Goal: Task Accomplishment & Management: Use online tool/utility

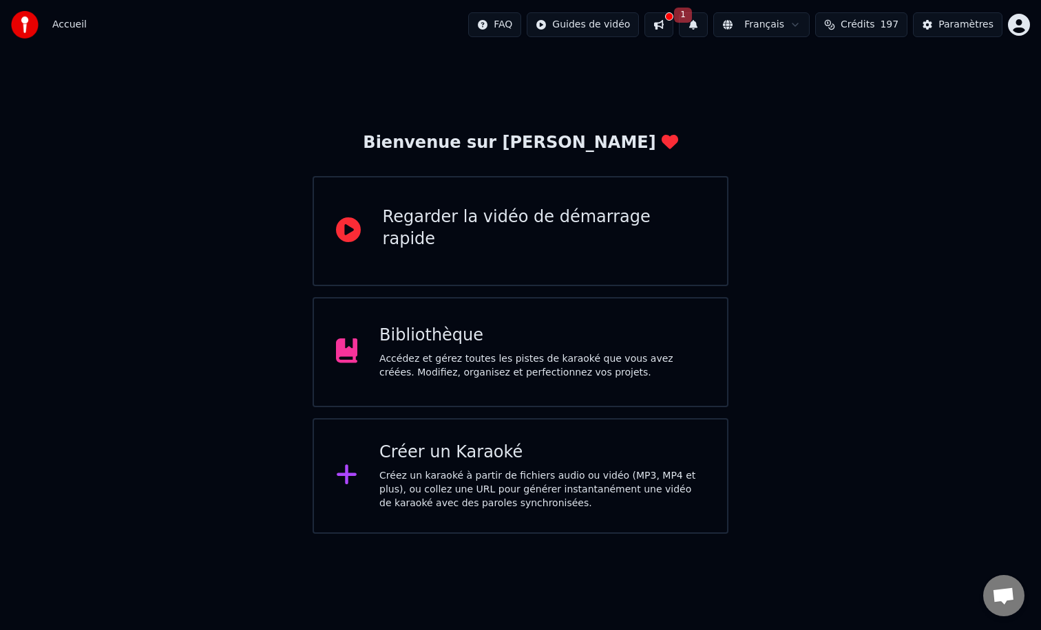
click at [491, 498] on div "Créez un karaoké à partir de fichiers audio ou vidéo (MP3, MP4 et plus), ou col…" at bounding box center [542, 489] width 326 height 41
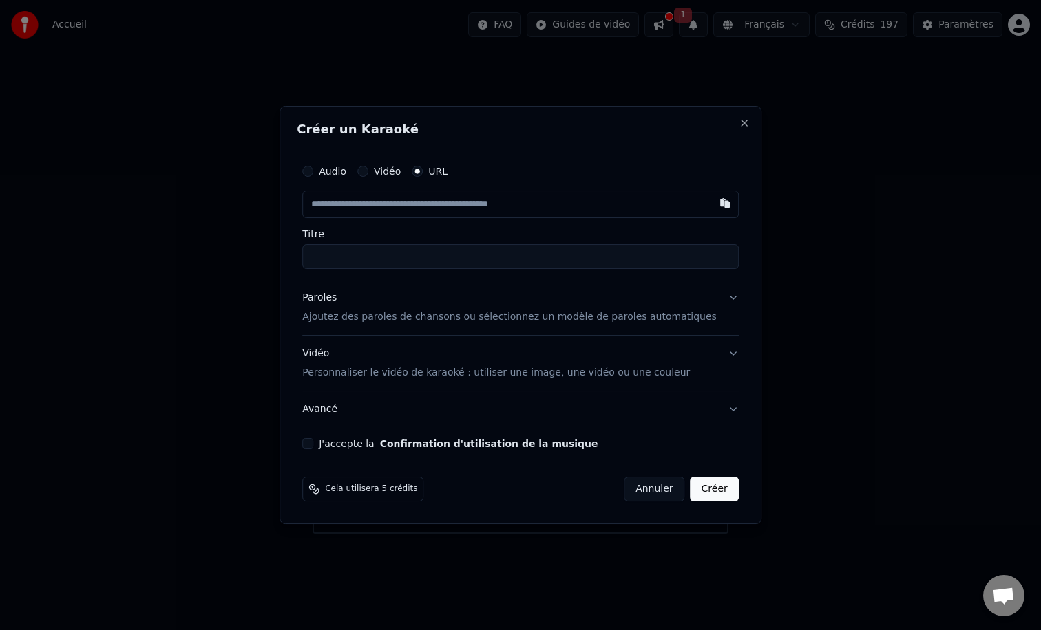
click at [341, 171] on label "Audio" at bounding box center [333, 172] width 28 height 10
click at [313, 171] on button "Audio" at bounding box center [307, 171] width 11 height 11
click at [390, 204] on div "Choisir un fichier" at bounding box center [354, 204] width 103 height 25
type input "**********"
click at [404, 314] on p "Ajoutez des paroles de chansons ou sélectionnez un modèle de paroles automatiqu…" at bounding box center [509, 317] width 414 height 14
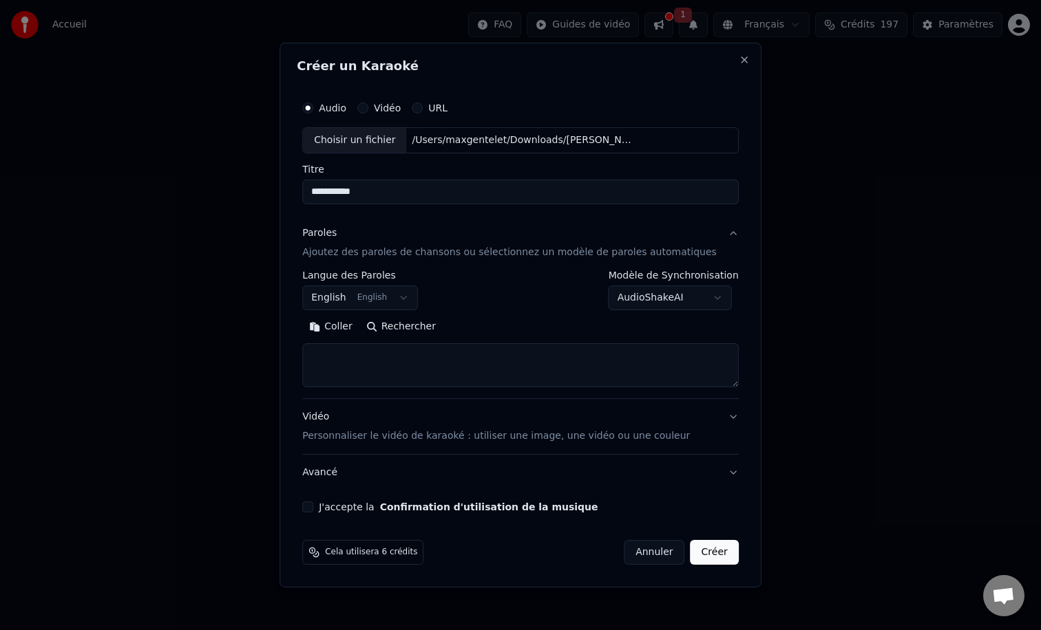
click at [404, 298] on button "English English" at bounding box center [360, 298] width 116 height 25
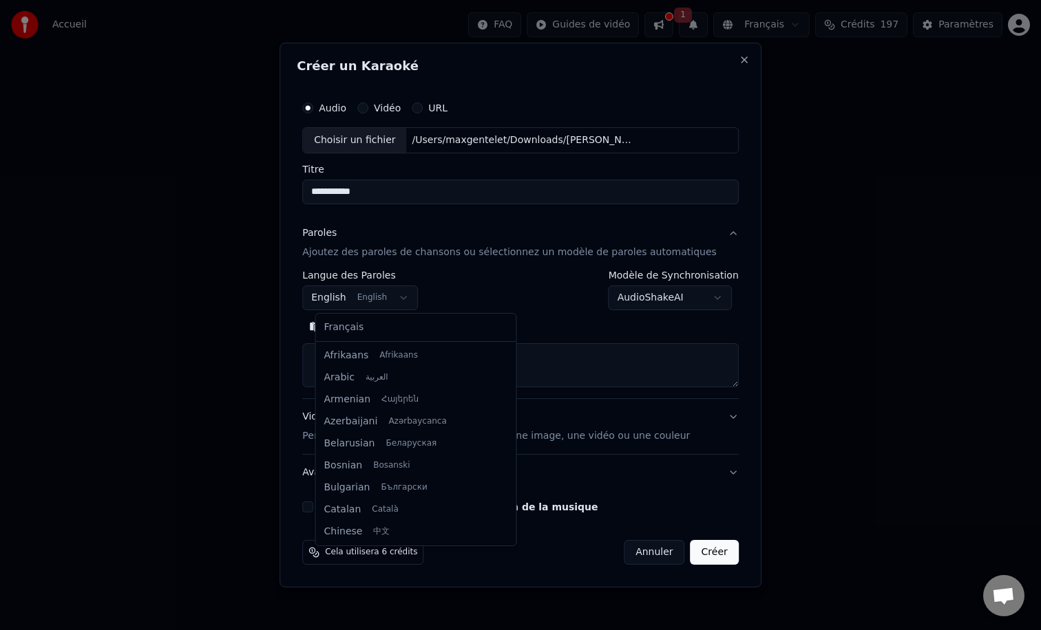
scroll to position [110, 0]
select select "**"
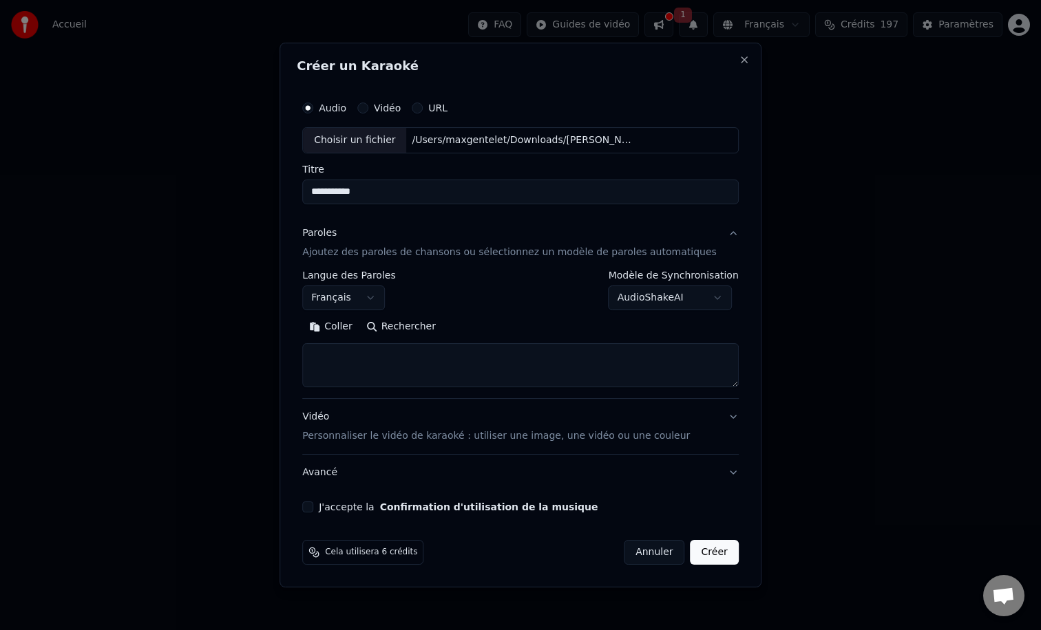
click at [374, 361] on textarea at bounding box center [520, 365] width 436 height 44
paste textarea "**********"
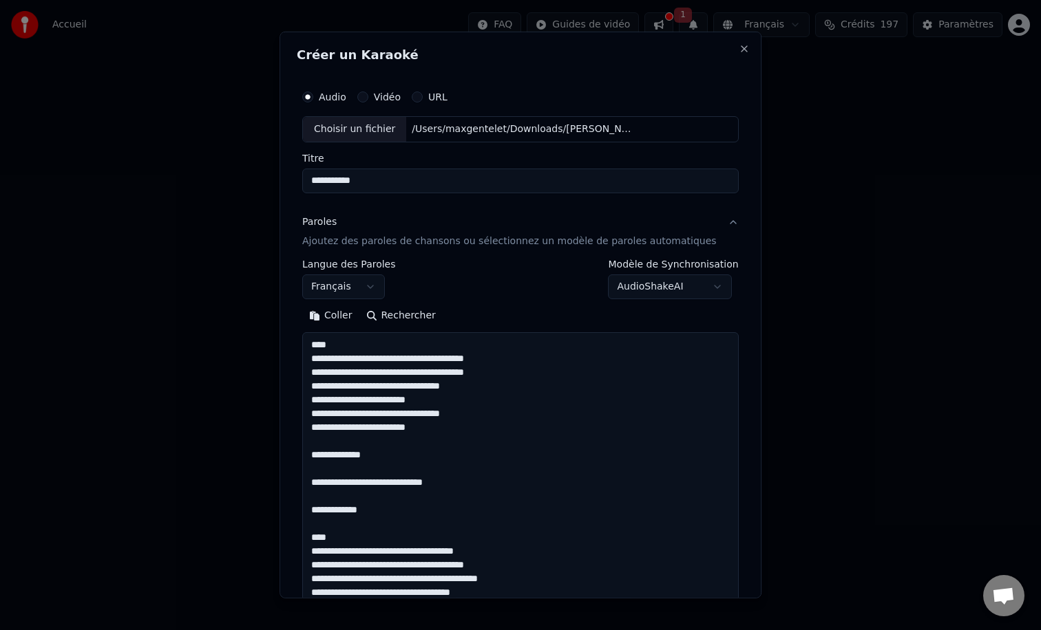
scroll to position [1709, 0]
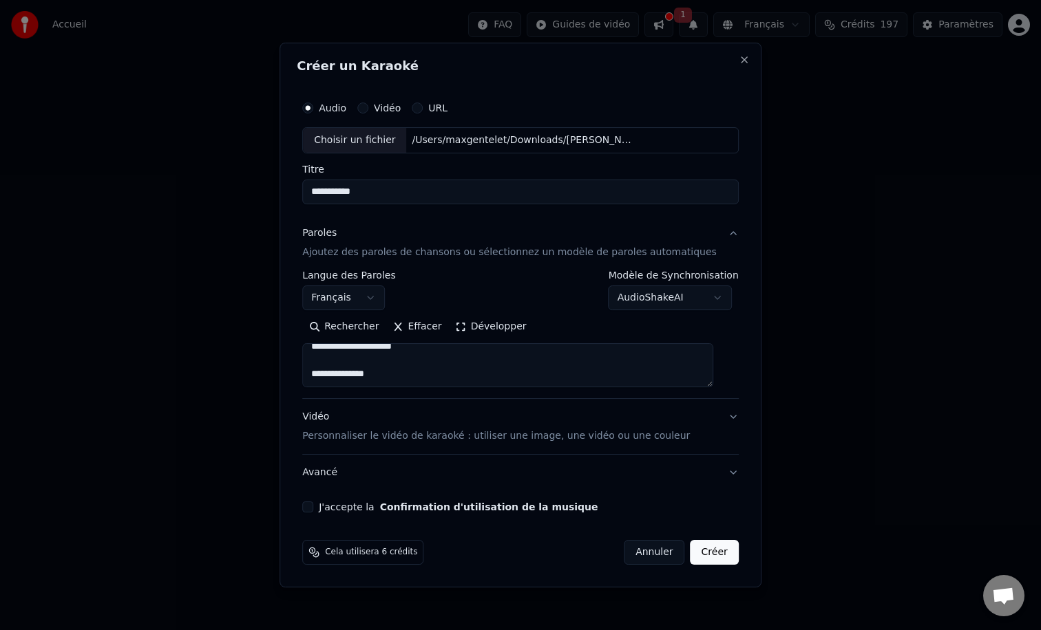
click at [507, 322] on button "Développer" at bounding box center [491, 327] width 85 height 22
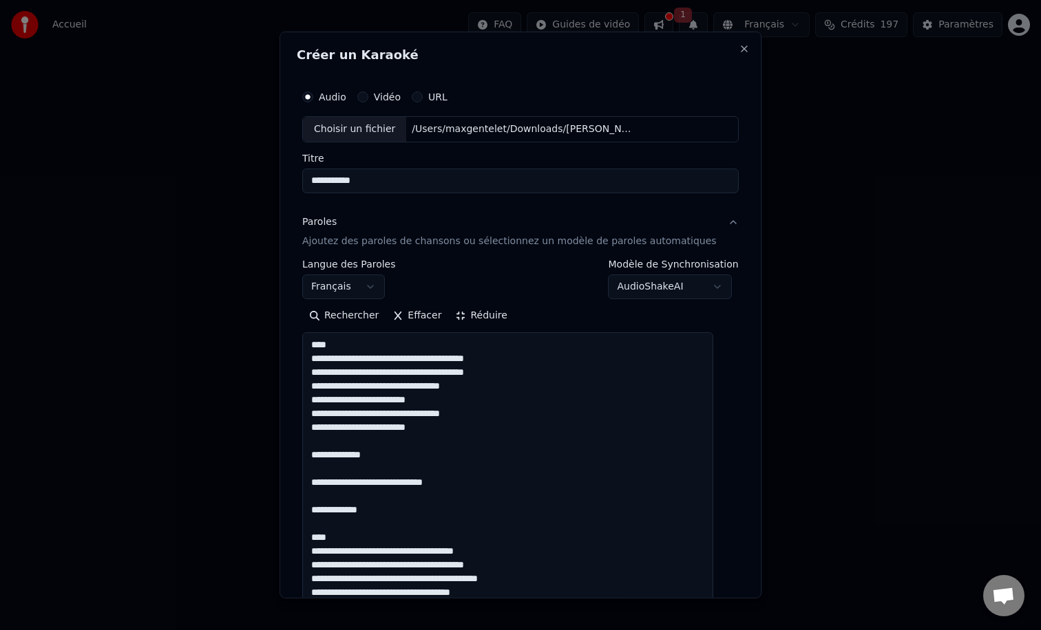
scroll to position [0, 0]
drag, startPoint x: 365, startPoint y: 350, endPoint x: 274, endPoint y: 337, distance: 91.8
click at [274, 337] on body "**********" at bounding box center [520, 267] width 1041 height 534
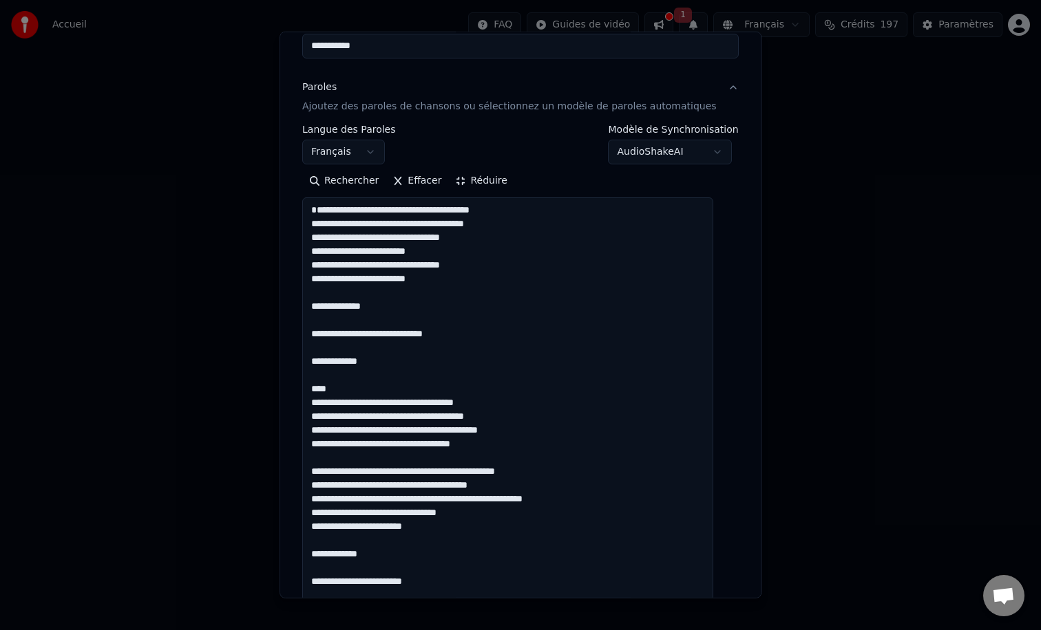
scroll to position [171, 0]
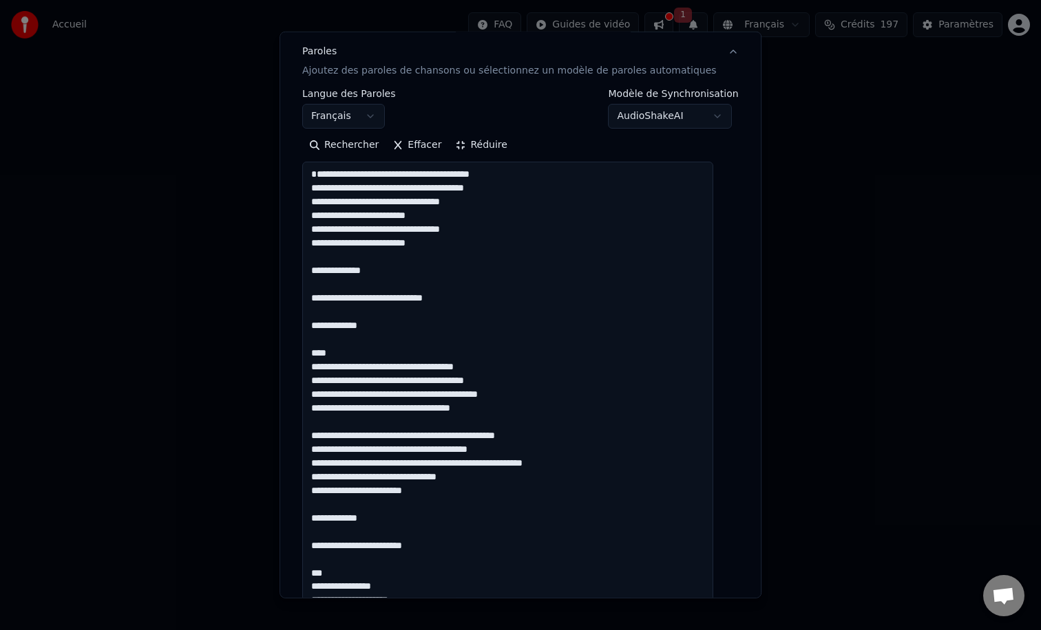
drag, startPoint x: 407, startPoint y: 341, endPoint x: 363, endPoint y: 337, distance: 43.6
drag, startPoint x: 496, startPoint y: 312, endPoint x: 293, endPoint y: 277, distance: 205.9
click at [293, 277] on div "**********" at bounding box center [520, 315] width 482 height 567
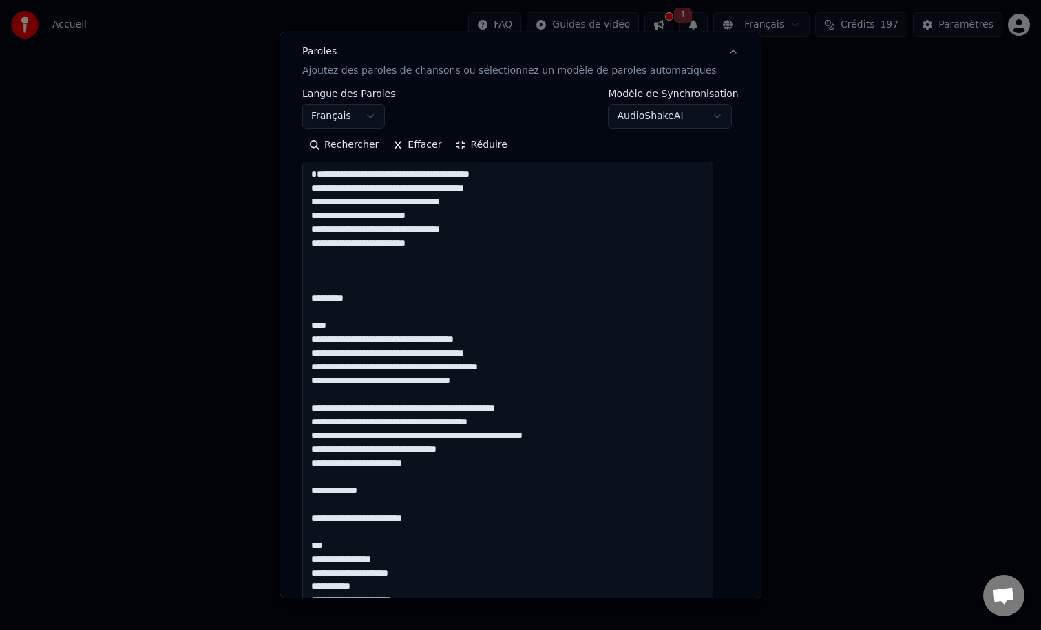
scroll to position [0, 0]
drag, startPoint x: 348, startPoint y: 339, endPoint x: 312, endPoint y: 337, distance: 36.5
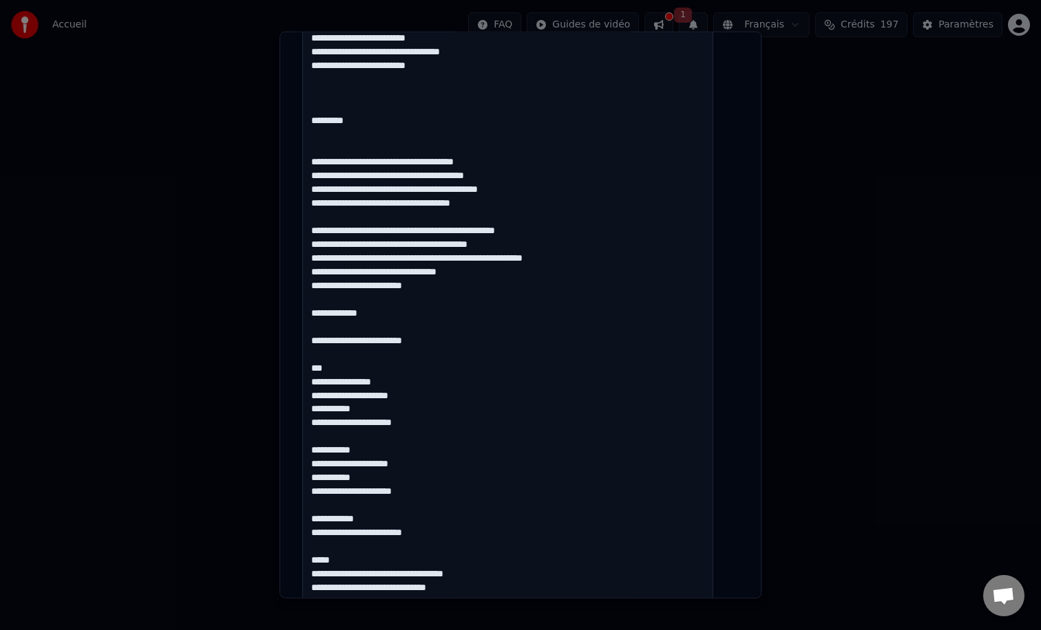
scroll to position [363, 0]
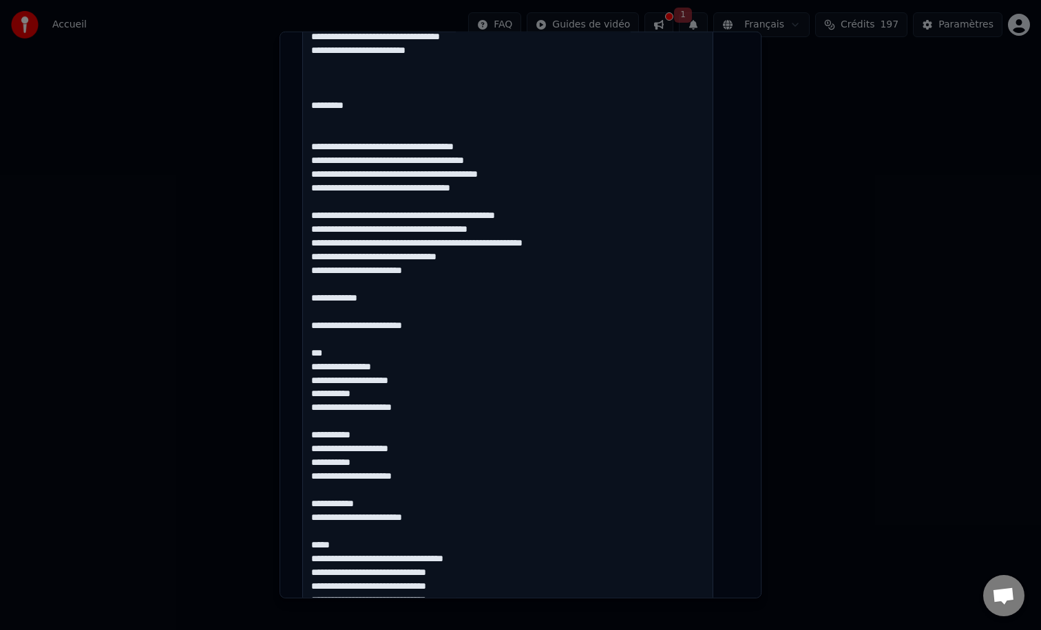
drag, startPoint x: 544, startPoint y: 228, endPoint x: 595, endPoint y: 231, distance: 51.0
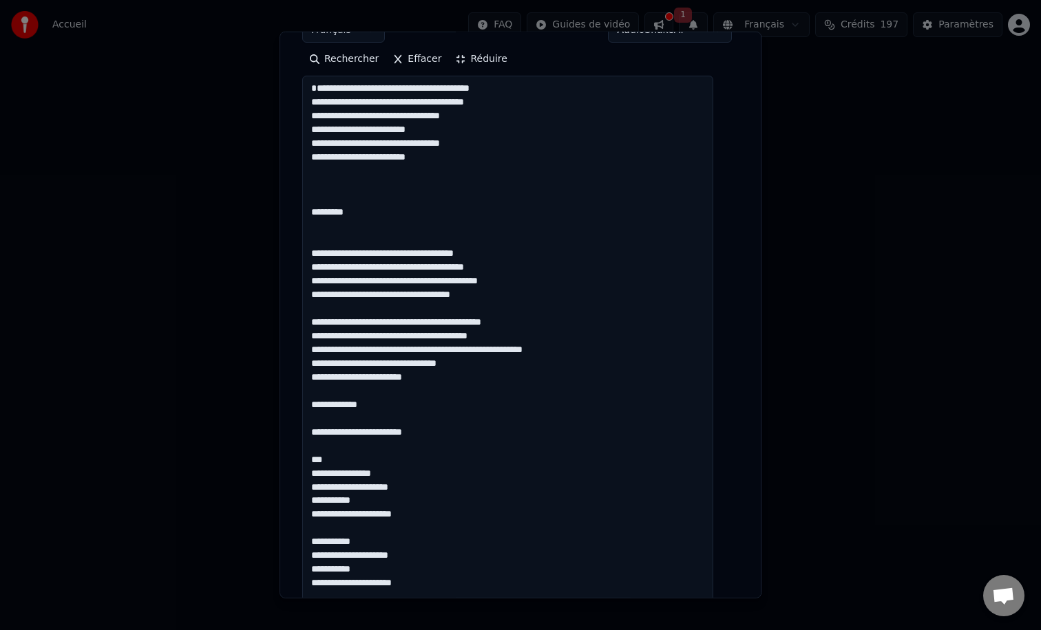
scroll to position [314, 0]
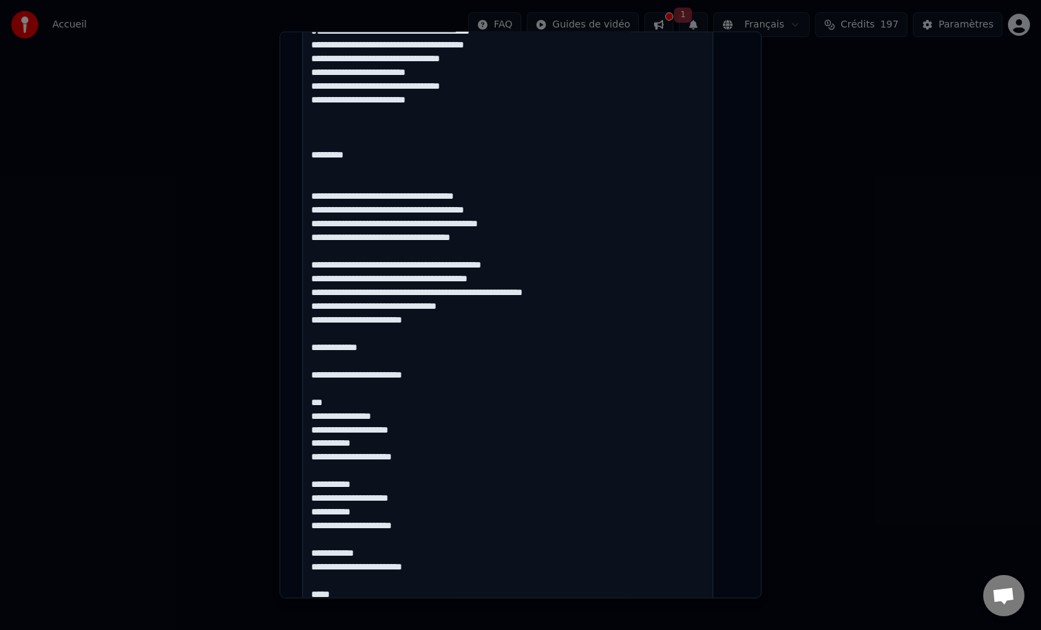
drag, startPoint x: 573, startPoint y: 306, endPoint x: 615, endPoint y: 307, distance: 42.0
drag, startPoint x: 456, startPoint y: 335, endPoint x: 424, endPoint y: 334, distance: 31.7
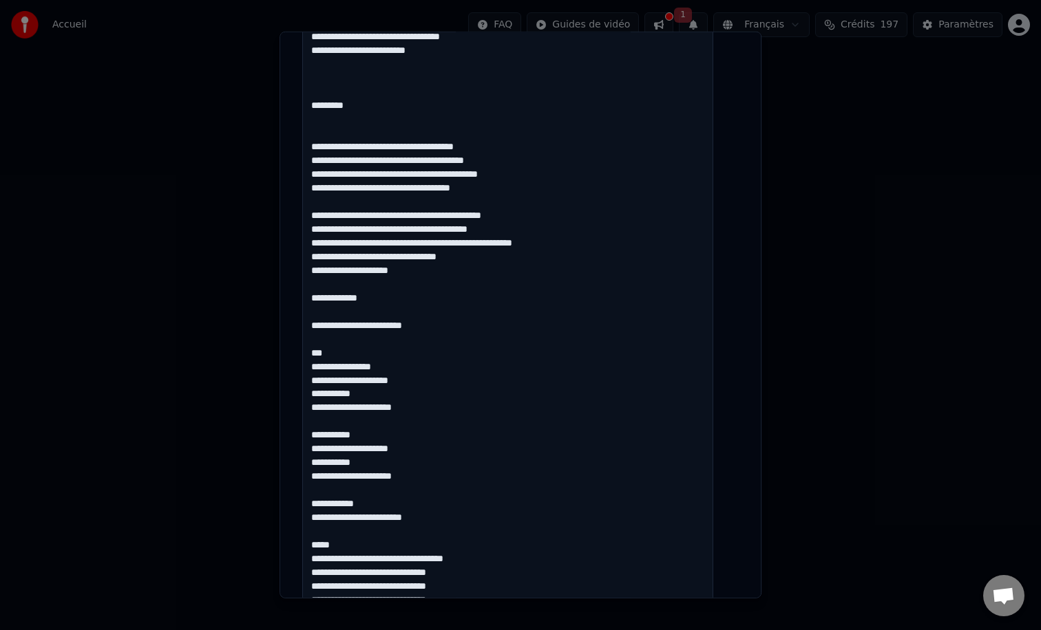
scroll to position [405, 0]
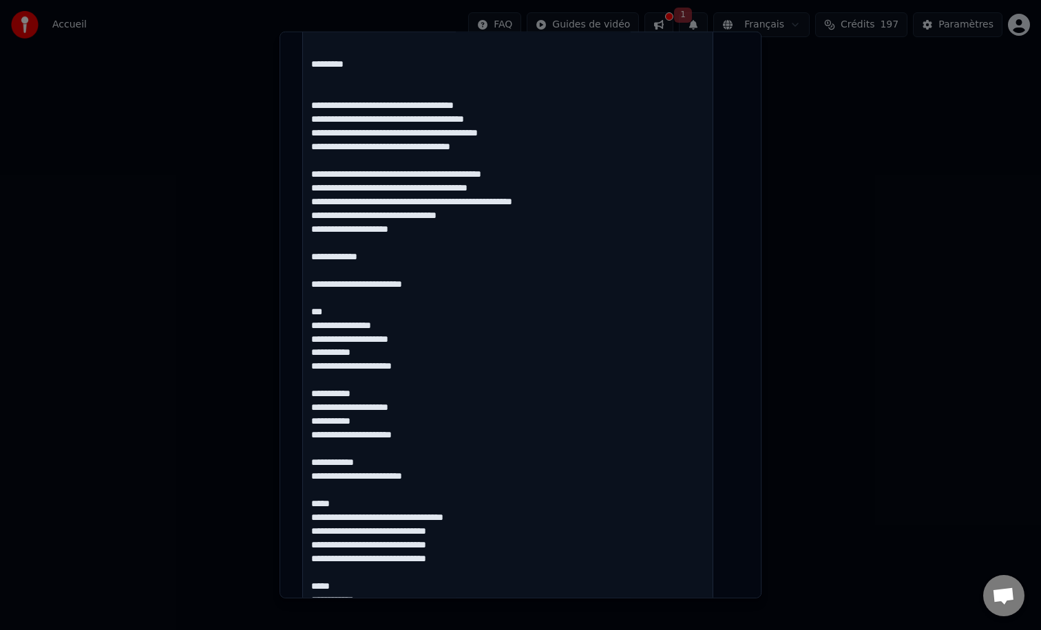
drag, startPoint x: 397, startPoint y: 272, endPoint x: 367, endPoint y: 272, distance: 30.3
drag, startPoint x: 463, startPoint y: 299, endPoint x: 307, endPoint y: 298, distance: 156.2
drag, startPoint x: 347, startPoint y: 326, endPoint x: 308, endPoint y: 299, distance: 47.9
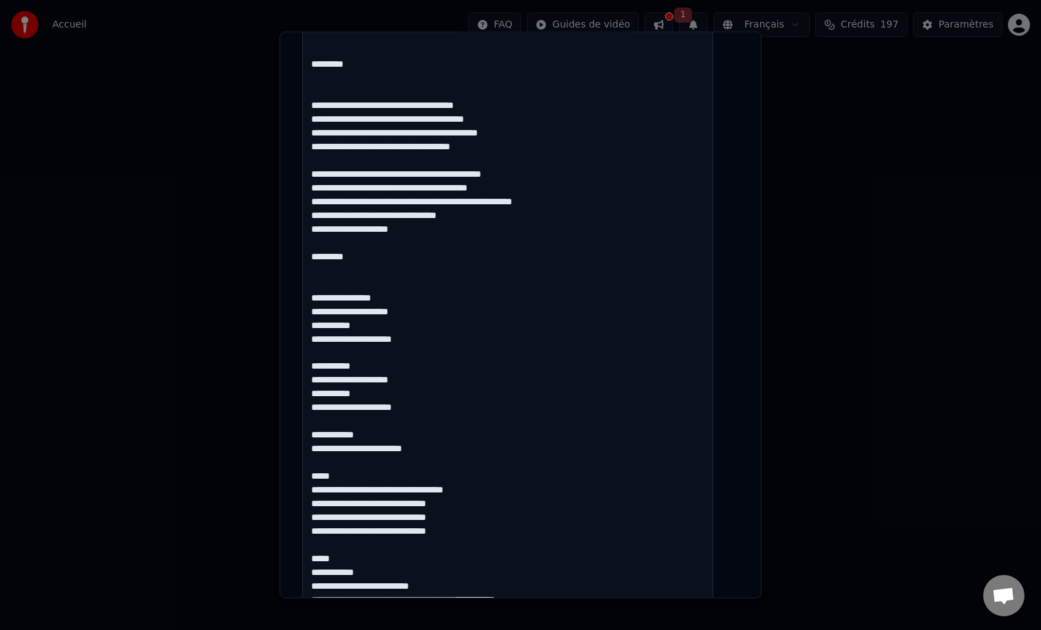
drag, startPoint x: 405, startPoint y: 312, endPoint x: 372, endPoint y: 310, distance: 33.8
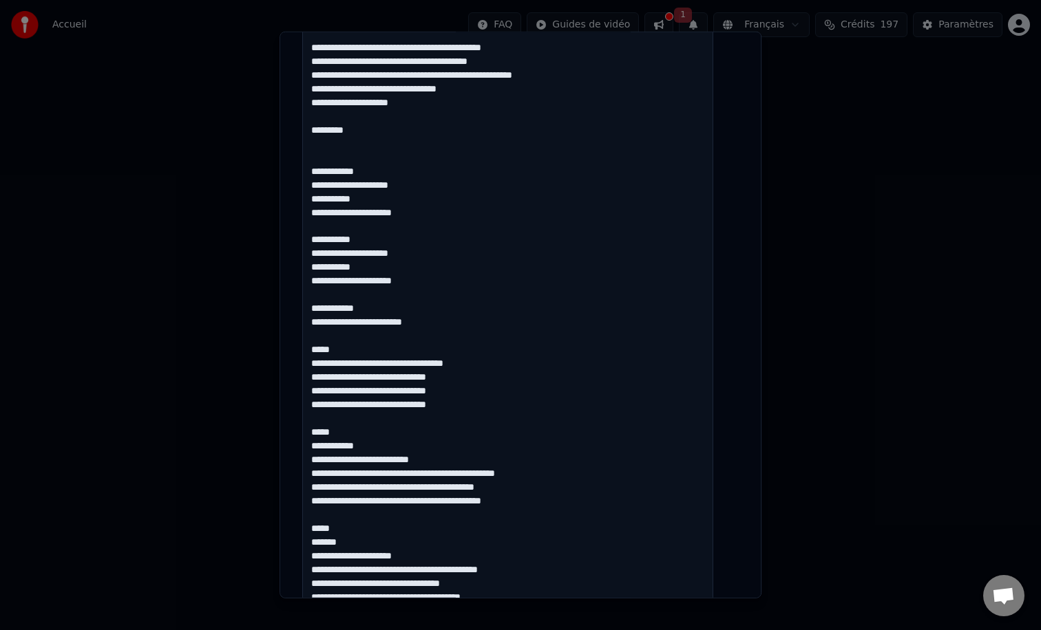
scroll to position [535, 0]
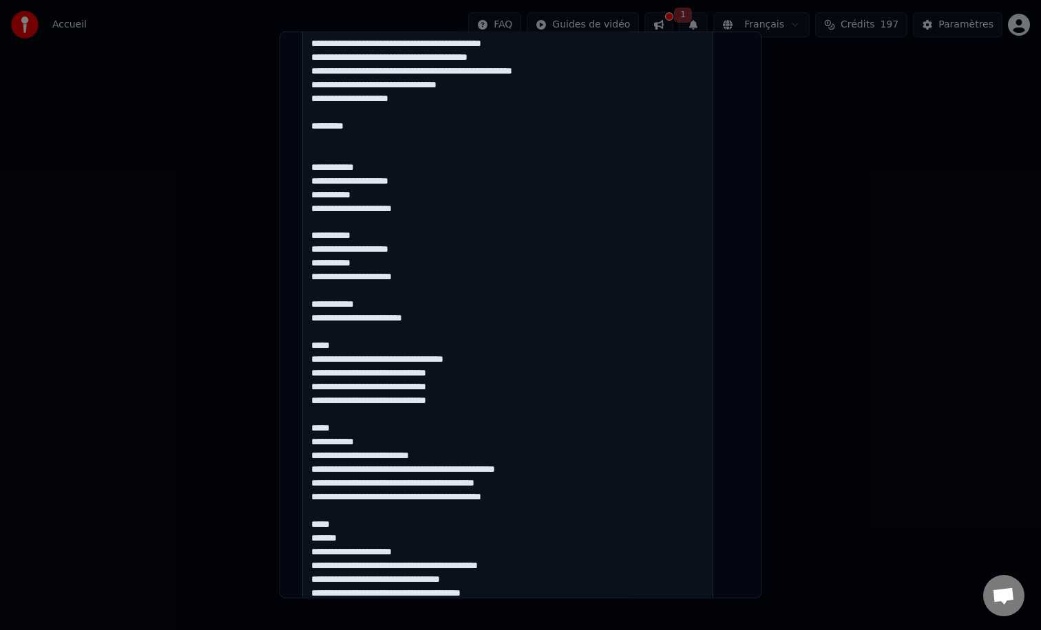
drag, startPoint x: 366, startPoint y: 361, endPoint x: 310, endPoint y: 308, distance: 76.9
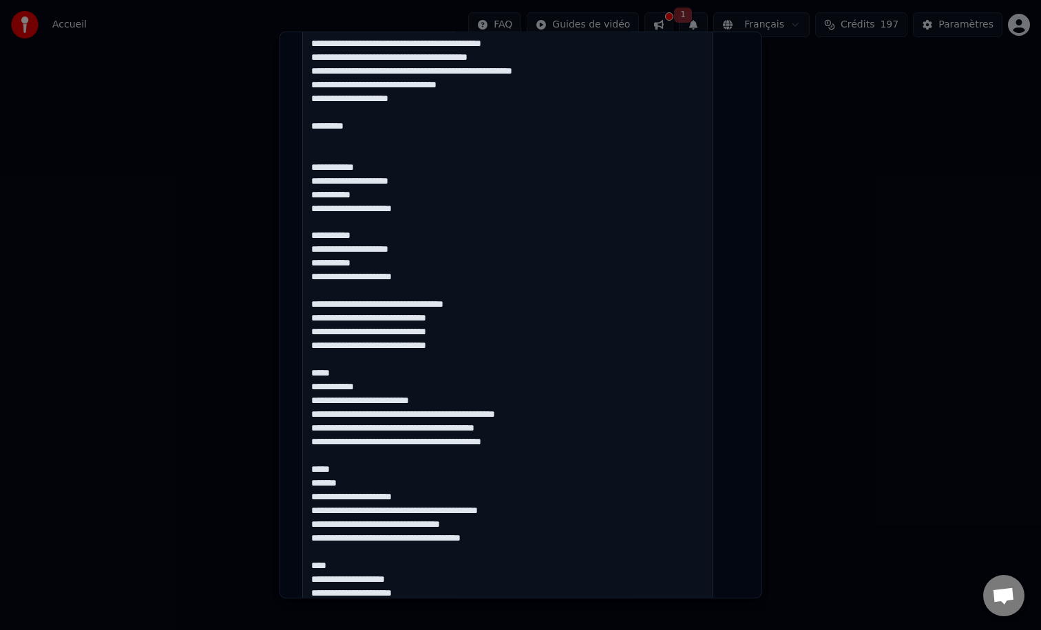
drag, startPoint x: 520, startPoint y: 319, endPoint x: 480, endPoint y: 319, distance: 39.9
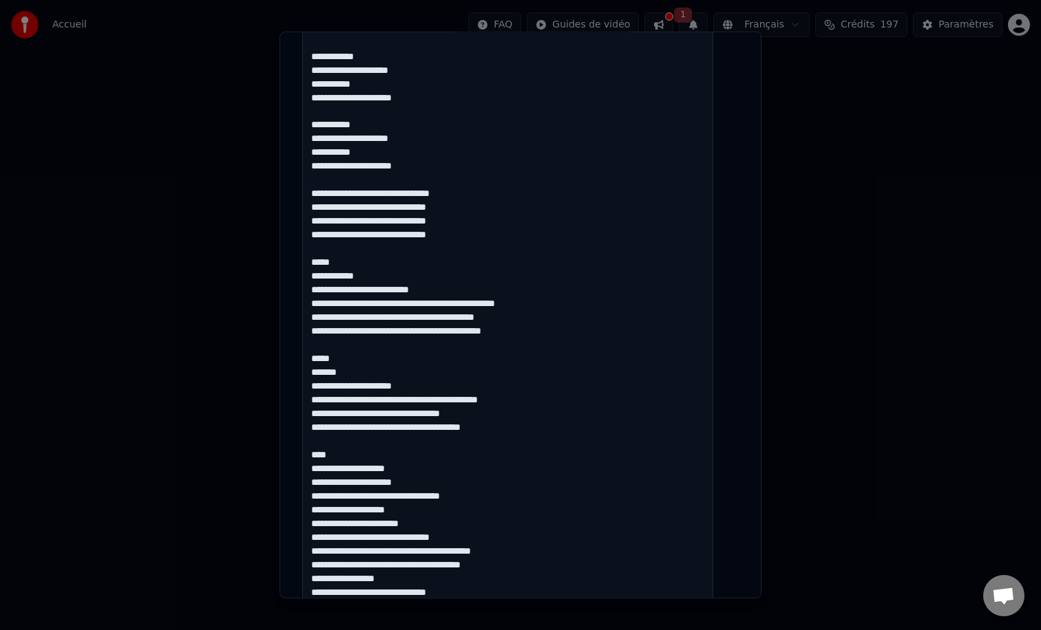
scroll to position [650, 0]
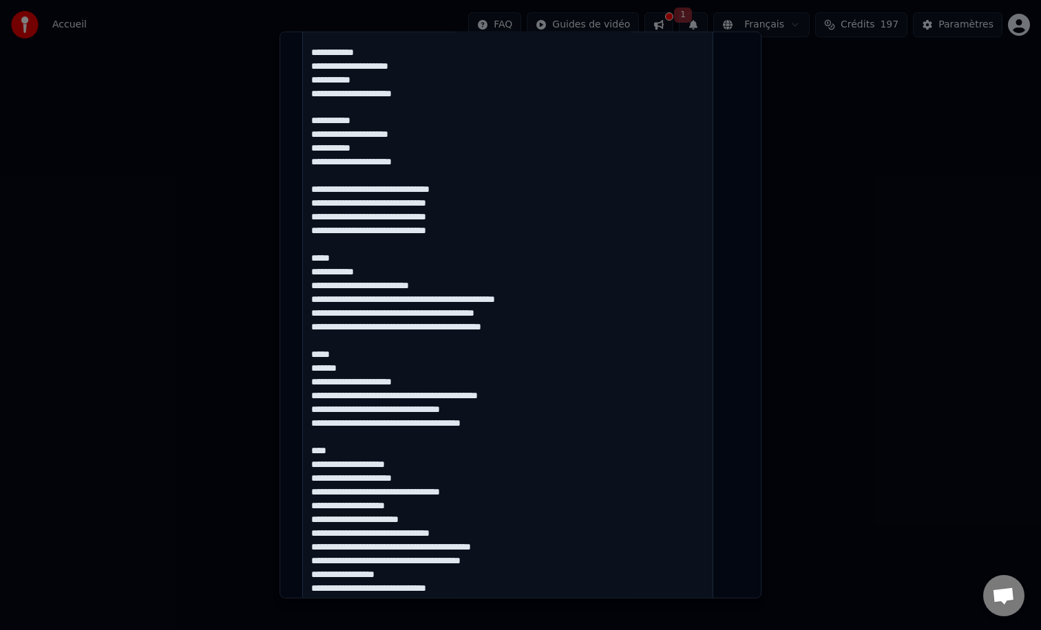
drag, startPoint x: 393, startPoint y: 288, endPoint x: 299, endPoint y: 271, distance: 95.8
click at [299, 271] on div "**********" at bounding box center [520, 315] width 482 height 567
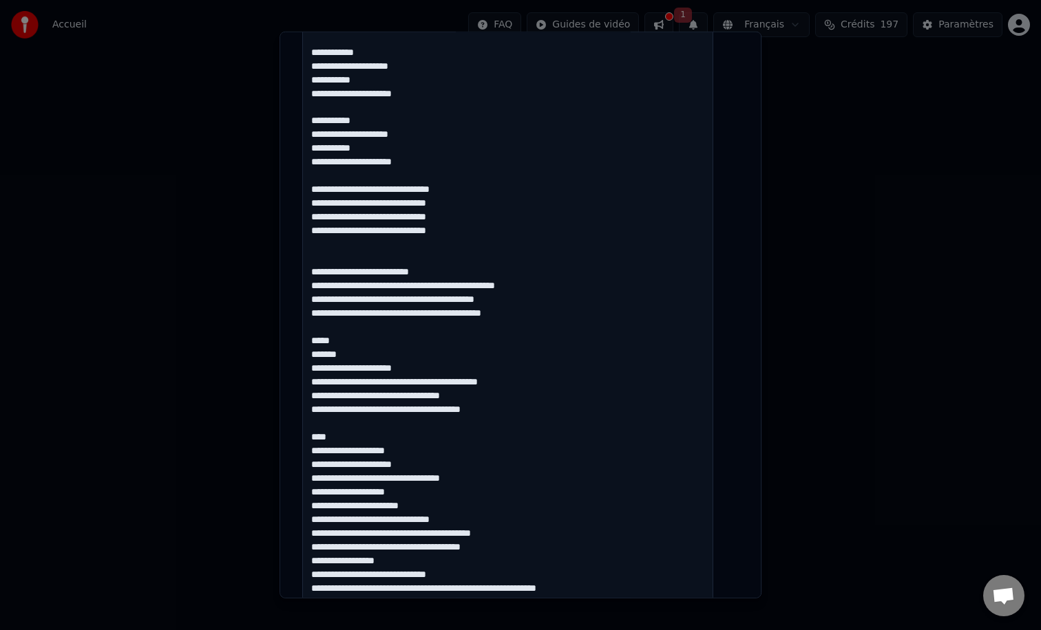
drag, startPoint x: 464, startPoint y: 288, endPoint x: 430, endPoint y: 288, distance: 33.7
click at [430, 288] on textarea at bounding box center [507, 561] width 411 height 1758
drag, startPoint x: 560, startPoint y: 298, endPoint x: 534, endPoint y: 298, distance: 26.2
click at [534, 298] on textarea at bounding box center [507, 561] width 411 height 1758
drag, startPoint x: 529, startPoint y: 313, endPoint x: 484, endPoint y: 309, distance: 44.9
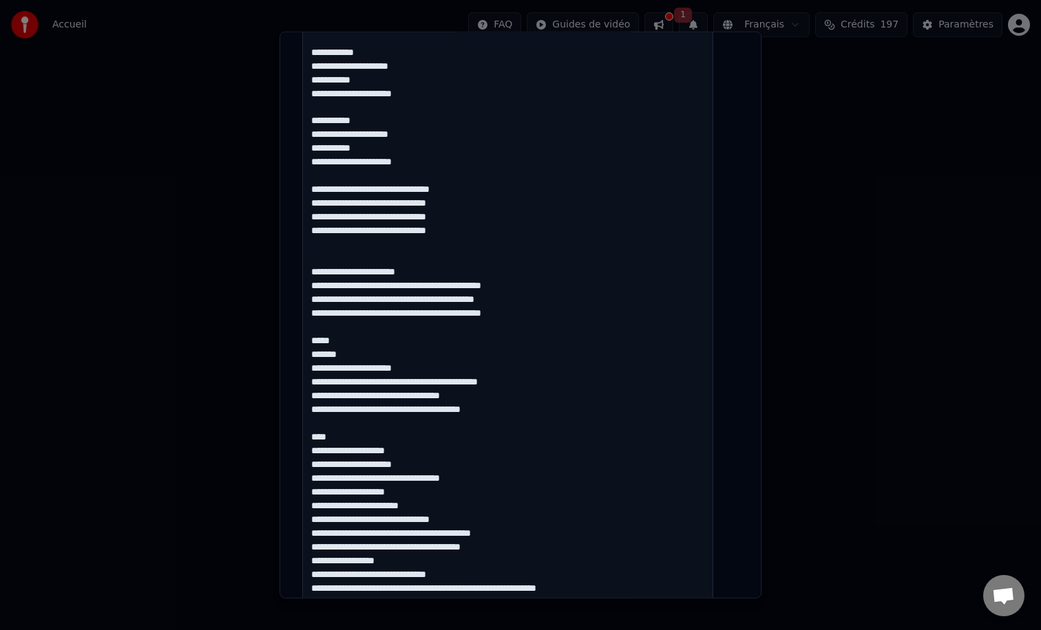
click at [484, 309] on textarea at bounding box center [507, 561] width 411 height 1758
drag, startPoint x: 553, startPoint y: 328, endPoint x: 512, endPoint y: 326, distance: 40.7
click at [512, 326] on textarea at bounding box center [507, 561] width 411 height 1758
drag, startPoint x: 345, startPoint y: 358, endPoint x: 295, endPoint y: 358, distance: 50.2
click at [295, 358] on div "**********" at bounding box center [520, 315] width 482 height 567
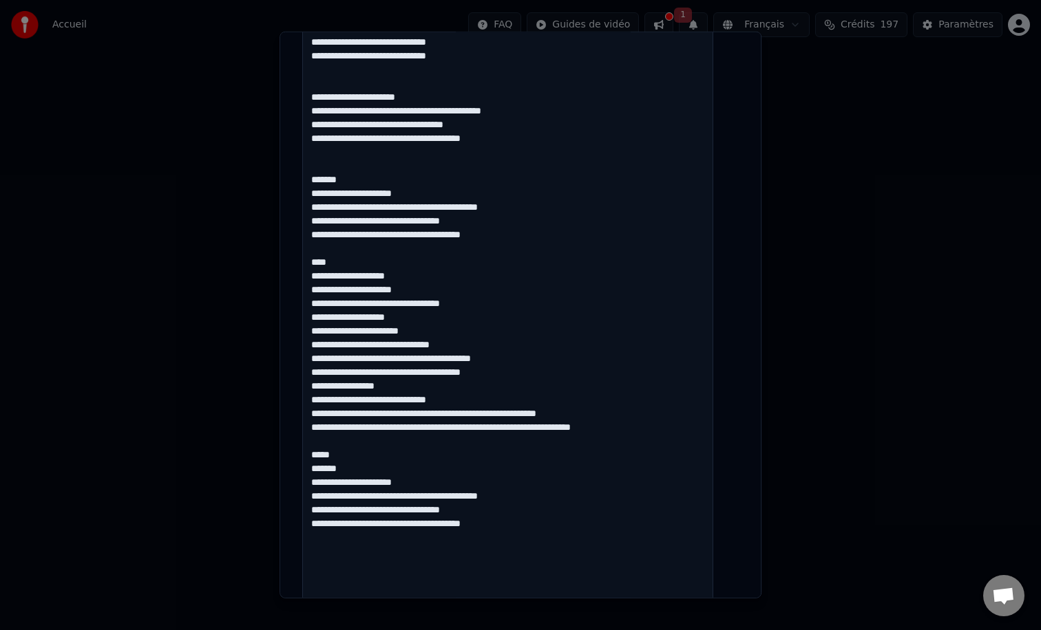
scroll to position [870, 0]
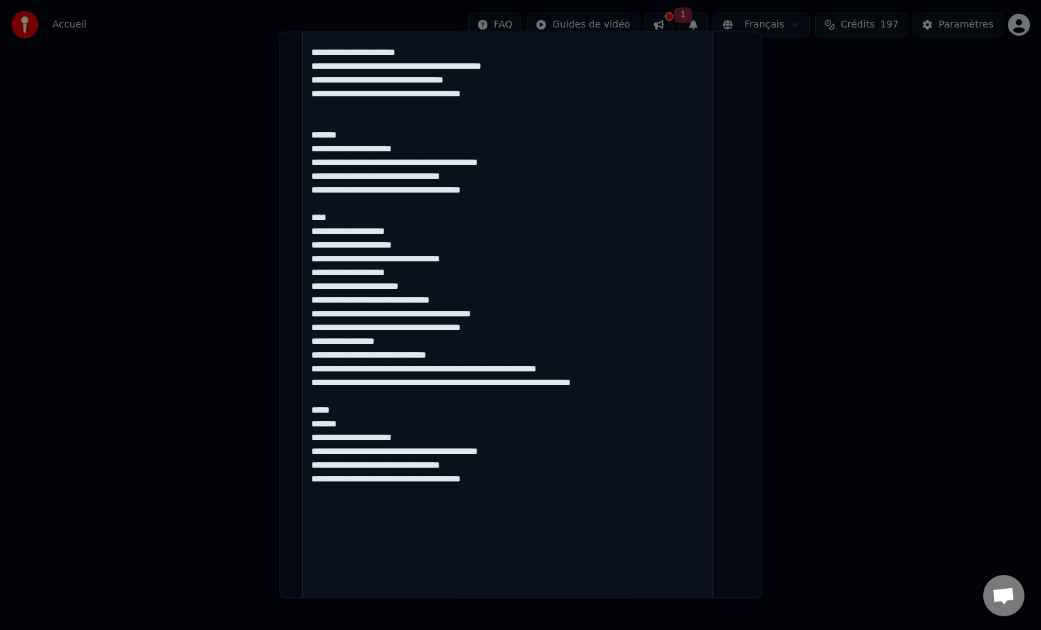
drag, startPoint x: 346, startPoint y: 230, endPoint x: 308, endPoint y: 228, distance: 38.6
click at [310, 229] on textarea at bounding box center [507, 342] width 411 height 1758
drag, startPoint x: 511, startPoint y: 272, endPoint x: 311, endPoint y: 272, distance: 200.3
click at [311, 272] on textarea at bounding box center [507, 342] width 411 height 1758
drag, startPoint x: 493, startPoint y: 317, endPoint x: 297, endPoint y: 317, distance: 195.4
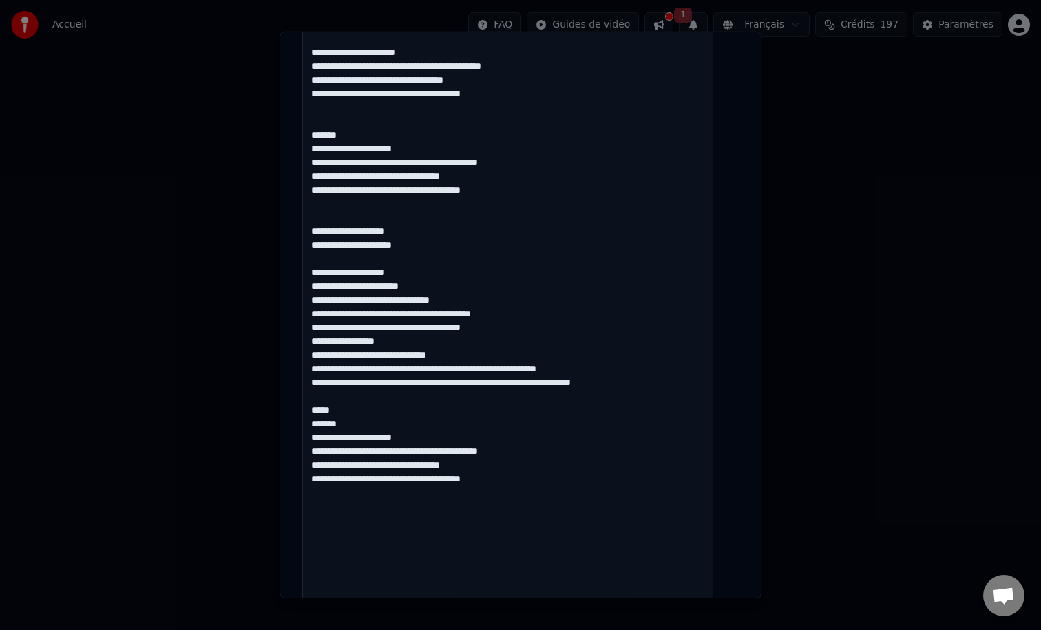
click at [297, 317] on div "**********" at bounding box center [520, 315] width 482 height 567
drag, startPoint x: 511, startPoint y: 342, endPoint x: 484, endPoint y: 341, distance: 26.8
click at [484, 341] on textarea at bounding box center [507, 342] width 411 height 1758
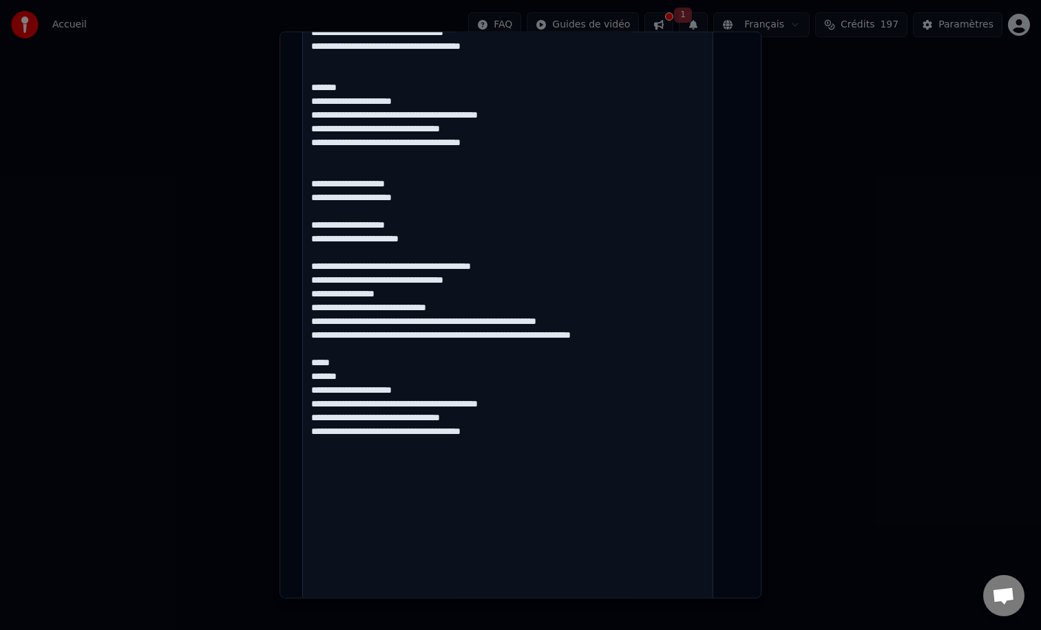
scroll to position [919, 0]
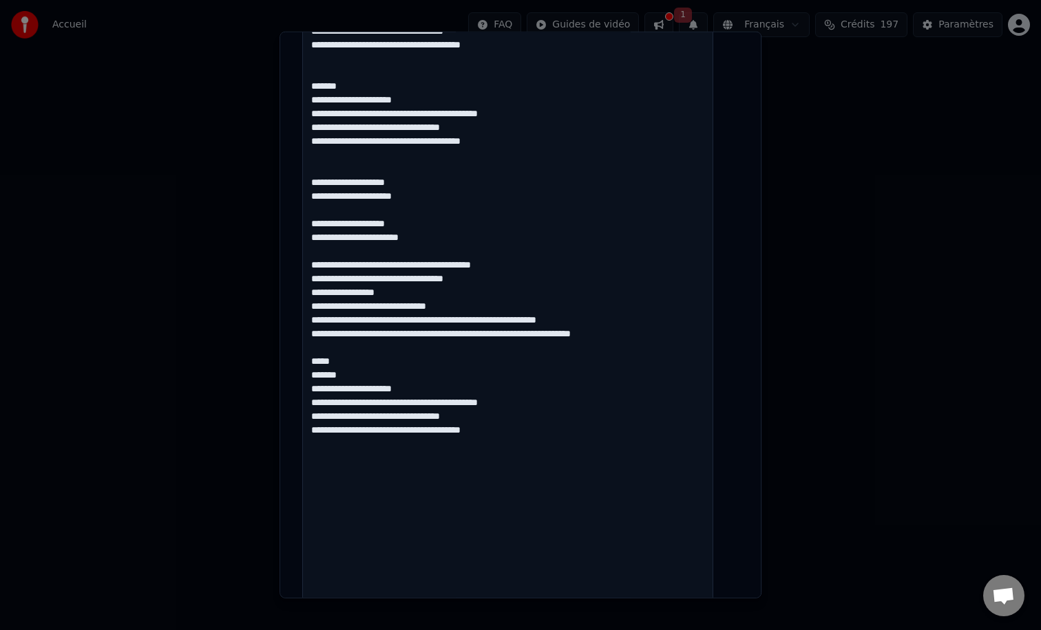
drag, startPoint x: 615, startPoint y: 337, endPoint x: 582, endPoint y: 334, distance: 33.8
click at [582, 334] on textarea at bounding box center [507, 293] width 411 height 1758
drag, startPoint x: 655, startPoint y: 348, endPoint x: 582, endPoint y: 344, distance: 73.7
click at [582, 344] on textarea at bounding box center [507, 293] width 411 height 1758
drag, startPoint x: 365, startPoint y: 378, endPoint x: 292, endPoint y: 363, distance: 73.7
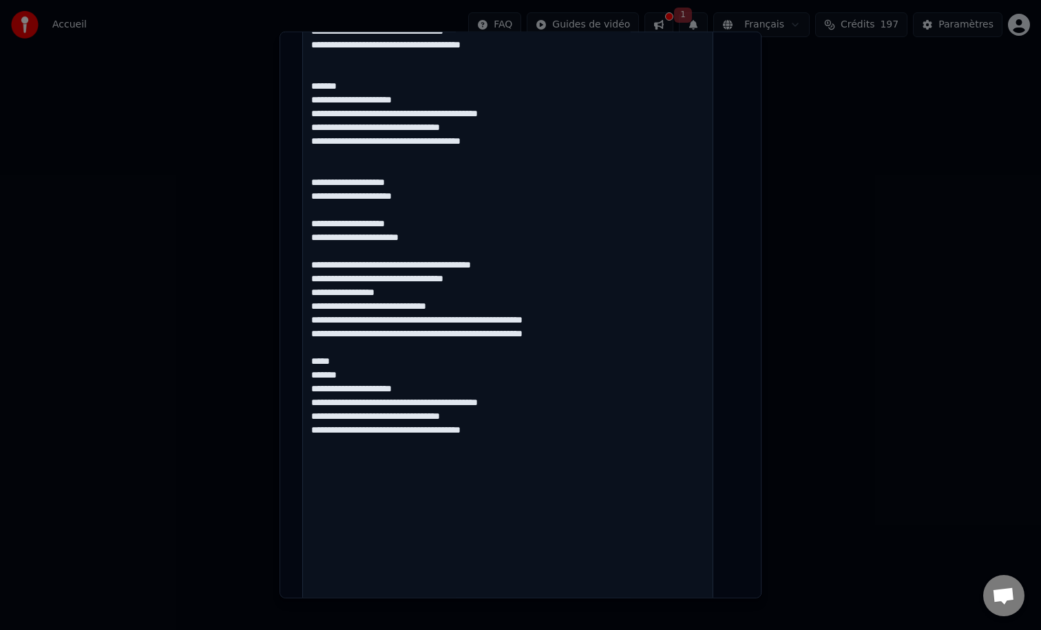
click at [292, 363] on div "**********" at bounding box center [520, 315] width 482 height 567
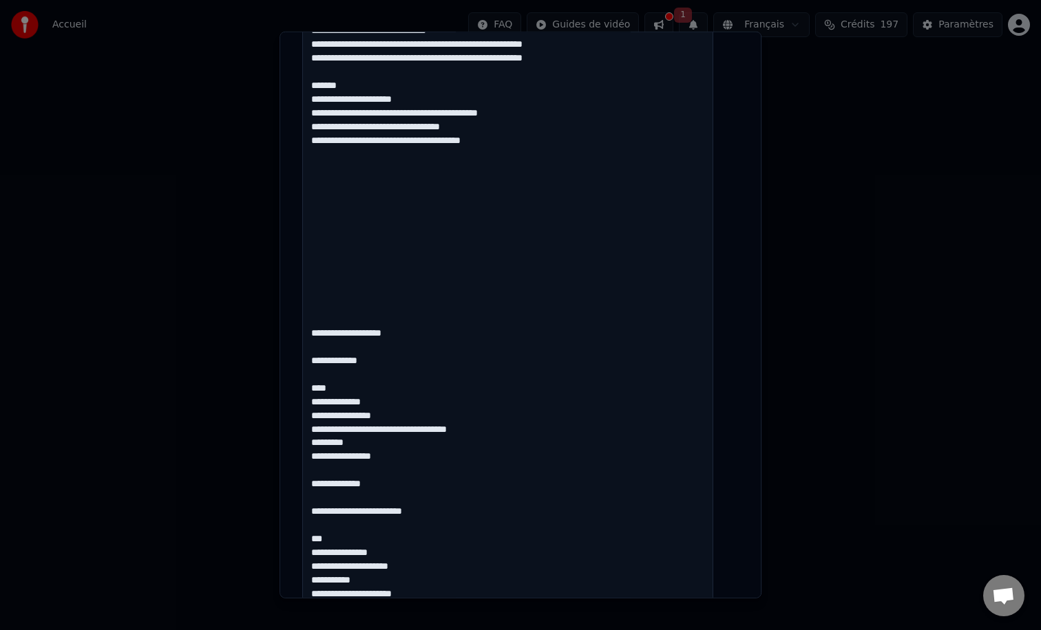
scroll to position [1213, 0]
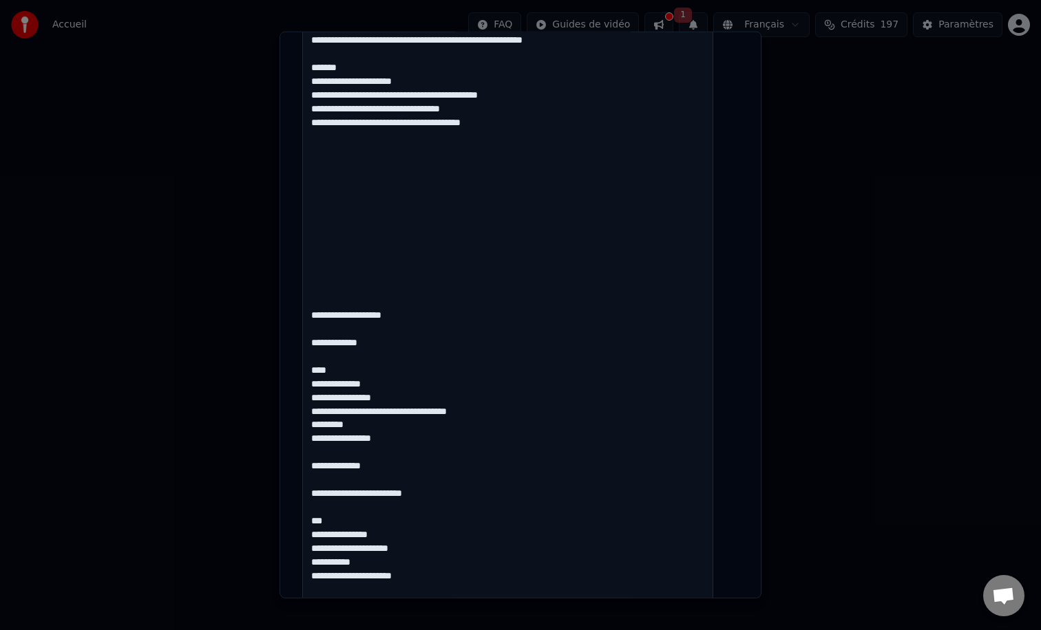
drag, startPoint x: 326, startPoint y: 294, endPoint x: 314, endPoint y: 163, distance: 131.3
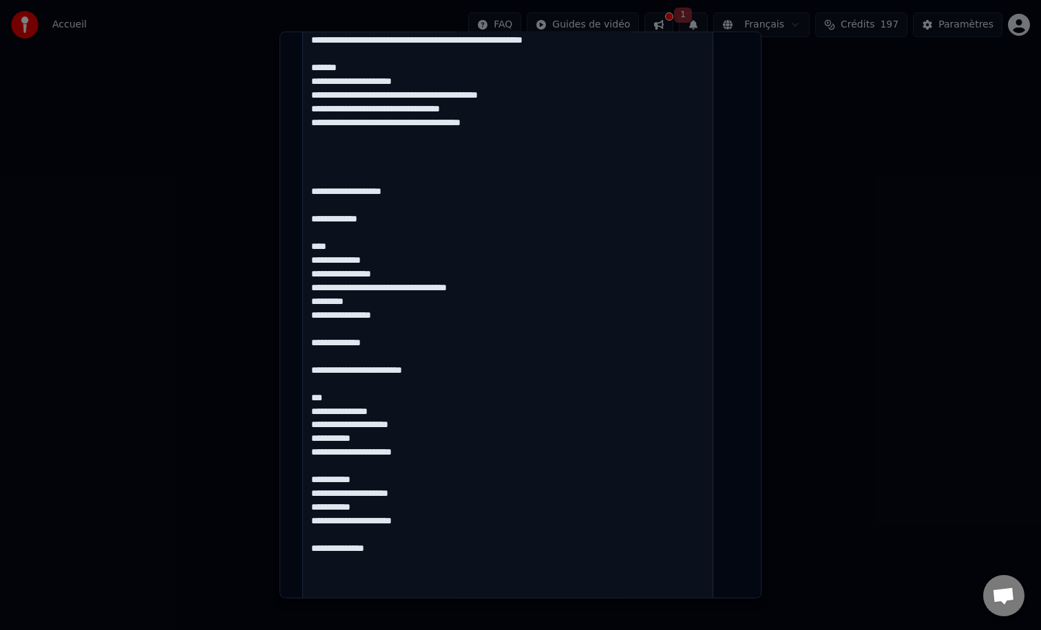
drag, startPoint x: 357, startPoint y: 256, endPoint x: 300, endPoint y: 167, distance: 106.1
click at [300, 167] on div "**********" at bounding box center [520, 315] width 482 height 567
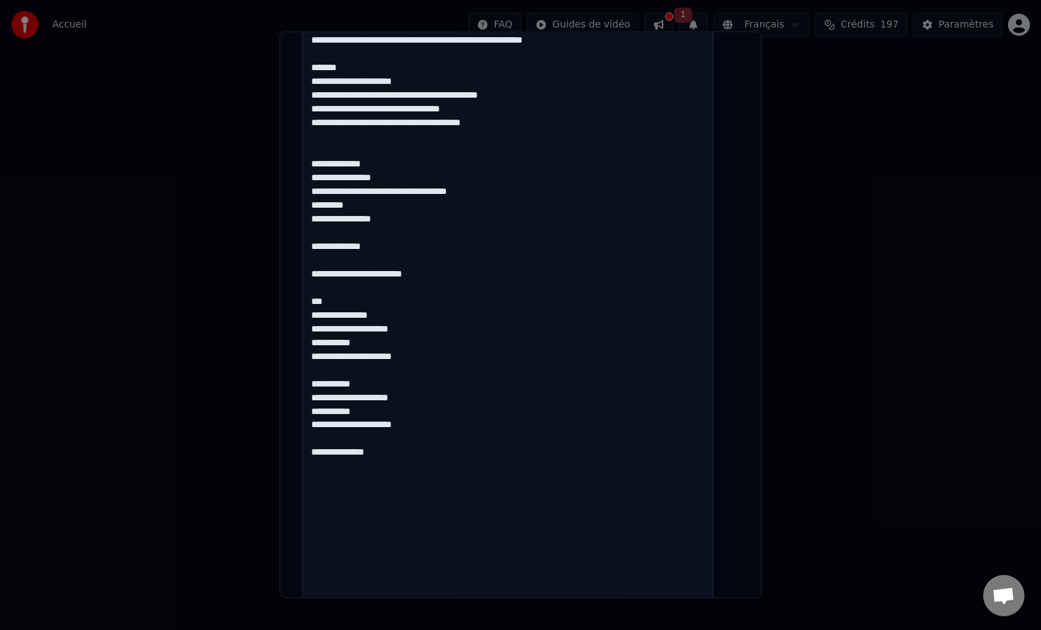
drag, startPoint x: 403, startPoint y: 264, endPoint x: 300, endPoint y: 260, distance: 103.3
click at [300, 260] on div "**********" at bounding box center [520, 315] width 482 height 567
drag, startPoint x: 340, startPoint y: 319, endPoint x: 297, endPoint y: 265, distance: 69.0
click at [297, 265] on div "**********" at bounding box center [520, 315] width 482 height 567
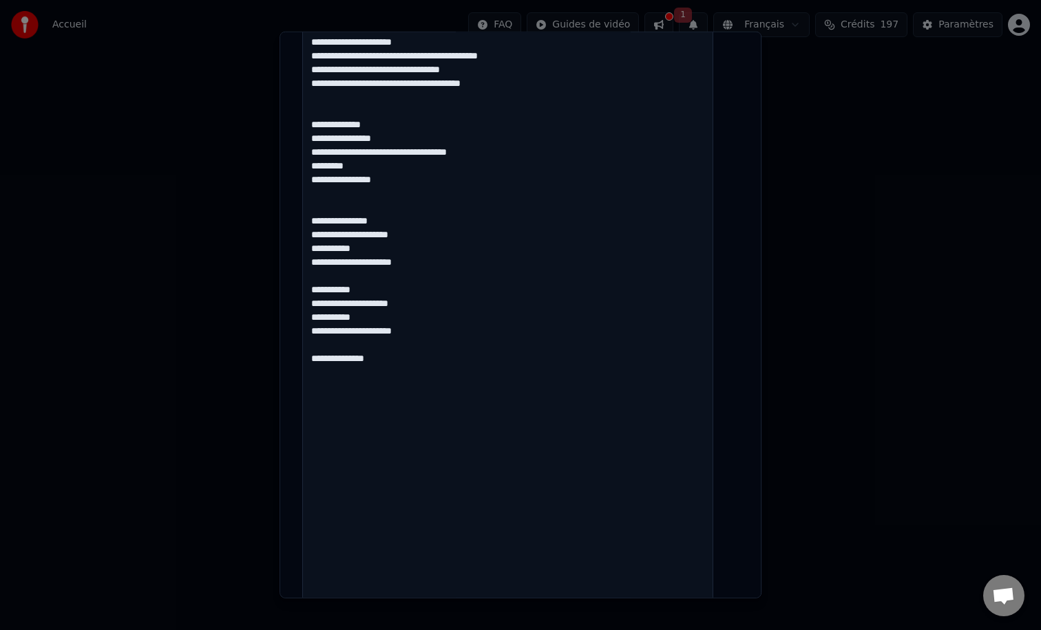
scroll to position [1258, 0]
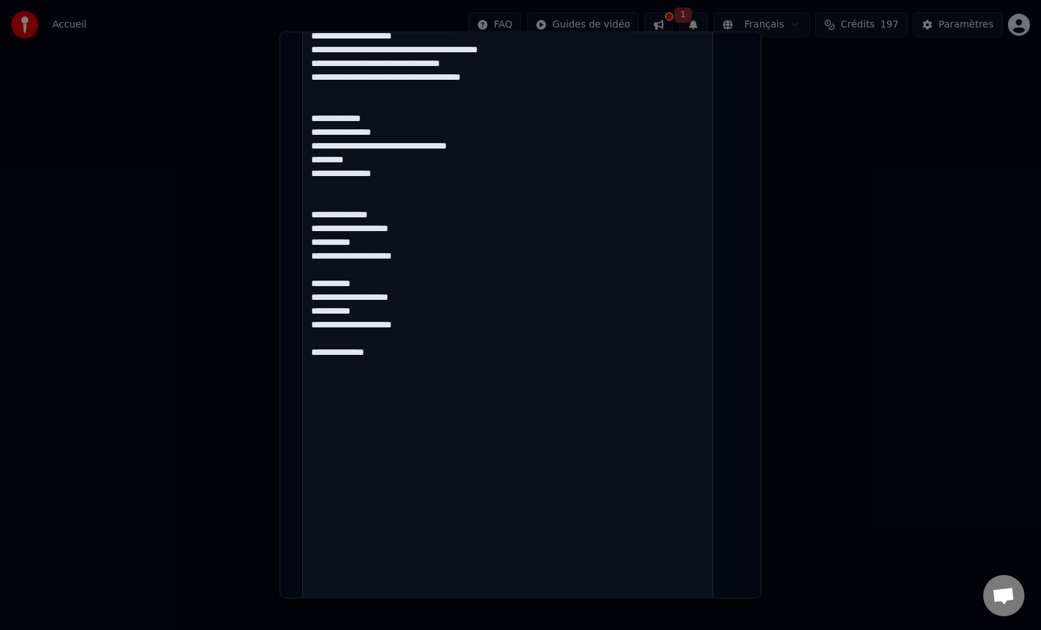
drag, startPoint x: 398, startPoint y: 234, endPoint x: 375, endPoint y: 233, distance: 23.4
drag, startPoint x: 390, startPoint y: 370, endPoint x: 307, endPoint y: 368, distance: 82.6
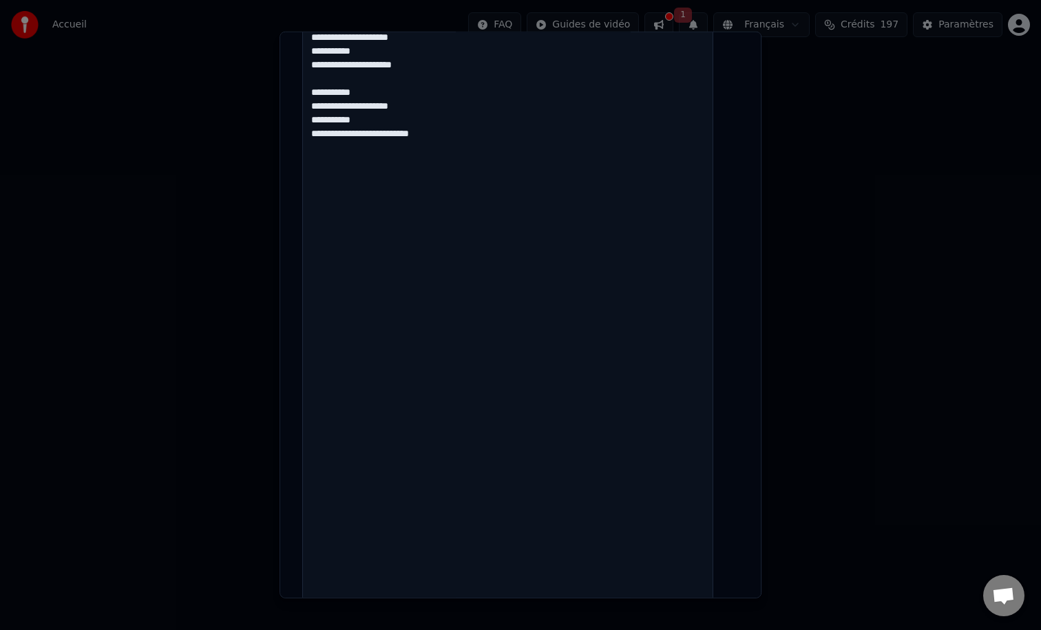
scroll to position [1497, 0]
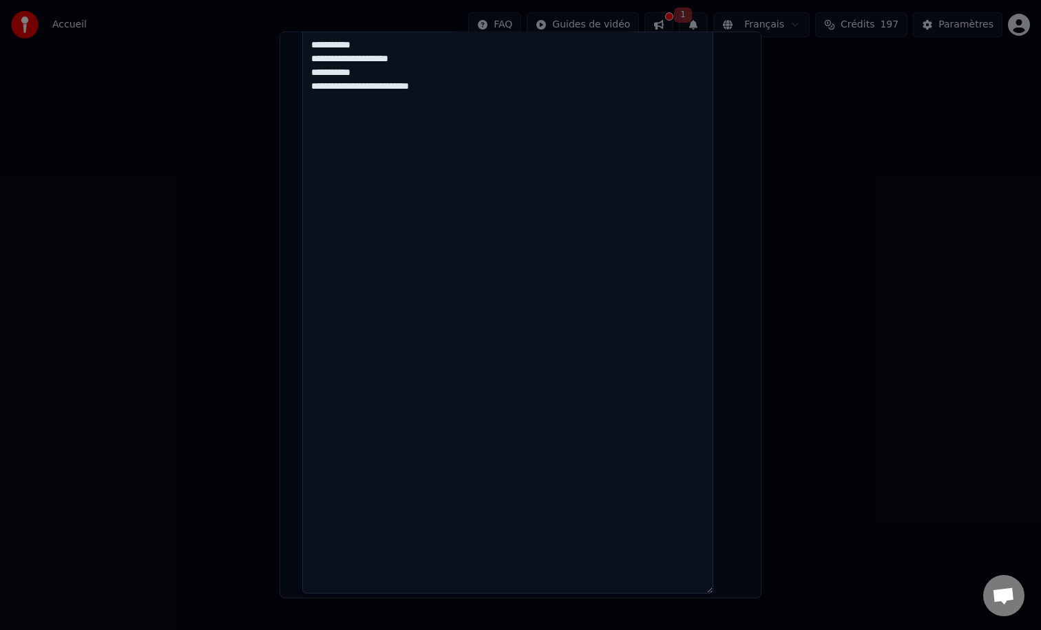
drag, startPoint x: 345, startPoint y: 468, endPoint x: 319, endPoint y: 124, distance: 345.1
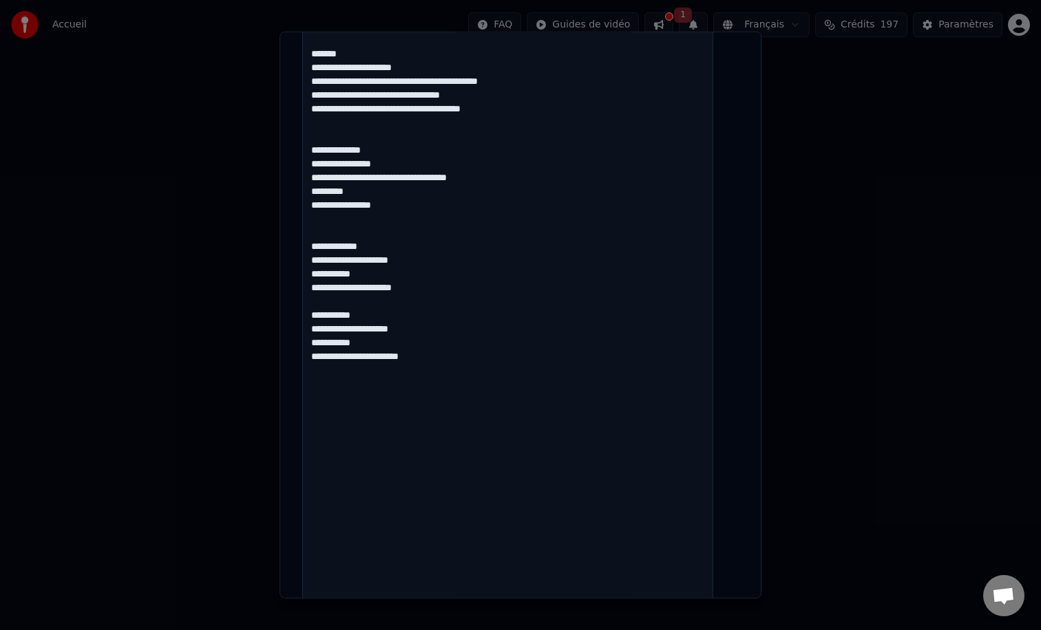
scroll to position [1692, 0]
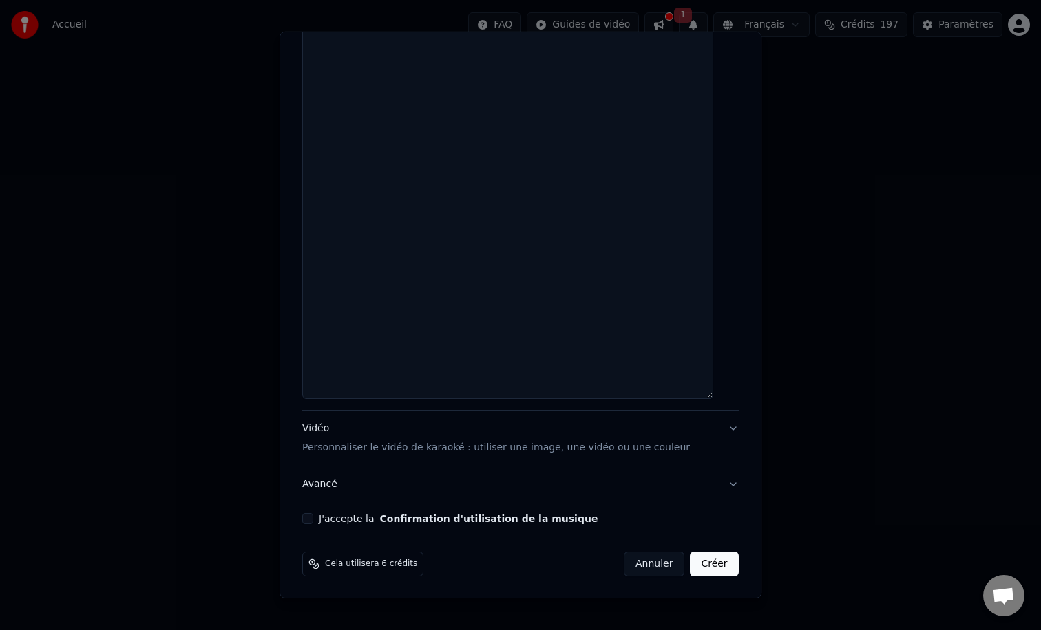
type textarea "**********"
click at [561, 449] on p "Personnaliser le vidéo de karaoké : utiliser une image, une vidéo ou une couleur" at bounding box center [495, 448] width 387 height 14
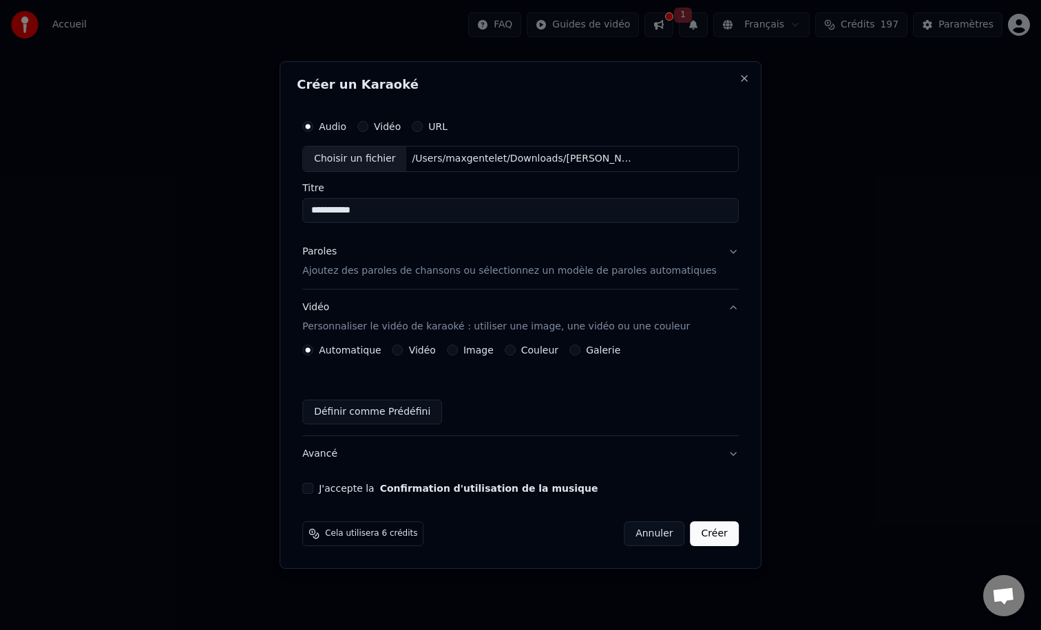
scroll to position [0, 0]
click at [529, 353] on label "Couleur" at bounding box center [539, 350] width 37 height 10
click at [515, 353] on button "Couleur" at bounding box center [509, 350] width 11 height 11
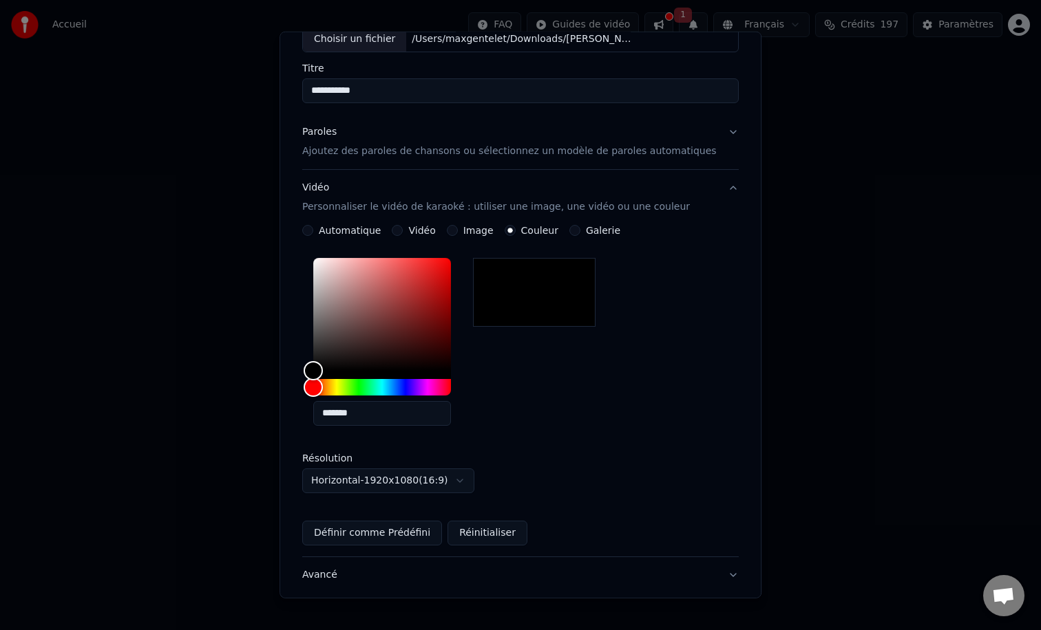
scroll to position [181, 0]
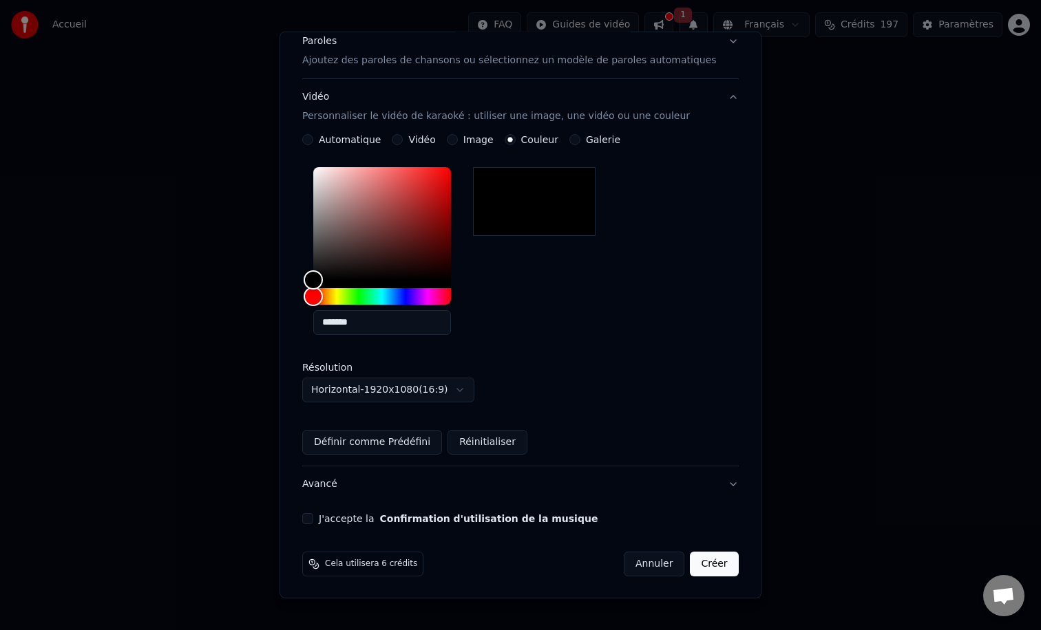
click at [313, 517] on button "J'accepte la Confirmation d'utilisation de la musique" at bounding box center [307, 518] width 11 height 11
click at [695, 564] on button "Créer" at bounding box center [714, 564] width 48 height 25
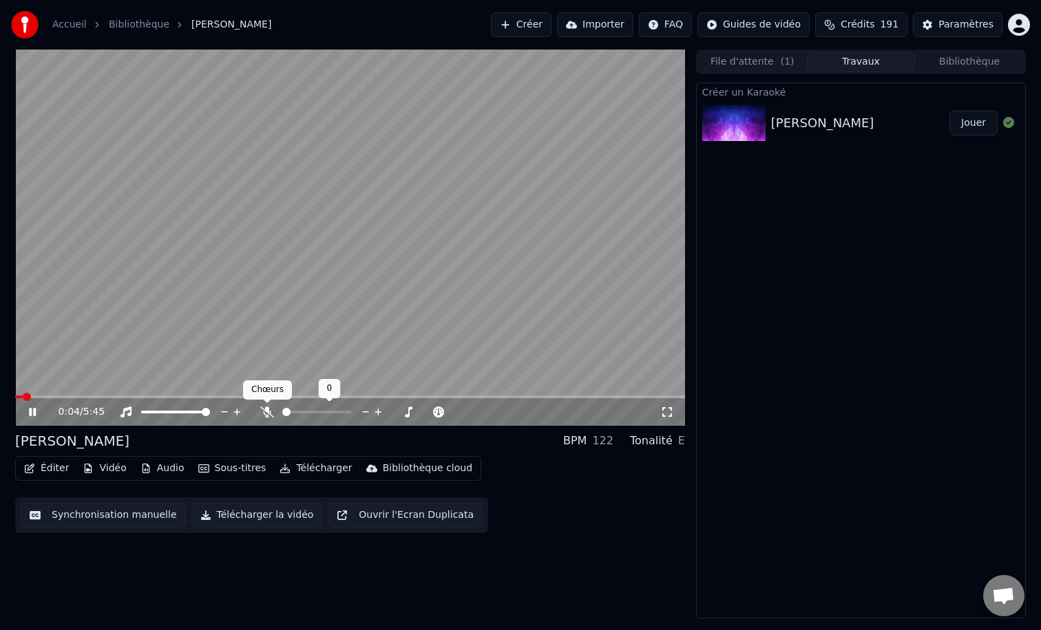
click at [275, 407] on div at bounding box center [329, 412] width 111 height 14
click at [265, 410] on icon at bounding box center [267, 412] width 14 height 11
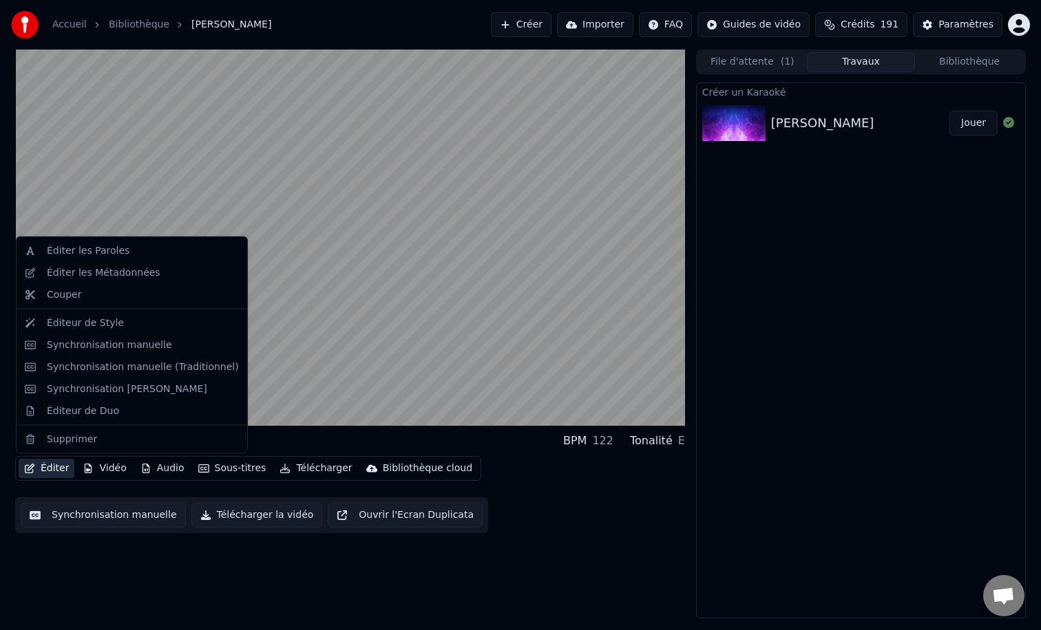
click at [46, 468] on button "Éditer" at bounding box center [47, 468] width 56 height 19
click at [139, 343] on div "Synchronisation manuelle" at bounding box center [109, 345] width 125 height 14
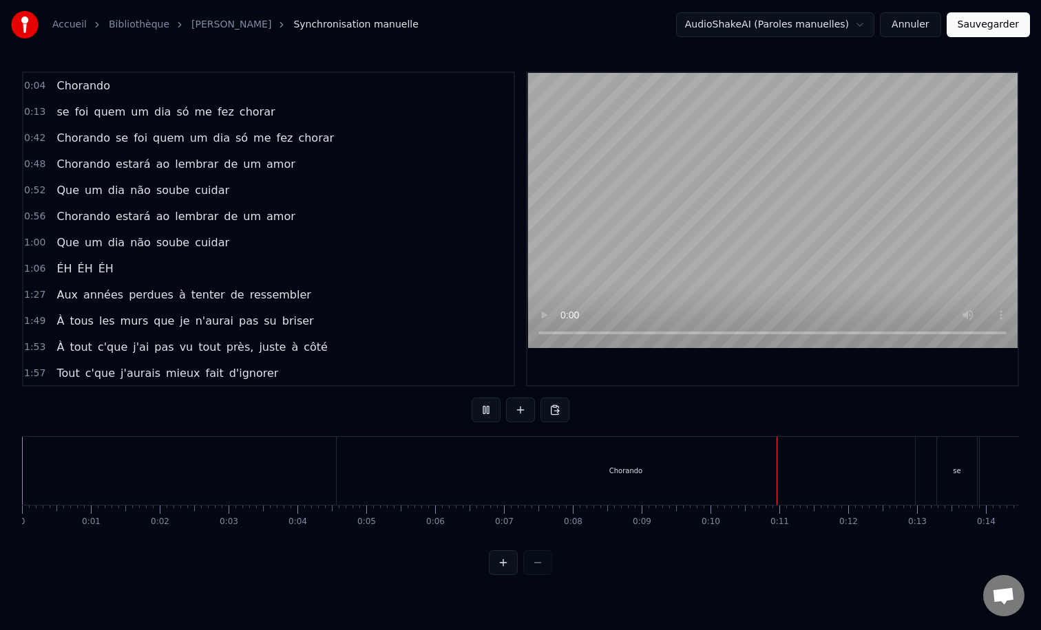
click at [92, 79] on span "Chorando" at bounding box center [83, 86] width 56 height 16
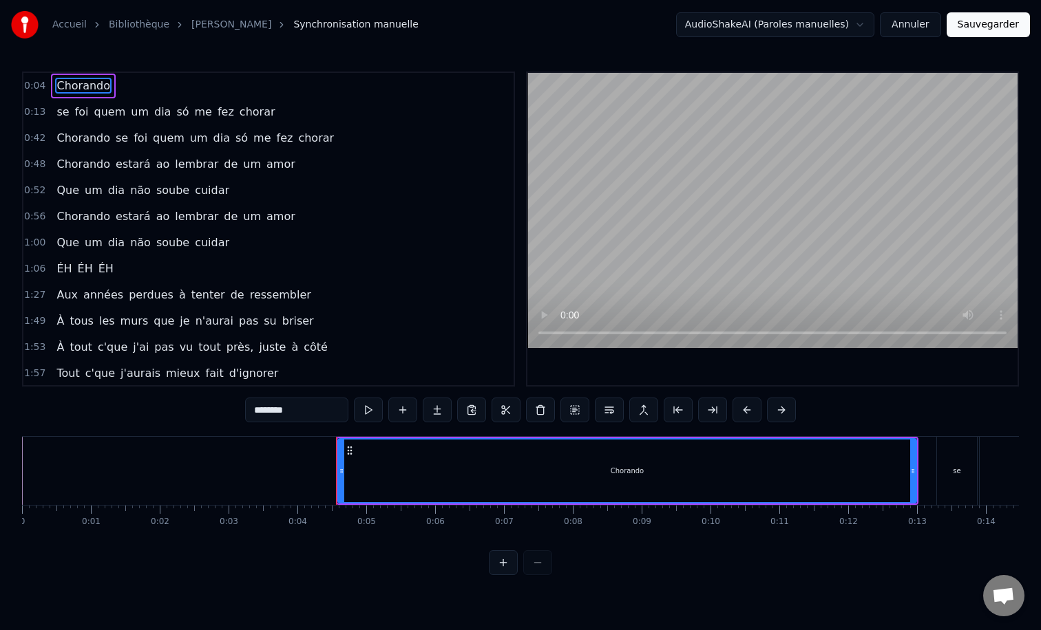
type input "**"
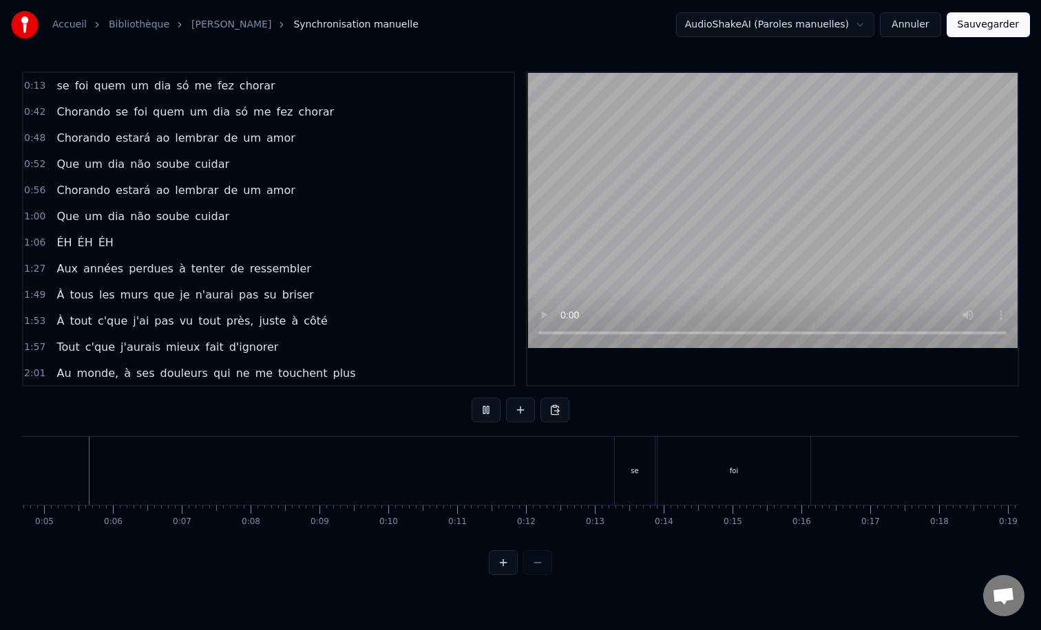
scroll to position [0, 321]
click at [191, 76] on div "se foi quem um dia só me fez chorar" at bounding box center [165, 86] width 229 height 25
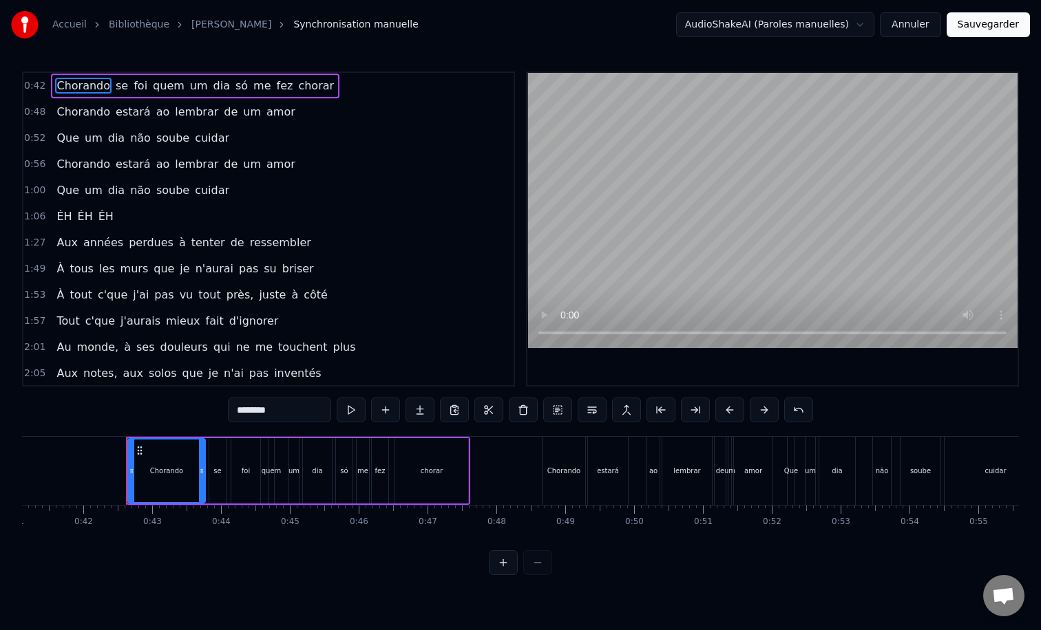
scroll to position [0, 2864]
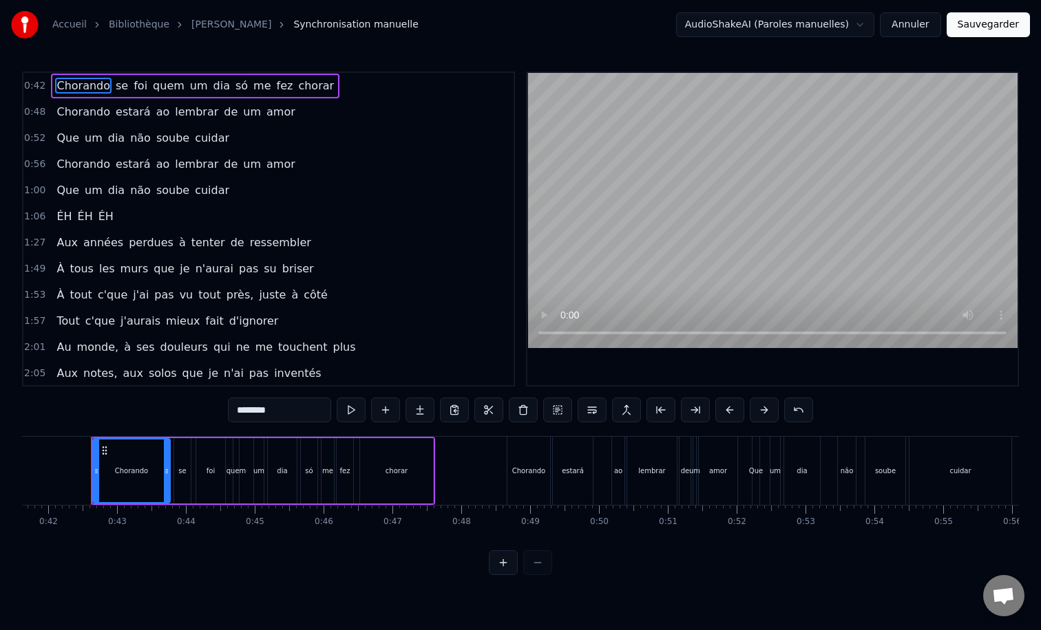
click at [191, 76] on div "Chorando se foi quem um dia só me fez chorar" at bounding box center [195, 86] width 288 height 25
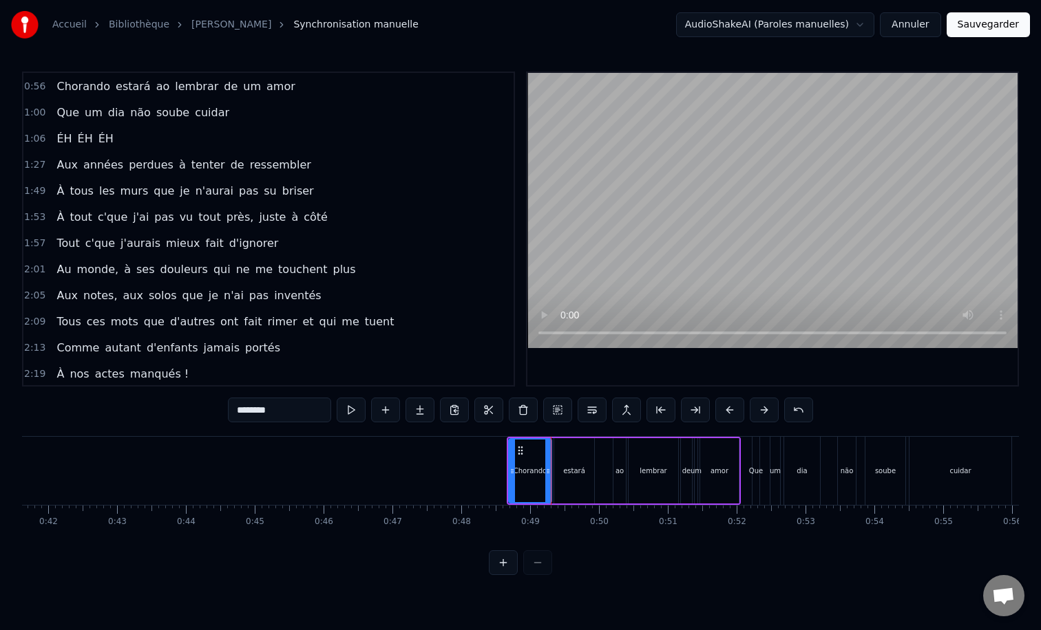
scroll to position [0, 0]
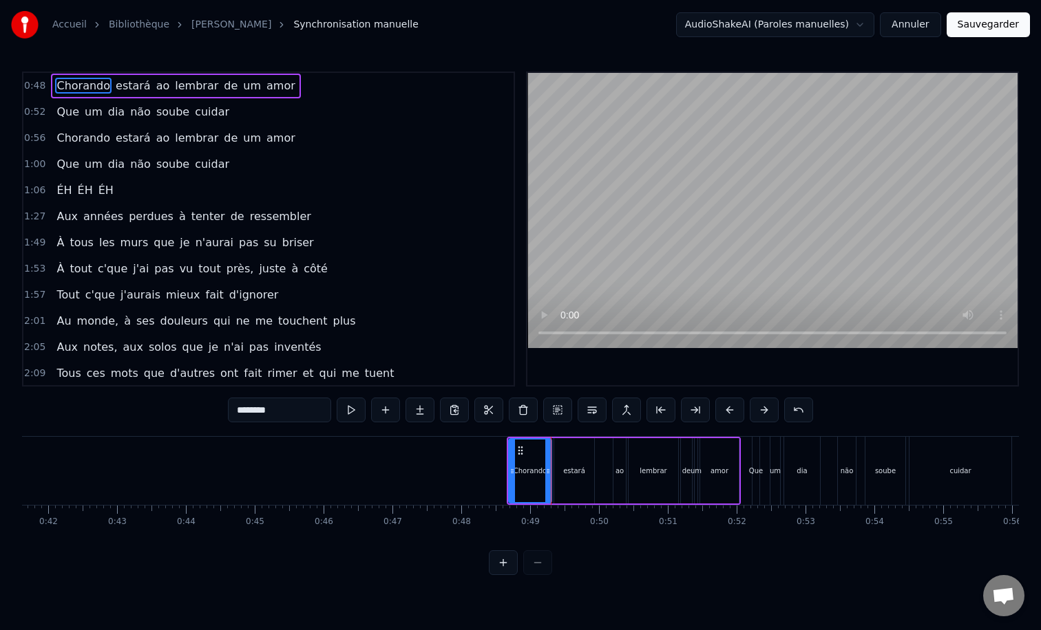
click at [171, 74] on div "Chorando estará ao lembrar de um amor" at bounding box center [175, 86] width 249 height 25
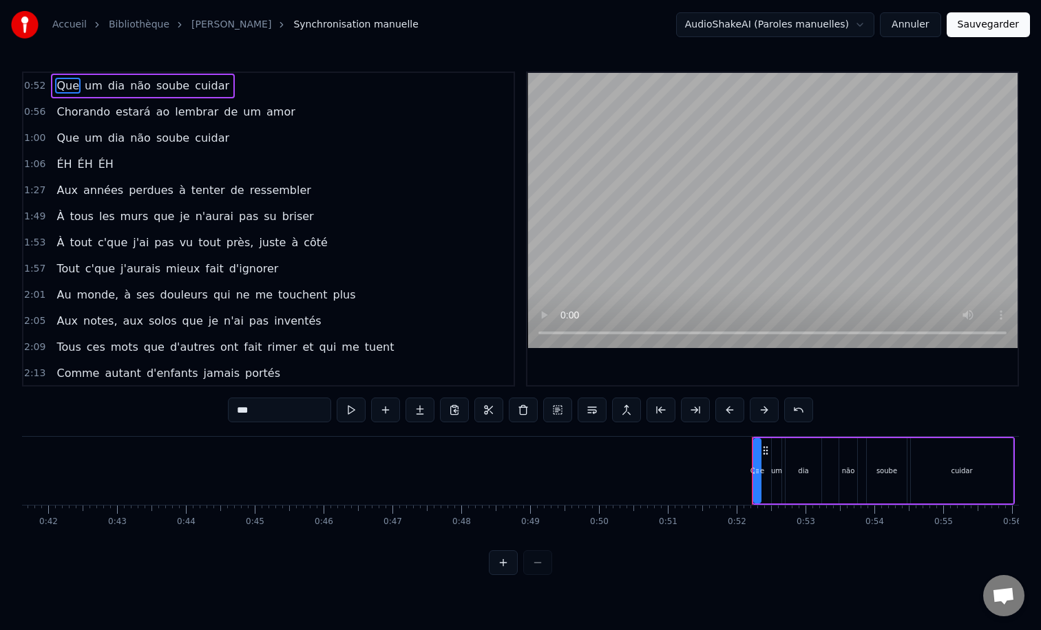
click at [171, 74] on div "Que um dia não soube cuidar" at bounding box center [143, 86] width 184 height 25
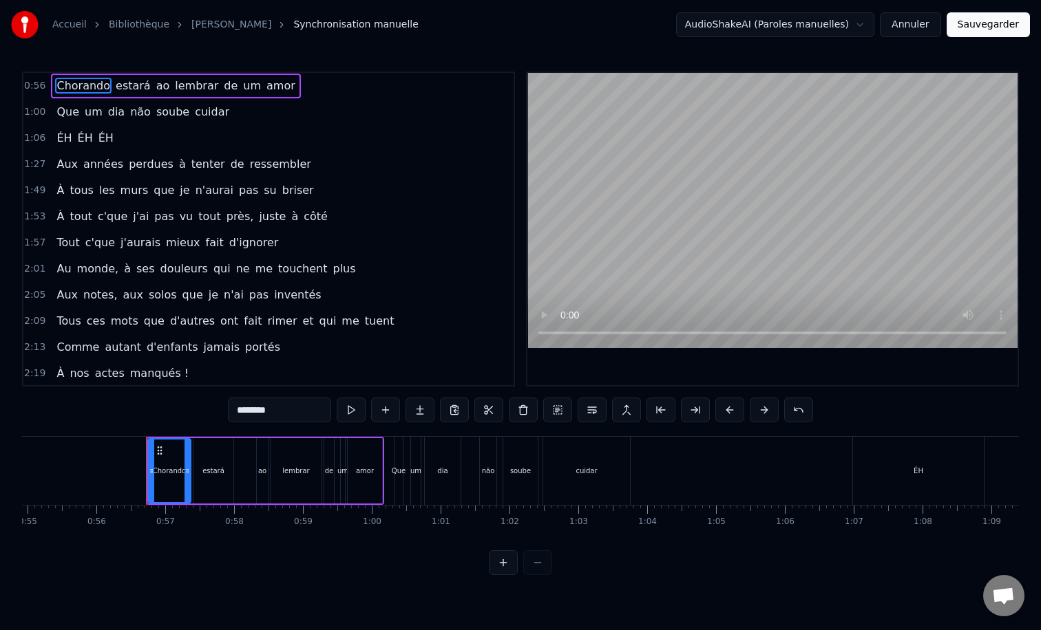
click at [171, 74] on div "Chorando estará ao lembrar de um amor" at bounding box center [175, 86] width 249 height 25
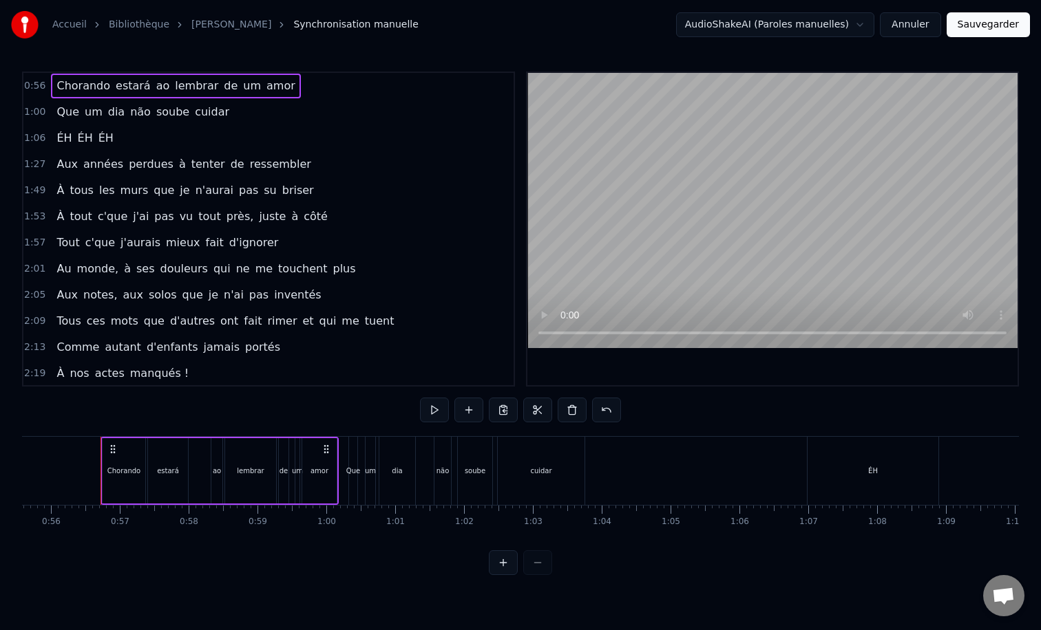
scroll to position [0, 3835]
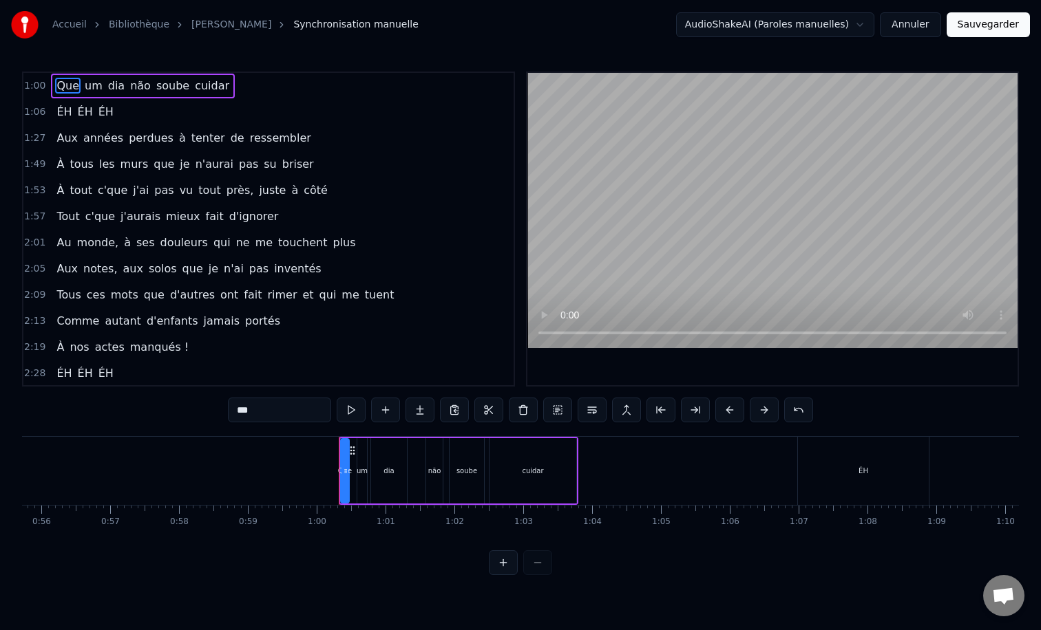
click at [171, 74] on div "Que um dia não soube cuidar" at bounding box center [143, 86] width 184 height 25
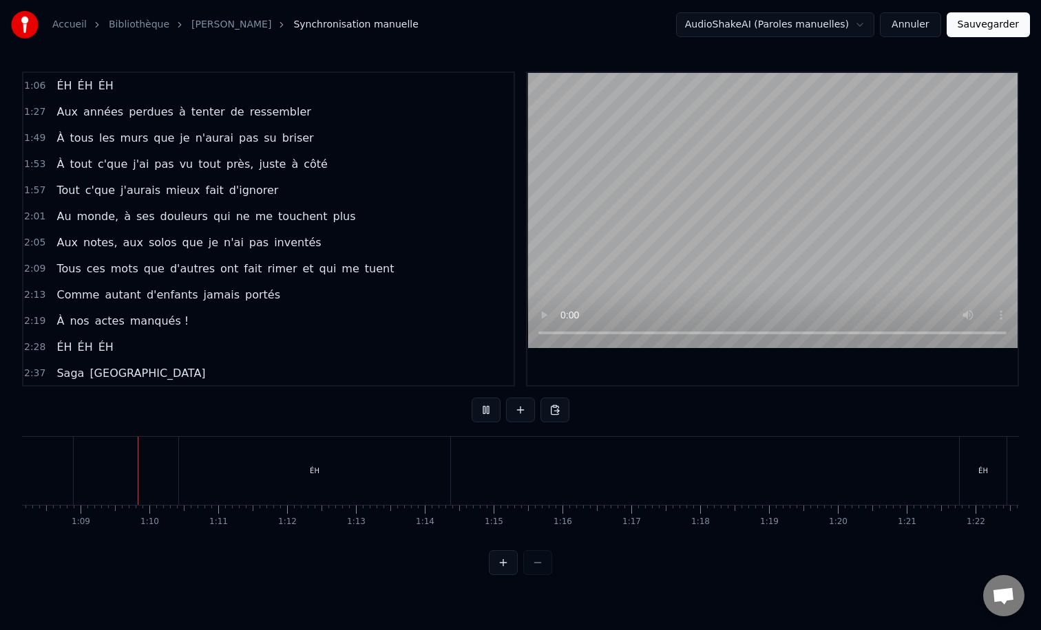
scroll to position [0, 4702]
click at [107, 74] on div "ÉH ÉH ÉH" at bounding box center [84, 86] width 67 height 25
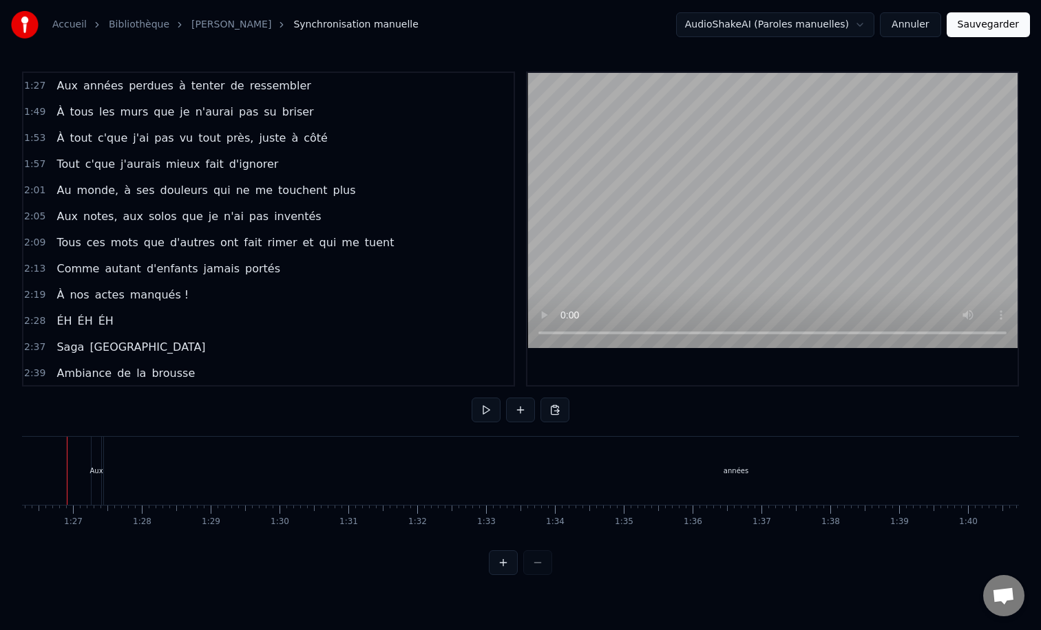
scroll to position [0, 5912]
click at [129, 469] on div "Aux années perdues à tenter de ressembler" at bounding box center [846, 471] width 1463 height 68
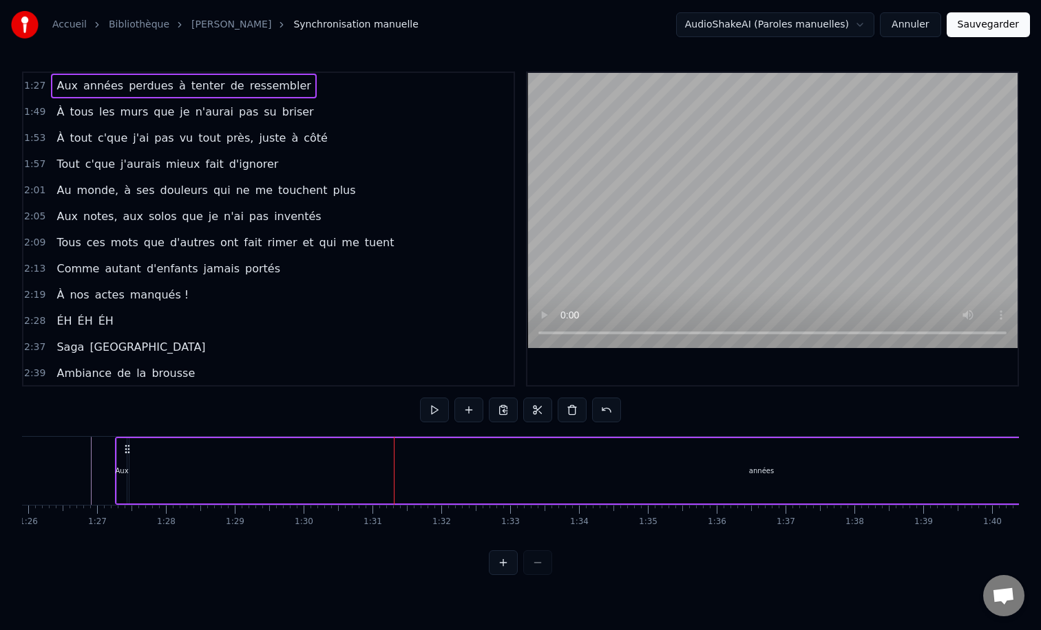
drag, startPoint x: 122, startPoint y: 462, endPoint x: 134, endPoint y: 462, distance: 11.0
click at [134, 462] on div "Aux années perdues à tenter de ressembler" at bounding box center [846, 471] width 1463 height 68
click at [124, 448] on icon at bounding box center [127, 449] width 11 height 11
click at [130, 448] on icon at bounding box center [130, 449] width 11 height 11
click at [125, 476] on div "Aux" at bounding box center [125, 470] width 10 height 65
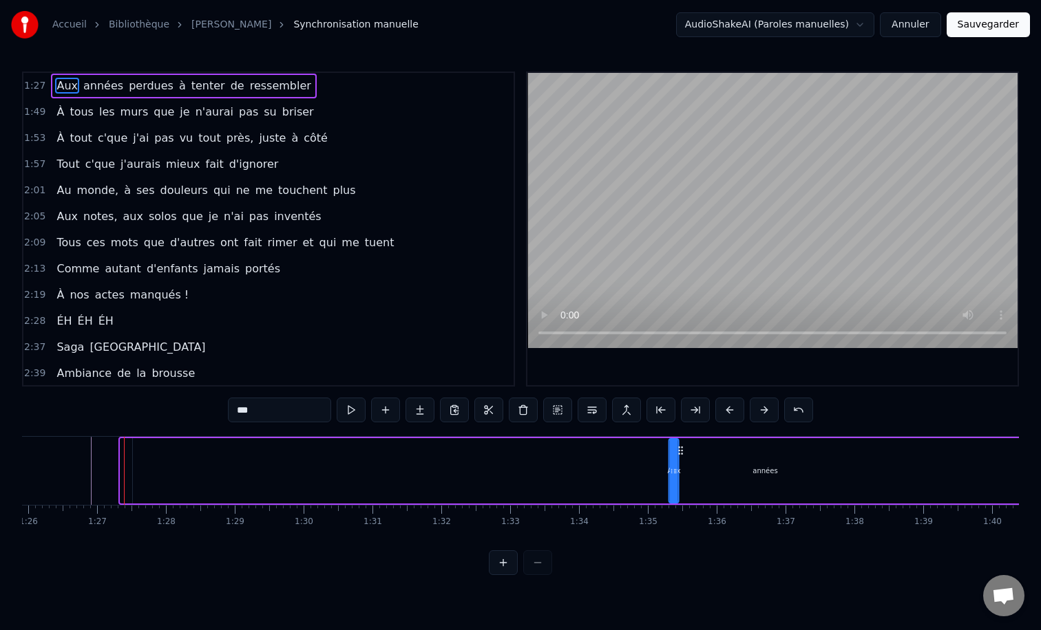
drag, startPoint x: 131, startPoint y: 452, endPoint x: 707, endPoint y: 460, distance: 576.1
click at [446, 465] on div "années" at bounding box center [765, 470] width 1264 height 65
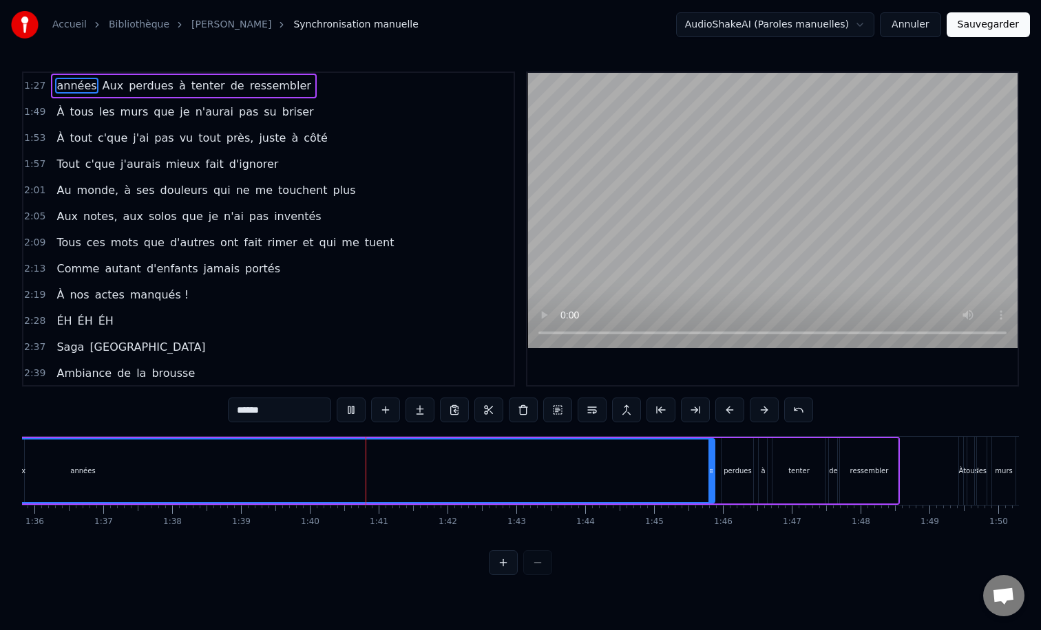
scroll to position [0, 6590]
click at [93, 462] on div "années" at bounding box center [87, 471] width 1262 height 63
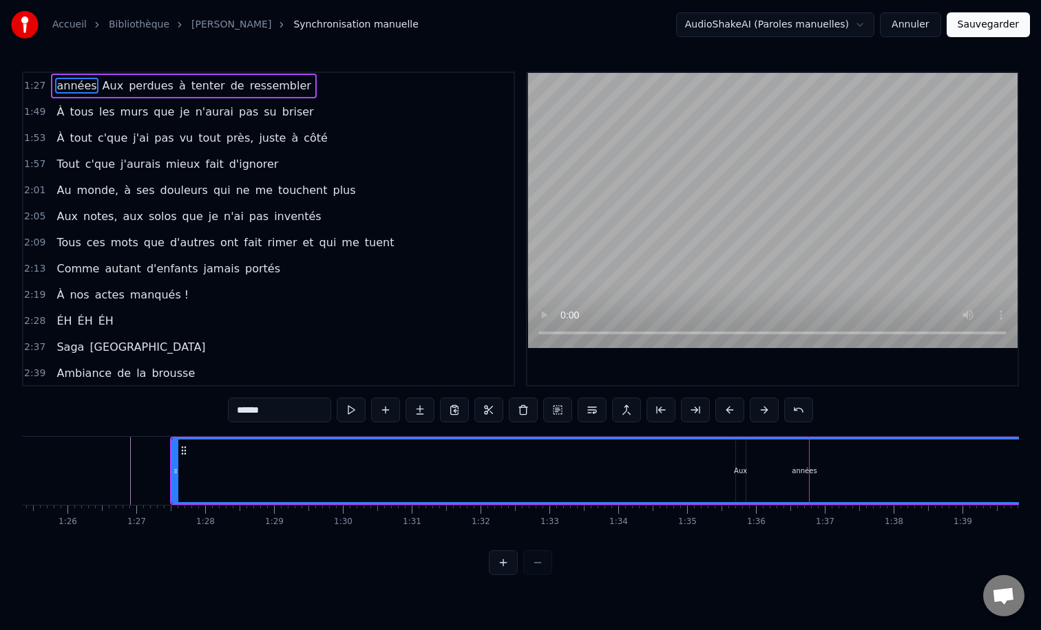
scroll to position [0, 5771]
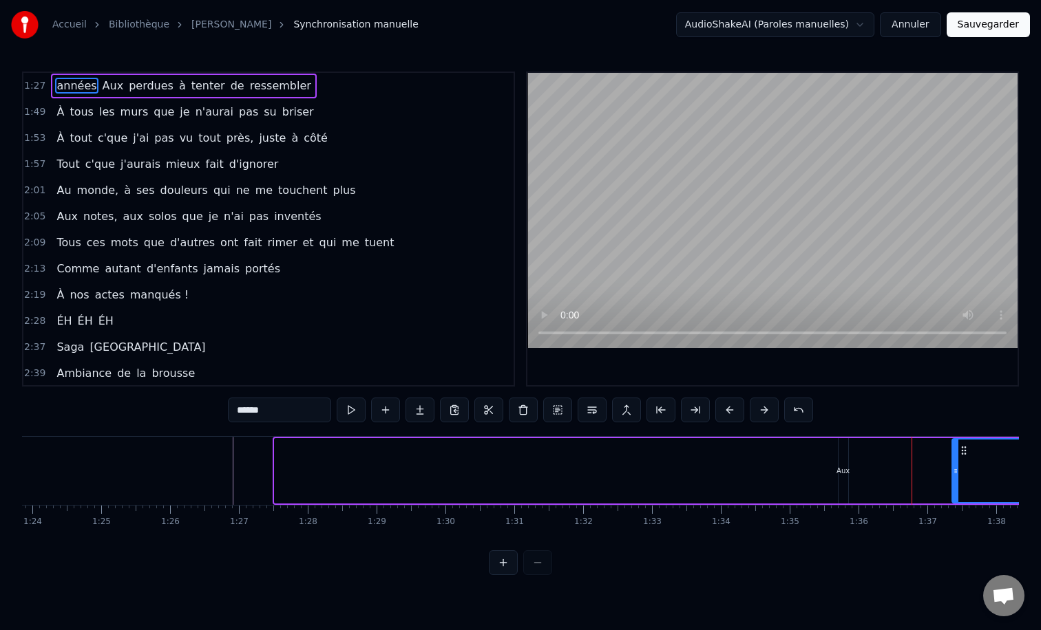
drag, startPoint x: 279, startPoint y: 467, endPoint x: 956, endPoint y: 461, distance: 677.2
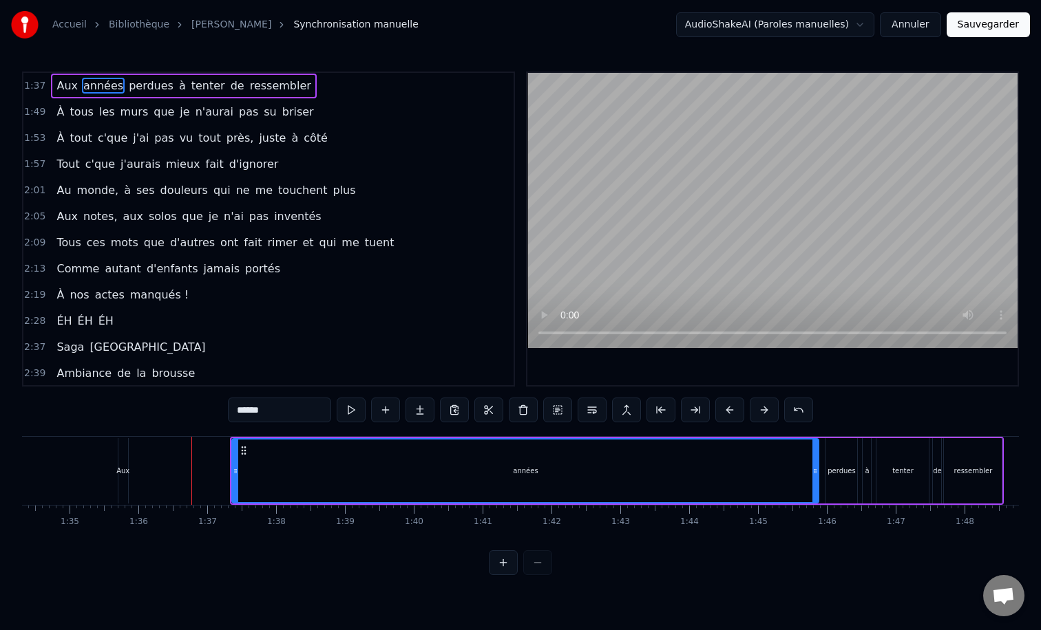
scroll to position [0, 6531]
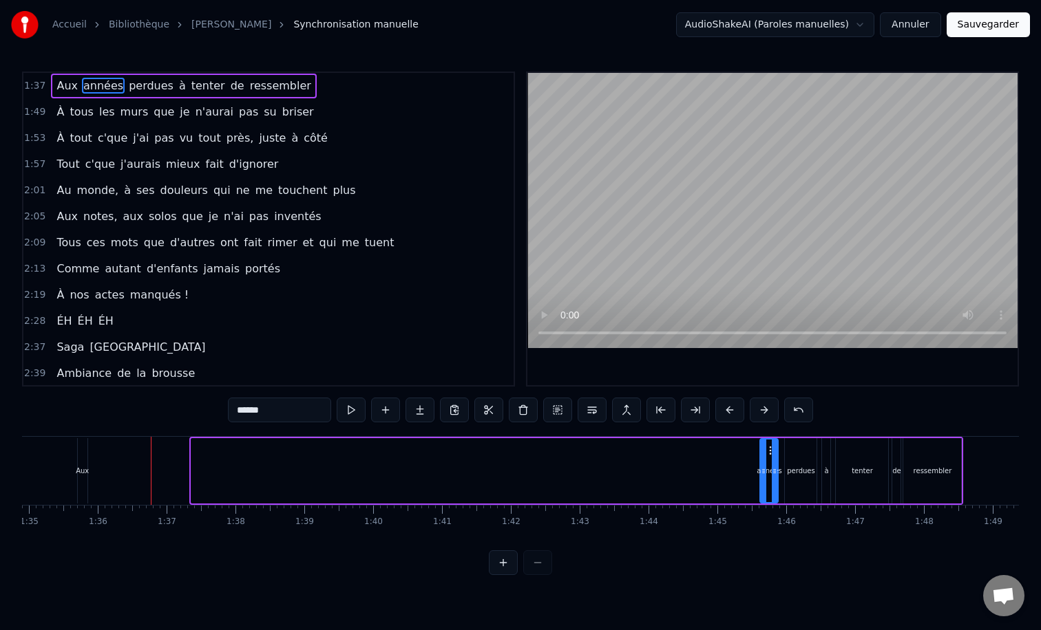
drag, startPoint x: 195, startPoint y: 470, endPoint x: 763, endPoint y: 460, distance: 568.5
click at [763, 460] on div at bounding box center [763, 471] width 6 height 63
click at [84, 453] on div "Aux" at bounding box center [83, 470] width 10 height 65
type input "***"
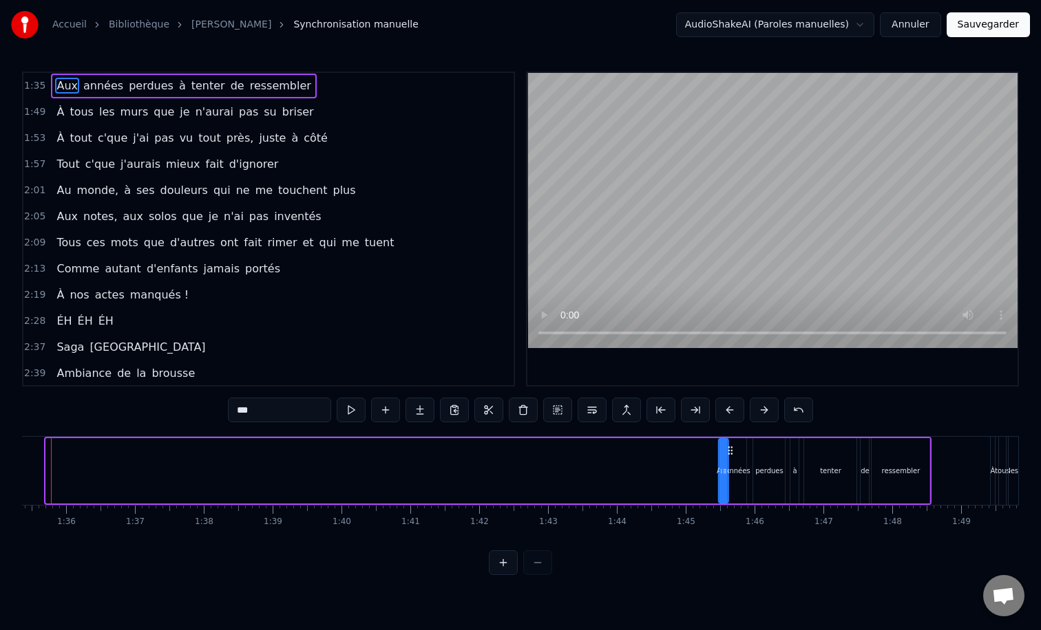
scroll to position [0, 6573]
drag, startPoint x: 98, startPoint y: 451, endPoint x: 825, endPoint y: 465, distance: 727.6
click at [825, 465] on div "Aux années perdues à tenter de ressembler" at bounding box center [478, 471] width 888 height 68
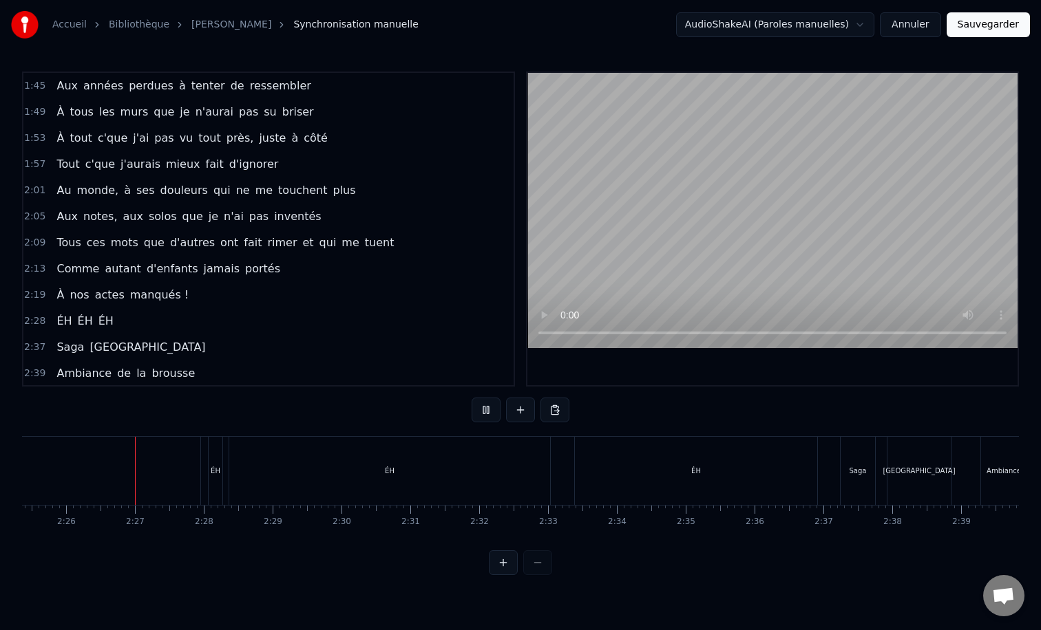
scroll to position [0, 10009]
click at [99, 309] on div "ÉH ÉH ÉH" at bounding box center [84, 321] width 67 height 25
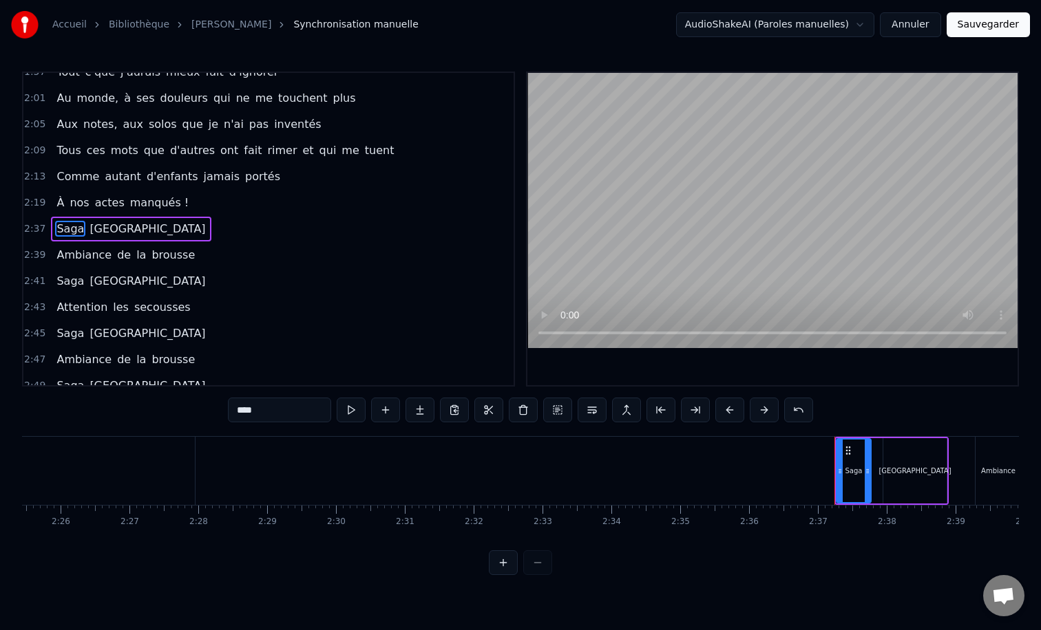
type input "*********"
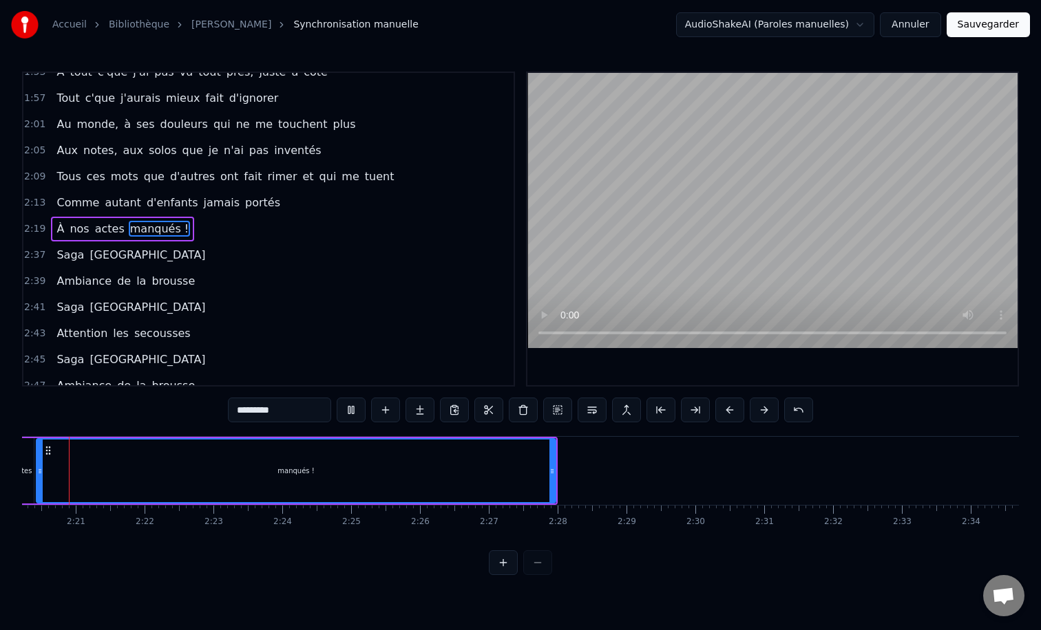
scroll to position [0, 9624]
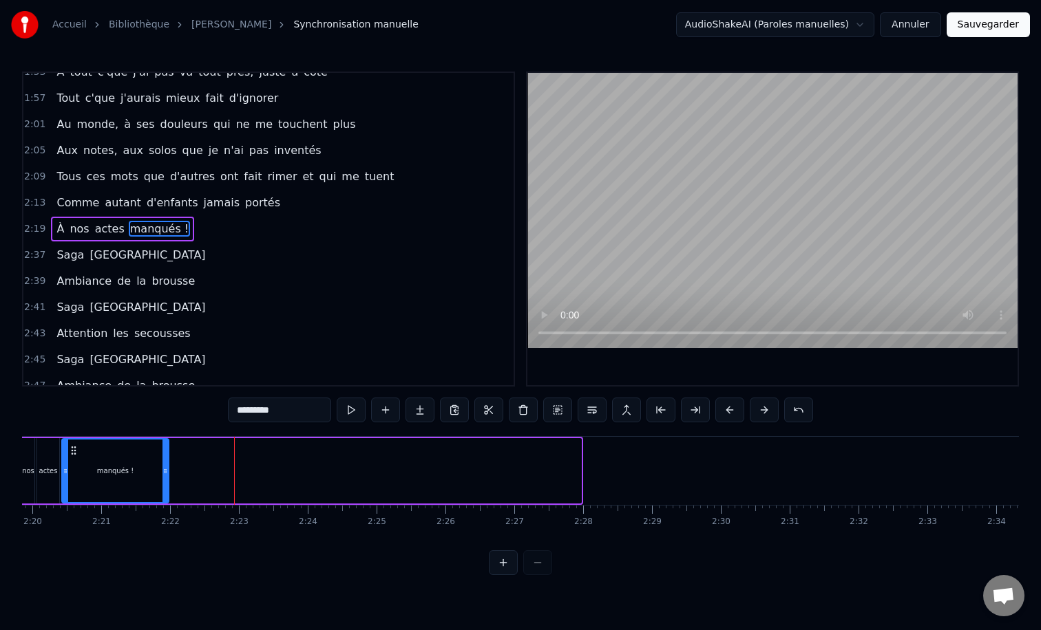
drag, startPoint x: 575, startPoint y: 472, endPoint x: 145, endPoint y: 456, distance: 430.4
click at [162, 456] on div at bounding box center [165, 471] width 6 height 63
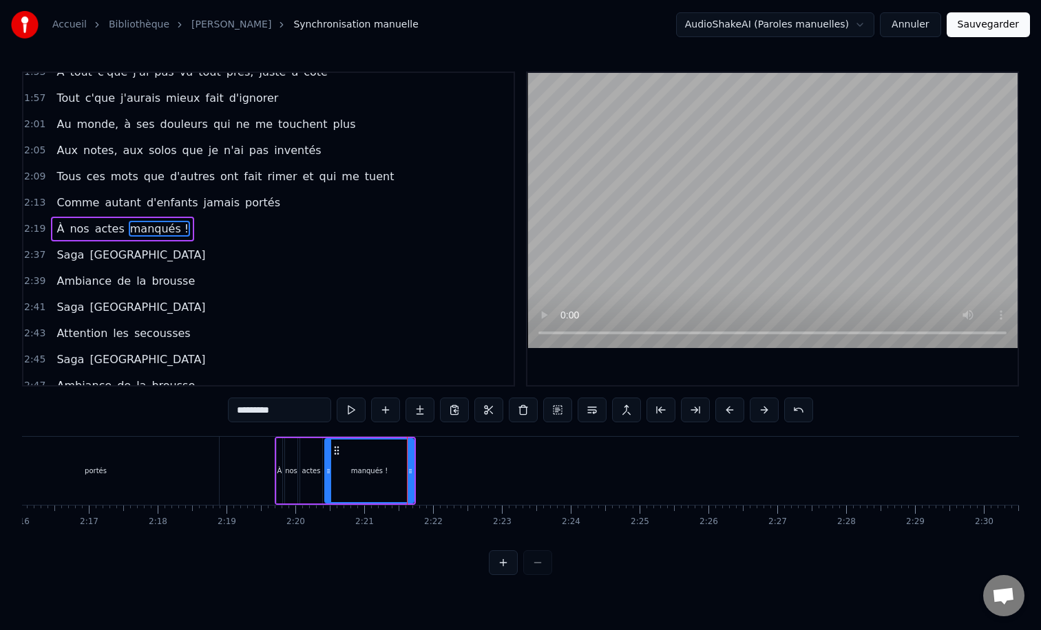
scroll to position [0, 9294]
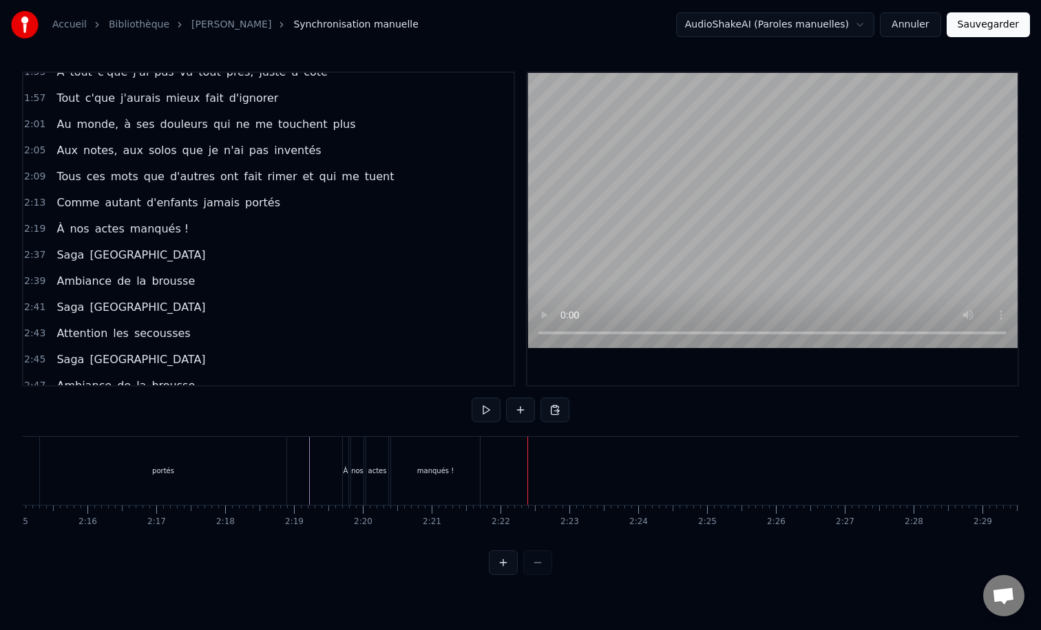
click at [438, 480] on div "manqués !" at bounding box center [435, 471] width 89 height 68
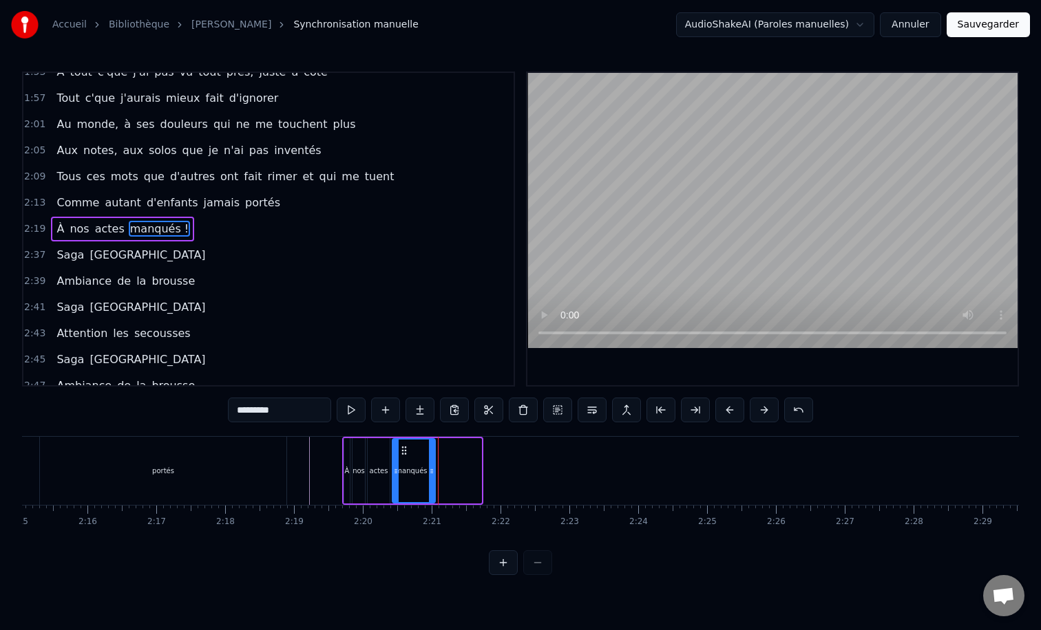
drag, startPoint x: 475, startPoint y: 467, endPoint x: 427, endPoint y: 465, distance: 47.6
click at [429, 465] on div at bounding box center [432, 471] width 6 height 63
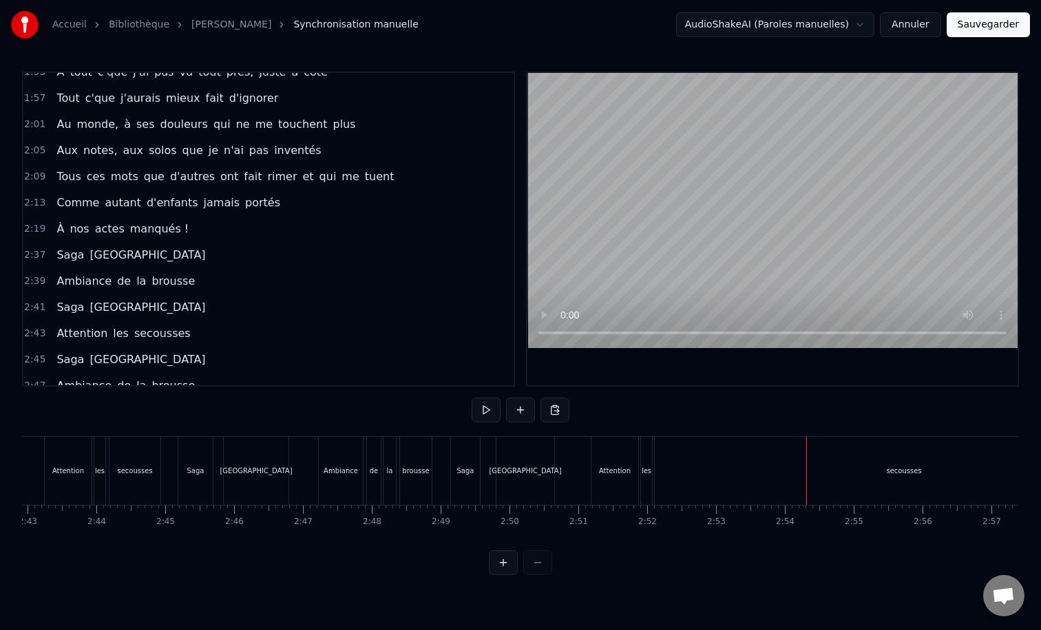
scroll to position [0, 11316]
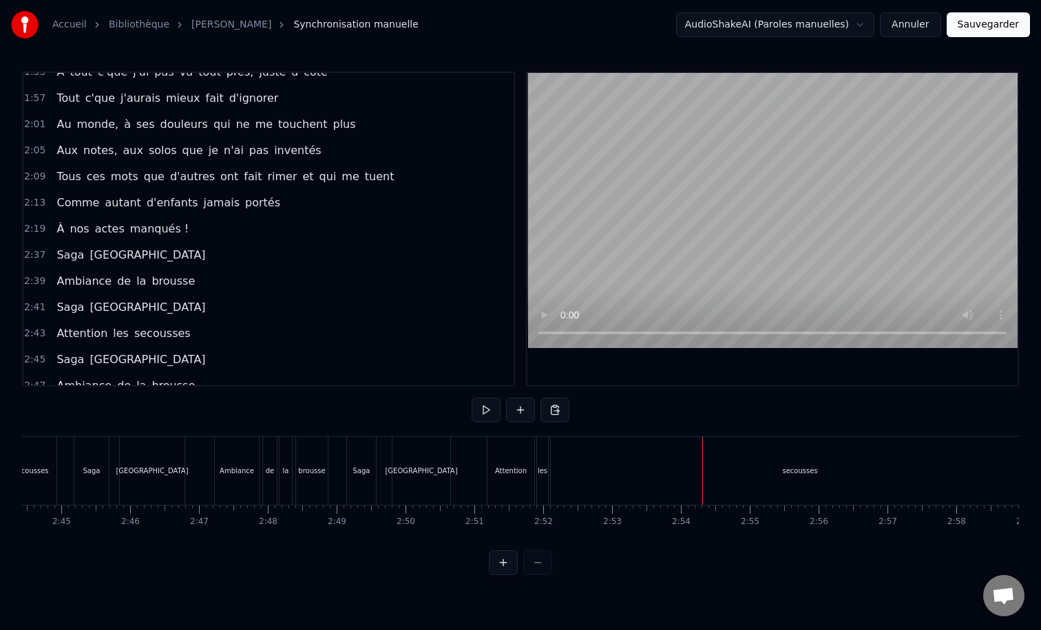
click at [793, 468] on div "secousses" at bounding box center [799, 471] width 35 height 10
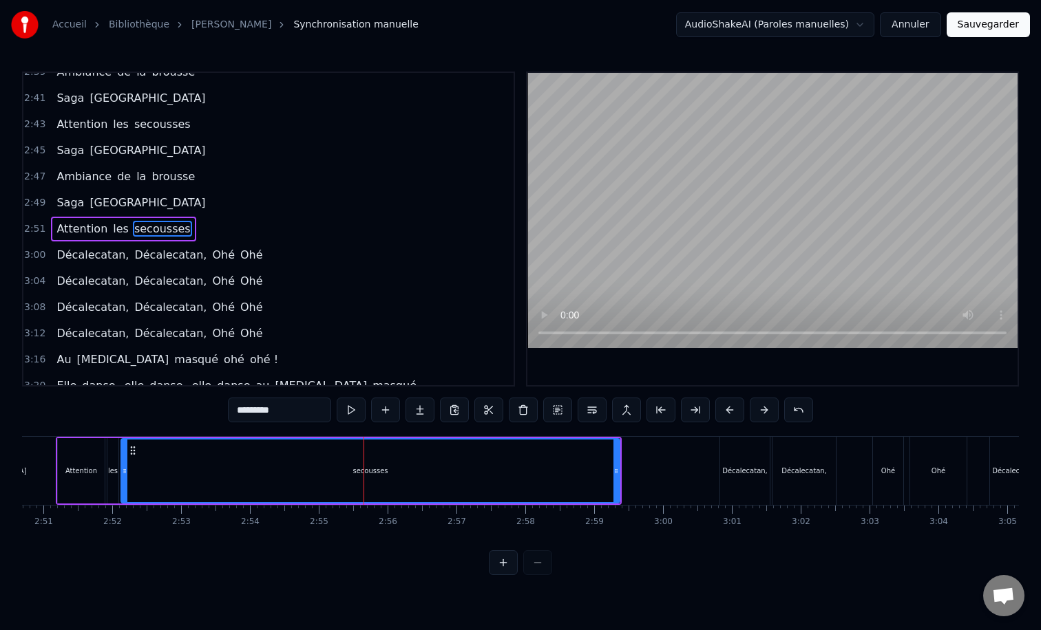
scroll to position [0, 11811]
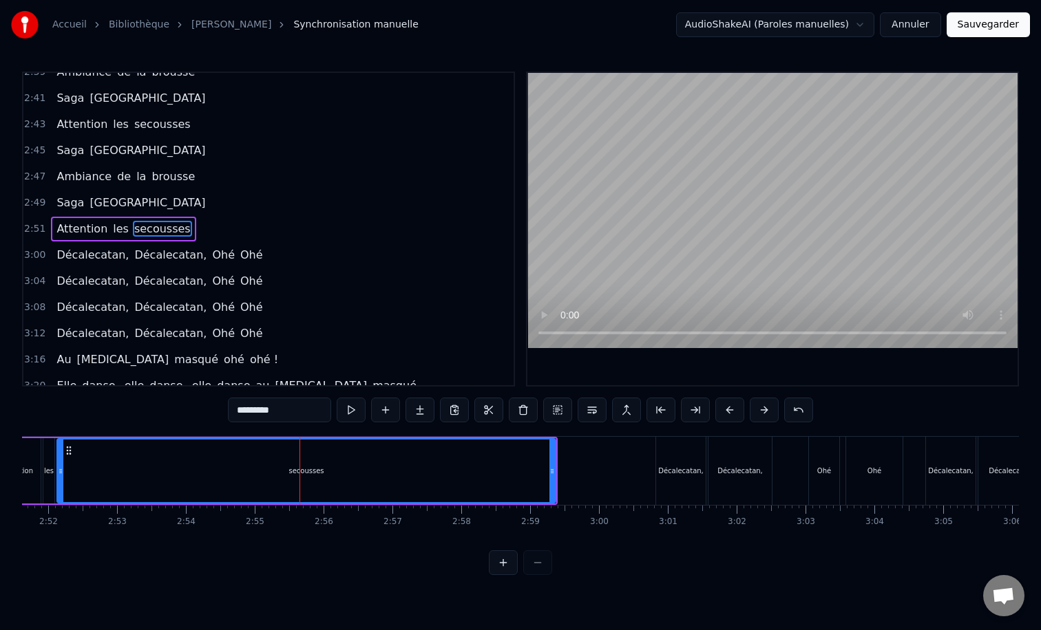
click at [668, 471] on div "Décalecatan," at bounding box center [680, 471] width 45 height 10
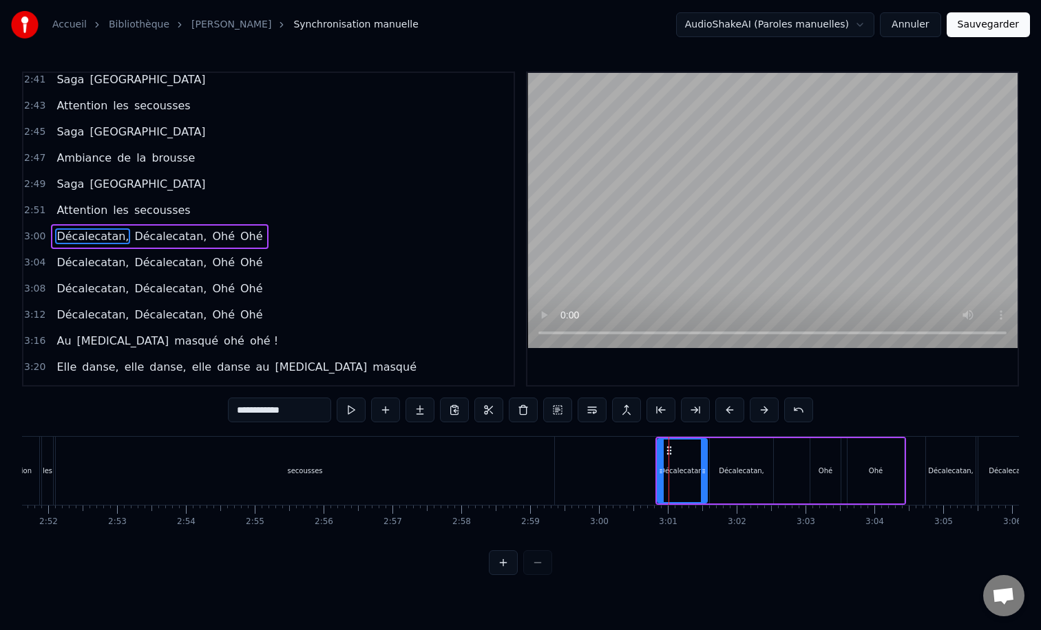
scroll to position [301, 0]
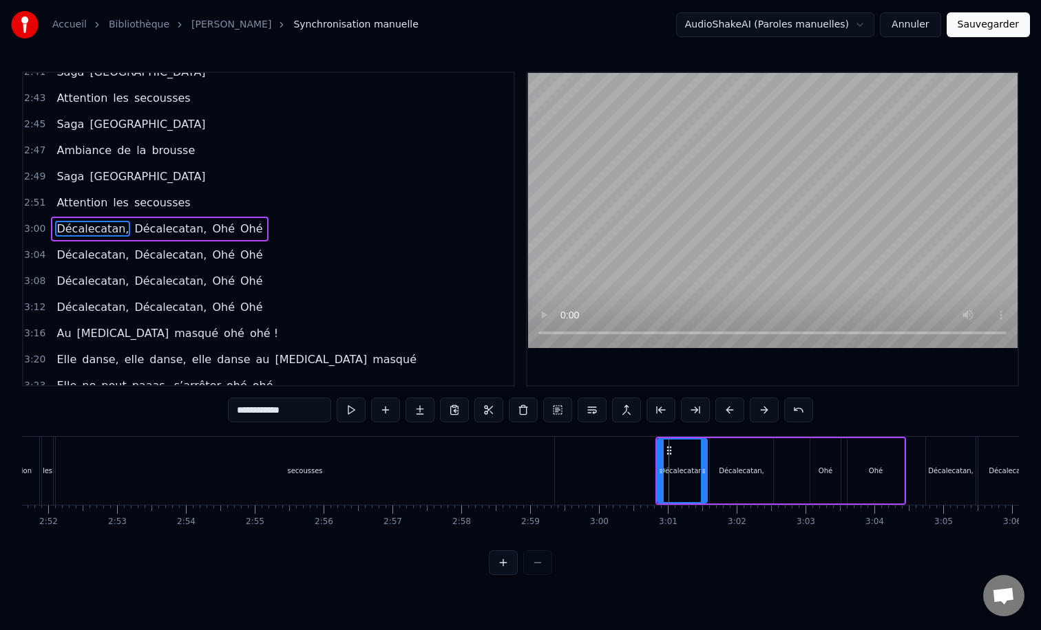
click at [537, 475] on div "secousses" at bounding box center [305, 471] width 498 height 68
type input "*********"
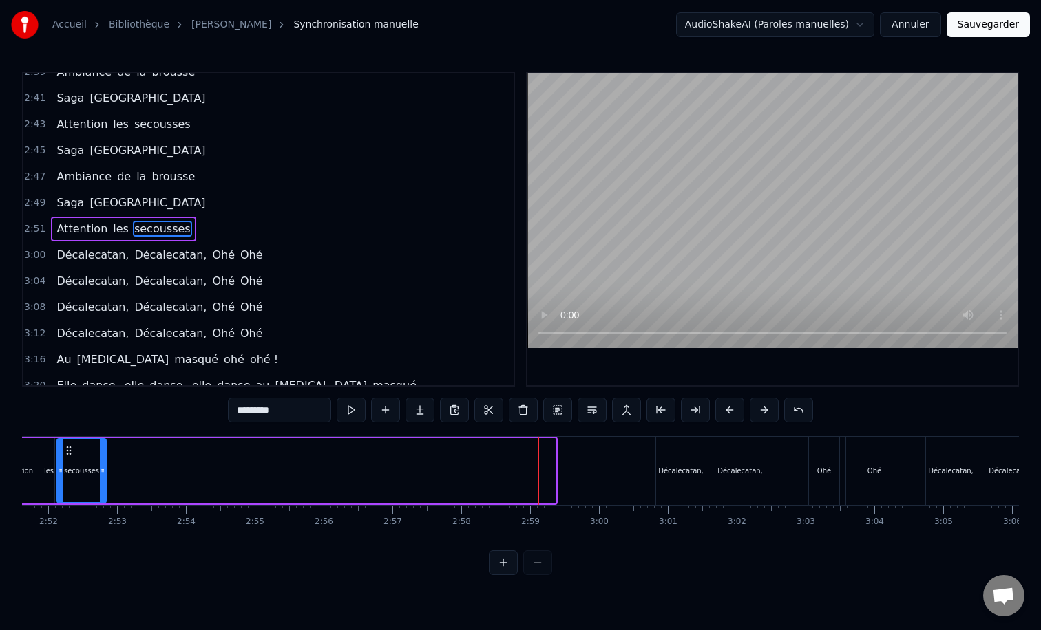
drag, startPoint x: 550, startPoint y: 473, endPoint x: 100, endPoint y: 467, distance: 449.4
click at [100, 467] on icon at bounding box center [103, 471] width 6 height 11
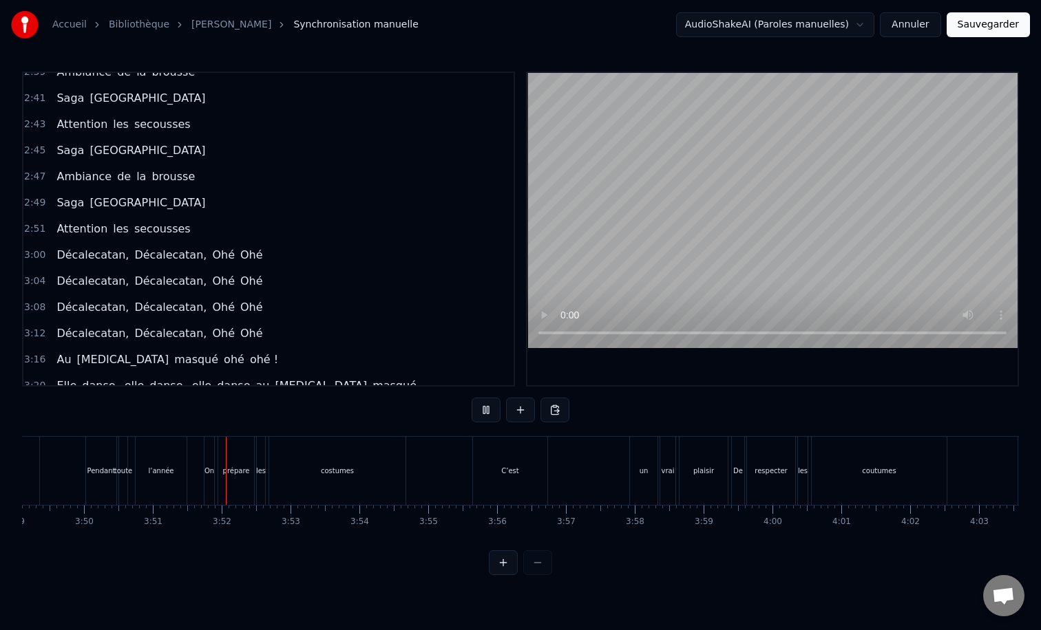
scroll to position [0, 15857]
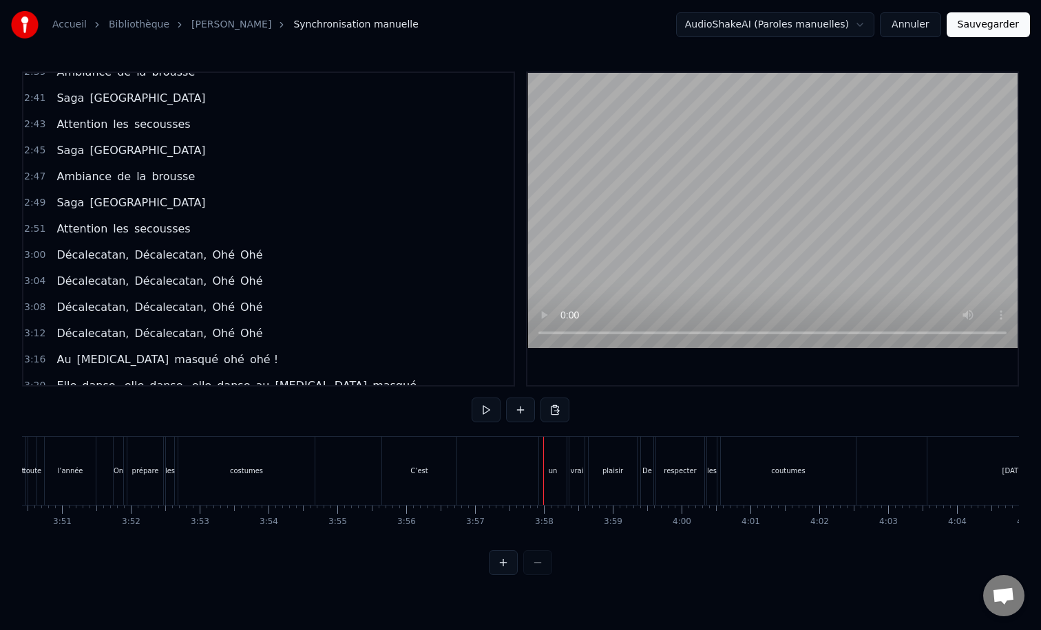
click at [414, 475] on div "C’est" at bounding box center [418, 471] width 17 height 10
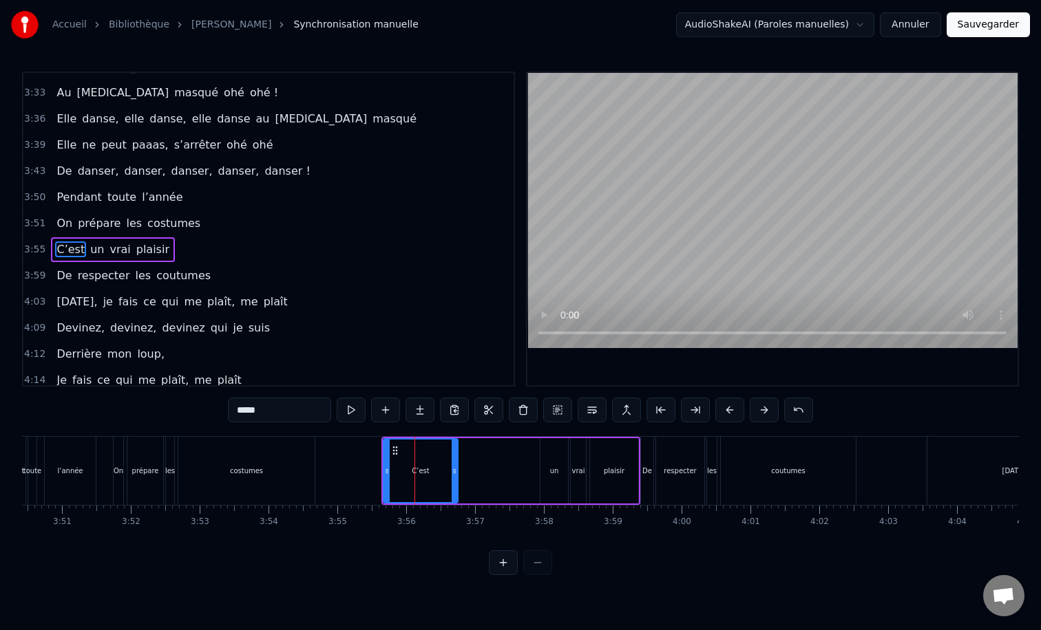
scroll to position [694, 0]
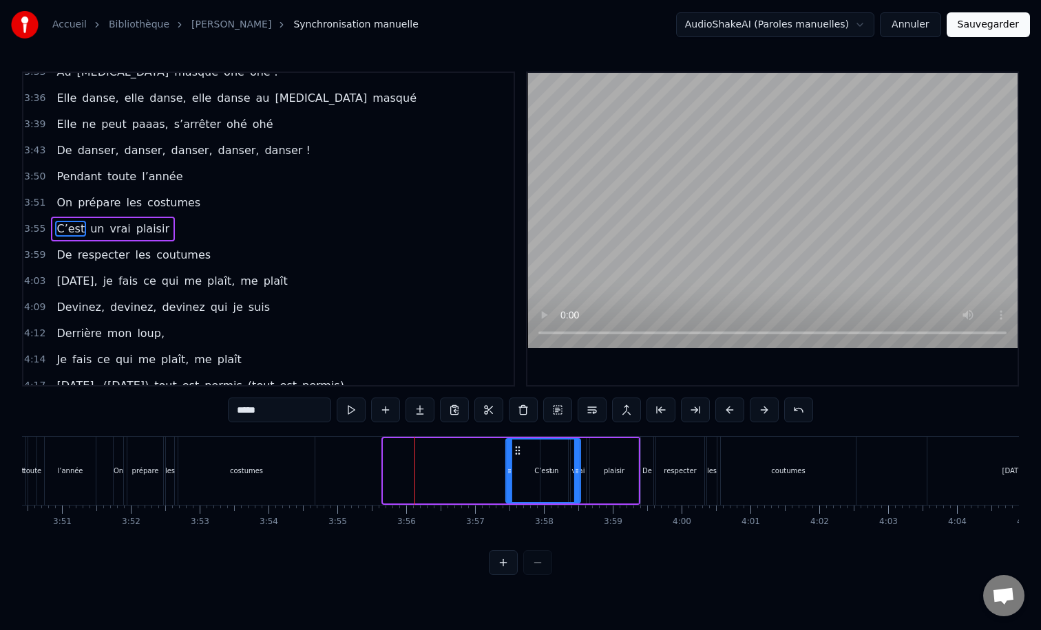
drag, startPoint x: 394, startPoint y: 451, endPoint x: 516, endPoint y: 440, distance: 122.9
click at [516, 440] on div "C’est" at bounding box center [543, 471] width 73 height 63
drag, startPoint x: 507, startPoint y: 466, endPoint x: 529, endPoint y: 465, distance: 21.4
click at [529, 465] on div at bounding box center [529, 471] width 6 height 63
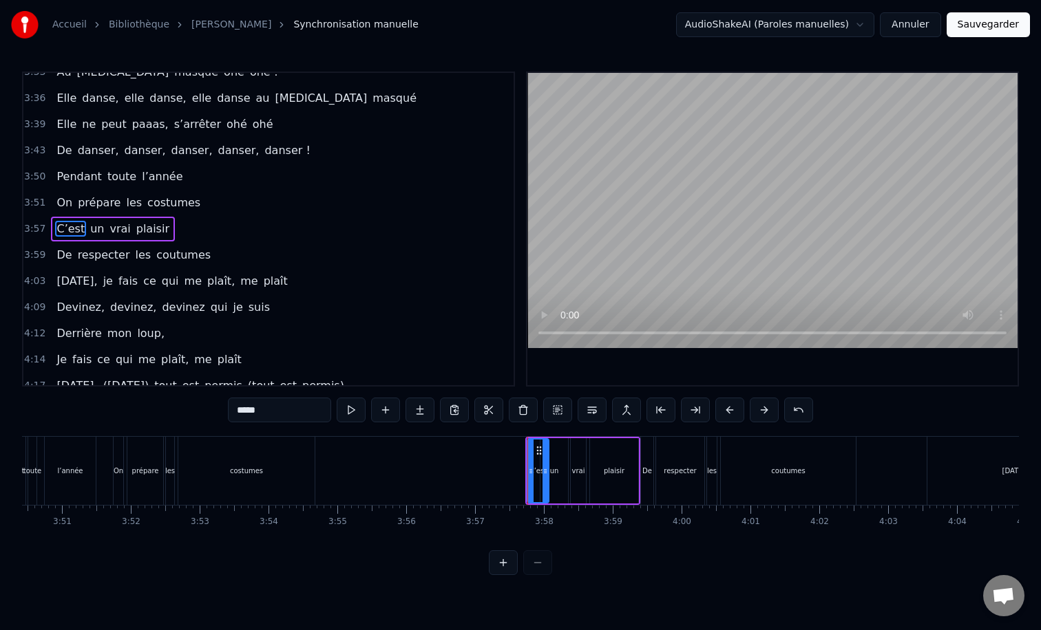
drag, startPoint x: 579, startPoint y: 470, endPoint x: 545, endPoint y: 469, distance: 33.7
click at [545, 469] on icon at bounding box center [545, 471] width 6 height 11
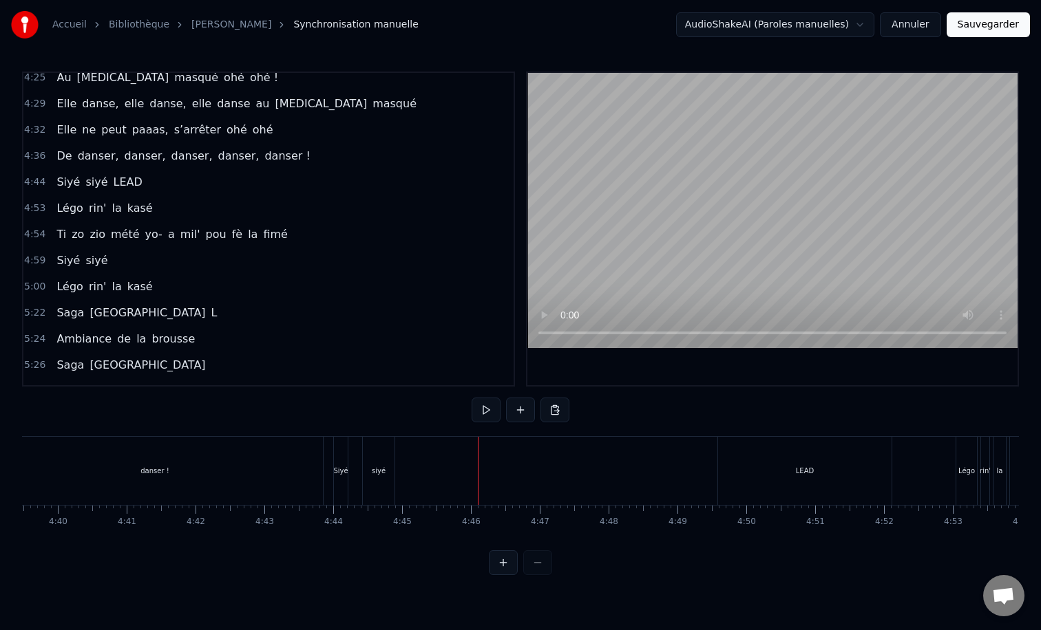
scroll to position [1072, 0]
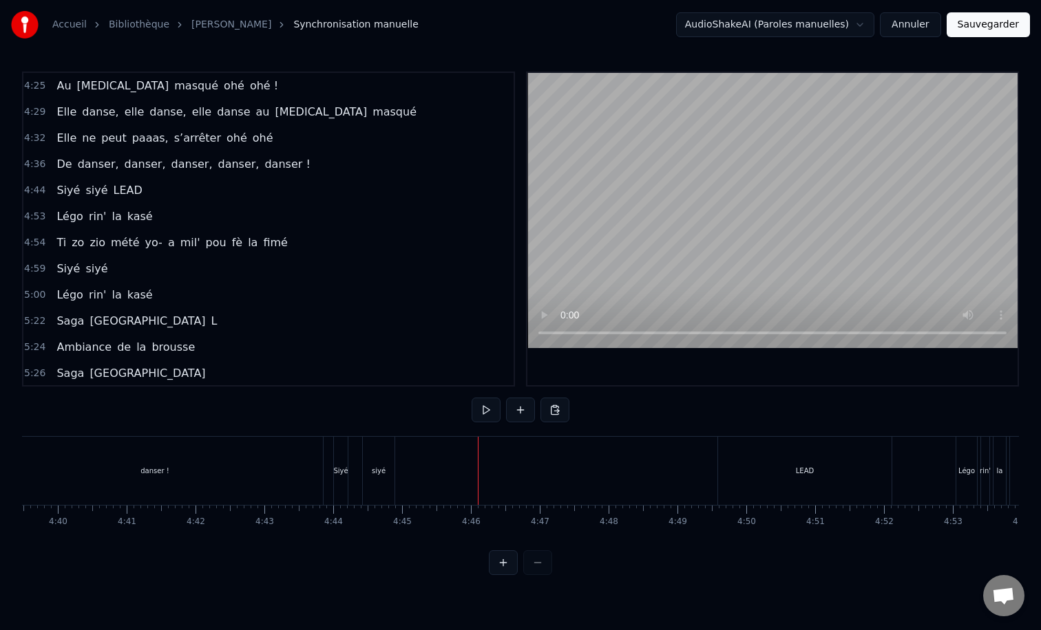
click at [126, 180] on div "Siyé siyé LEAD" at bounding box center [99, 190] width 96 height 25
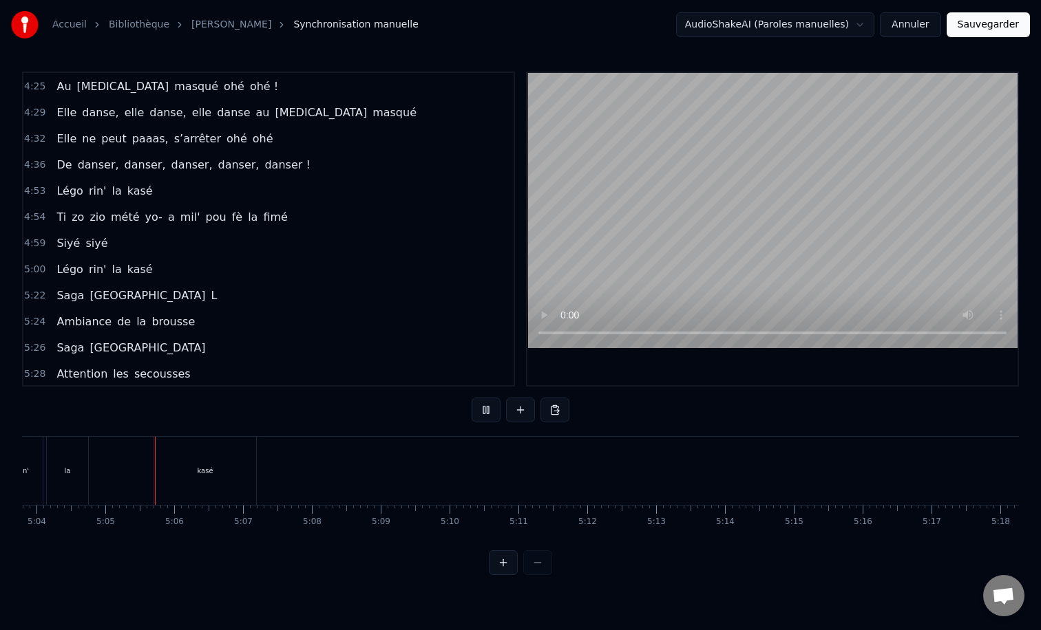
scroll to position [0, 20918]
click at [93, 233] on div "Siyé siyé" at bounding box center [82, 243] width 62 height 25
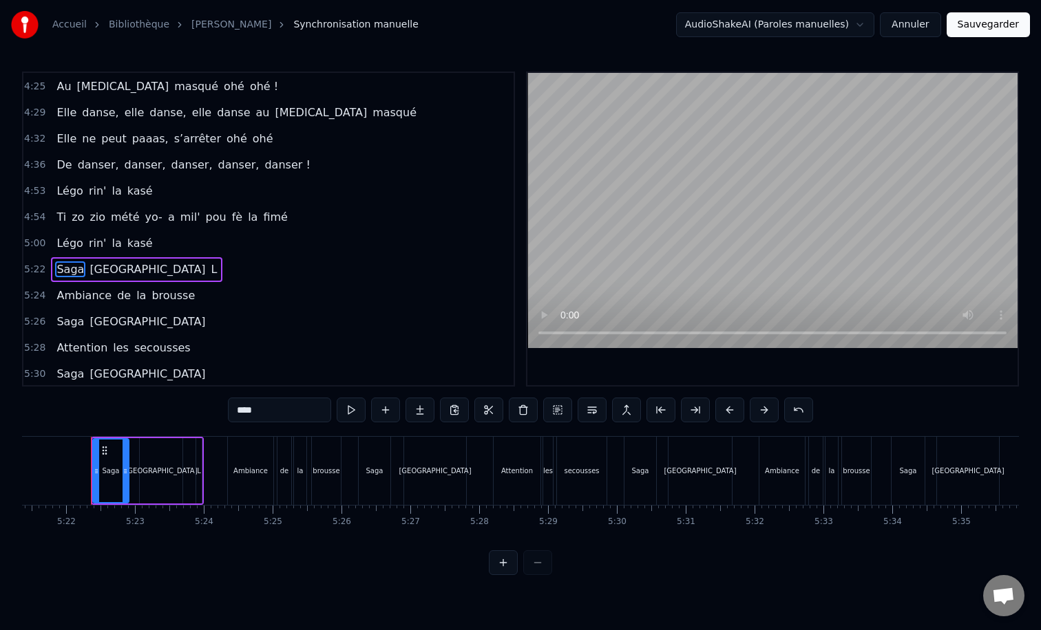
click at [98, 179] on div "Légo rin' la kasé" at bounding box center [104, 191] width 107 height 25
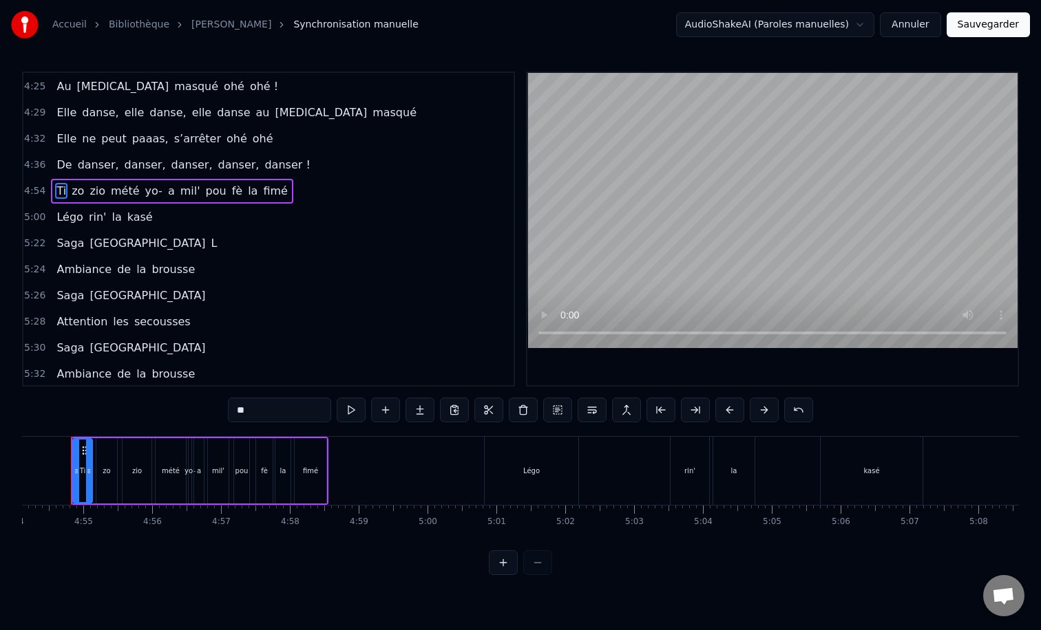
scroll to position [0, 20221]
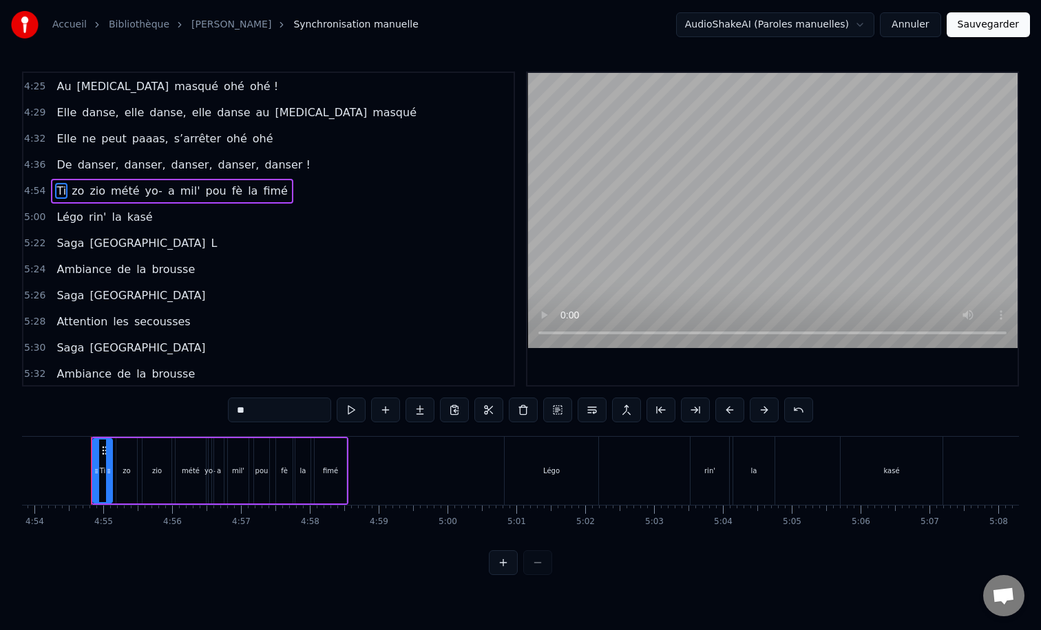
click at [97, 181] on div "Ti zo zio mété yo- a mil' pou fè la fimé" at bounding box center [172, 191] width 242 height 25
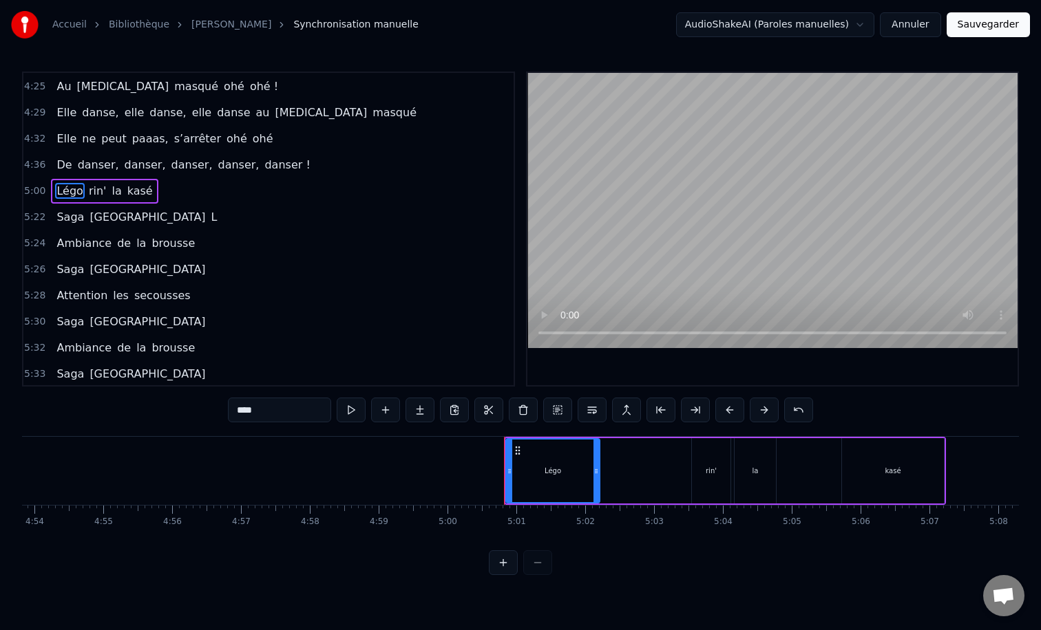
scroll to position [1034, 0]
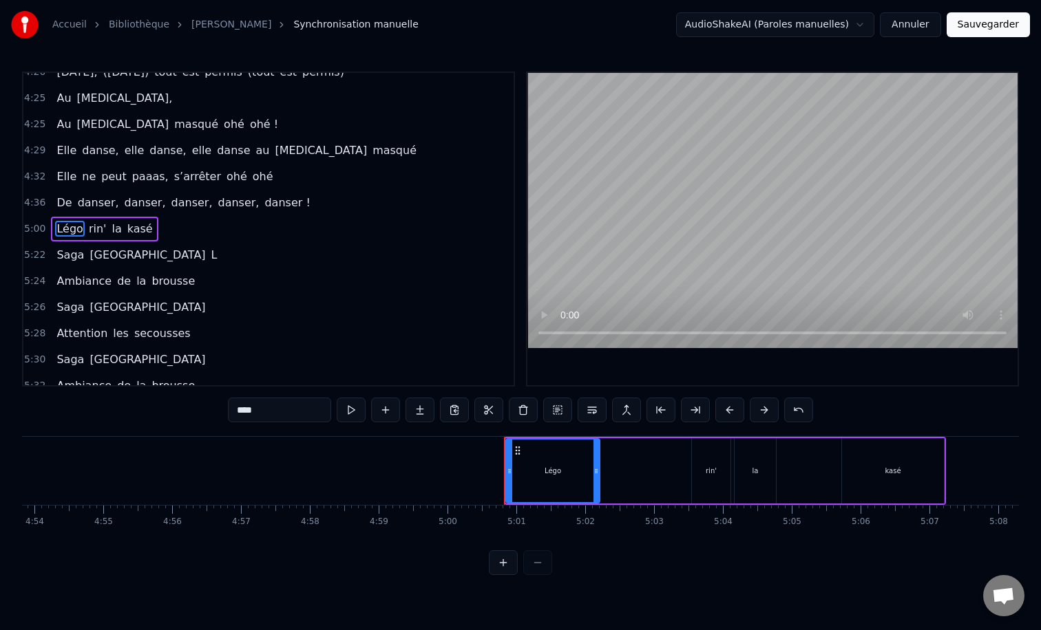
click at [100, 218] on div "Légo rin' la kasé" at bounding box center [104, 229] width 107 height 25
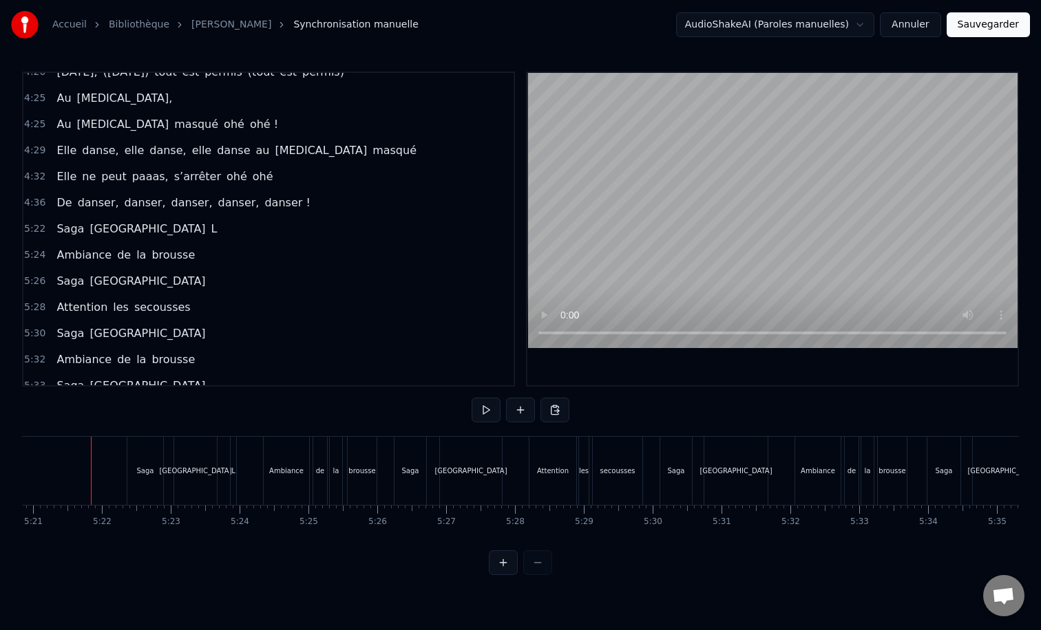
scroll to position [0, 22080]
click at [210, 228] on span "L" at bounding box center [214, 229] width 9 height 16
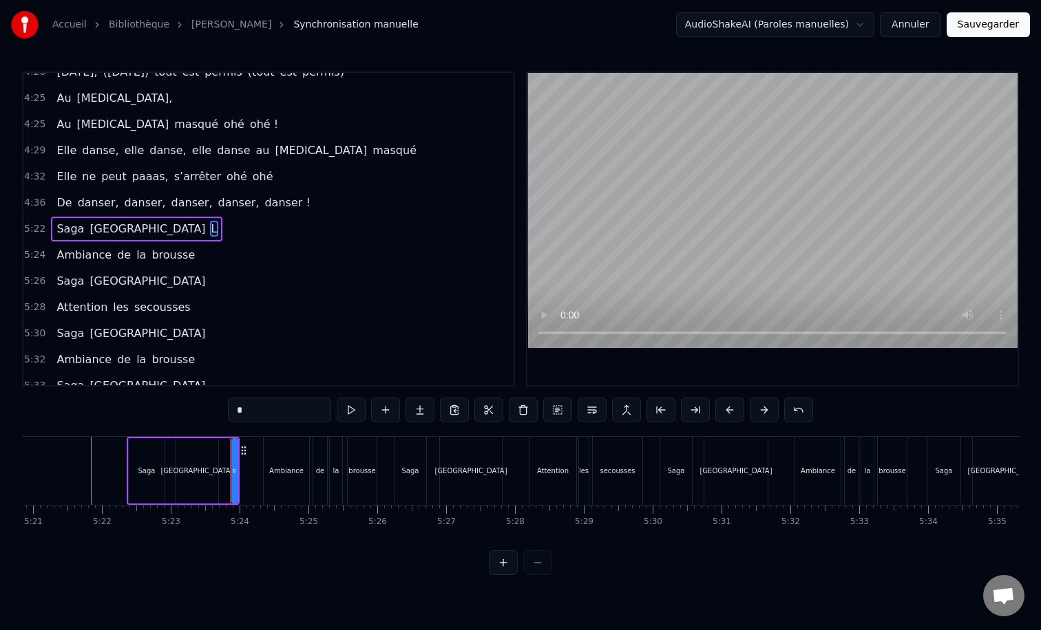
type input "********"
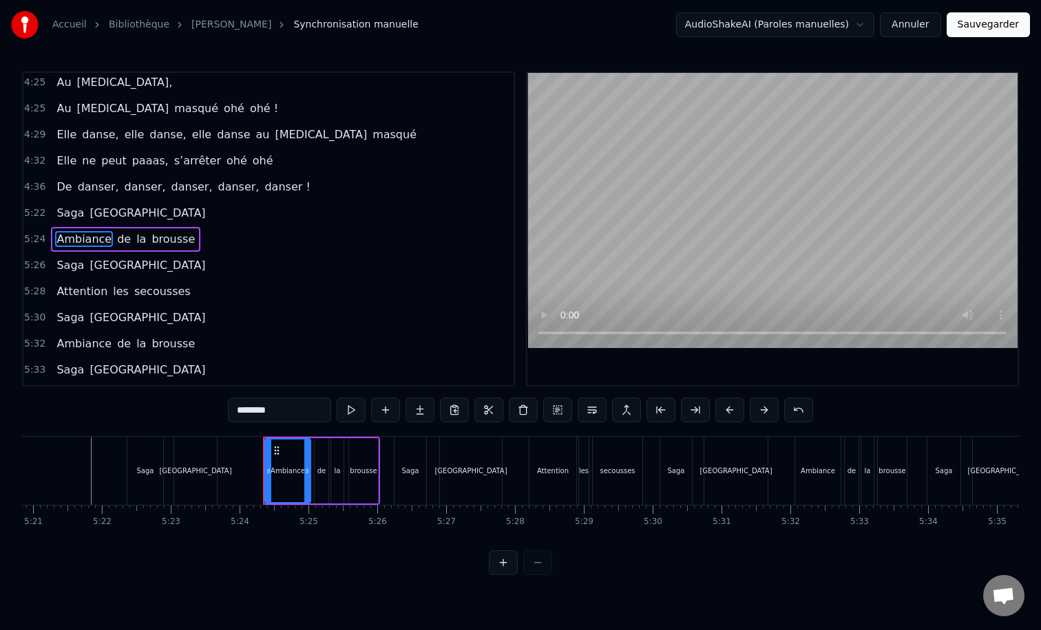
scroll to position [1060, 0]
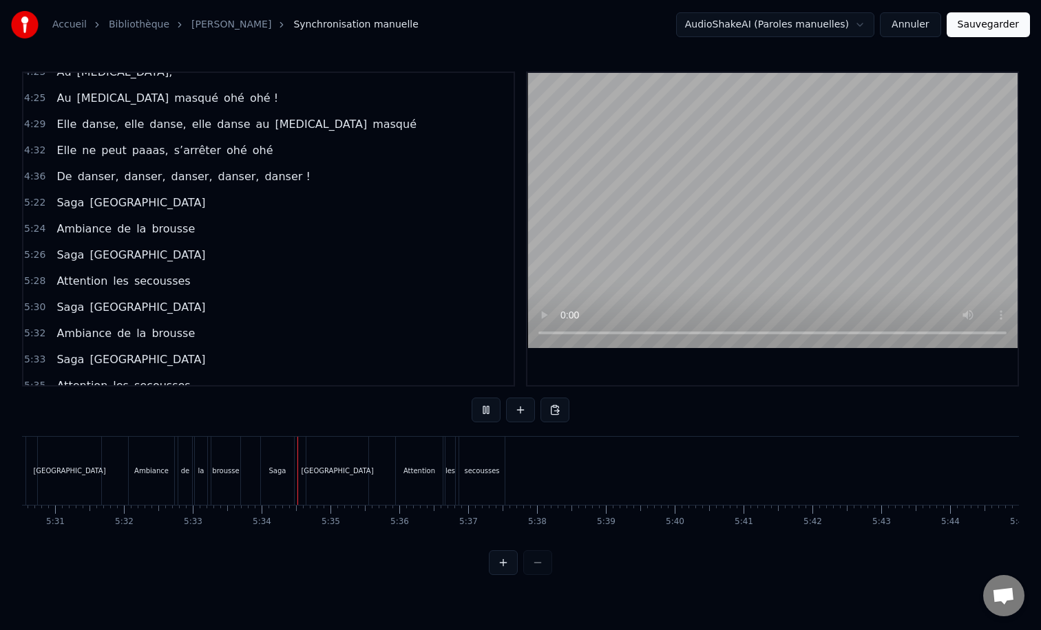
scroll to position [0, 22771]
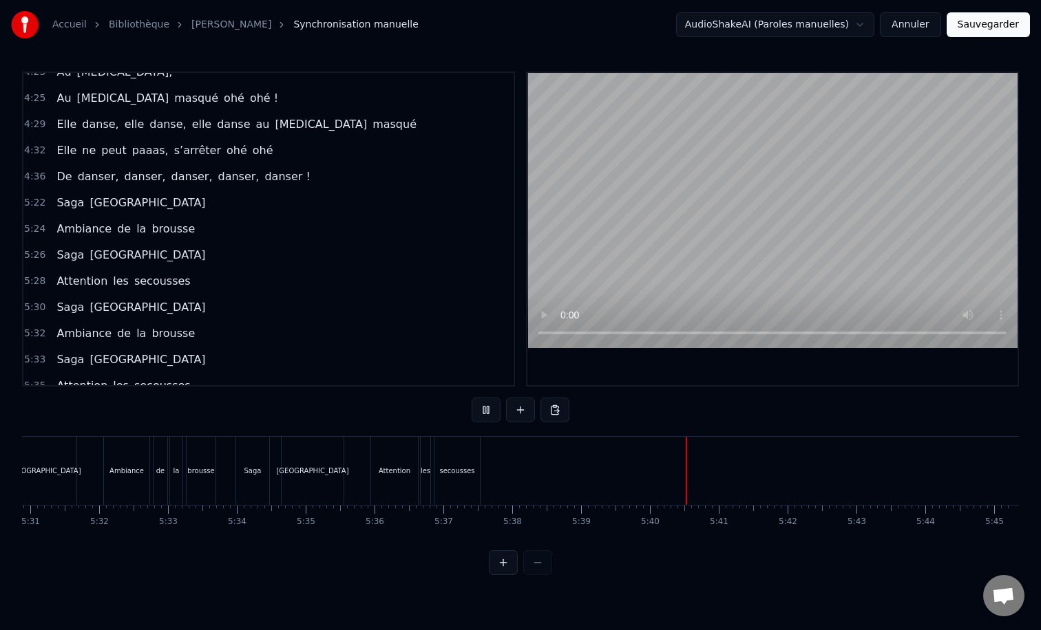
click at [972, 28] on button "Sauvegarder" at bounding box center [987, 24] width 83 height 25
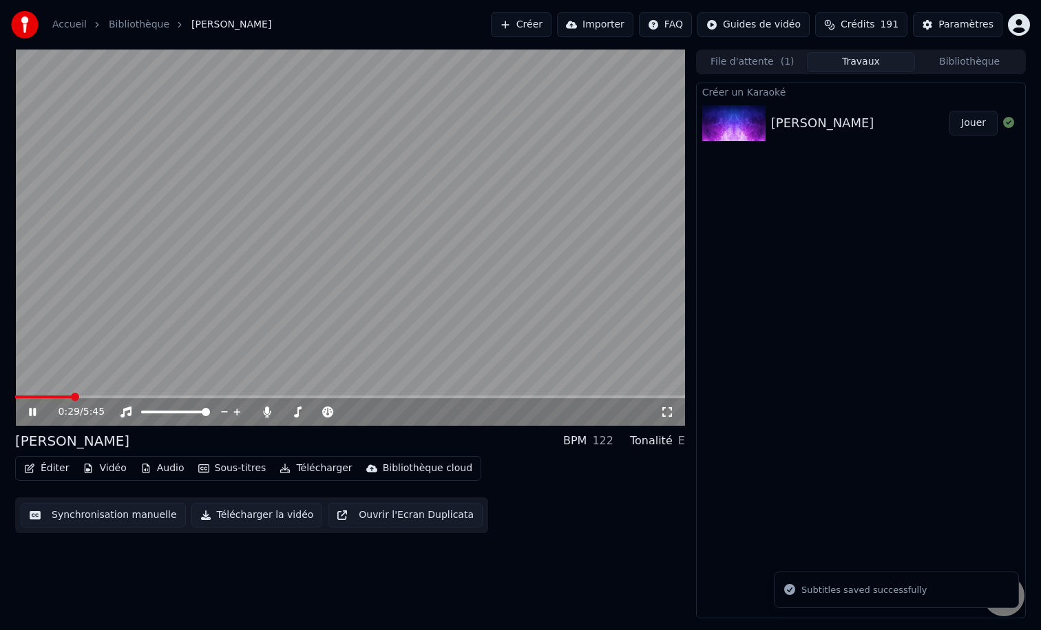
click at [72, 398] on span at bounding box center [350, 397] width 670 height 3
click at [122, 396] on span at bounding box center [350, 397] width 670 height 3
click at [156, 396] on span at bounding box center [350, 397] width 670 height 3
click at [196, 394] on video at bounding box center [350, 238] width 670 height 376
click at [191, 398] on div "1:14 / 5:45" at bounding box center [350, 412] width 670 height 28
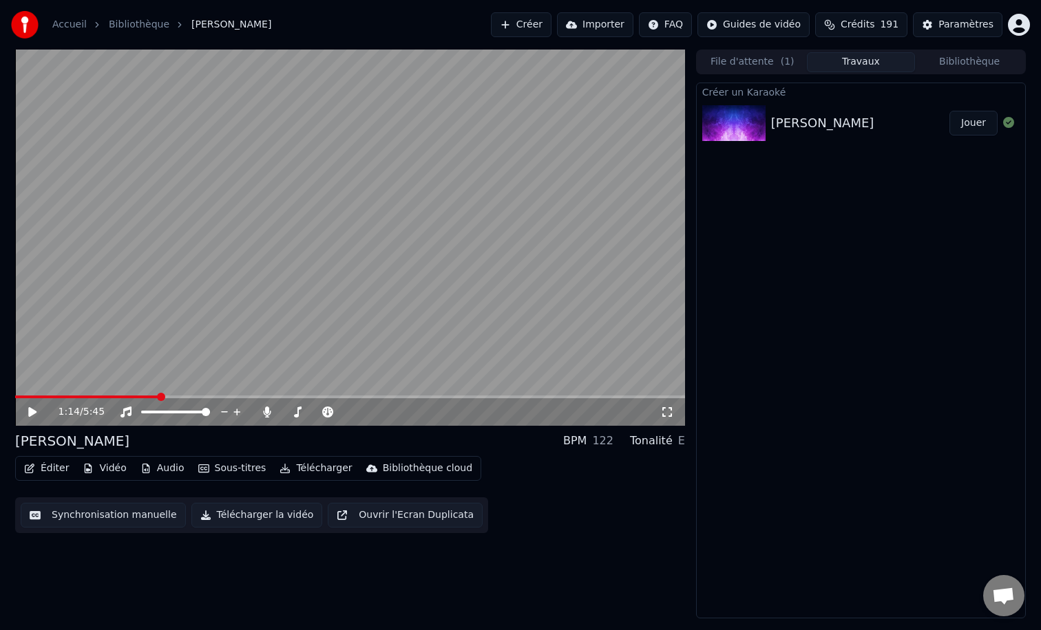
click at [190, 394] on video at bounding box center [350, 238] width 670 height 376
click at [190, 397] on span at bounding box center [350, 397] width 670 height 3
click at [208, 397] on span at bounding box center [350, 397] width 670 height 3
click at [224, 396] on span at bounding box center [350, 397] width 670 height 3
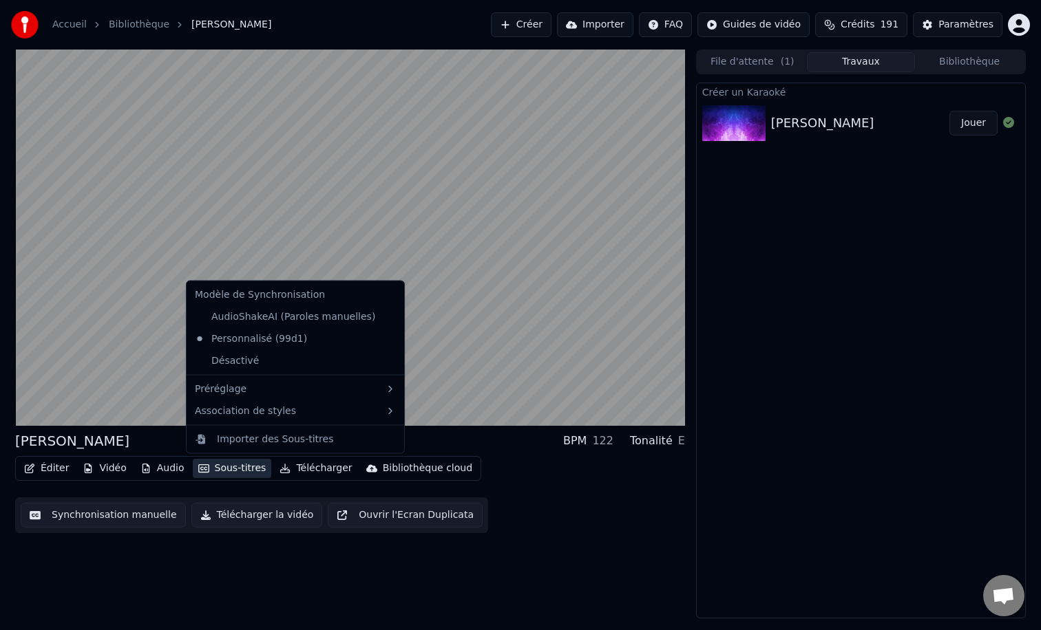
click at [222, 469] on button "Sous-titres" at bounding box center [232, 468] width 79 height 19
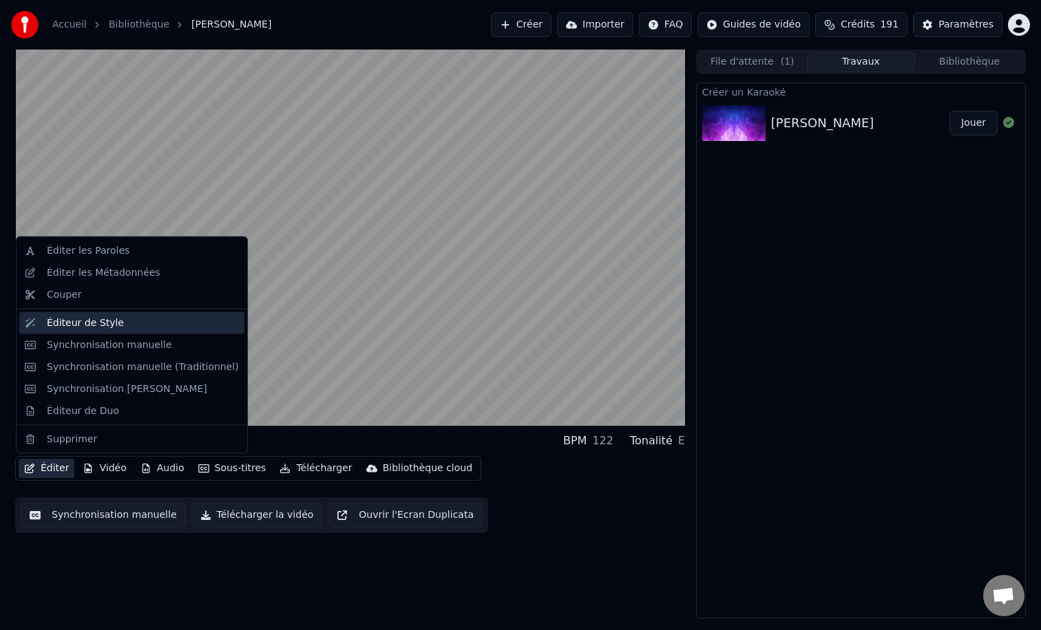
click at [92, 324] on div "Éditeur de Style" at bounding box center [85, 323] width 77 height 14
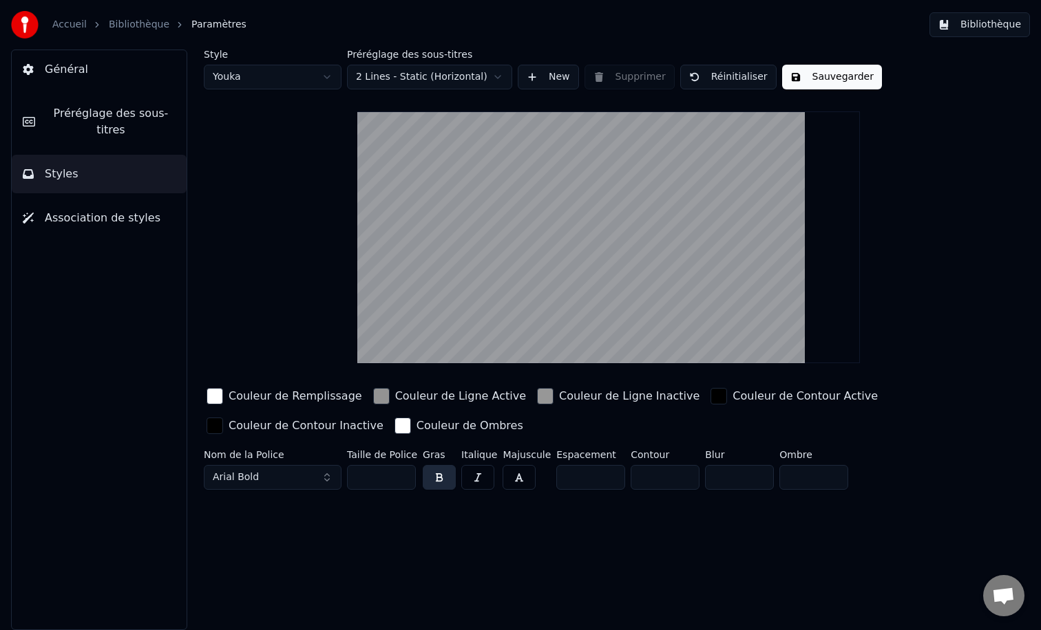
click at [125, 116] on span "Préréglage des sous-titres" at bounding box center [110, 121] width 129 height 33
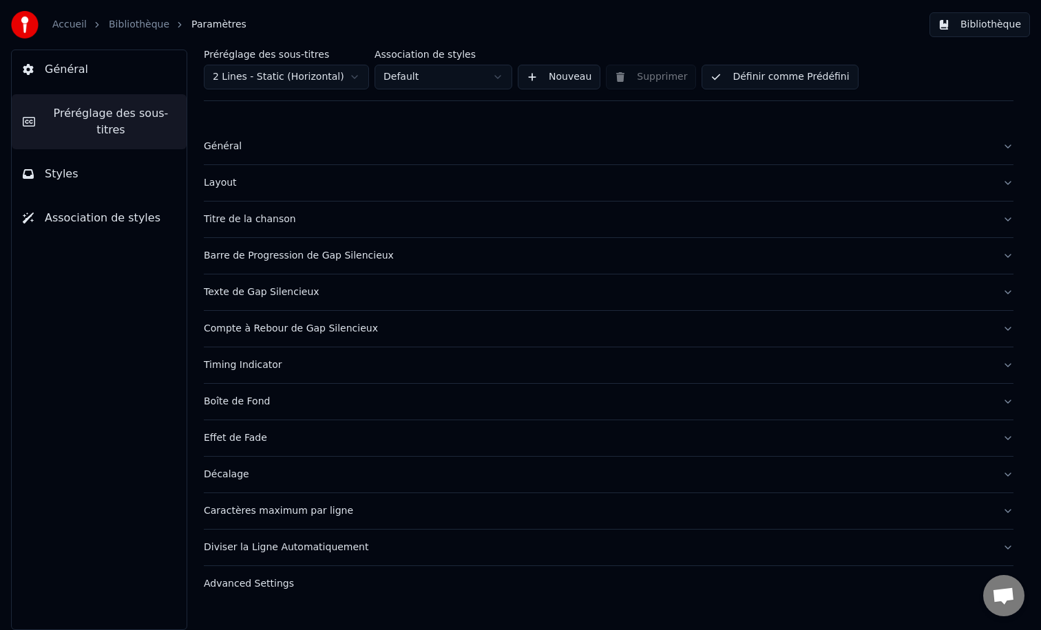
click at [286, 588] on div "Advanced Settings" at bounding box center [597, 584] width 787 height 14
click at [268, 145] on div "Général" at bounding box center [597, 147] width 787 height 14
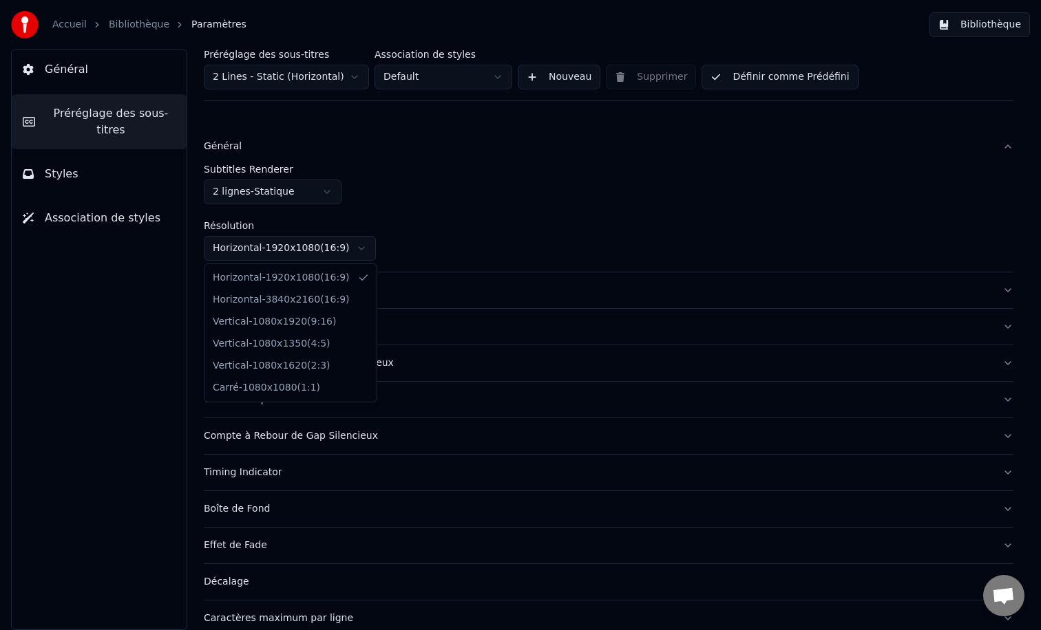
click at [365, 249] on html "Accueil Bibliothèque Paramètres Bibliothèque Général Préréglage des sous-titres…" at bounding box center [520, 315] width 1041 height 630
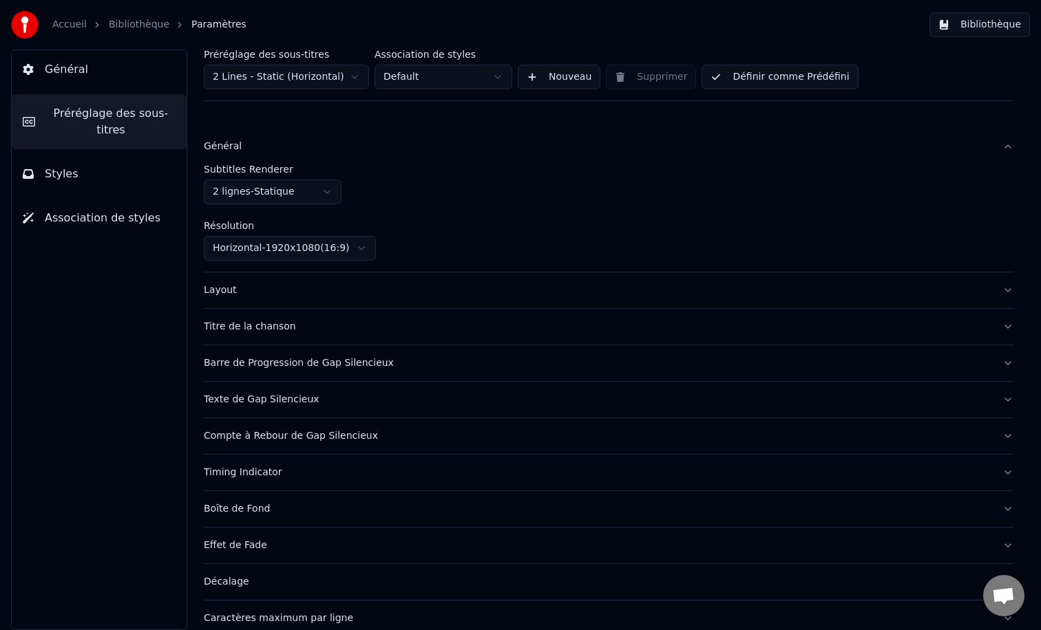
click at [385, 244] on html "Accueil Bibliothèque Paramètres Bibliothèque Général Préréglage des sous-titres…" at bounding box center [520, 315] width 1041 height 630
click at [329, 182] on html "Accueil Bibliothèque Paramètres Bibliothèque Général Préréglage des sous-titres…" at bounding box center [520, 315] width 1041 height 630
click at [372, 221] on html "Accueil Bibliothèque Paramètres Bibliothèque Général Préréglage des sous-titres…" at bounding box center [520, 315] width 1041 height 630
click at [126, 160] on button "Styles" at bounding box center [99, 174] width 175 height 39
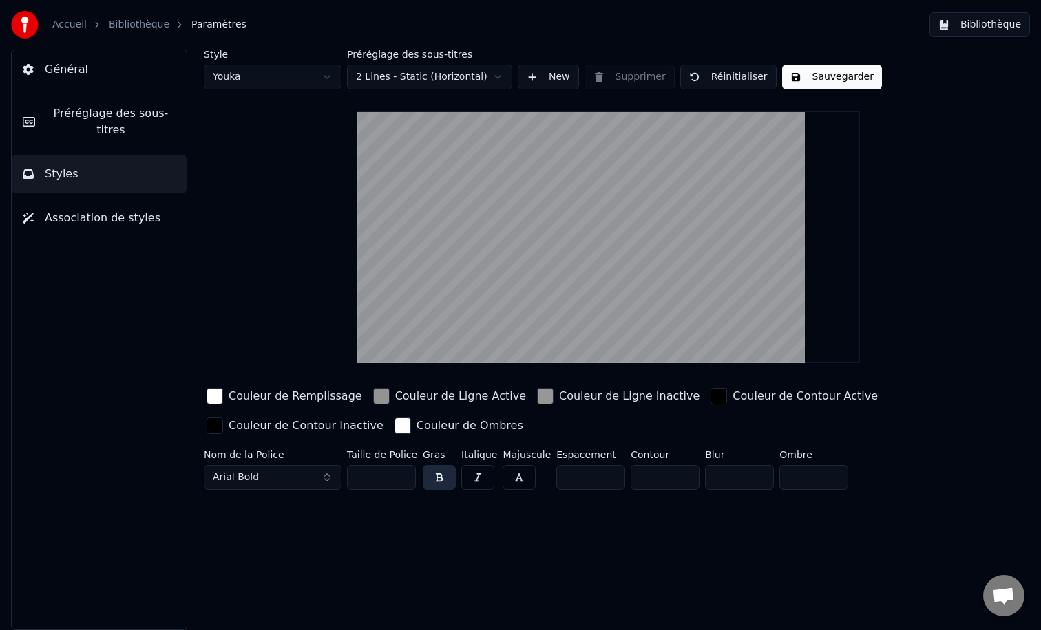
click at [326, 478] on button "Arial Bold" at bounding box center [273, 477] width 138 height 25
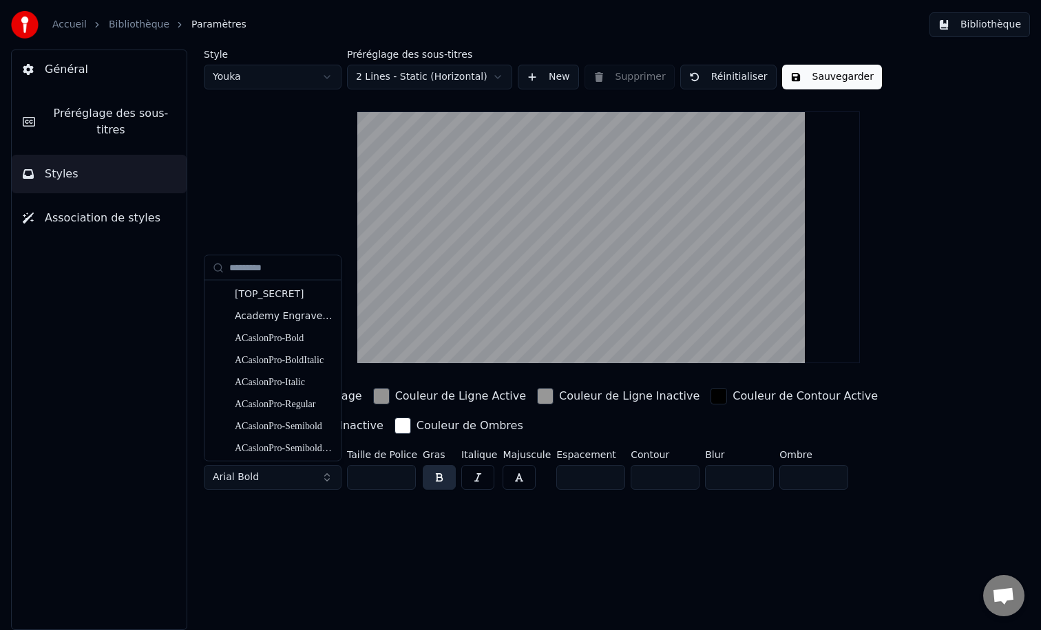
click at [325, 470] on button "Arial Bold" at bounding box center [273, 477] width 138 height 25
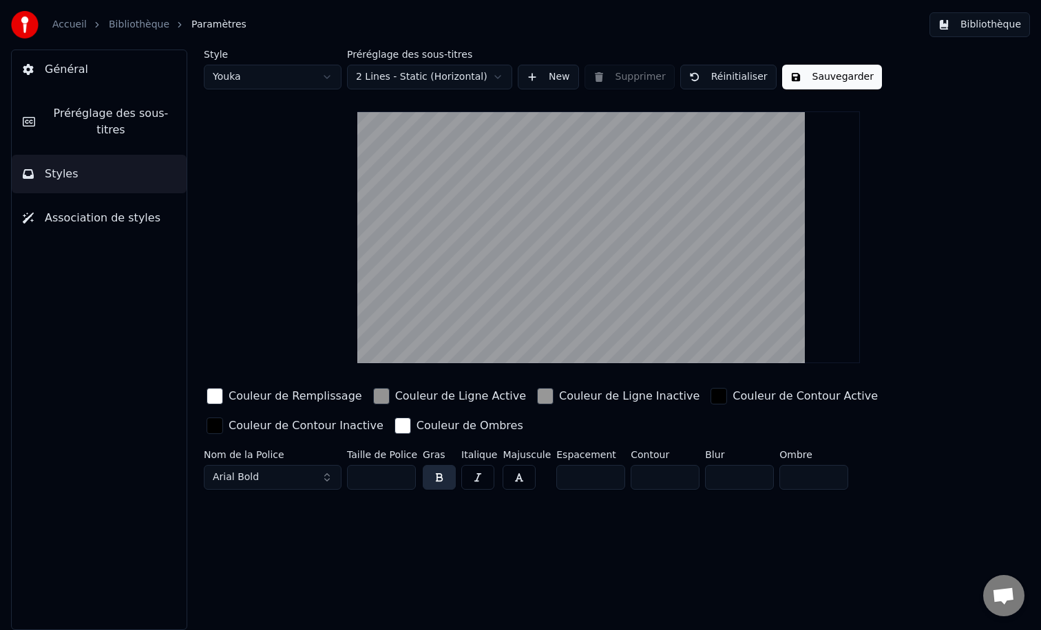
click at [325, 474] on button "Arial Bold" at bounding box center [273, 477] width 138 height 25
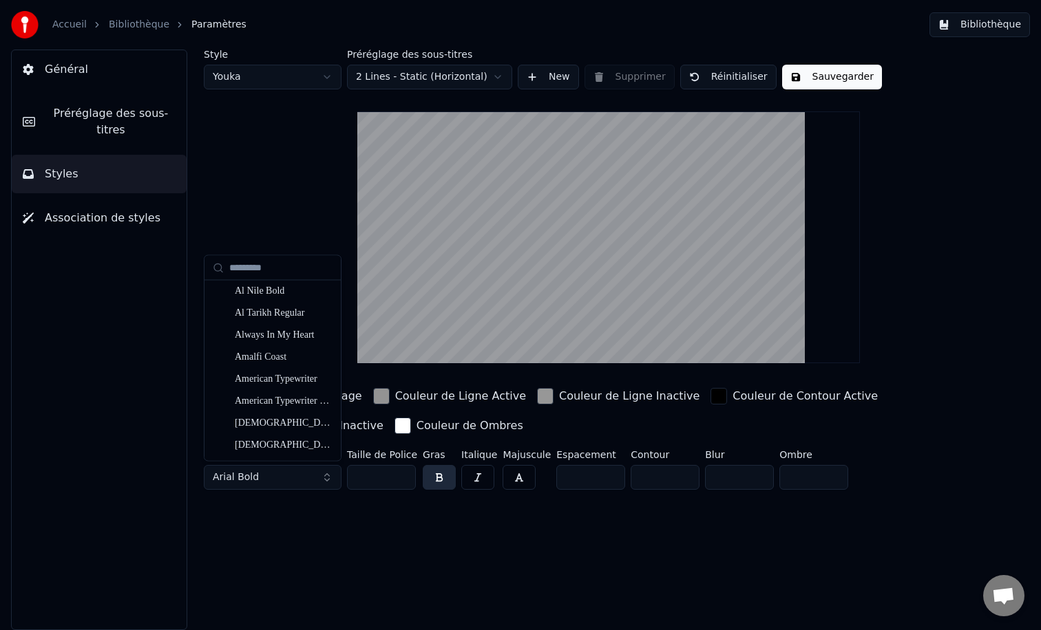
scroll to position [869, 0]
click at [277, 323] on div "Always In My Heart" at bounding box center [284, 328] width 98 height 14
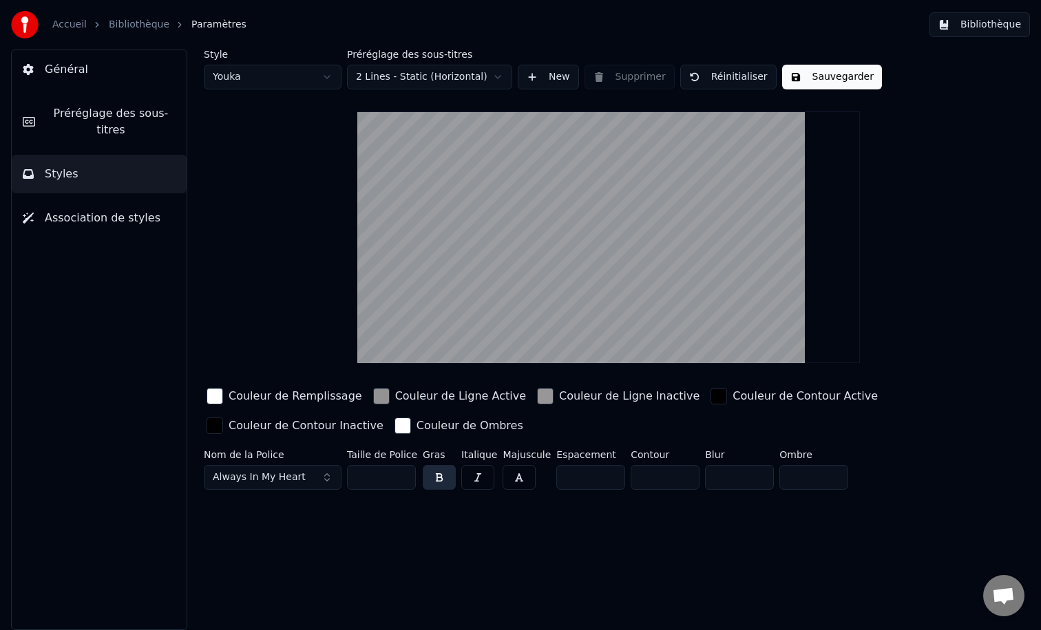
click at [323, 478] on button "Always In My Heart" at bounding box center [273, 477] width 138 height 25
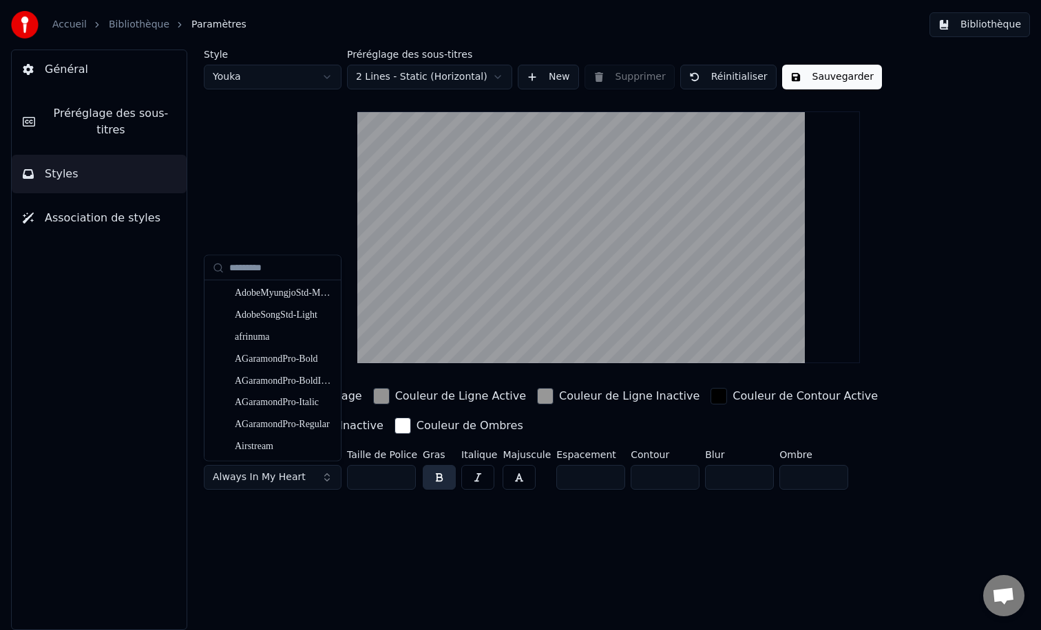
scroll to position [626, 0]
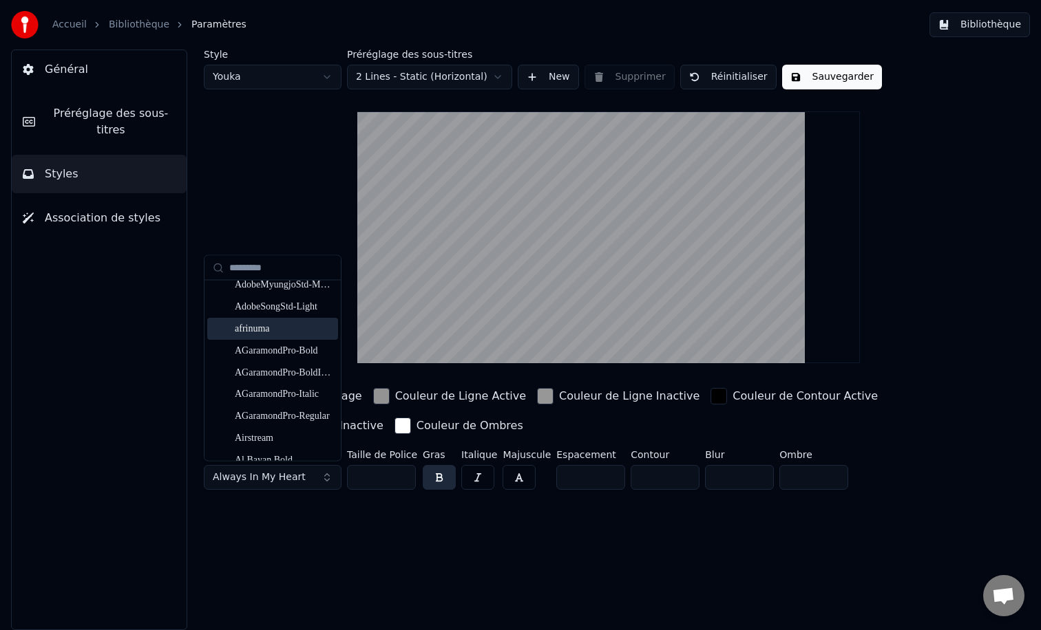
click at [264, 328] on div "afrinuma" at bounding box center [284, 329] width 98 height 14
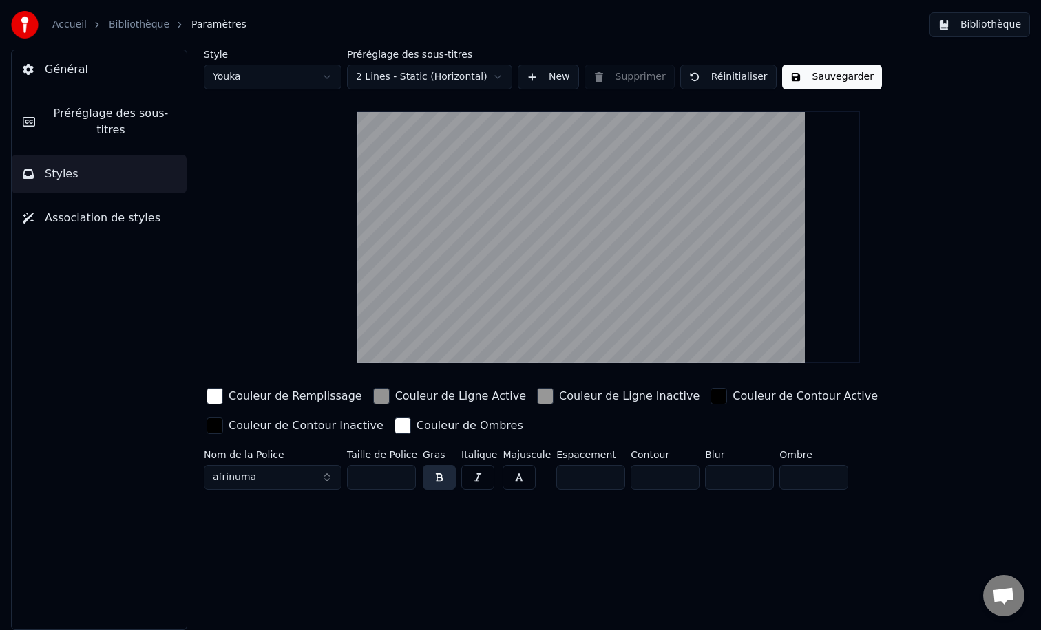
click at [322, 482] on button "afrinuma" at bounding box center [273, 477] width 138 height 25
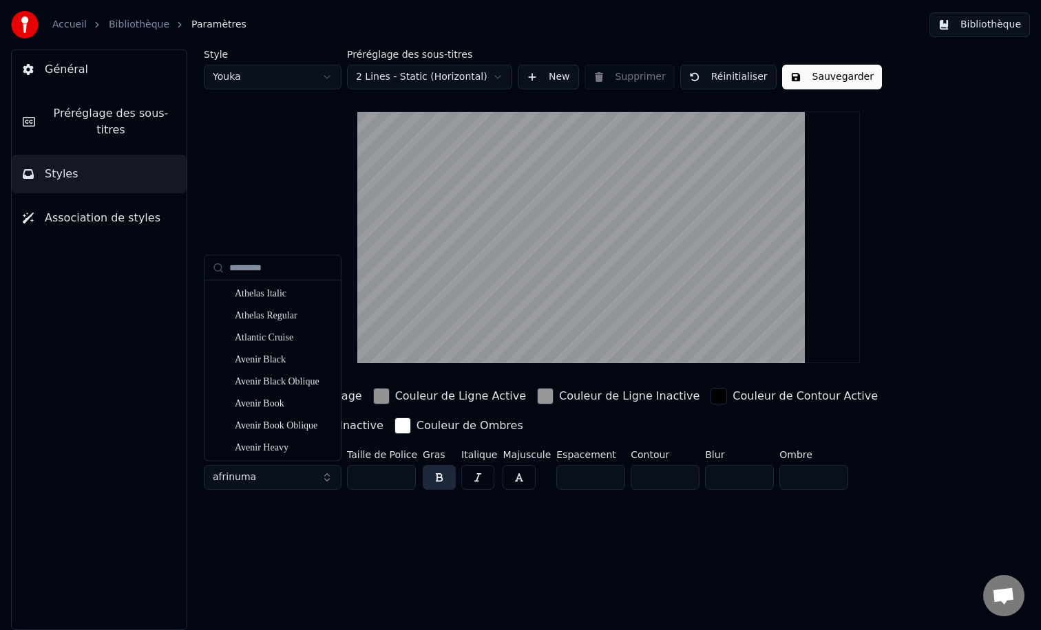
scroll to position [2142, 0]
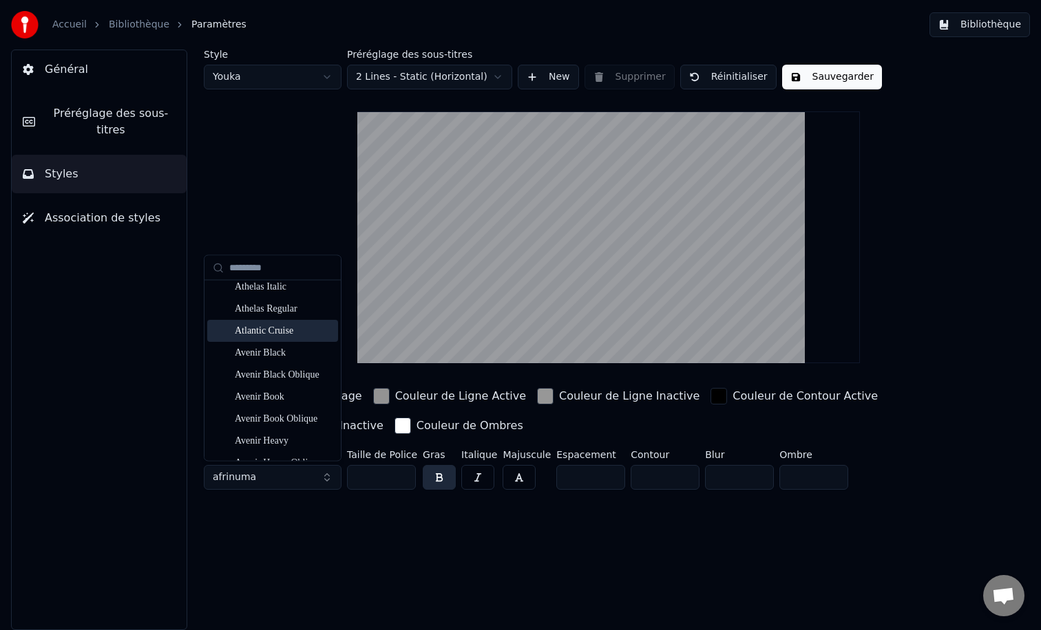
click at [286, 332] on div "Atlantic Cruise" at bounding box center [284, 332] width 98 height 14
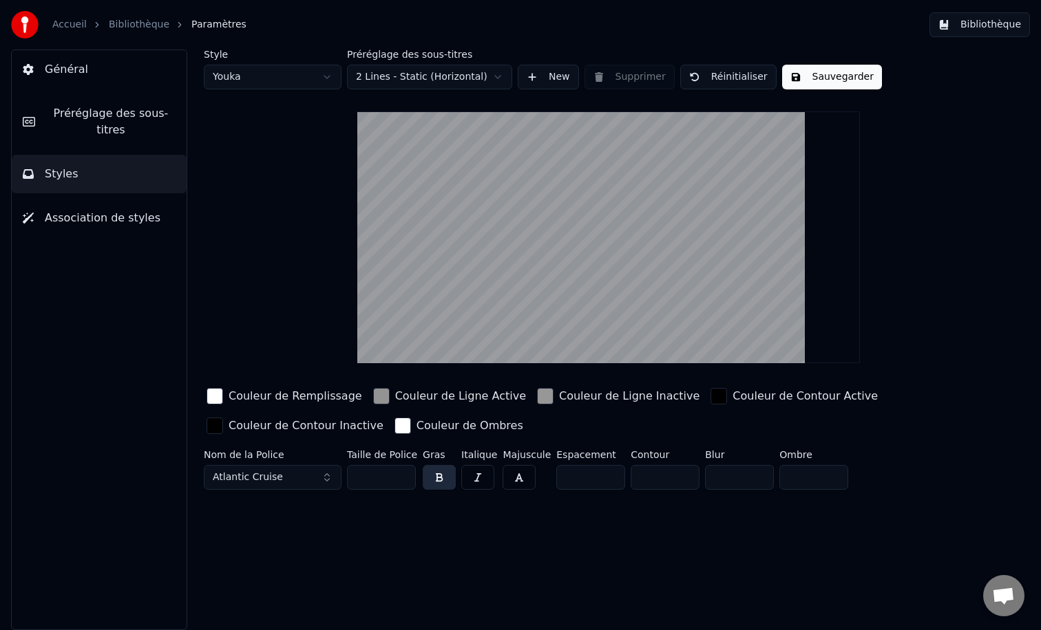
click at [303, 480] on button "Atlantic Cruise" at bounding box center [273, 477] width 138 height 25
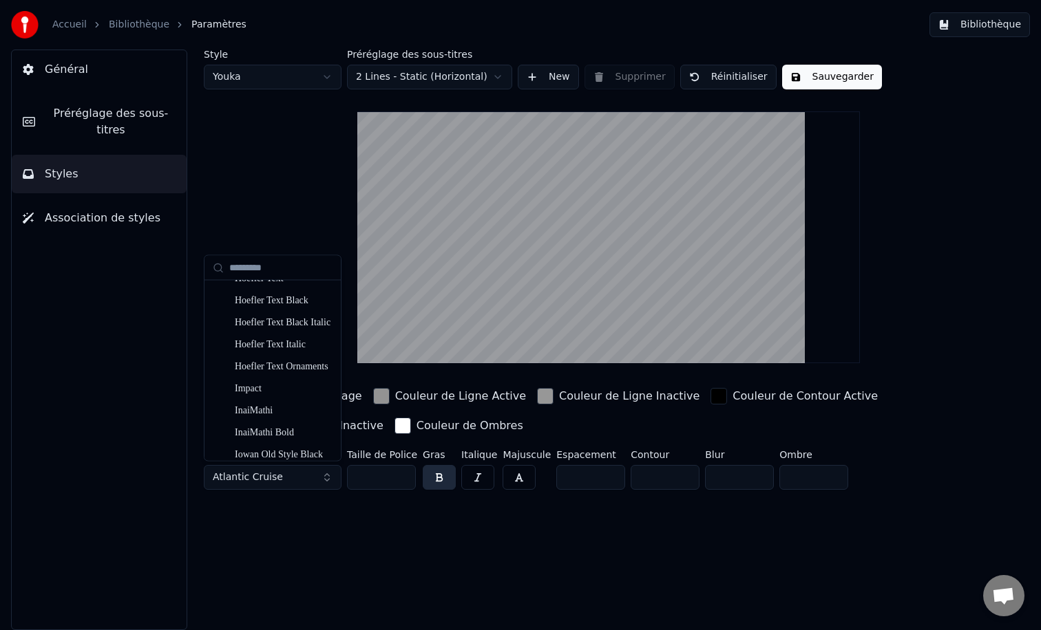
scroll to position [8840, 0]
click at [270, 388] on div "Impact" at bounding box center [284, 391] width 98 height 14
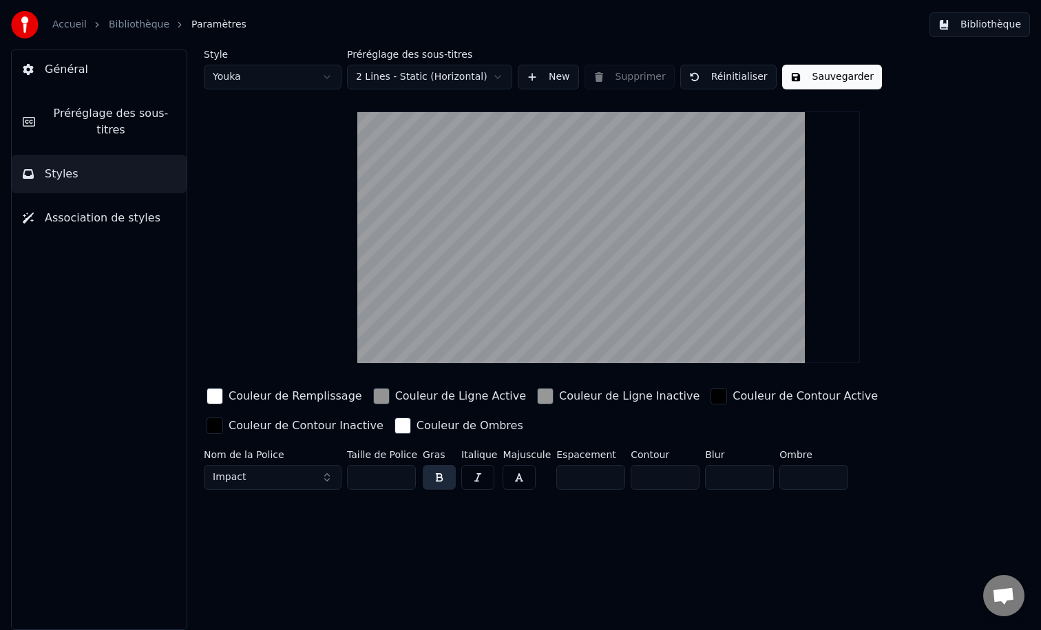
click at [838, 74] on button "Sauvegarder" at bounding box center [832, 77] width 100 height 25
click at [109, 117] on span "Préréglage des sous-titres" at bounding box center [110, 121] width 129 height 33
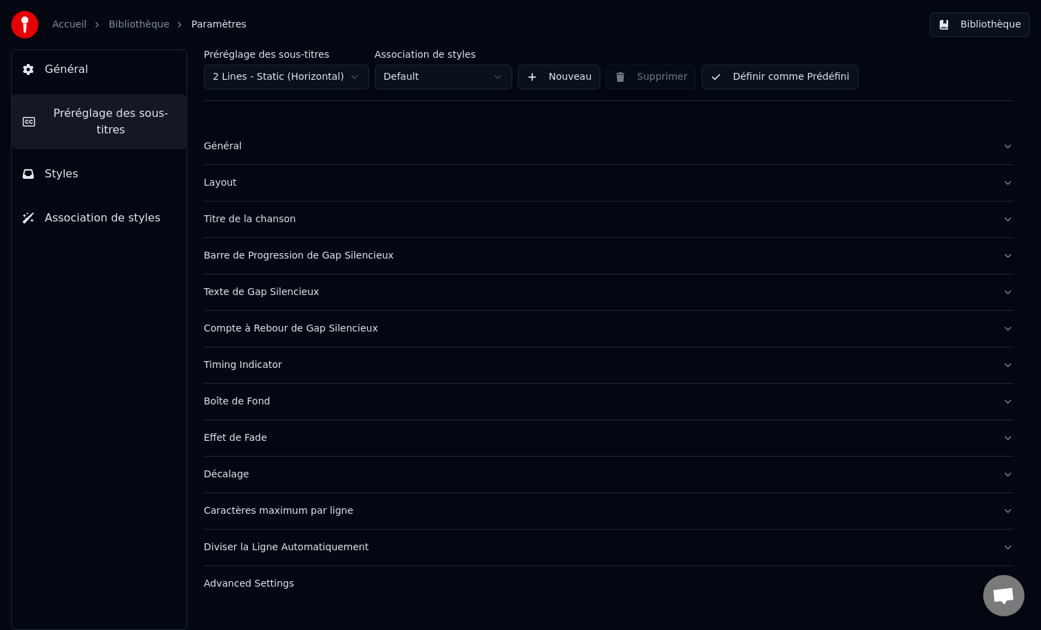
click at [266, 192] on button "Layout" at bounding box center [608, 183] width 809 height 36
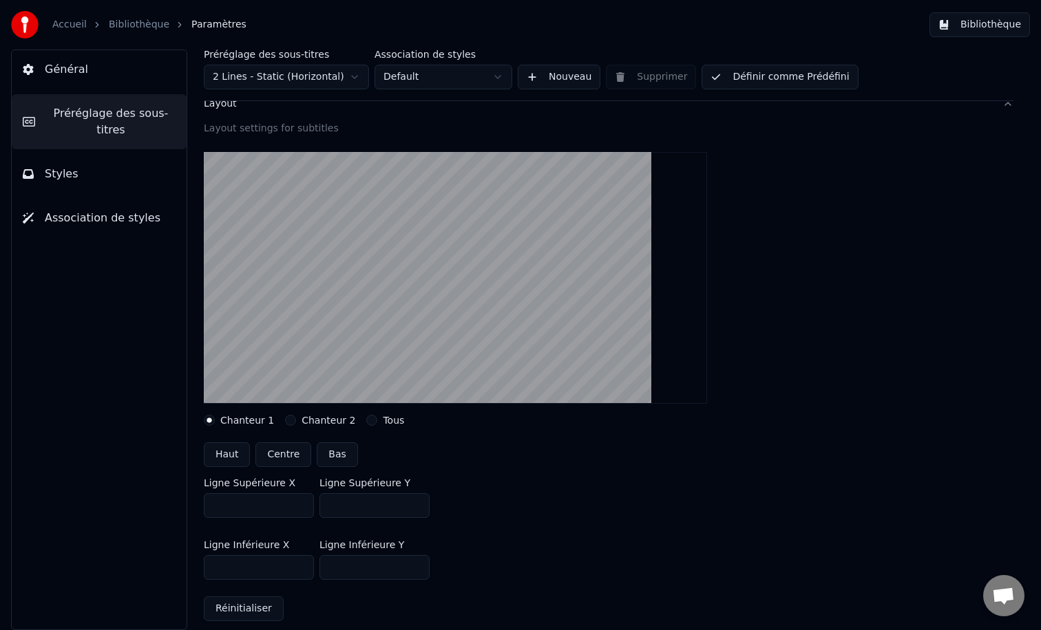
scroll to position [86, 0]
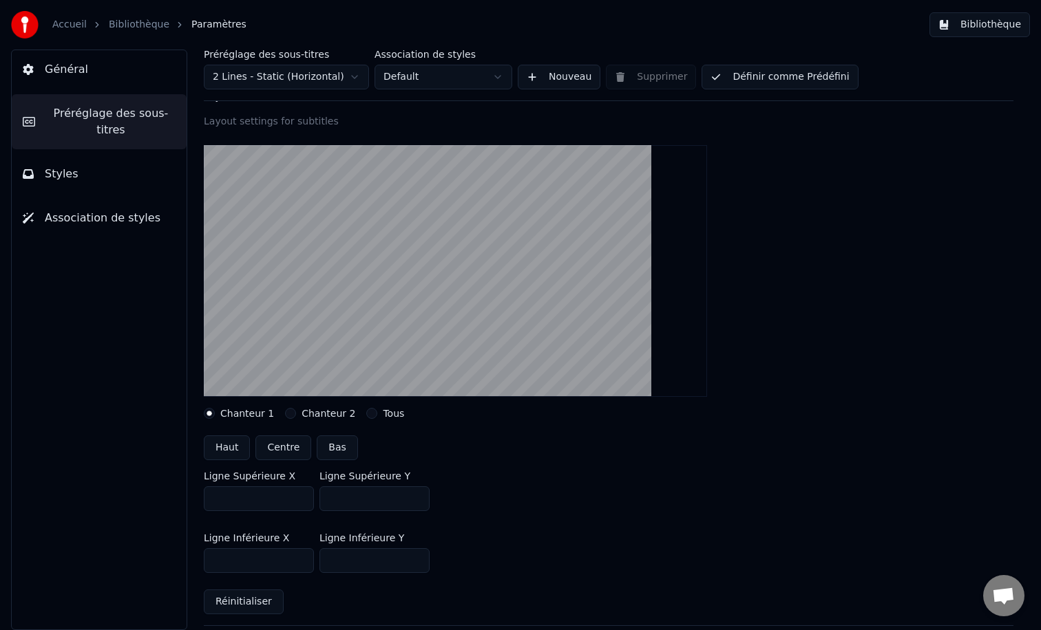
click at [300, 496] on input "***" at bounding box center [259, 499] width 110 height 25
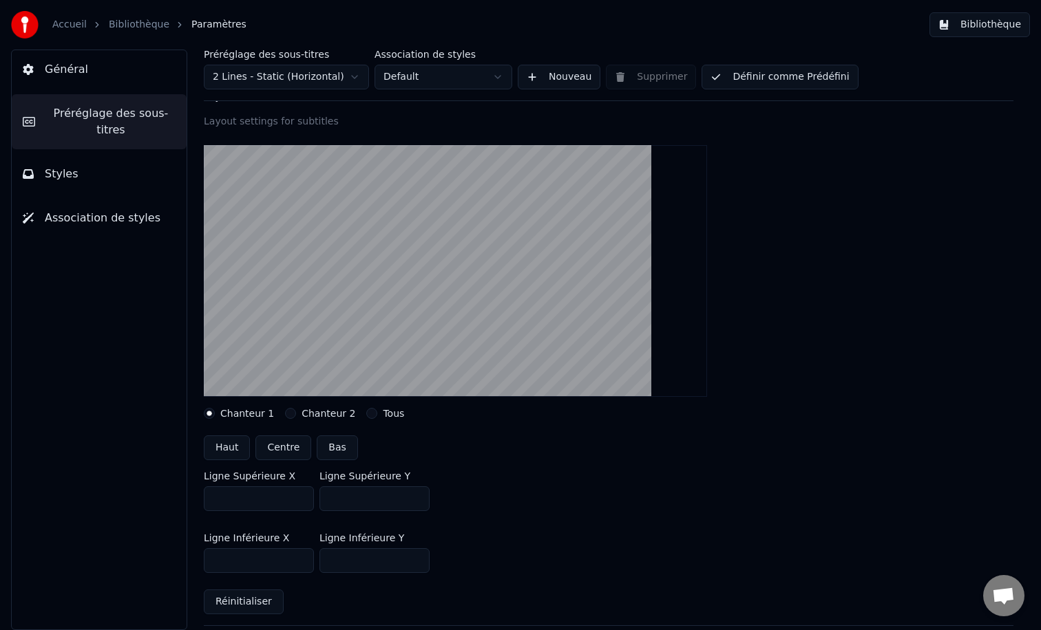
click at [300, 496] on input "***" at bounding box center [259, 499] width 110 height 25
click at [300, 496] on input "****" at bounding box center [259, 499] width 110 height 25
drag, startPoint x: 280, startPoint y: 498, endPoint x: 189, endPoint y: 485, distance: 92.5
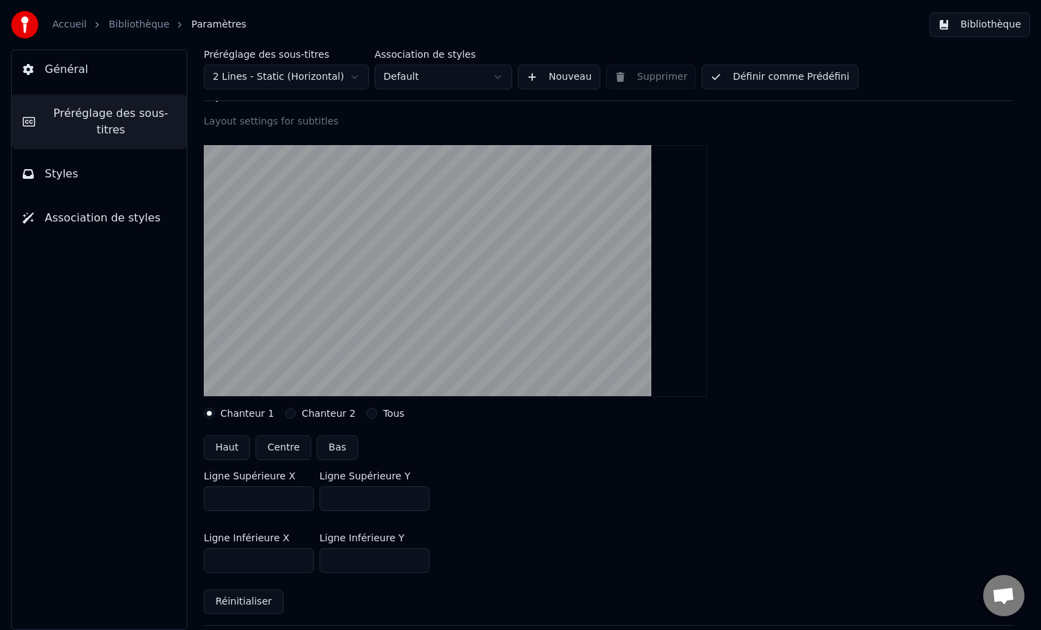
click at [189, 485] on div "Préréglage des sous-titres 2 Lines - Static (Horizontal) Association de styles …" at bounding box center [608, 340] width 864 height 581
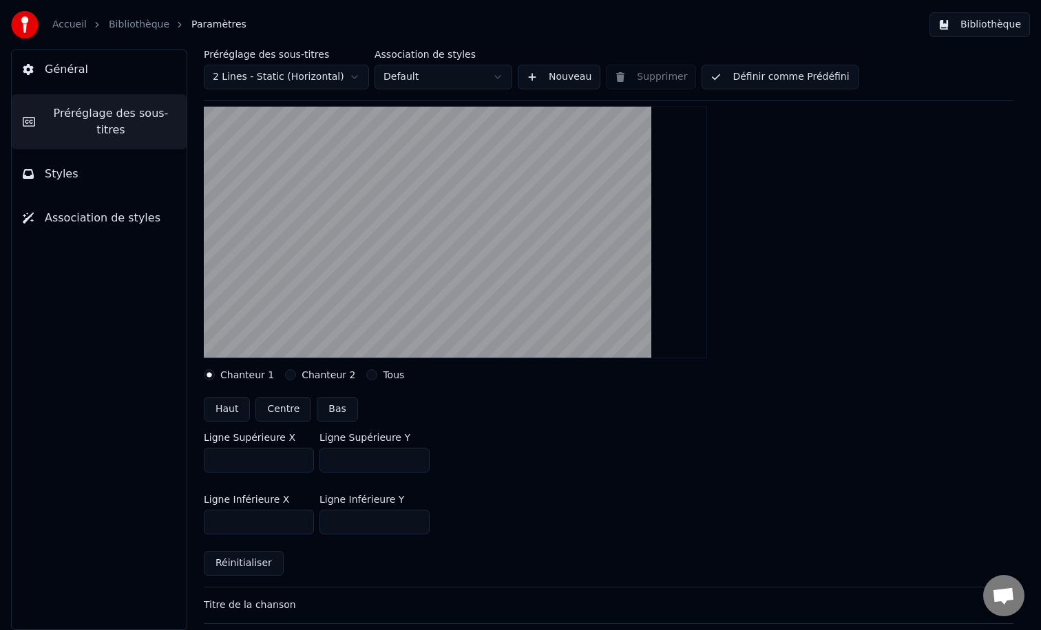
scroll to position [127, 0]
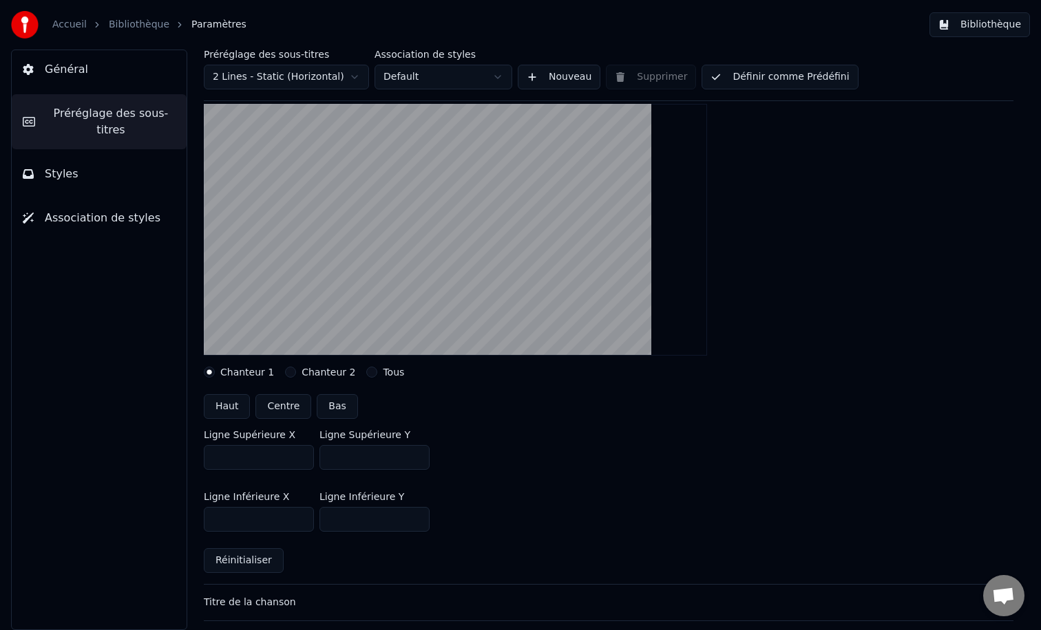
type input "***"
click at [289, 404] on button "Centre" at bounding box center [283, 406] width 56 height 25
type input "***"
click at [762, 78] on button "Définir comme Prédéfini" at bounding box center [779, 77] width 156 height 25
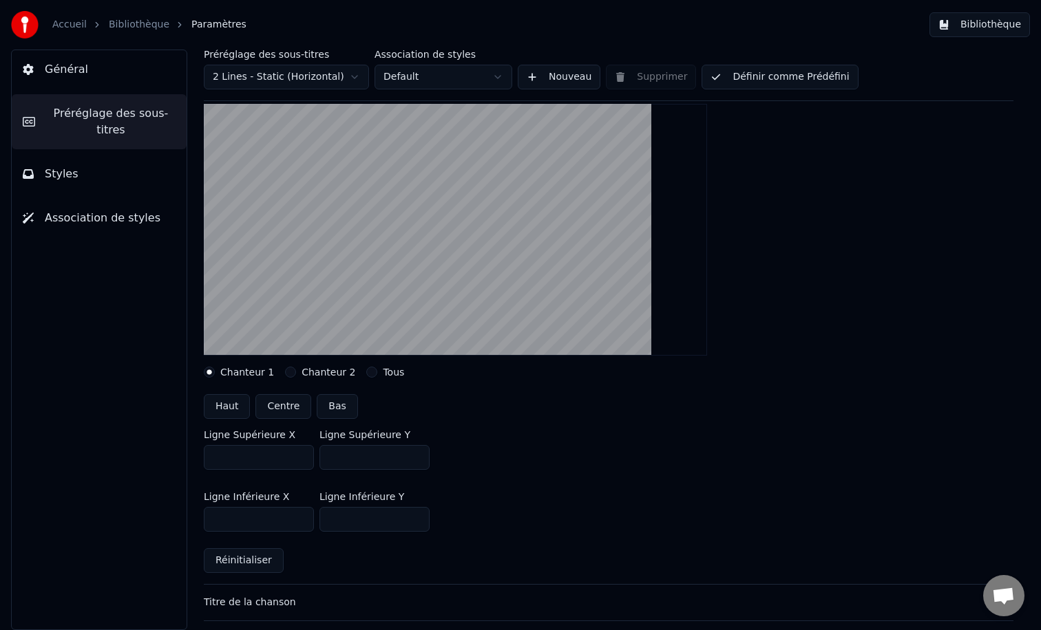
click at [114, 174] on button "Styles" at bounding box center [99, 174] width 175 height 39
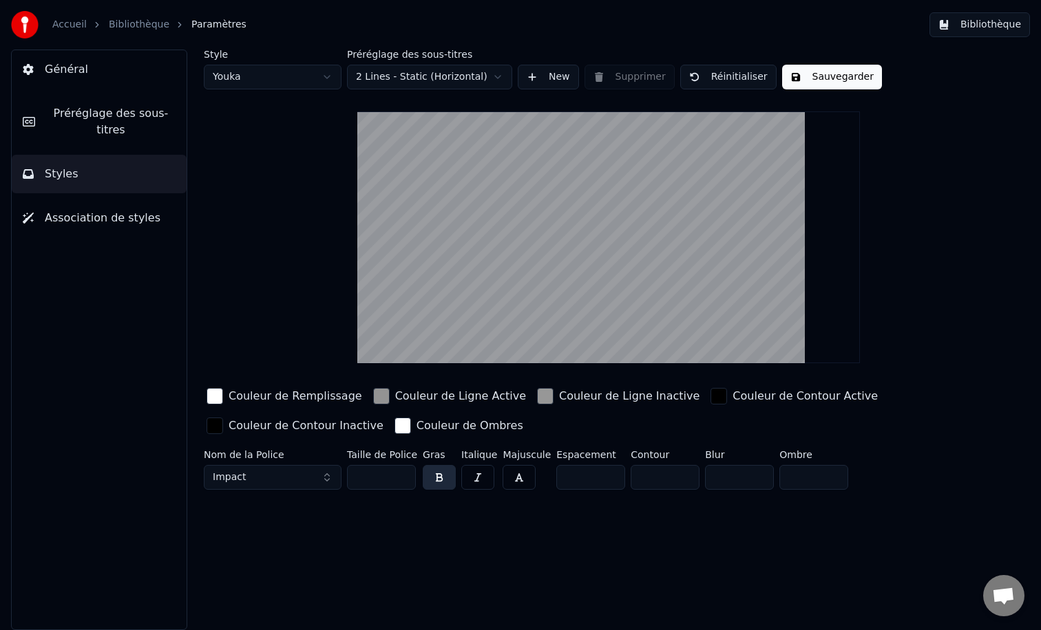
scroll to position [0, 0]
click at [118, 213] on span "Association de styles" at bounding box center [103, 218] width 116 height 17
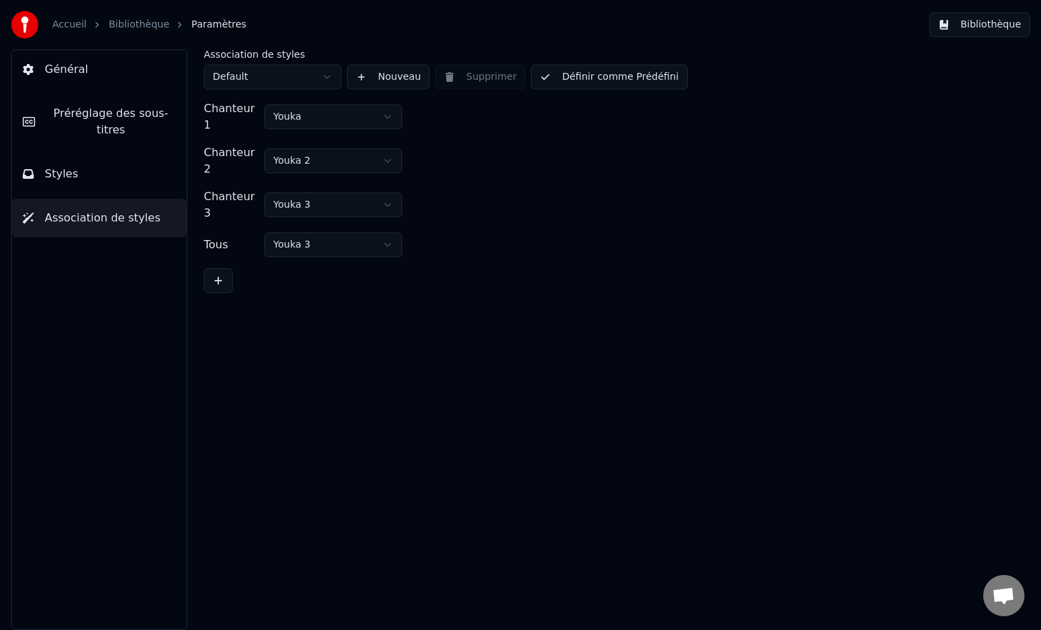
click at [121, 186] on button "Styles" at bounding box center [99, 174] width 175 height 39
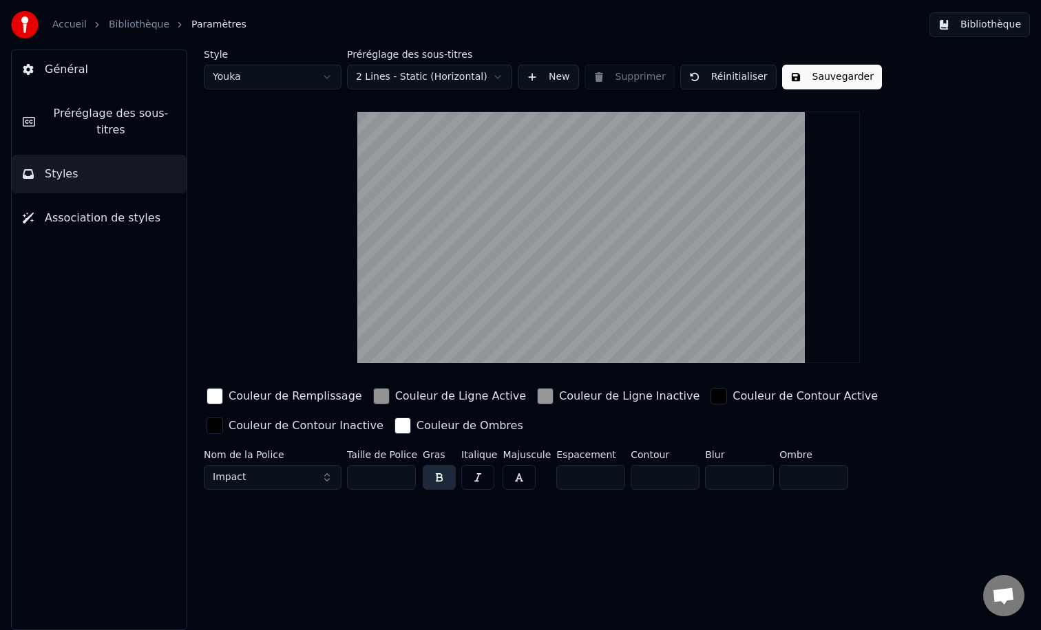
click at [118, 127] on span "Préréglage des sous-titres" at bounding box center [110, 121] width 129 height 33
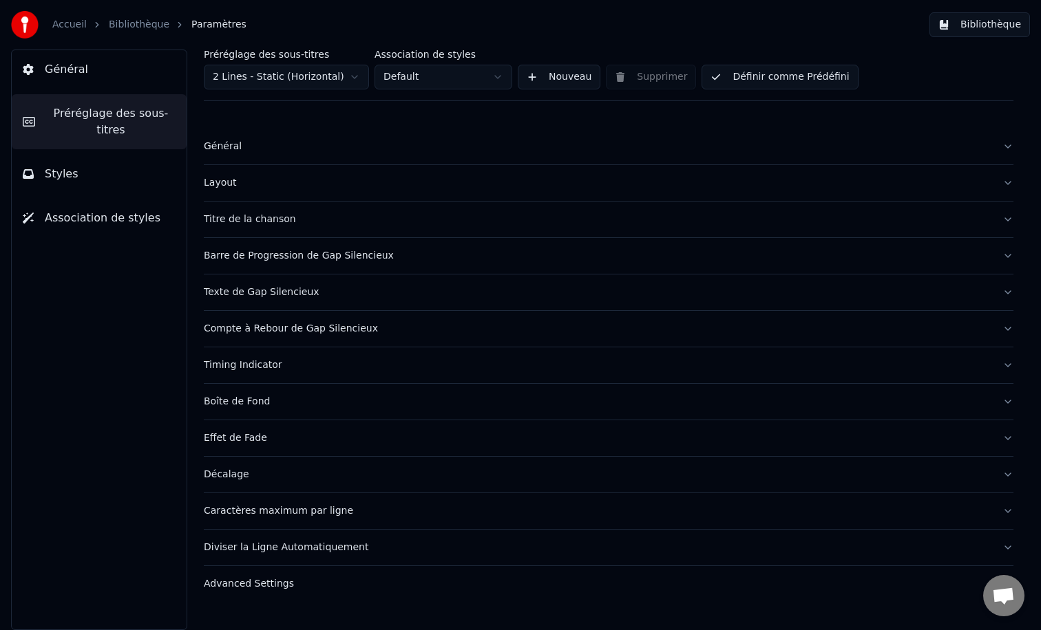
click at [339, 294] on div "Texte de Gap Silencieux" at bounding box center [597, 293] width 787 height 14
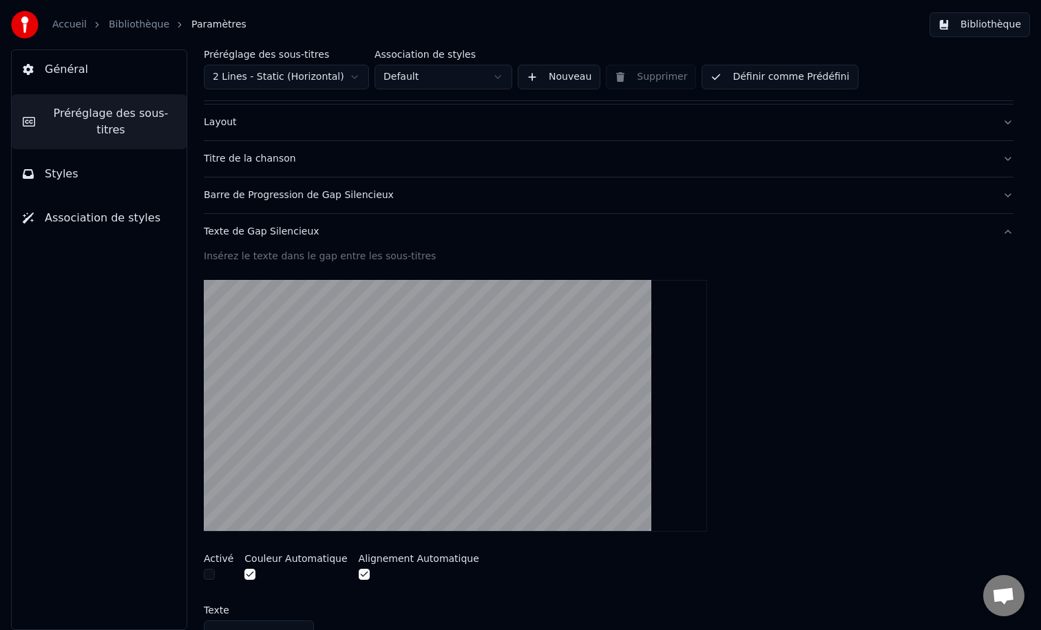
scroll to position [45, 0]
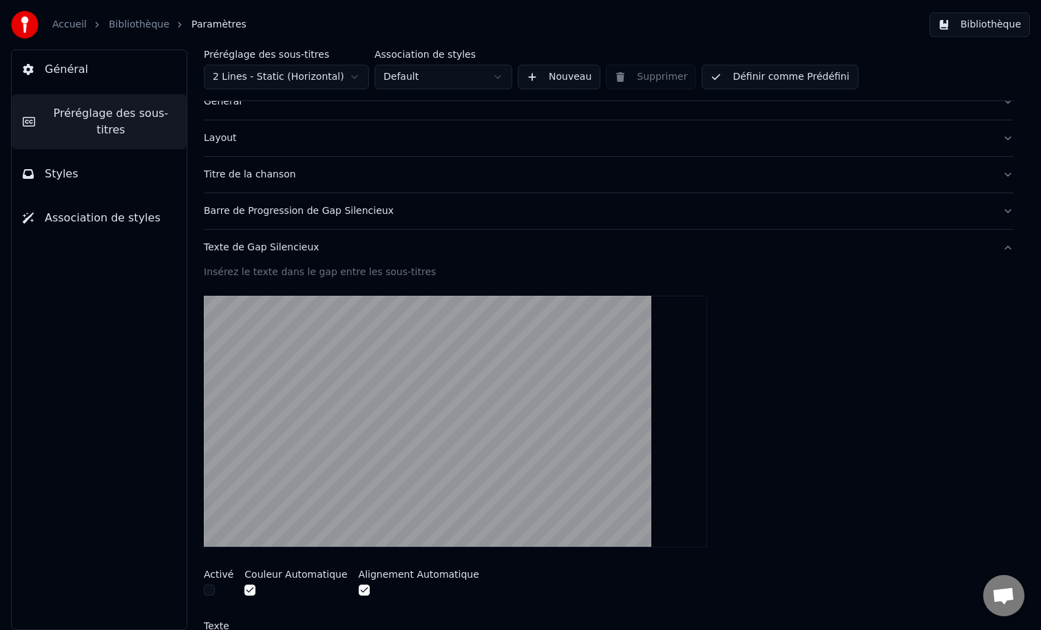
click at [94, 180] on button "Styles" at bounding box center [99, 174] width 175 height 39
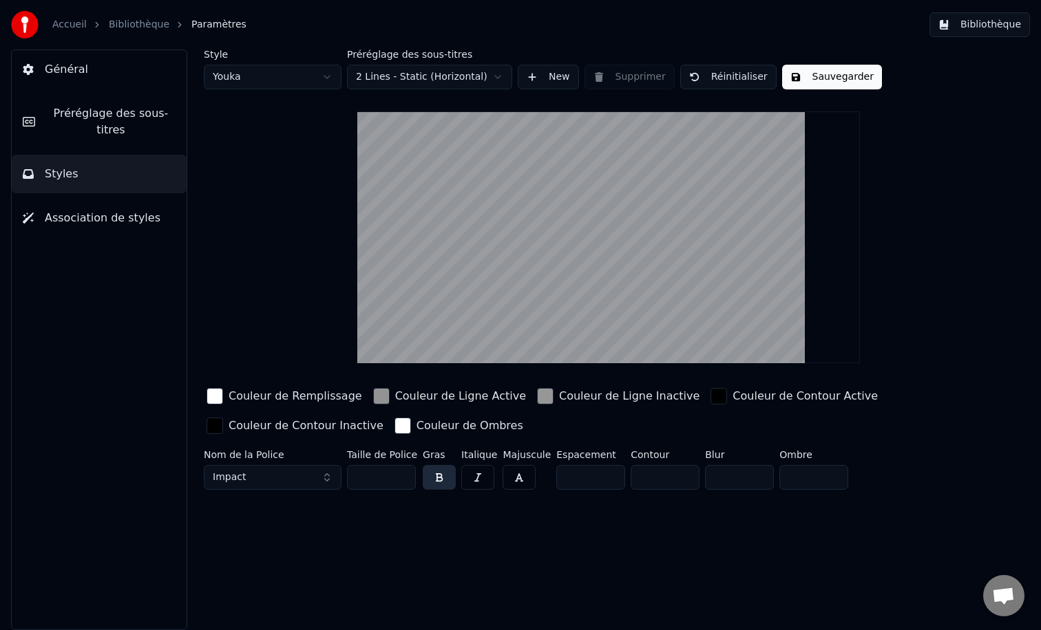
scroll to position [0, 0]
click at [849, 84] on button "Sauvegarder" at bounding box center [832, 77] width 100 height 25
click at [979, 26] on button "Bibliothèque" at bounding box center [979, 24] width 100 height 25
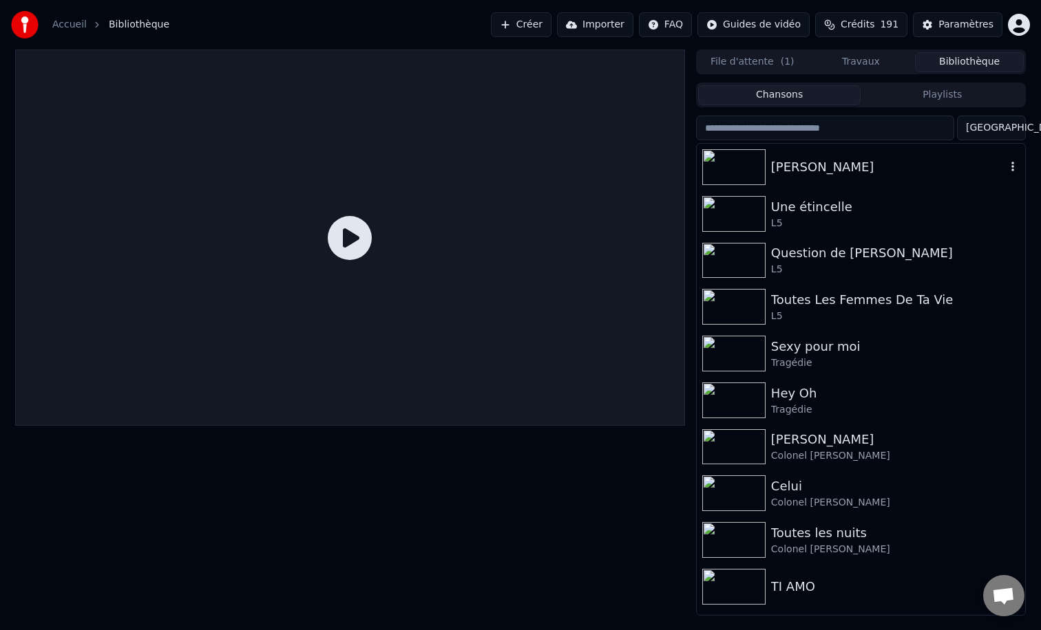
click at [799, 167] on div "[PERSON_NAME]" at bounding box center [888, 167] width 235 height 19
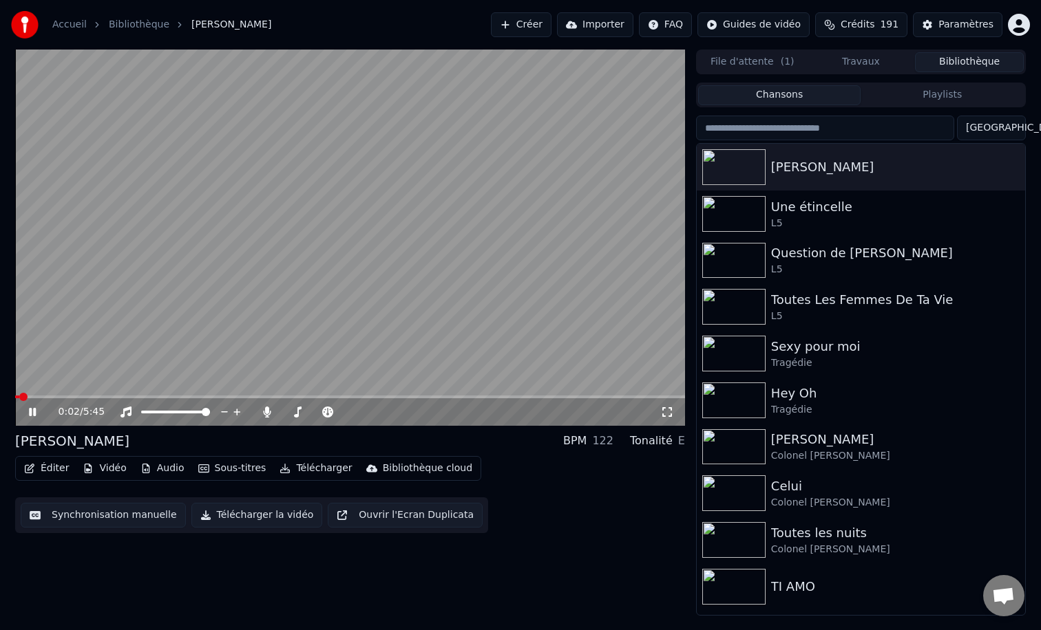
click at [180, 397] on span at bounding box center [350, 397] width 670 height 3
click at [212, 398] on span at bounding box center [350, 397] width 670 height 3
click at [308, 239] on video at bounding box center [350, 238] width 670 height 376
click at [540, 19] on button "Créer" at bounding box center [521, 24] width 61 height 25
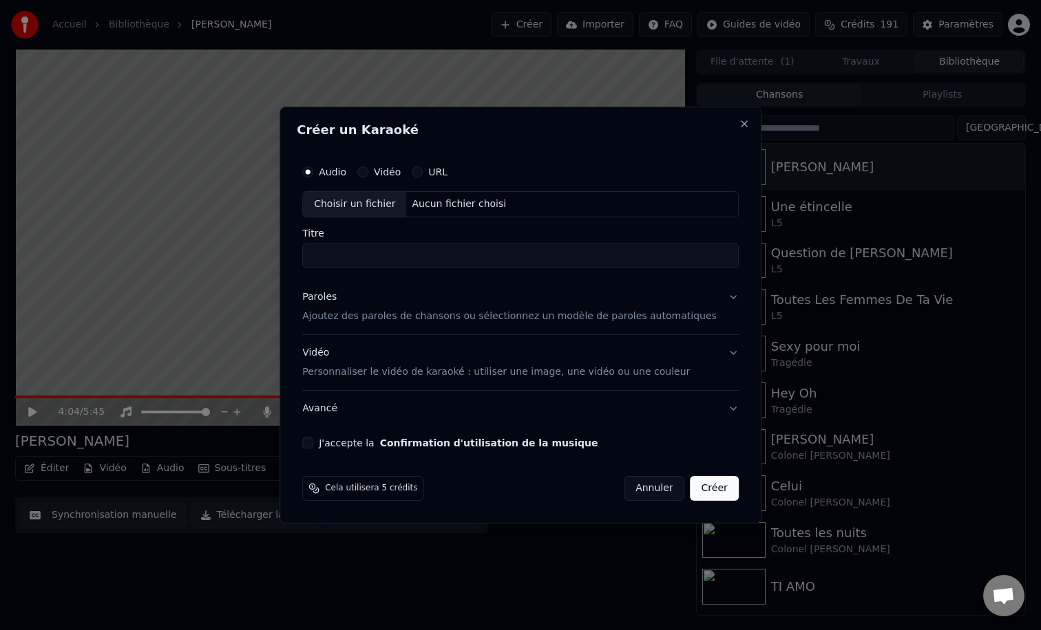
click at [376, 207] on div "Choisir un fichier" at bounding box center [354, 204] width 103 height 25
type input "**********"
click at [366, 310] on p "Ajoutez des paroles de chansons ou sélectionnez un modèle de paroles automatiqu…" at bounding box center [509, 317] width 414 height 14
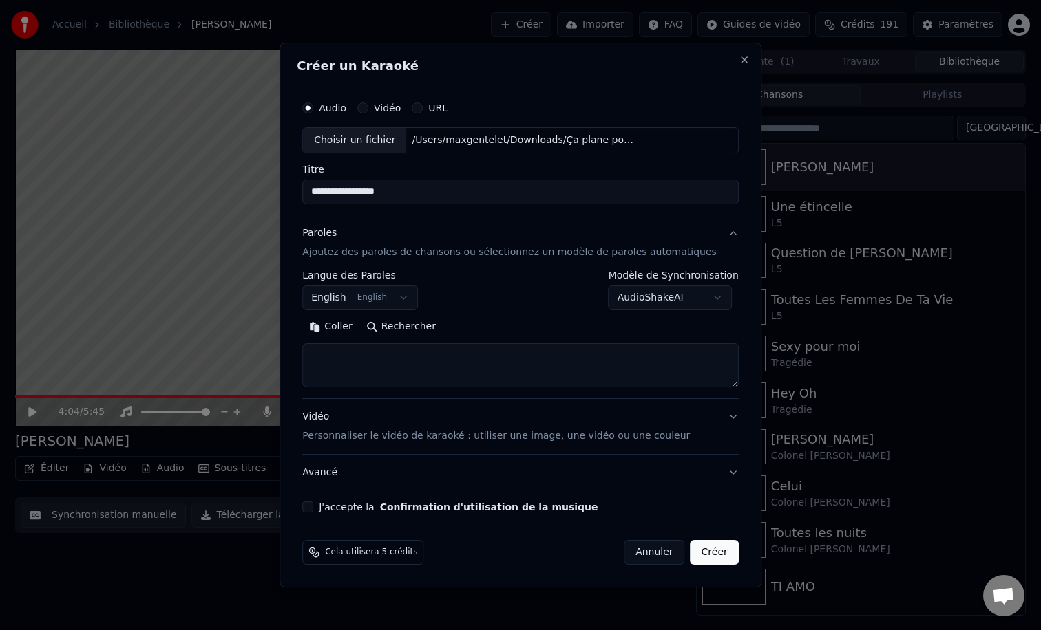
click at [401, 363] on textarea at bounding box center [520, 365] width 436 height 44
paste textarea "**********"
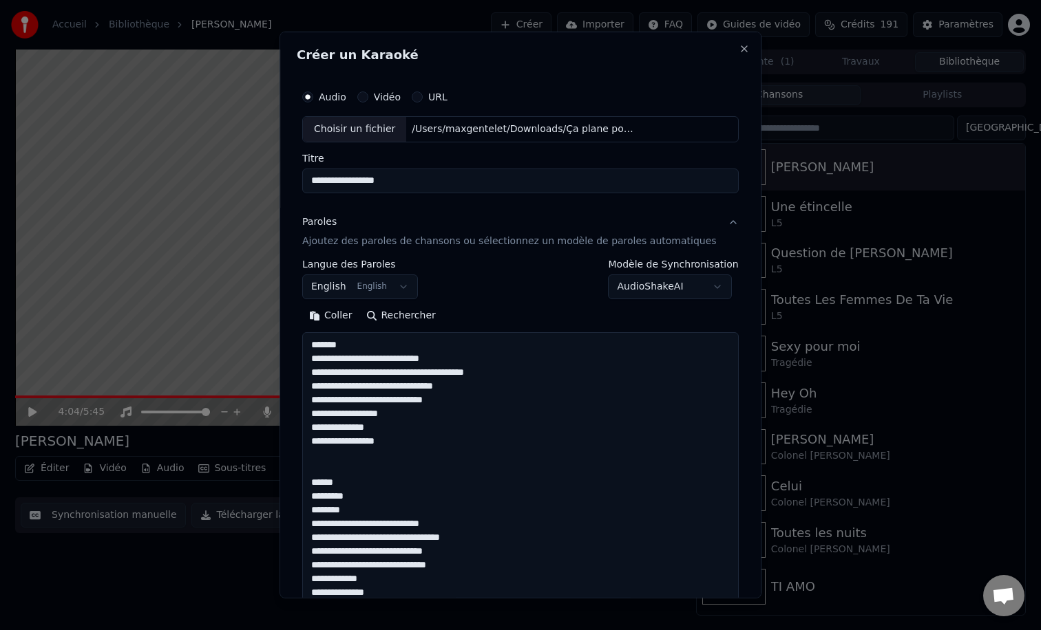
scroll to position [1310, 0]
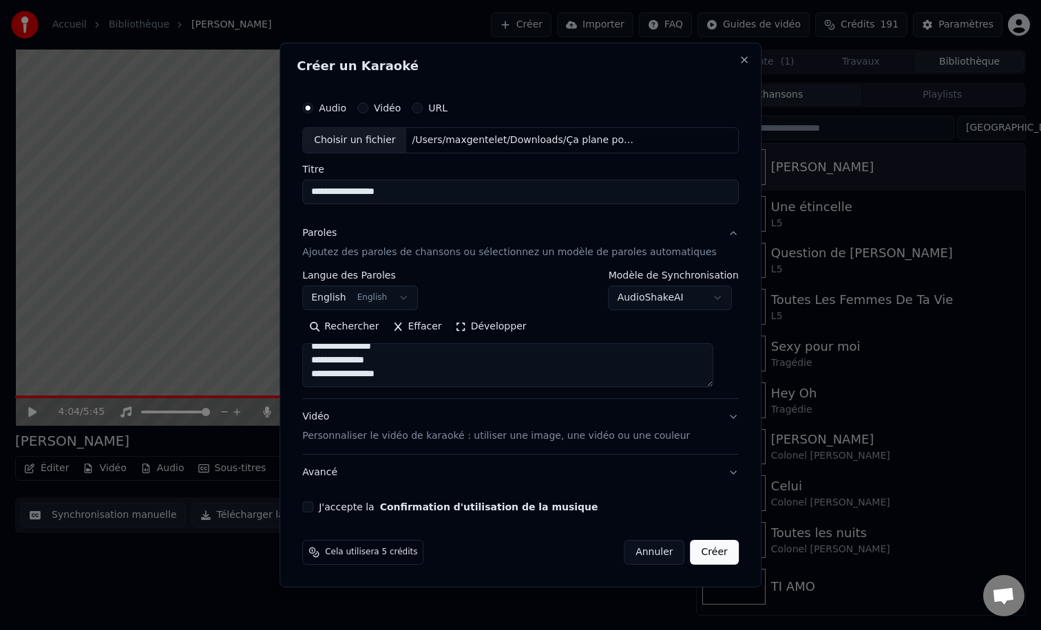
click at [504, 328] on button "Développer" at bounding box center [491, 327] width 85 height 22
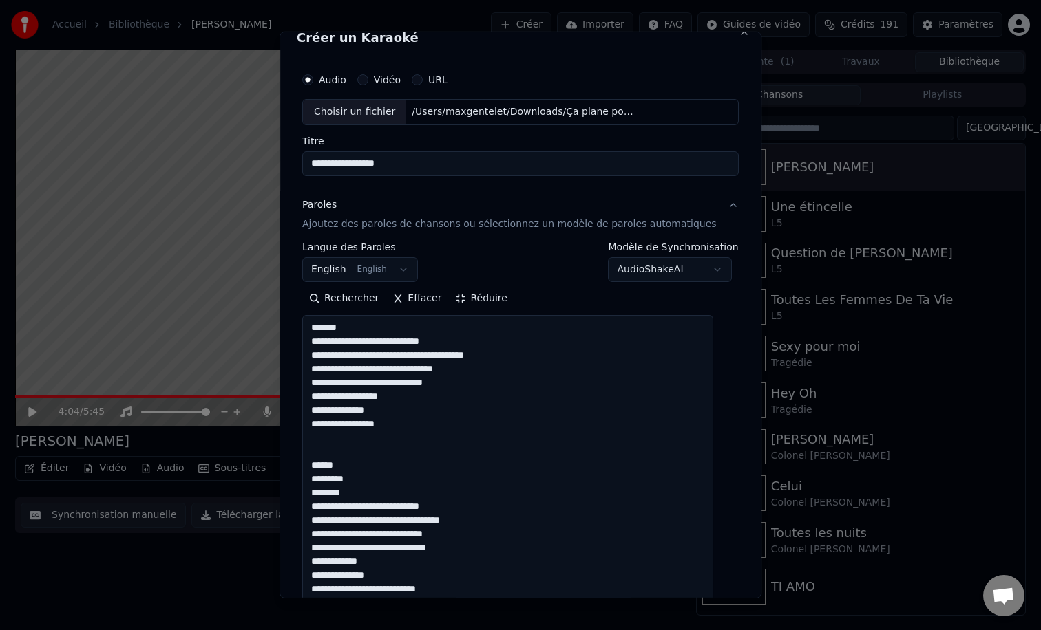
scroll to position [32, 0]
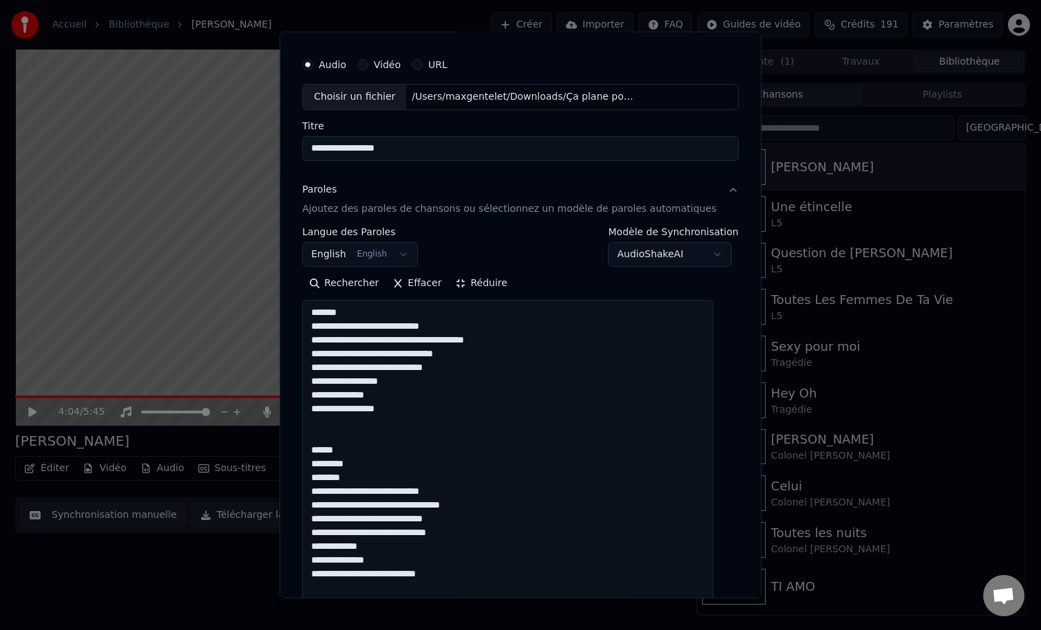
drag, startPoint x: 370, startPoint y: 449, endPoint x: 304, endPoint y: 447, distance: 65.4
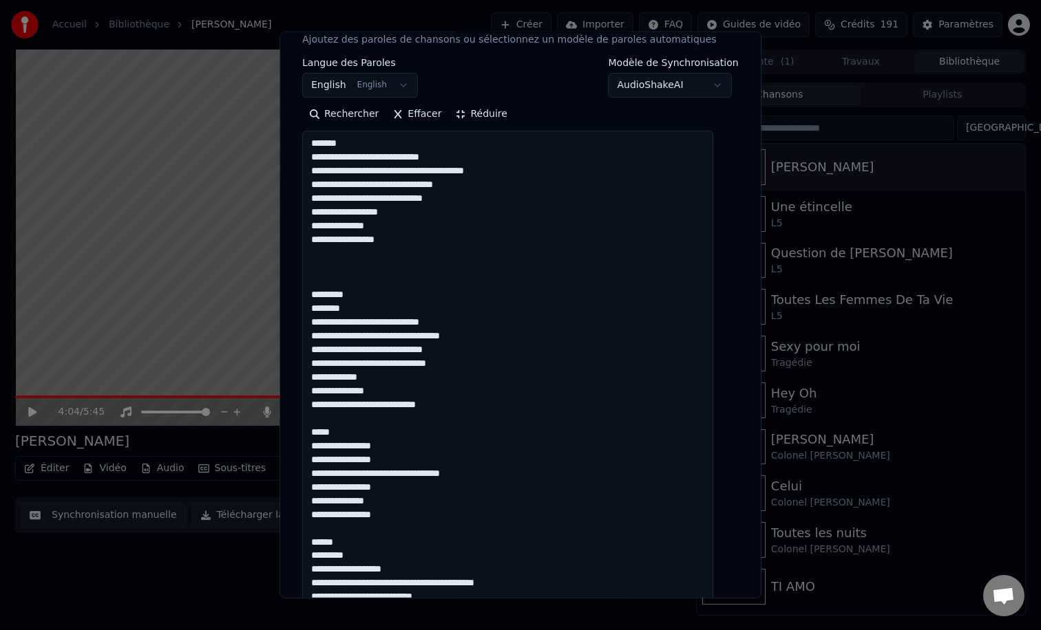
scroll to position [223, 0]
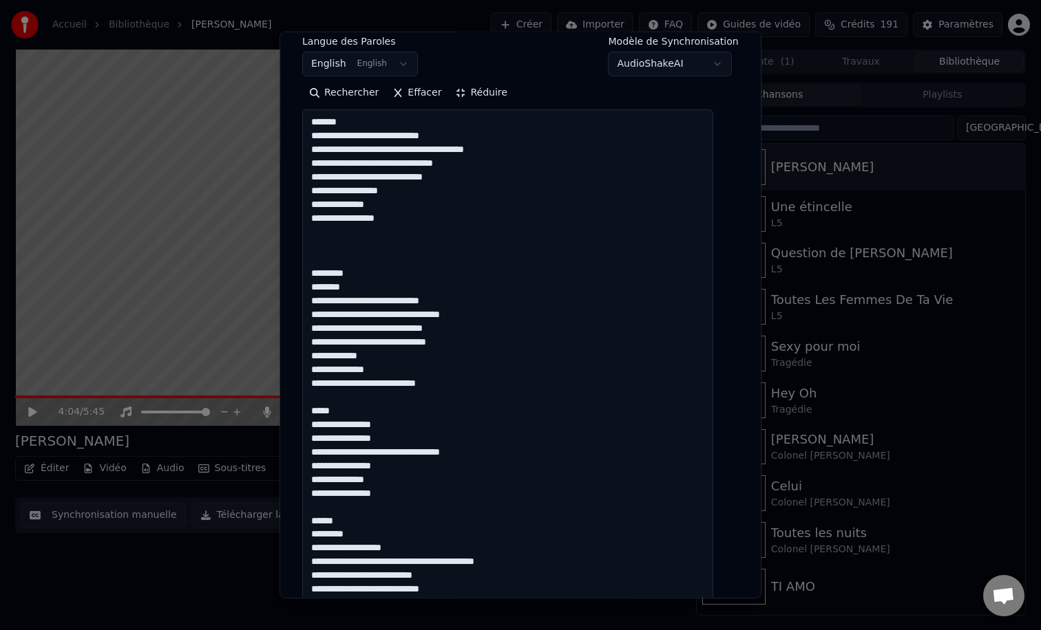
drag, startPoint x: 364, startPoint y: 409, endPoint x: 303, endPoint y: 409, distance: 61.2
click at [303, 409] on div "**********" at bounding box center [520, 315] width 482 height 567
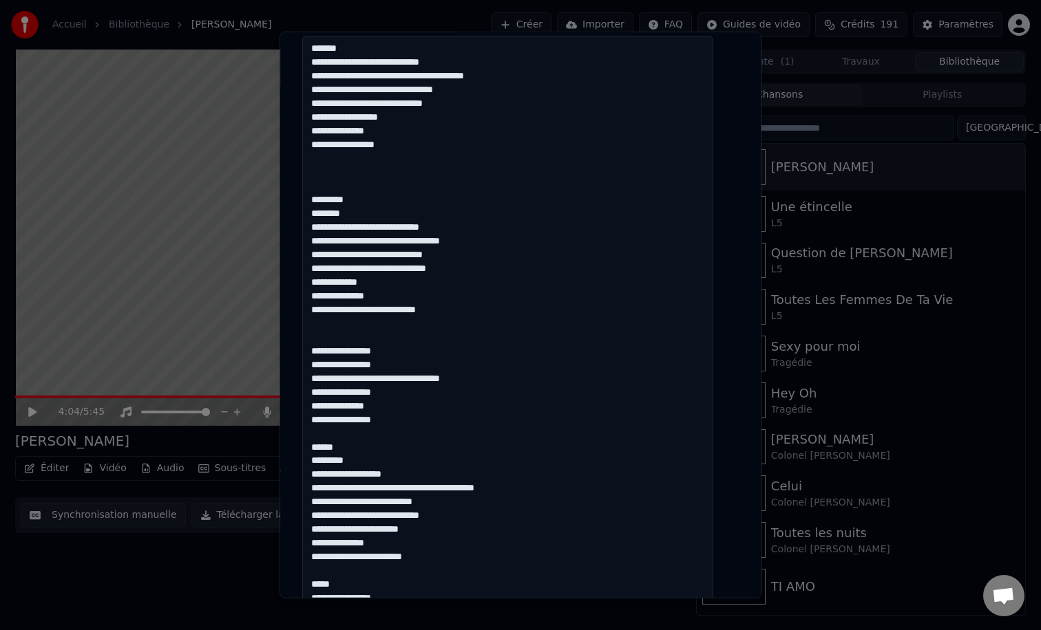
scroll to position [315, 0]
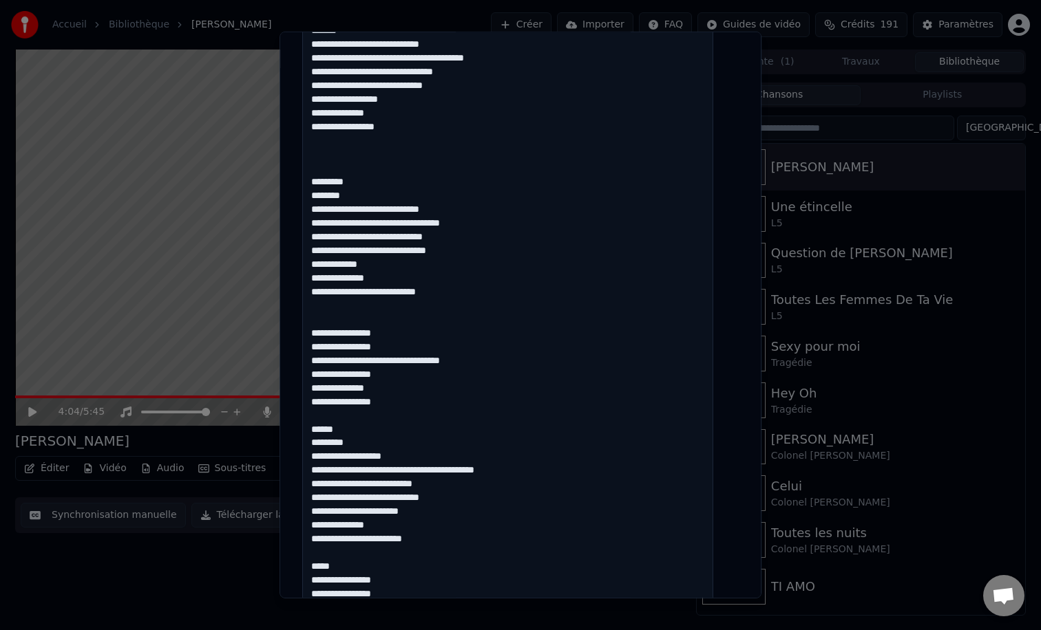
drag, startPoint x: 367, startPoint y: 430, endPoint x: 315, endPoint y: 429, distance: 52.3
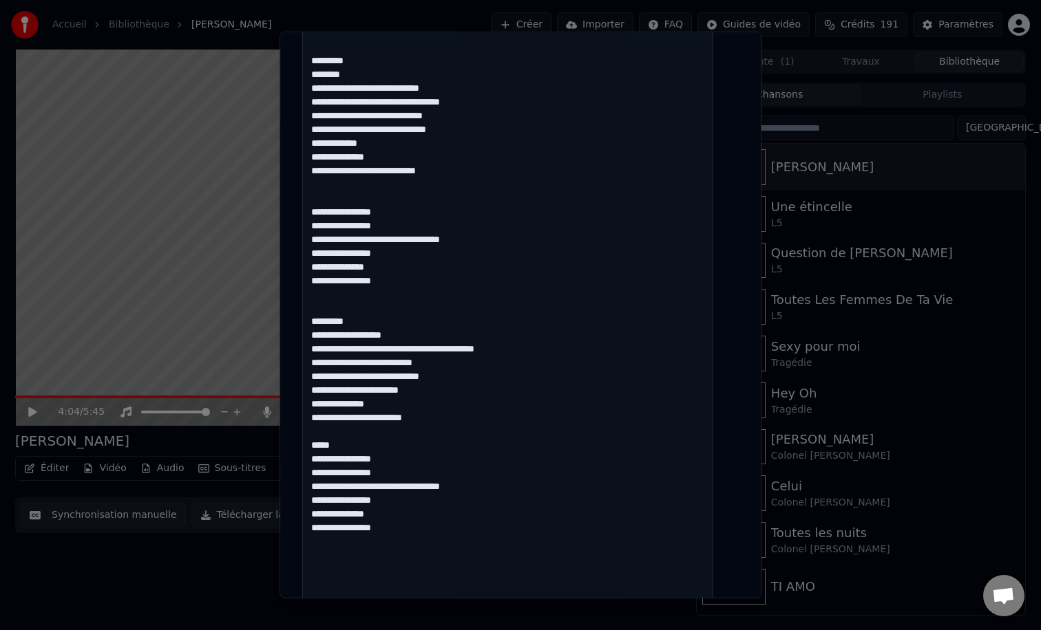
scroll to position [451, 0]
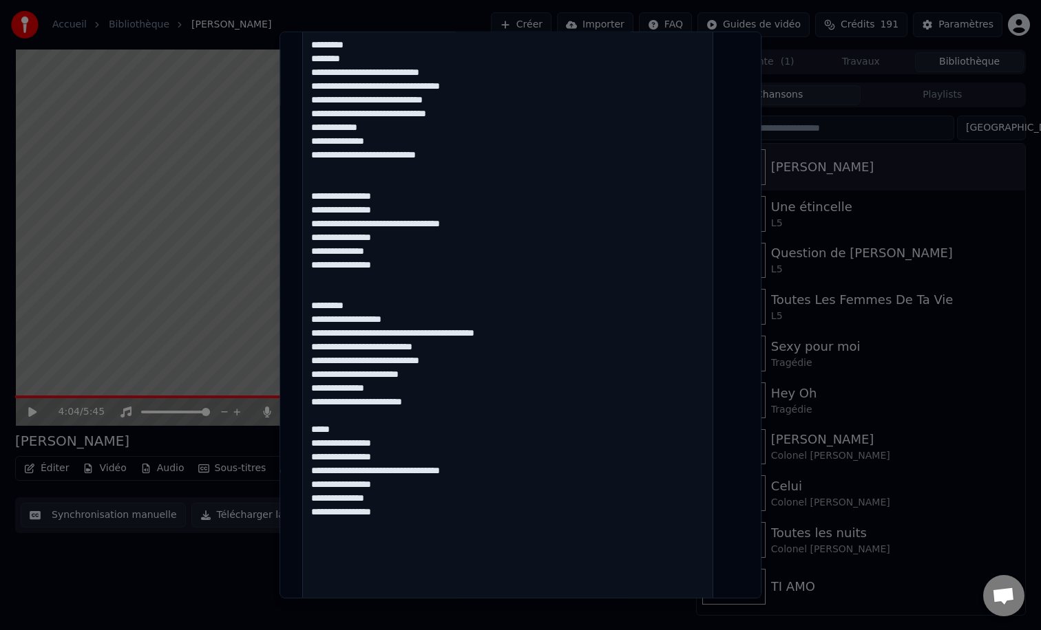
drag, startPoint x: 360, startPoint y: 429, endPoint x: 312, endPoint y: 429, distance: 48.2
click at [312, 429] on textarea at bounding box center [507, 560] width 411 height 1359
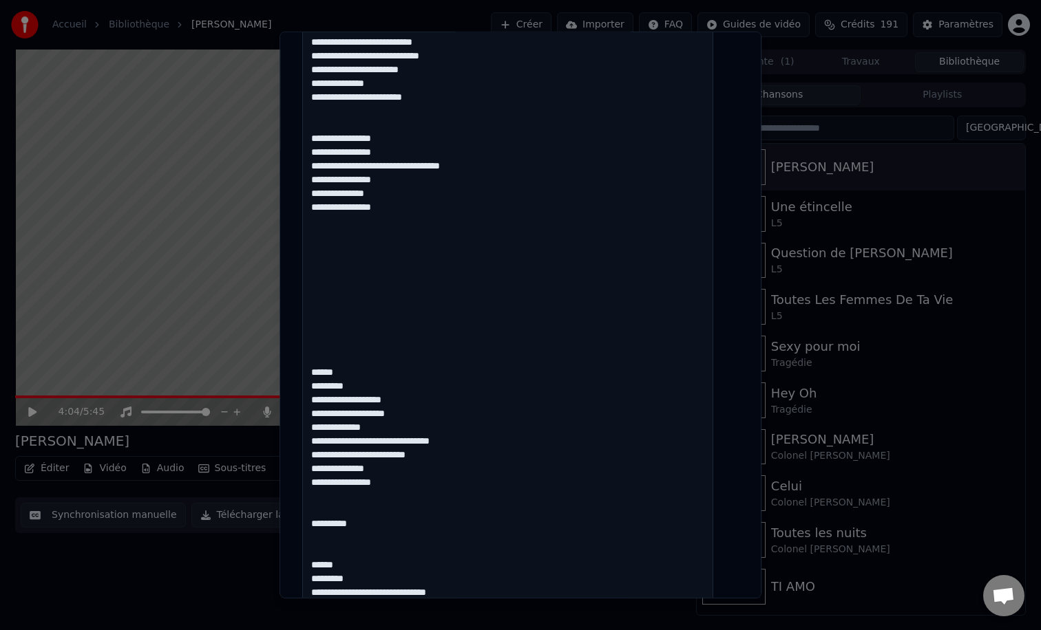
scroll to position [766, 0]
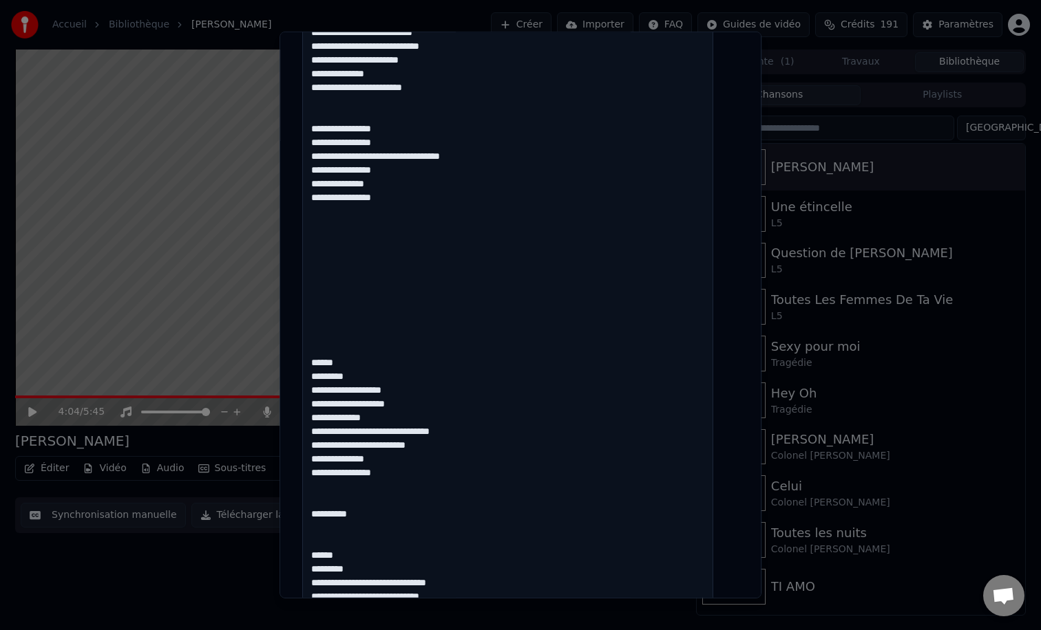
drag, startPoint x: 359, startPoint y: 362, endPoint x: 316, endPoint y: 233, distance: 136.5
click at [316, 233] on textarea at bounding box center [507, 245] width 411 height 1359
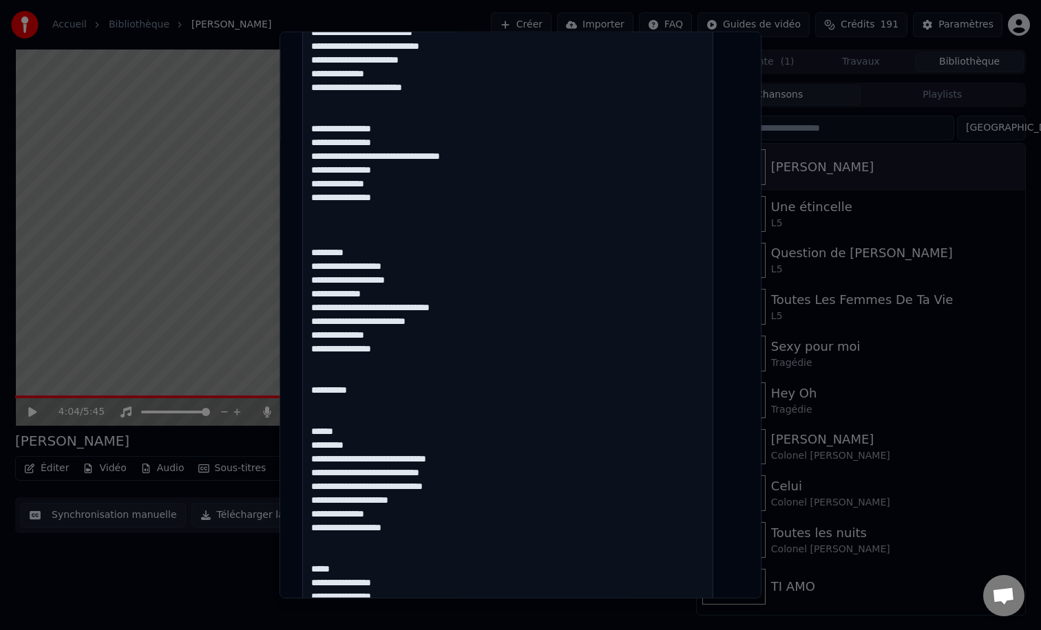
scroll to position [767, 0]
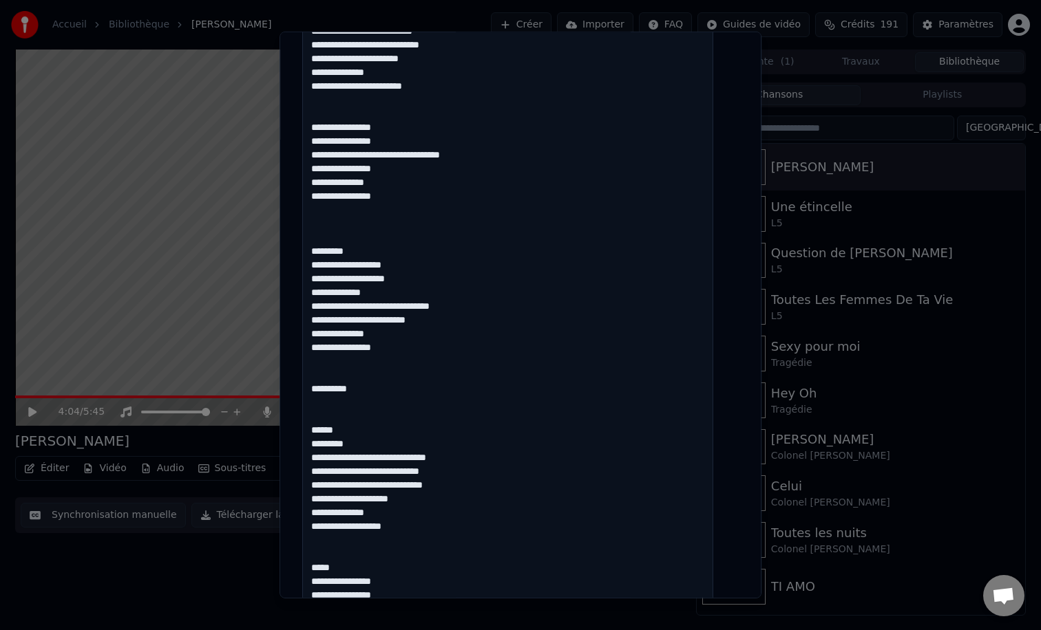
drag, startPoint x: 398, startPoint y: 389, endPoint x: 307, endPoint y: 392, distance: 91.6
click at [307, 392] on div "**********" at bounding box center [520, 182] width 447 height 1745
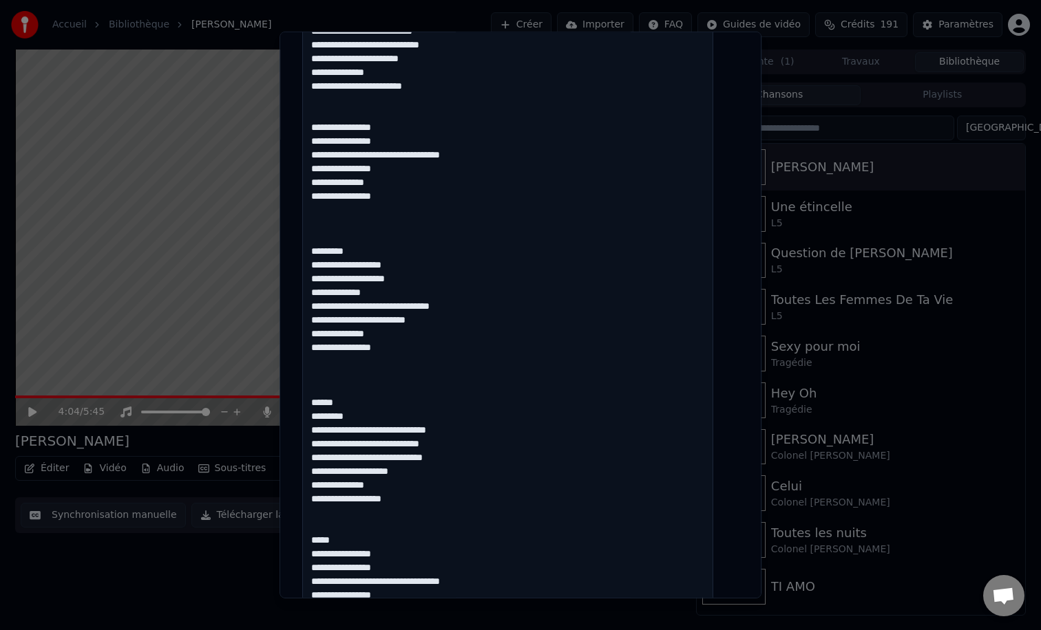
drag, startPoint x: 358, startPoint y: 404, endPoint x: 303, endPoint y: 396, distance: 55.6
click at [303, 396] on div "**********" at bounding box center [520, 315] width 482 height 567
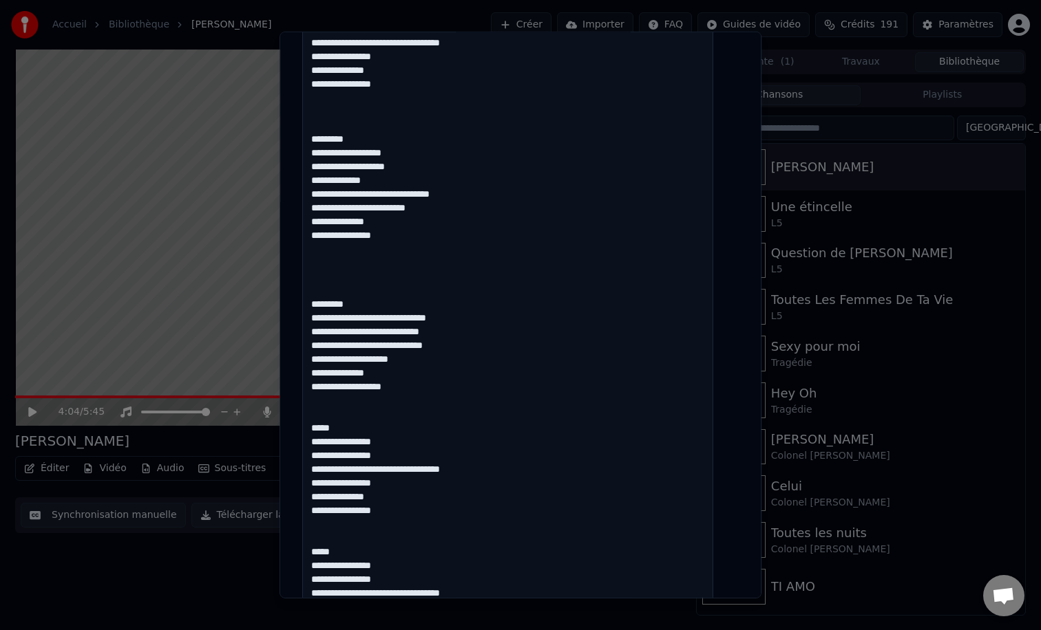
scroll to position [890, 0]
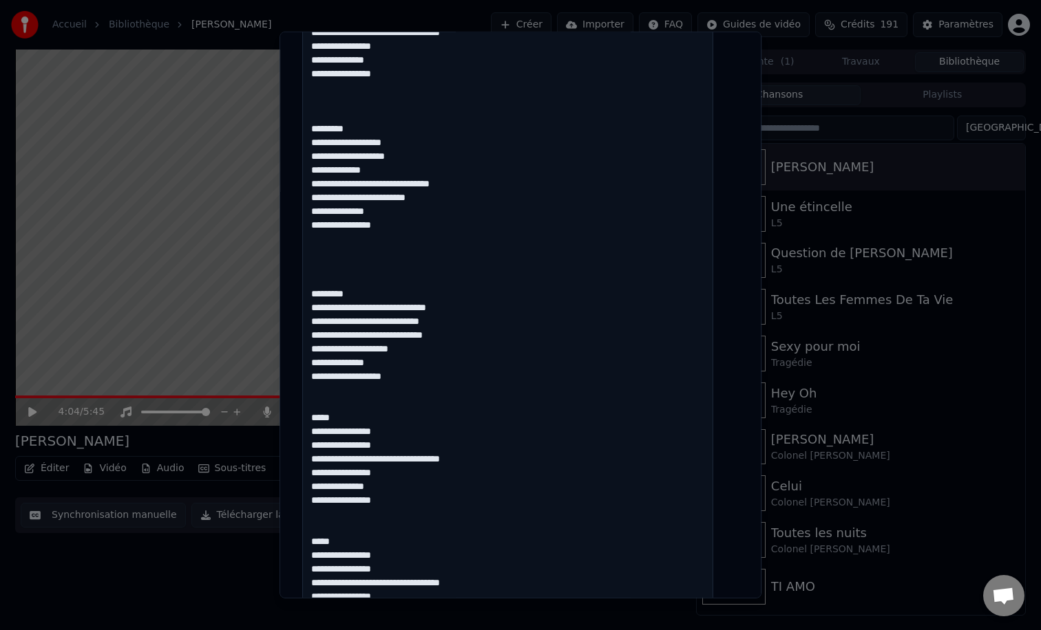
drag, startPoint x: 359, startPoint y: 418, endPoint x: 299, endPoint y: 410, distance: 60.4
click at [299, 410] on div "**********" at bounding box center [520, 315] width 482 height 567
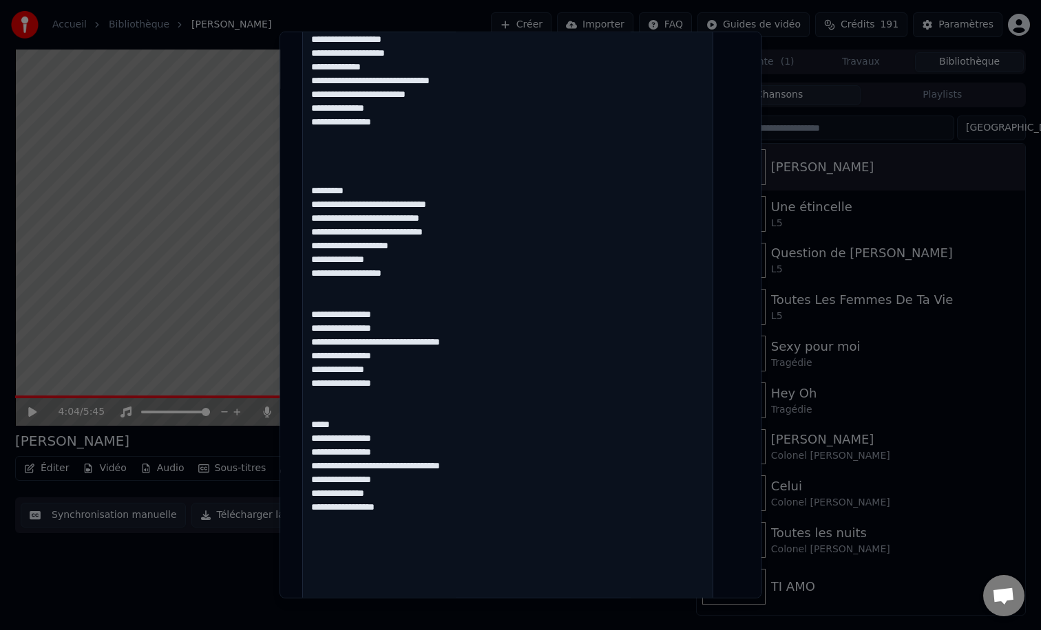
scroll to position [1033, 0]
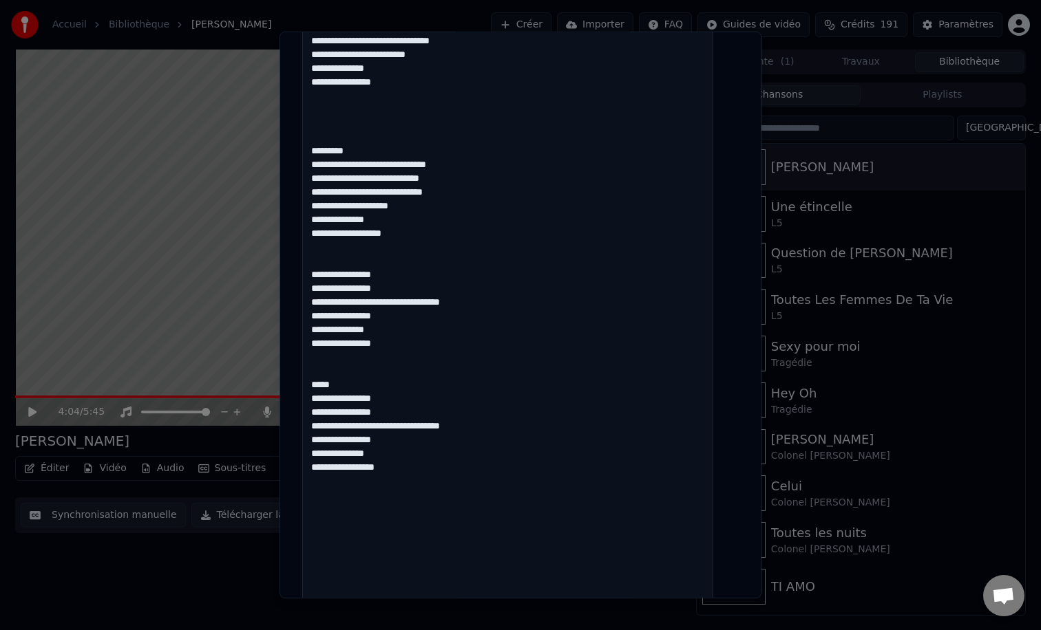
drag, startPoint x: 365, startPoint y: 386, endPoint x: 281, endPoint y: 373, distance: 85.0
click at [284, 373] on body "**********" at bounding box center [520, 315] width 1041 height 630
drag, startPoint x: 361, startPoint y: 387, endPoint x: 310, endPoint y: 387, distance: 50.2
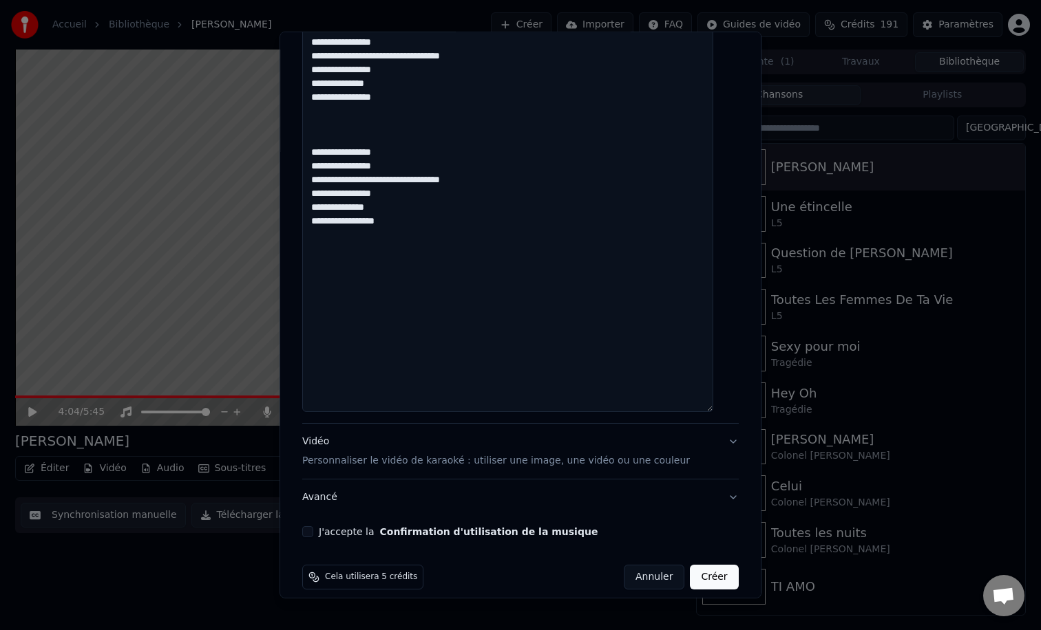
scroll to position [1292, 0]
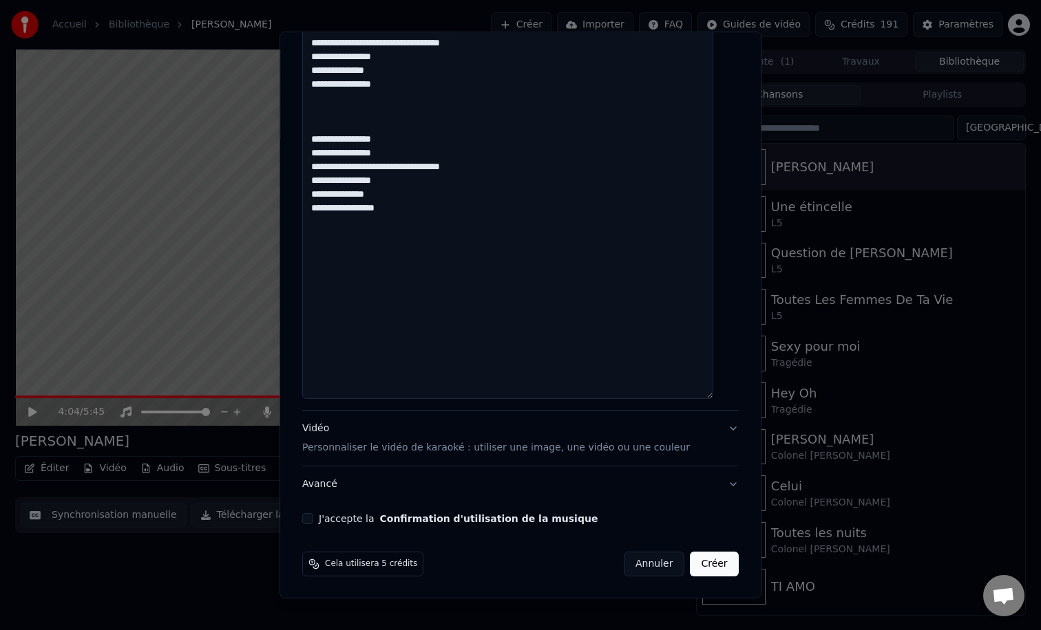
type textarea "**********"
click at [338, 442] on p "Personnaliser le vidéo de karaoké : utiliser une image, une vidéo ou une couleur" at bounding box center [495, 448] width 387 height 14
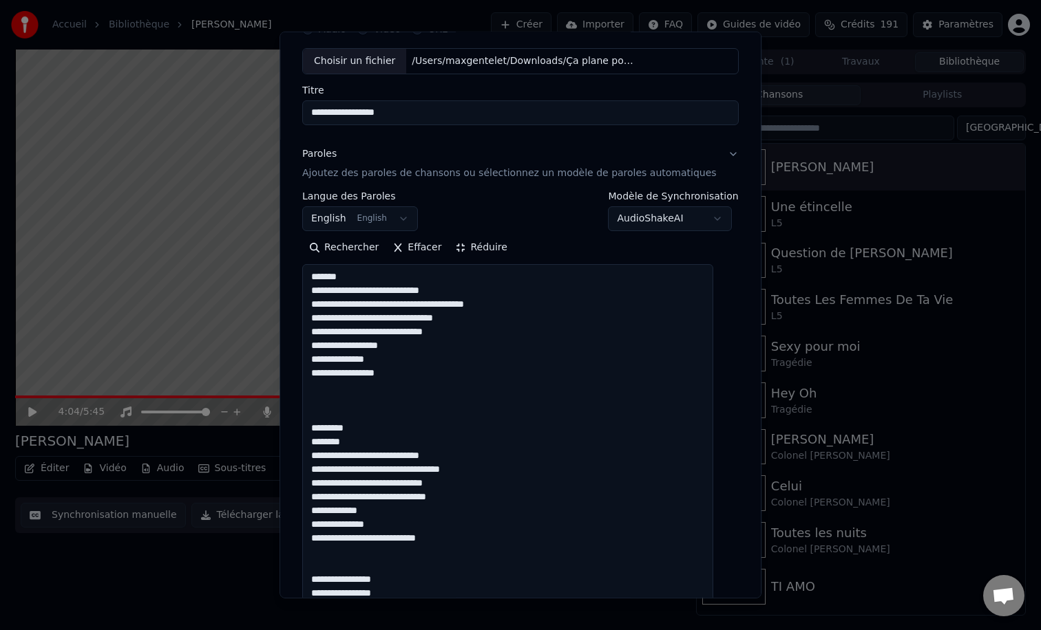
scroll to position [0, 0]
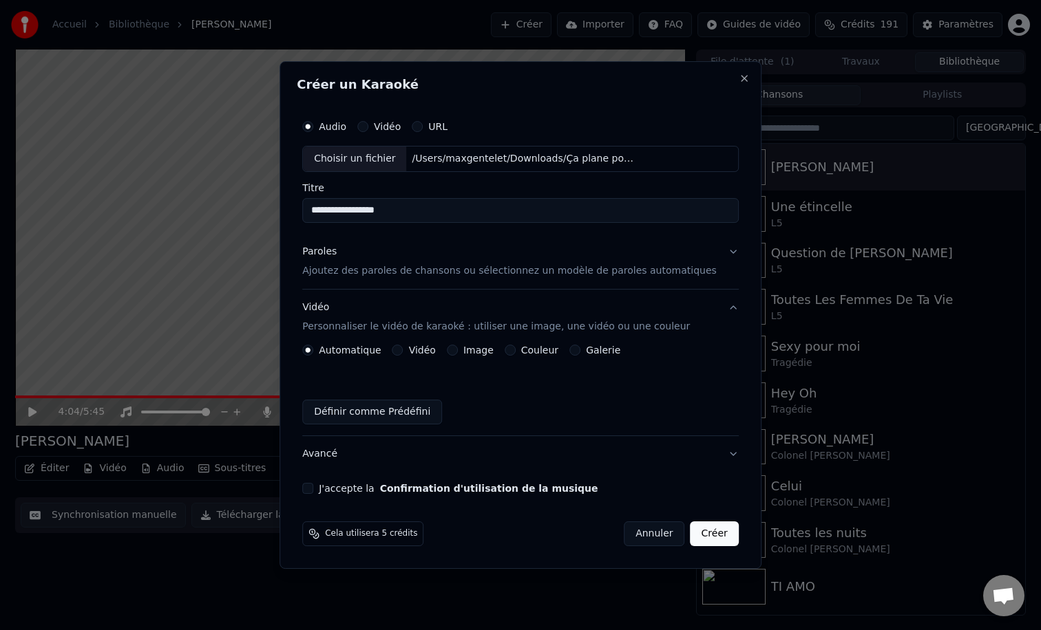
click at [523, 351] on div "Couleur" at bounding box center [531, 350] width 54 height 11
click at [513, 352] on button "Couleur" at bounding box center [509, 350] width 11 height 11
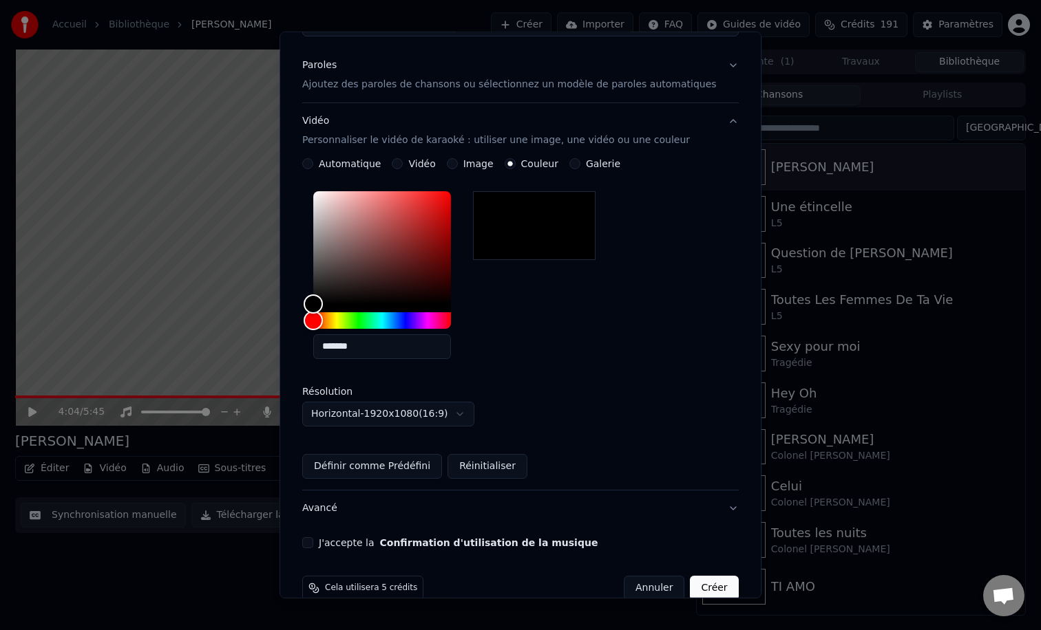
scroll to position [181, 0]
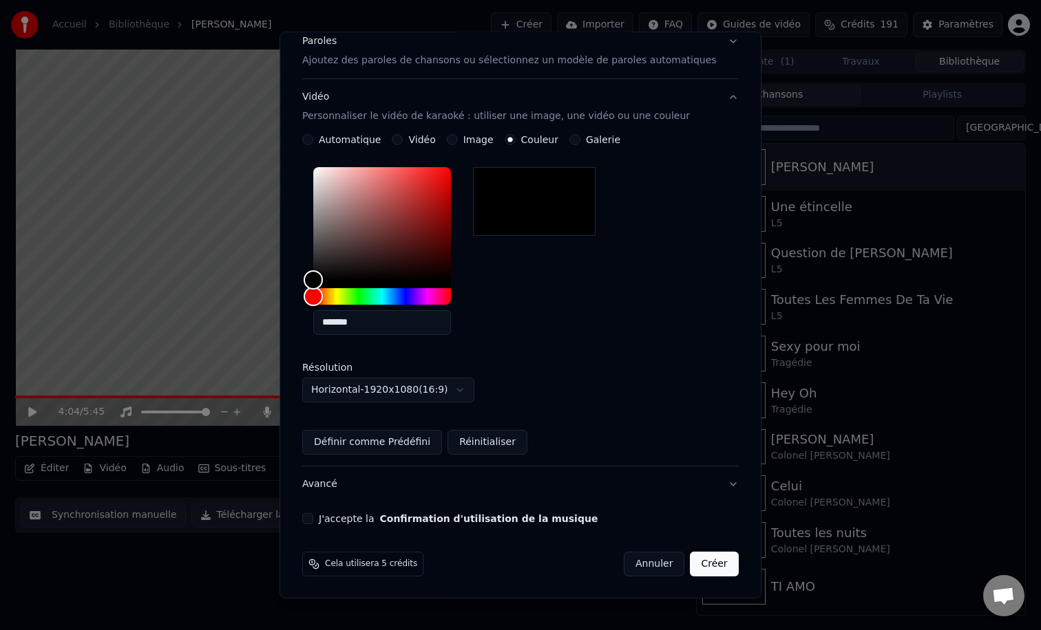
click at [313, 518] on button "J'accepte la Confirmation d'utilisation de la musique" at bounding box center [307, 518] width 11 height 11
click at [690, 562] on button "Créer" at bounding box center [714, 564] width 48 height 25
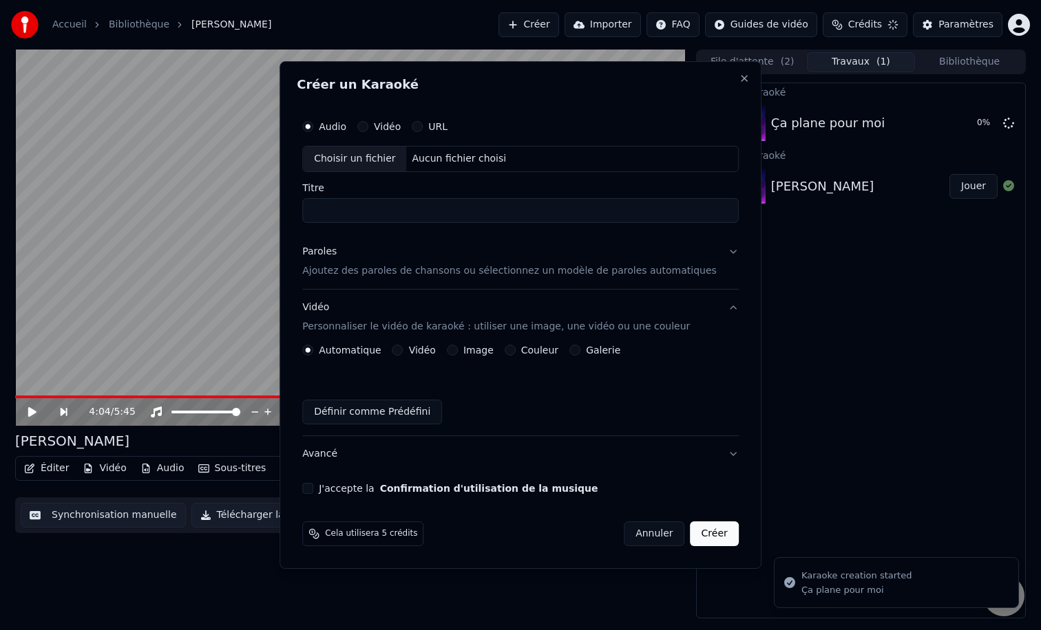
scroll to position [0, 0]
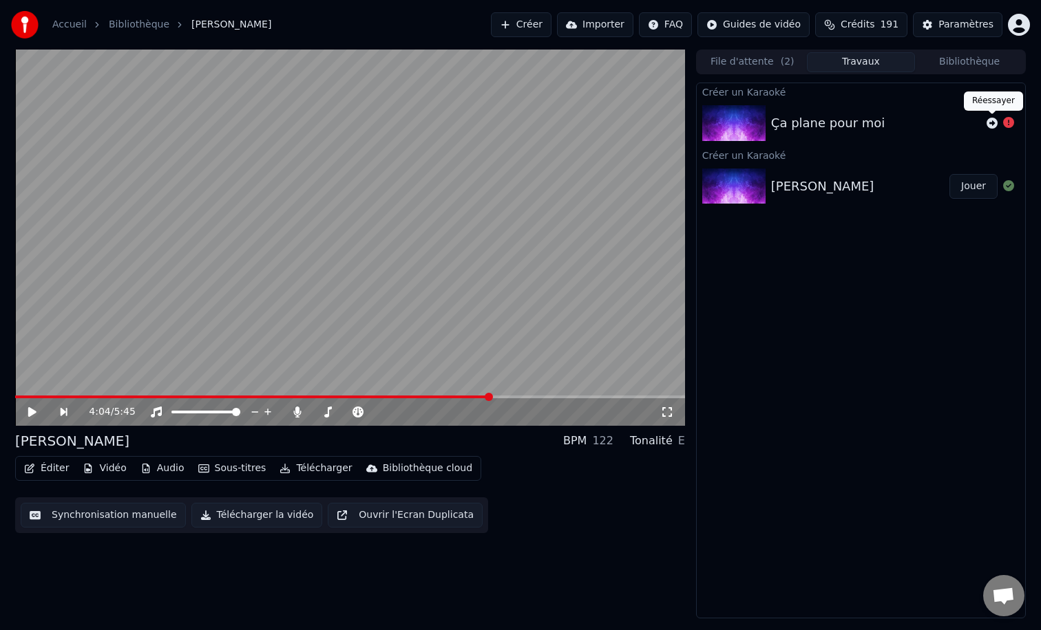
click at [991, 123] on icon at bounding box center [991, 123] width 11 height 11
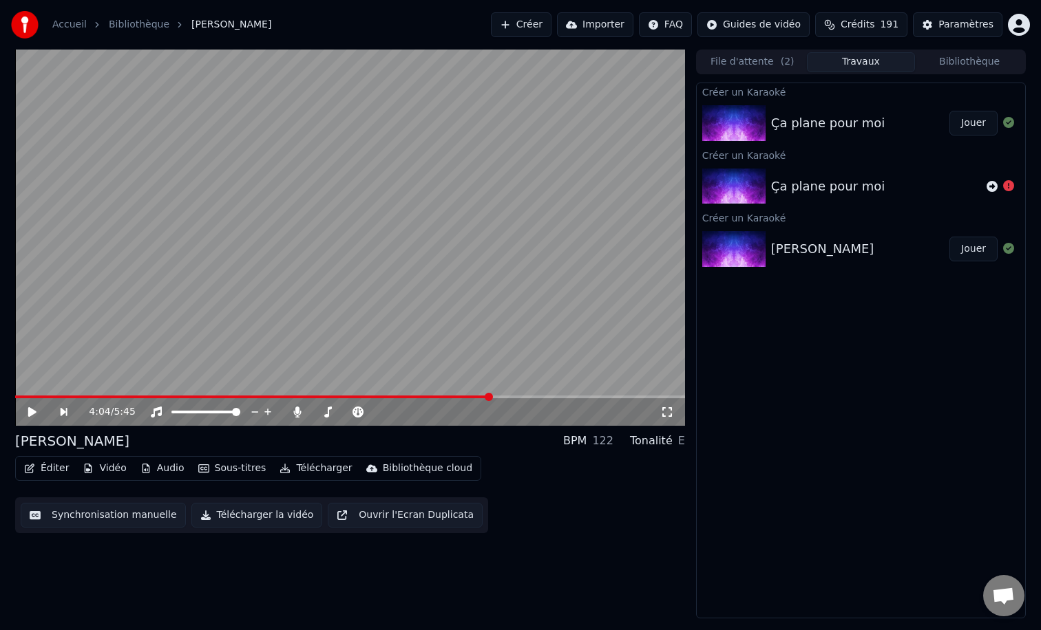
click at [945, 127] on div "Ça plane pour moi" at bounding box center [860, 123] width 178 height 19
click at [979, 128] on button "Jouer" at bounding box center [973, 123] width 48 height 25
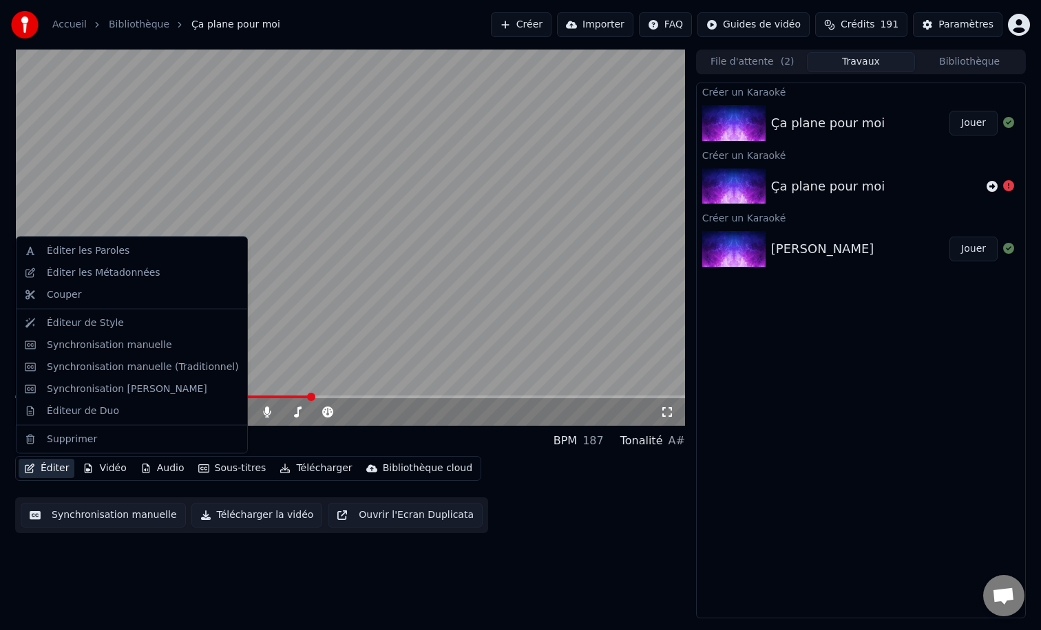
click at [54, 468] on button "Éditer" at bounding box center [47, 468] width 56 height 19
click at [92, 348] on div "Synchronisation manuelle" at bounding box center [109, 345] width 125 height 14
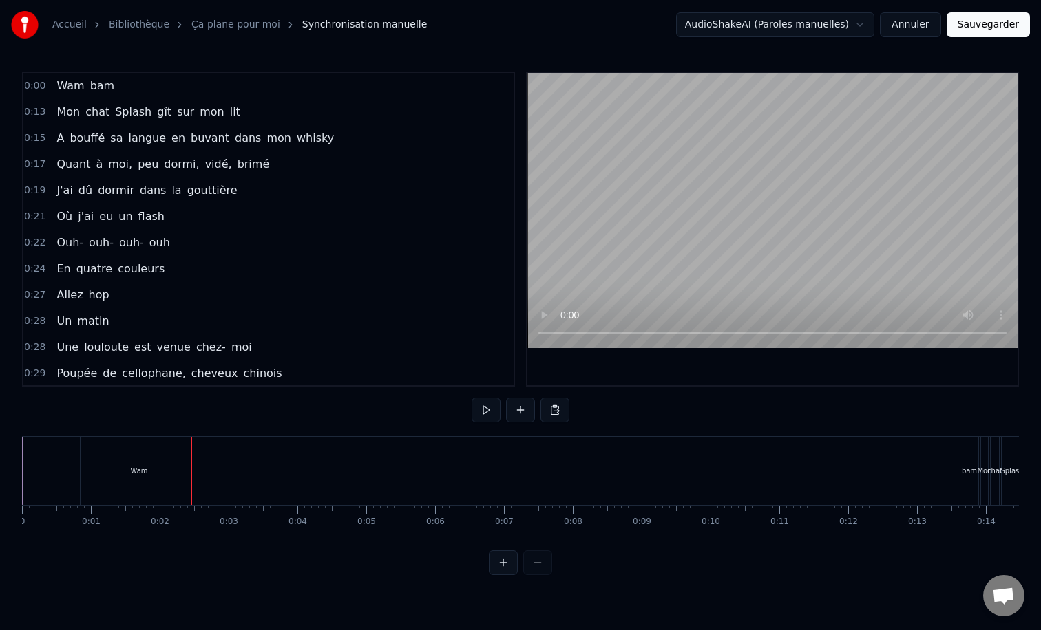
click at [142, 246] on div "Ouh- ouh- ouh- ouh" at bounding box center [113, 243] width 124 height 25
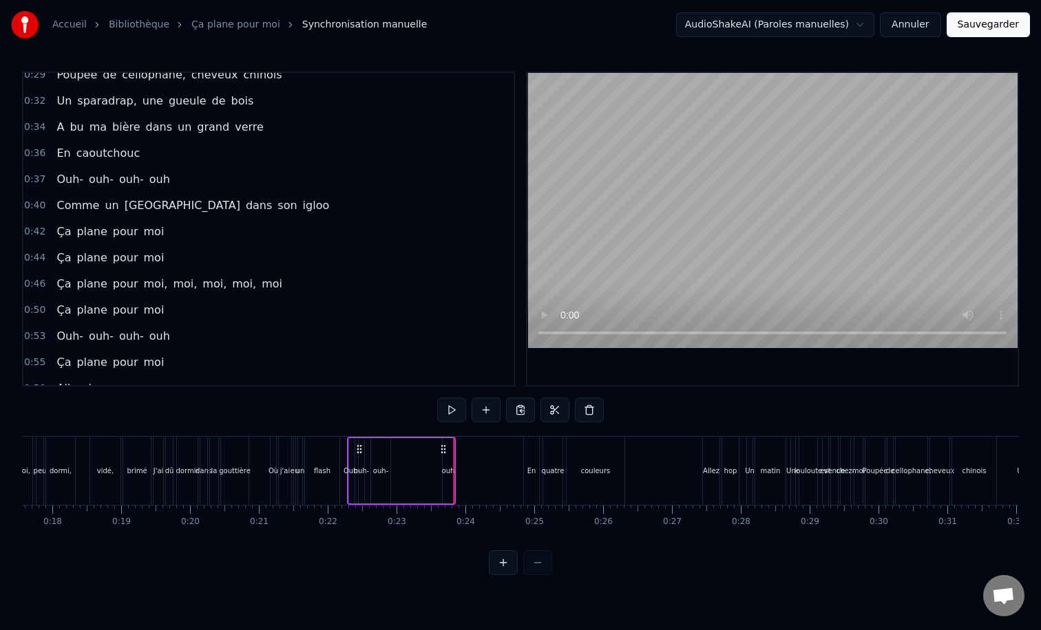
scroll to position [0, 1161]
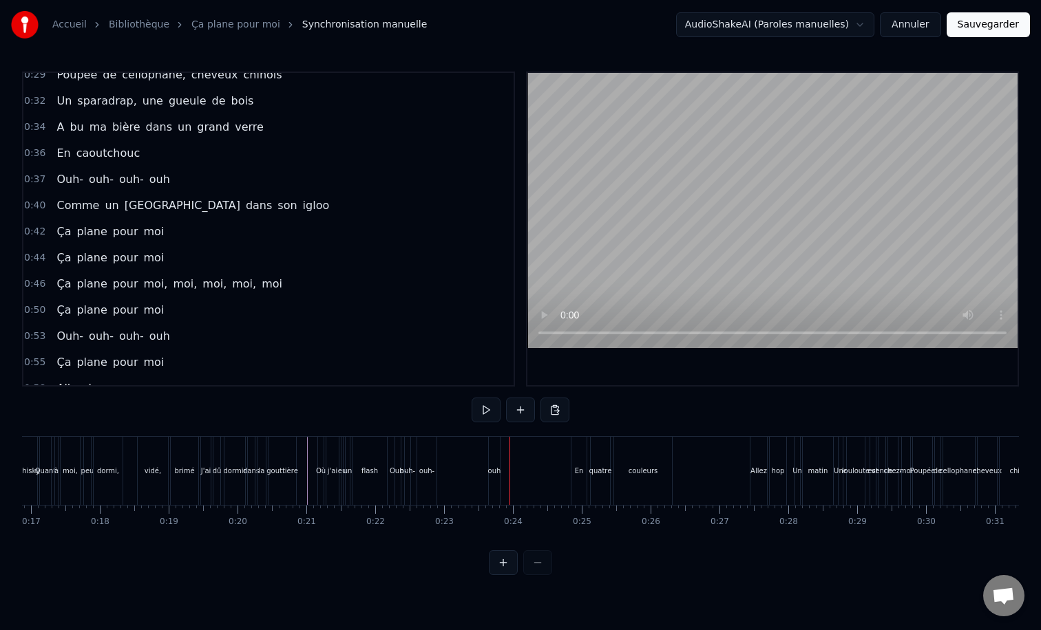
click at [489, 477] on div "ouh" at bounding box center [494, 471] width 12 height 68
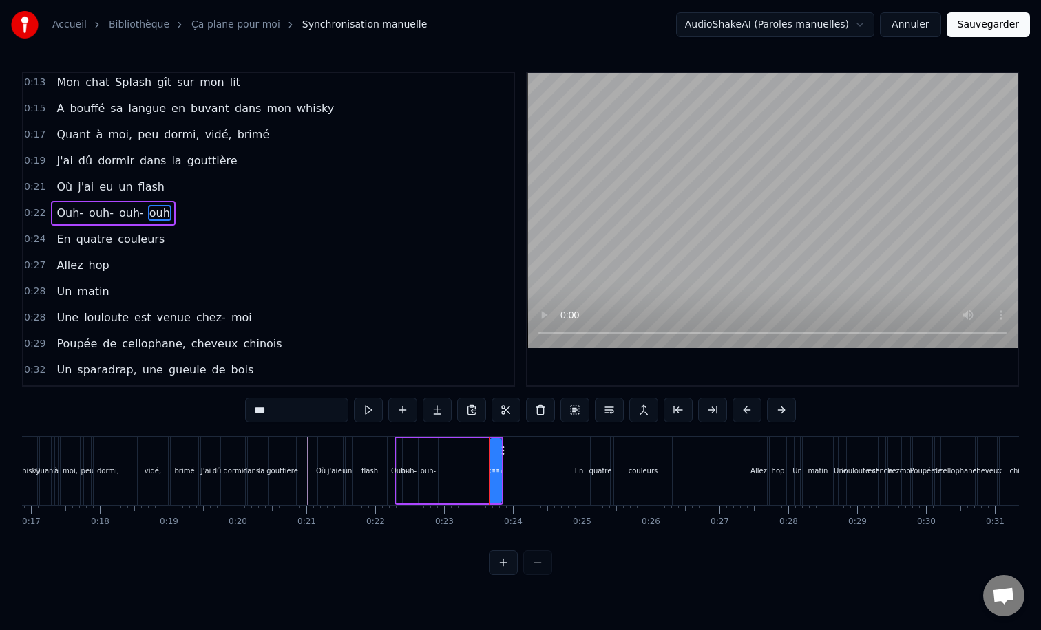
scroll to position [14, 0]
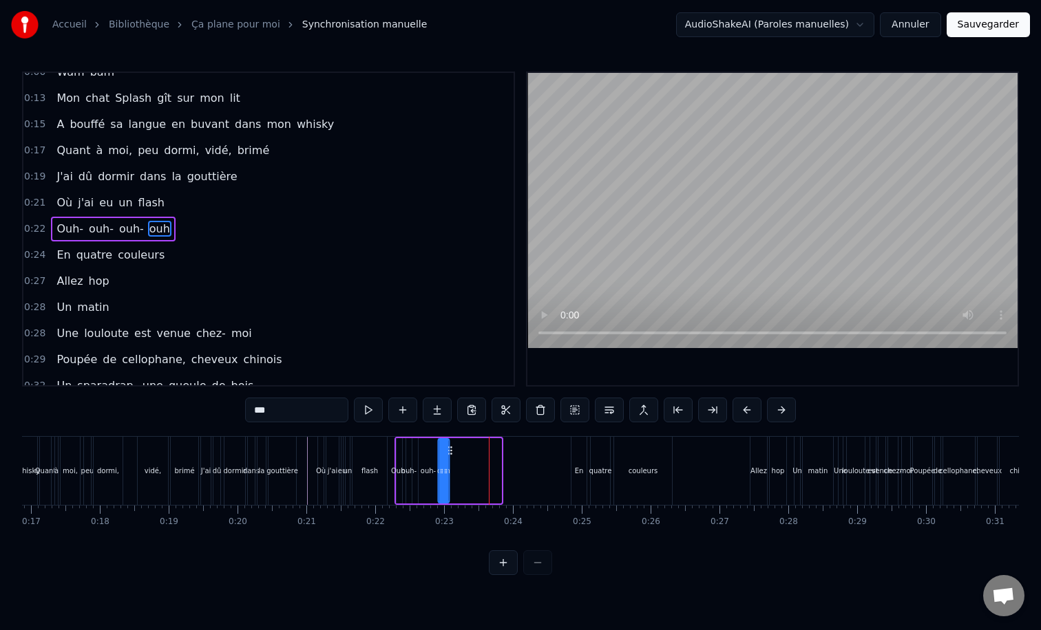
drag, startPoint x: 500, startPoint y: 450, endPoint x: 449, endPoint y: 449, distance: 51.6
click at [449, 449] on icon at bounding box center [449, 450] width 11 height 11
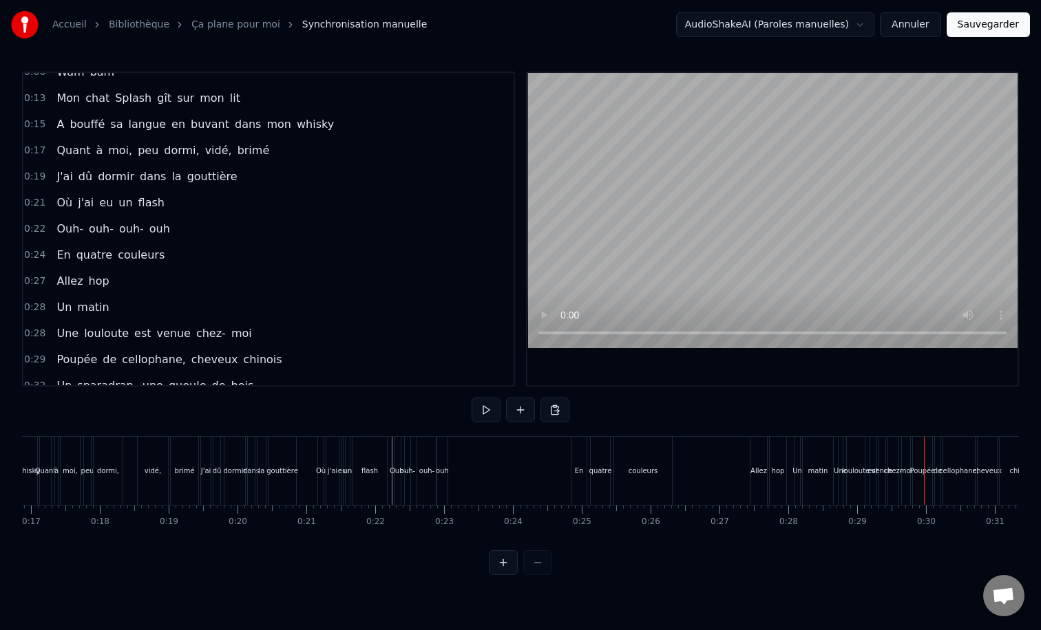
click at [67, 297] on div "Un matin" at bounding box center [82, 307] width 63 height 25
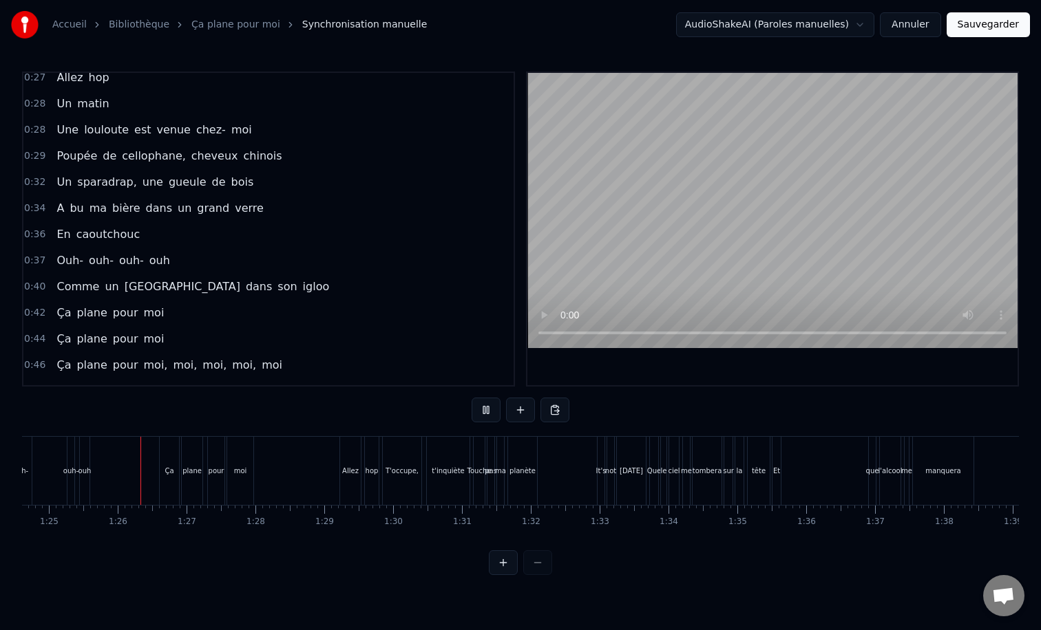
scroll to position [0, 5826]
click at [770, 464] on div "Et" at bounding box center [773, 471] width 8 height 68
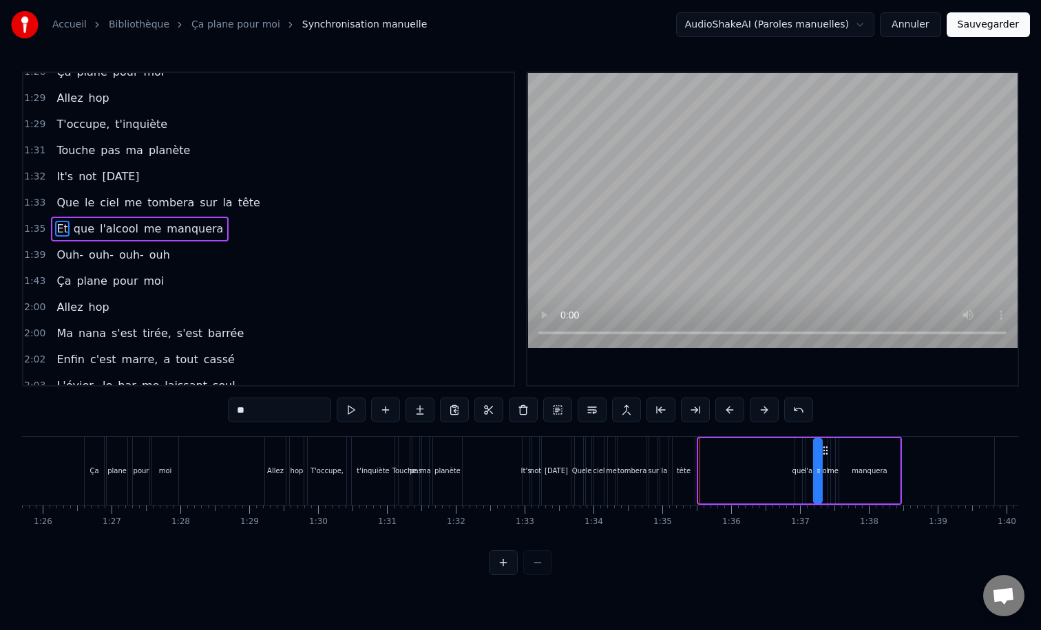
scroll to position [0, 5899]
drag, startPoint x: 780, startPoint y: 451, endPoint x: 793, endPoint y: 452, distance: 13.8
click at [793, 452] on icon at bounding box center [794, 450] width 11 height 11
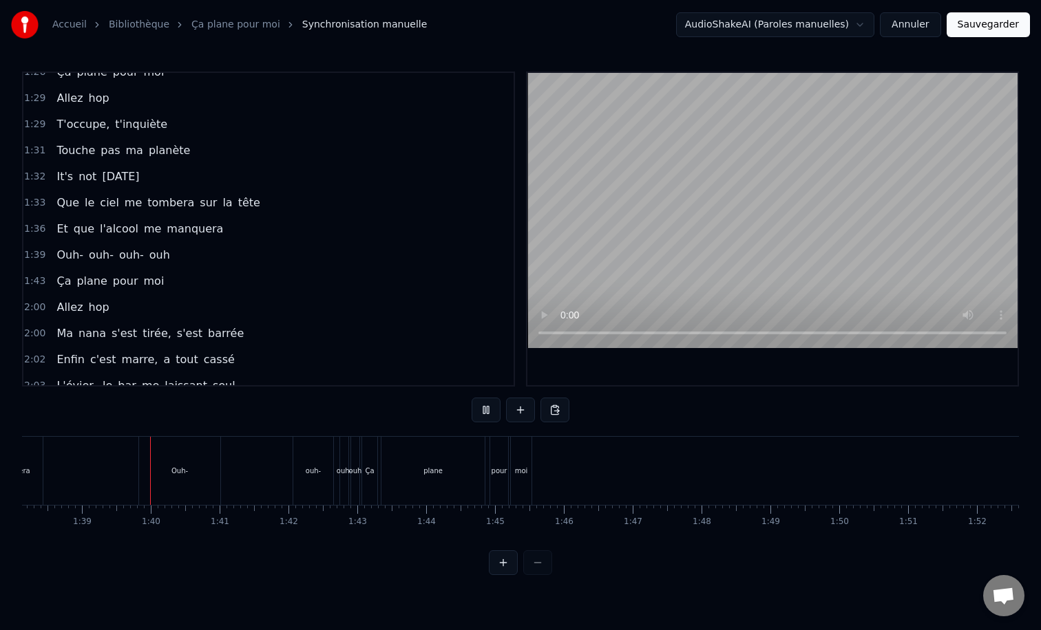
scroll to position [0, 6766]
click at [164, 467] on div "Ouh-" at bounding box center [167, 471] width 17 height 10
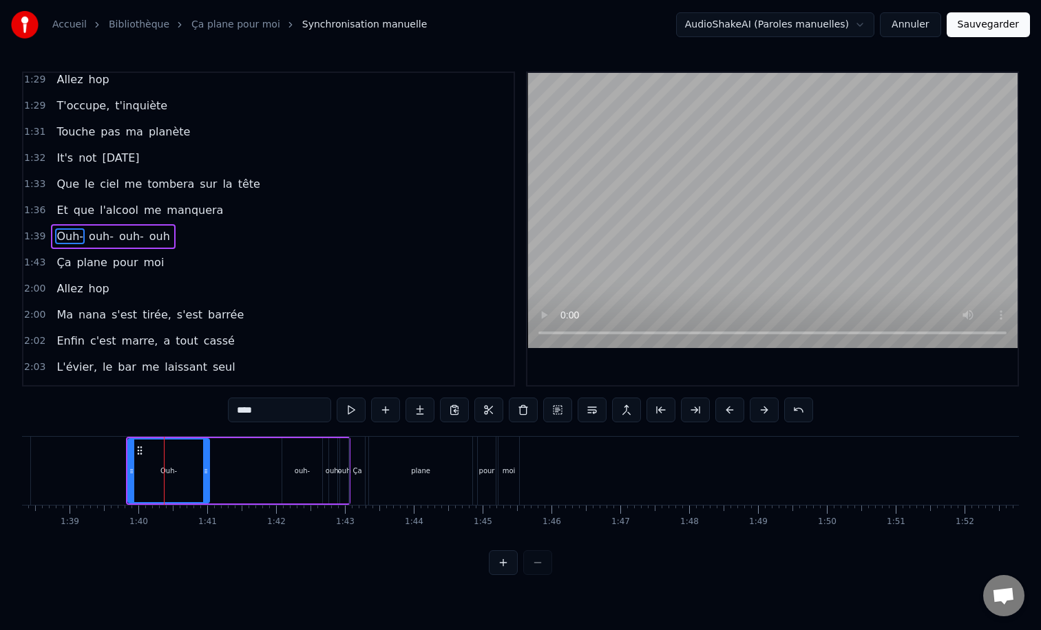
scroll to position [981, 0]
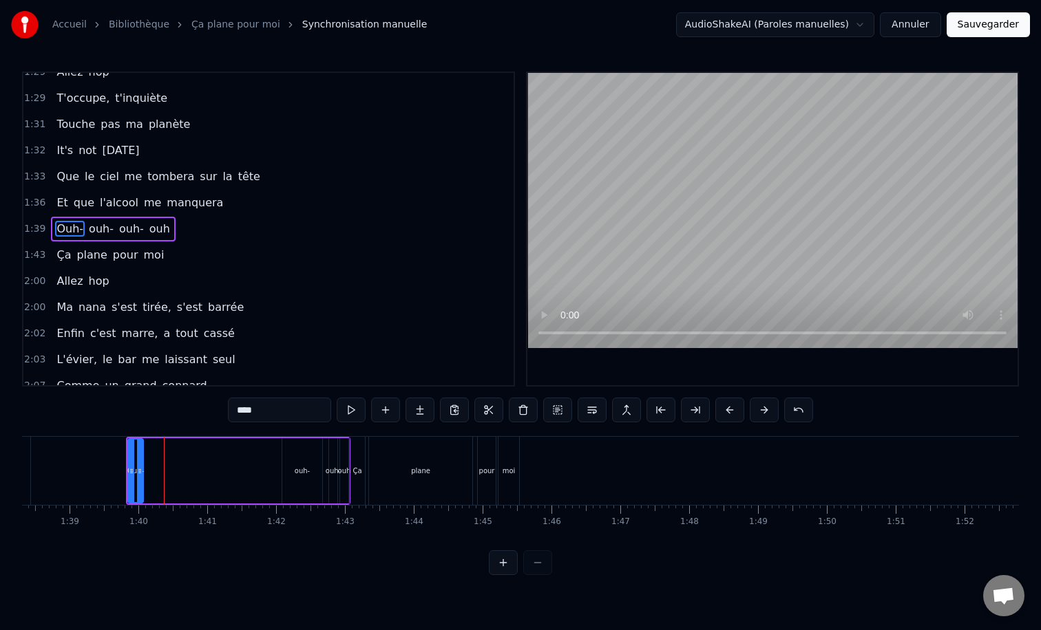
drag, startPoint x: 206, startPoint y: 473, endPoint x: 140, endPoint y: 471, distance: 66.1
click at [140, 471] on icon at bounding box center [140, 471] width 6 height 11
drag, startPoint x: 138, startPoint y: 450, endPoint x: 127, endPoint y: 449, distance: 11.7
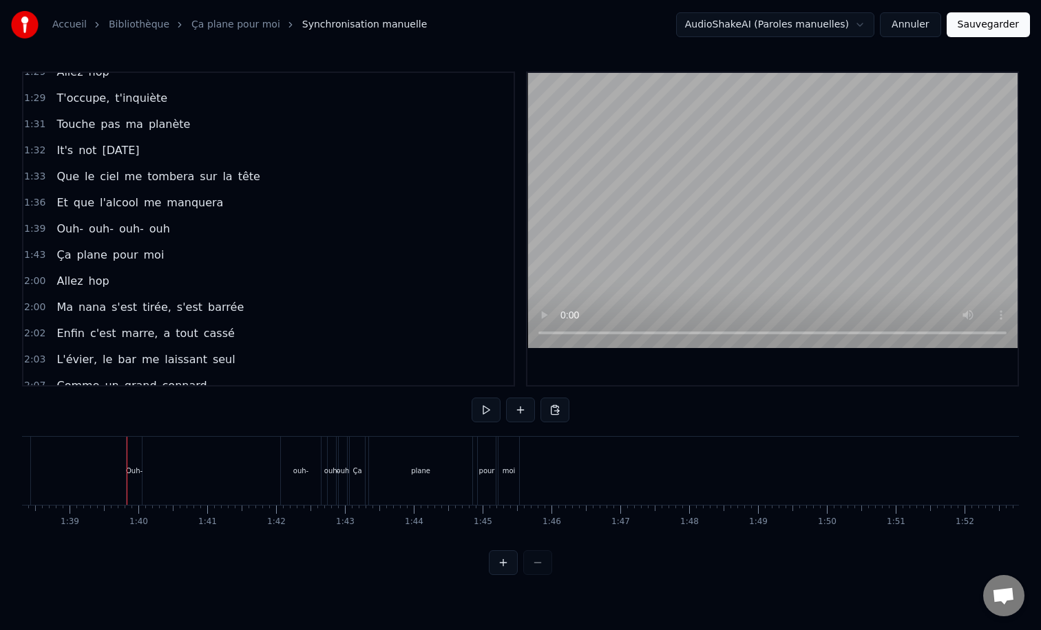
click at [138, 454] on div "Ouh-" at bounding box center [134, 471] width 15 height 68
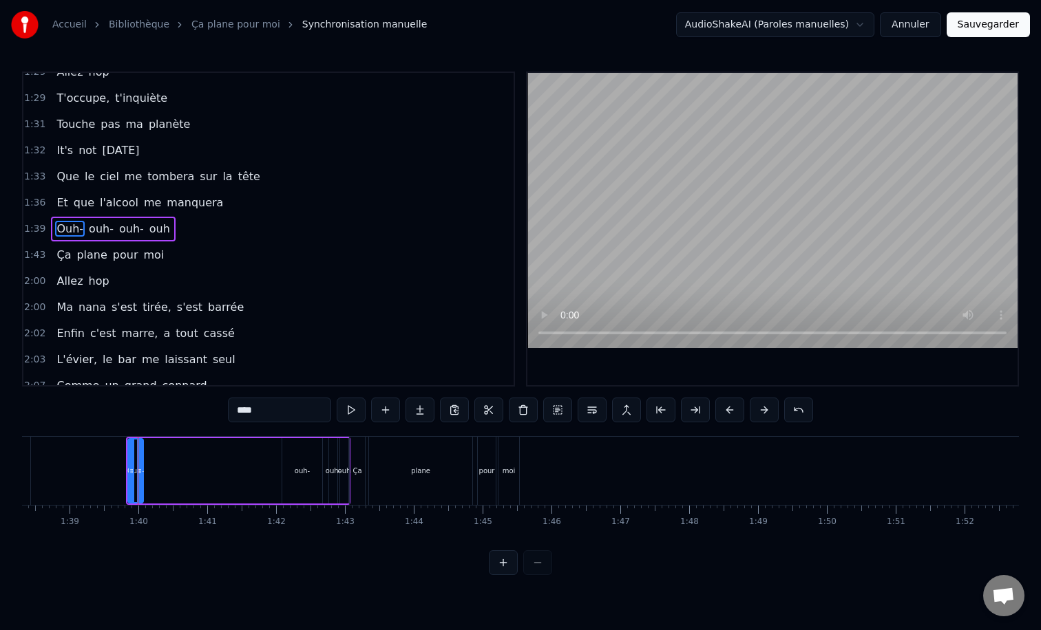
drag, startPoint x: 137, startPoint y: 448, endPoint x: 127, endPoint y: 448, distance: 9.6
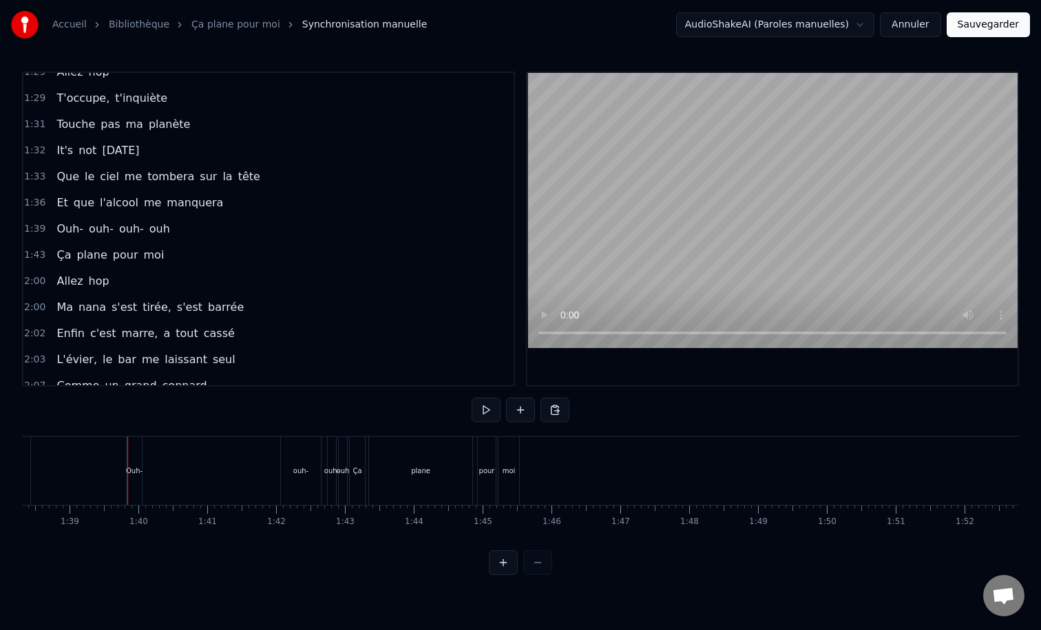
click at [135, 463] on div "Ouh-" at bounding box center [134, 471] width 15 height 68
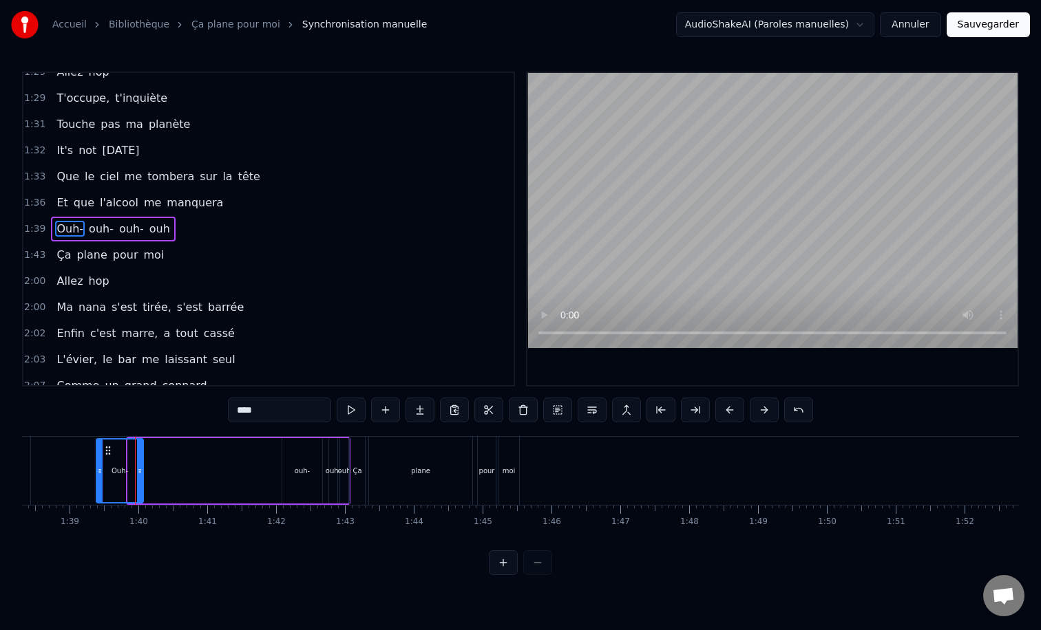
drag, startPoint x: 129, startPoint y: 471, endPoint x: 100, endPoint y: 469, distance: 29.6
click at [100, 469] on icon at bounding box center [100, 471] width 6 height 11
drag, startPoint x: 138, startPoint y: 472, endPoint x: 109, endPoint y: 472, distance: 28.9
click at [109, 472] on icon at bounding box center [112, 471] width 6 height 11
click at [292, 469] on div "ouh-" at bounding box center [302, 470] width 40 height 65
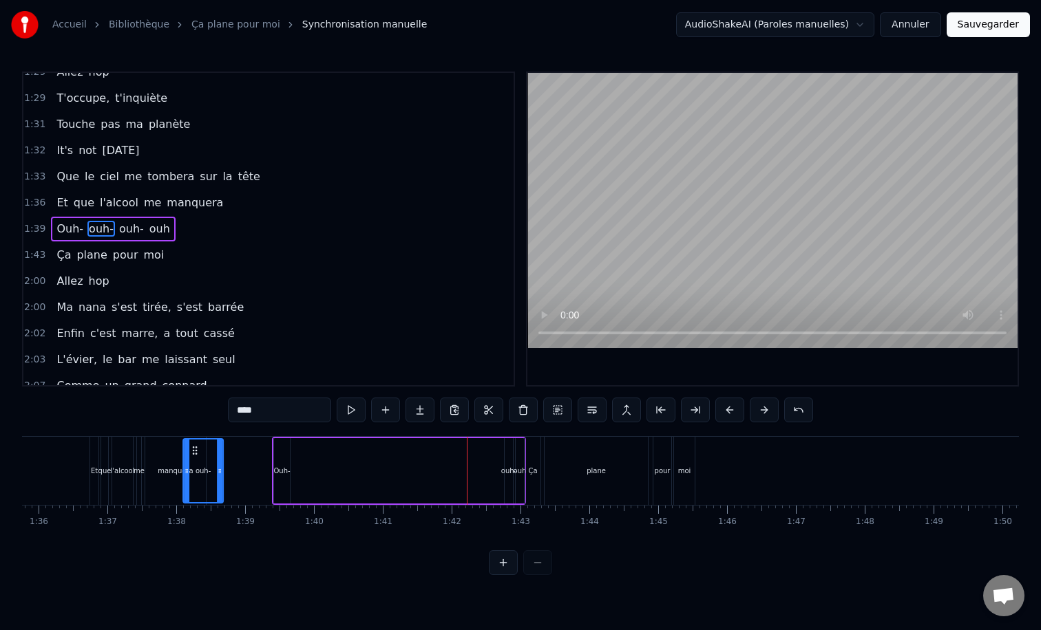
scroll to position [0, 6589]
click at [290, 451] on icon at bounding box center [291, 450] width 11 height 11
click at [290, 470] on icon at bounding box center [289, 471] width 6 height 11
drag, startPoint x: 315, startPoint y: 471, endPoint x: 300, endPoint y: 471, distance: 15.1
click at [300, 471] on circle at bounding box center [299, 471] width 1 height 1
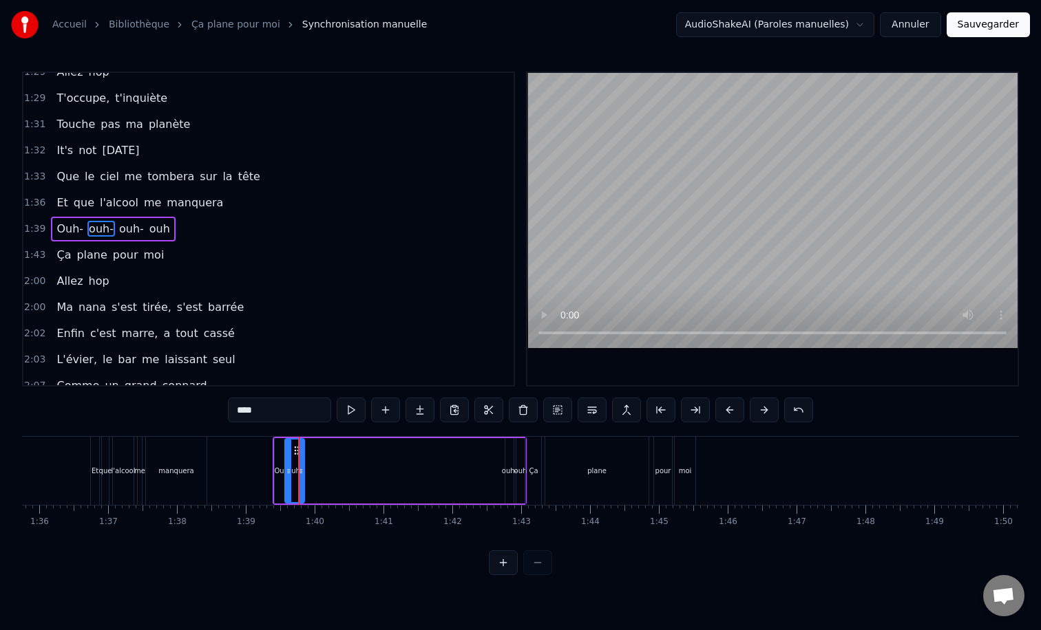
click at [508, 471] on div "ouh-" at bounding box center [509, 471] width 15 height 10
drag, startPoint x: 515, startPoint y: 449, endPoint x: 321, endPoint y: 449, distance: 194.1
click at [321, 449] on icon at bounding box center [322, 450] width 11 height 11
click at [517, 460] on div "ouh" at bounding box center [520, 470] width 8 height 65
type input "***"
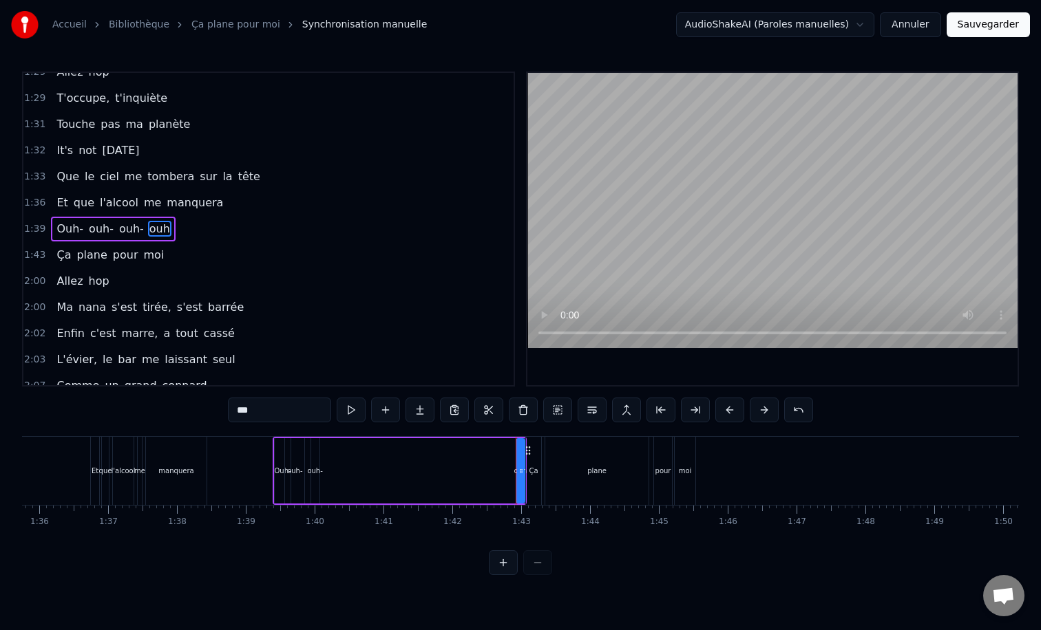
drag, startPoint x: 527, startPoint y: 451, endPoint x: 447, endPoint y: 452, distance: 79.8
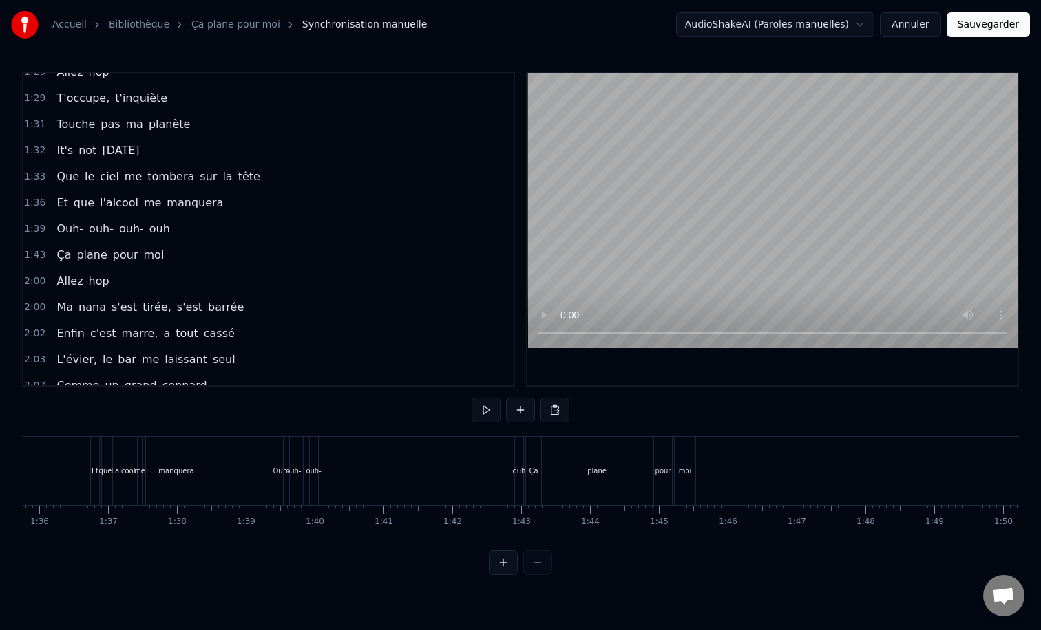
click at [315, 468] on div "ouh-" at bounding box center [313, 471] width 15 height 10
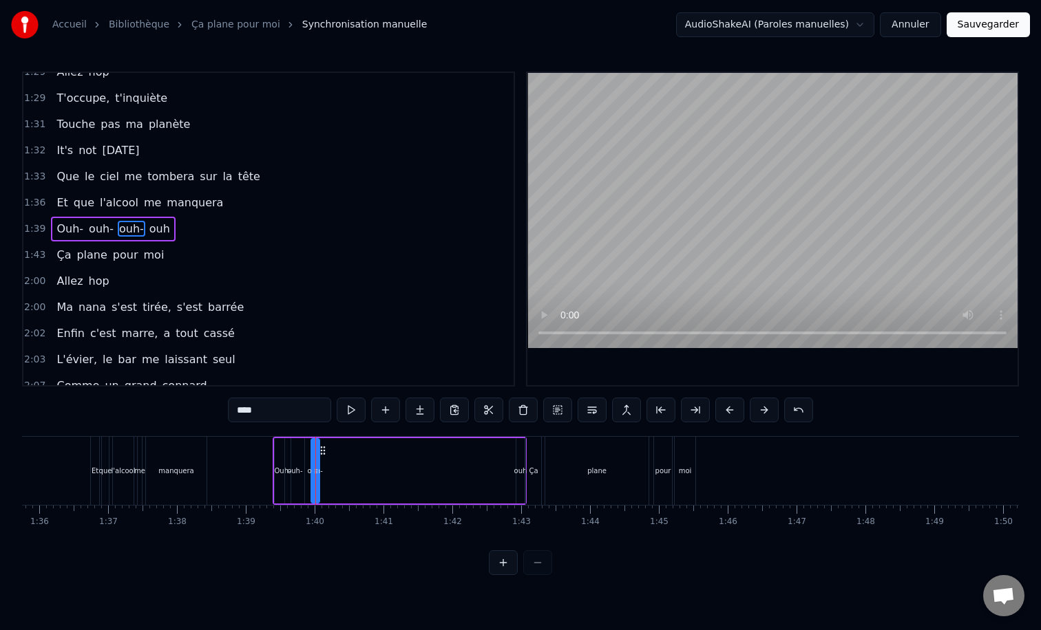
click at [515, 463] on div "ouh" at bounding box center [520, 470] width 10 height 65
type input "***"
drag, startPoint x: 520, startPoint y: 450, endPoint x: 543, endPoint y: 456, distance: 24.2
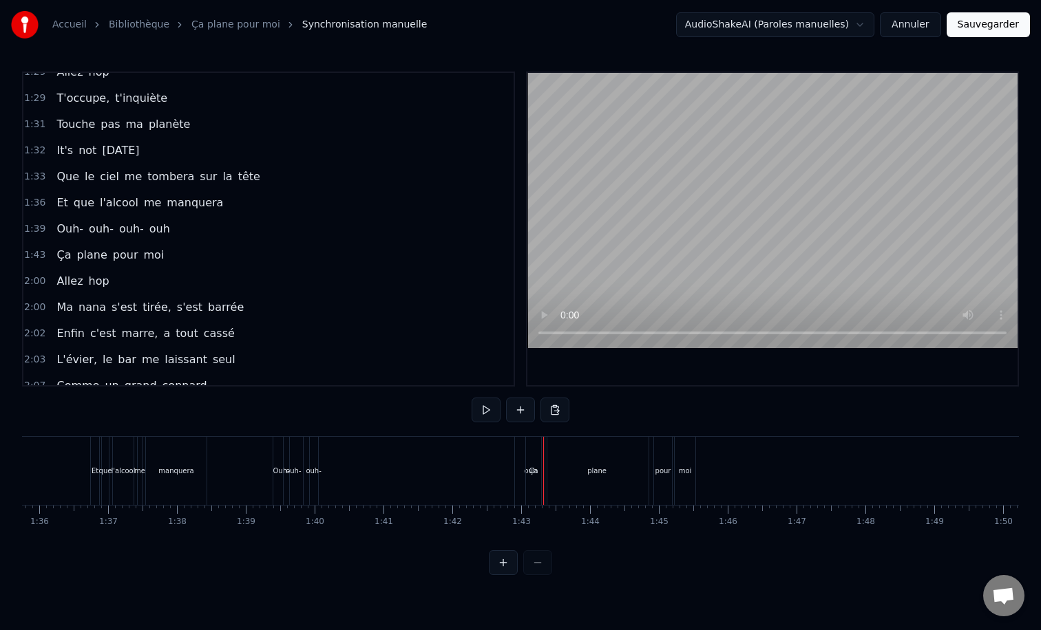
click at [309, 480] on div "ouh-" at bounding box center [314, 471] width 10 height 68
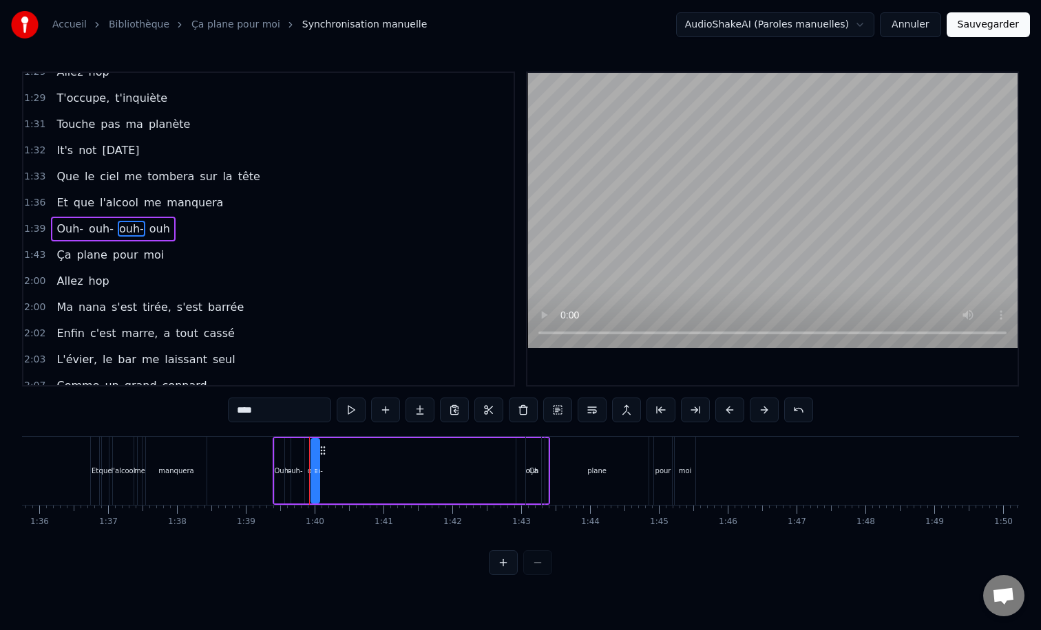
click at [530, 467] on div "Ça" at bounding box center [533, 471] width 9 height 10
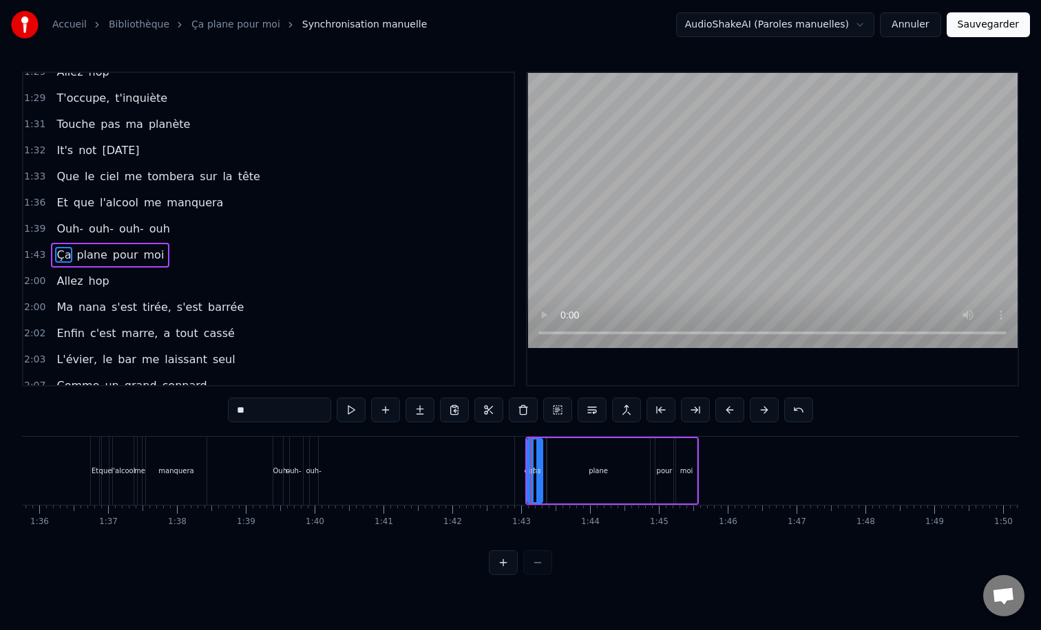
scroll to position [1008, 0]
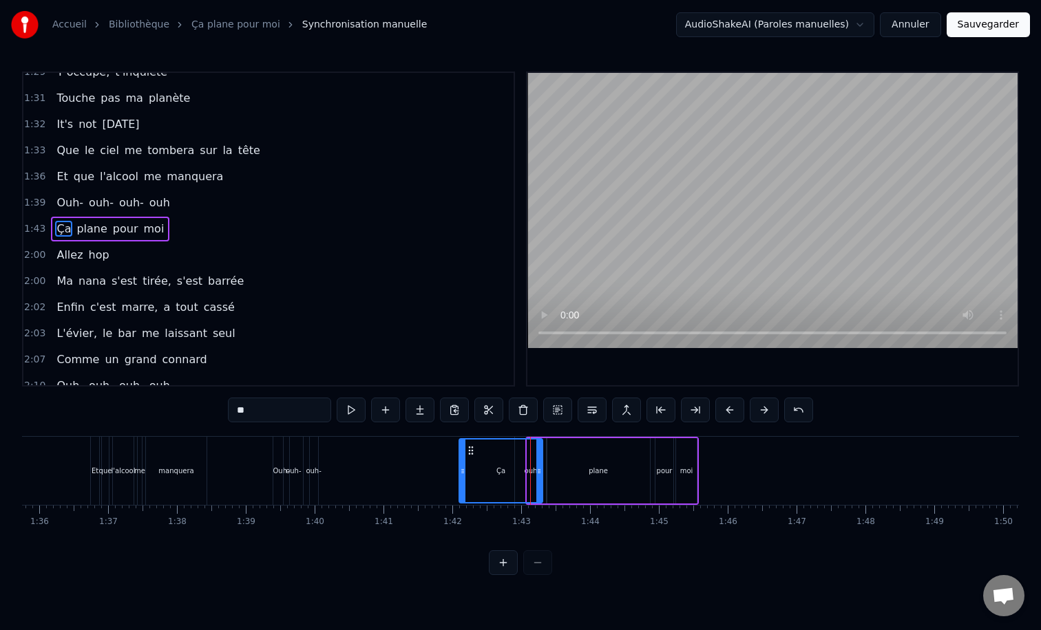
drag, startPoint x: 527, startPoint y: 470, endPoint x: 445, endPoint y: 469, distance: 82.6
click at [460, 469] on icon at bounding box center [463, 471] width 6 height 11
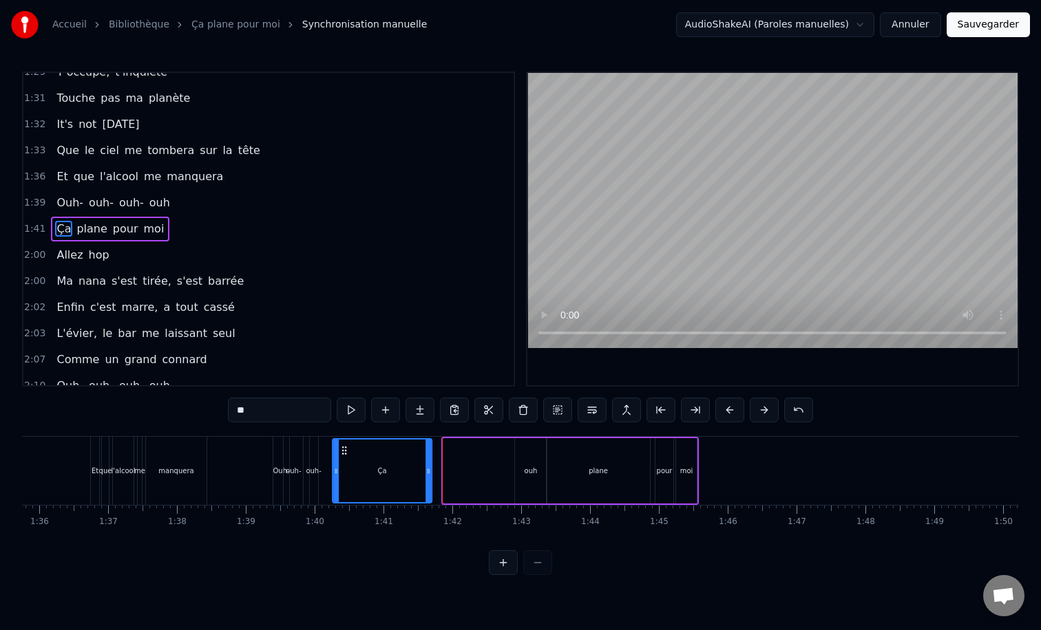
drag, startPoint x: 455, startPoint y: 448, endPoint x: 344, endPoint y: 452, distance: 110.9
click at [344, 452] on icon at bounding box center [344, 450] width 11 height 11
click at [383, 471] on div "Ça" at bounding box center [381, 471] width 9 height 10
drag, startPoint x: 342, startPoint y: 449, endPoint x: 333, endPoint y: 451, distance: 9.2
click at [333, 451] on icon at bounding box center [334, 450] width 11 height 11
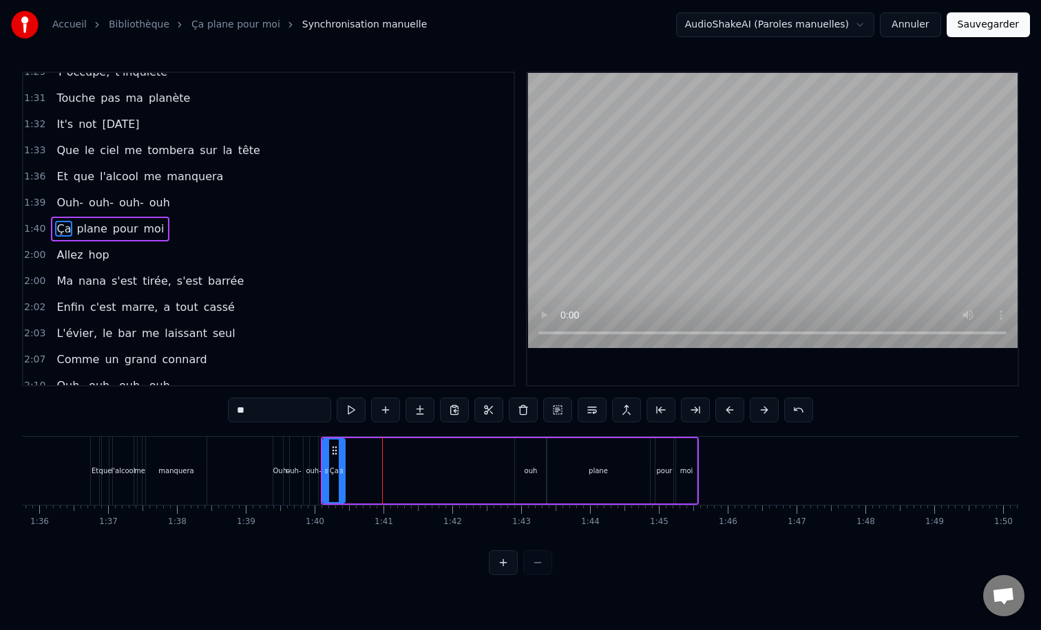
drag, startPoint x: 418, startPoint y: 471, endPoint x: 341, endPoint y: 471, distance: 77.1
click at [341, 471] on icon at bounding box center [342, 471] width 6 height 11
click at [154, 205] on span "ouh" at bounding box center [159, 203] width 23 height 16
type input "***"
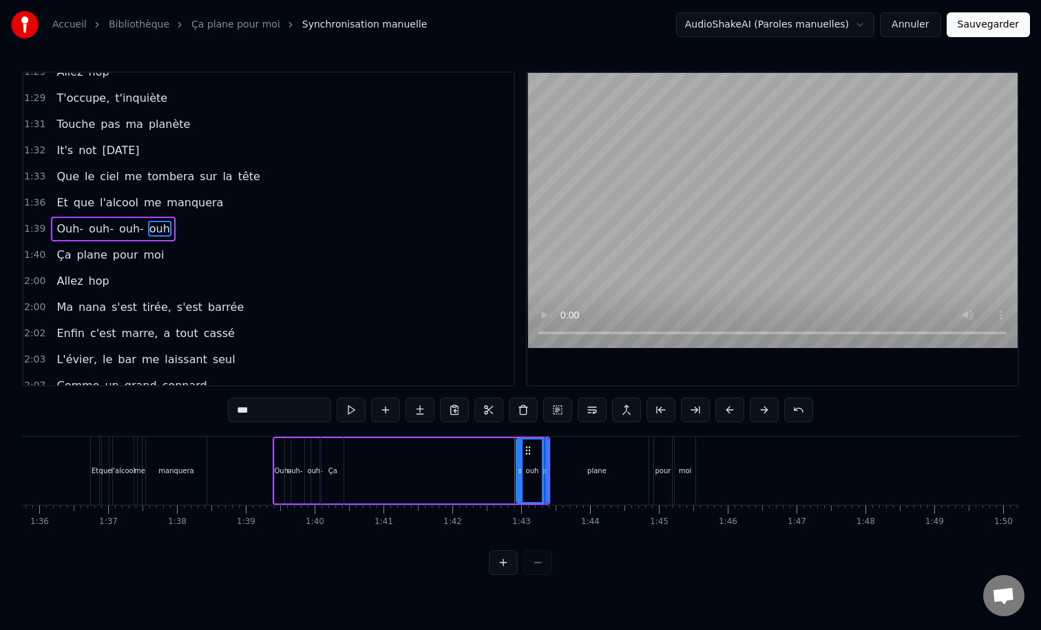
drag, startPoint x: 527, startPoint y: 450, endPoint x: 475, endPoint y: 447, distance: 52.4
click at [475, 447] on div "Ça plane pour moi" at bounding box center [510, 471] width 378 height 68
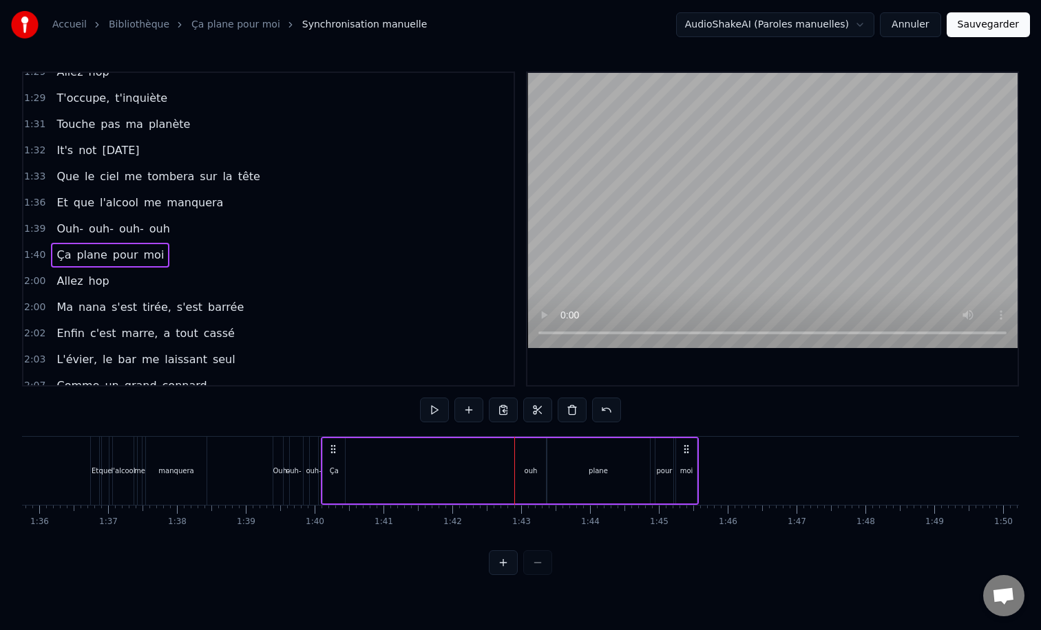
click at [329, 465] on div "Ça" at bounding box center [334, 470] width 22 height 65
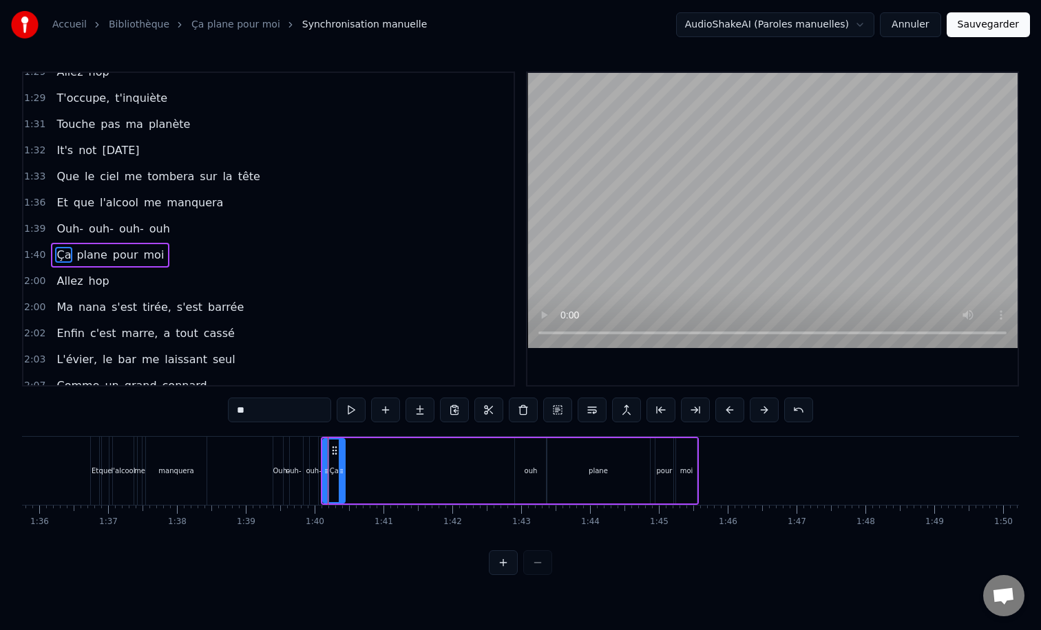
scroll to position [1008, 0]
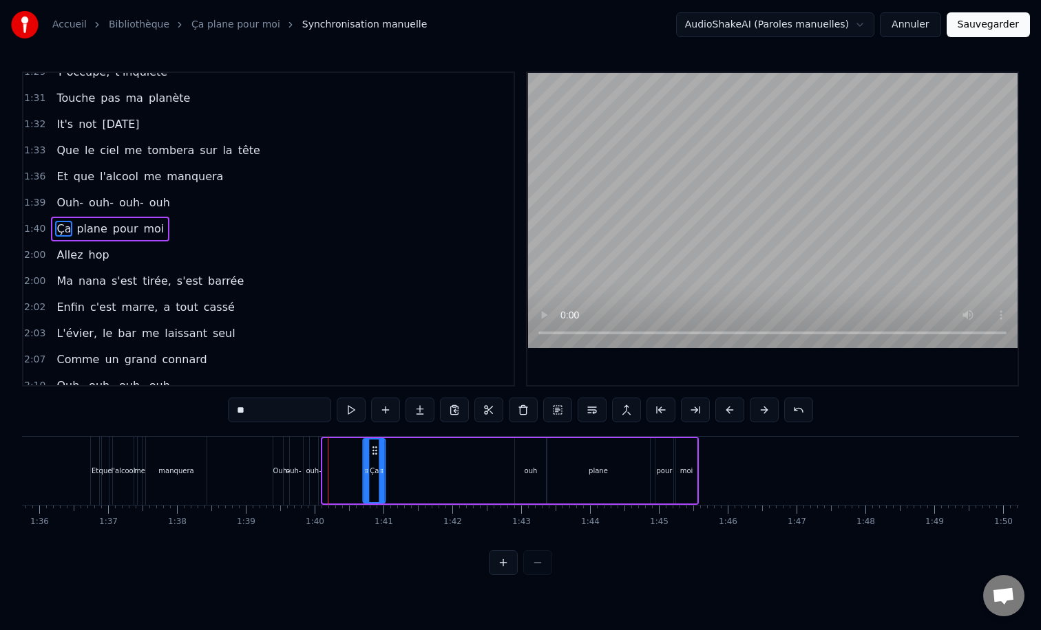
drag, startPoint x: 334, startPoint y: 451, endPoint x: 425, endPoint y: 459, distance: 90.5
click at [385, 459] on div "Ça" at bounding box center [374, 471] width 21 height 63
click at [533, 473] on div "Ça plane pour moi" at bounding box center [554, 471] width 290 height 68
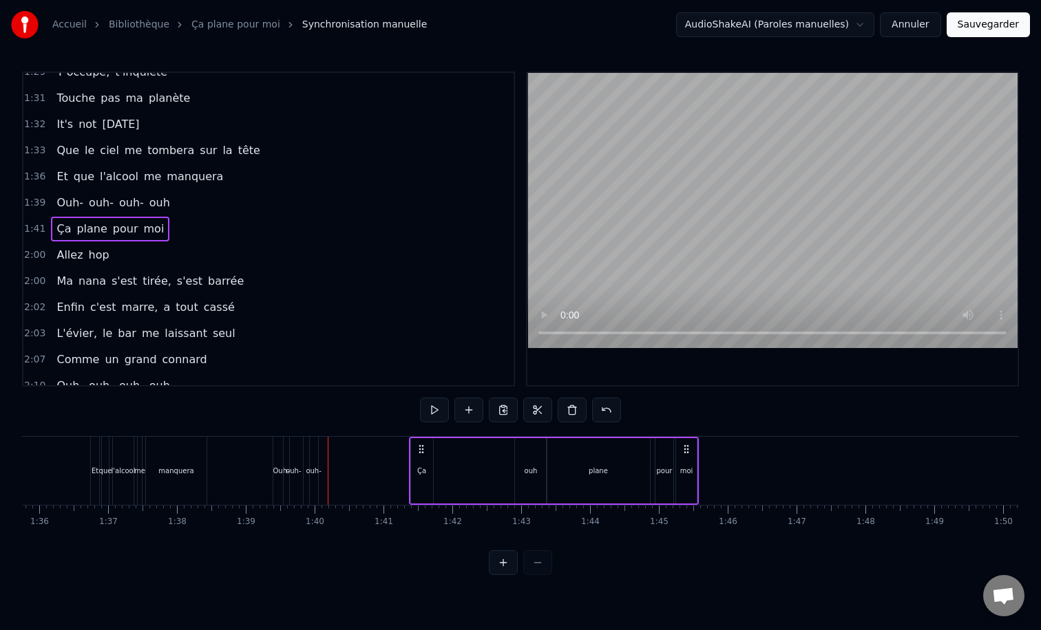
click at [312, 466] on div "ouh-" at bounding box center [313, 471] width 15 height 10
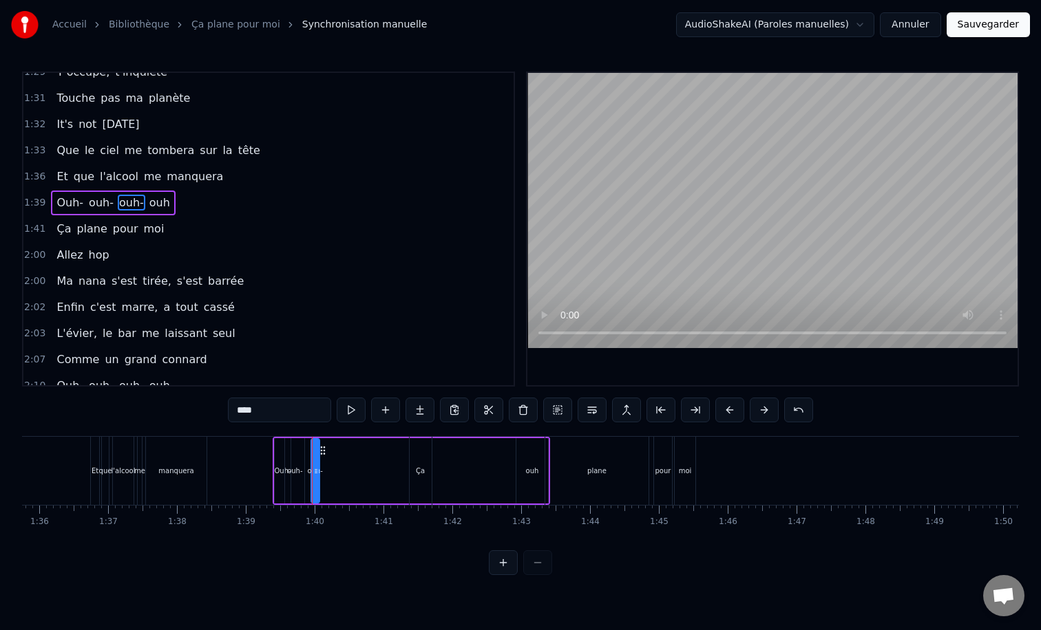
scroll to position [981, 0]
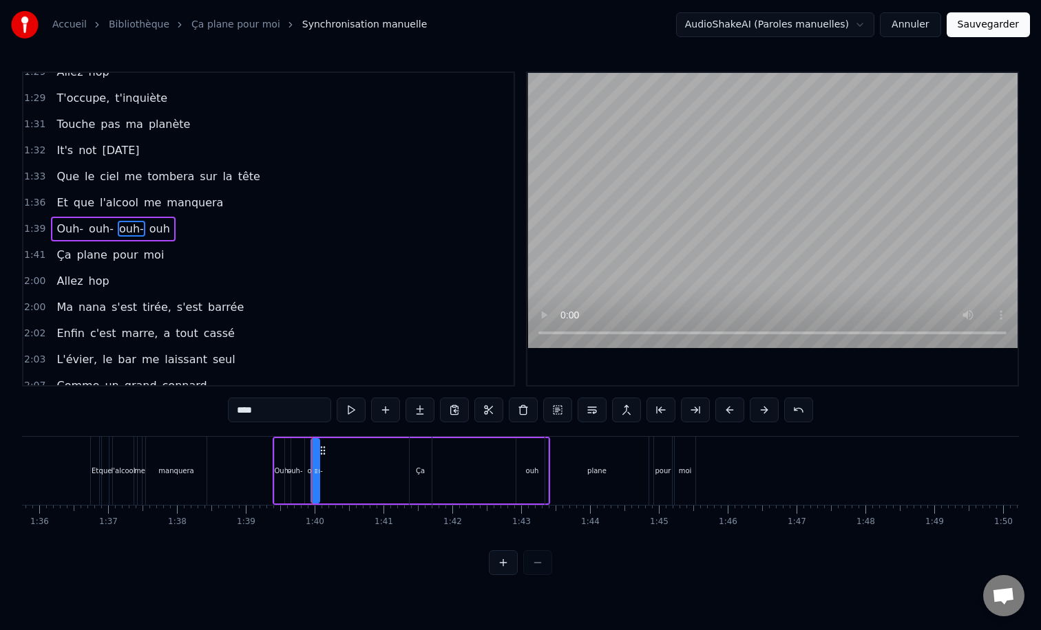
click at [418, 473] on div "Ça" at bounding box center [420, 471] width 9 height 10
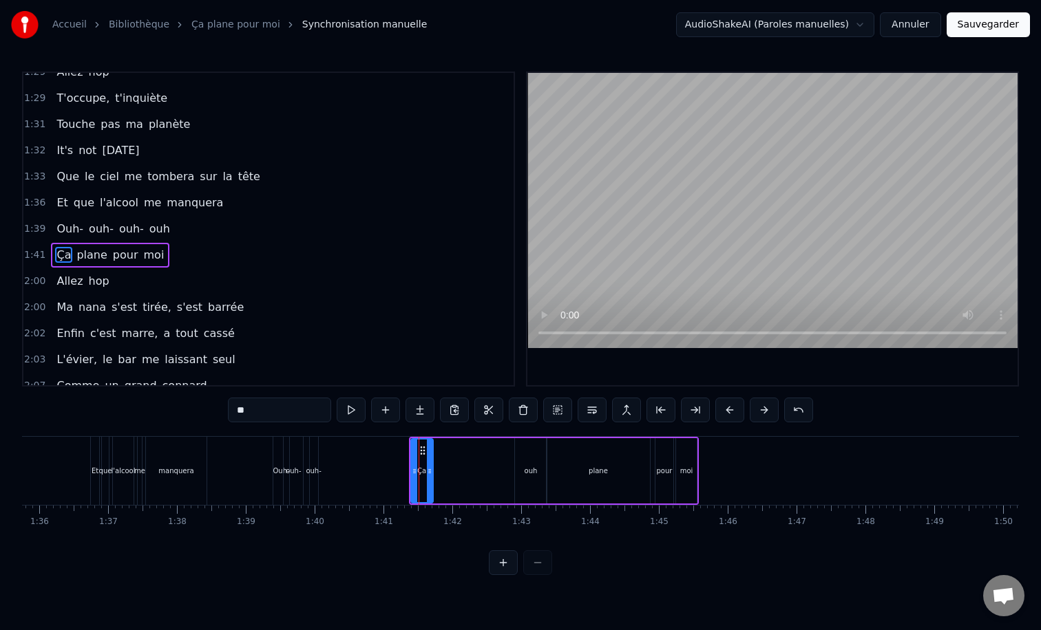
scroll to position [1008, 0]
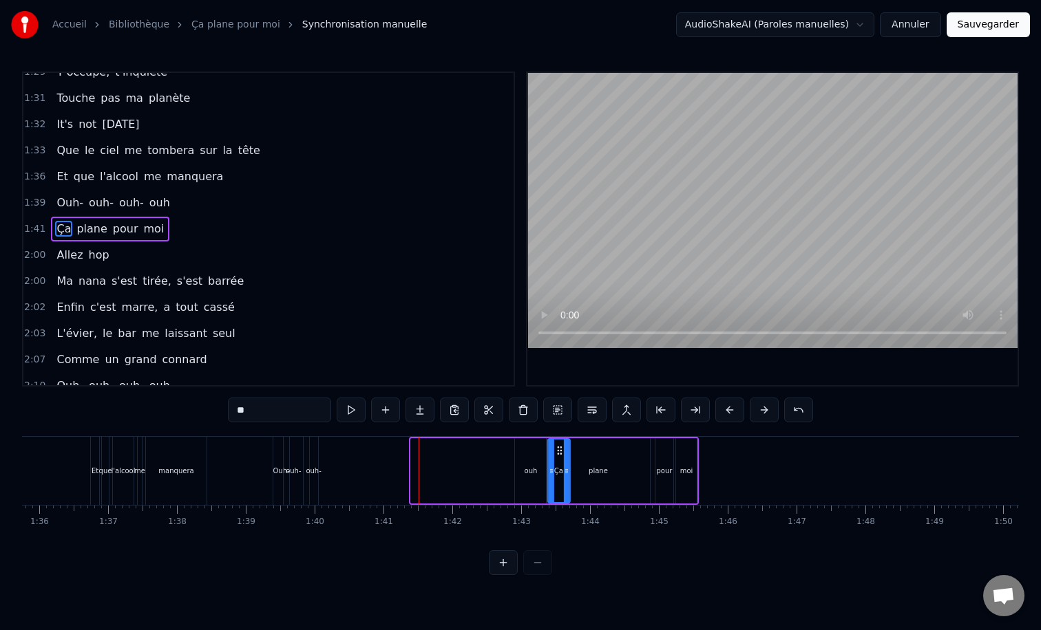
drag, startPoint x: 422, startPoint y: 447, endPoint x: 559, endPoint y: 456, distance: 137.2
click at [522, 475] on div "ouh" at bounding box center [531, 471] width 32 height 68
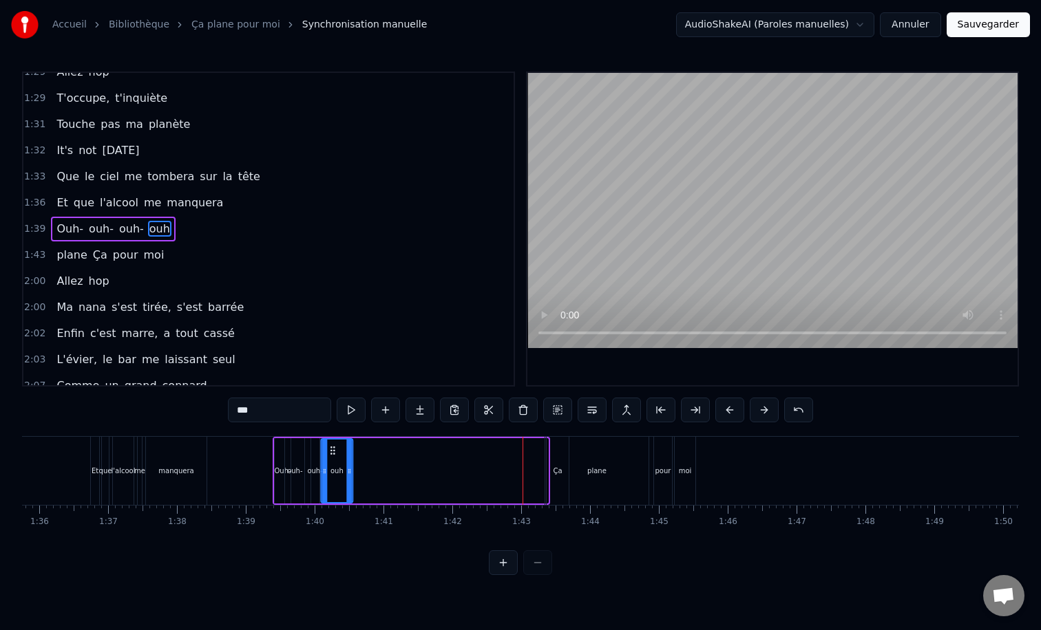
drag, startPoint x: 528, startPoint y: 451, endPoint x: 332, endPoint y: 447, distance: 195.5
click at [332, 447] on icon at bounding box center [332, 450] width 11 height 11
click at [554, 470] on div "Ça" at bounding box center [557, 471] width 9 height 10
type input "**"
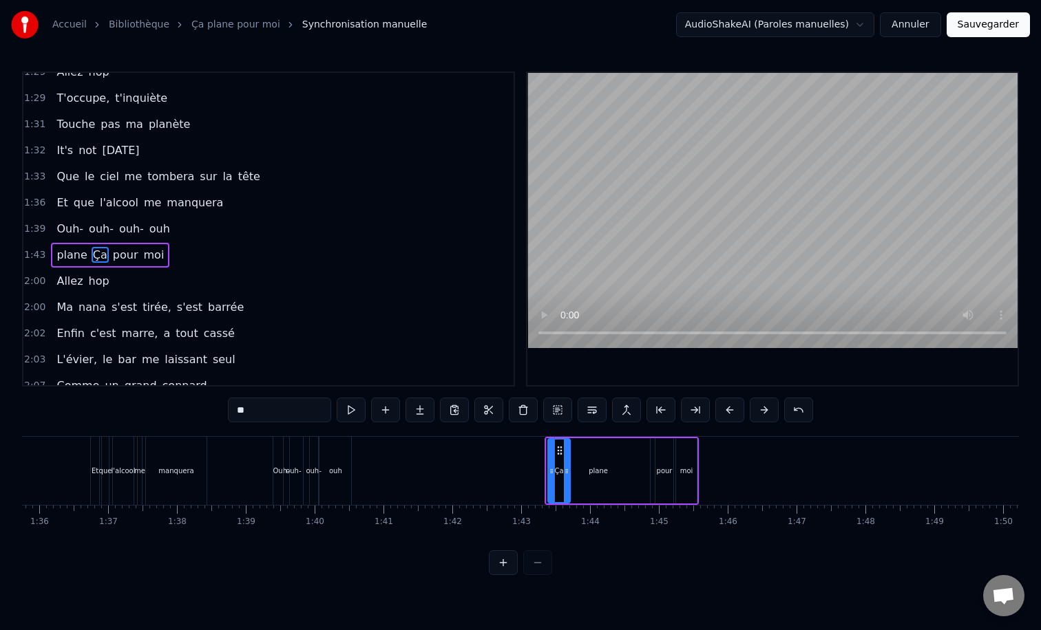
scroll to position [1008, 0]
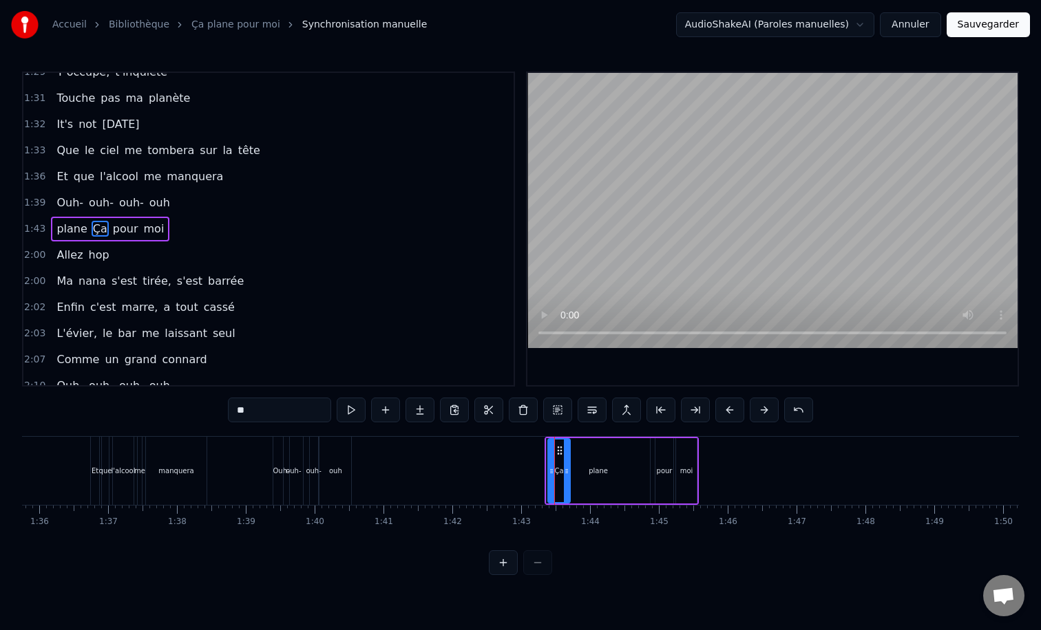
click at [693, 438] on div "plane Ça pour moi" at bounding box center [621, 471] width 154 height 68
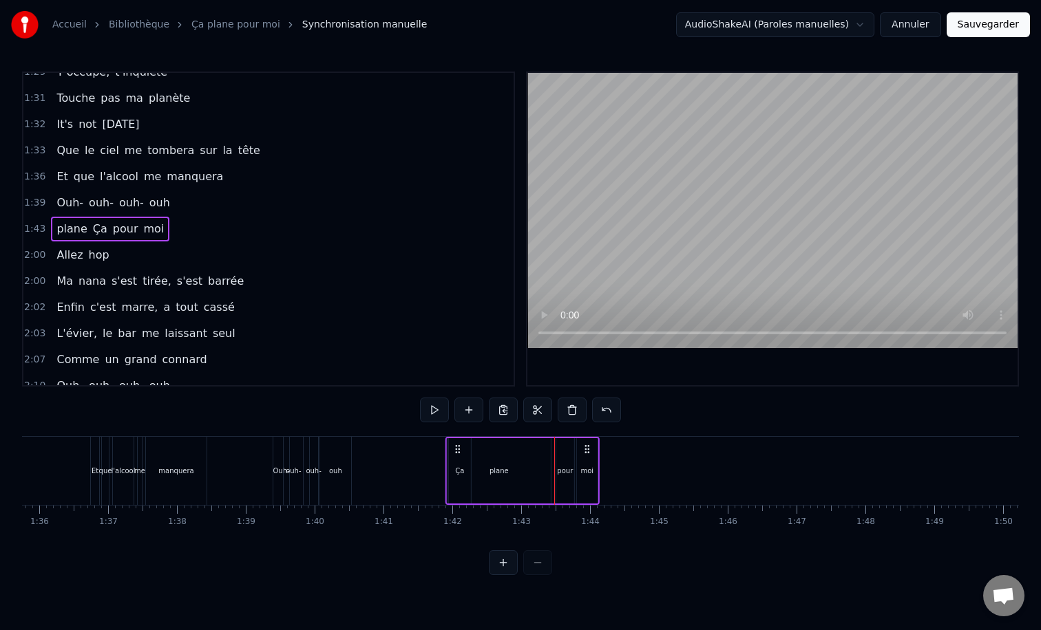
drag, startPoint x: 688, startPoint y: 446, endPoint x: 588, endPoint y: 450, distance: 99.2
click at [588, 450] on icon at bounding box center [587, 449] width 11 height 11
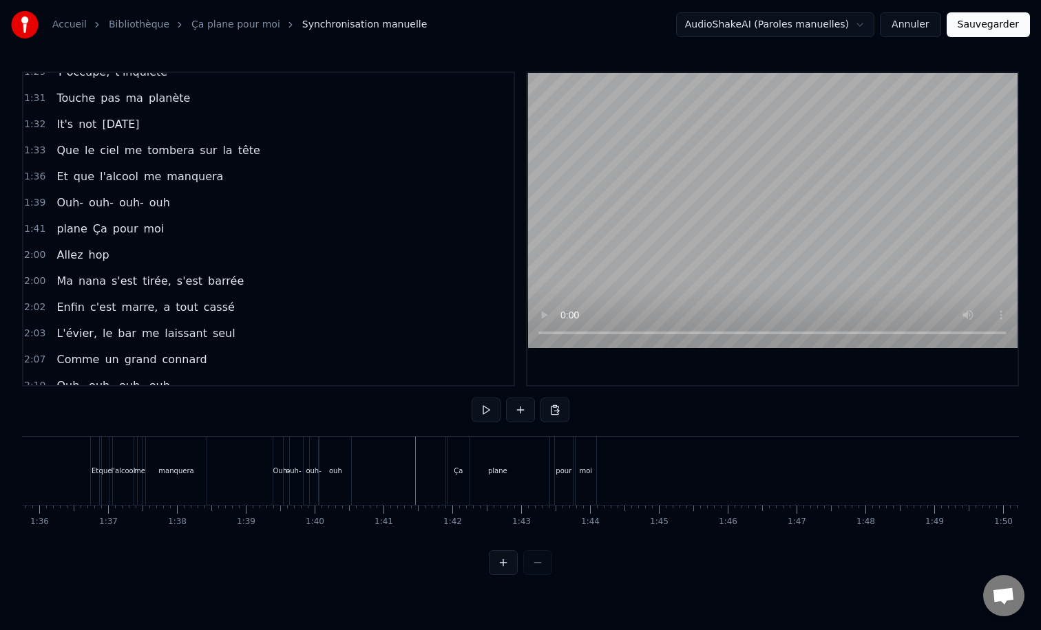
click at [496, 476] on div "plane" at bounding box center [497, 471] width 19 height 10
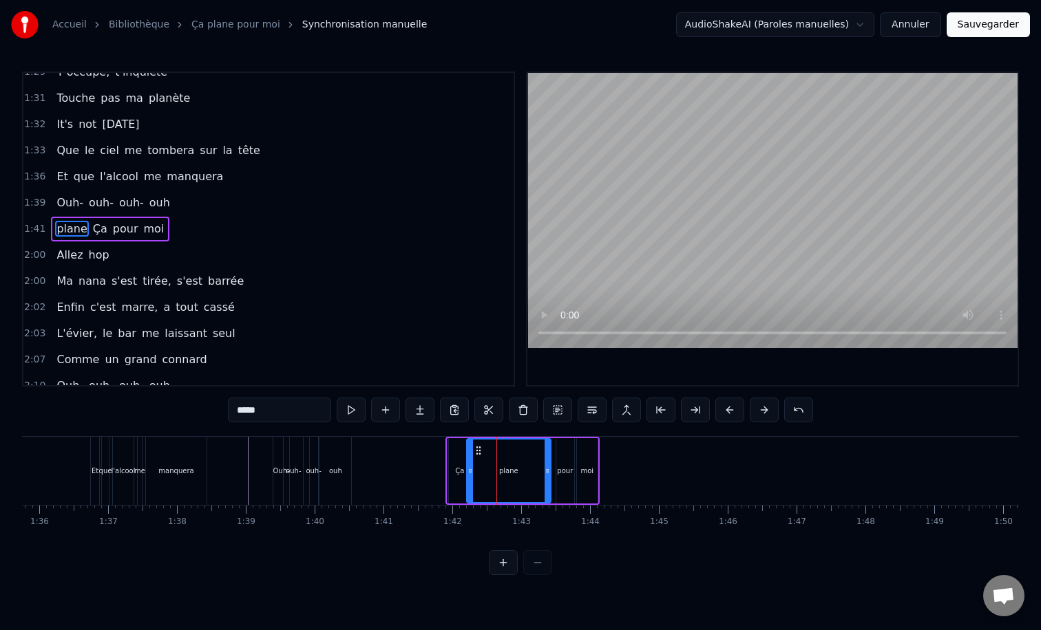
drag, startPoint x: 451, startPoint y: 469, endPoint x: 471, endPoint y: 469, distance: 19.3
drag, startPoint x: 546, startPoint y: 470, endPoint x: 500, endPoint y: 467, distance: 46.9
click at [500, 467] on icon at bounding box center [501, 471] width 6 height 11
click at [567, 468] on div "pour" at bounding box center [565, 471] width 16 height 10
type input "****"
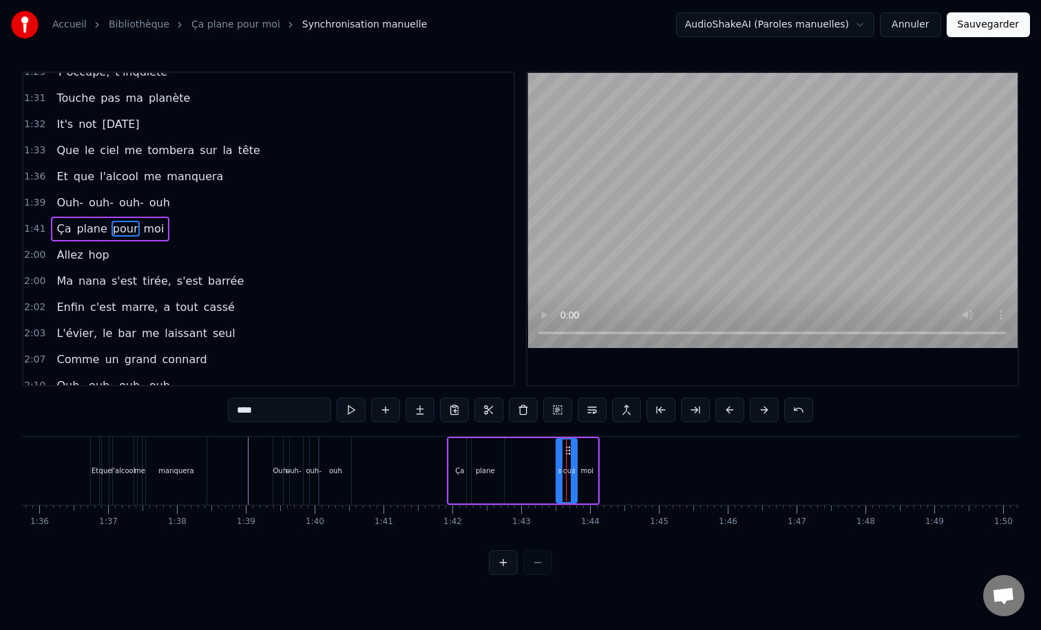
click at [571, 451] on div at bounding box center [574, 471] width 6 height 63
drag, startPoint x: 568, startPoint y: 451, endPoint x: 547, endPoint y: 449, distance: 21.4
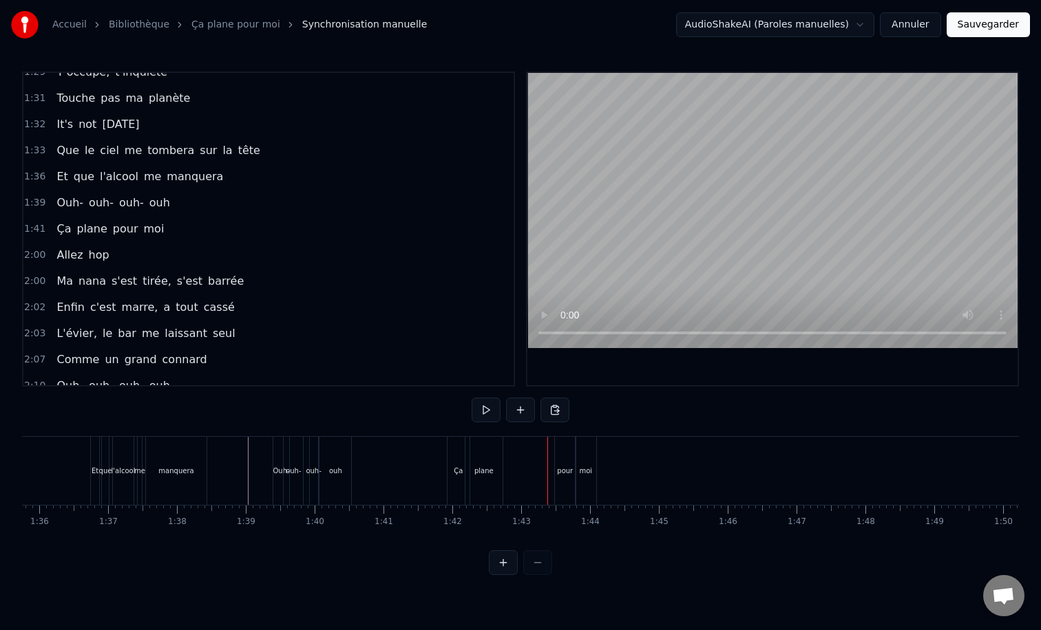
click at [567, 452] on div "pour" at bounding box center [565, 471] width 21 height 68
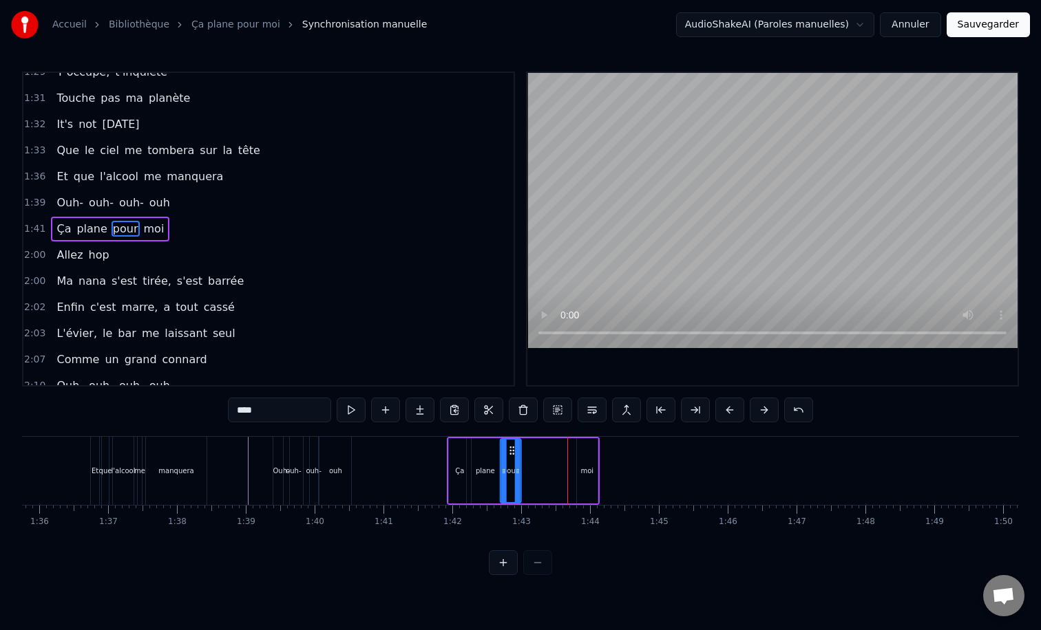
drag, startPoint x: 566, startPoint y: 449, endPoint x: 510, endPoint y: 451, distance: 56.5
click at [510, 451] on icon at bounding box center [511, 450] width 11 height 11
click at [582, 471] on div "moi" at bounding box center [586, 471] width 13 height 10
type input "***"
drag, startPoint x: 587, startPoint y: 452, endPoint x: 551, endPoint y: 452, distance: 36.5
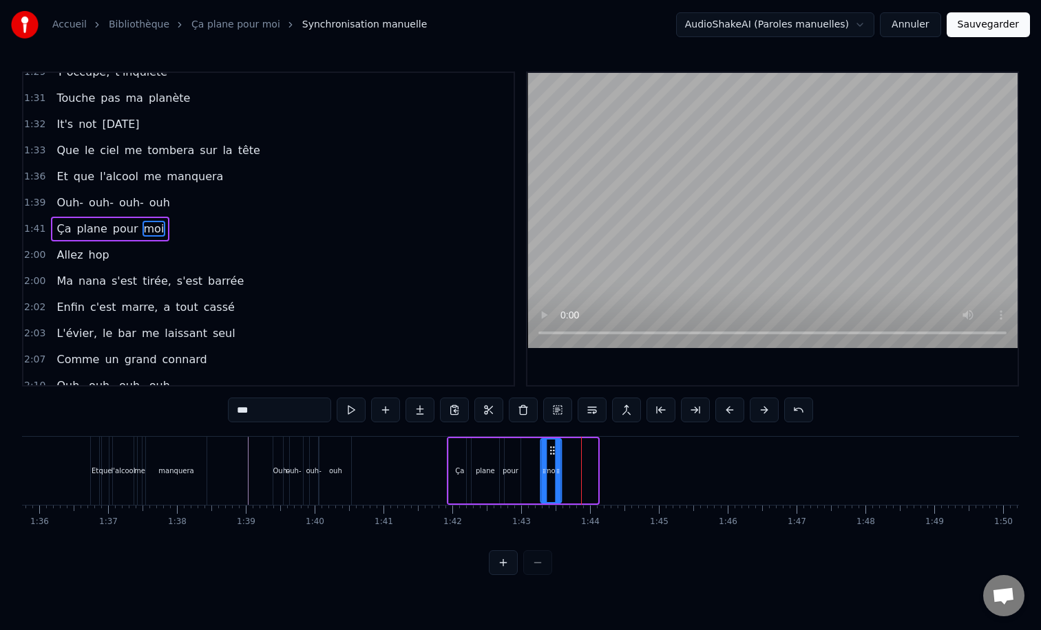
click at [551, 452] on icon at bounding box center [551, 450] width 11 height 11
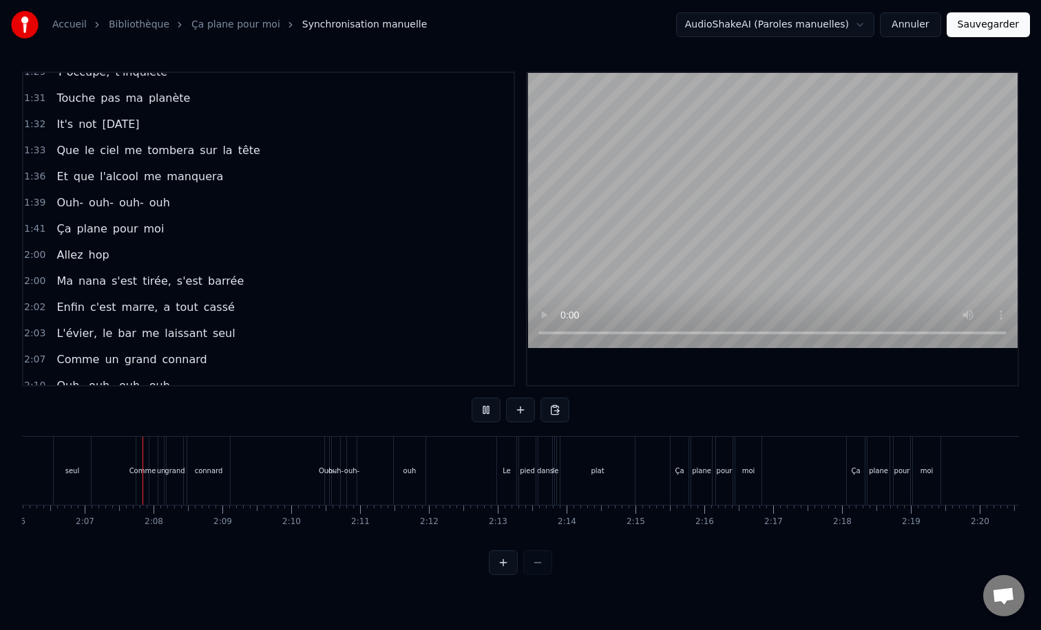
scroll to position [0, 8682]
click at [409, 465] on div "ouh" at bounding box center [406, 471] width 32 height 68
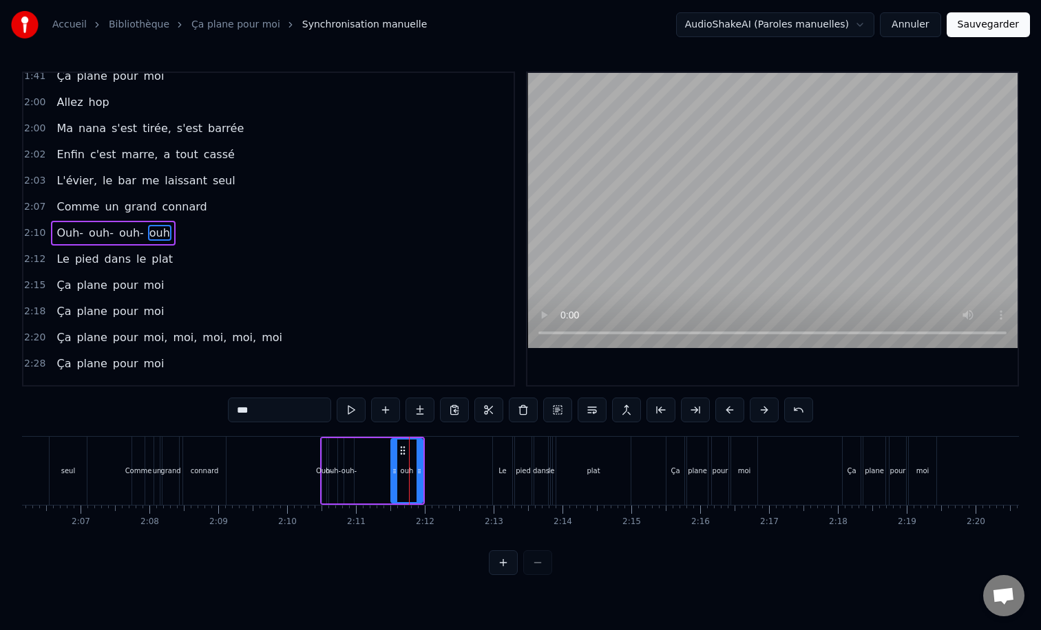
scroll to position [1164, 0]
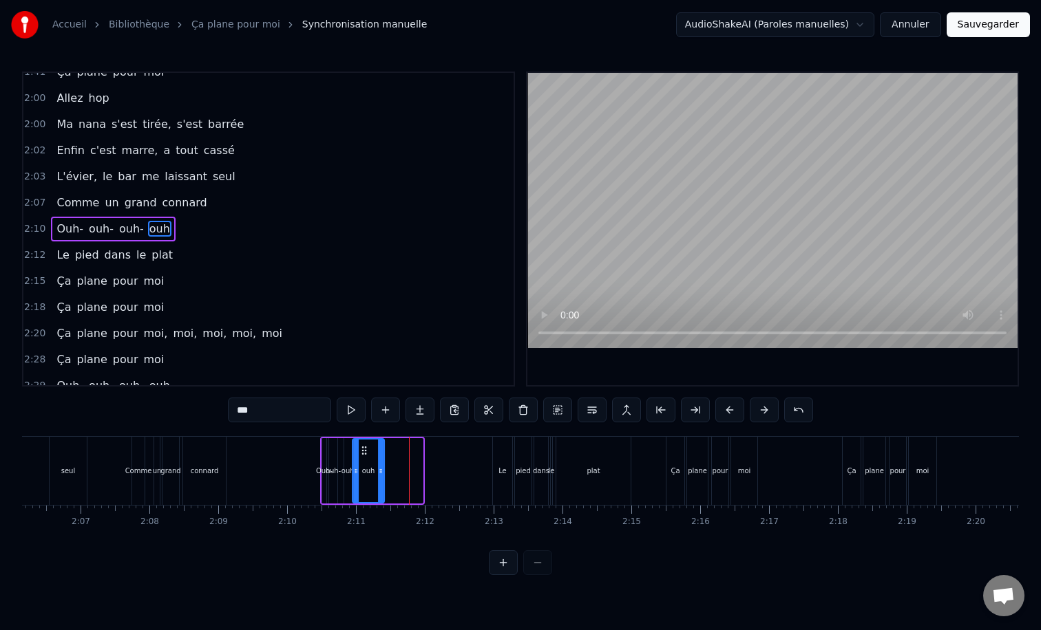
drag, startPoint x: 402, startPoint y: 449, endPoint x: 363, endPoint y: 447, distance: 38.6
click at [363, 447] on icon at bounding box center [364, 450] width 11 height 11
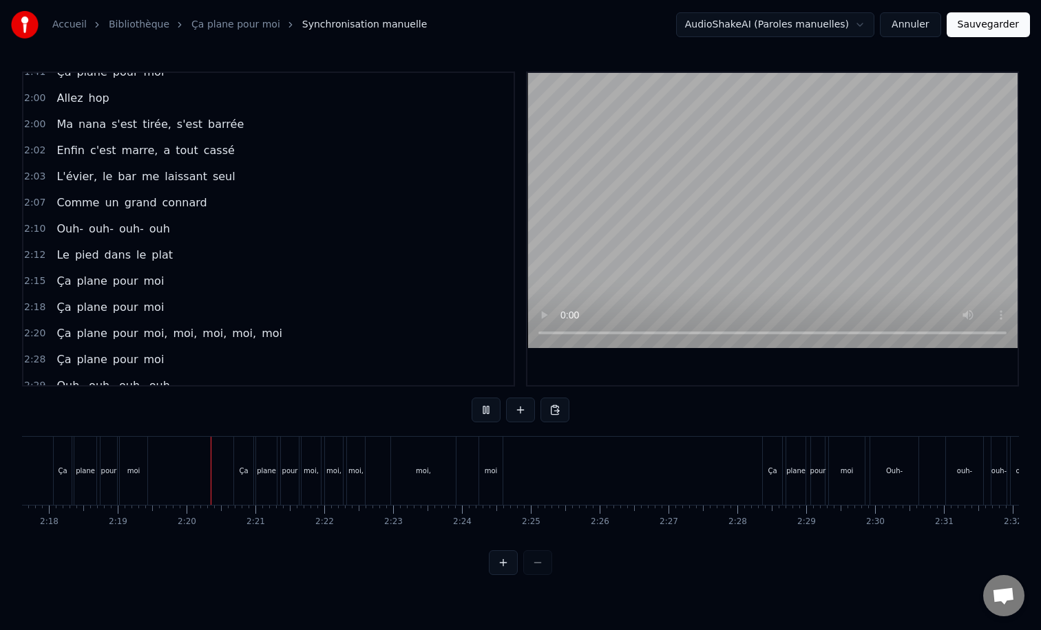
scroll to position [0, 9552]
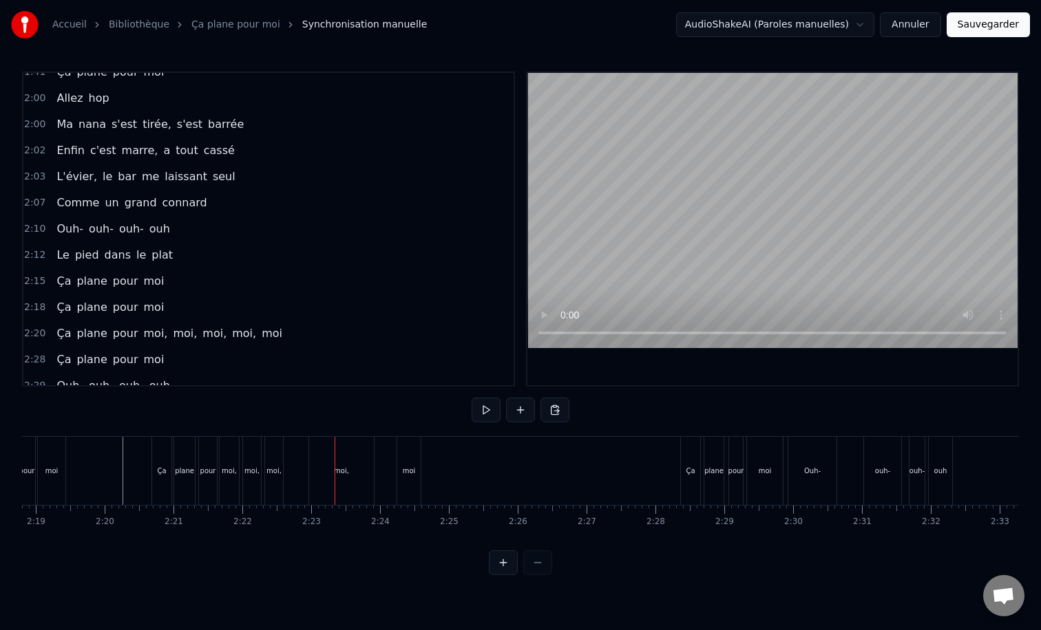
click at [342, 472] on div "moi," at bounding box center [341, 471] width 15 height 10
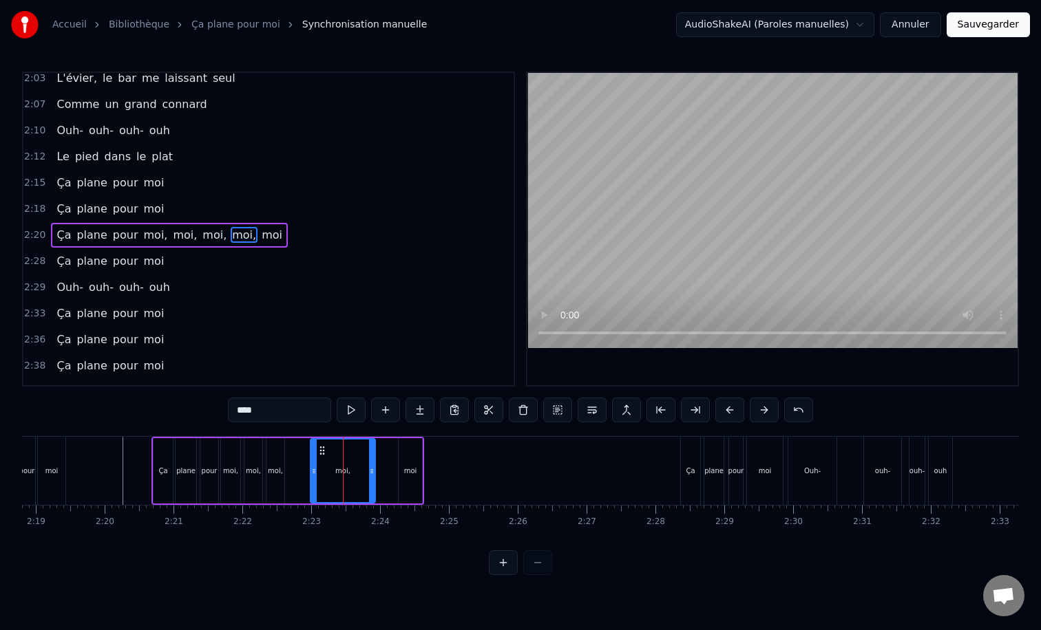
scroll to position [1269, 0]
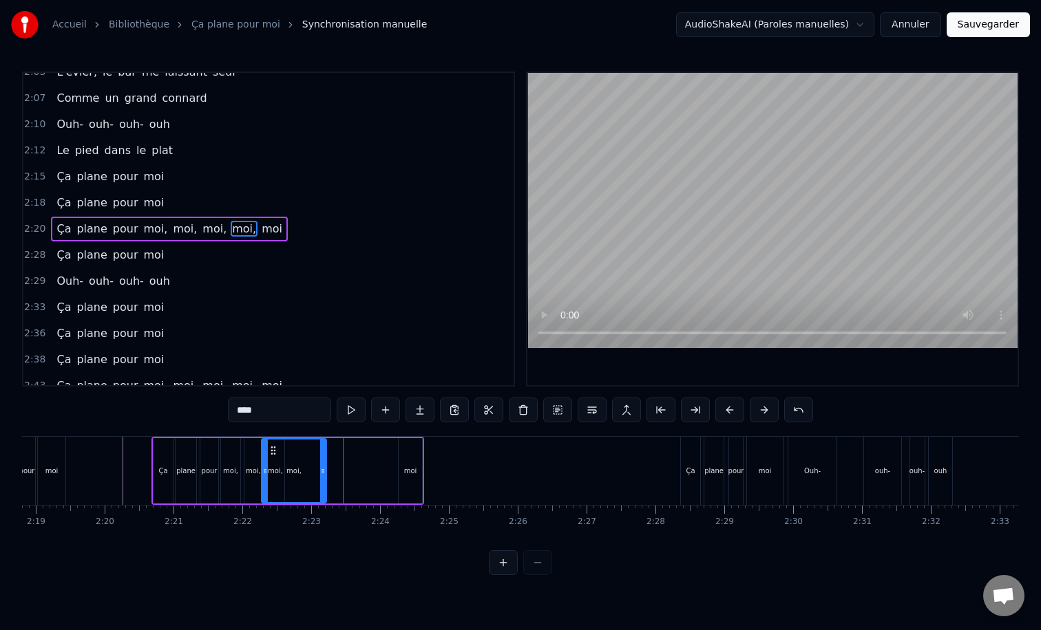
drag, startPoint x: 323, startPoint y: 449, endPoint x: 273, endPoint y: 449, distance: 49.6
click at [273, 449] on icon at bounding box center [273, 450] width 11 height 11
drag, startPoint x: 265, startPoint y: 469, endPoint x: 288, endPoint y: 469, distance: 23.4
drag, startPoint x: 322, startPoint y: 471, endPoint x: 303, endPoint y: 470, distance: 19.3
click at [302, 470] on icon at bounding box center [302, 471] width 6 height 11
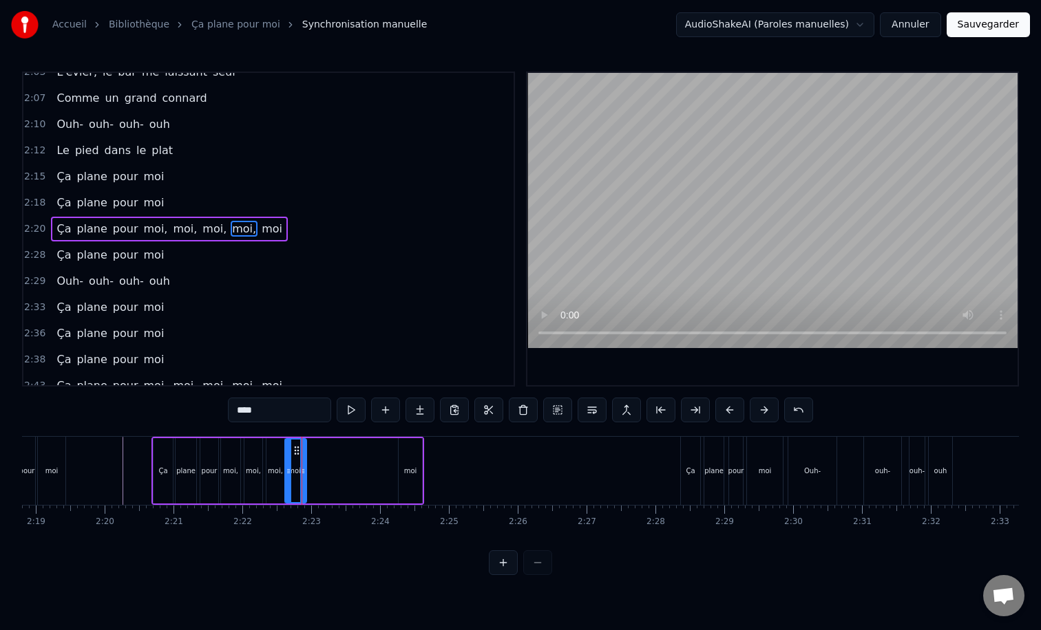
click at [403, 465] on div "moi" at bounding box center [409, 470] width 23 height 65
type input "***"
drag, startPoint x: 408, startPoint y: 451, endPoint x: 315, endPoint y: 449, distance: 93.6
click at [315, 449] on icon at bounding box center [316, 450] width 11 height 11
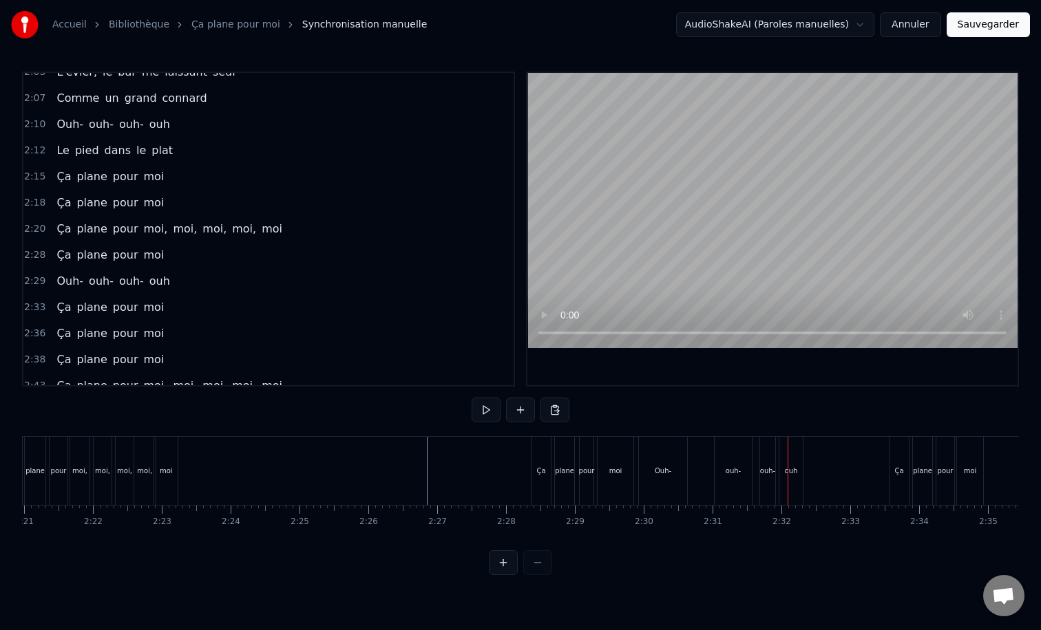
scroll to position [0, 9740]
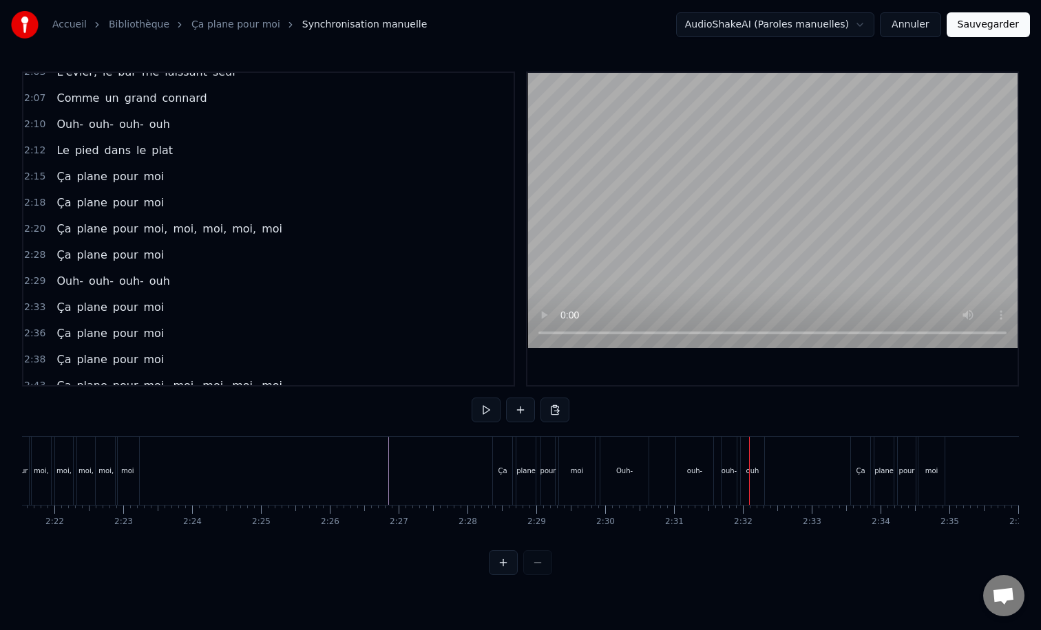
click at [507, 471] on div "Ça" at bounding box center [502, 471] width 19 height 68
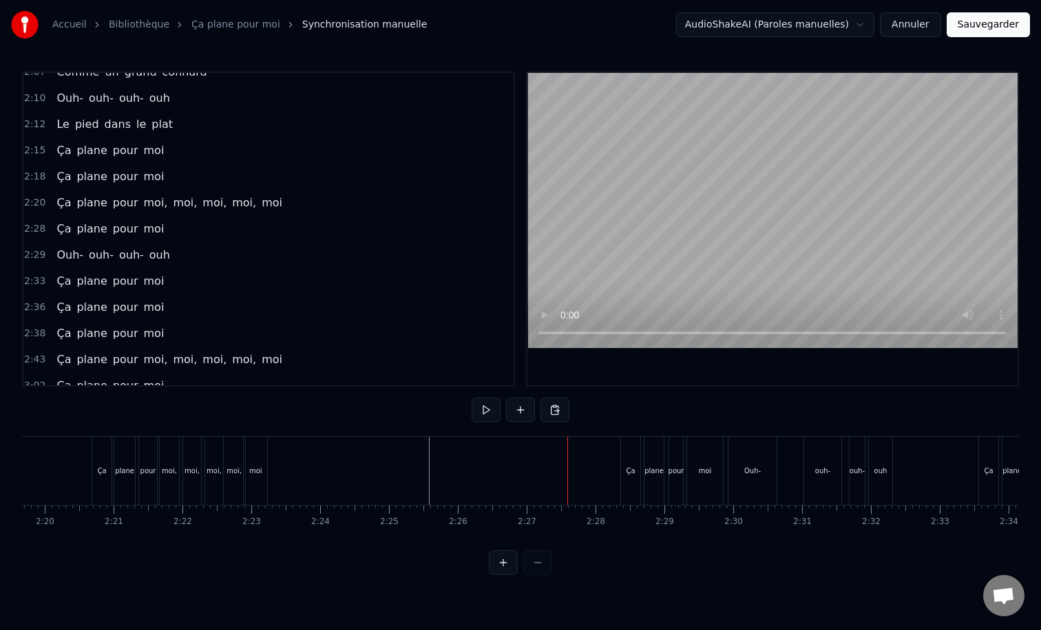
scroll to position [0, 9611]
click at [623, 465] on div "Ça" at bounding box center [631, 471] width 19 height 68
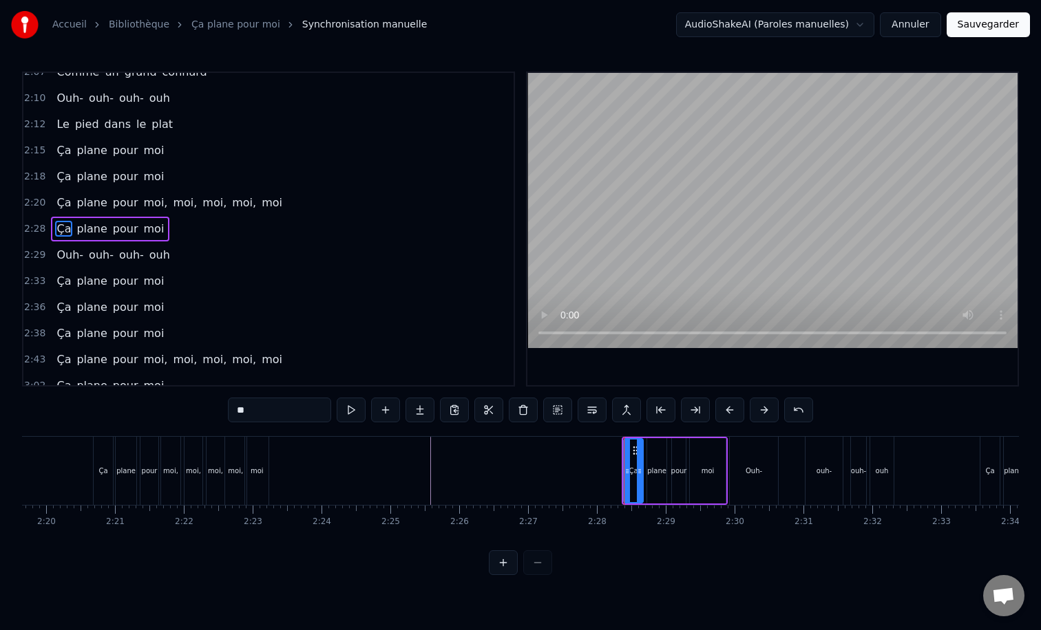
click at [136, 217] on div "Ça plane pour moi" at bounding box center [110, 229] width 118 height 25
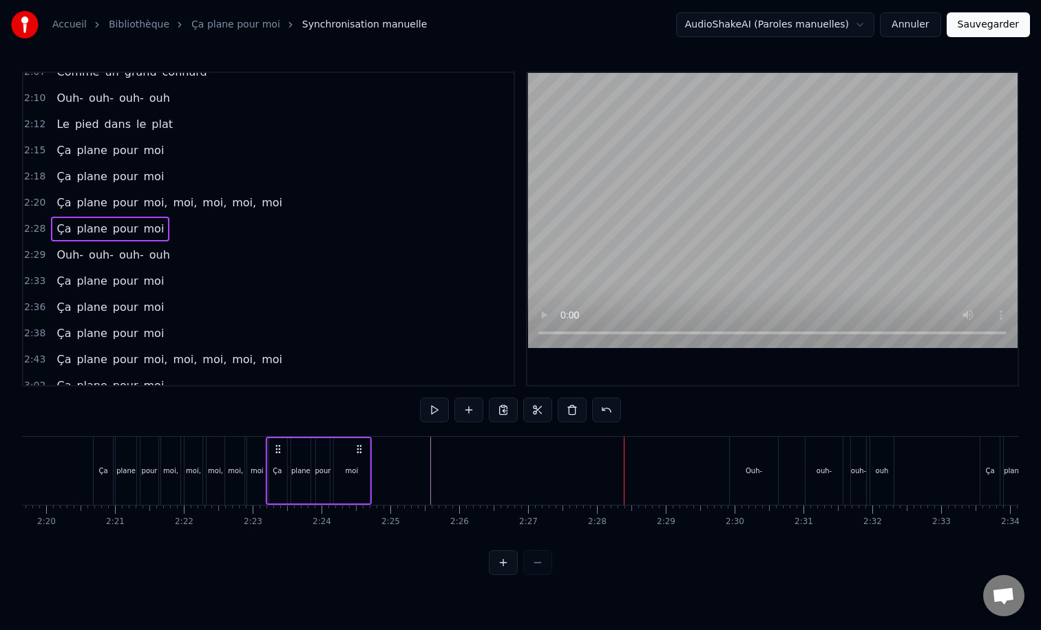
drag, startPoint x: 716, startPoint y: 449, endPoint x: 360, endPoint y: 472, distance: 356.6
click at [360, 472] on div "Ça plane pour moi" at bounding box center [319, 471] width 106 height 68
click at [142, 256] on div "Ouh- ouh- ouh- ouh" at bounding box center [113, 255] width 124 height 25
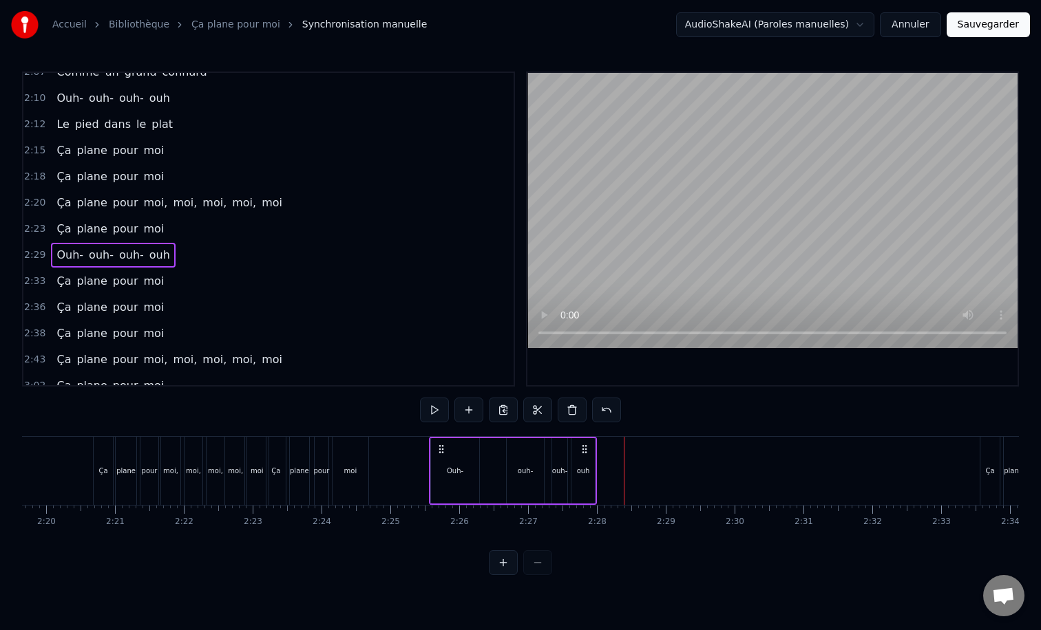
drag, startPoint x: 884, startPoint y: 451, endPoint x: 584, endPoint y: 466, distance: 300.4
click at [584, 466] on div "Ouh- ouh- ouh- ouh" at bounding box center [513, 471] width 168 height 68
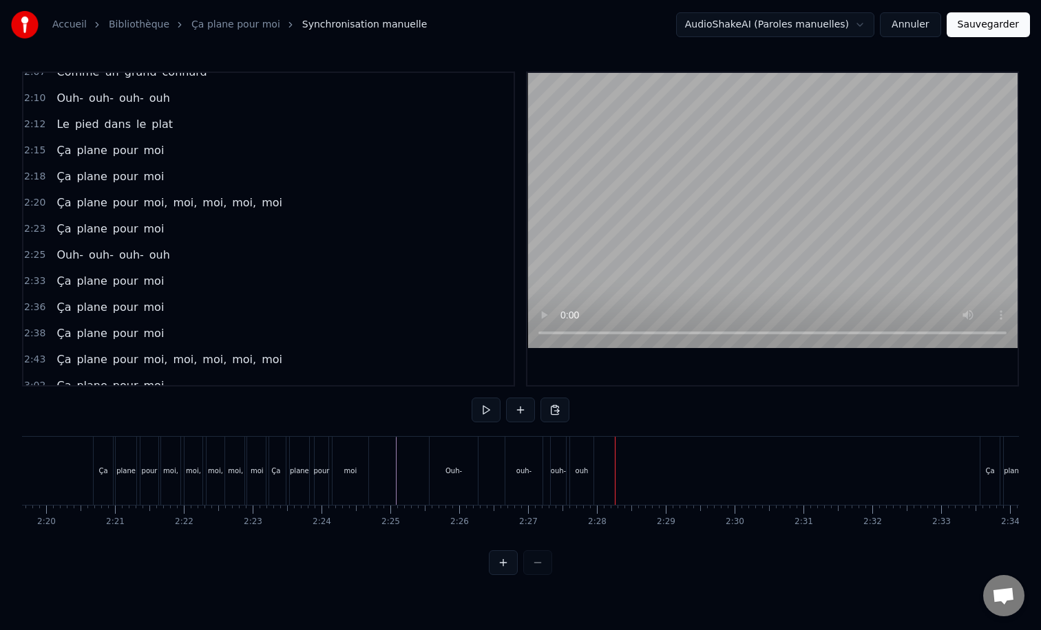
click at [530, 473] on div "ouh-" at bounding box center [523, 471] width 15 height 10
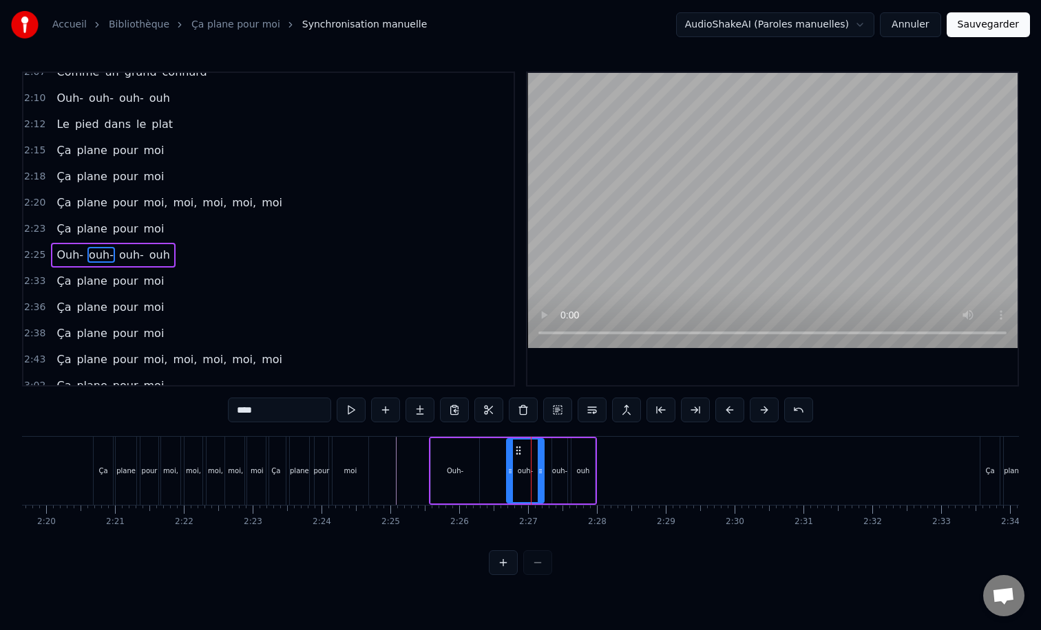
scroll to position [1321, 0]
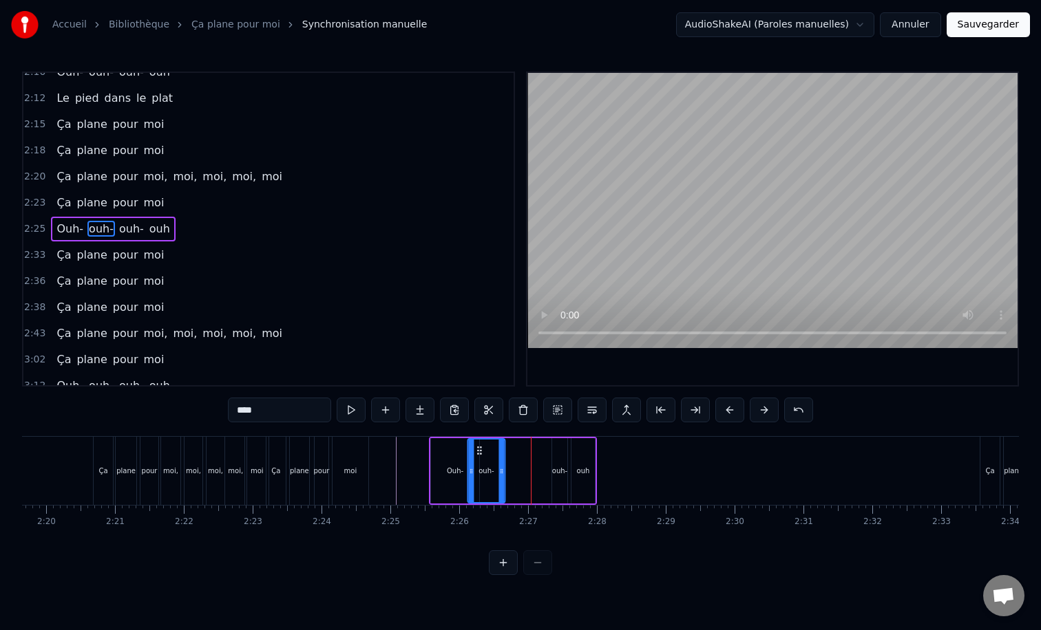
drag, startPoint x: 518, startPoint y: 451, endPoint x: 478, endPoint y: 451, distance: 39.2
click at [478, 451] on icon at bounding box center [478, 450] width 11 height 11
click at [558, 471] on div "ouh-" at bounding box center [559, 471] width 15 height 10
drag, startPoint x: 554, startPoint y: 468, endPoint x: 540, endPoint y: 468, distance: 13.8
click at [543, 468] on icon at bounding box center [546, 471] width 6 height 11
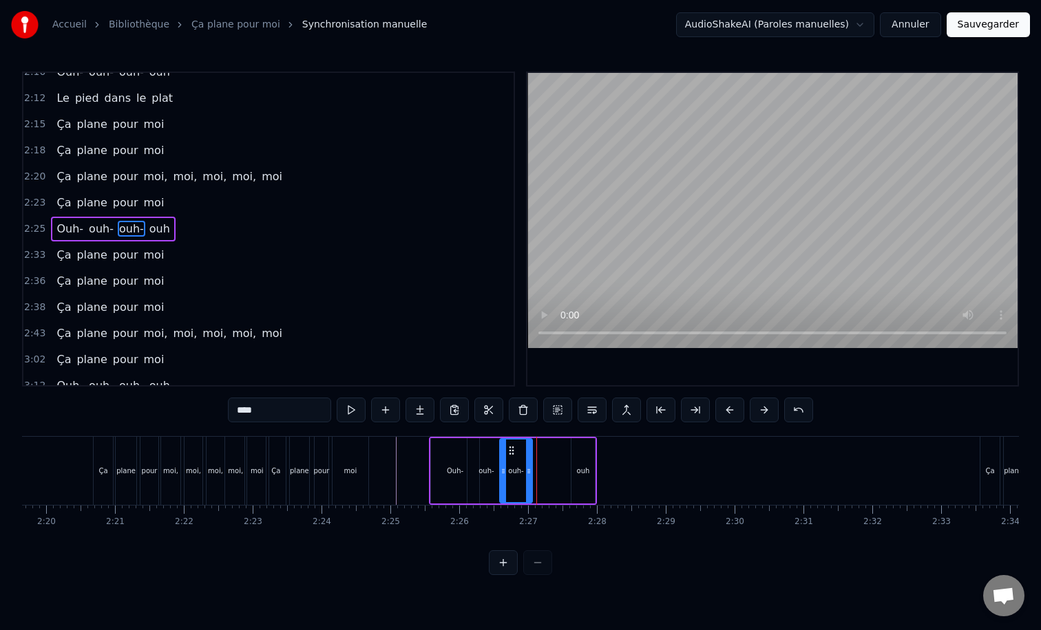
drag, startPoint x: 546, startPoint y: 452, endPoint x: 511, endPoint y: 454, distance: 35.8
click at [511, 454] on icon at bounding box center [511, 450] width 11 height 11
click at [582, 472] on div "ouh" at bounding box center [583, 471] width 13 height 10
type input "***"
drag, startPoint x: 582, startPoint y: 449, endPoint x: 540, endPoint y: 449, distance: 42.0
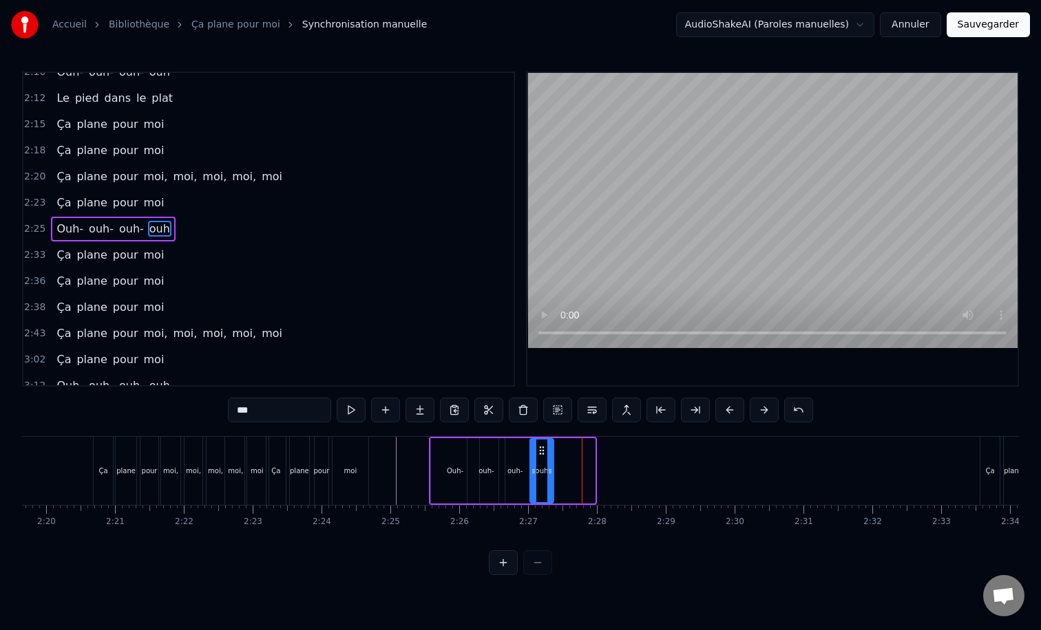
click at [540, 449] on icon at bounding box center [541, 450] width 11 height 11
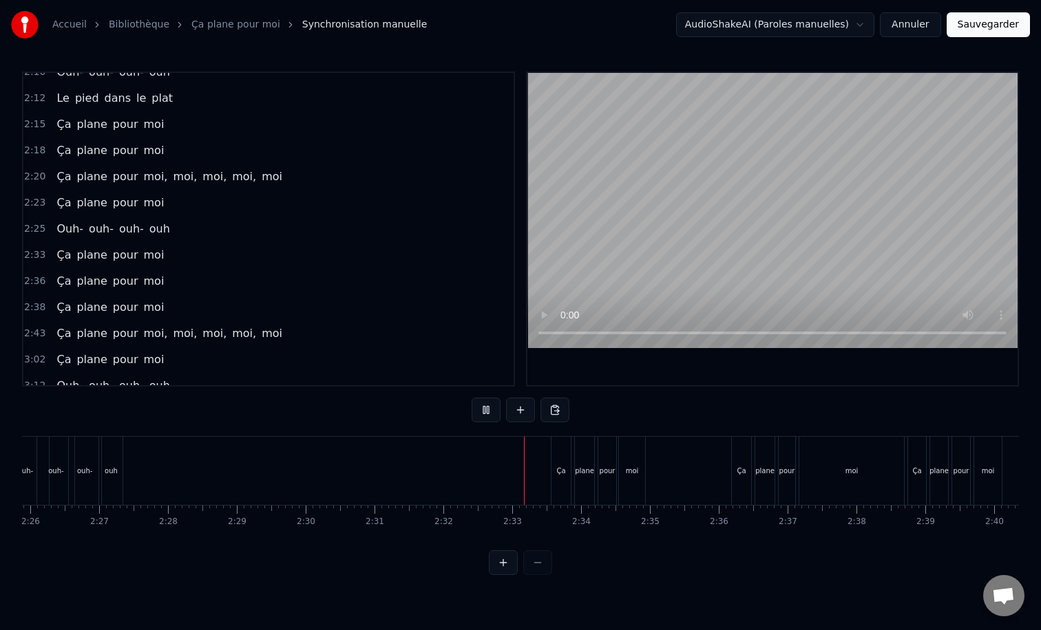
scroll to position [0, 10048]
click at [555, 458] on div "Ça" at bounding box center [552, 471] width 19 height 68
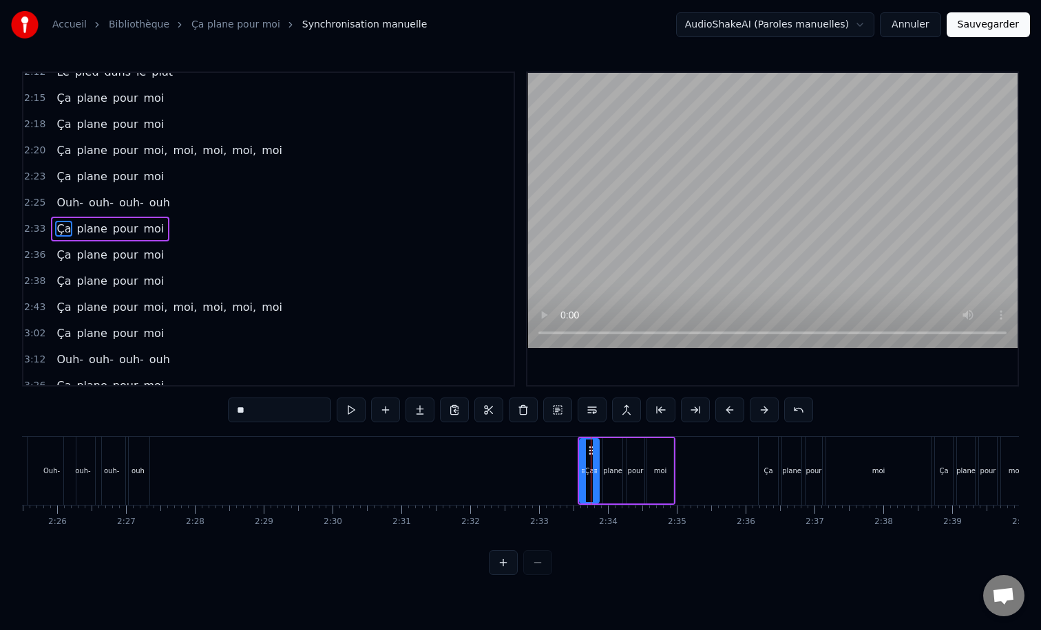
scroll to position [0, 9988]
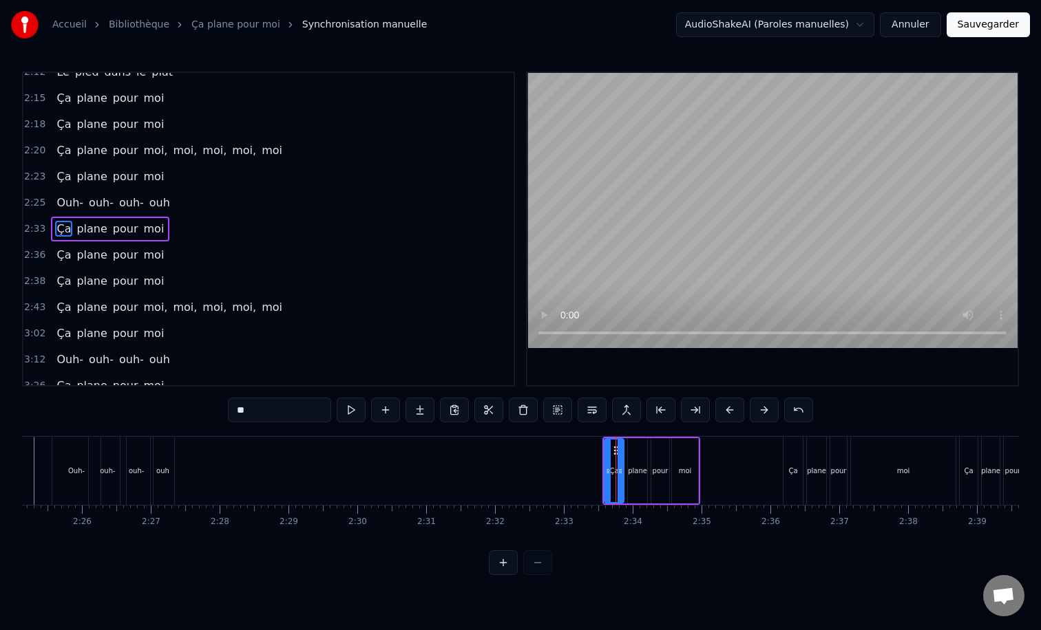
click at [657, 435] on div "0:00 Wam bam 0:13 Mon chat Splash gît sur mon lit 0:15 A bouffé sa langue en bu…" at bounding box center [520, 324] width 997 height 504
click at [655, 438] on div "pour" at bounding box center [659, 470] width 19 height 65
type input "****"
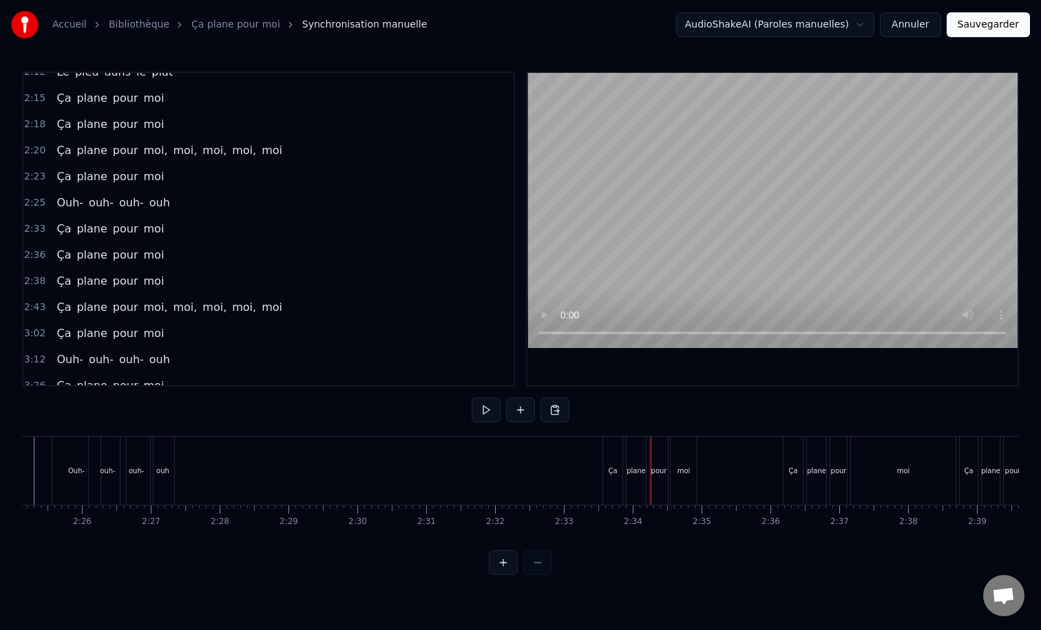
click at [632, 456] on div "plane" at bounding box center [635, 471] width 19 height 68
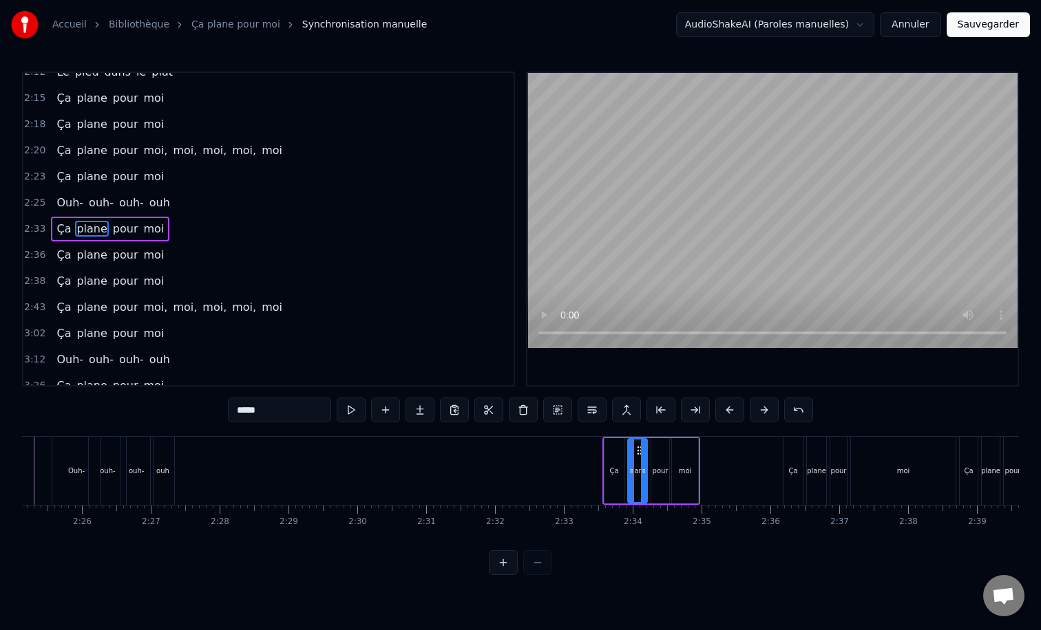
click at [699, 449] on div "Ça plane pour moi" at bounding box center [651, 471] width 98 height 68
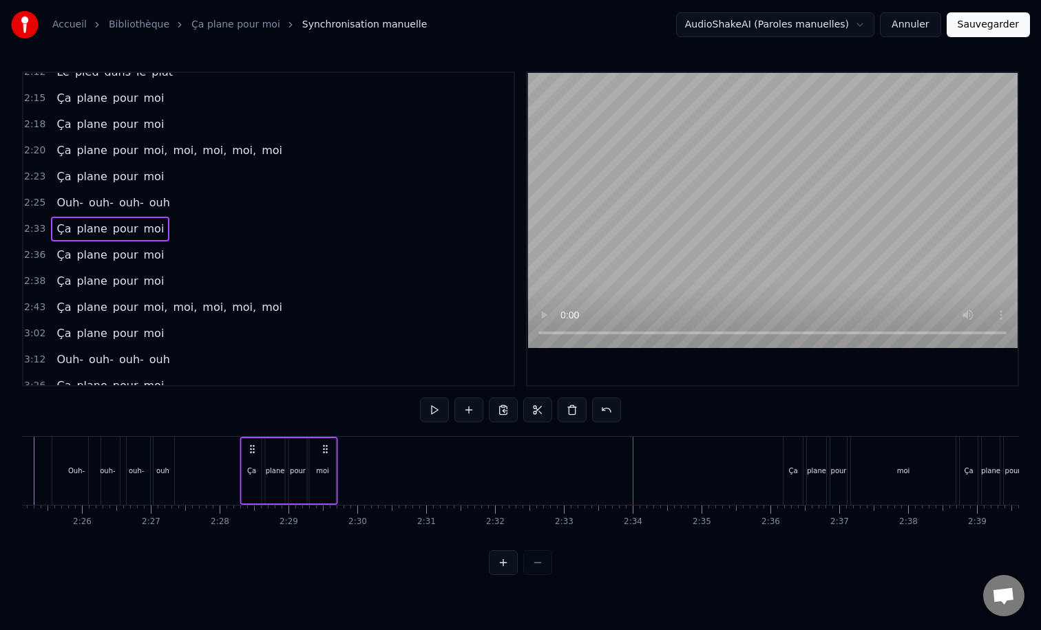
drag, startPoint x: 690, startPoint y: 447, endPoint x: 327, endPoint y: 457, distance: 362.8
click at [327, 457] on div "Ça plane pour moi" at bounding box center [289, 471] width 98 height 68
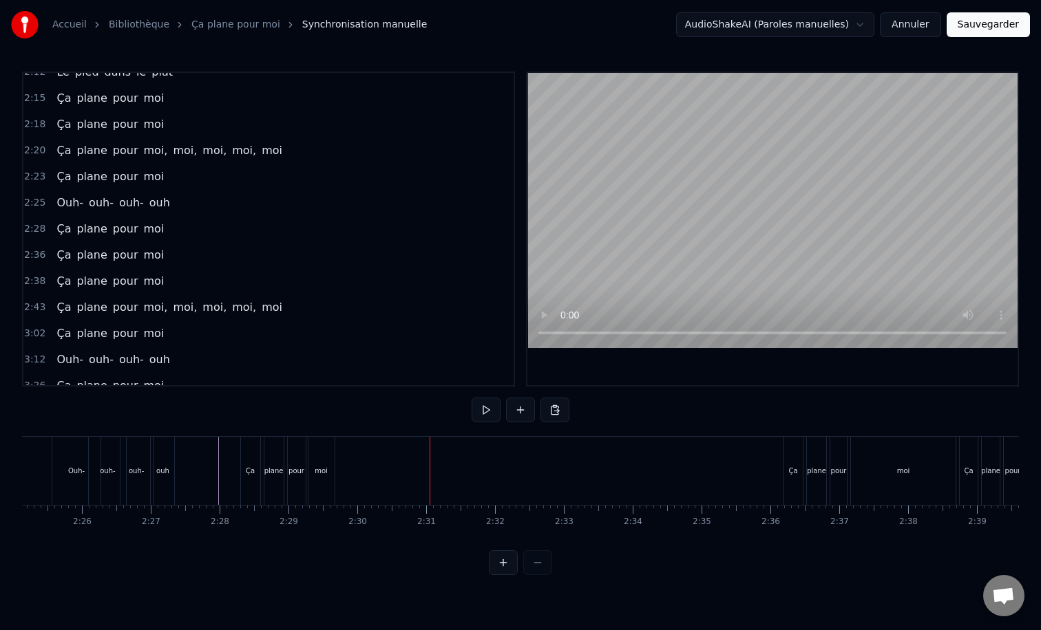
click at [786, 471] on div "Ça" at bounding box center [792, 471] width 19 height 68
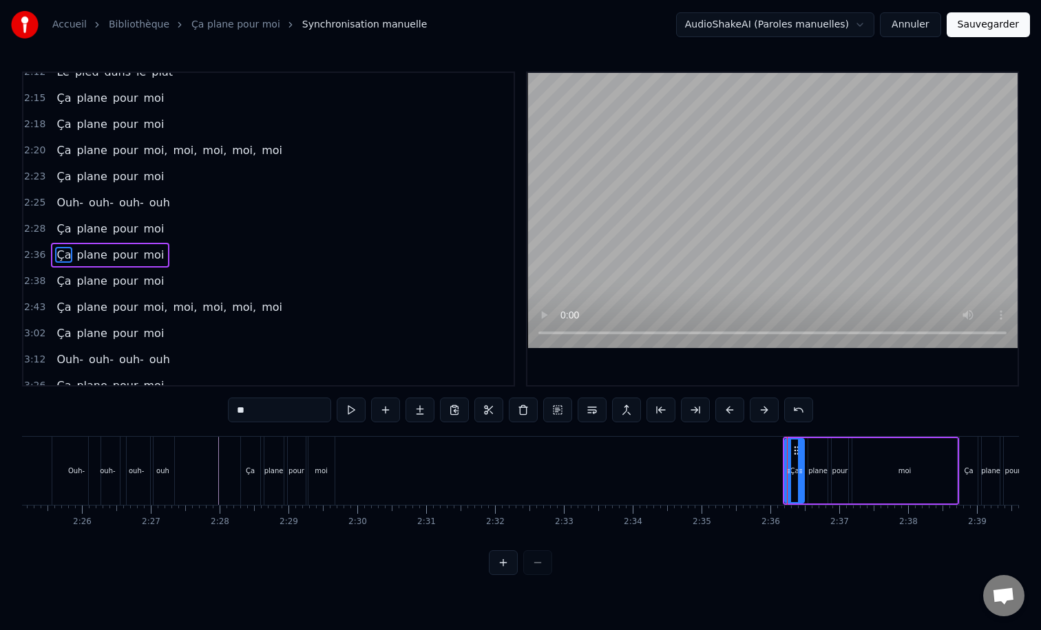
scroll to position [1361, 0]
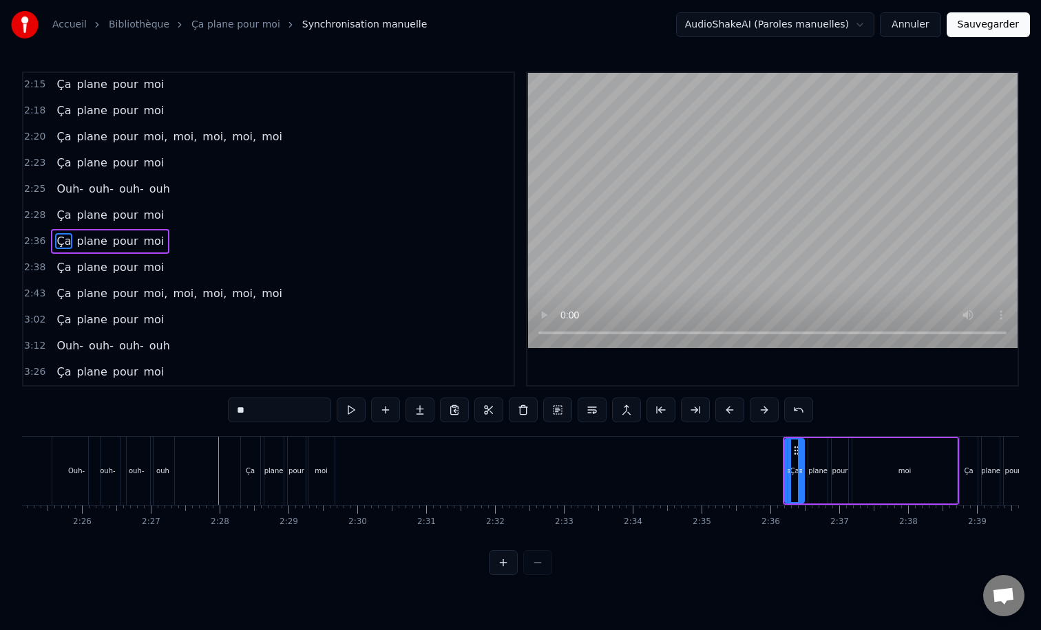
click at [954, 438] on div "Ça plane pour moi" at bounding box center [870, 471] width 176 height 68
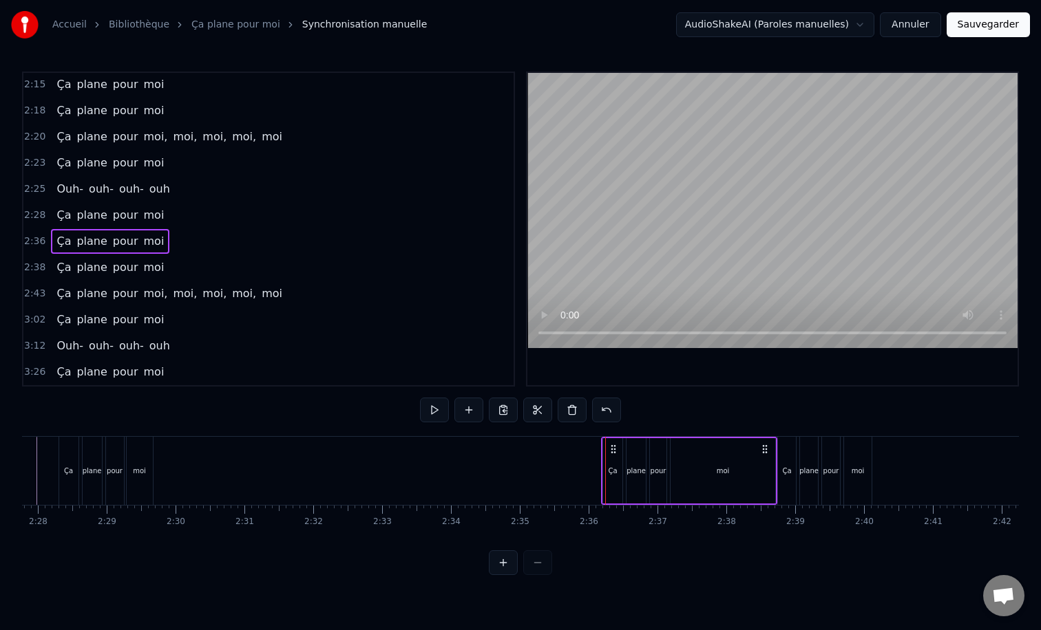
scroll to position [0, 10169]
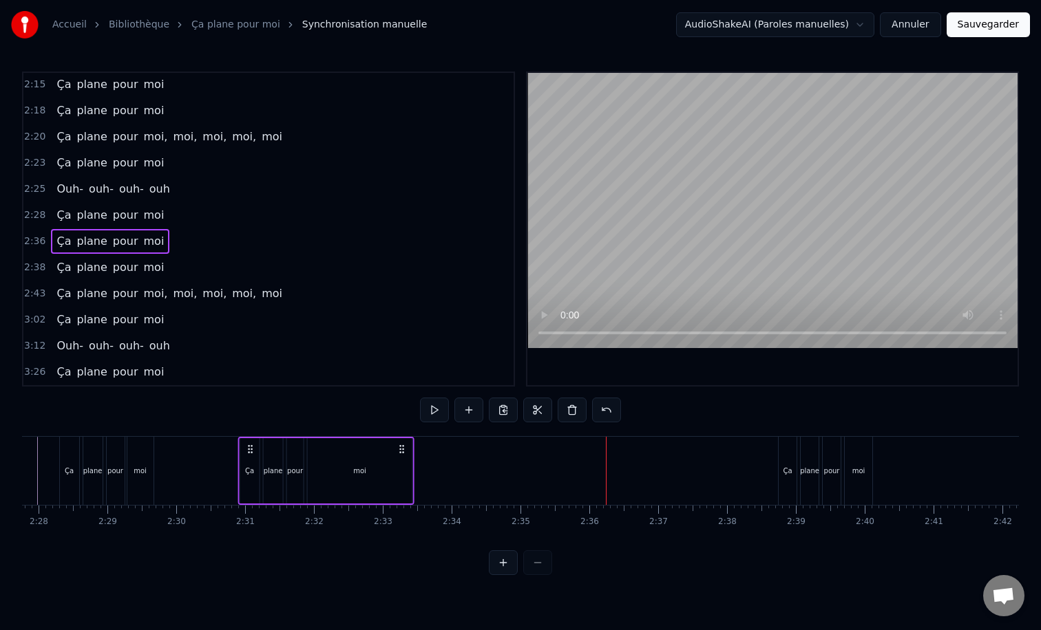
drag, startPoint x: 765, startPoint y: 448, endPoint x: 401, endPoint y: 461, distance: 363.6
click at [401, 461] on div "Ça plane pour moi" at bounding box center [326, 471] width 176 height 68
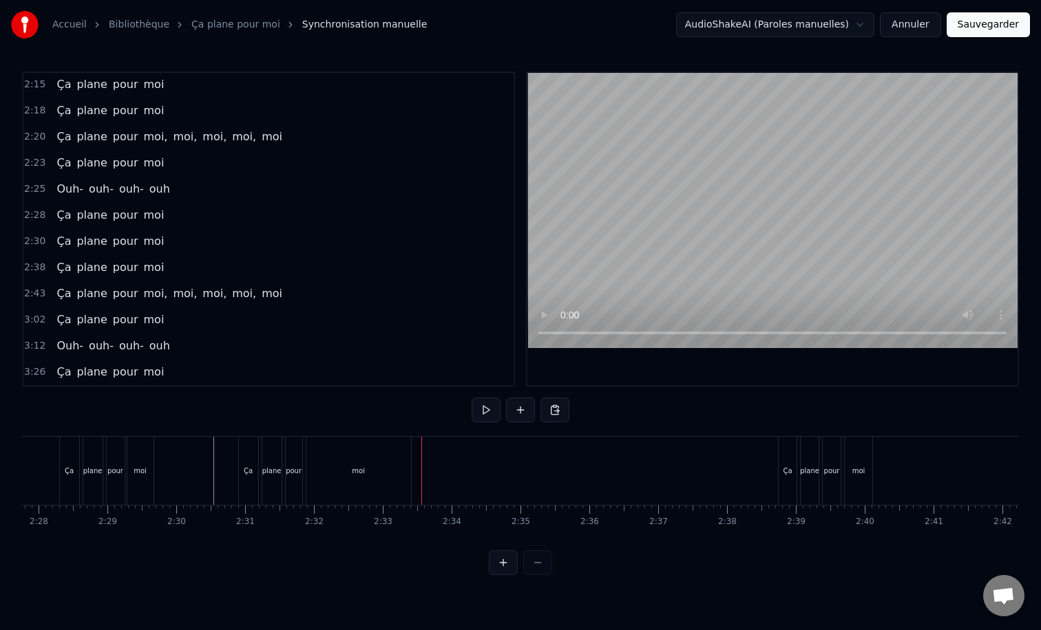
click at [358, 471] on div "moi" at bounding box center [358, 471] width 13 height 10
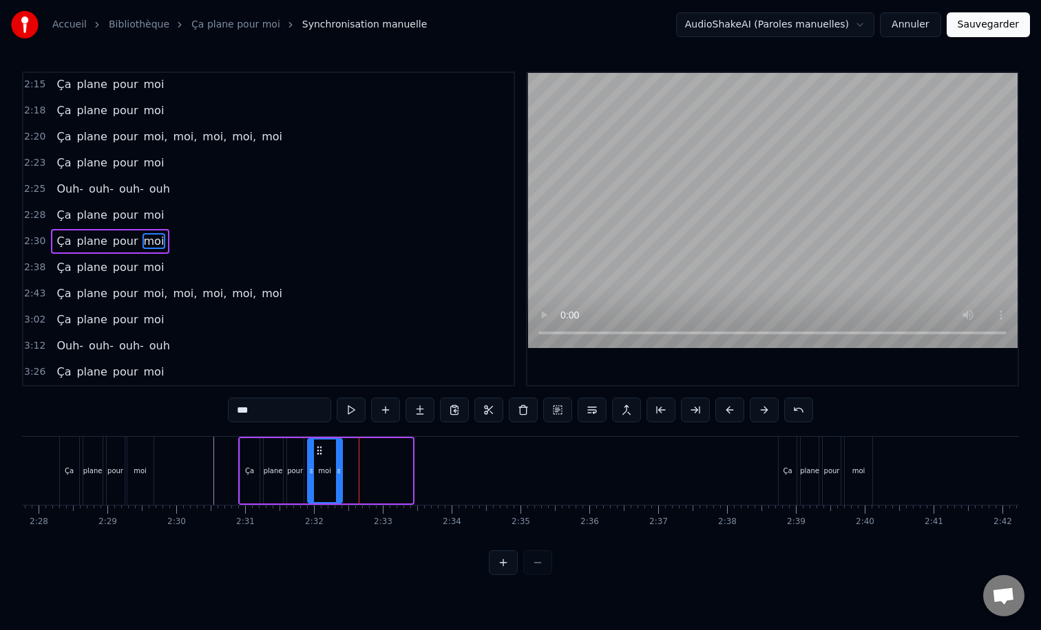
drag, startPoint x: 407, startPoint y: 467, endPoint x: 337, endPoint y: 468, distance: 70.2
click at [337, 468] on icon at bounding box center [339, 471] width 6 height 11
click at [786, 463] on div "Ça" at bounding box center [787, 471] width 18 height 68
type input "**"
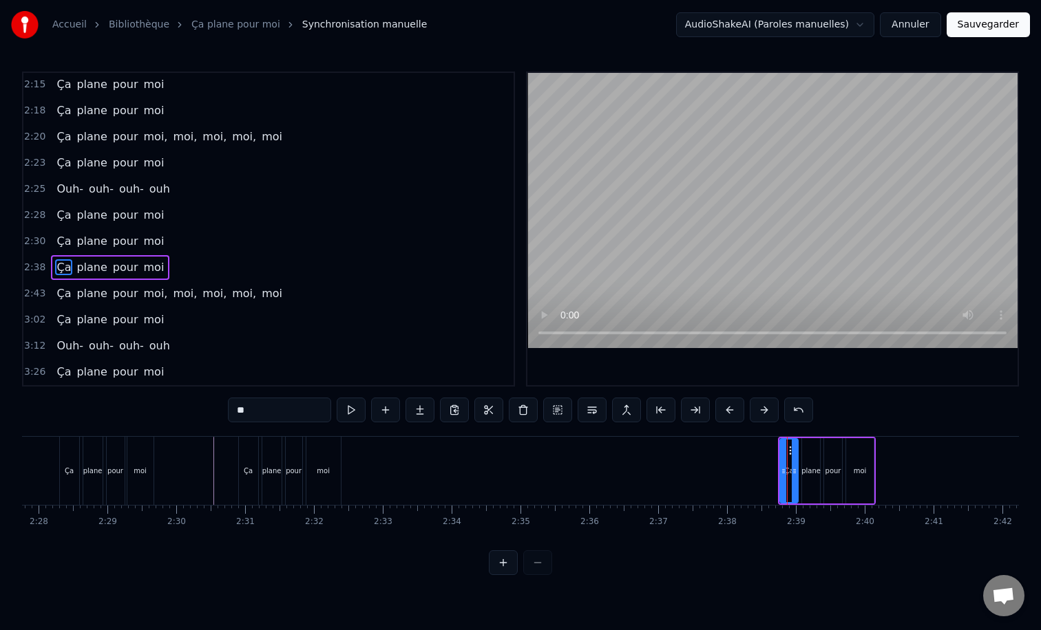
click at [874, 444] on div "Ça plane pour moi" at bounding box center [827, 471] width 98 height 68
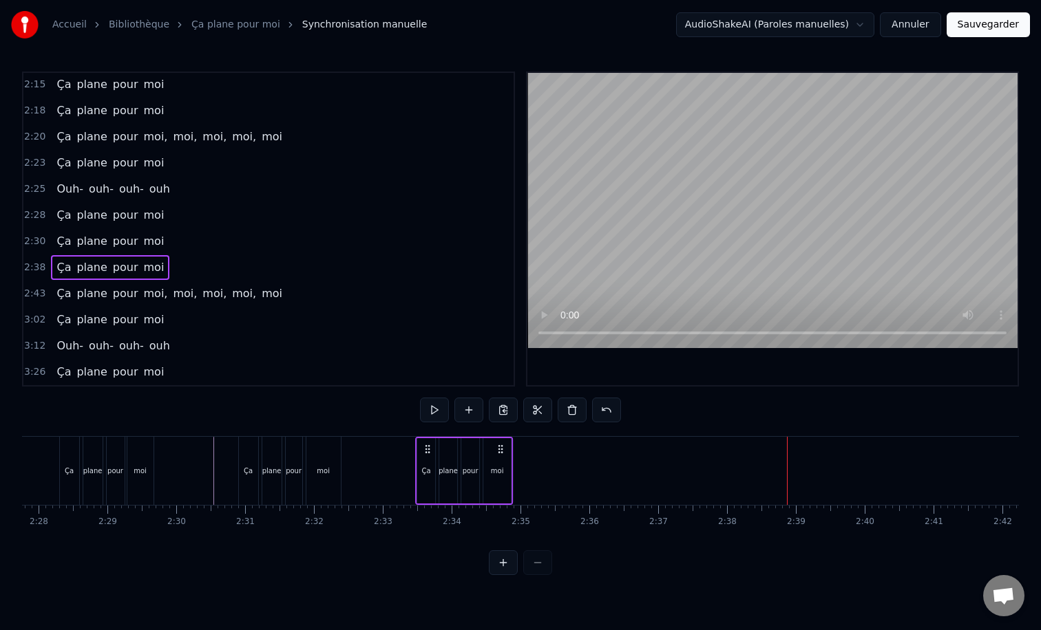
drag, startPoint x: 864, startPoint y: 447, endPoint x: 503, endPoint y: 481, distance: 362.9
click at [503, 481] on div "Ça plane pour moi" at bounding box center [464, 471] width 98 height 68
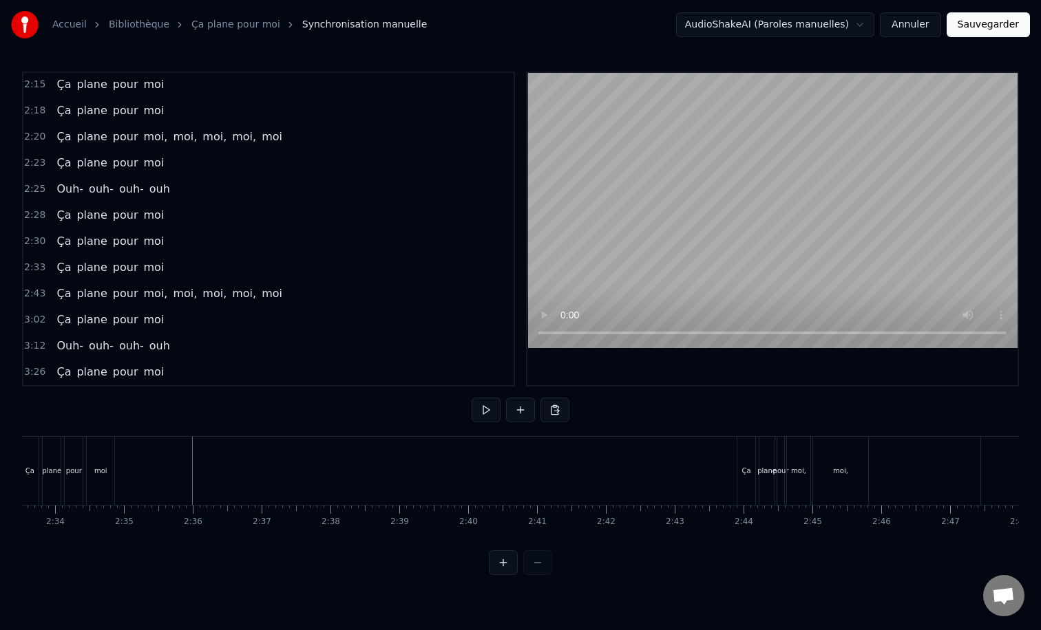
scroll to position [0, 10624]
click at [687, 469] on div "Ça" at bounding box center [687, 471] width 9 height 10
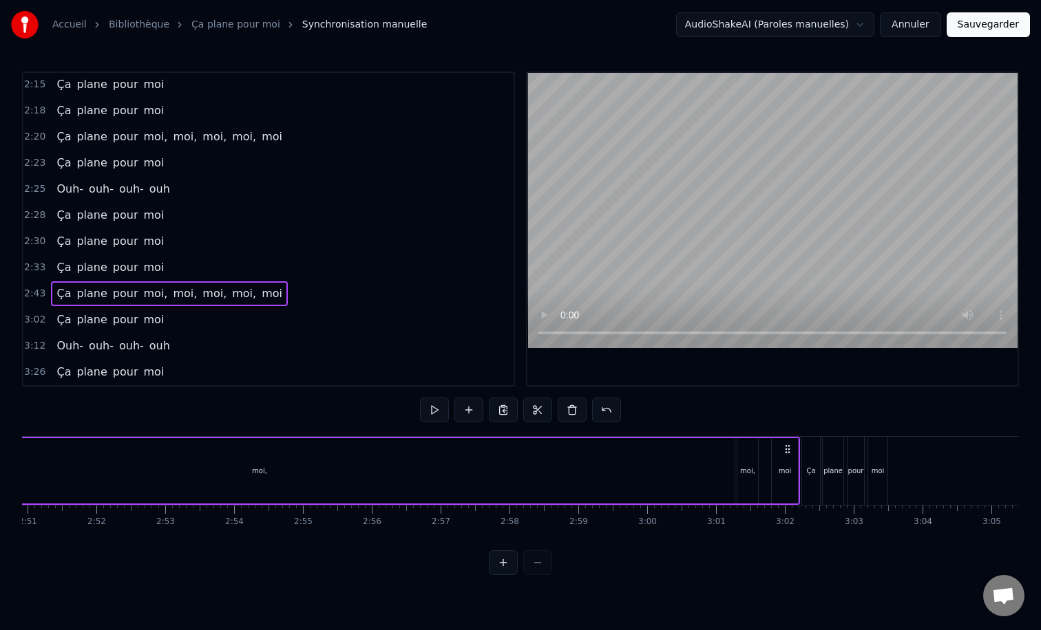
scroll to position [0, 11765]
drag, startPoint x: 782, startPoint y: 447, endPoint x: 746, endPoint y: 443, distance: 36.6
click at [746, 444] on icon at bounding box center [748, 449] width 11 height 11
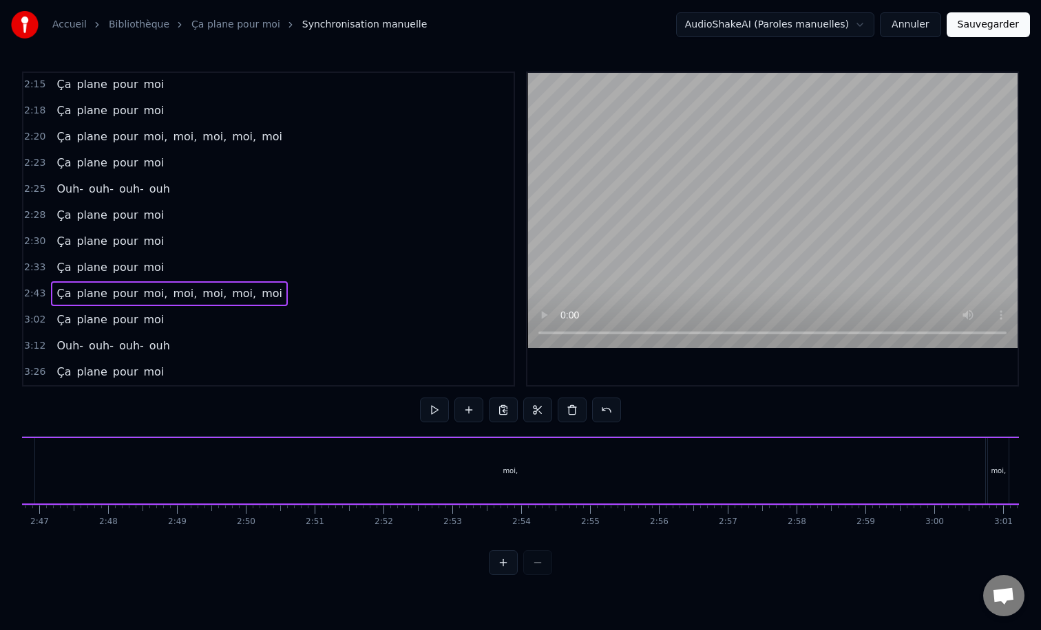
scroll to position [0, 11443]
click at [555, 475] on div "moi," at bounding box center [543, 470] width 950 height 65
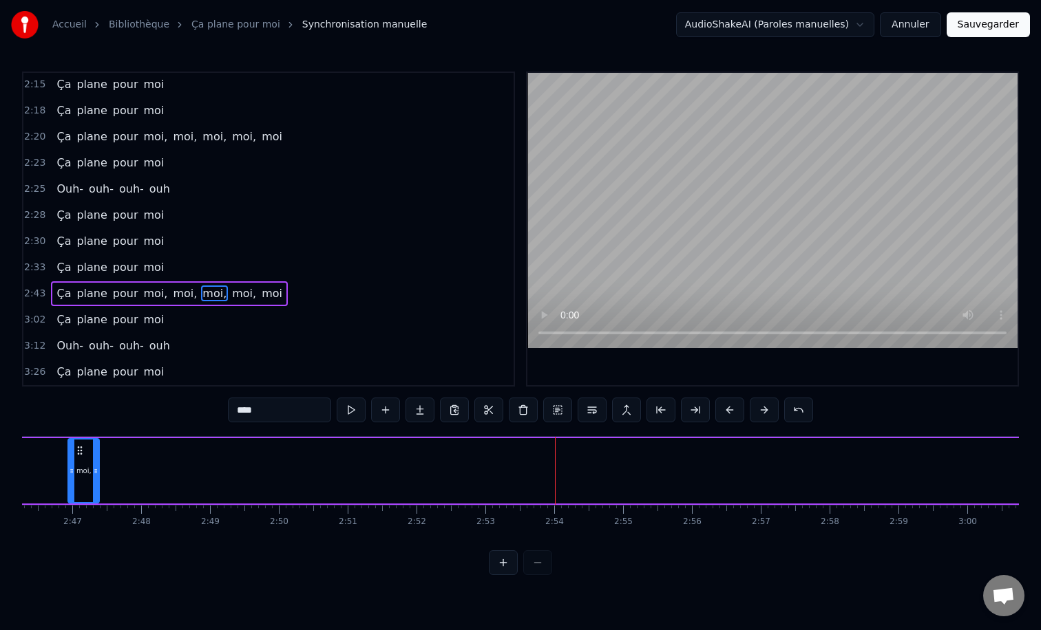
drag, startPoint x: 1015, startPoint y: 475, endPoint x: 96, endPoint y: 483, distance: 918.8
click at [96, 483] on div at bounding box center [96, 471] width 6 height 63
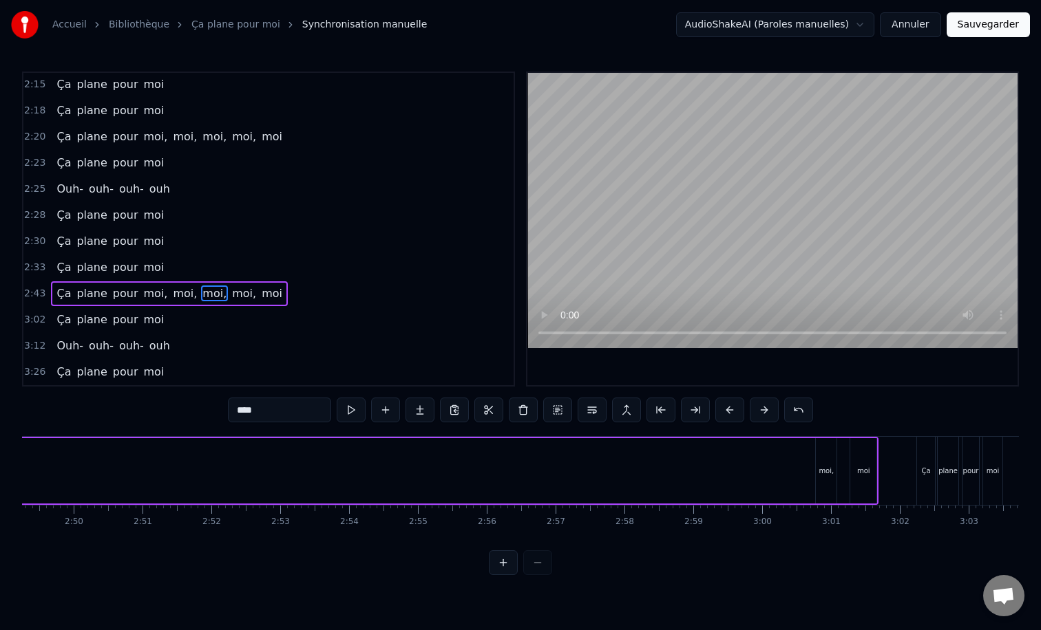
scroll to position [0, 11681]
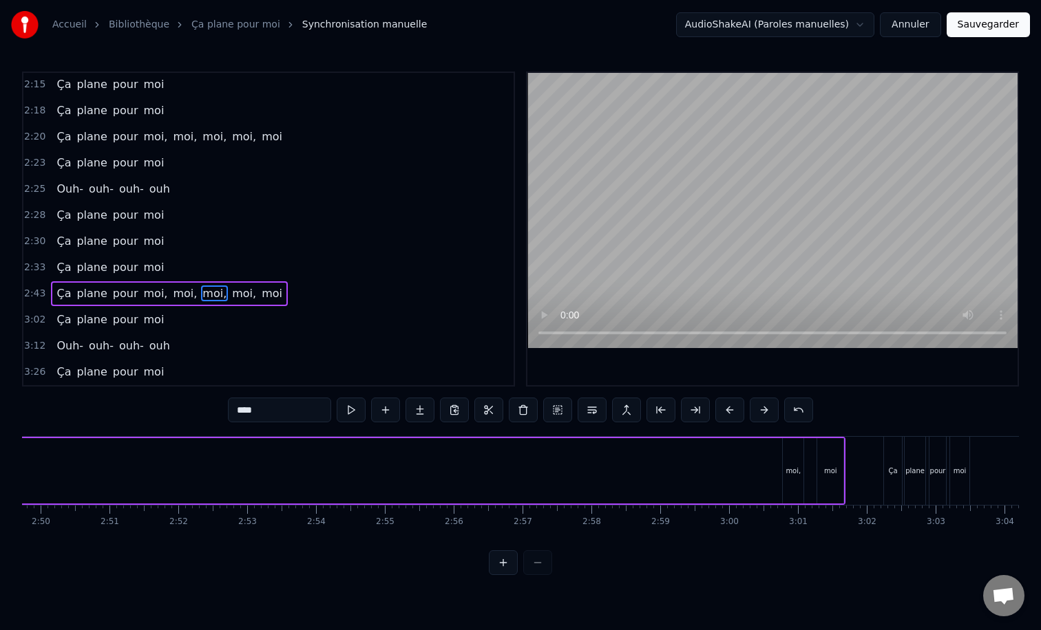
click at [792, 478] on div "moi," at bounding box center [792, 470] width 21 height 65
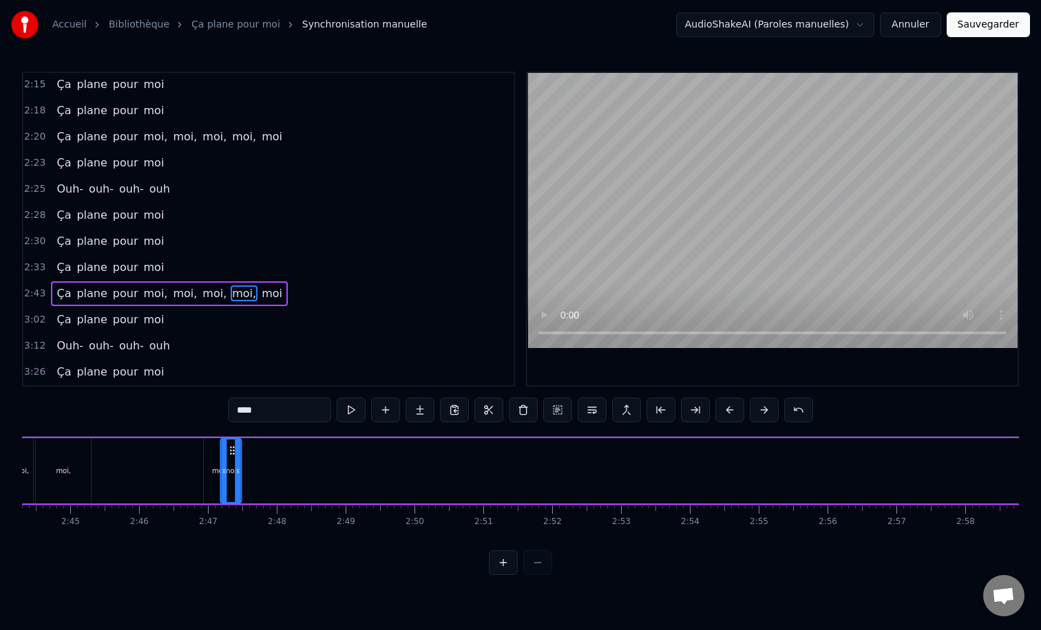
scroll to position [0, 11306]
drag, startPoint x: 793, startPoint y: 451, endPoint x: 252, endPoint y: 468, distance: 541.9
click at [252, 468] on div "moi," at bounding box center [251, 471] width 19 height 63
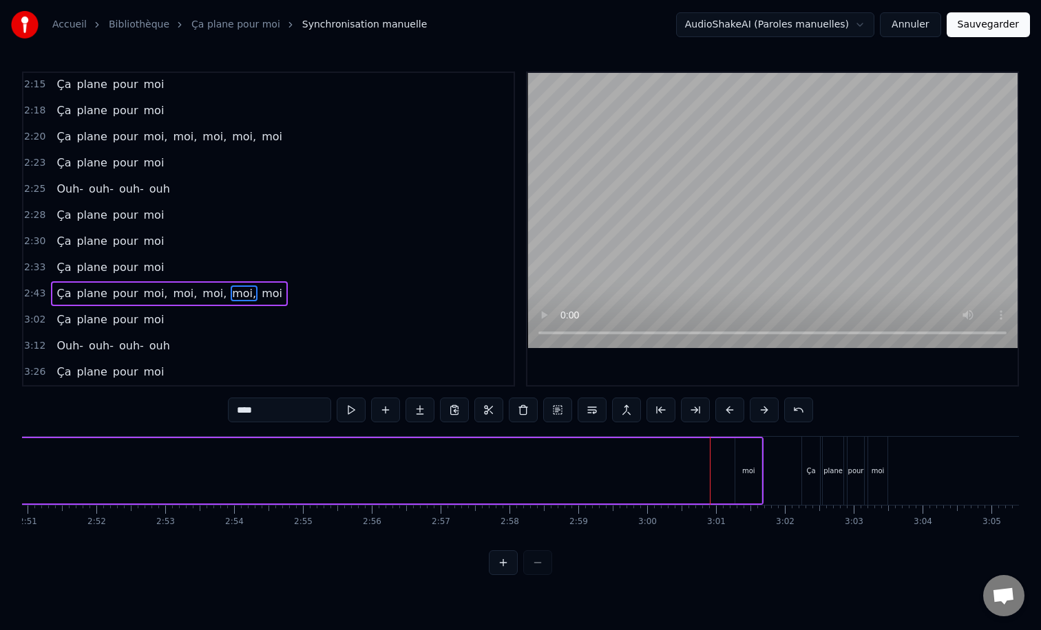
scroll to position [0, 11818]
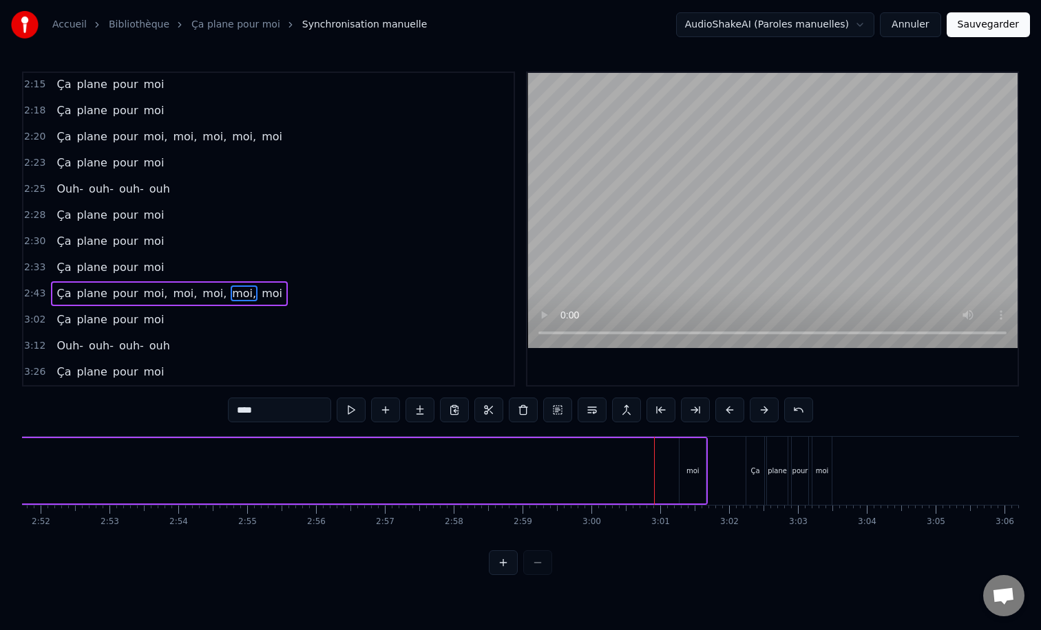
click at [690, 470] on div "moi" at bounding box center [692, 471] width 13 height 10
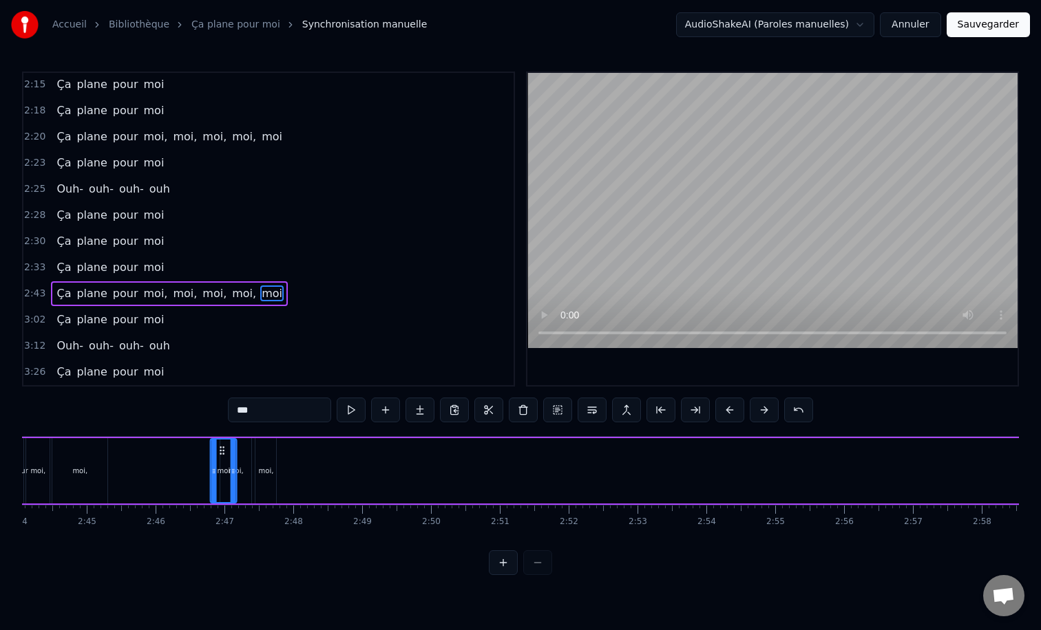
scroll to position [0, 11286]
drag, startPoint x: 694, startPoint y: 449, endPoint x: 294, endPoint y: 478, distance: 400.9
click at [294, 478] on div "moi" at bounding box center [291, 471] width 25 height 63
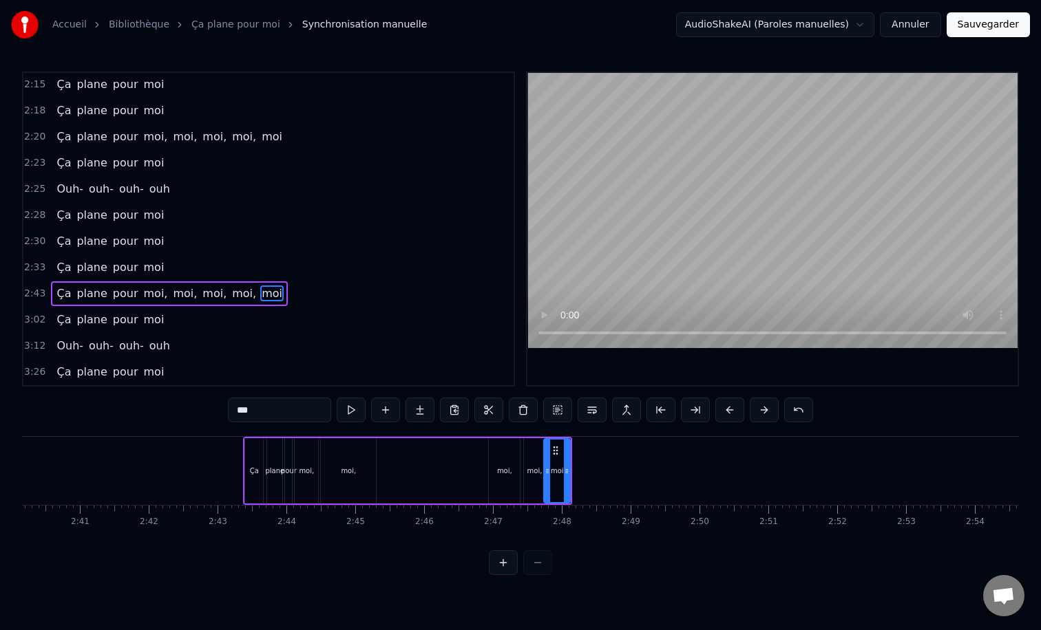
scroll to position [0, 11020]
click at [355, 469] on div "moi," at bounding box center [350, 471] width 15 height 10
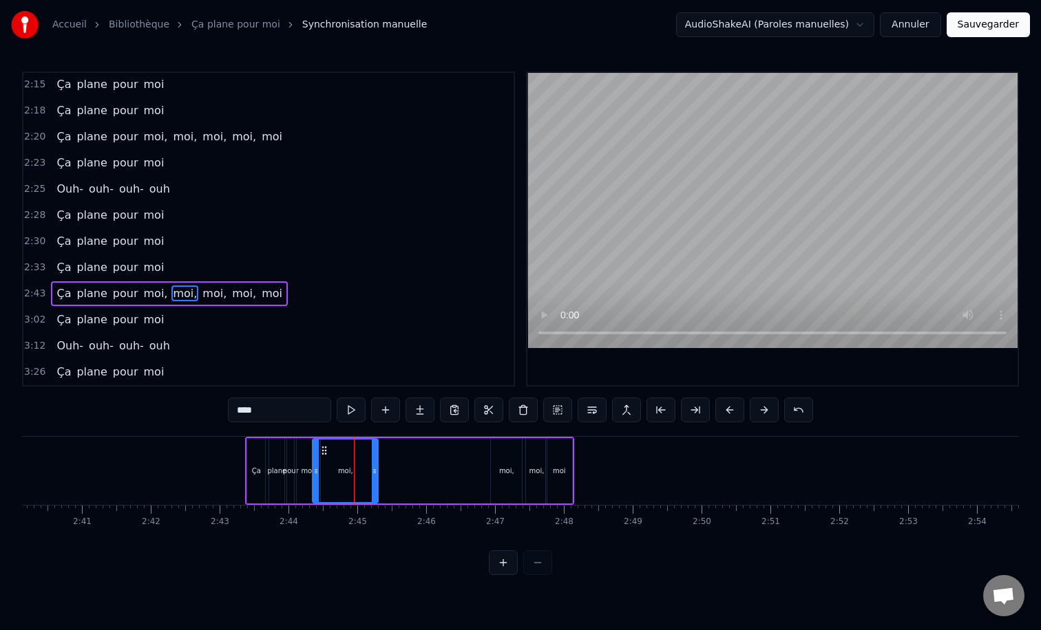
drag, startPoint x: 326, startPoint y: 469, endPoint x: 315, endPoint y: 468, distance: 11.7
click at [315, 468] on icon at bounding box center [316, 471] width 6 height 11
drag, startPoint x: 375, startPoint y: 469, endPoint x: 331, endPoint y: 467, distance: 44.1
click at [331, 467] on icon at bounding box center [331, 471] width 6 height 11
click at [504, 466] on div "moi," at bounding box center [506, 471] width 15 height 10
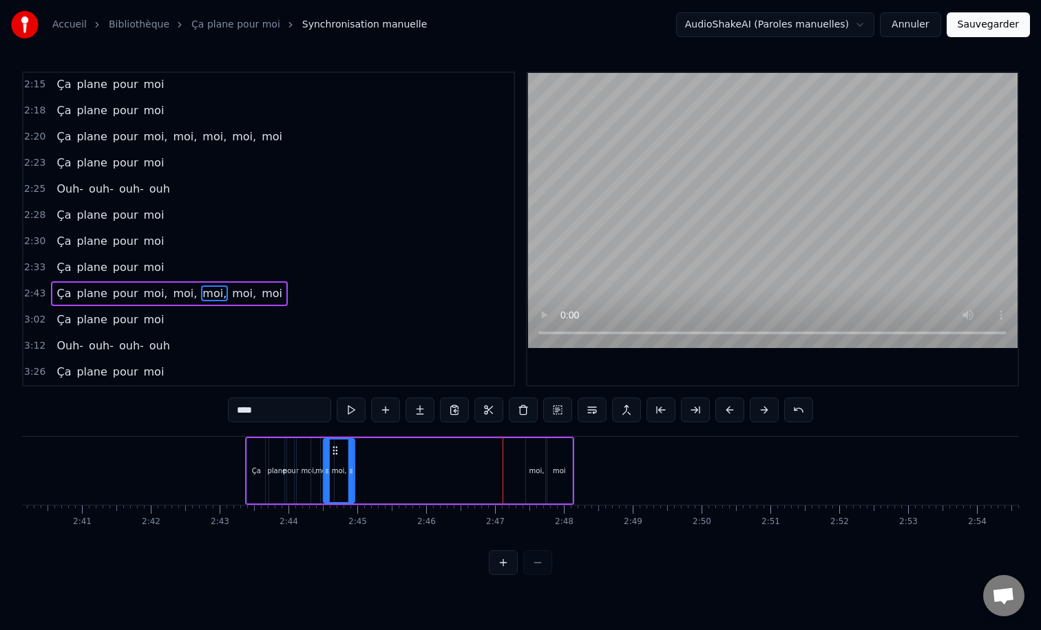
drag, startPoint x: 501, startPoint y: 447, endPoint x: 334, endPoint y: 448, distance: 166.5
click at [334, 448] on circle at bounding box center [333, 447] width 1 height 1
click at [535, 466] on div "moi," at bounding box center [536, 471] width 15 height 10
drag, startPoint x: 537, startPoint y: 449, endPoint x: 359, endPoint y: 454, distance: 179.0
click at [359, 454] on icon at bounding box center [359, 450] width 11 height 11
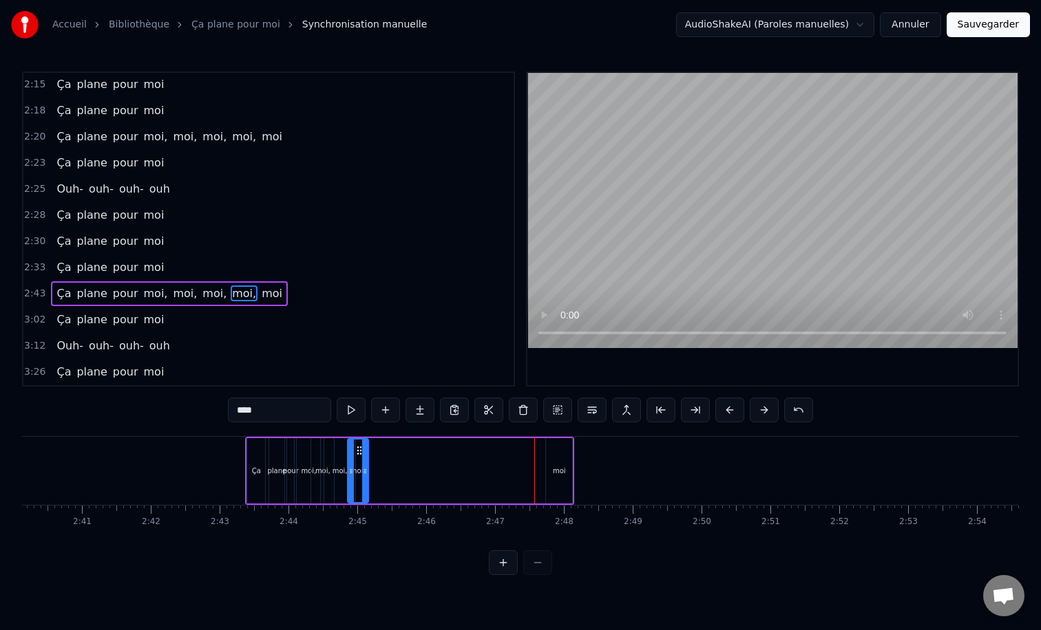
click at [556, 463] on div "moi" at bounding box center [559, 470] width 26 height 65
type input "***"
drag, startPoint x: 557, startPoint y: 449, endPoint x: 376, endPoint y: 446, distance: 181.7
click at [376, 446] on icon at bounding box center [375, 450] width 11 height 11
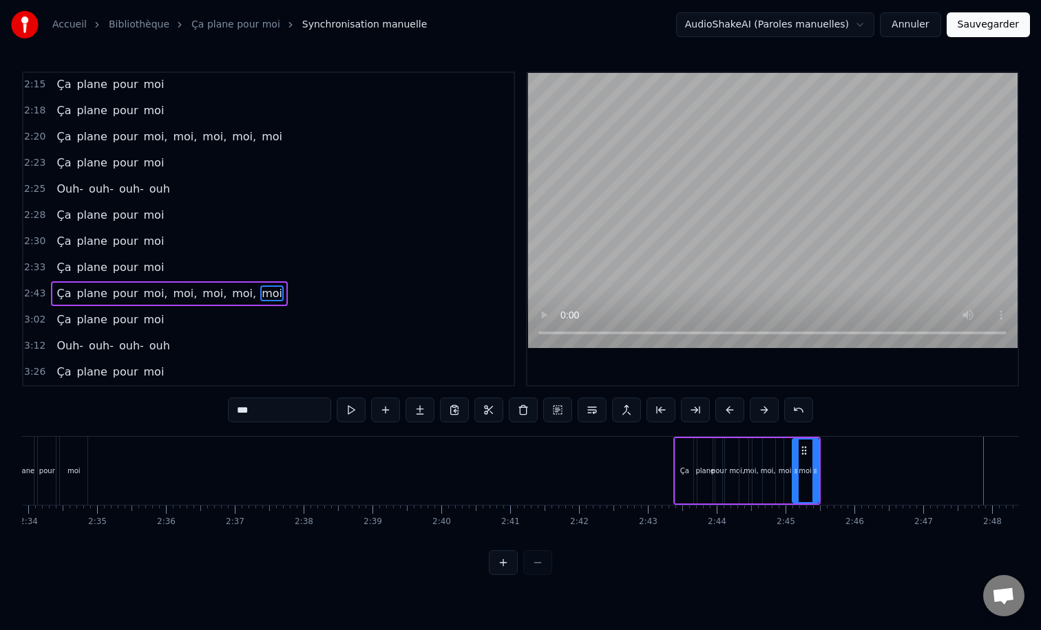
scroll to position [0, 10589]
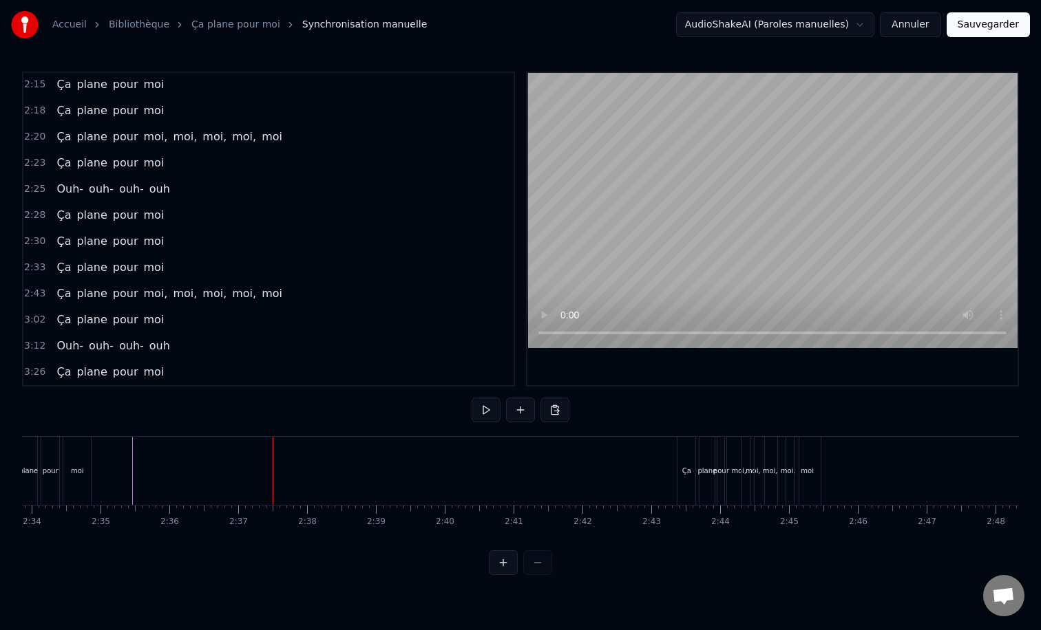
click at [771, 469] on div "moi," at bounding box center [770, 471] width 15 height 10
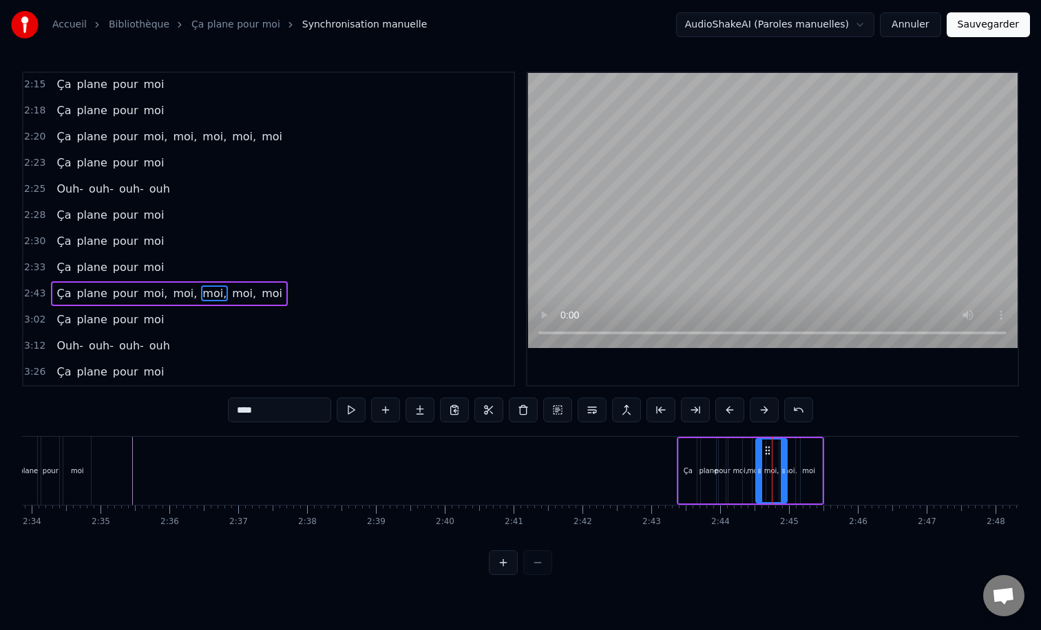
click at [822, 443] on div "moi" at bounding box center [809, 470] width 28 height 65
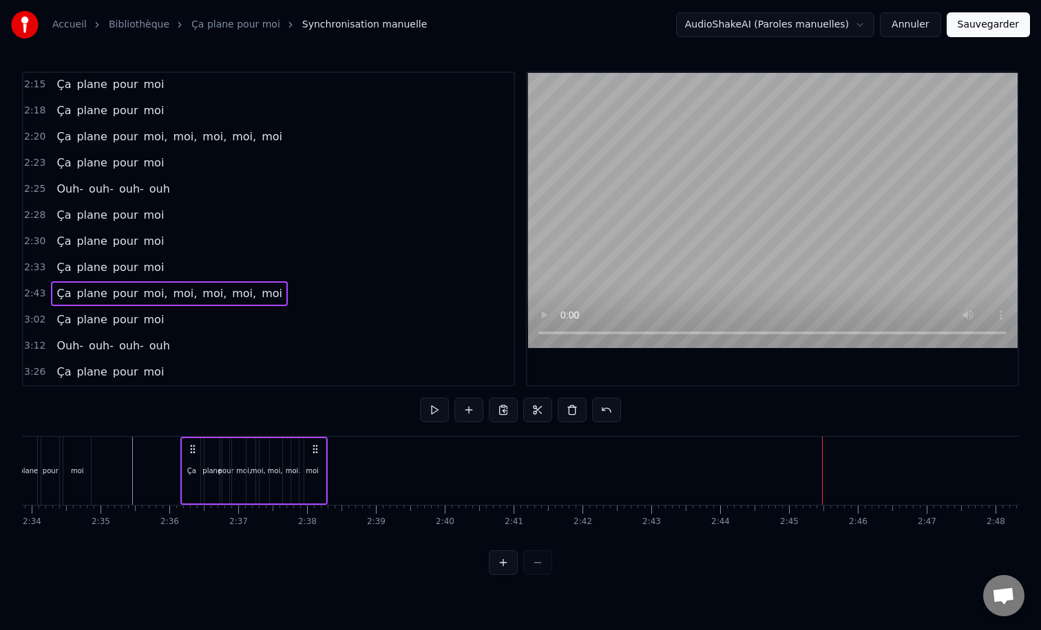
drag, startPoint x: 814, startPoint y: 446, endPoint x: 317, endPoint y: 465, distance: 497.2
click at [317, 465] on div "Ça plane pour moi, moi, moi, moi, moi" at bounding box center [253, 471] width 147 height 68
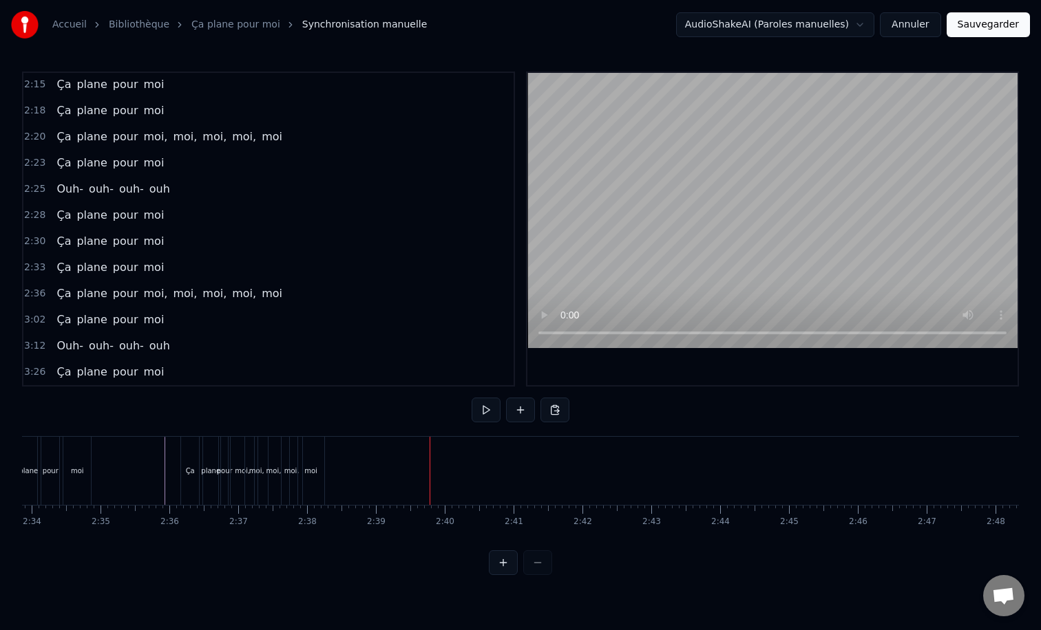
click at [314, 467] on div "moi" at bounding box center [310, 471] width 13 height 10
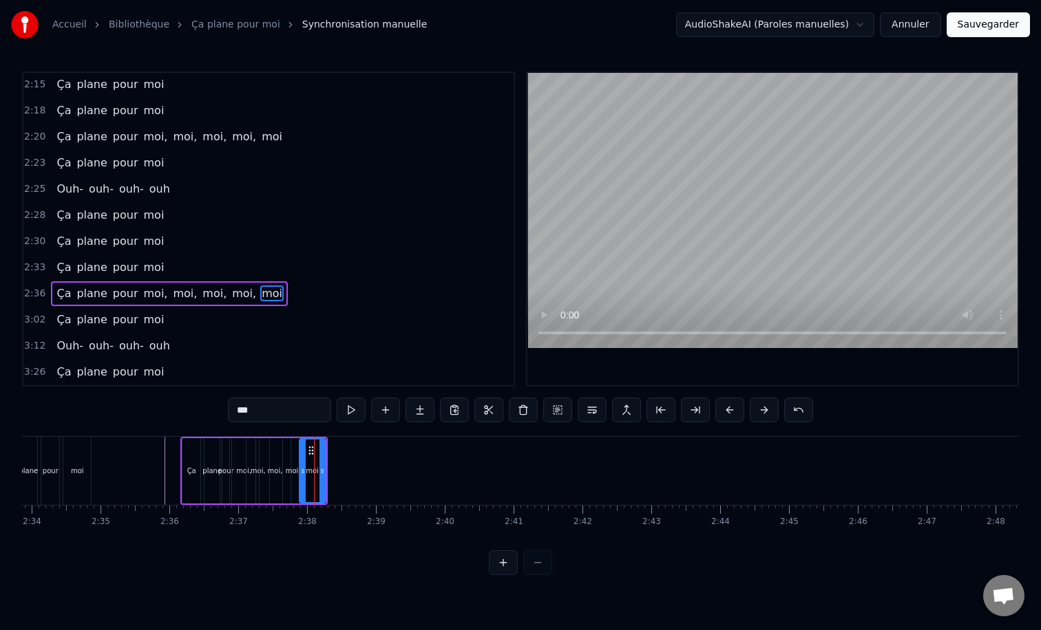
click at [134, 310] on div "Ça plane pour moi" at bounding box center [110, 320] width 118 height 25
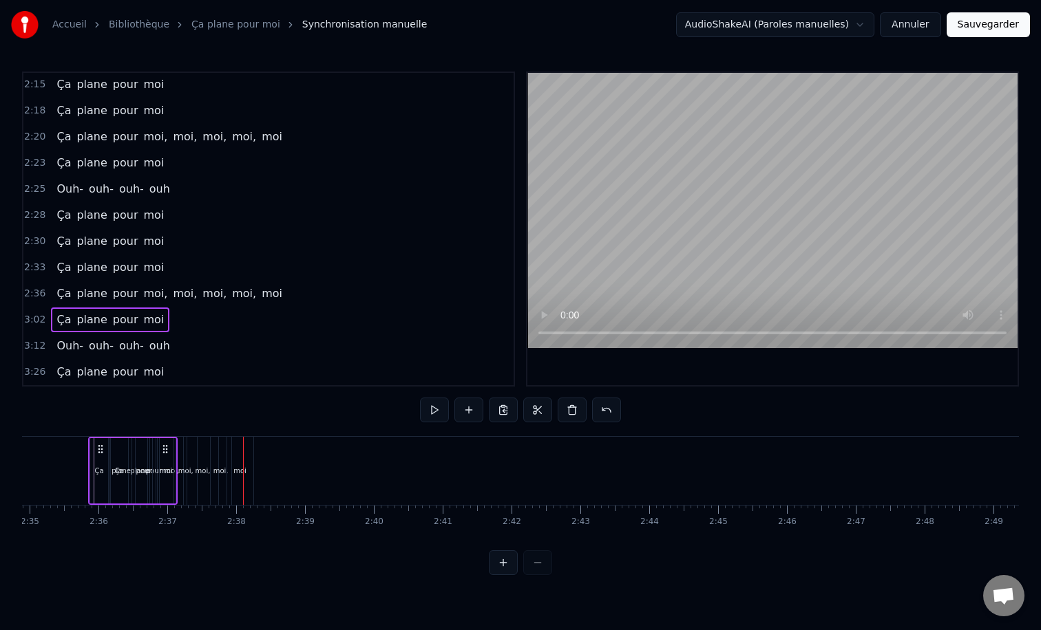
scroll to position [0, 10657]
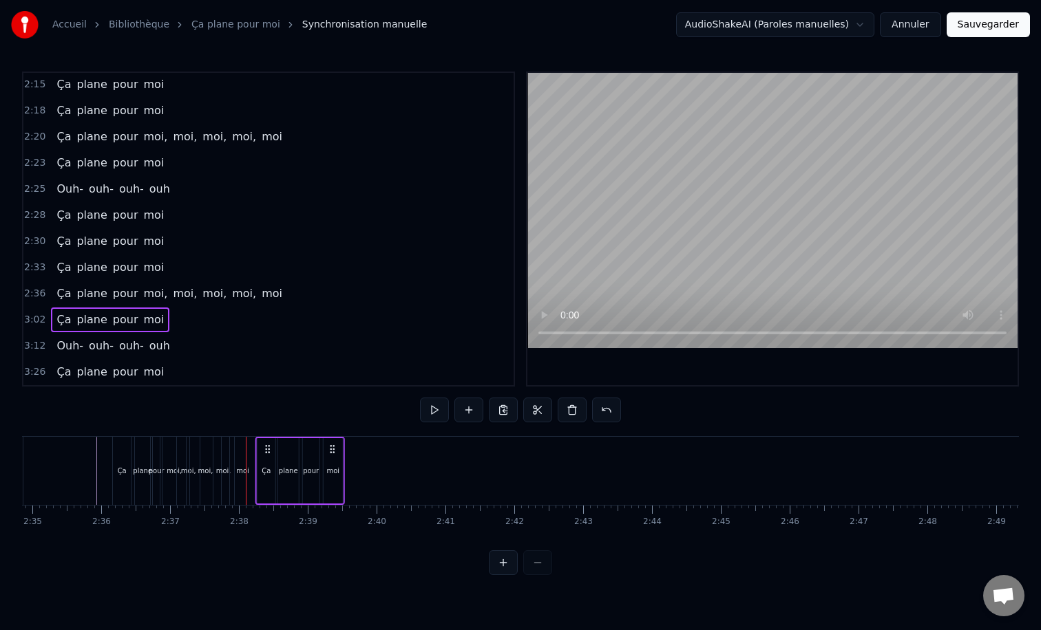
drag, startPoint x: 170, startPoint y: 448, endPoint x: 334, endPoint y: 474, distance: 165.9
click at [334, 474] on div "Ça plane pour moi" at bounding box center [299, 471] width 89 height 68
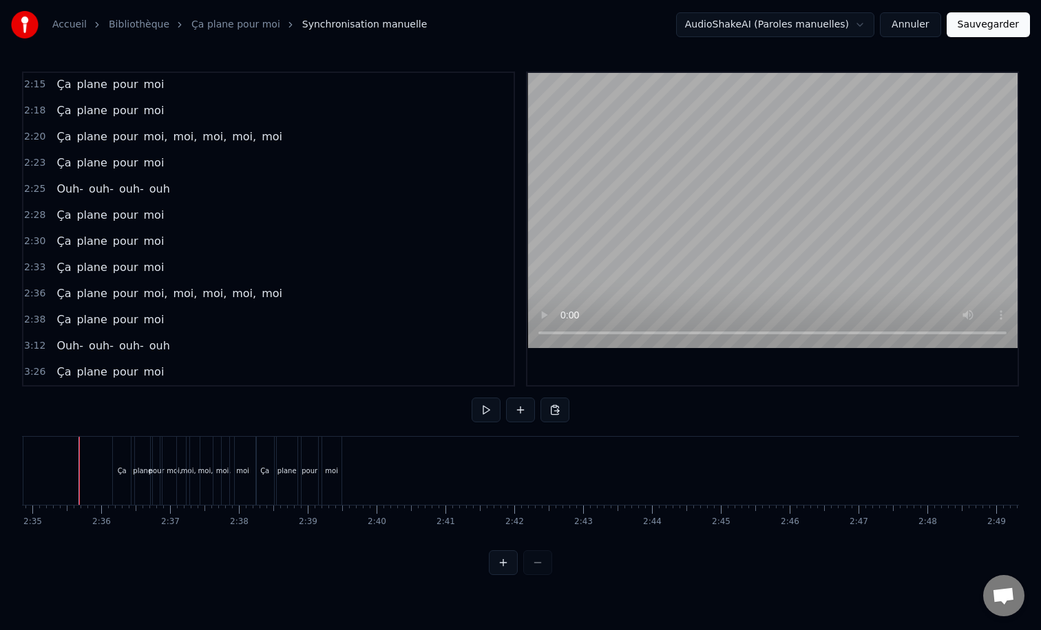
scroll to position [0, 10644]
click at [350, 463] on div "moi" at bounding box center [343, 471] width 19 height 68
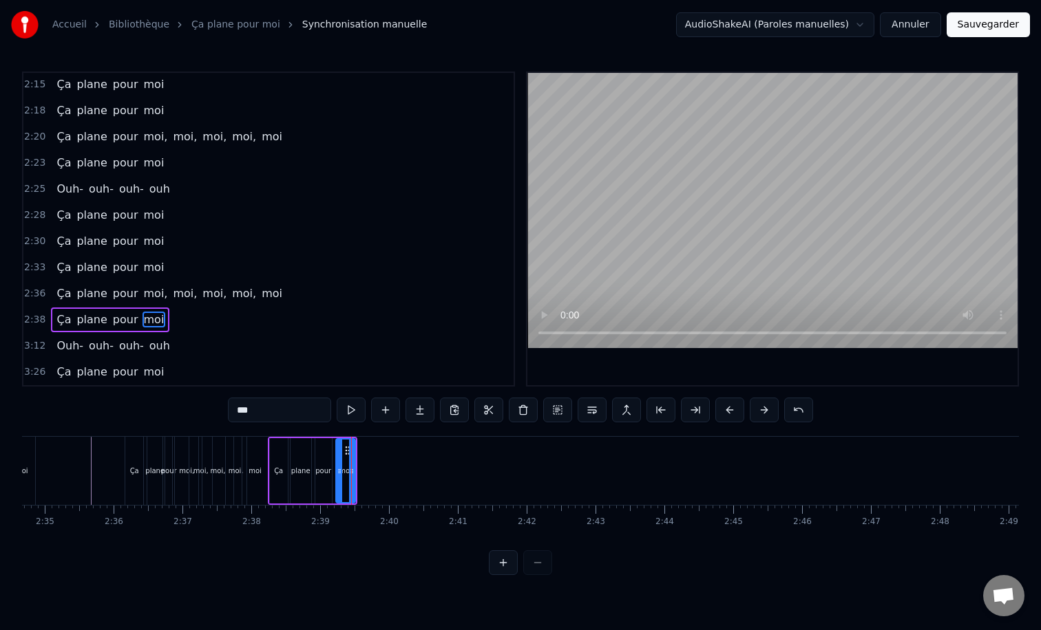
click at [148, 335] on div "Ouh- ouh- ouh- ouh" at bounding box center [113, 346] width 124 height 25
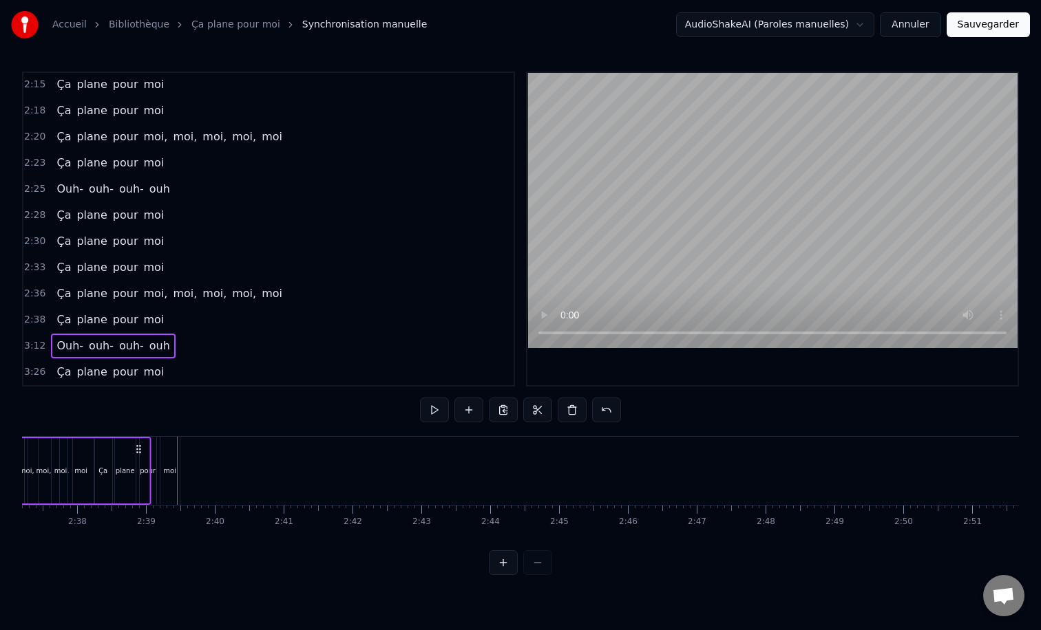
scroll to position [0, 10796]
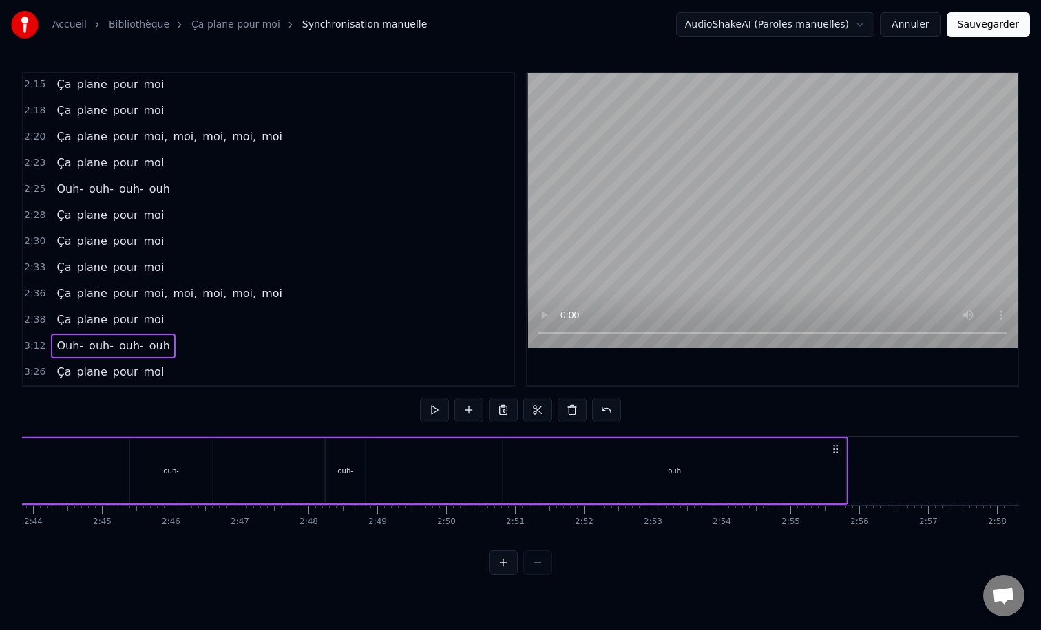
drag, startPoint x: 716, startPoint y: 451, endPoint x: 888, endPoint y: 456, distance: 172.1
click at [848, 456] on div "Ouh- ouh- ouh- ouh" at bounding box center [367, 471] width 961 height 68
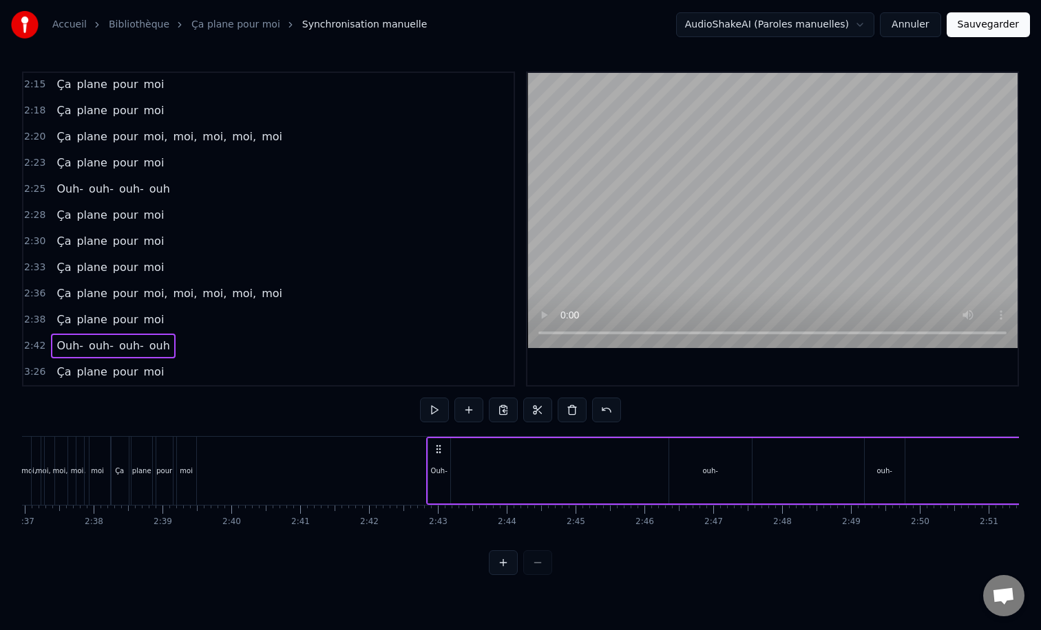
scroll to position [0, 10729]
drag, startPoint x: 511, startPoint y: 450, endPoint x: 404, endPoint y: 449, distance: 106.7
click at [404, 449] on icon at bounding box center [403, 449] width 11 height 11
click at [669, 478] on div "ouh-" at bounding box center [676, 470] width 83 height 65
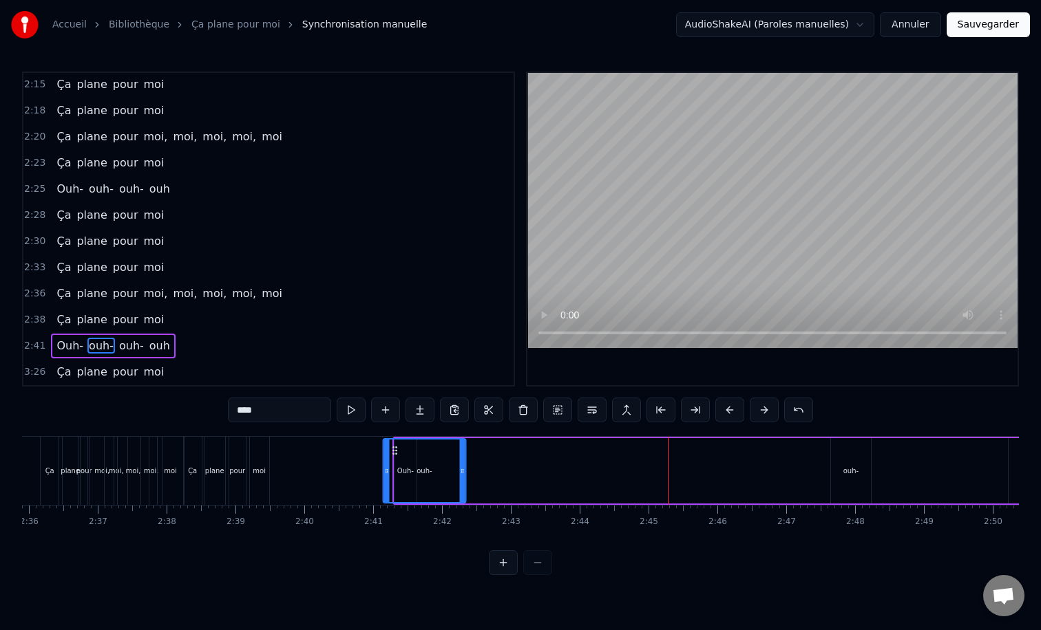
drag, startPoint x: 648, startPoint y: 451, endPoint x: 395, endPoint y: 452, distance: 252.6
click at [395, 452] on icon at bounding box center [394, 450] width 11 height 11
drag, startPoint x: 388, startPoint y: 469, endPoint x: 416, endPoint y: 469, distance: 27.5
drag, startPoint x: 464, startPoint y: 469, endPoint x: 434, endPoint y: 469, distance: 30.3
click at [434, 469] on icon at bounding box center [432, 471] width 6 height 11
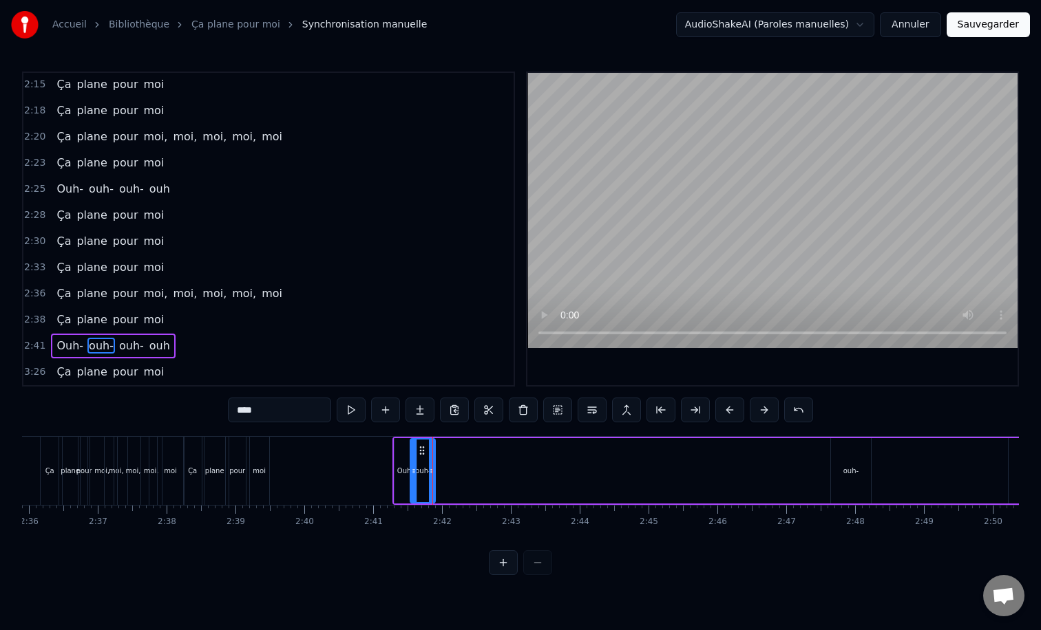
click at [856, 475] on div "ouh-" at bounding box center [850, 471] width 15 height 10
drag, startPoint x: 843, startPoint y: 449, endPoint x: 434, endPoint y: 458, distance: 409.6
click at [434, 458] on div "ouh-" at bounding box center [441, 471] width 39 height 63
drag, startPoint x: 425, startPoint y: 471, endPoint x: 432, endPoint y: 471, distance: 6.9
click at [432, 471] on icon at bounding box center [432, 471] width 6 height 11
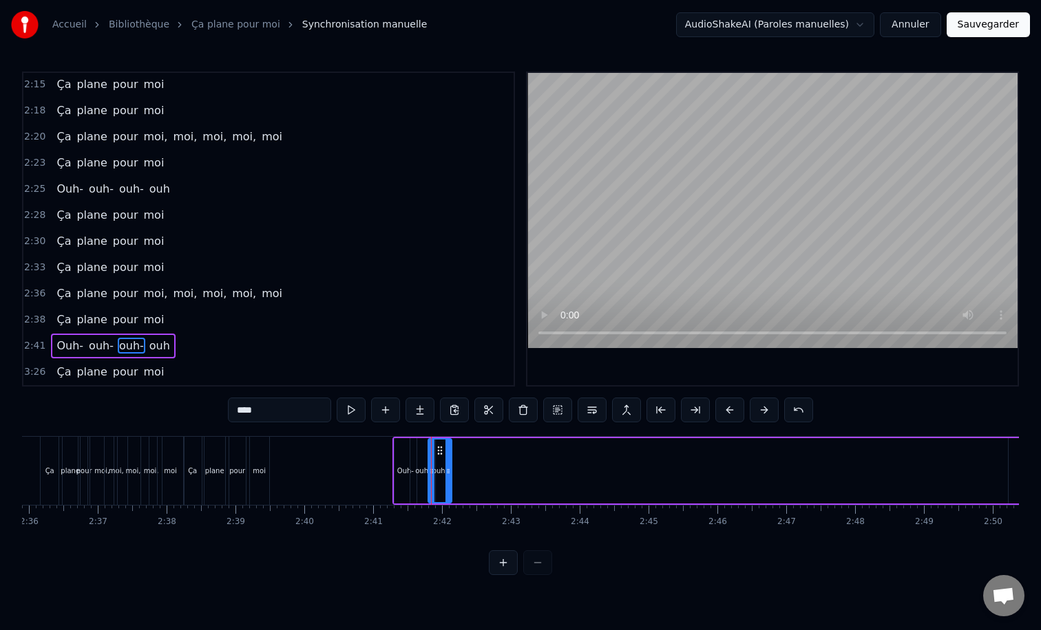
drag, startPoint x: 459, startPoint y: 471, endPoint x: 449, endPoint y: 471, distance: 9.6
click at [449, 471] on icon at bounding box center [448, 471] width 6 height 11
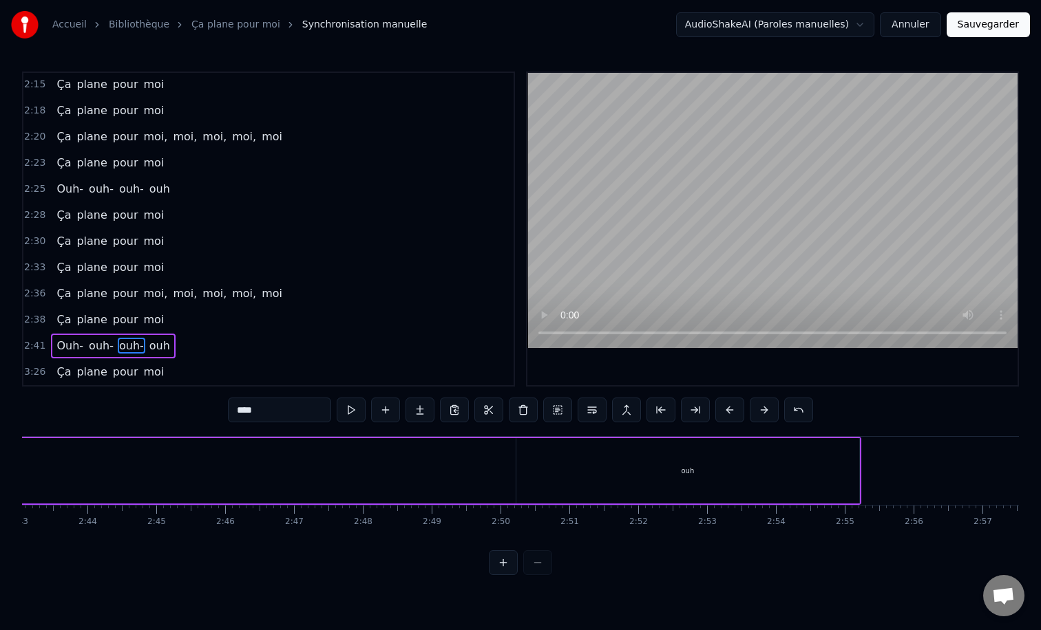
scroll to position [0, 11242]
click at [670, 464] on div "ouh" at bounding box center [667, 470] width 343 height 65
type input "***"
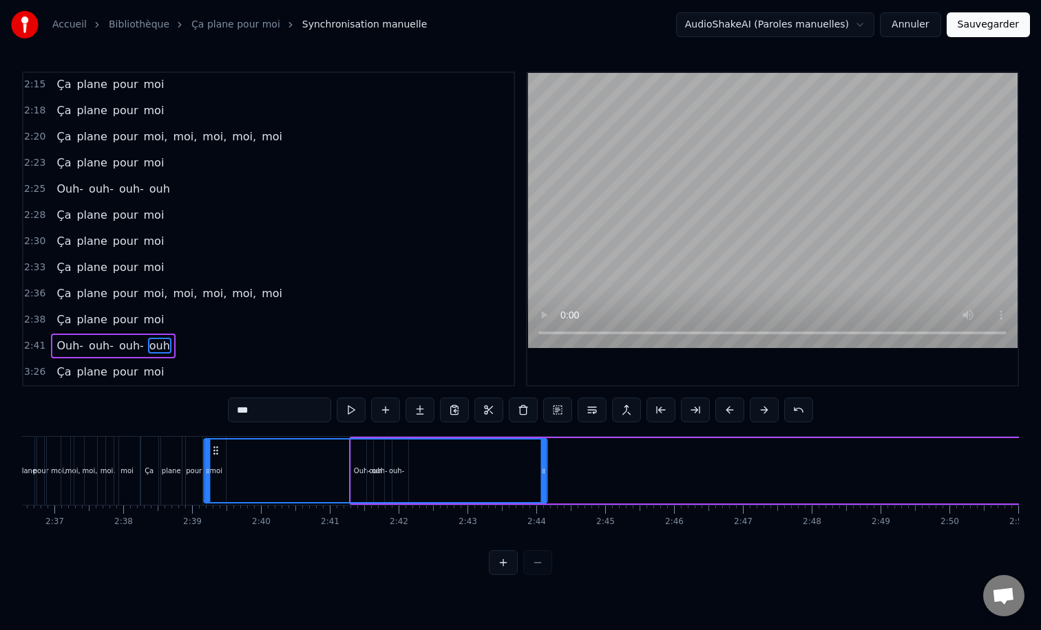
scroll to position [0, 10765]
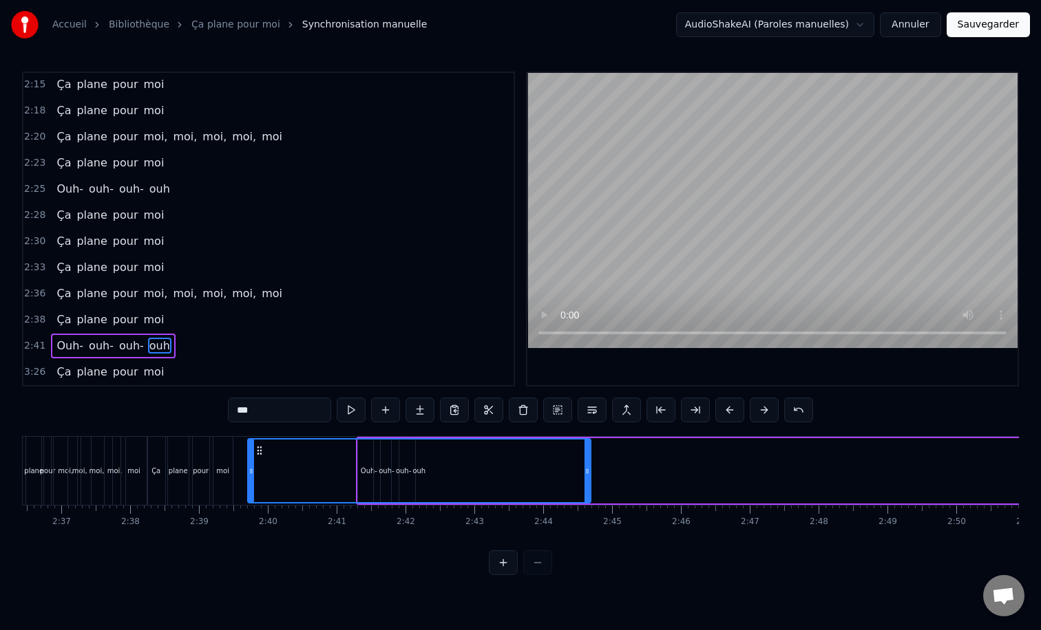
drag, startPoint x: 506, startPoint y: 449, endPoint x: 257, endPoint y: 445, distance: 248.5
click at [257, 445] on div "ouh" at bounding box center [418, 471] width 341 height 63
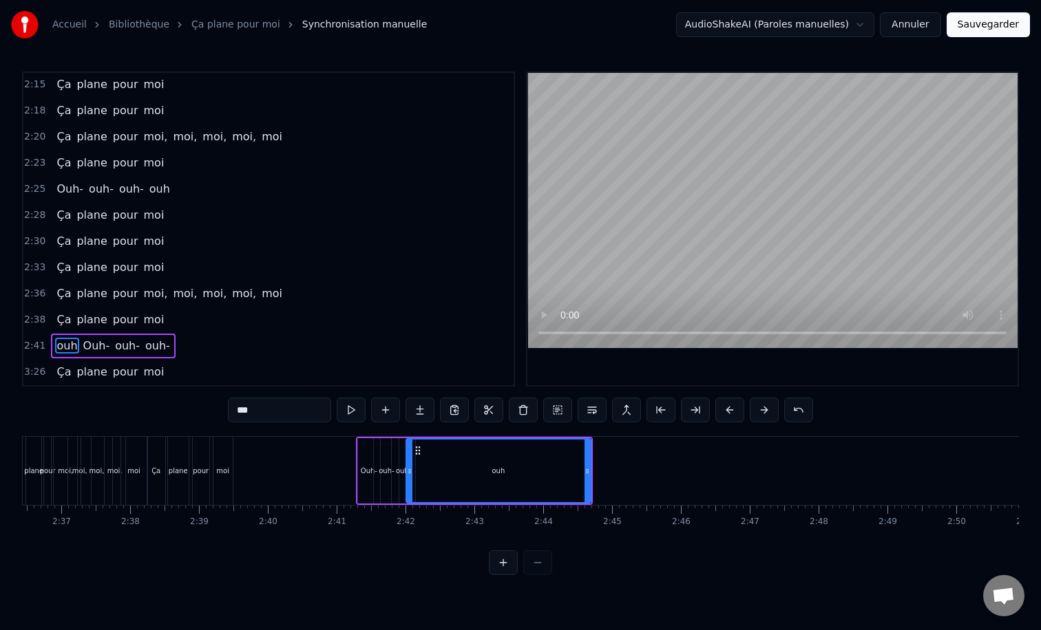
drag, startPoint x: 251, startPoint y: 468, endPoint x: 409, endPoint y: 473, distance: 158.4
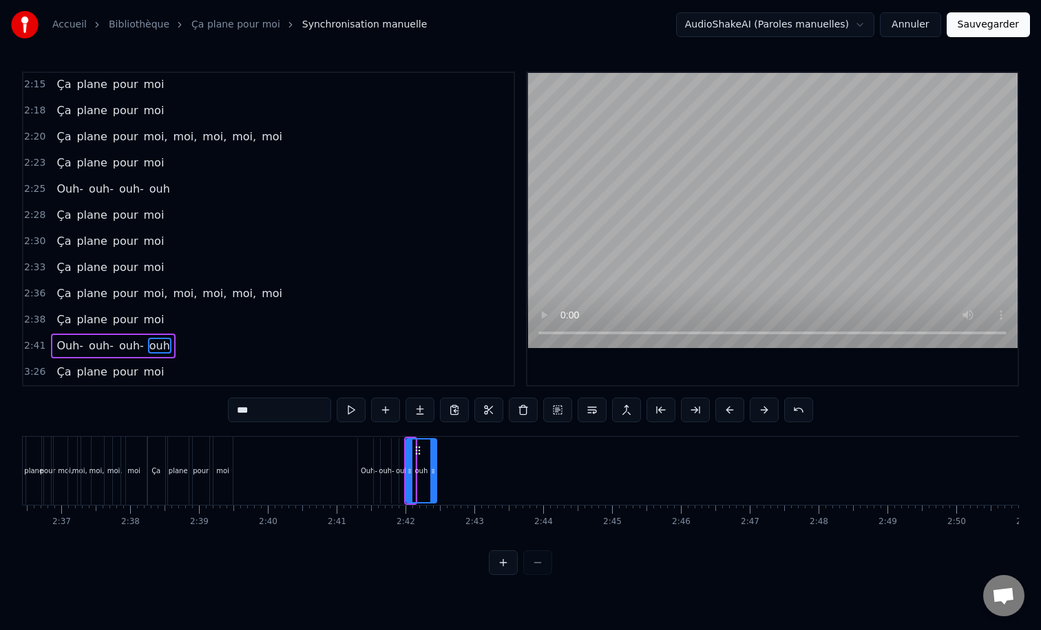
drag, startPoint x: 587, startPoint y: 469, endPoint x: 433, endPoint y: 468, distance: 154.2
click at [433, 468] on icon at bounding box center [433, 471] width 6 height 11
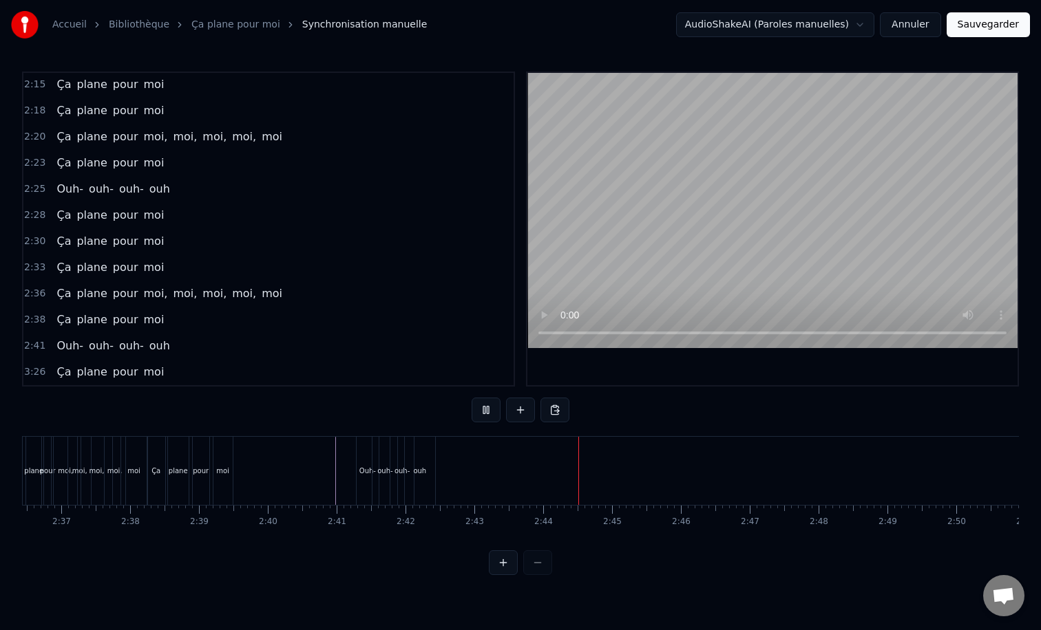
click at [403, 469] on div "ouh-" at bounding box center [401, 471] width 15 height 10
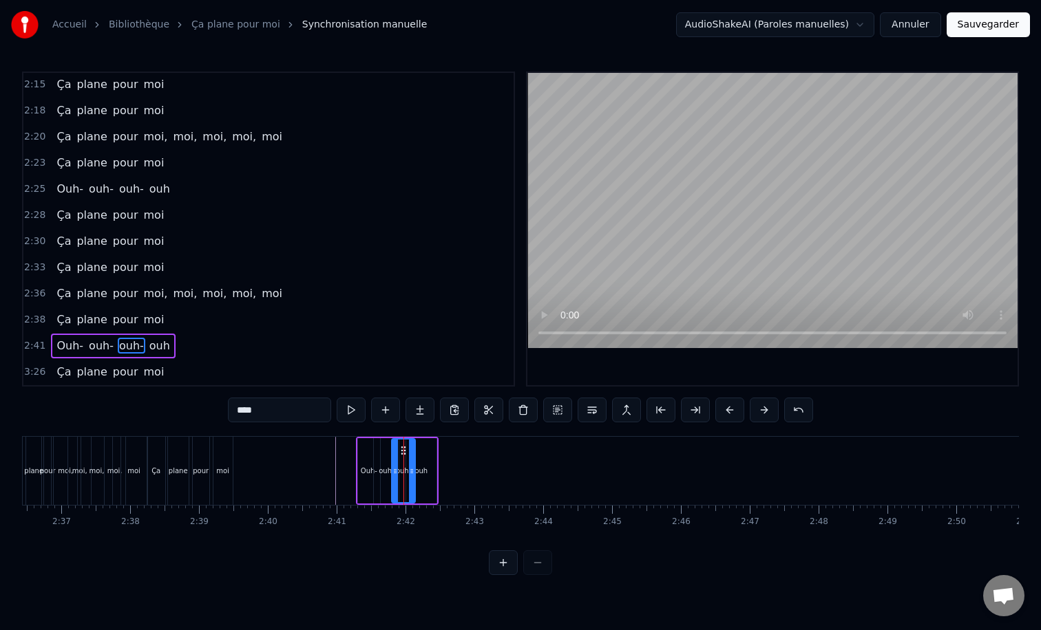
click at [142, 361] on div "Ça plane pour moi" at bounding box center [110, 372] width 118 height 25
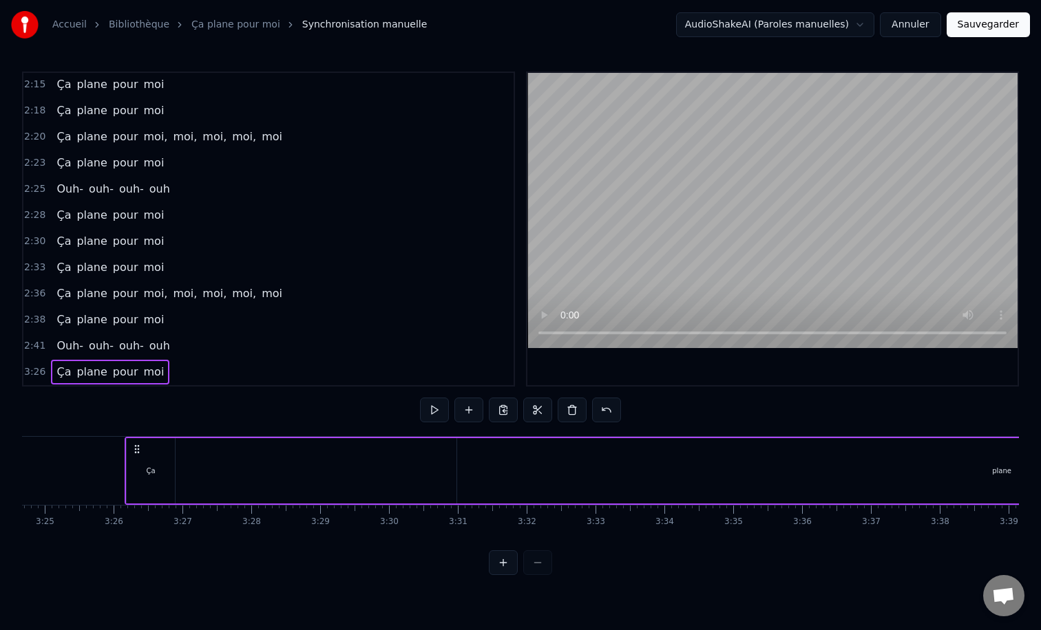
scroll to position [0, 14119]
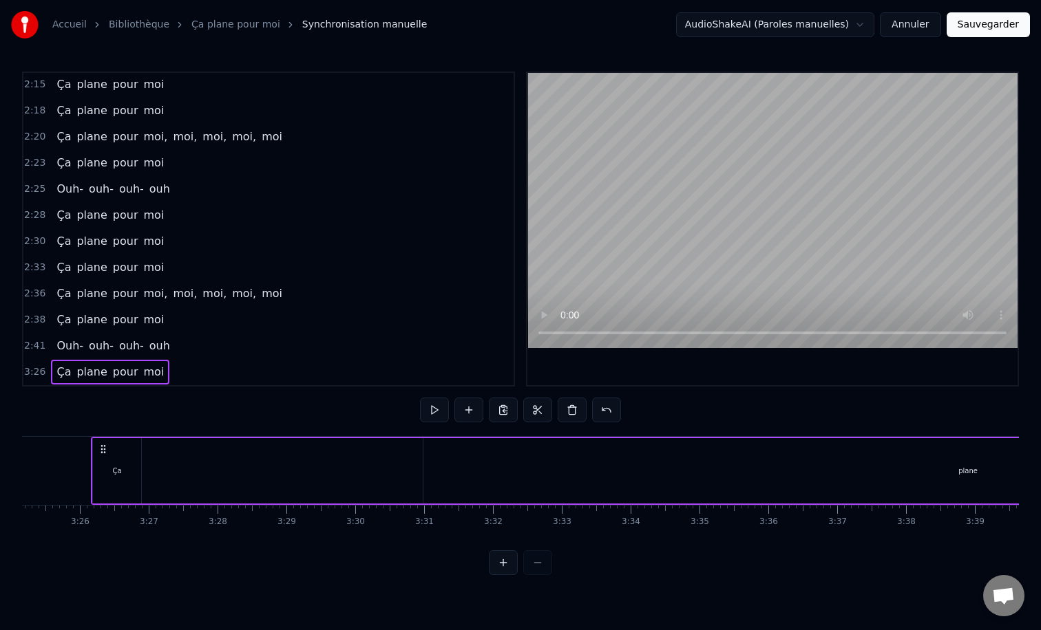
click at [104, 448] on icon at bounding box center [103, 449] width 11 height 11
click at [143, 362] on div "Ça plane pour moi" at bounding box center [110, 372] width 118 height 25
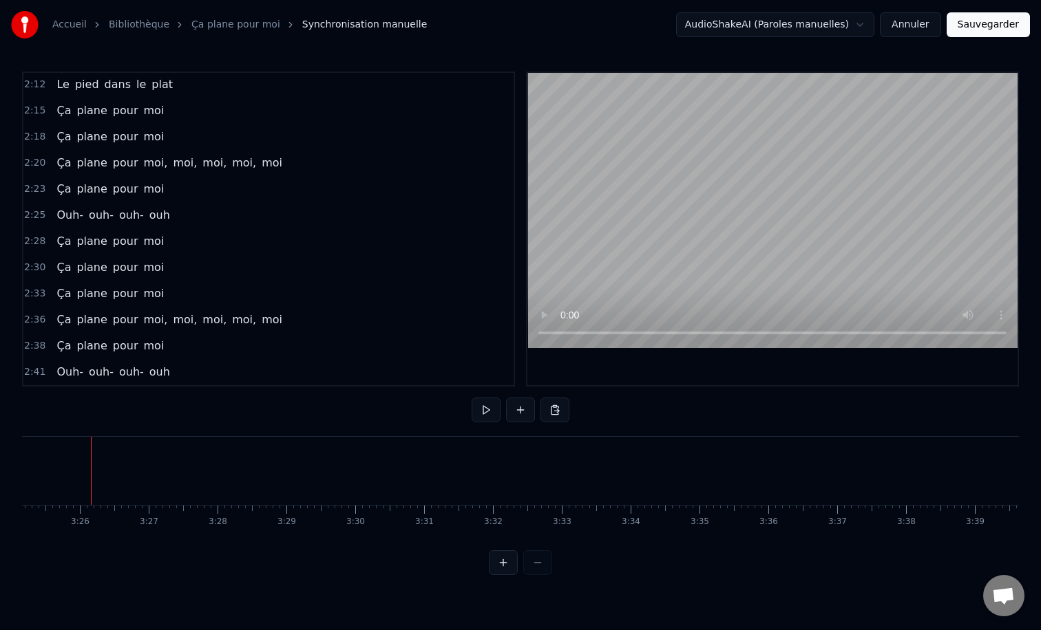
scroll to position [1335, 0]
click at [971, 20] on button "Sauvegarder" at bounding box center [987, 24] width 83 height 25
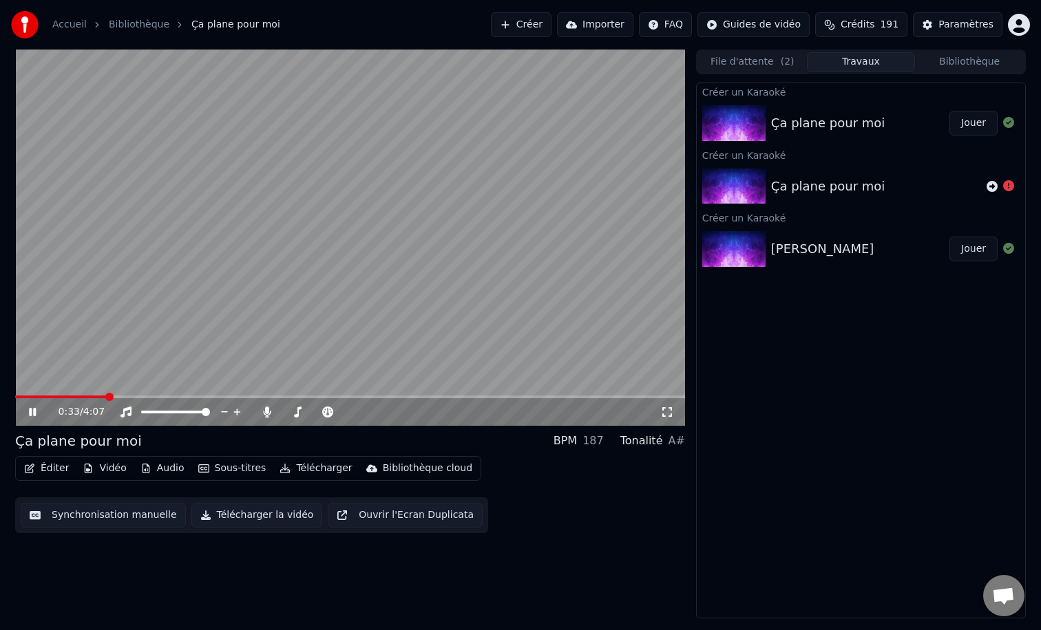
click at [300, 246] on video at bounding box center [350, 238] width 670 height 376
click at [546, 24] on button "Créer" at bounding box center [521, 24] width 61 height 25
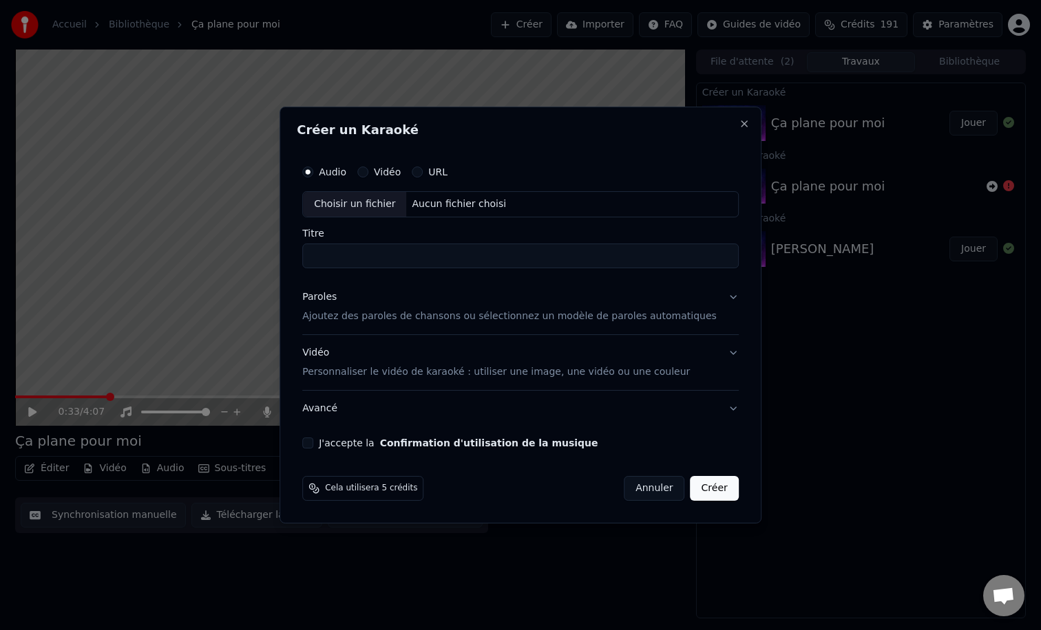
click at [379, 205] on div "Choisir un fichier" at bounding box center [354, 204] width 103 height 25
type input "**********"
click at [371, 312] on p "Ajoutez des paroles de chansons ou sélectionnez un modèle de paroles automatiqu…" at bounding box center [509, 317] width 414 height 14
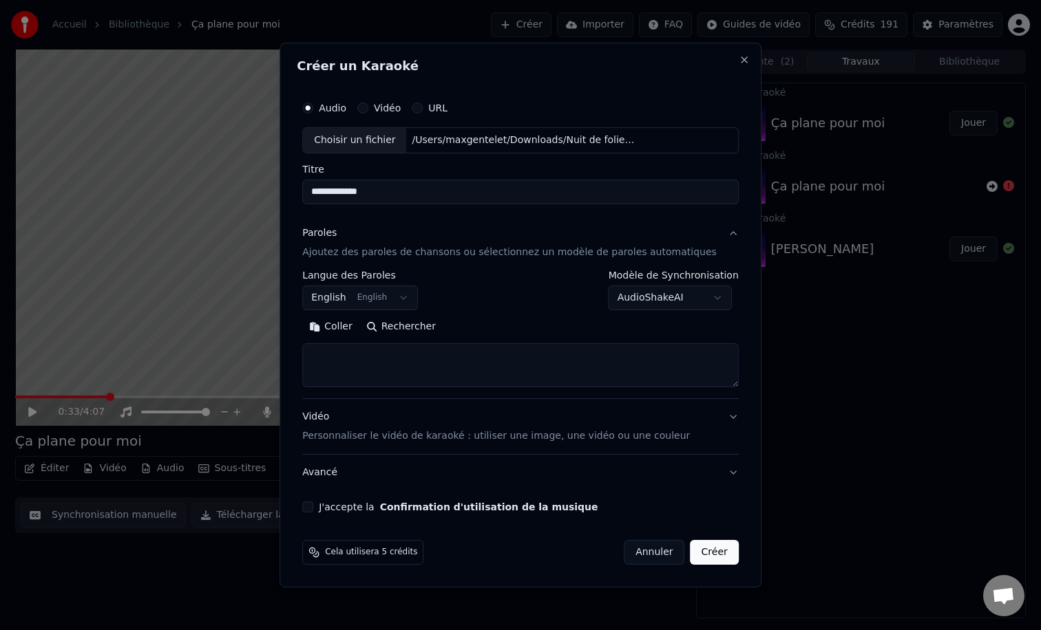
click at [390, 358] on textarea at bounding box center [520, 365] width 436 height 44
paste textarea "**********"
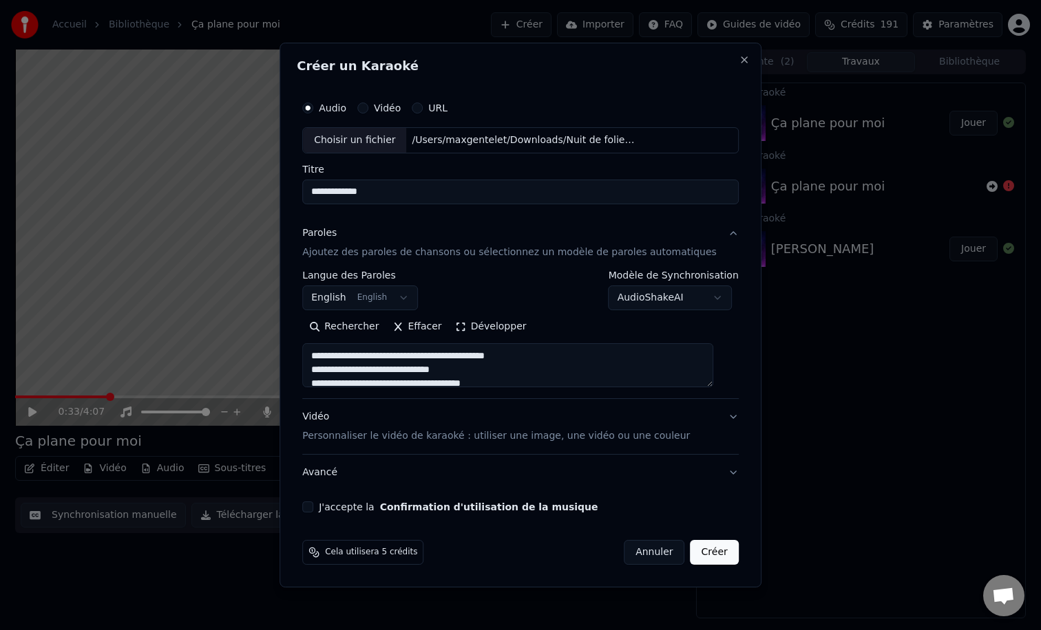
scroll to position [815, 0]
type textarea "**********"
click at [447, 424] on div "Vidéo Personnaliser le vidéo de karaoké : utiliser une image, une vidéo ou une …" at bounding box center [495, 426] width 387 height 33
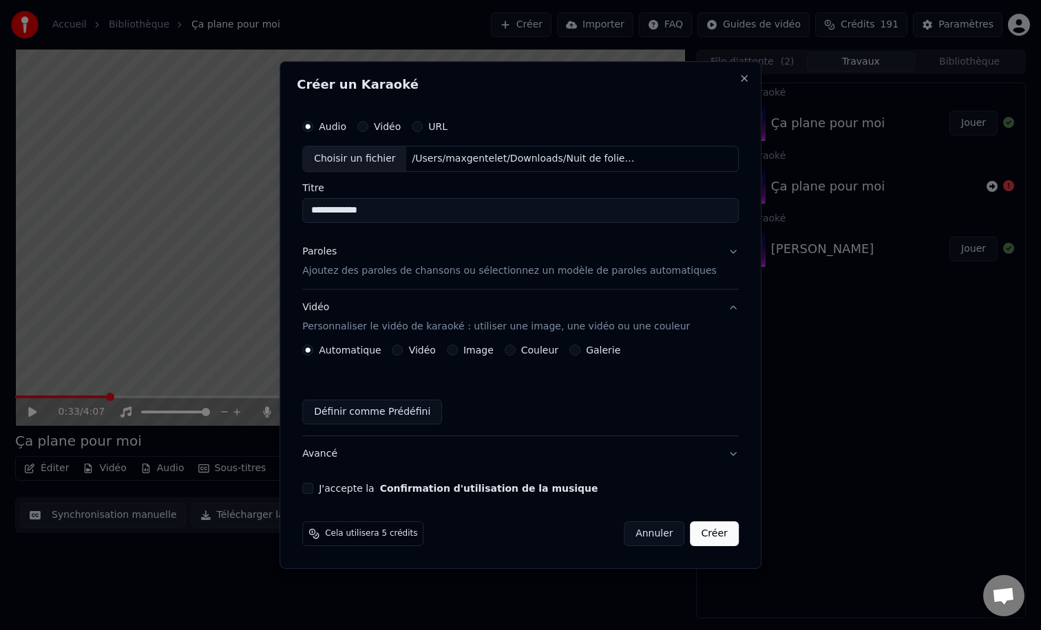
click at [526, 352] on label "Couleur" at bounding box center [539, 350] width 37 height 10
click at [515, 352] on button "Couleur" at bounding box center [509, 350] width 11 height 11
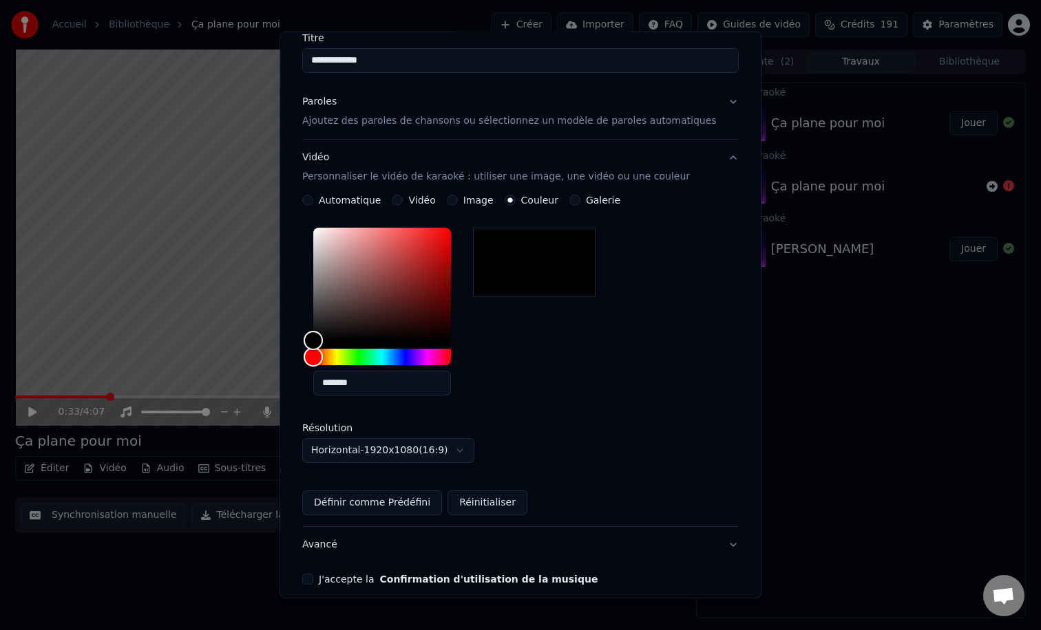
scroll to position [181, 0]
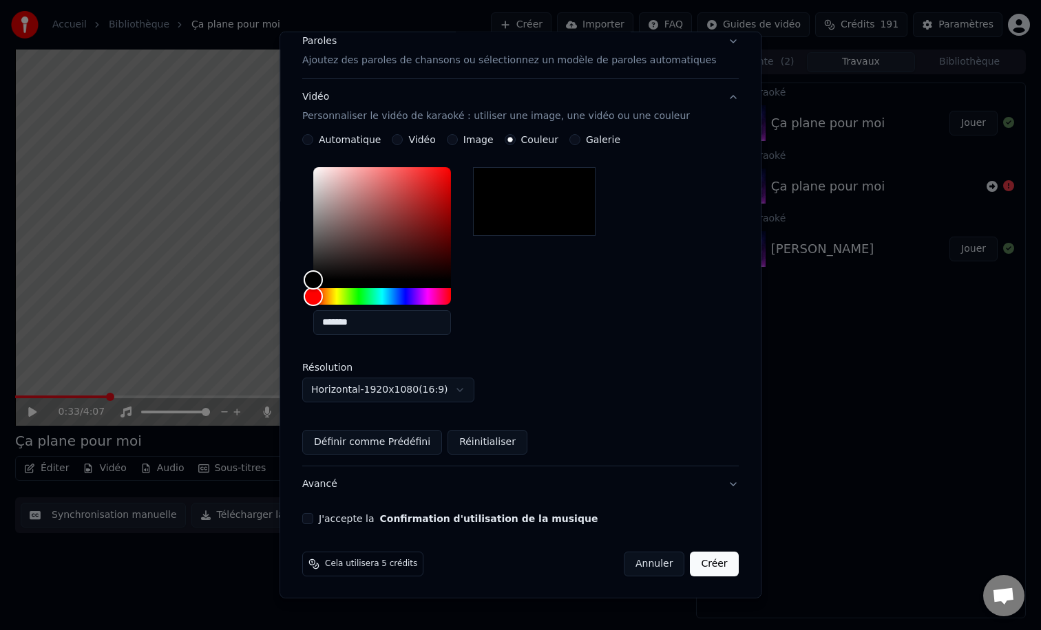
click at [343, 515] on label "J'accepte la Confirmation d'utilisation de la musique" at bounding box center [458, 519] width 279 height 10
click at [313, 515] on button "J'accepte la Confirmation d'utilisation de la musique" at bounding box center [307, 518] width 11 height 11
click at [691, 562] on button "Créer" at bounding box center [714, 564] width 48 height 25
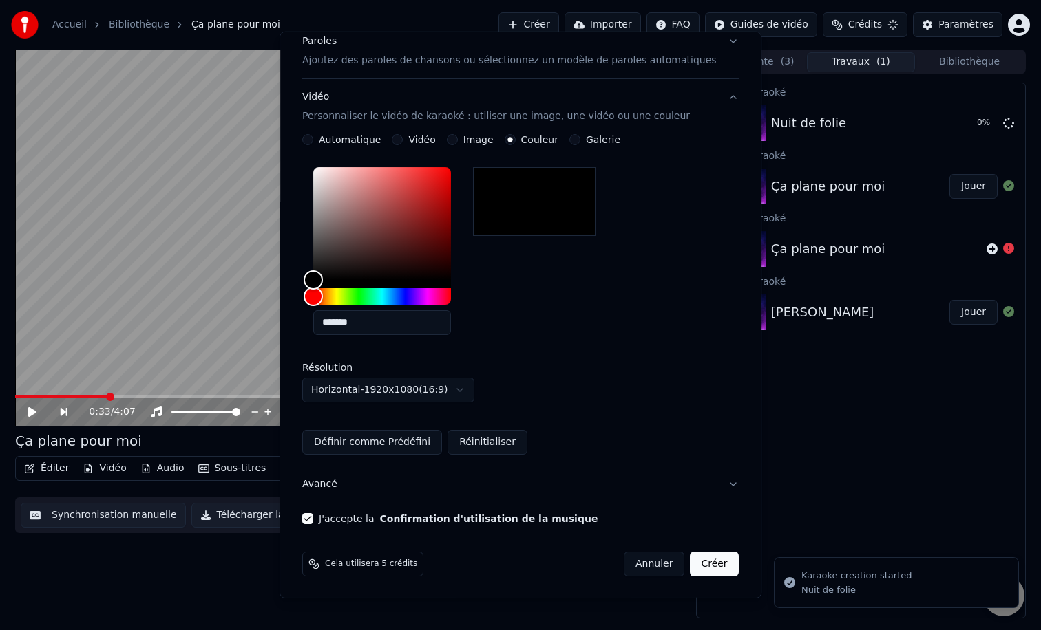
scroll to position [0, 0]
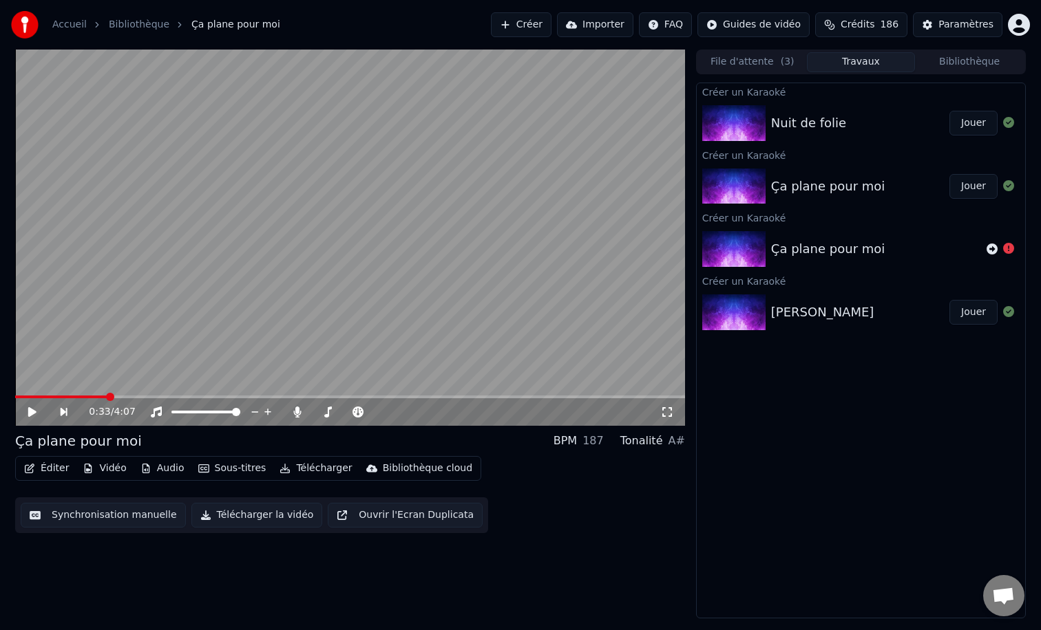
click at [965, 117] on button "Jouer" at bounding box center [973, 123] width 48 height 25
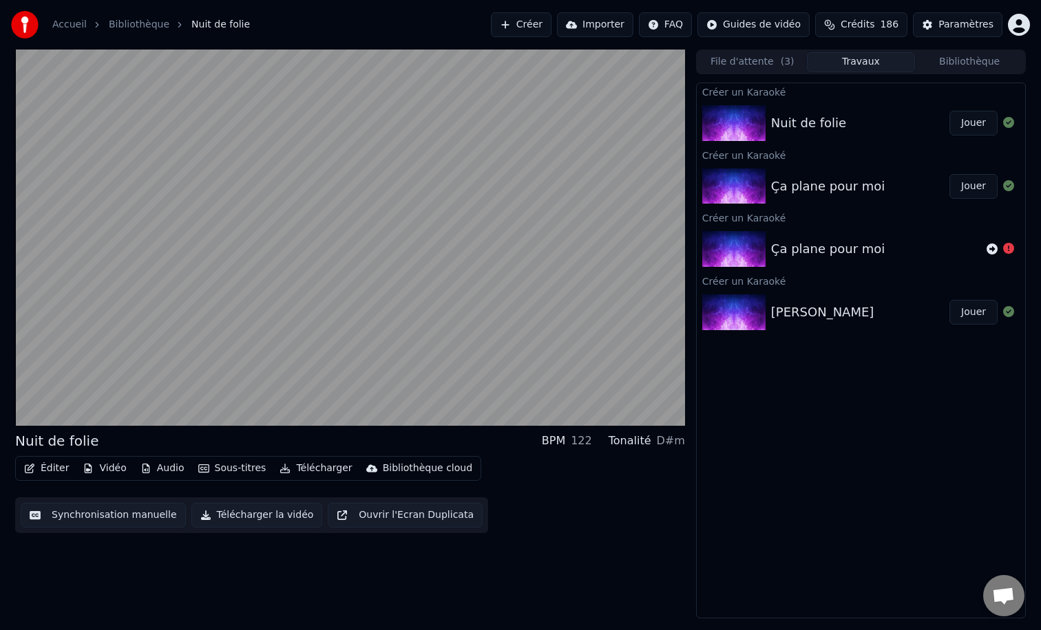
click at [52, 467] on button "Éditer" at bounding box center [47, 468] width 56 height 19
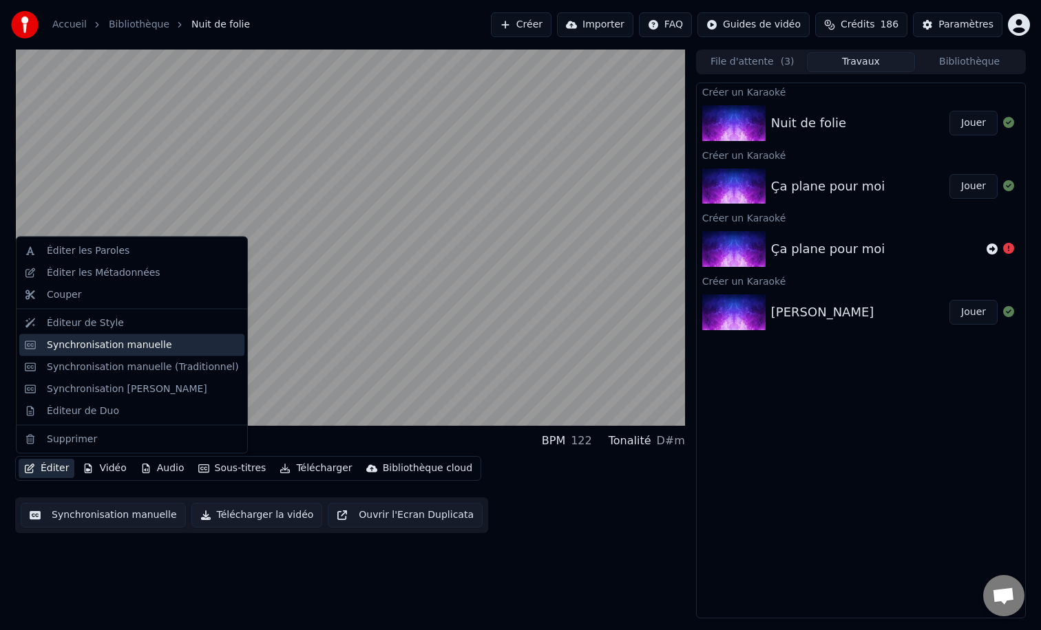
click at [124, 343] on div "Synchronisation manuelle" at bounding box center [109, 345] width 125 height 14
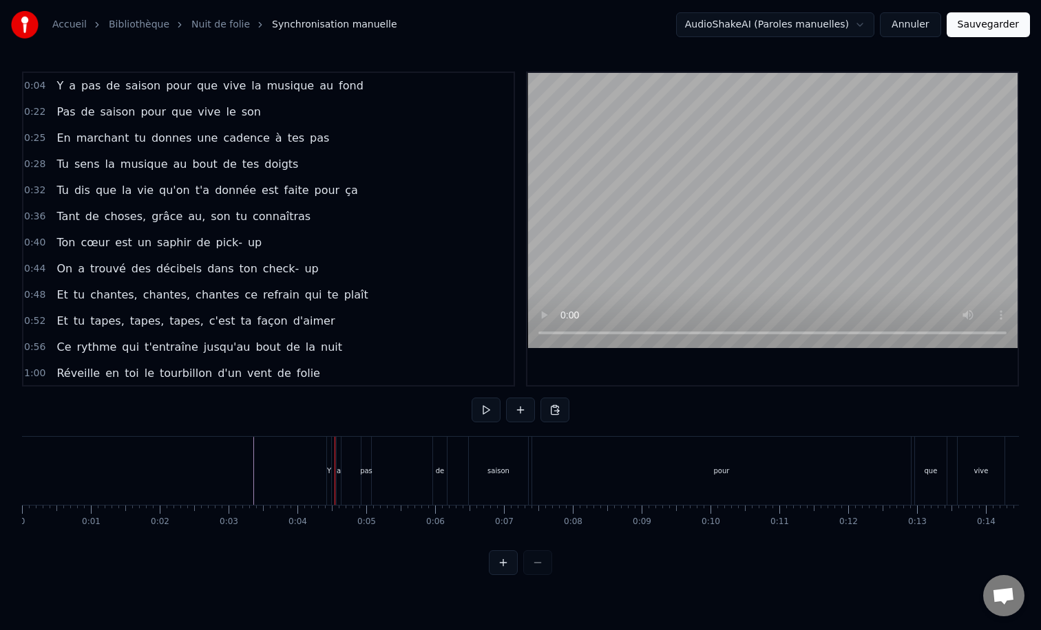
click at [330, 467] on div "Y" at bounding box center [329, 471] width 4 height 10
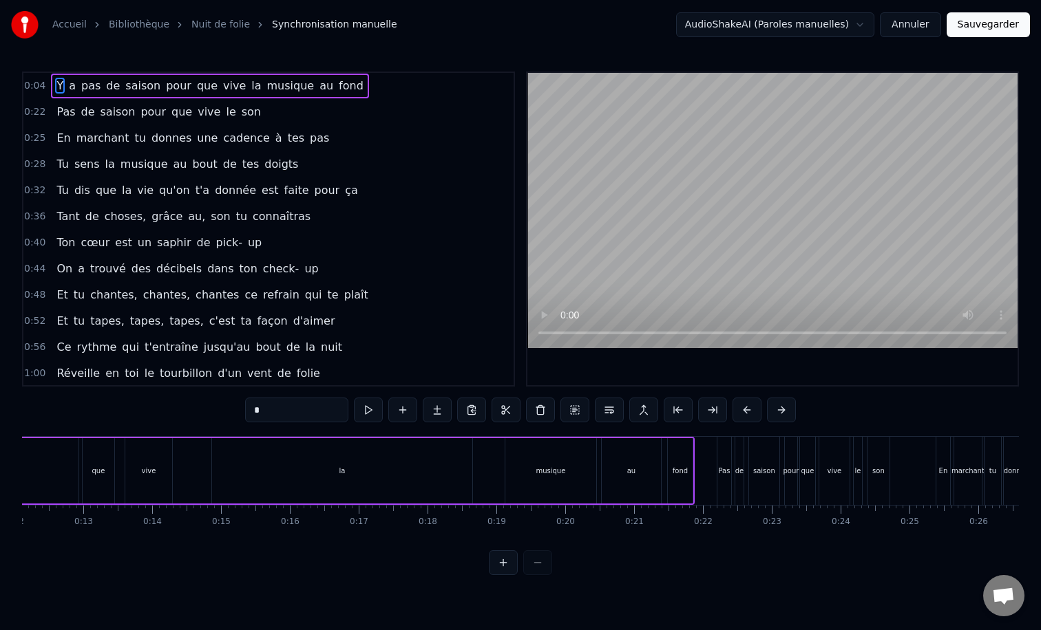
scroll to position [0, 834]
click at [370, 454] on div "la" at bounding box center [341, 470] width 260 height 65
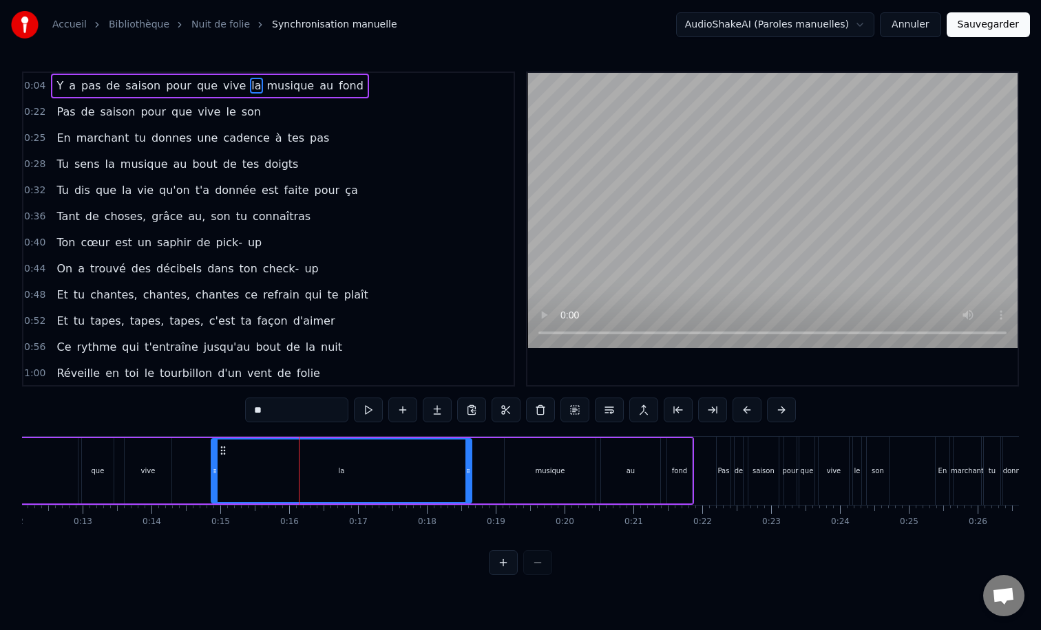
click at [535, 467] on div "musique" at bounding box center [549, 470] width 91 height 65
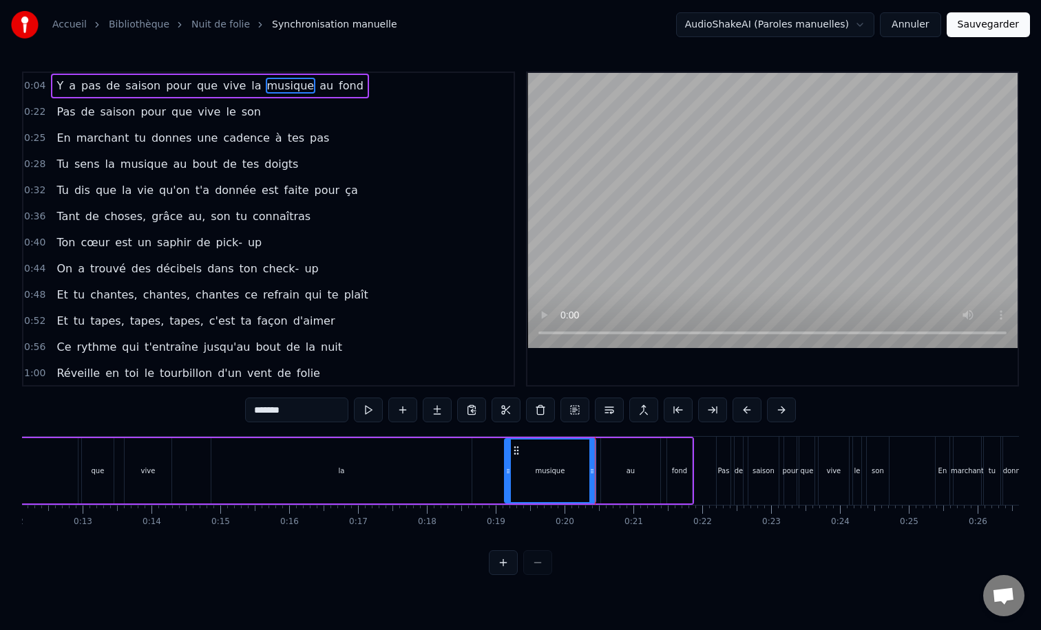
click at [616, 467] on div "au" at bounding box center [630, 470] width 59 height 65
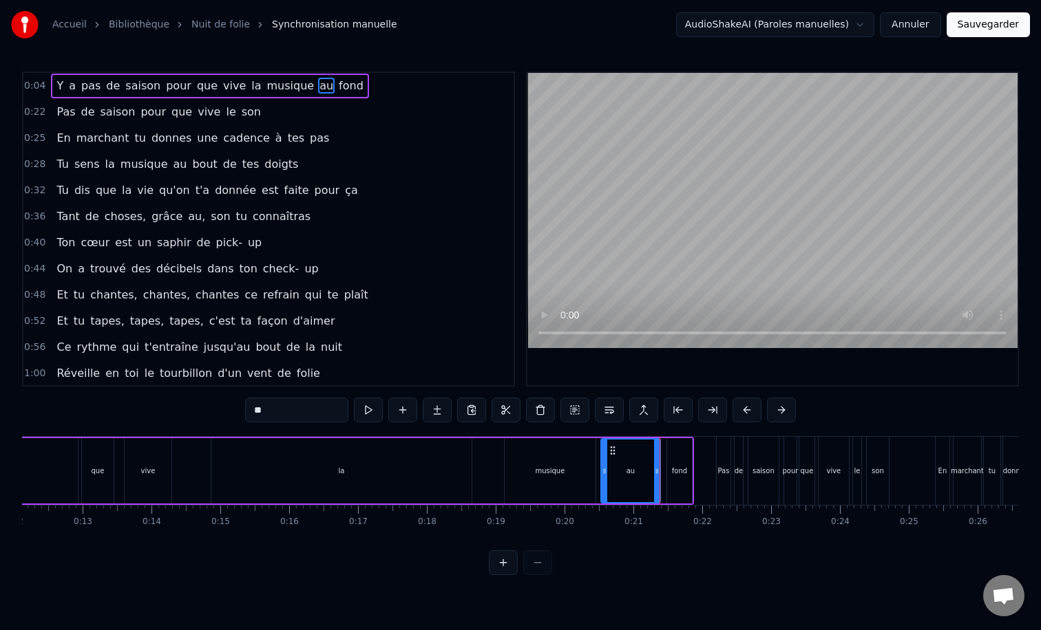
click at [549, 466] on div "musique" at bounding box center [550, 471] width 30 height 10
type input "*******"
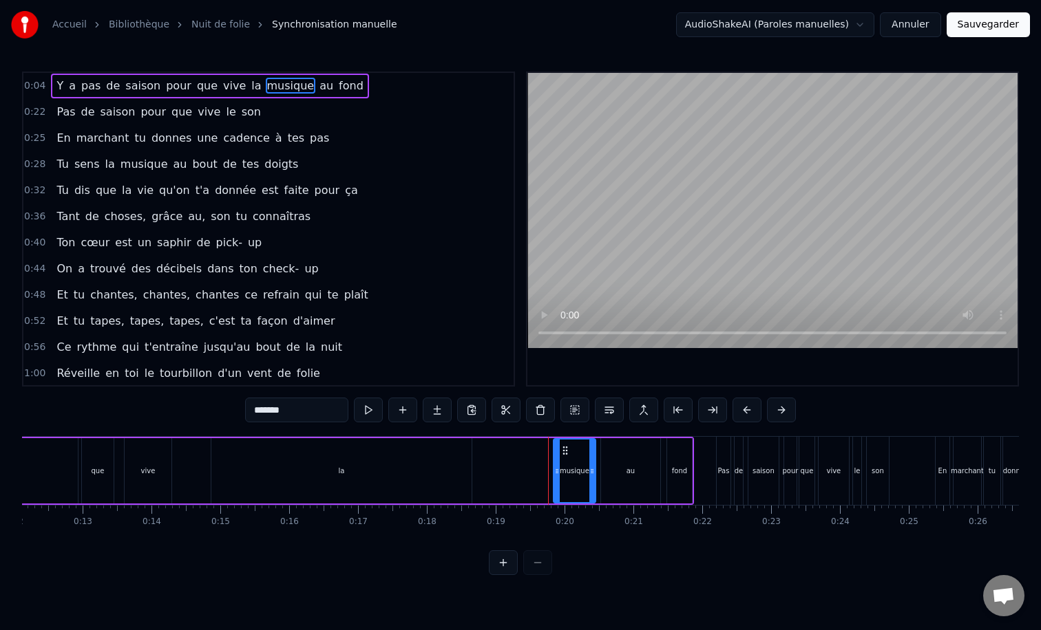
drag, startPoint x: 512, startPoint y: 470, endPoint x: 557, endPoint y: 469, distance: 44.7
click at [557, 469] on icon at bounding box center [557, 471] width 6 height 11
click at [537, 465] on div "Y a pas de saison pour que vive la musique au fond" at bounding box center [93, 471] width 1202 height 68
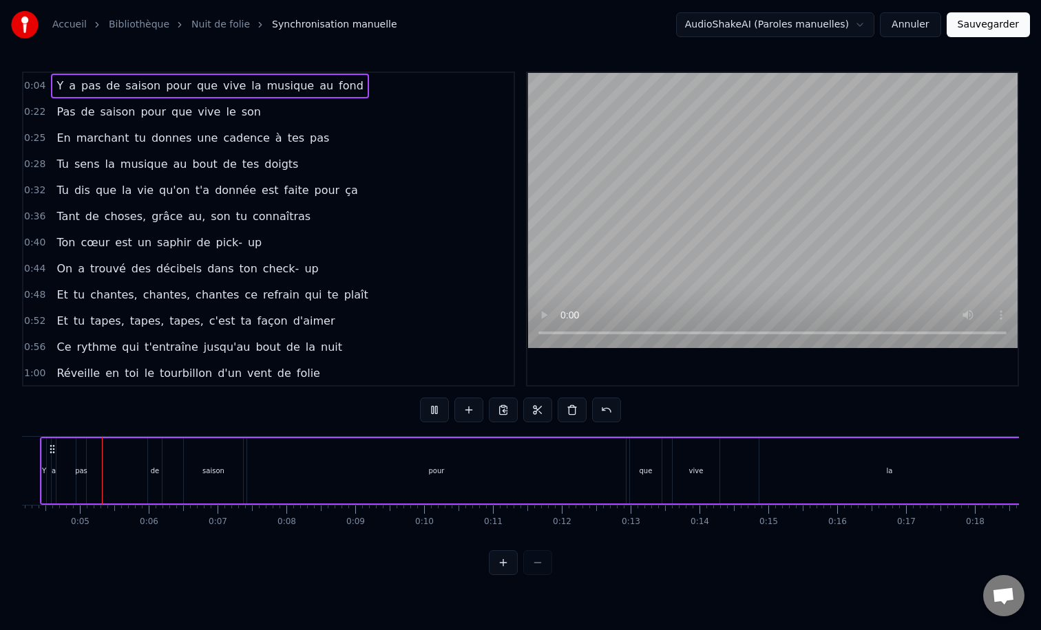
scroll to position [0, 285]
click at [834, 476] on div "la" at bounding box center [890, 470] width 260 height 65
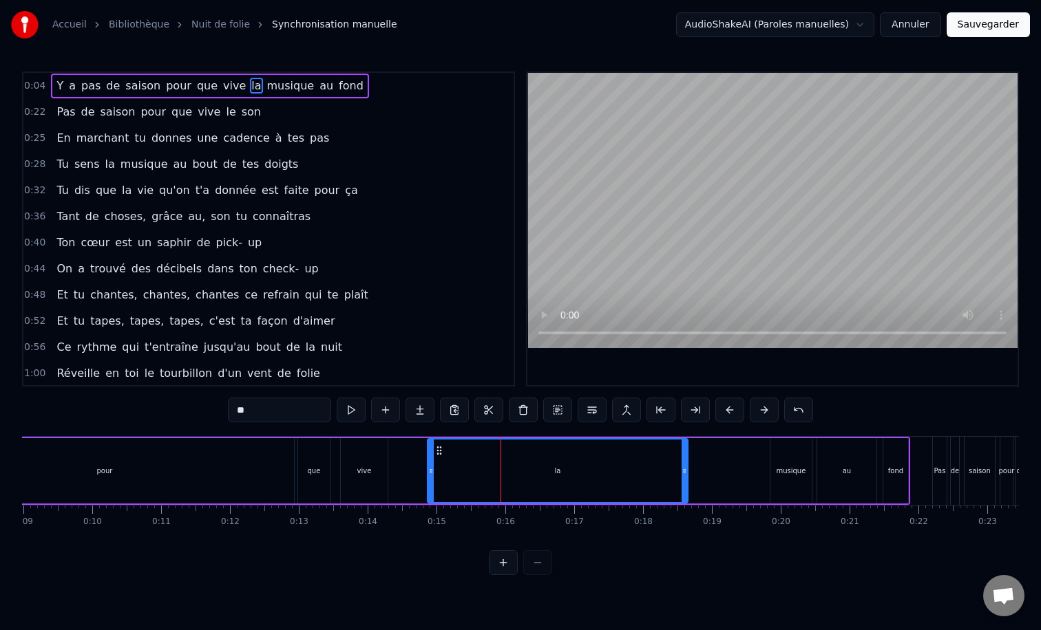
scroll to position [0, 654]
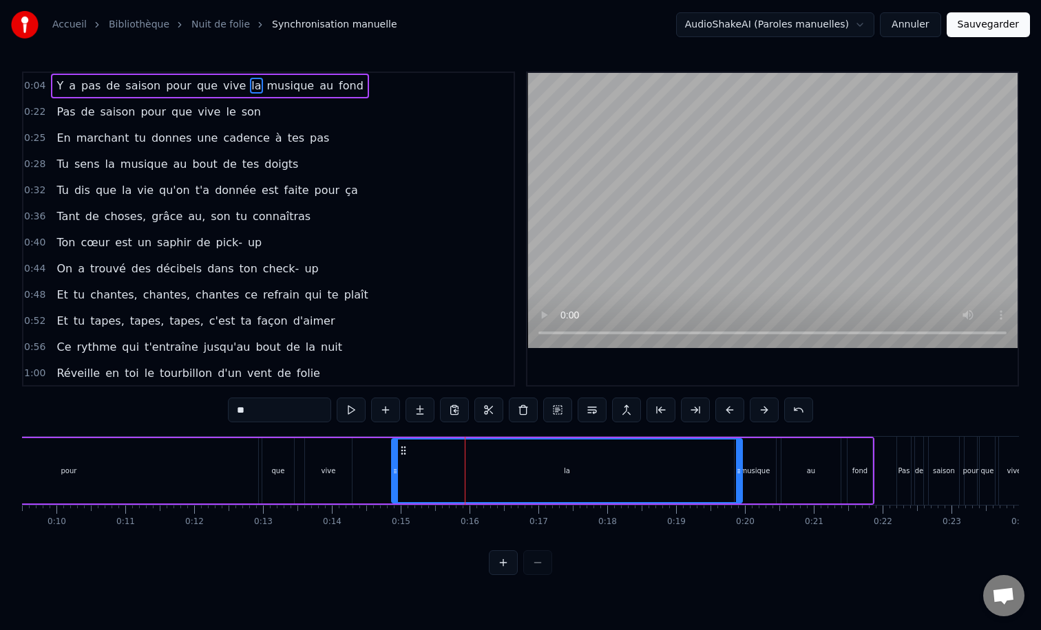
drag, startPoint x: 647, startPoint y: 470, endPoint x: 738, endPoint y: 465, distance: 91.0
click at [738, 466] on icon at bounding box center [739, 471] width 6 height 11
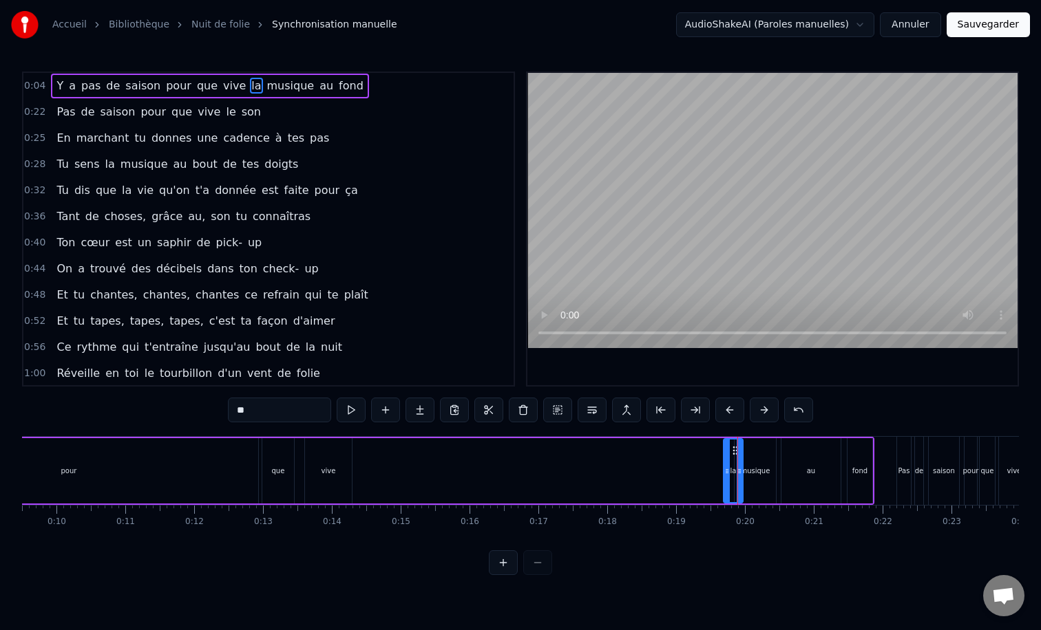
drag, startPoint x: 394, startPoint y: 471, endPoint x: 726, endPoint y: 465, distance: 331.8
click at [726, 466] on icon at bounding box center [727, 471] width 6 height 11
click at [323, 475] on div "vive" at bounding box center [328, 471] width 14 height 10
drag, startPoint x: 316, startPoint y: 448, endPoint x: 709, endPoint y: 440, distance: 393.0
click at [709, 440] on div "vive" at bounding box center [721, 471] width 45 height 63
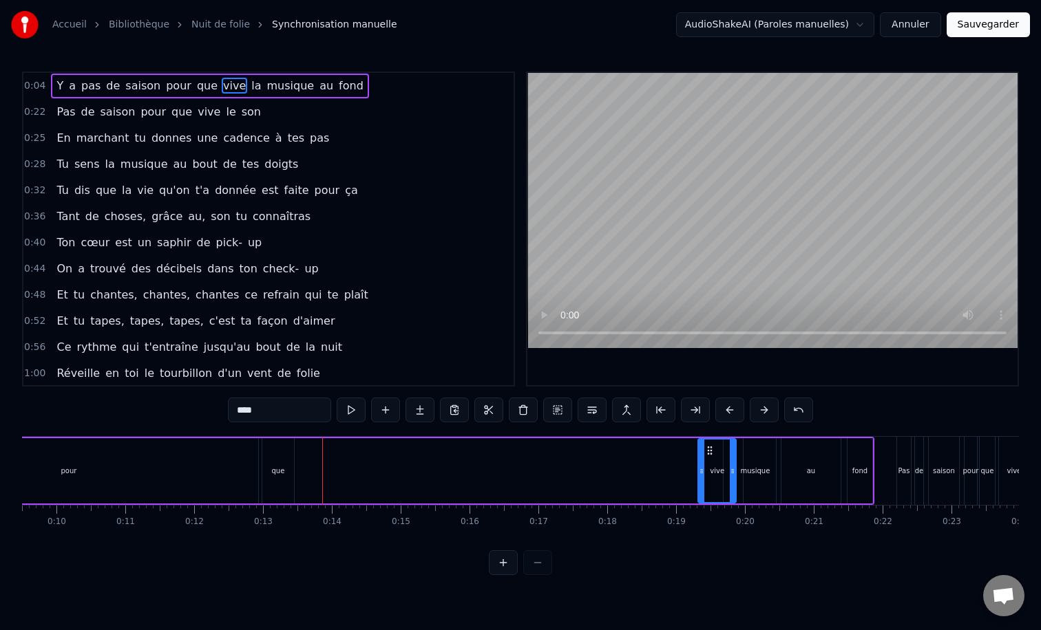
drag, startPoint x: 742, startPoint y: 467, endPoint x: 733, endPoint y: 467, distance: 8.9
click at [733, 467] on icon at bounding box center [732, 471] width 6 height 11
drag, startPoint x: 702, startPoint y: 469, endPoint x: 713, endPoint y: 469, distance: 11.0
click at [713, 469] on icon at bounding box center [711, 471] width 6 height 11
click at [278, 471] on div "que" at bounding box center [278, 471] width 13 height 10
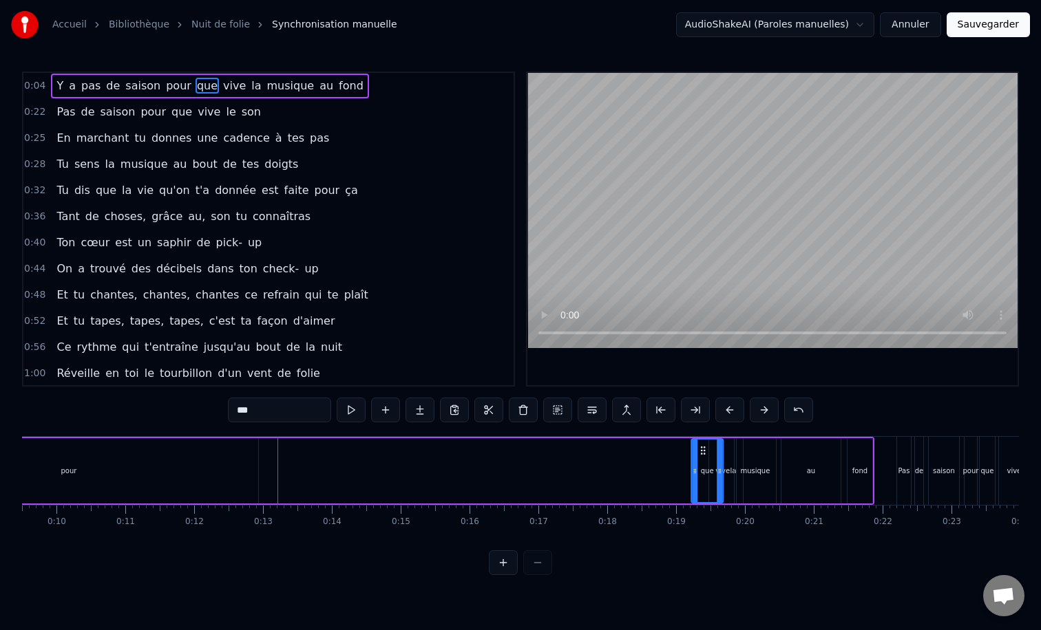
drag, startPoint x: 274, startPoint y: 447, endPoint x: 703, endPoint y: 445, distance: 428.8
click at [703, 445] on div "que" at bounding box center [707, 471] width 30 height 63
click at [62, 477] on div "pour" at bounding box center [69, 470] width 379 height 65
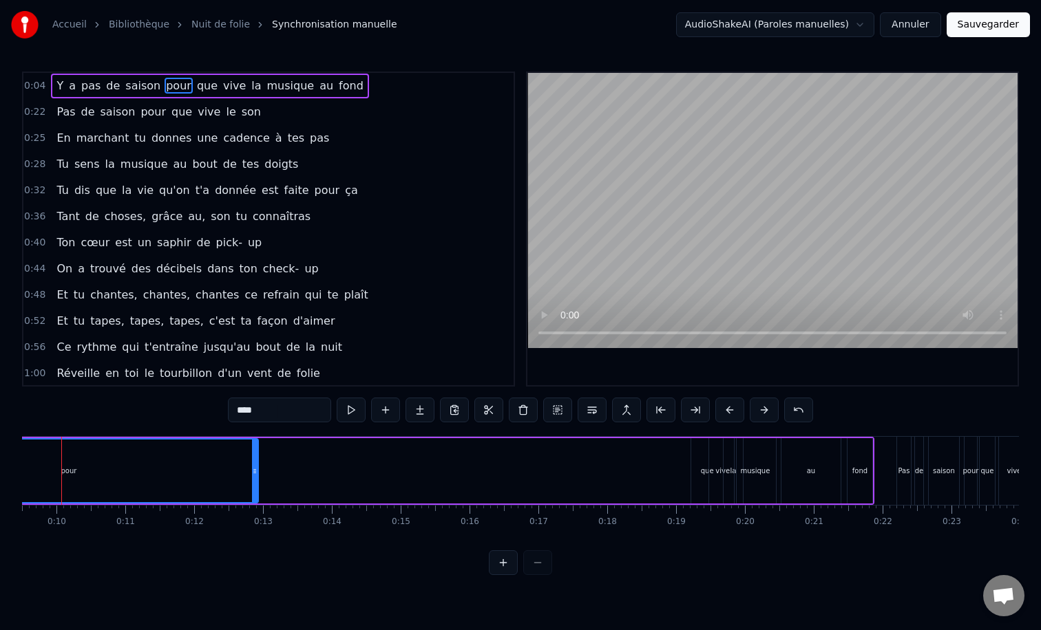
scroll to position [0, 624]
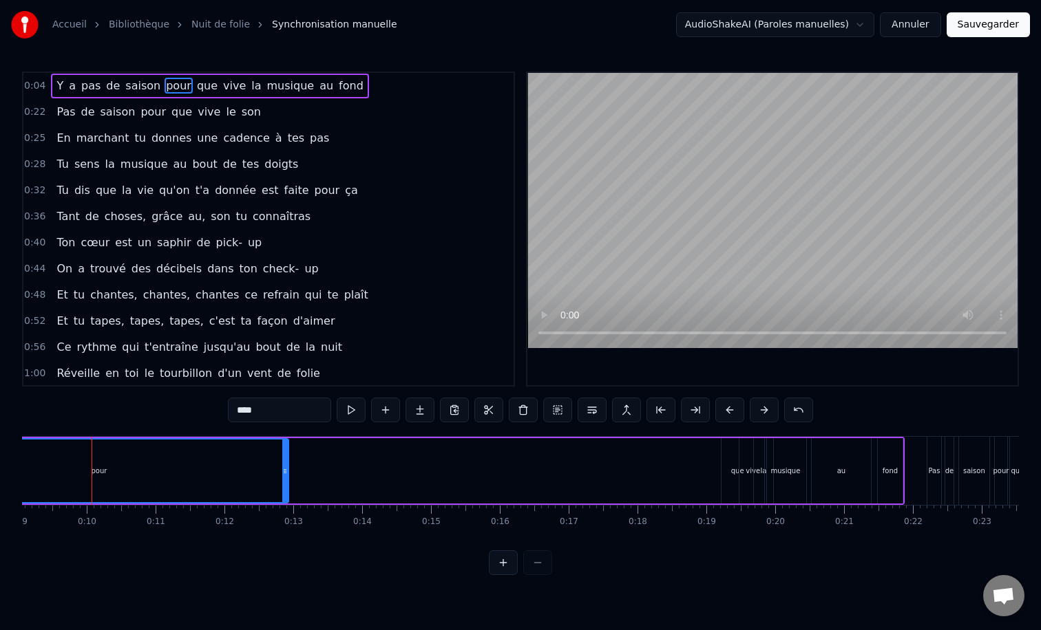
click at [287, 464] on div "pour" at bounding box center [99, 470] width 380 height 65
click at [237, 457] on div "pour" at bounding box center [99, 471] width 377 height 63
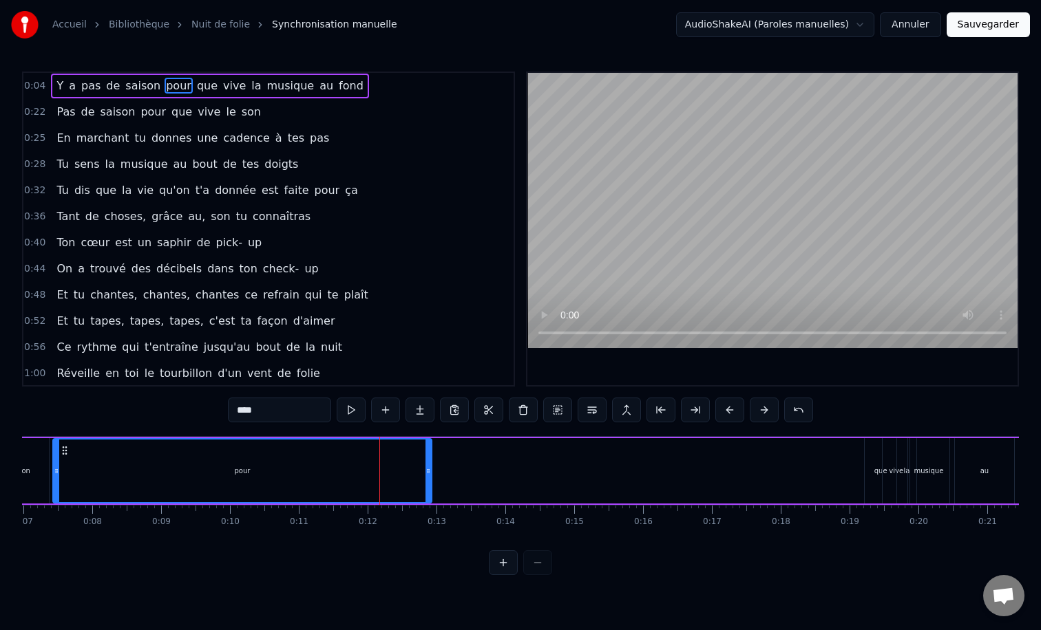
scroll to position [0, 473]
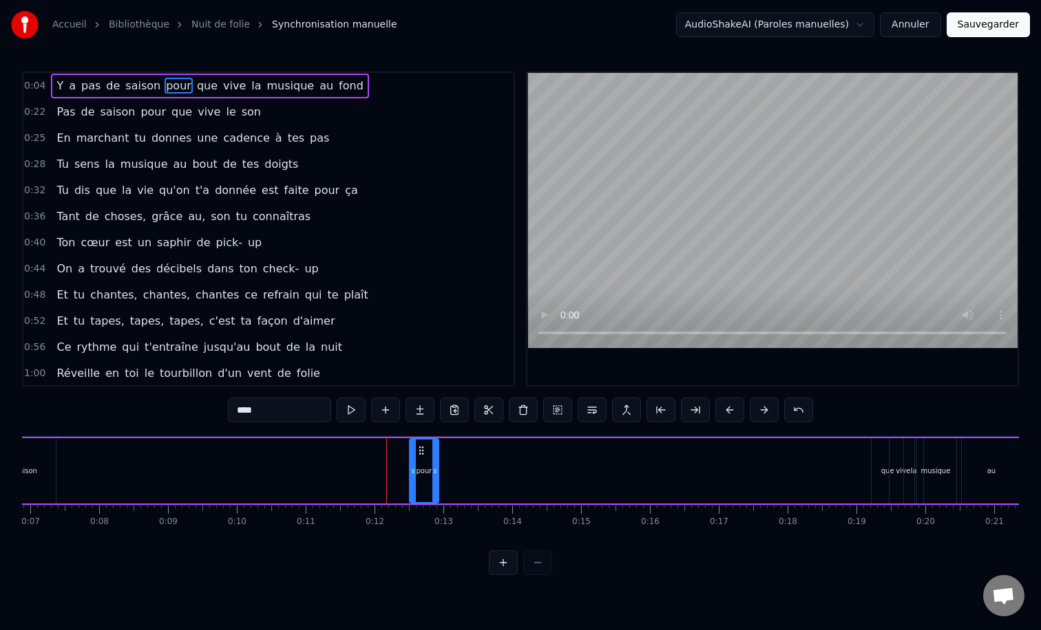
drag, startPoint x: 63, startPoint y: 469, endPoint x: 412, endPoint y: 441, distance: 350.7
click at [412, 441] on div at bounding box center [413, 471] width 6 height 63
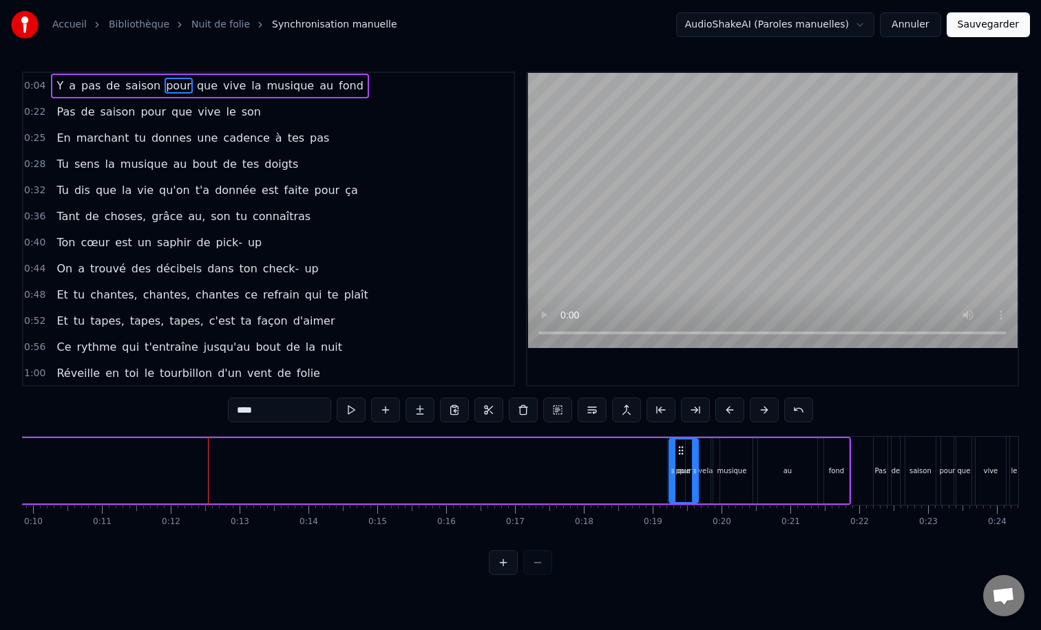
scroll to position [0, 681]
drag, startPoint x: 423, startPoint y: 449, endPoint x: 811, endPoint y: 461, distance: 388.3
drag, startPoint x: 693, startPoint y: 447, endPoint x: 657, endPoint y: 449, distance: 35.8
click at [657, 449] on icon at bounding box center [658, 450] width 11 height 11
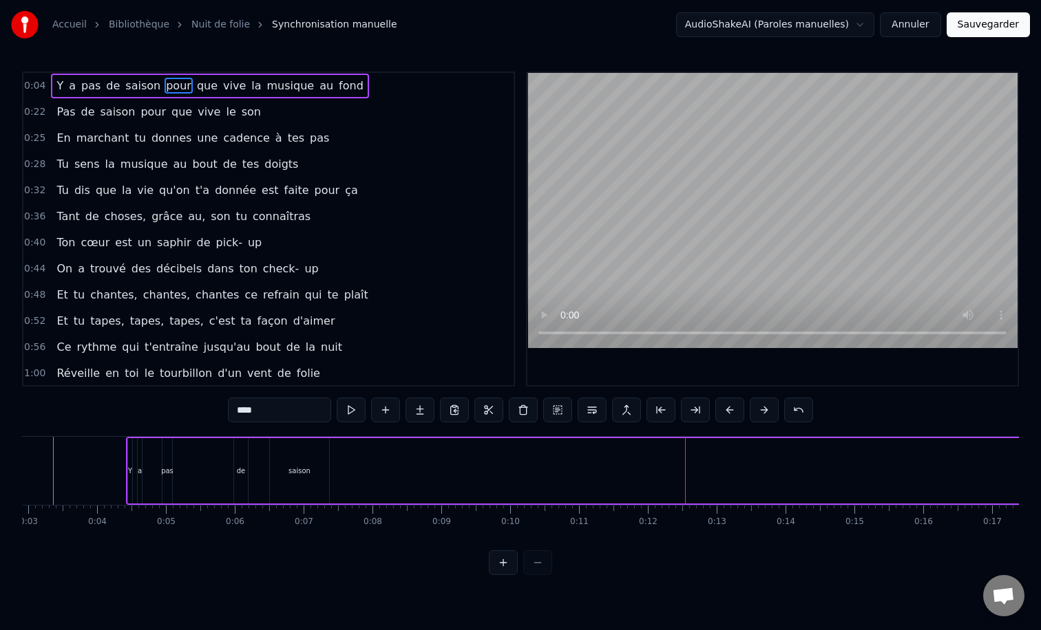
scroll to position [0, 189]
click at [319, 466] on div "saison" at bounding box center [310, 471] width 22 height 10
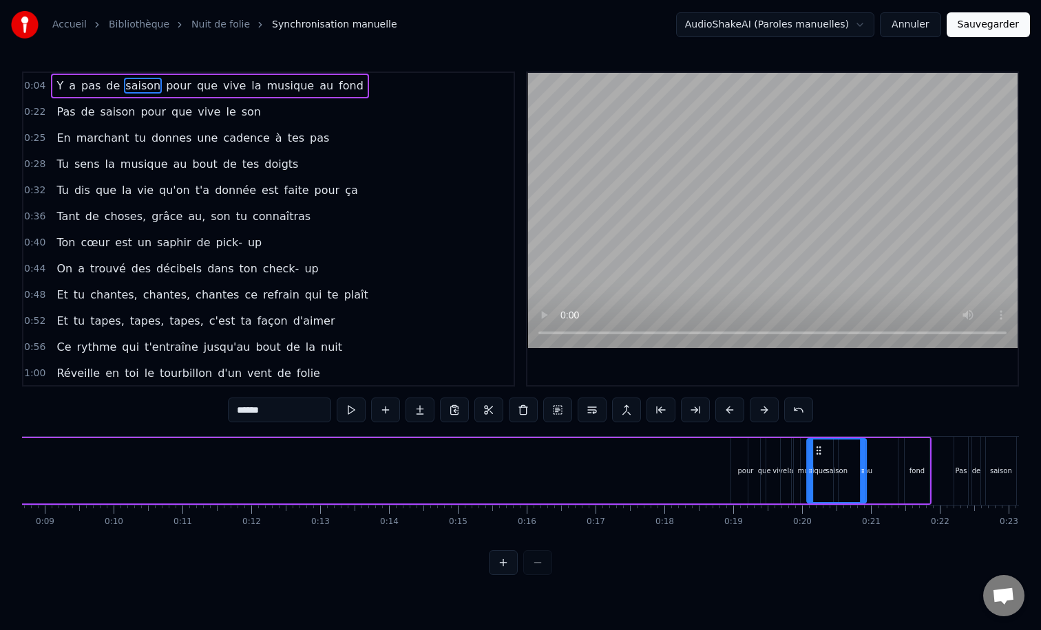
scroll to position [0, 600]
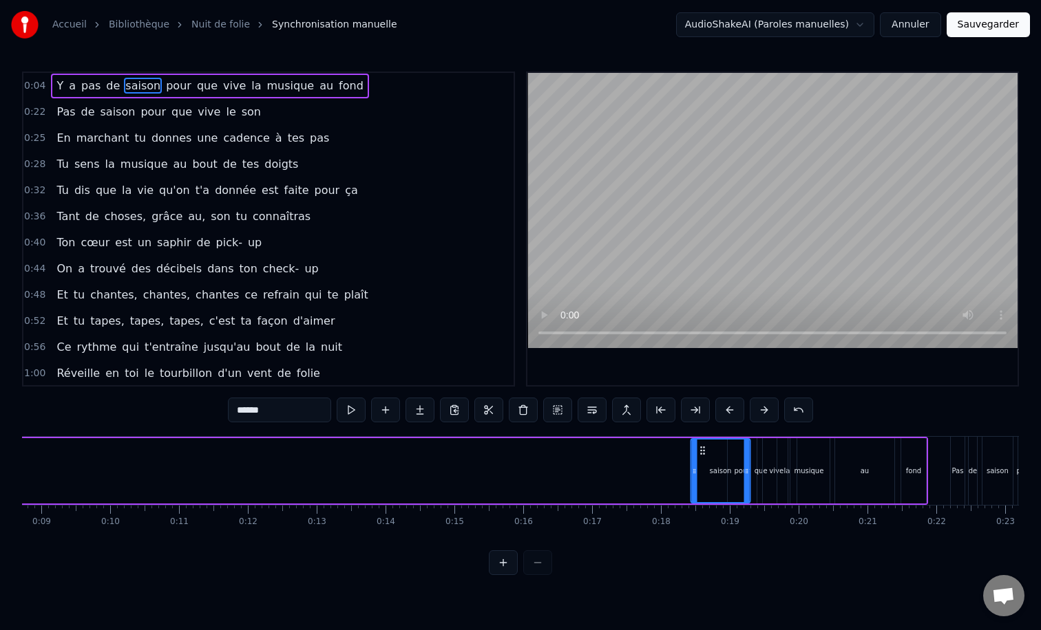
drag, startPoint x: 293, startPoint y: 449, endPoint x: 703, endPoint y: 476, distance: 410.4
click at [703, 476] on div "saison" at bounding box center [720, 471] width 58 height 63
drag, startPoint x: 745, startPoint y: 472, endPoint x: 732, endPoint y: 471, distance: 12.4
click at [732, 471] on icon at bounding box center [734, 471] width 6 height 11
drag, startPoint x: 695, startPoint y: 470, endPoint x: 712, endPoint y: 470, distance: 16.5
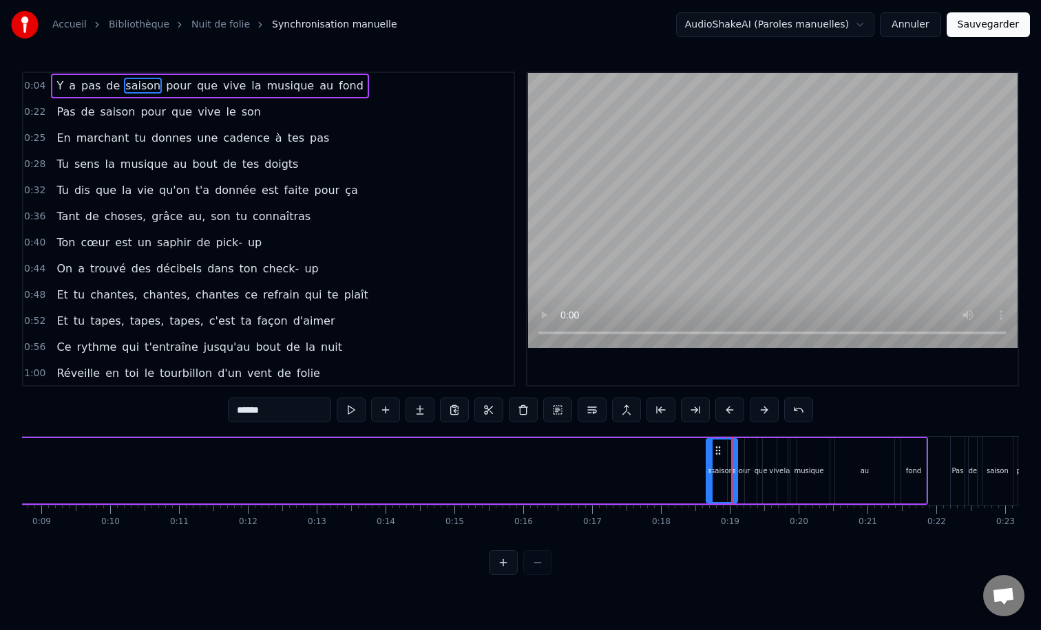
click at [712, 470] on icon at bounding box center [710, 471] width 6 height 11
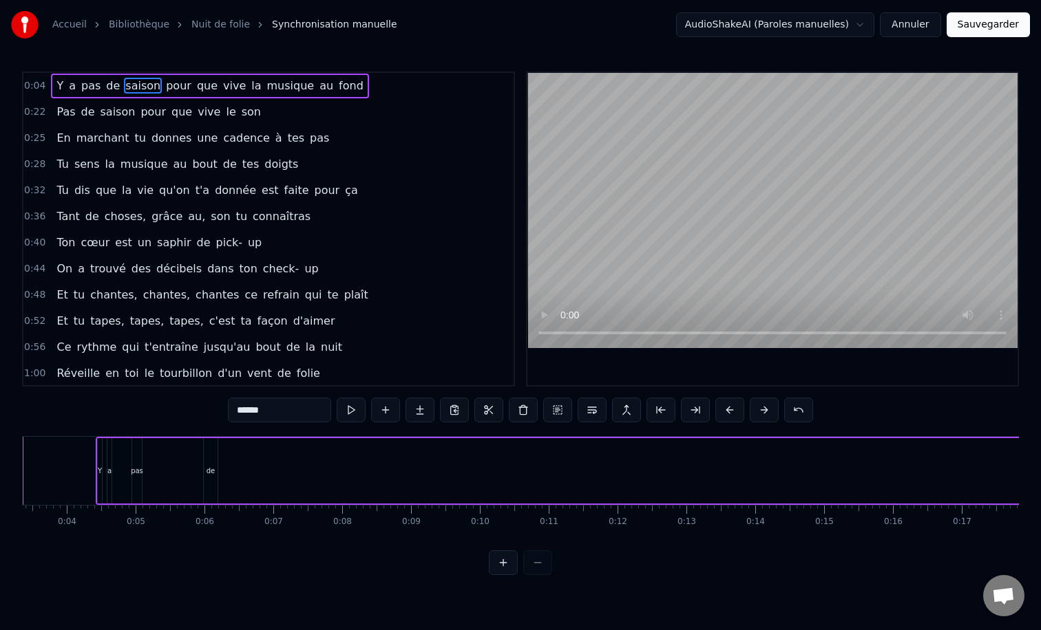
scroll to position [0, 213]
click at [229, 462] on div "de" at bounding box center [228, 470] width 14 height 65
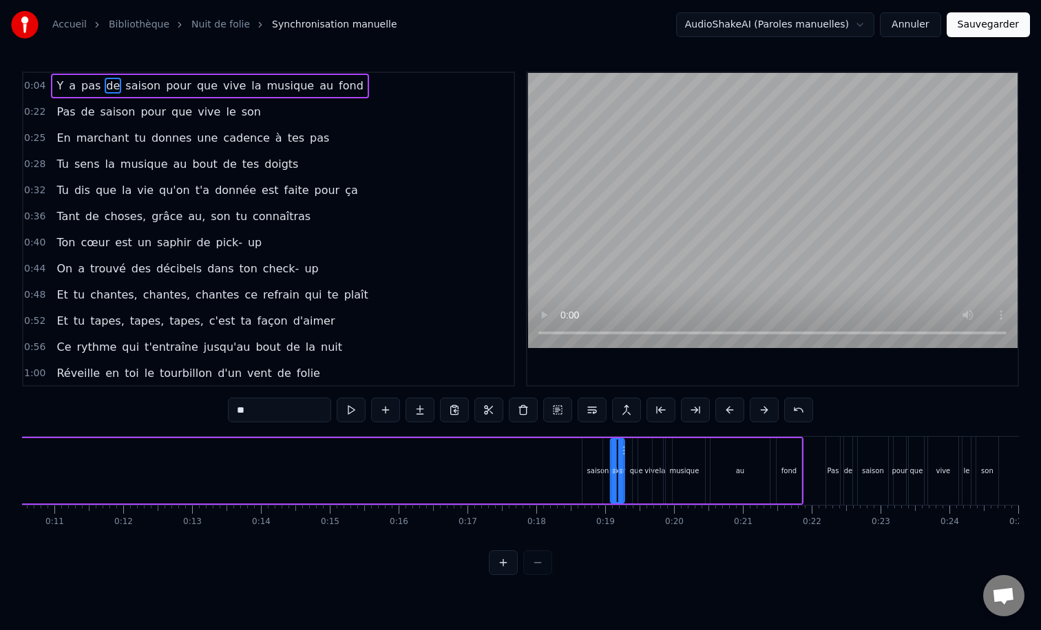
scroll to position [0, 737]
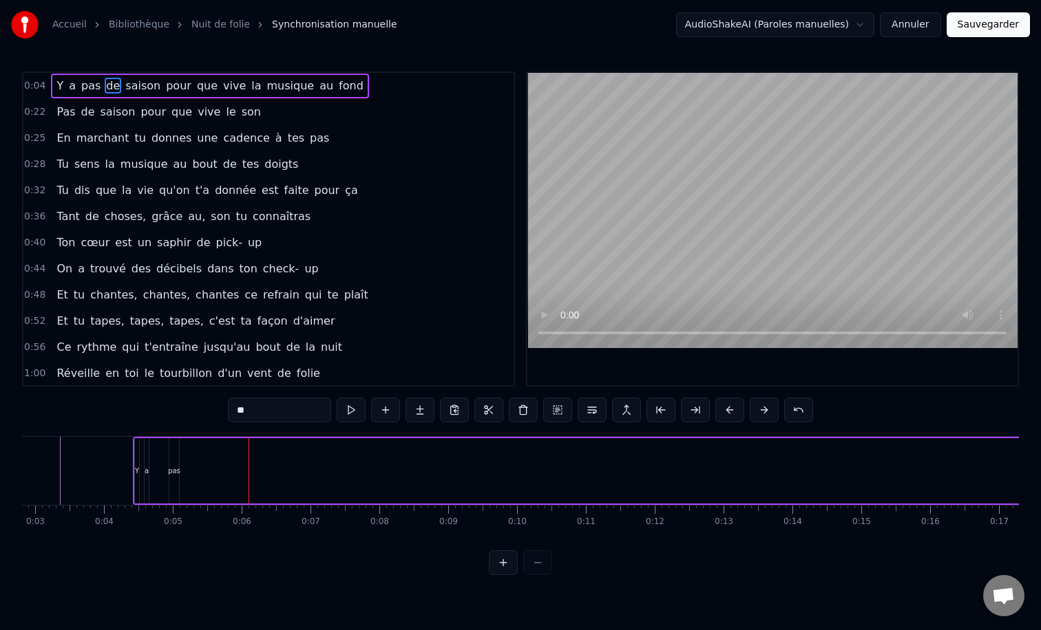
scroll to position [0, 145]
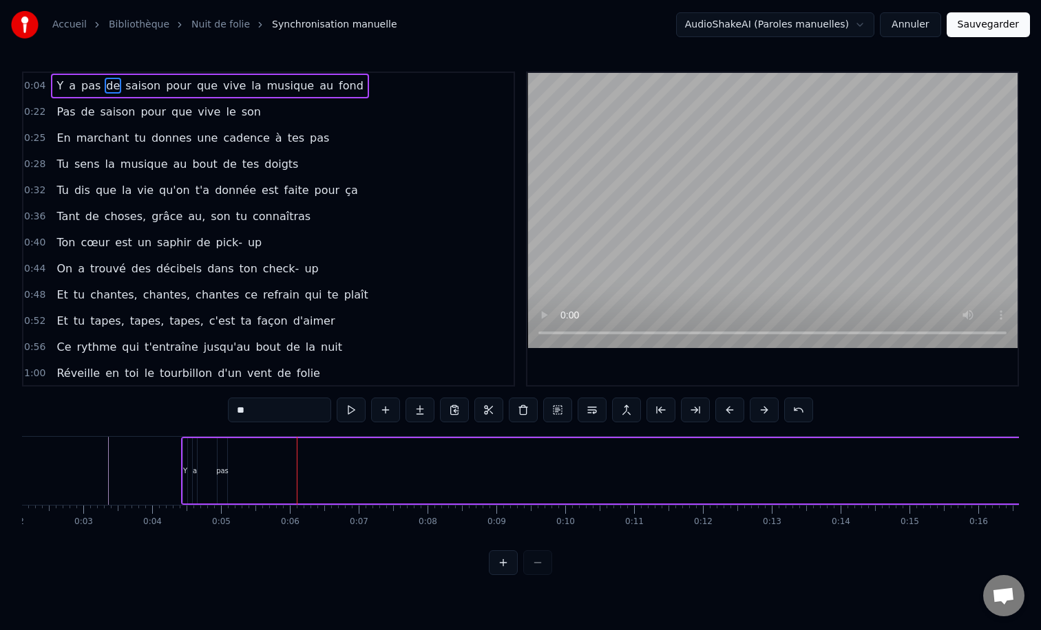
click at [220, 467] on div "pas" at bounding box center [222, 471] width 12 height 10
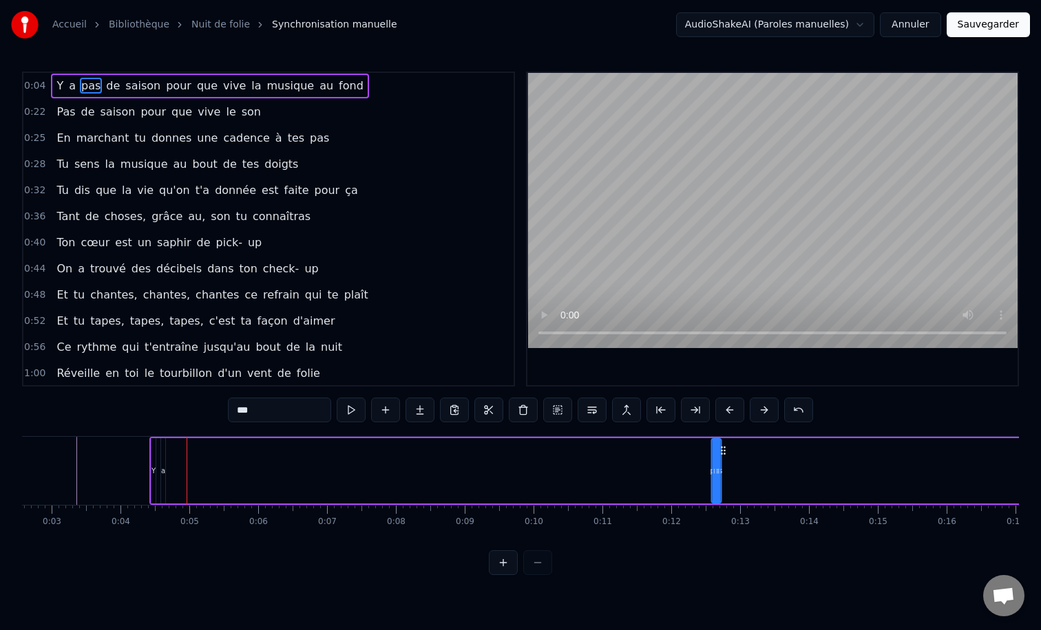
drag, startPoint x: 230, startPoint y: 453, endPoint x: 888, endPoint y: 471, distance: 658.9
click at [888, 471] on div "Y a pas de saison pour que vive la musique au fond" at bounding box center [750, 471] width 1202 height 68
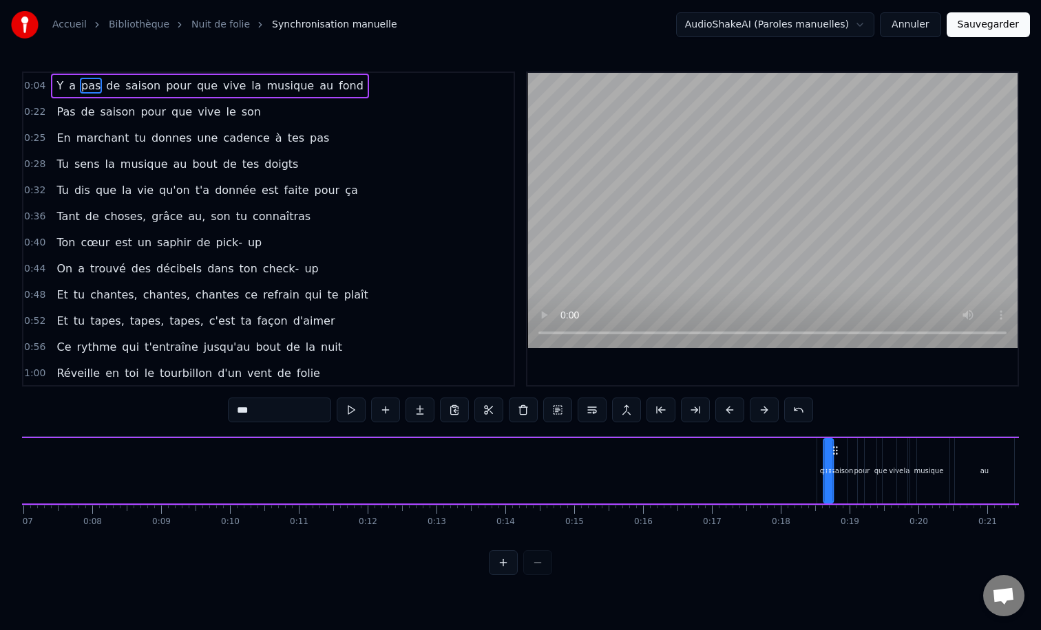
scroll to position [0, 488]
drag, startPoint x: 568, startPoint y: 449, endPoint x: 811, endPoint y: 456, distance: 243.1
click at [811, 456] on div "Y a pas de saison pour que vive la musique au fond" at bounding box center [439, 471] width 1202 height 68
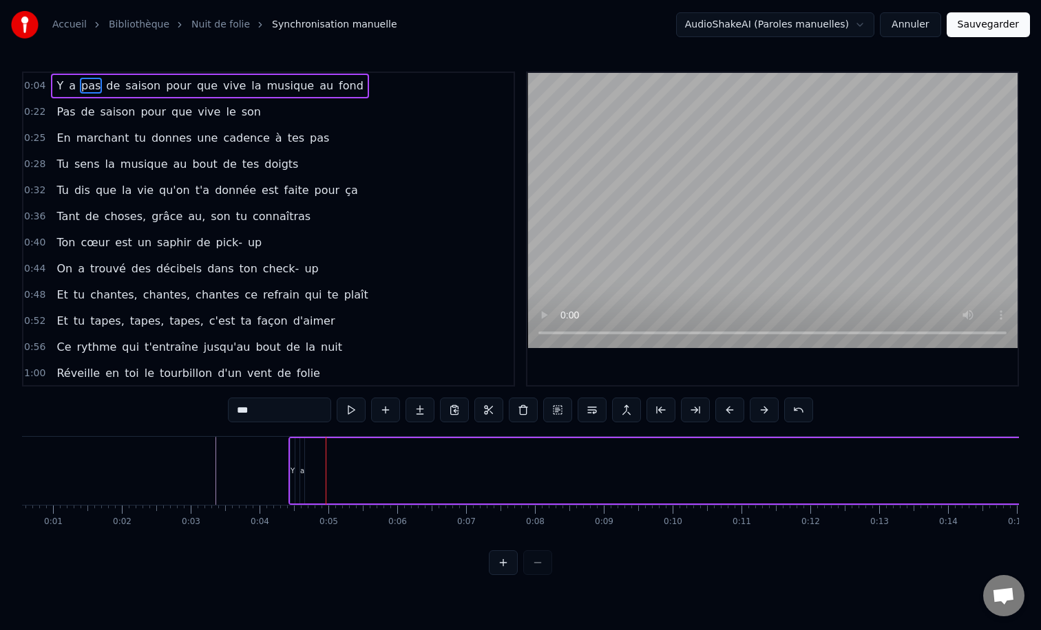
scroll to position [0, 0]
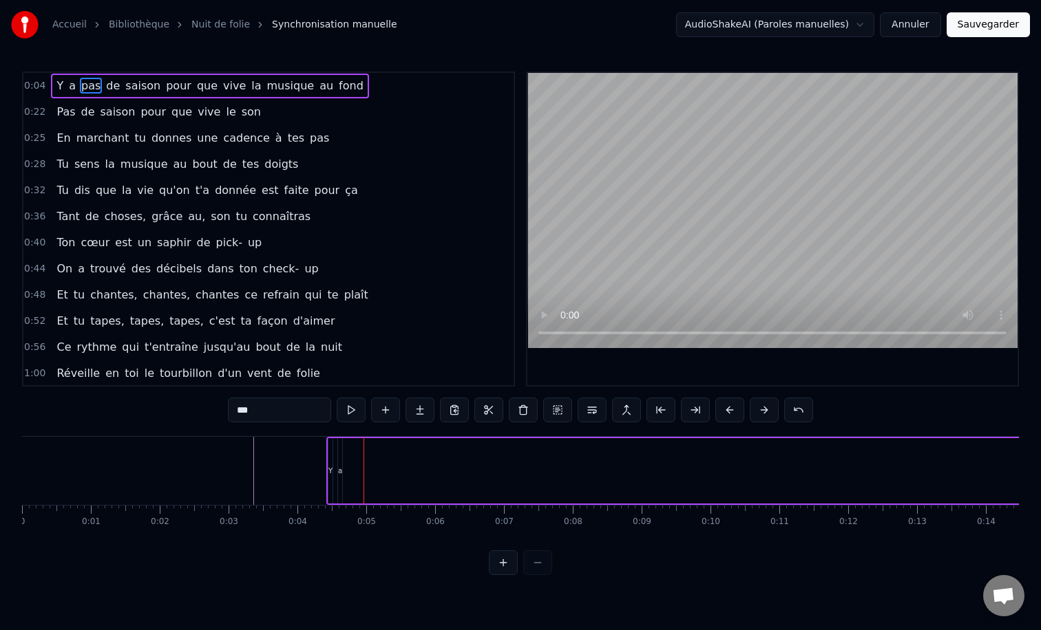
click at [341, 459] on div "a" at bounding box center [340, 470] width 4 height 65
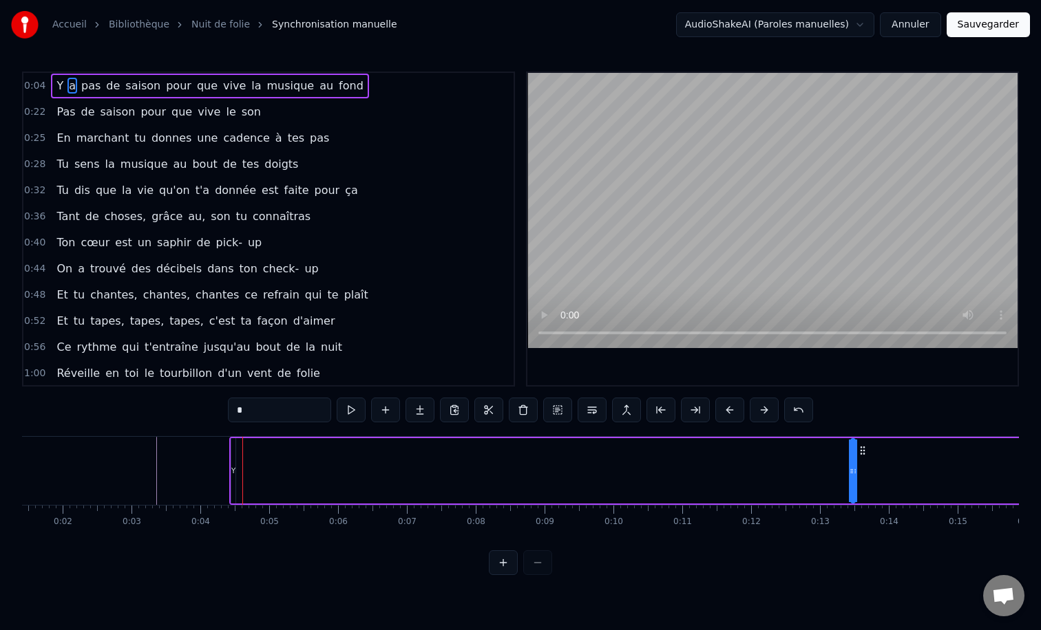
drag, startPoint x: 348, startPoint y: 449, endPoint x: 903, endPoint y: 463, distance: 554.9
click at [903, 463] on div "Y a pas de saison pour que vive la musique au fond" at bounding box center [830, 471] width 1202 height 68
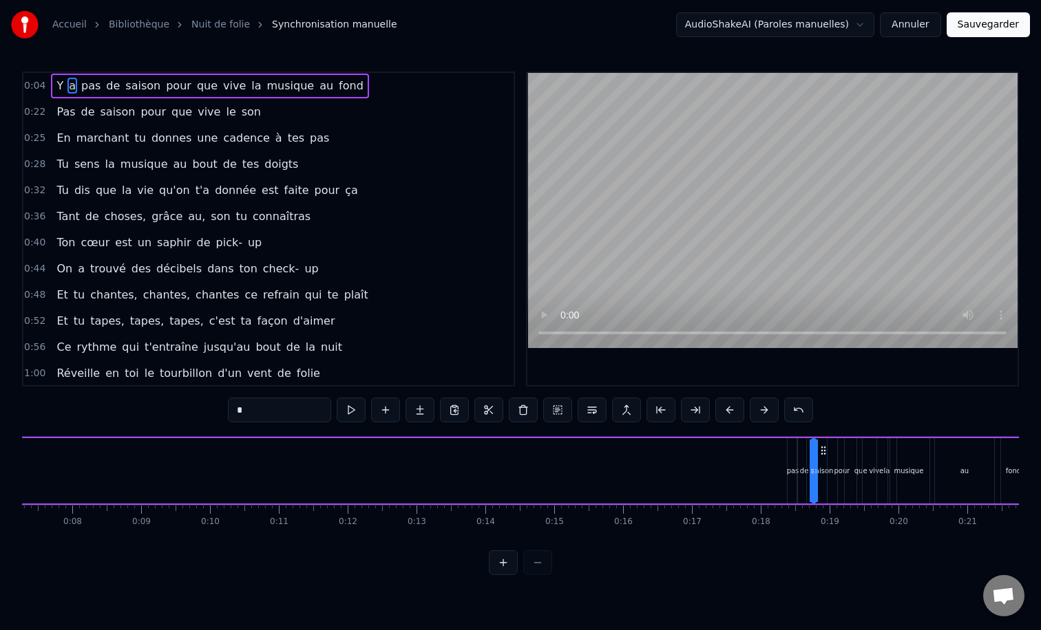
scroll to position [0, 502]
drag, startPoint x: 634, startPoint y: 452, endPoint x: 791, endPoint y: 454, distance: 156.9
click at [791, 454] on icon at bounding box center [788, 450] width 11 height 11
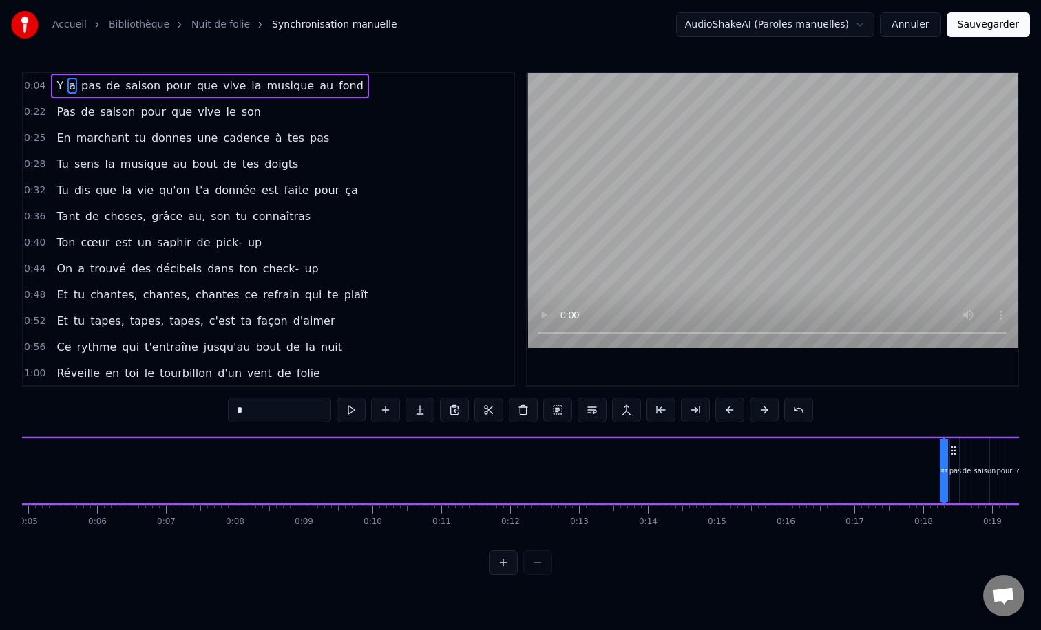
scroll to position [0, 0]
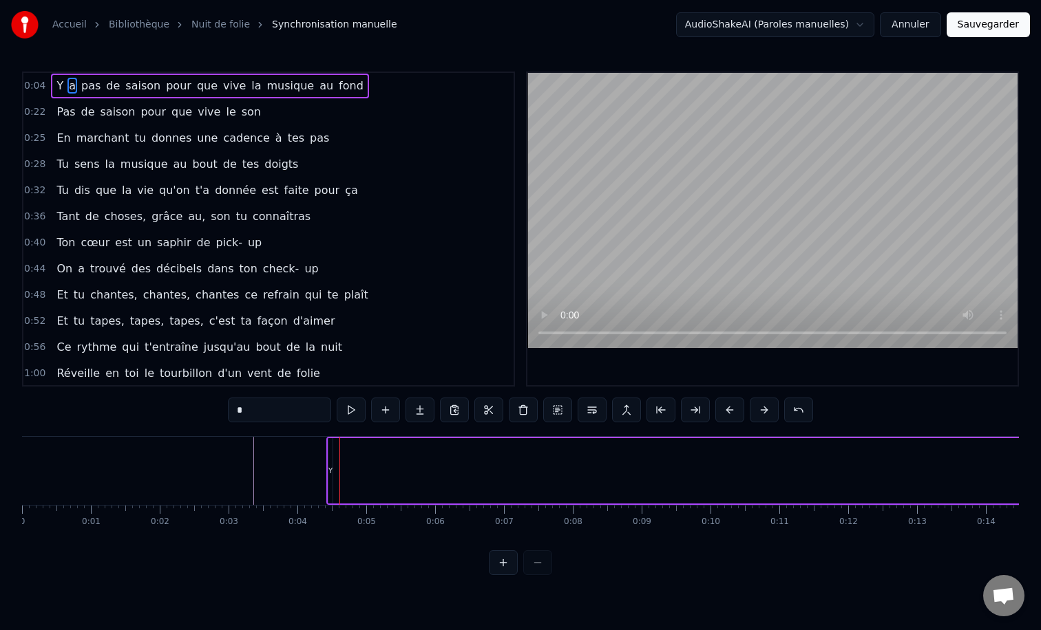
click at [330, 457] on div "Y" at bounding box center [330, 470] width 4 height 65
type input "*"
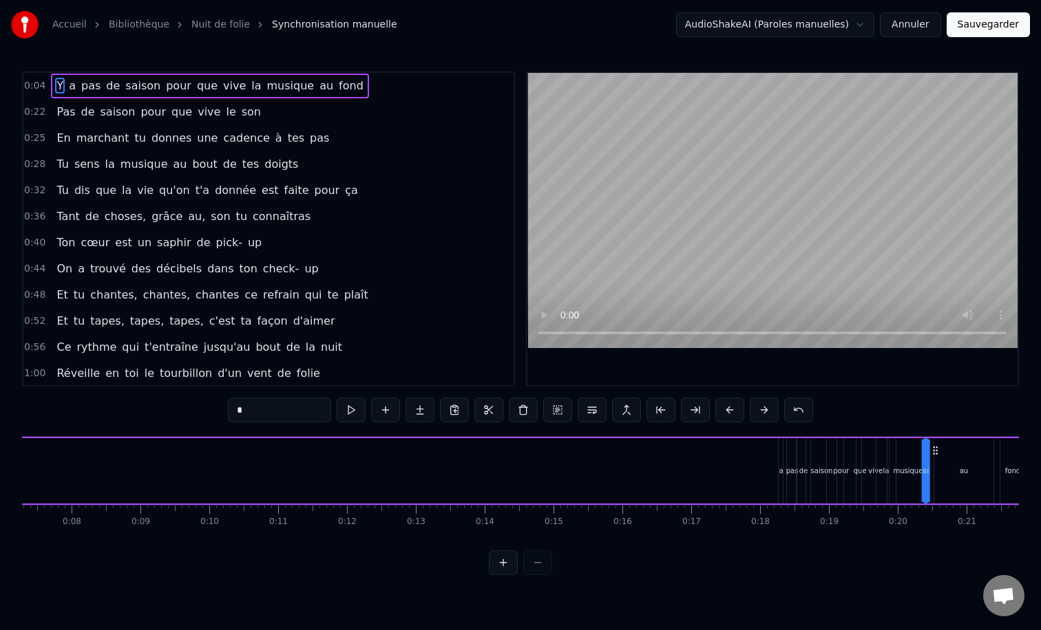
scroll to position [0, 545]
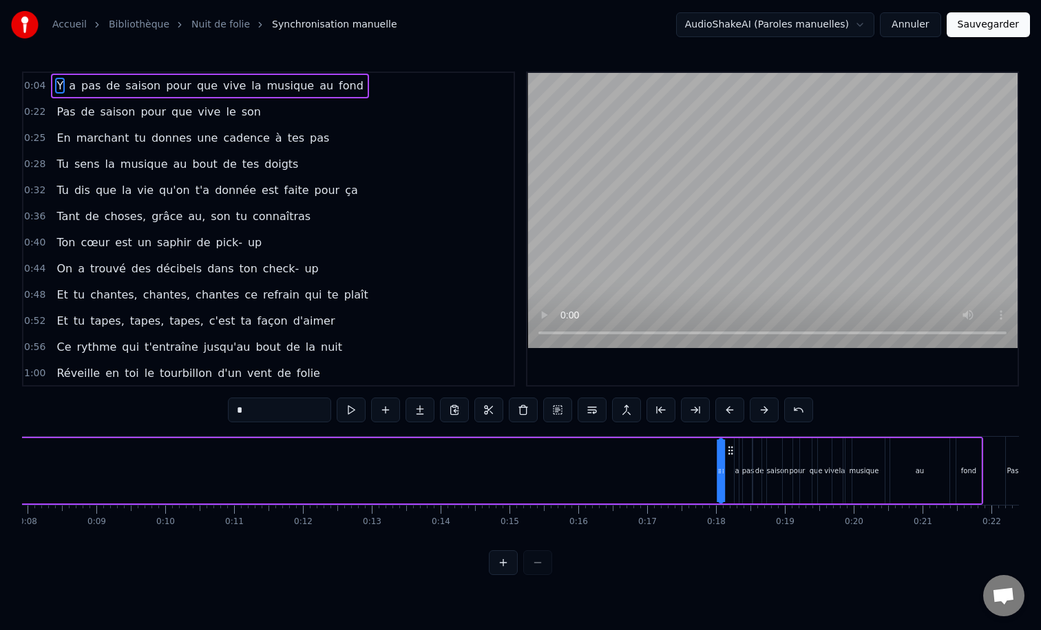
drag, startPoint x: 339, startPoint y: 449, endPoint x: 729, endPoint y: 478, distance: 391.9
click at [729, 478] on div "Y a pas de saison pour que vive la musique au fond" at bounding box center [382, 471] width 1202 height 68
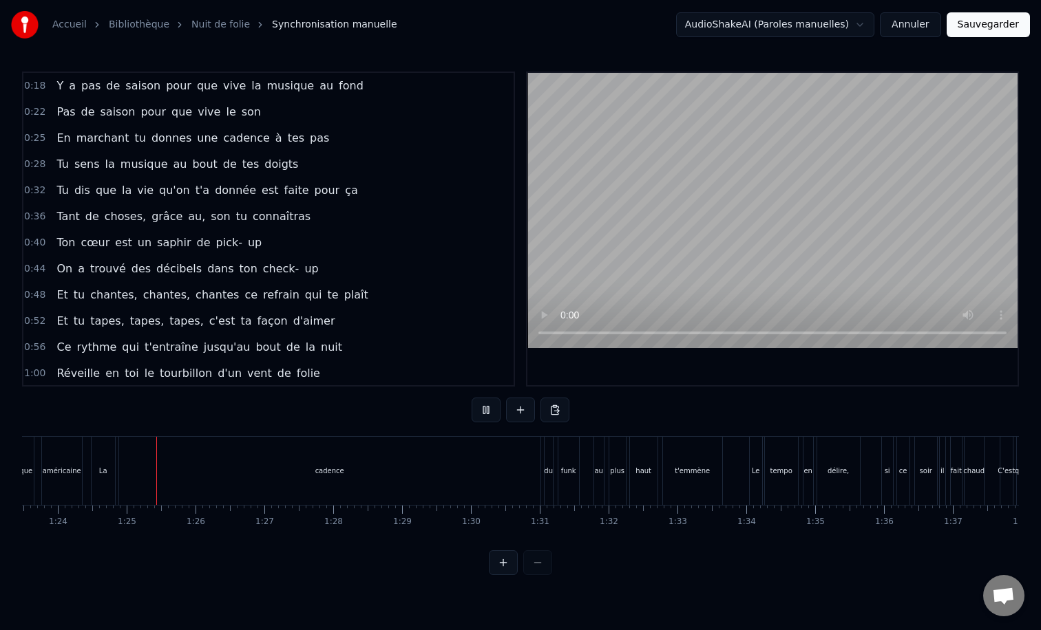
scroll to position [0, 5761]
click at [314, 471] on div "cadence" at bounding box center [313, 471] width 29 height 10
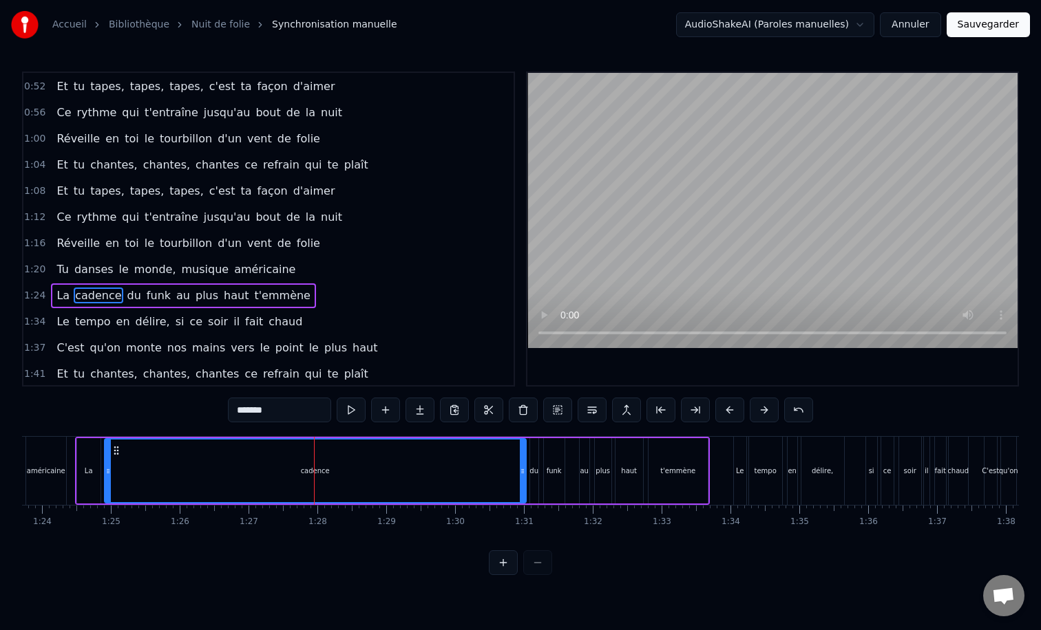
scroll to position [301, 0]
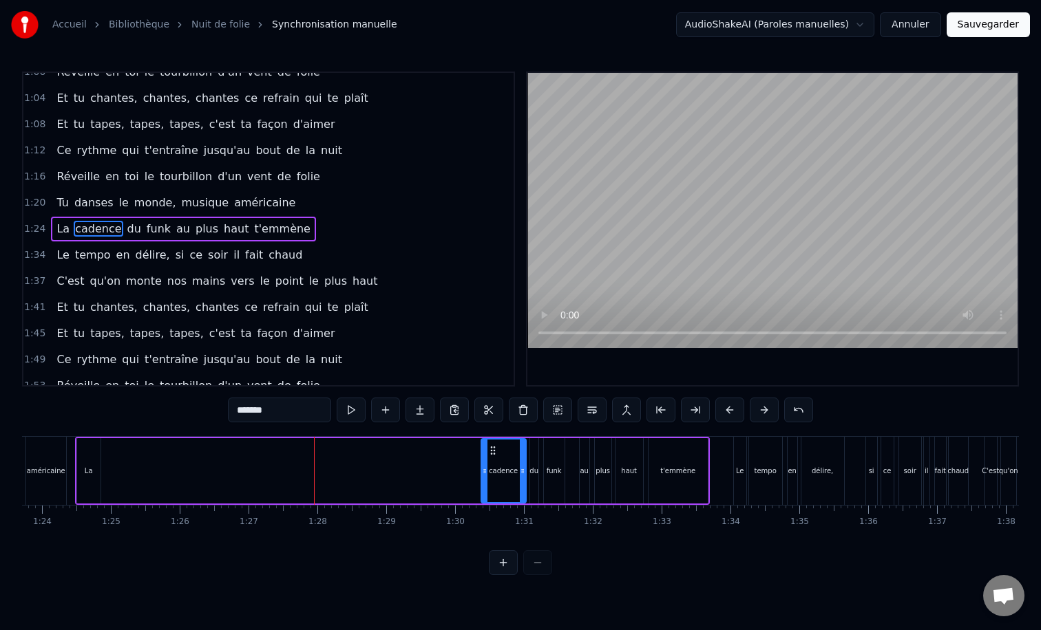
drag, startPoint x: 107, startPoint y: 469, endPoint x: 483, endPoint y: 467, distance: 376.4
click at [483, 467] on icon at bounding box center [485, 471] width 6 height 11
click at [454, 463] on div "La cadence du funk au plus haut t'emmène" at bounding box center [392, 471] width 635 height 68
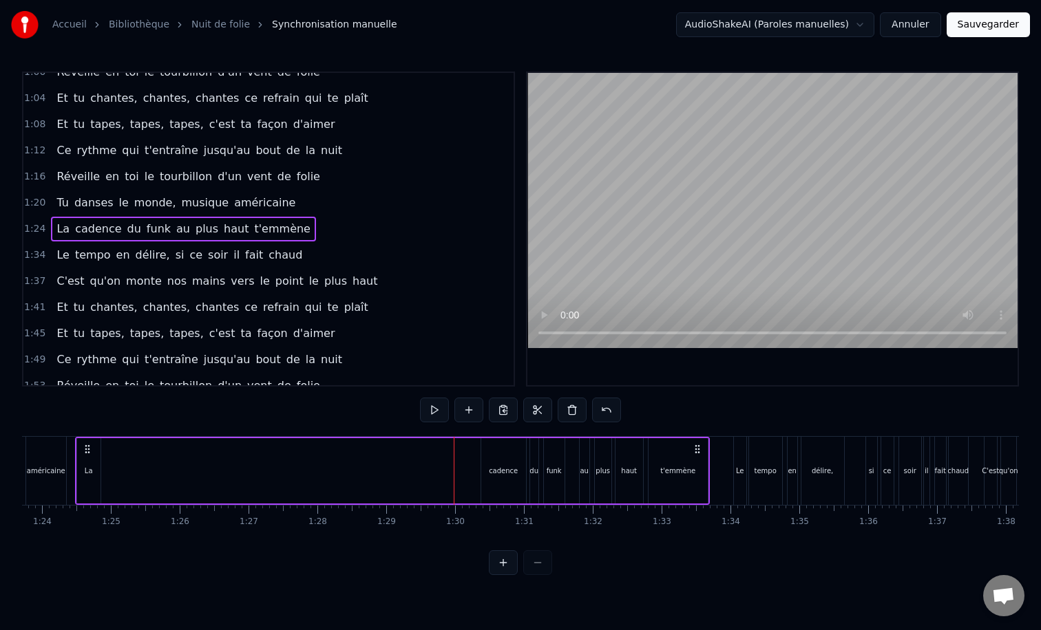
click at [479, 465] on div "La cadence du funk au plus haut t'emmène" at bounding box center [392, 471] width 635 height 68
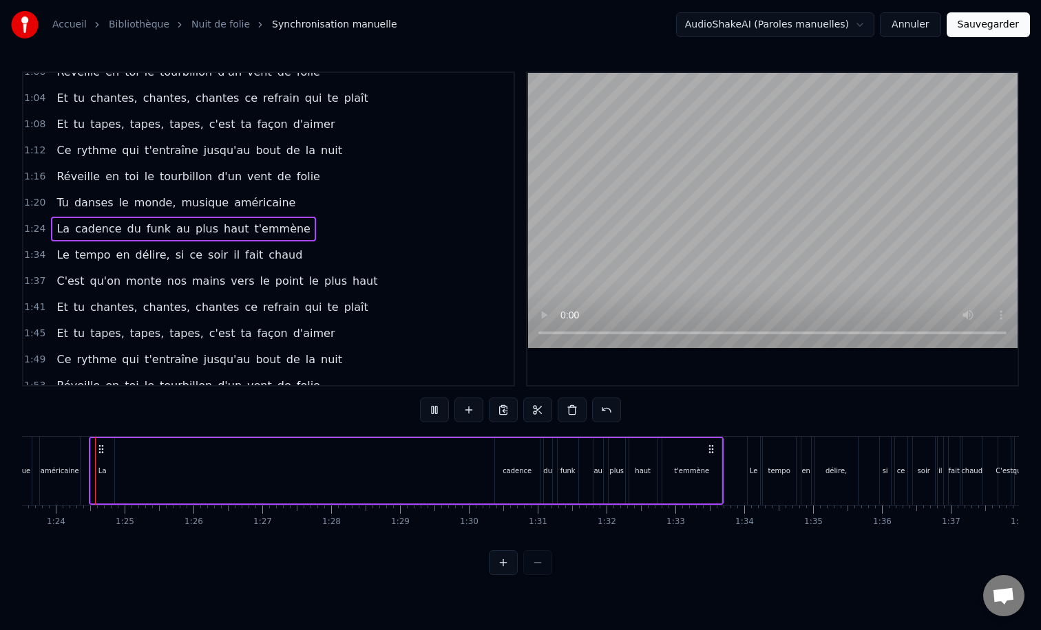
scroll to position [0, 5744]
click at [509, 467] on div "cadence" at bounding box center [519, 471] width 29 height 10
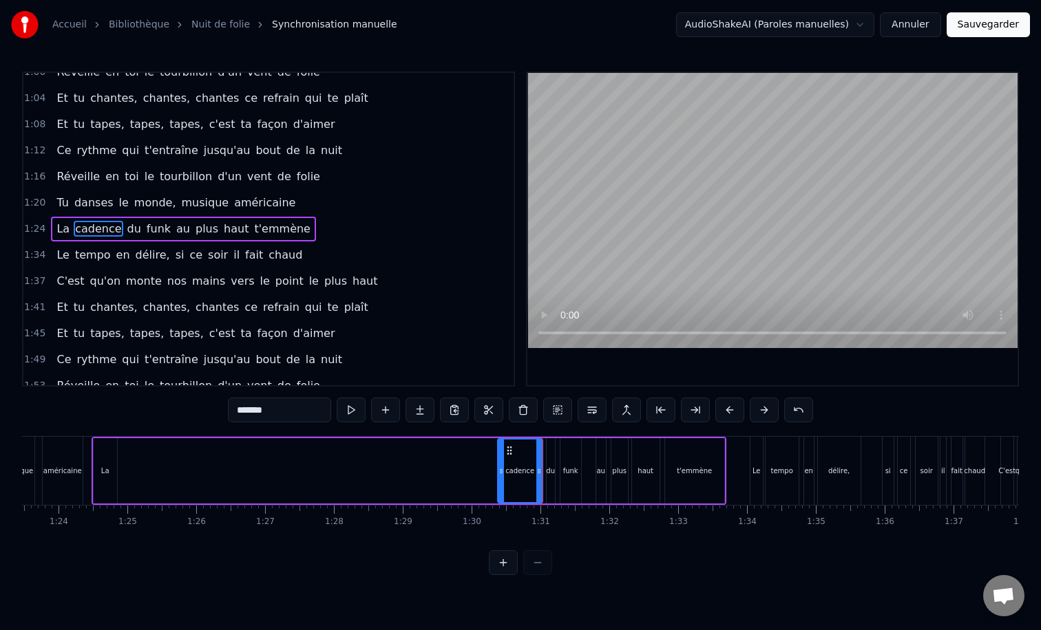
click at [107, 462] on div "La" at bounding box center [105, 470] width 23 height 65
drag, startPoint x: 103, startPoint y: 449, endPoint x: 492, endPoint y: 451, distance: 389.5
click at [492, 451] on icon at bounding box center [494, 450] width 11 height 11
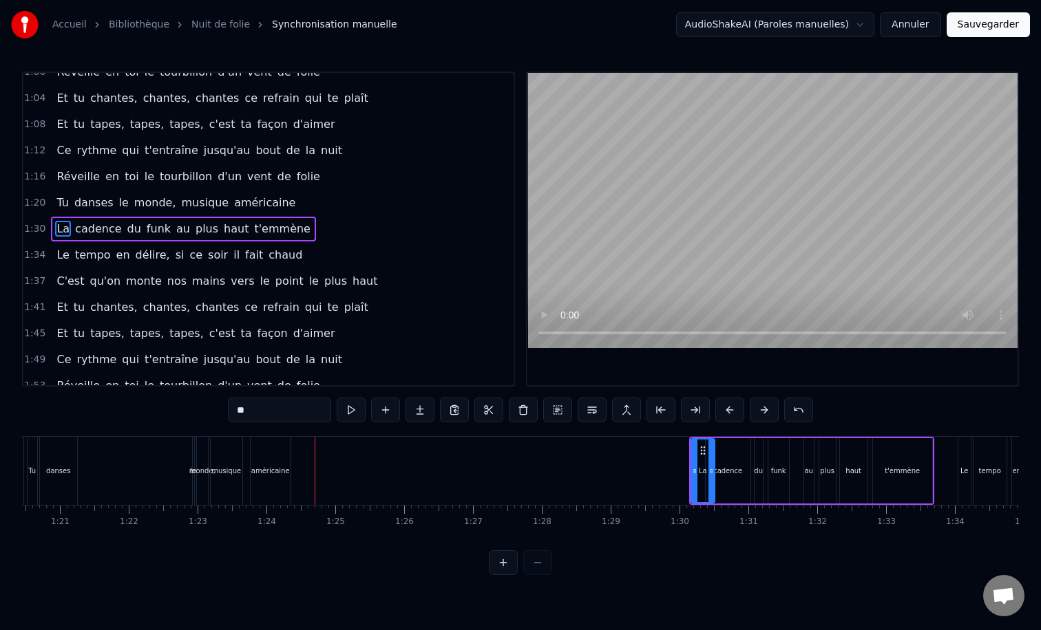
scroll to position [0, 5509]
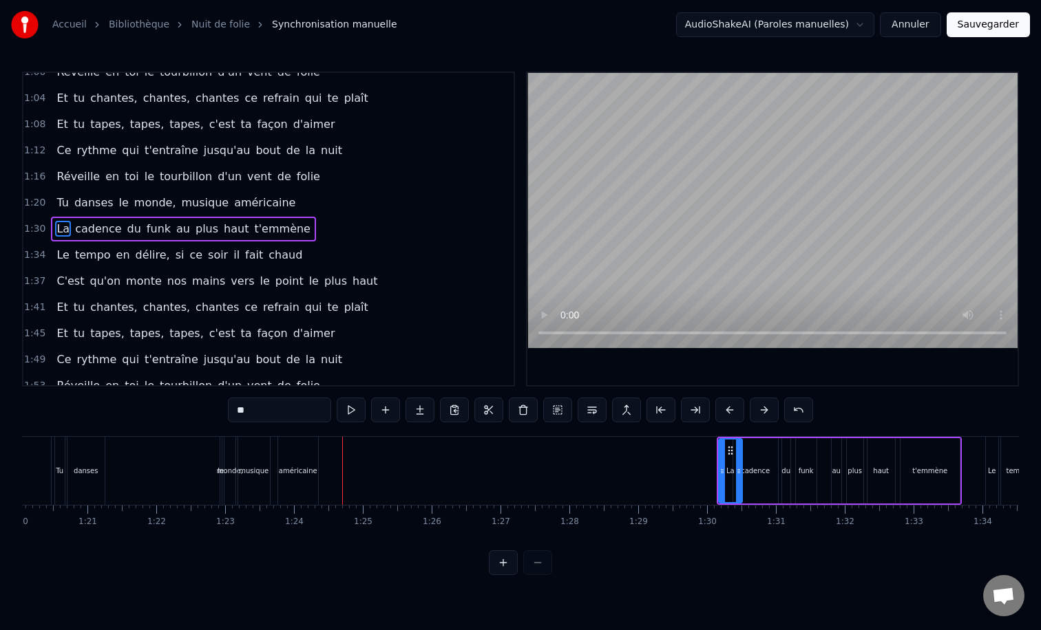
click at [289, 471] on div "américaine" at bounding box center [298, 471] width 39 height 10
type input "**********"
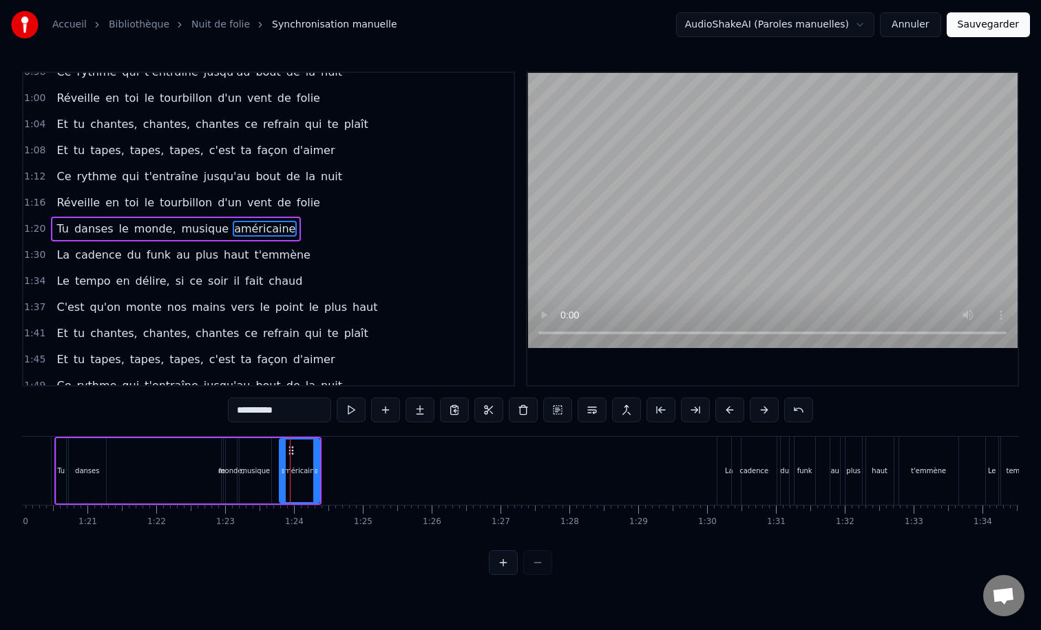
scroll to position [275, 0]
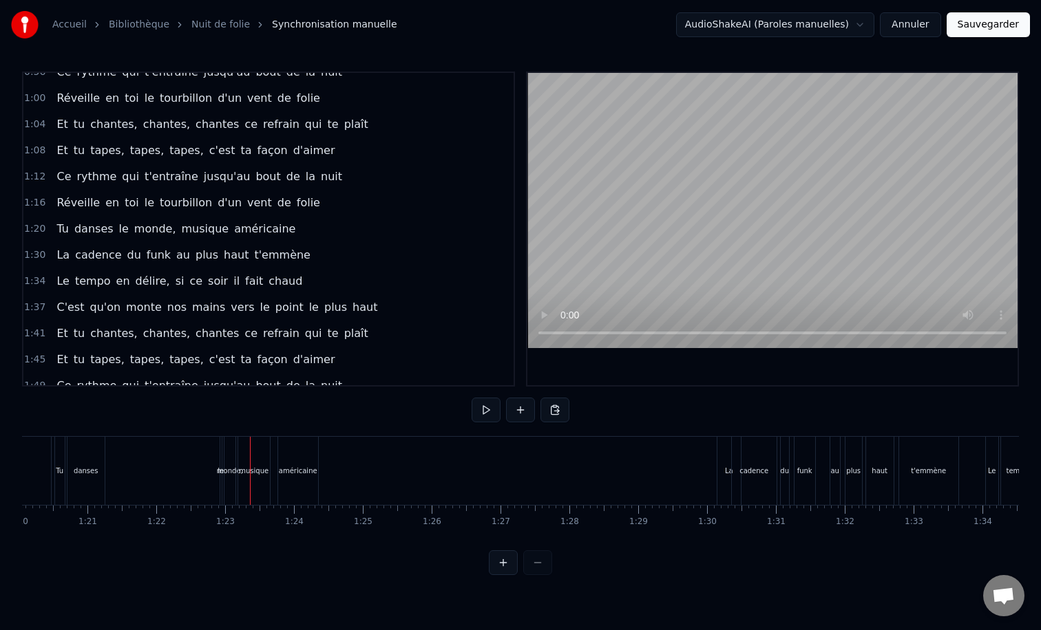
click at [188, 476] on div "Tu danses le monde, musique américaine" at bounding box center [187, 471] width 267 height 68
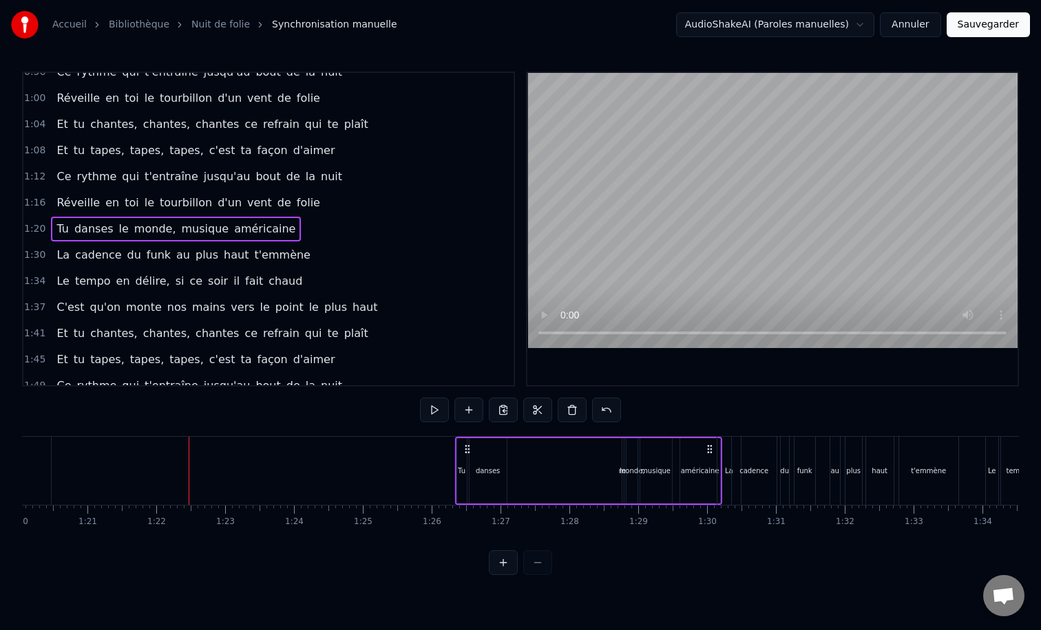
drag, startPoint x: 308, startPoint y: 448, endPoint x: 709, endPoint y: 450, distance: 400.5
click at [709, 450] on icon at bounding box center [709, 449] width 11 height 11
click at [491, 460] on div "danses" at bounding box center [487, 470] width 37 height 65
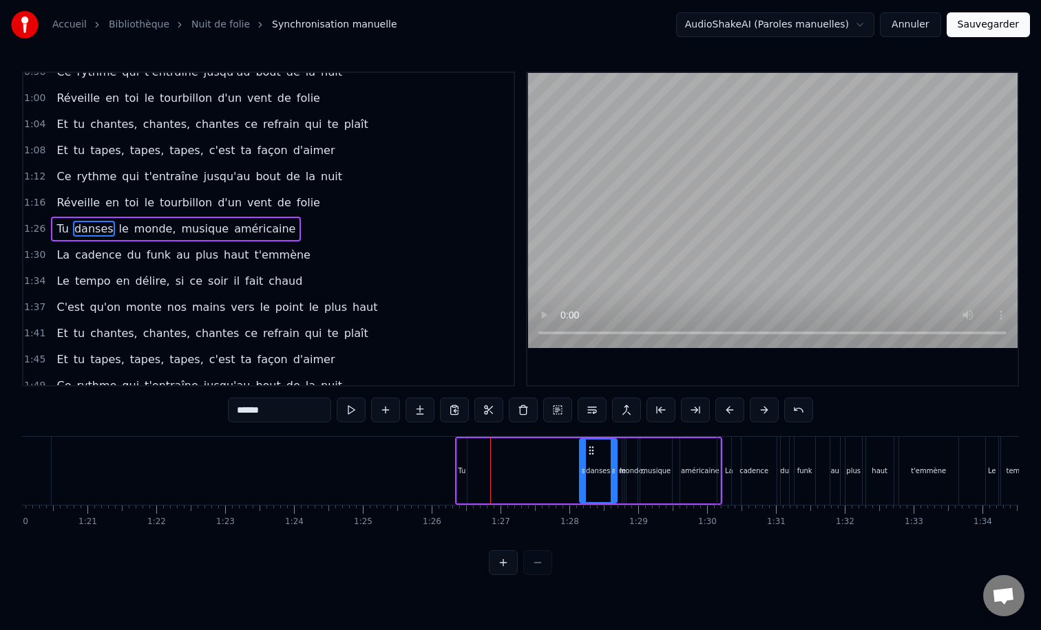
drag, startPoint x: 481, startPoint y: 450, endPoint x: 591, endPoint y: 449, distance: 110.1
click at [591, 449] on icon at bounding box center [591, 450] width 11 height 11
click at [465, 460] on div "Tu" at bounding box center [462, 470] width 10 height 65
type input "**"
drag, startPoint x: 468, startPoint y: 451, endPoint x: 587, endPoint y: 451, distance: 119.1
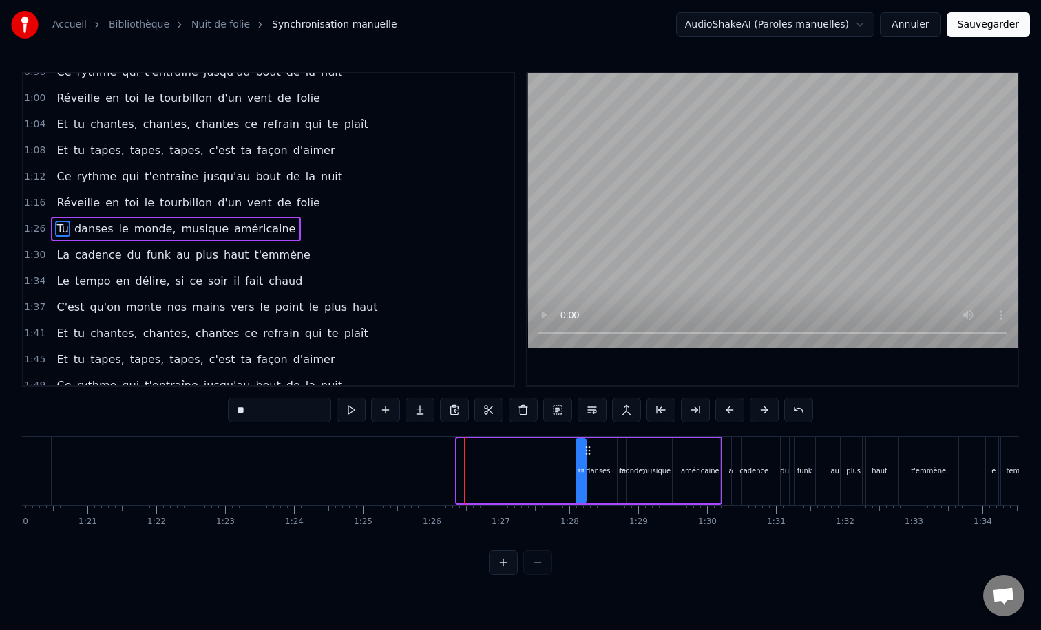
click at [587, 451] on icon at bounding box center [587, 450] width 11 height 11
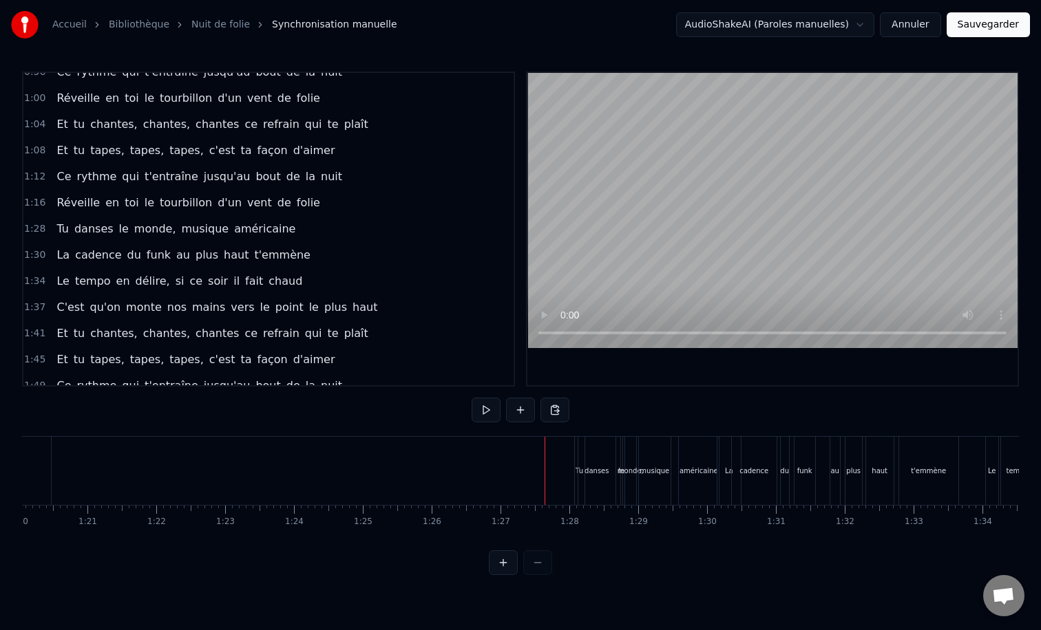
click at [584, 469] on div "danses" at bounding box center [596, 471] width 37 height 68
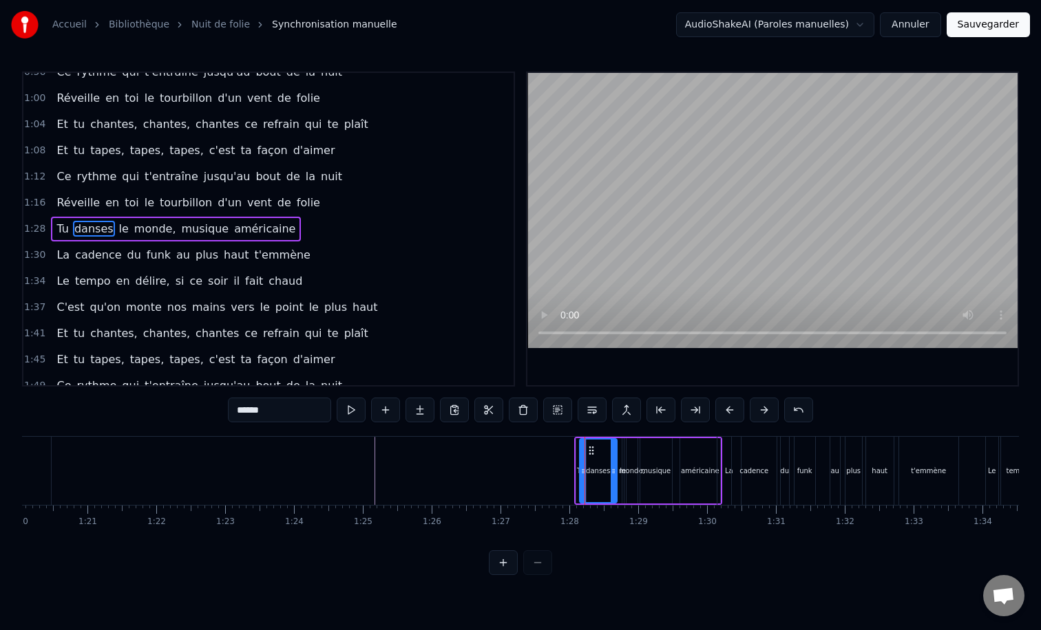
click at [575, 438] on div "Tu" at bounding box center [580, 470] width 11 height 65
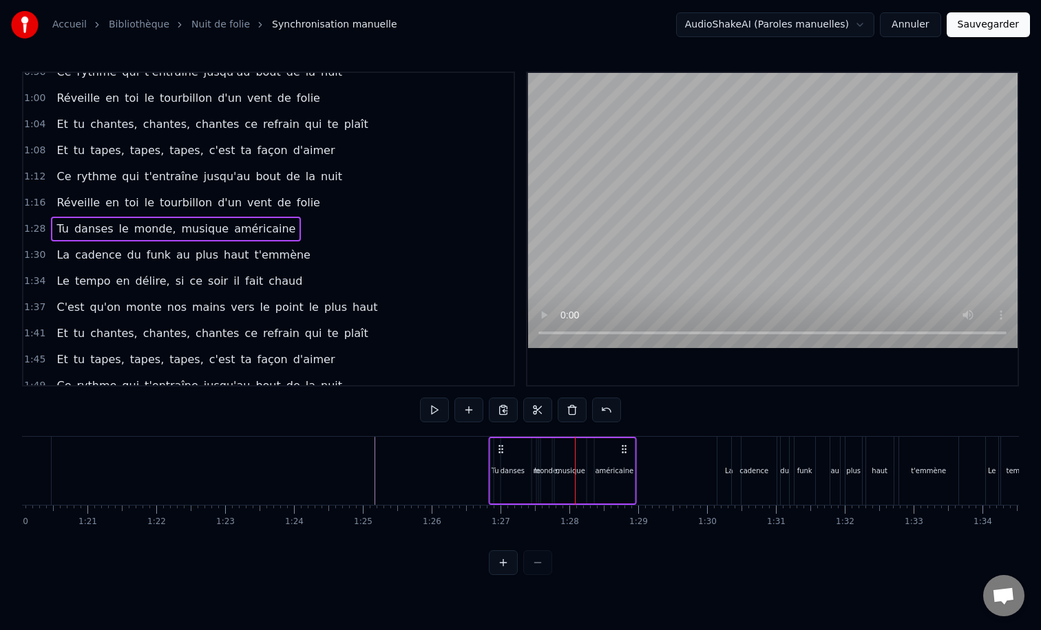
drag, startPoint x: 583, startPoint y: 447, endPoint x: 497, endPoint y: 448, distance: 86.0
click at [497, 448] on icon at bounding box center [500, 449] width 11 height 11
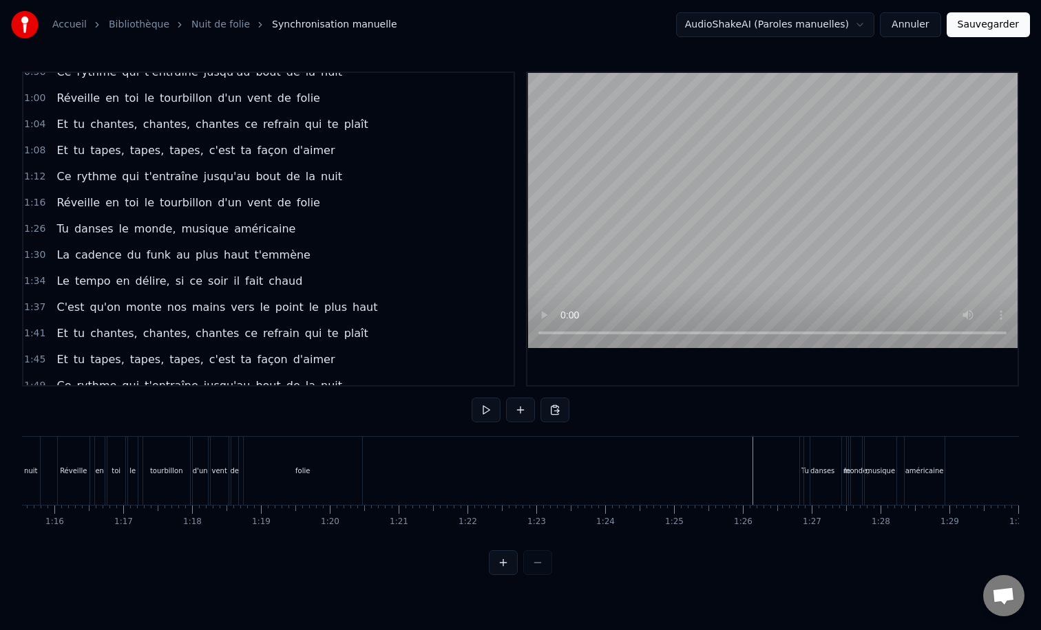
scroll to position [0, 5190]
click at [291, 445] on div "folie" at bounding box center [311, 471] width 118 height 68
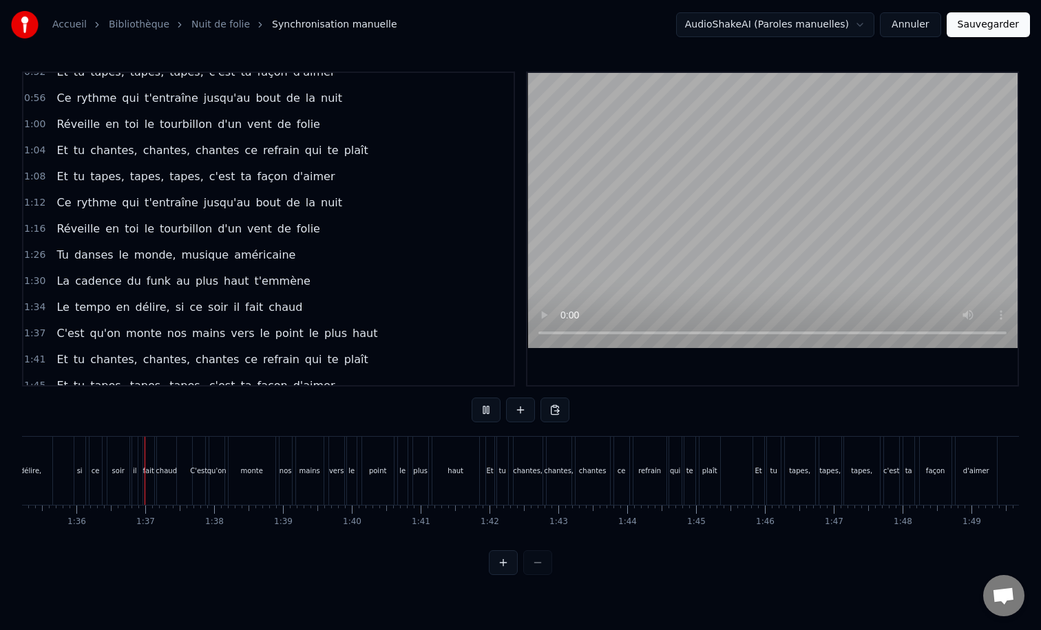
scroll to position [0, 6572]
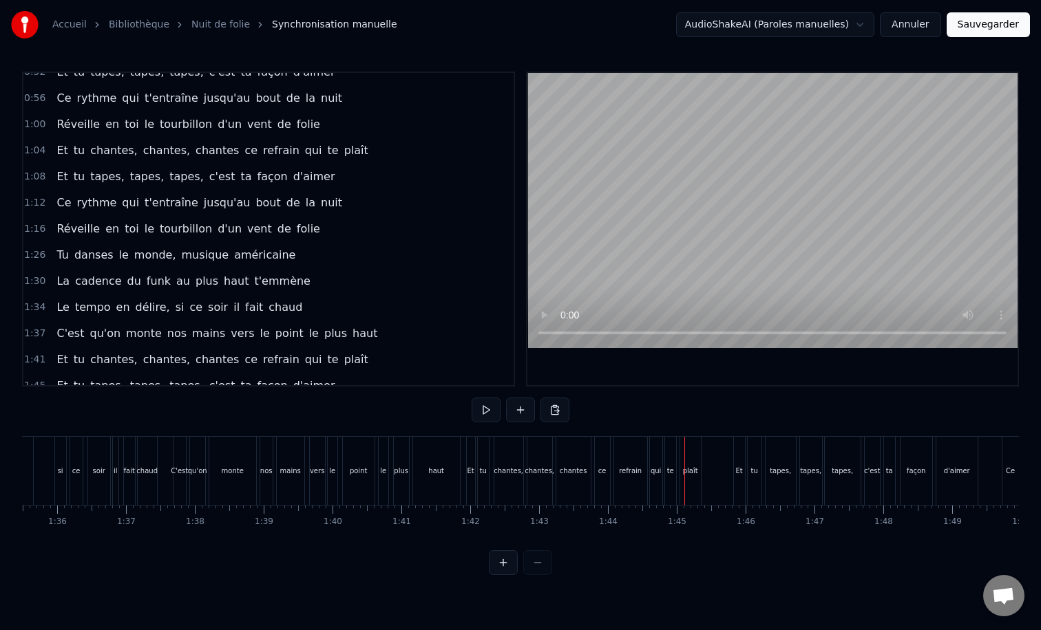
click at [515, 469] on div "chantes," at bounding box center [508, 471] width 30 height 10
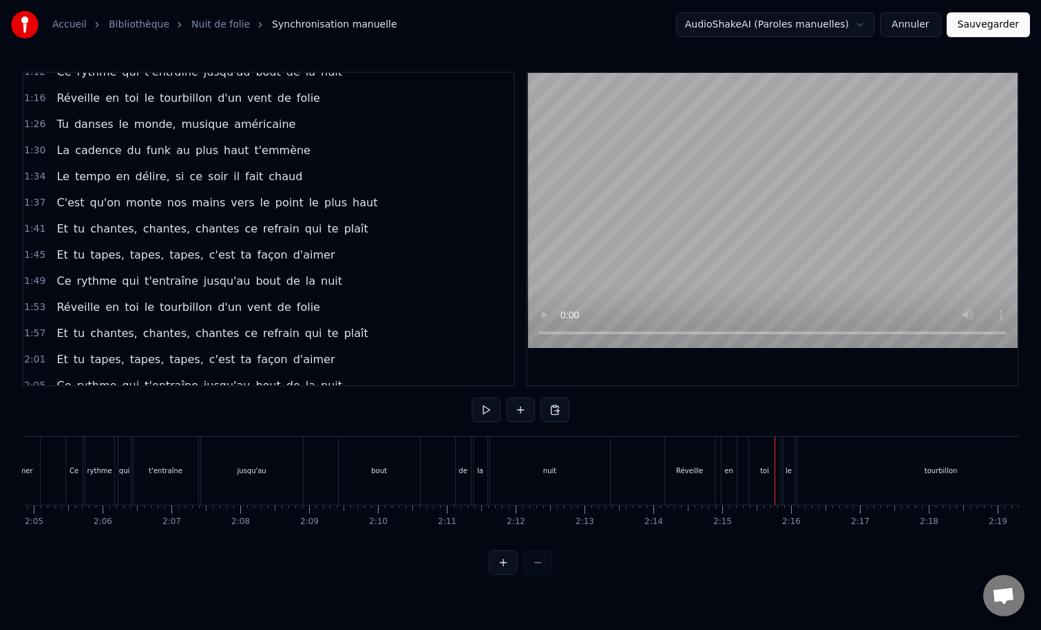
scroll to position [0, 8569]
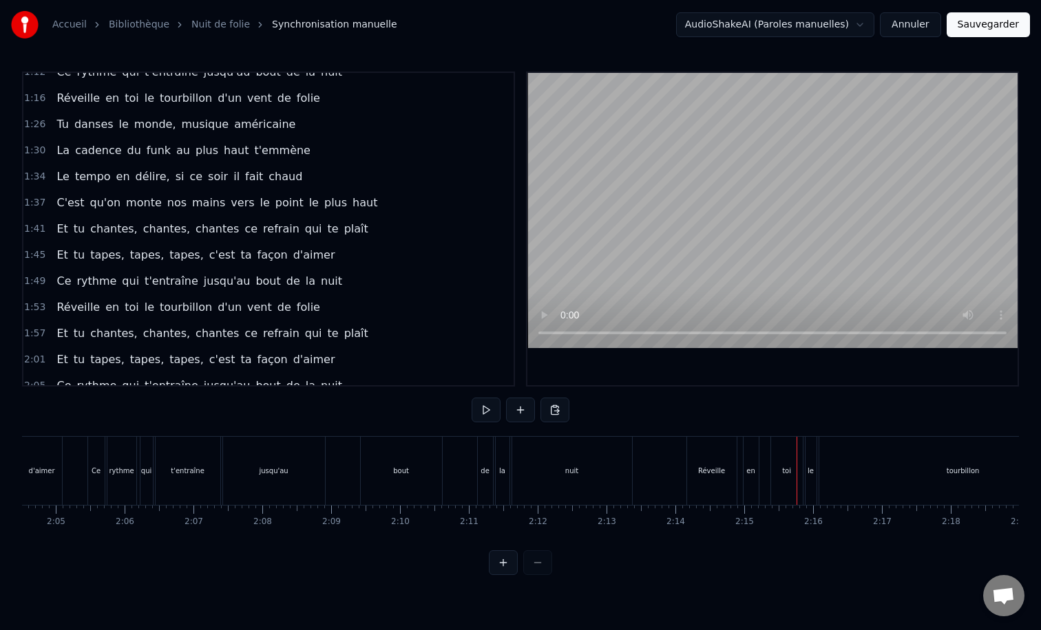
click at [337, 443] on div "Ce rythme qui t'entraîne jusqu'au bout de la nuit" at bounding box center [361, 471] width 548 height 68
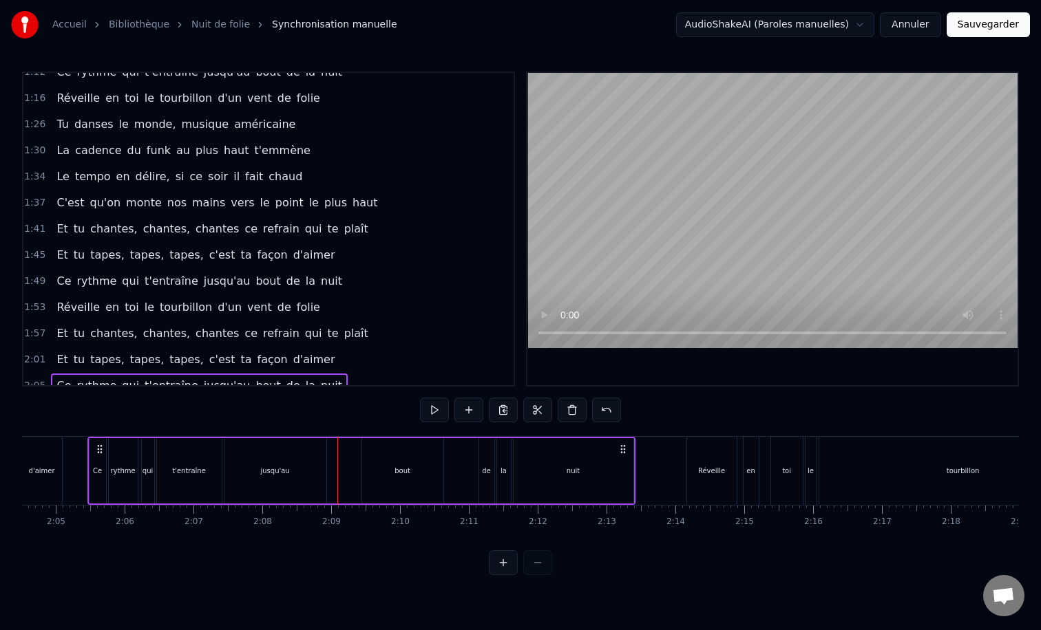
scroll to position [0, 8565]
click at [394, 468] on div "bout" at bounding box center [406, 470] width 81 height 65
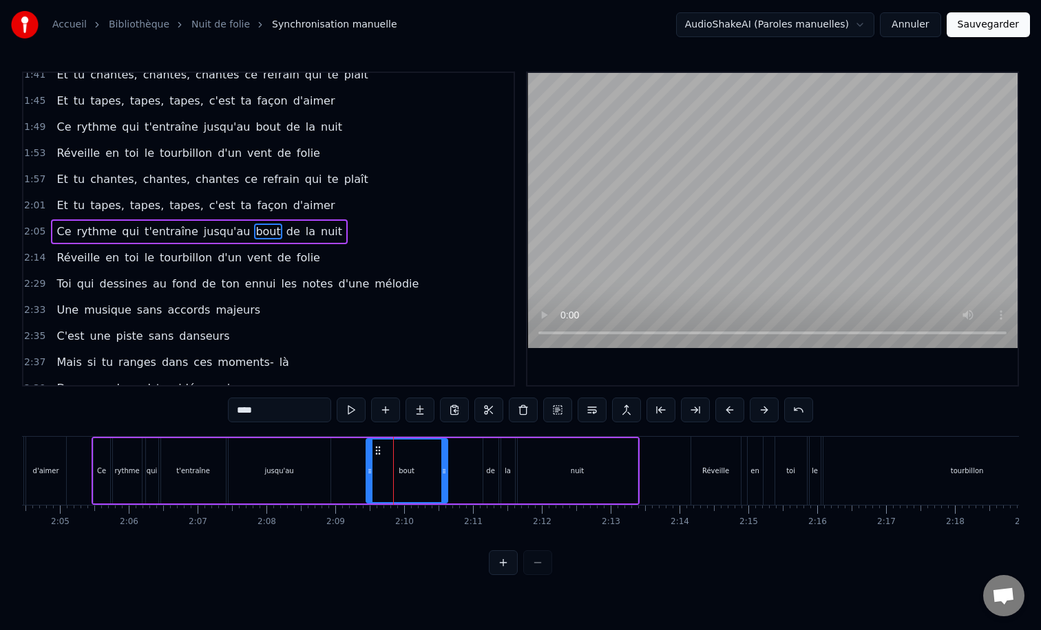
scroll to position [537, 0]
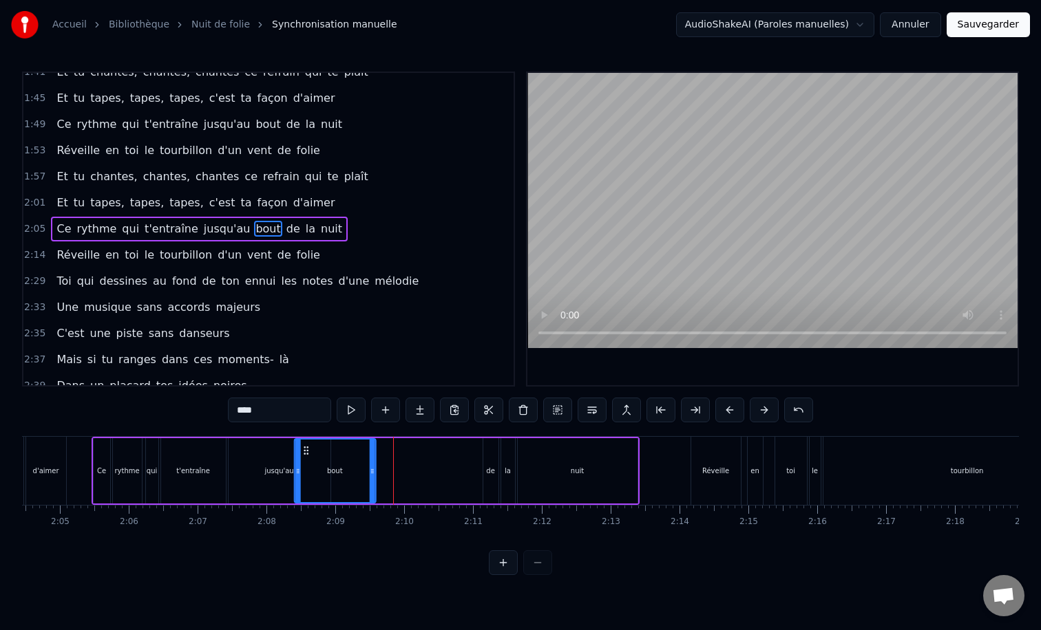
drag, startPoint x: 375, startPoint y: 448, endPoint x: 303, endPoint y: 443, distance: 71.7
click at [303, 443] on div "bout" at bounding box center [335, 471] width 80 height 63
drag, startPoint x: 370, startPoint y: 472, endPoint x: 328, endPoint y: 469, distance: 42.1
click at [328, 469] on icon at bounding box center [331, 471] width 6 height 11
click at [270, 471] on div "jusqu'au" at bounding box center [278, 471] width 29 height 10
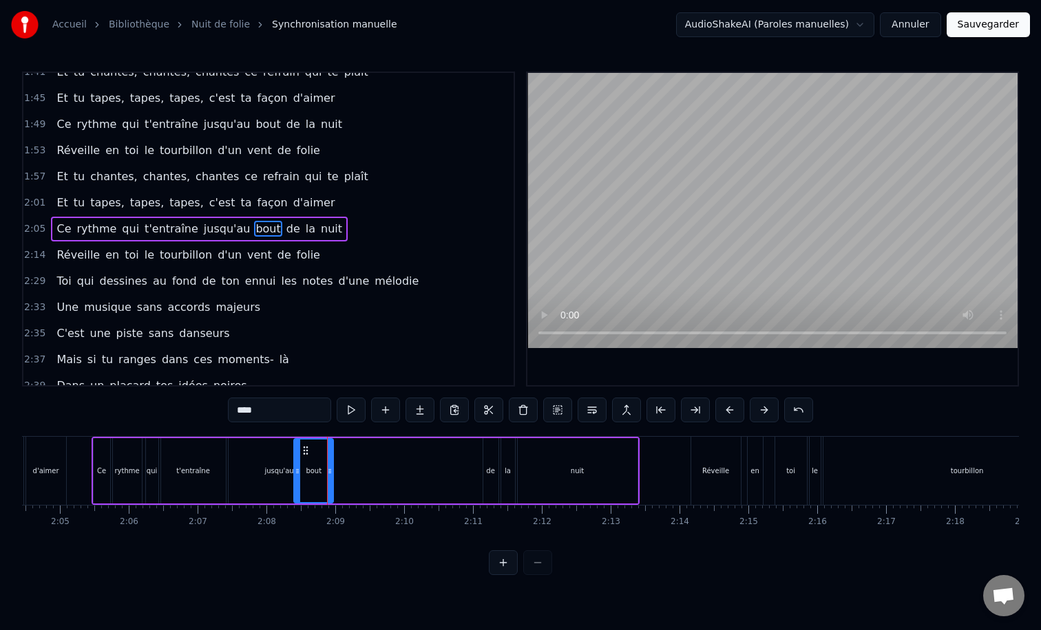
type input "********"
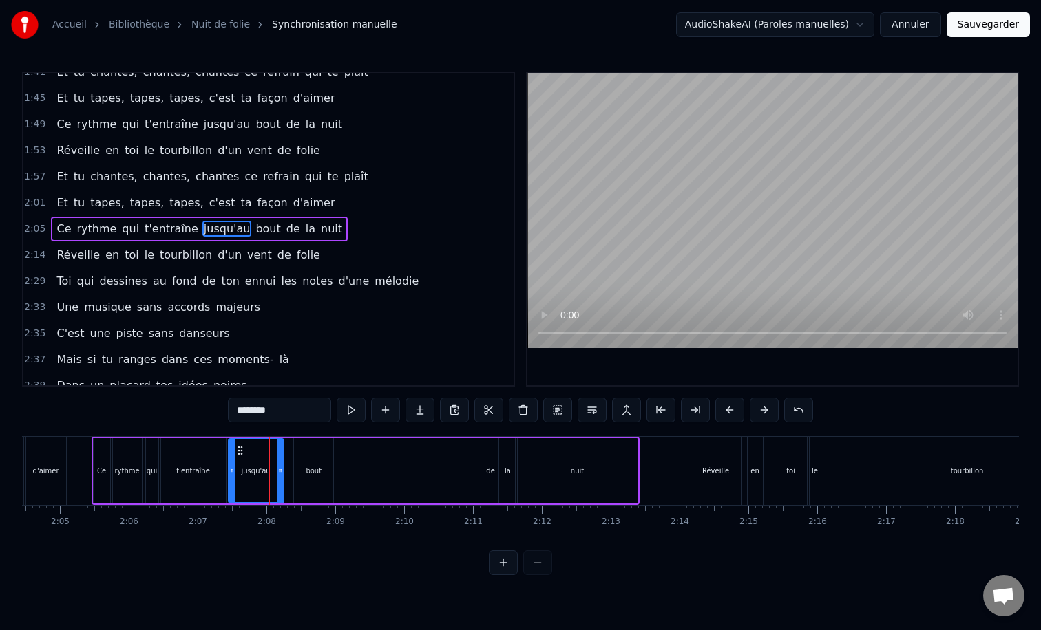
drag, startPoint x: 323, startPoint y: 471, endPoint x: 277, endPoint y: 471, distance: 46.8
click at [277, 471] on icon at bounding box center [280, 471] width 6 height 11
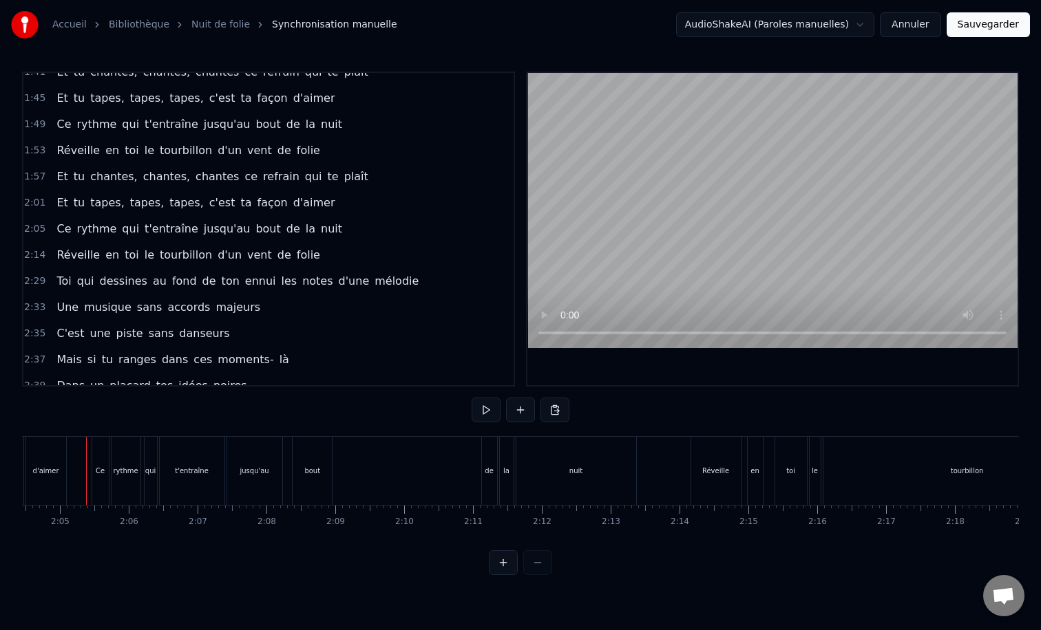
scroll to position [0, 8559]
click at [316, 466] on div "bout" at bounding box center [318, 471] width 16 height 10
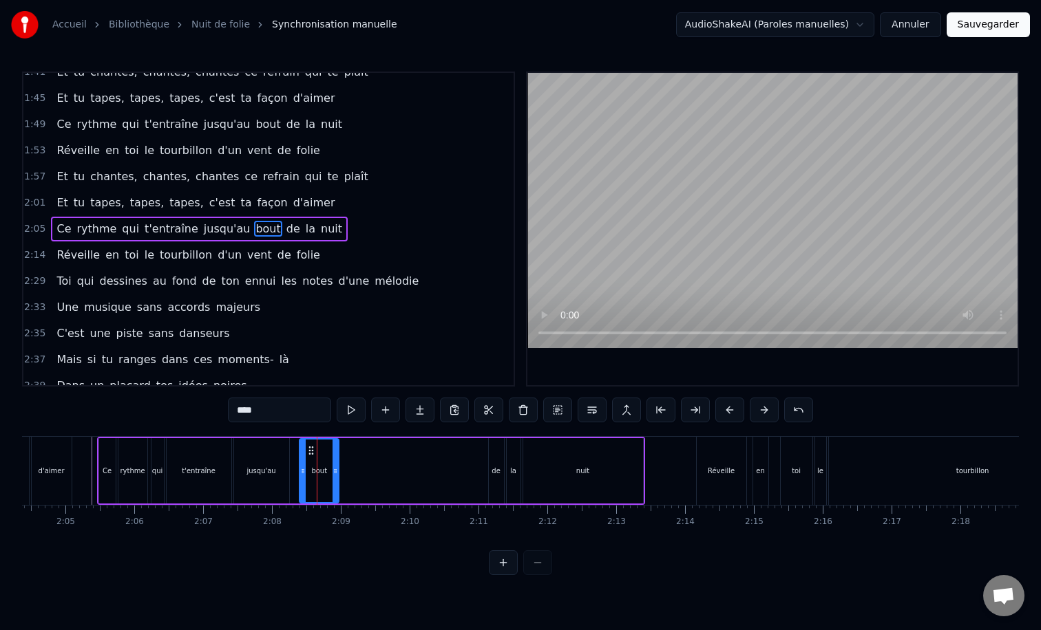
click at [323, 470] on div "bout" at bounding box center [319, 471] width 16 height 10
drag, startPoint x: 302, startPoint y: 469, endPoint x: 280, endPoint y: 468, distance: 22.0
click at [280, 468] on icon at bounding box center [282, 471] width 6 height 11
drag, startPoint x: 335, startPoint y: 469, endPoint x: 314, endPoint y: 469, distance: 21.3
click at [315, 469] on circle at bounding box center [315, 469] width 1 height 1
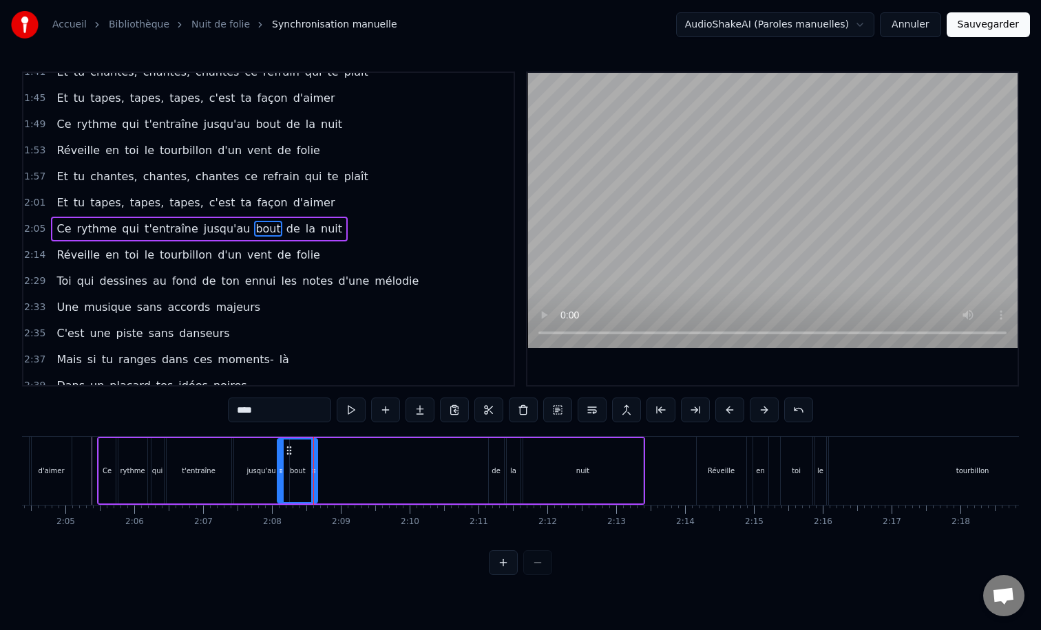
click at [490, 473] on div "de" at bounding box center [496, 470] width 15 height 65
drag, startPoint x: 490, startPoint y: 469, endPoint x: 470, endPoint y: 469, distance: 20.0
click at [470, 469] on icon at bounding box center [472, 471] width 6 height 11
drag, startPoint x: 480, startPoint y: 450, endPoint x: 306, endPoint y: 456, distance: 174.2
click at [306, 456] on icon at bounding box center [305, 450] width 11 height 11
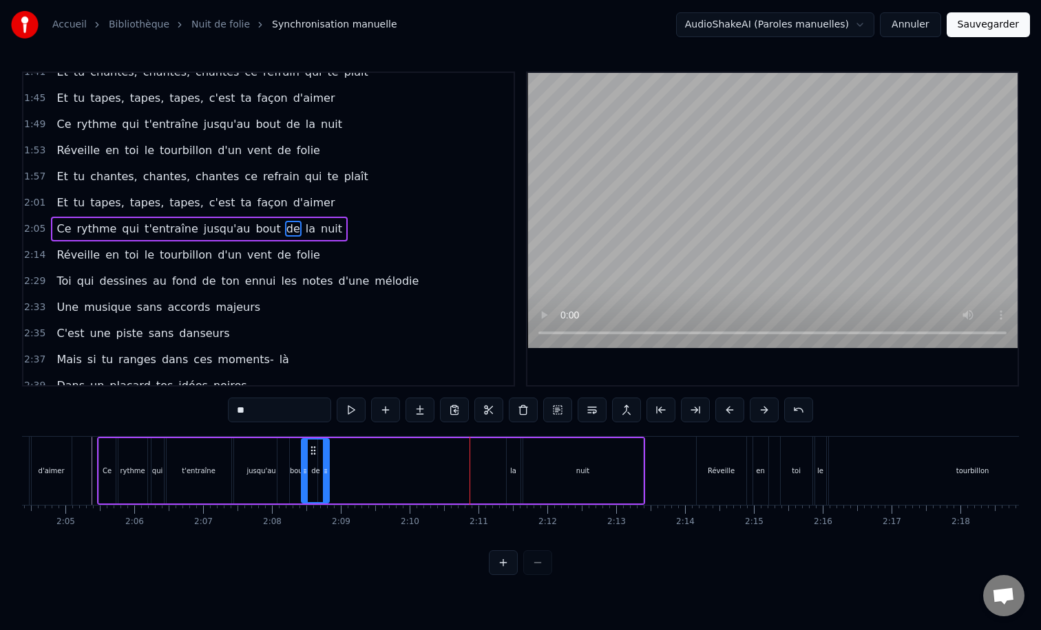
drag, startPoint x: 297, startPoint y: 469, endPoint x: 305, endPoint y: 469, distance: 7.6
click at [305, 469] on icon at bounding box center [305, 471] width 6 height 11
click at [320, 471] on circle at bounding box center [320, 471] width 1 height 1
click at [511, 468] on div "la" at bounding box center [513, 471] width 6 height 10
type input "**"
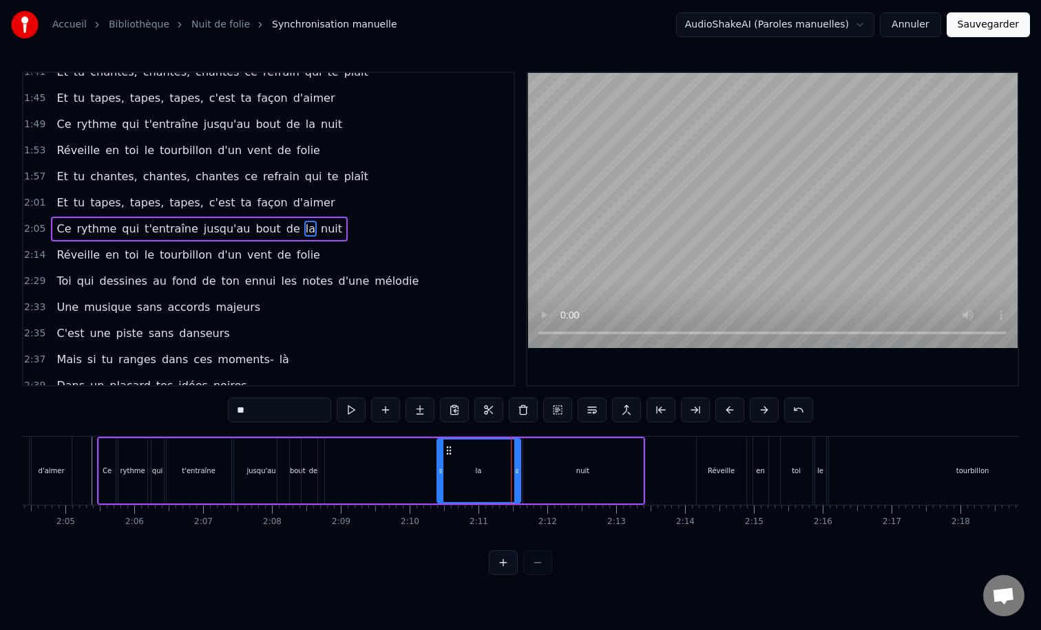
drag, startPoint x: 508, startPoint y: 453, endPoint x: 431, endPoint y: 460, distance: 77.4
click at [438, 460] on div at bounding box center [441, 471] width 6 height 63
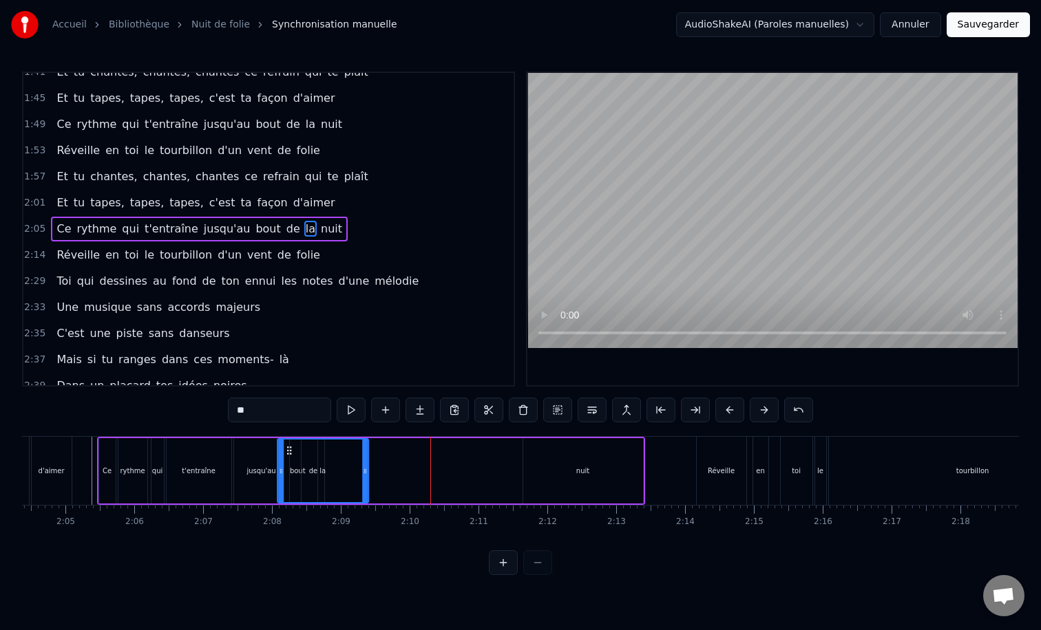
drag, startPoint x: 439, startPoint y: 449, endPoint x: 287, endPoint y: 454, distance: 152.2
click at [287, 454] on icon at bounding box center [289, 450] width 11 height 11
drag, startPoint x: 280, startPoint y: 467, endPoint x: 303, endPoint y: 467, distance: 23.4
drag, startPoint x: 364, startPoint y: 470, endPoint x: 340, endPoint y: 470, distance: 24.1
click at [340, 470] on icon at bounding box center [340, 471] width 6 height 11
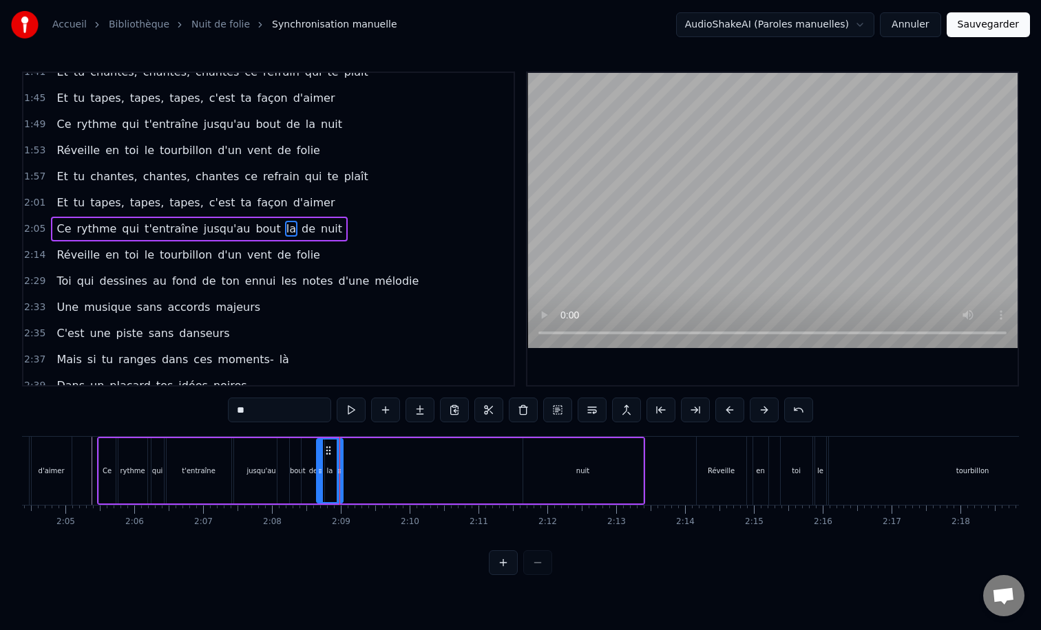
drag, startPoint x: 303, startPoint y: 470, endPoint x: 320, endPoint y: 470, distance: 16.5
drag, startPoint x: 338, startPoint y: 471, endPoint x: 326, endPoint y: 471, distance: 12.4
click at [326, 471] on div "Y a pas de saison pour que vive la musique au fond Pas de saison pour que vive …" at bounding box center [236, 470] width 17547 height 69
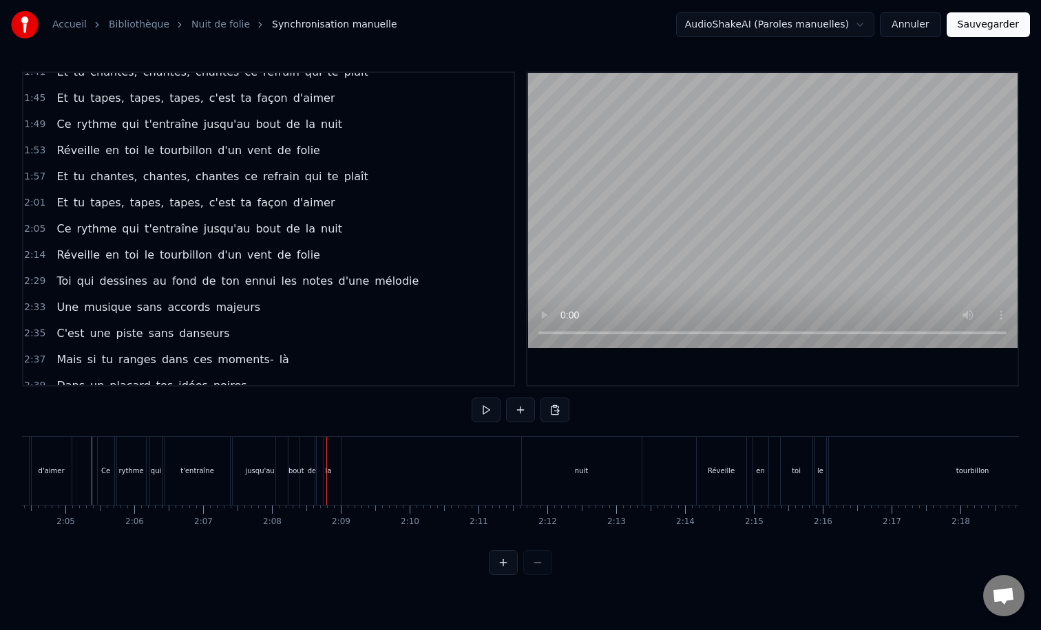
click at [209, 455] on div "t'entraîne" at bounding box center [197, 471] width 65 height 68
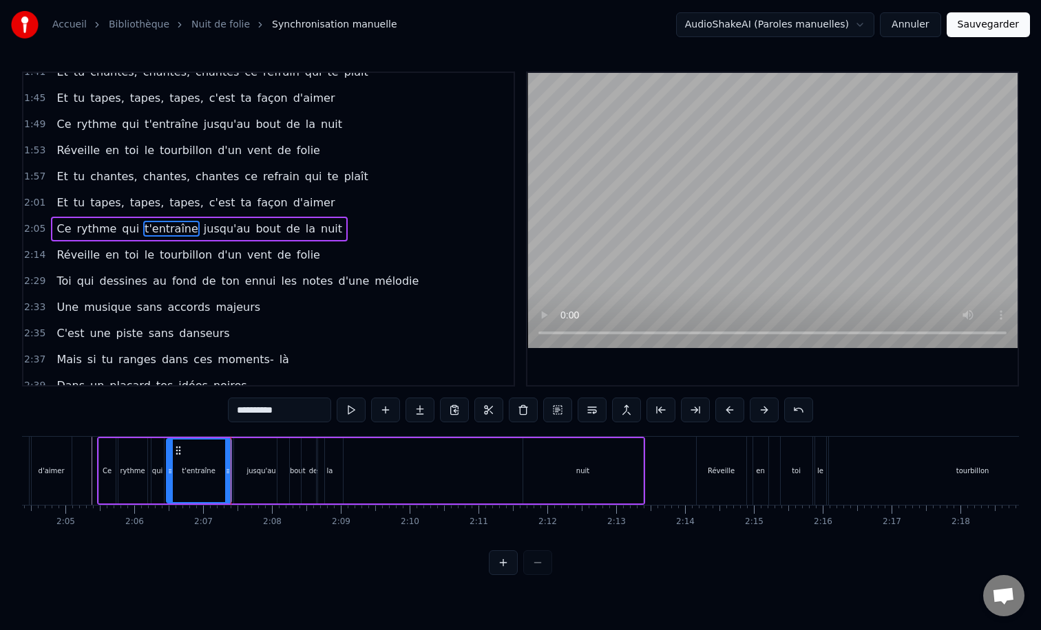
click at [451, 469] on div "Ce rythme qui t'entraîne jusqu'au bout de la nuit" at bounding box center [371, 471] width 548 height 68
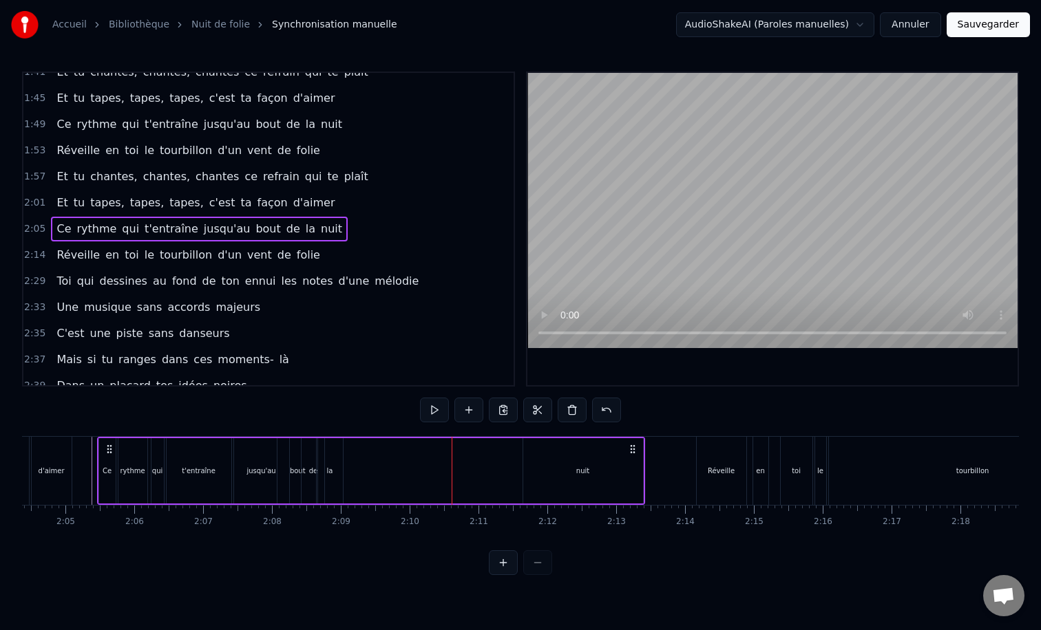
click at [582, 471] on div "nuit" at bounding box center [582, 471] width 13 height 10
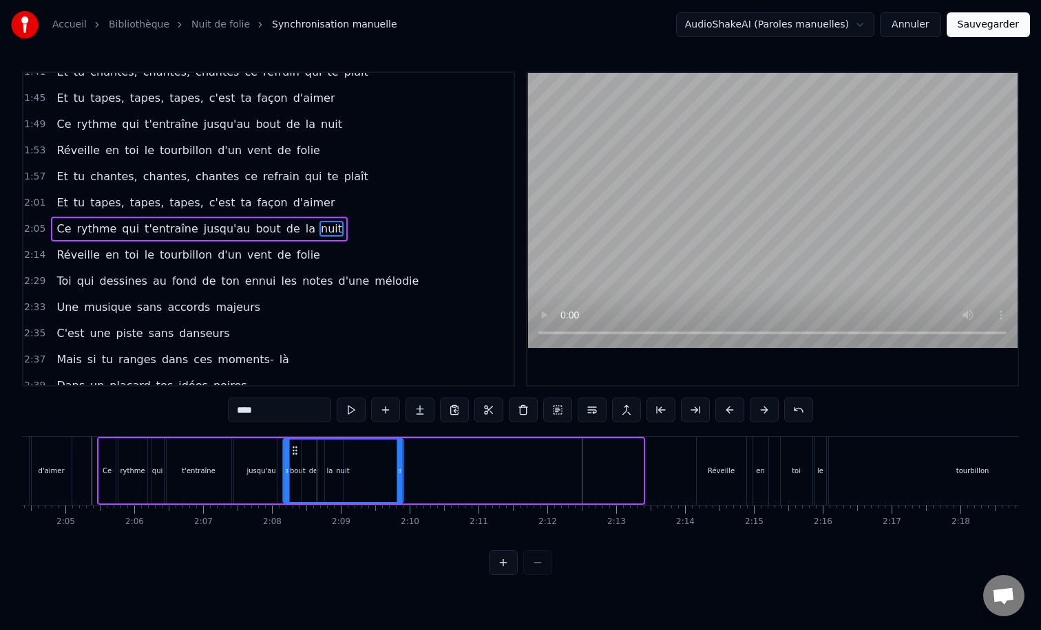
drag, startPoint x: 532, startPoint y: 448, endPoint x: 292, endPoint y: 457, distance: 239.7
click at [292, 457] on div "nuit" at bounding box center [343, 471] width 118 height 63
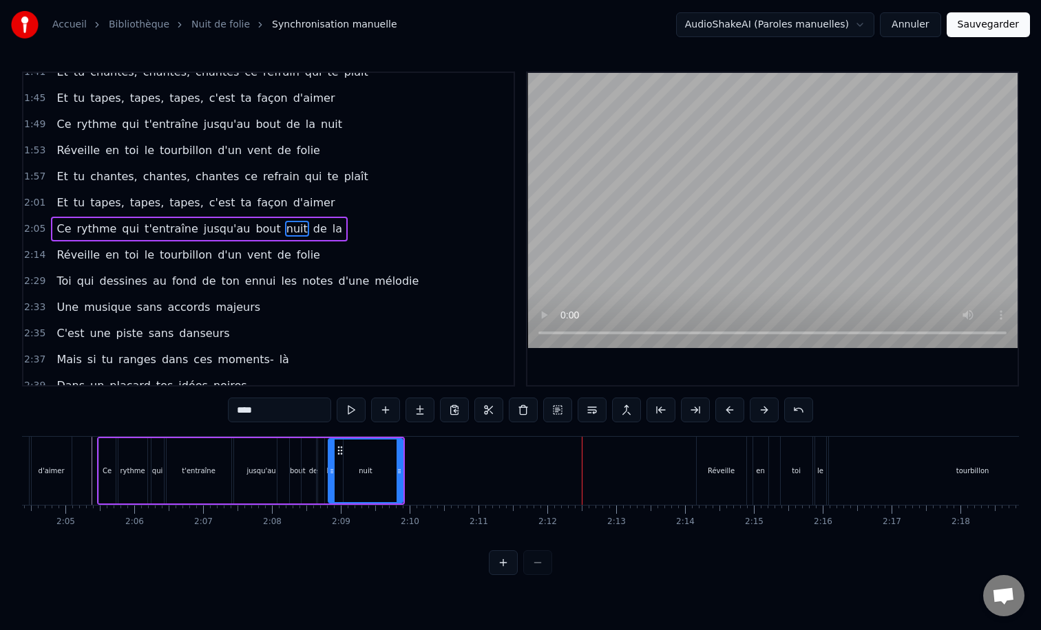
drag, startPoint x: 287, startPoint y: 471, endPoint x: 332, endPoint y: 475, distance: 45.6
drag, startPoint x: 398, startPoint y: 472, endPoint x: 351, endPoint y: 471, distance: 46.8
click at [351, 471] on icon at bounding box center [353, 471] width 6 height 11
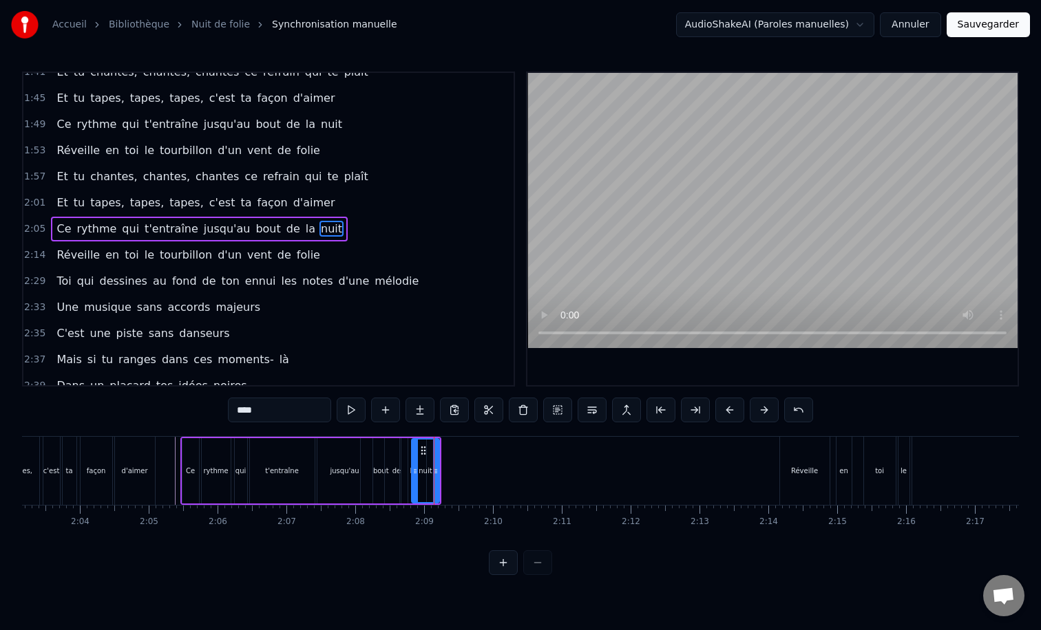
scroll to position [0, 8470]
click at [176, 460] on div at bounding box center [325, 471] width 17547 height 68
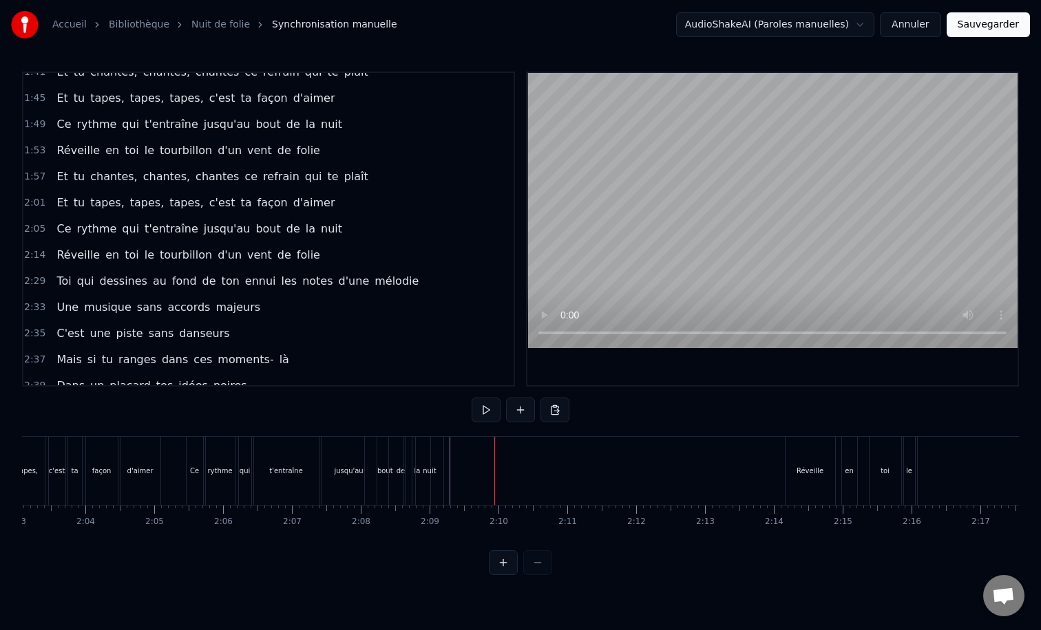
click at [803, 471] on div "Réveille" at bounding box center [809, 471] width 27 height 10
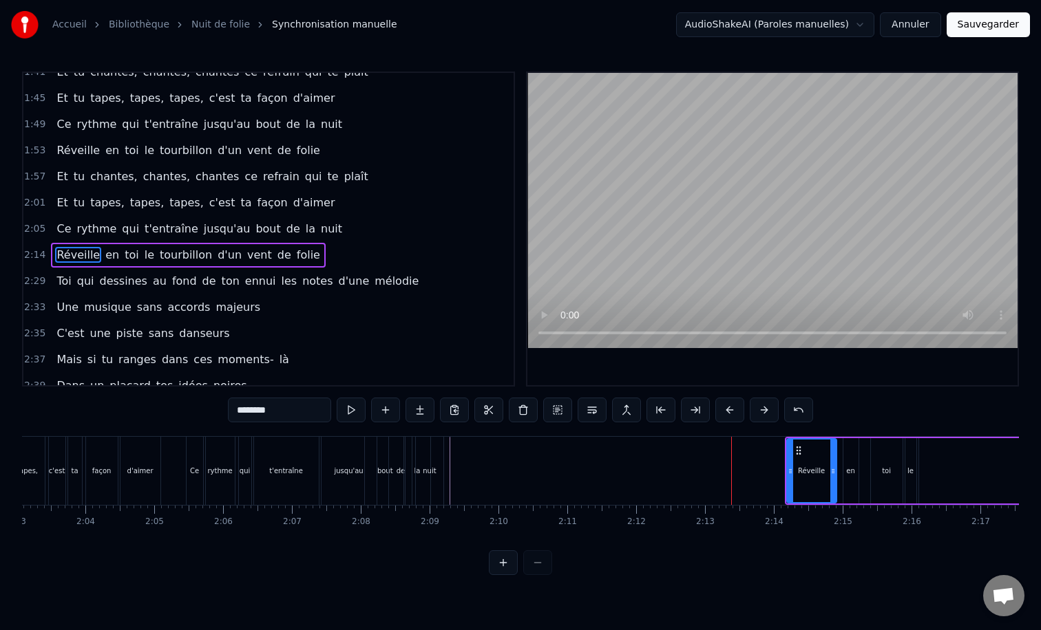
scroll to position [563, 0]
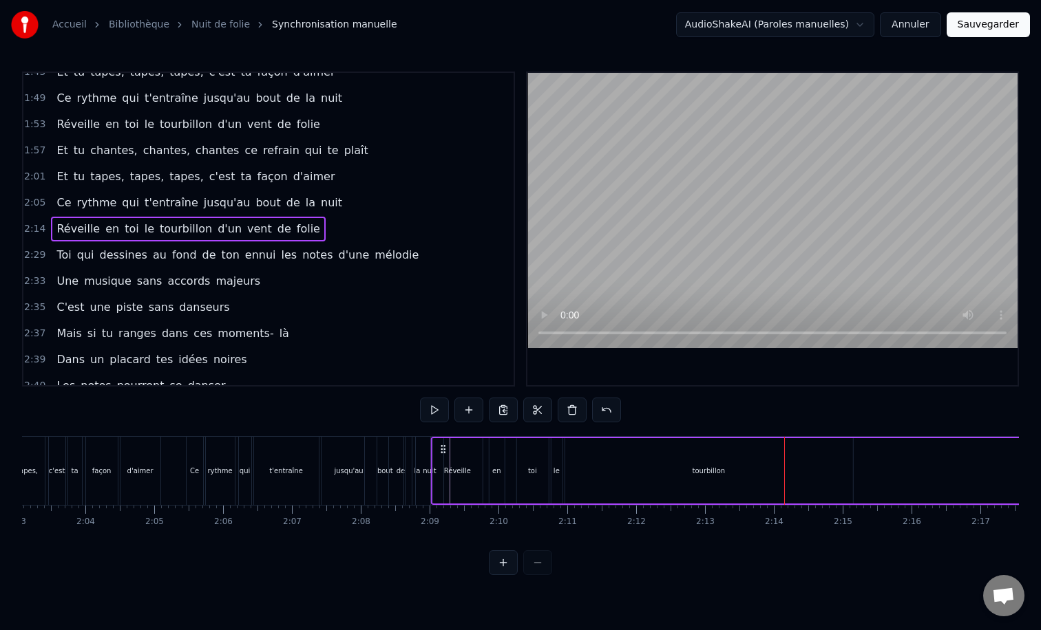
drag, startPoint x: 795, startPoint y: 447, endPoint x: 441, endPoint y: 487, distance: 356.0
click at [441, 487] on div "[PERSON_NAME] en toi le tourbillon d'un vent de folie" at bounding box center [896, 471] width 932 height 68
click at [473, 468] on div "Réveille" at bounding box center [457, 470] width 50 height 65
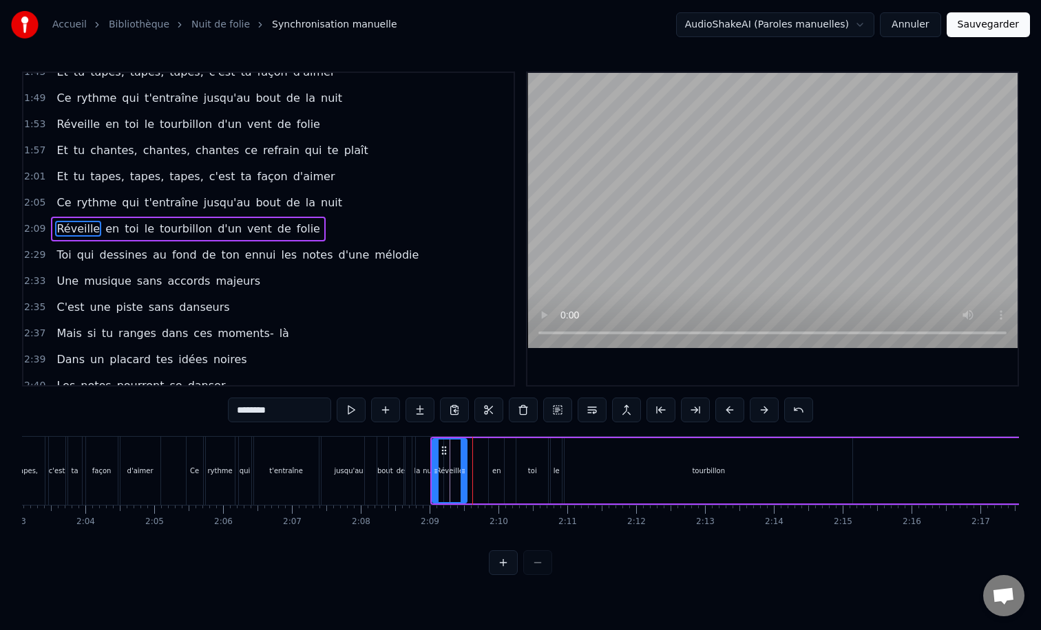
drag, startPoint x: 478, startPoint y: 471, endPoint x: 463, endPoint y: 472, distance: 15.2
click at [463, 472] on icon at bounding box center [463, 471] width 6 height 11
click at [494, 472] on div "en" at bounding box center [496, 471] width 9 height 10
drag, startPoint x: 492, startPoint y: 455, endPoint x: 462, endPoint y: 458, distance: 30.4
click at [462, 458] on div at bounding box center [462, 471] width 6 height 63
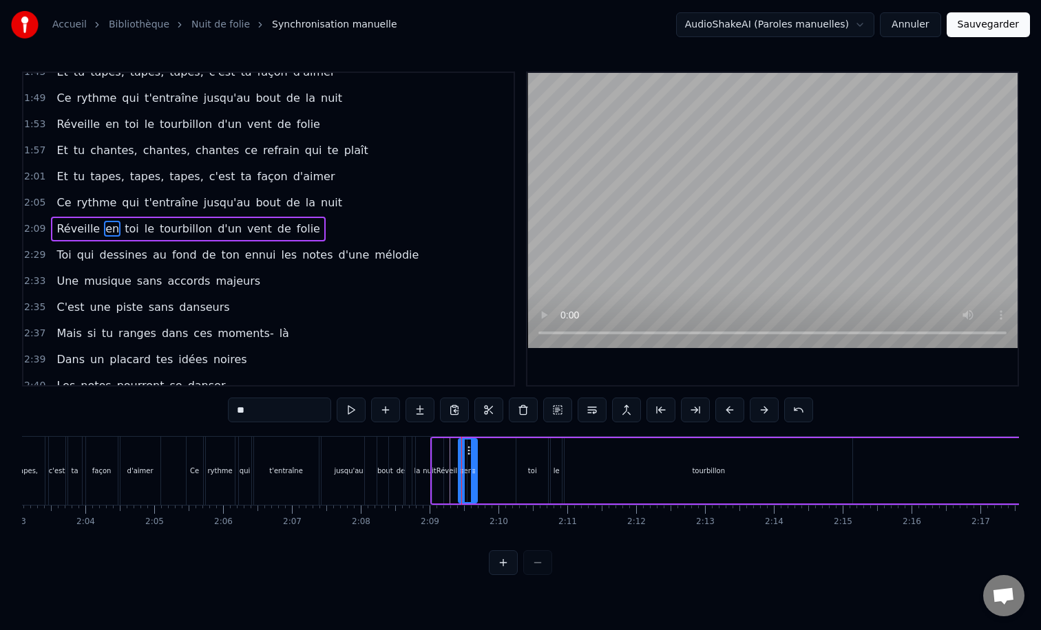
drag, startPoint x: 499, startPoint y: 467, endPoint x: 472, endPoint y: 468, distance: 26.9
click at [472, 468] on icon at bounding box center [474, 471] width 6 height 11
click at [536, 465] on div "toi" at bounding box center [532, 470] width 32 height 65
drag, startPoint x: 526, startPoint y: 451, endPoint x: 473, endPoint y: 454, distance: 53.8
click at [473, 454] on icon at bounding box center [474, 450] width 11 height 11
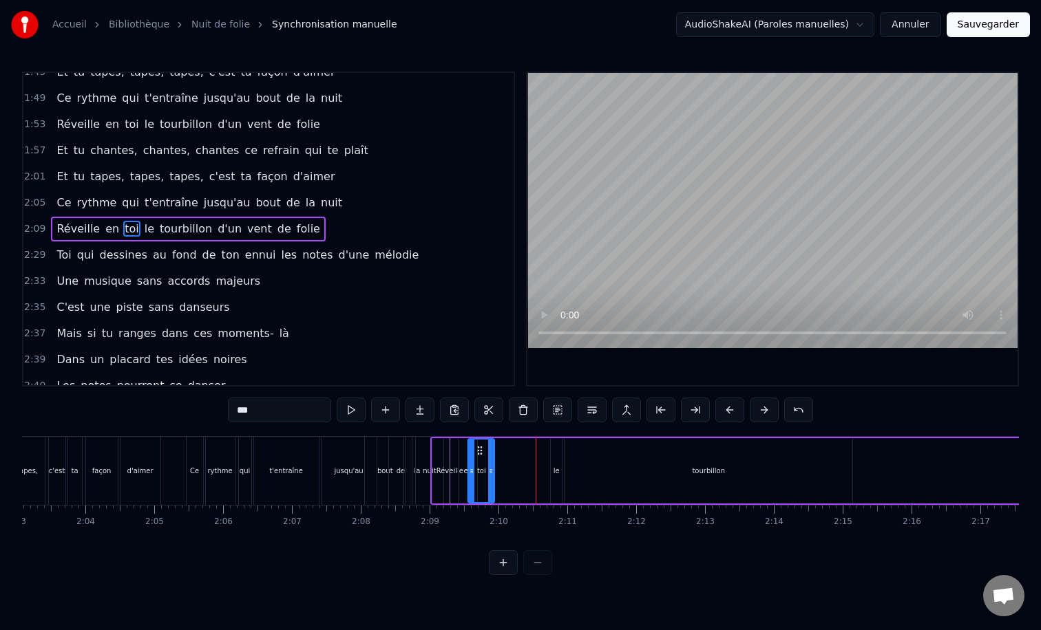
click at [473, 468] on icon at bounding box center [472, 471] width 6 height 11
drag, startPoint x: 489, startPoint y: 471, endPoint x: 480, endPoint y: 471, distance: 8.3
click at [480, 471] on icon at bounding box center [483, 471] width 6 height 11
click at [553, 470] on div "le" at bounding box center [556, 471] width 6 height 10
drag, startPoint x: 563, startPoint y: 449, endPoint x: 498, endPoint y: 454, distance: 65.6
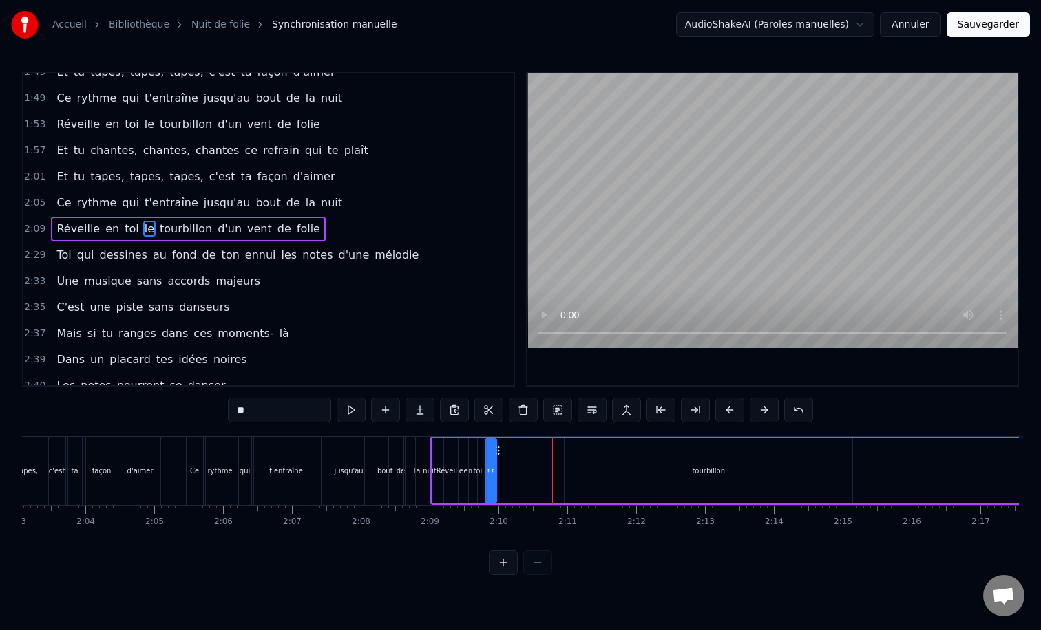
click at [498, 454] on icon at bounding box center [496, 450] width 11 height 11
click at [699, 472] on div "tourbillon" at bounding box center [708, 471] width 33 height 10
type input "**********"
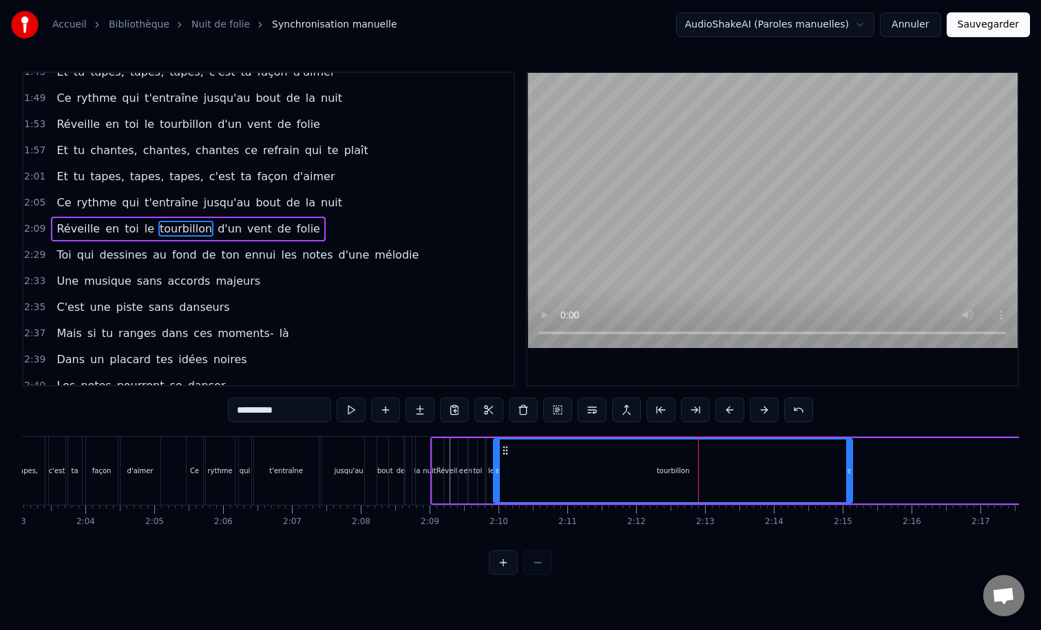
drag, startPoint x: 567, startPoint y: 471, endPoint x: 496, endPoint y: 476, distance: 71.0
click at [496, 476] on icon at bounding box center [497, 471] width 6 height 11
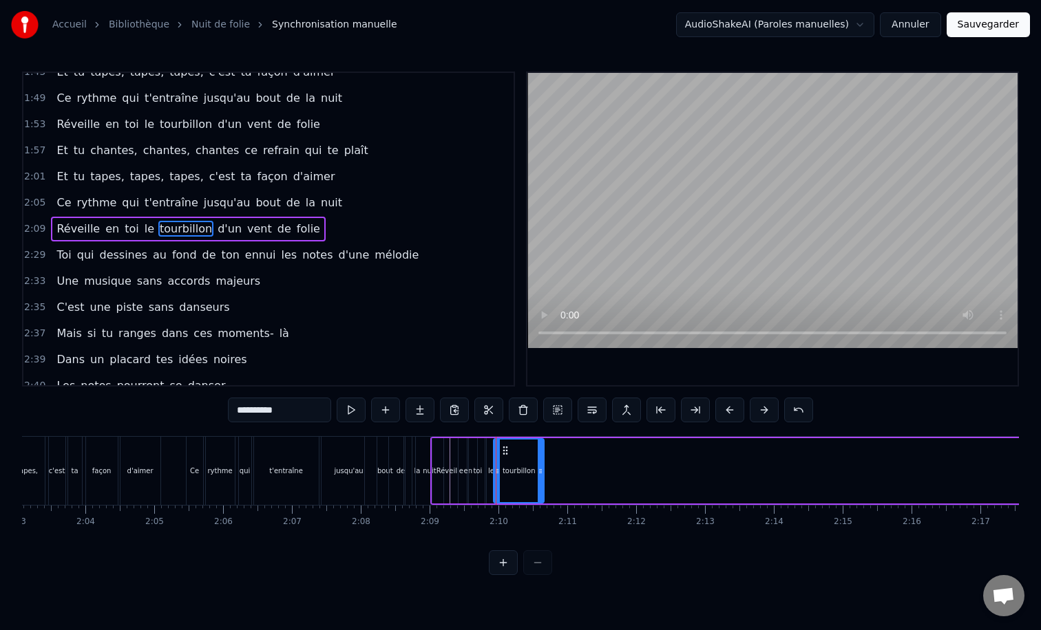
drag, startPoint x: 846, startPoint y: 471, endPoint x: 538, endPoint y: 473, distance: 308.3
click at [537, 473] on icon at bounding box center [540, 471] width 6 height 11
click at [176, 460] on div at bounding box center [325, 471] width 17547 height 68
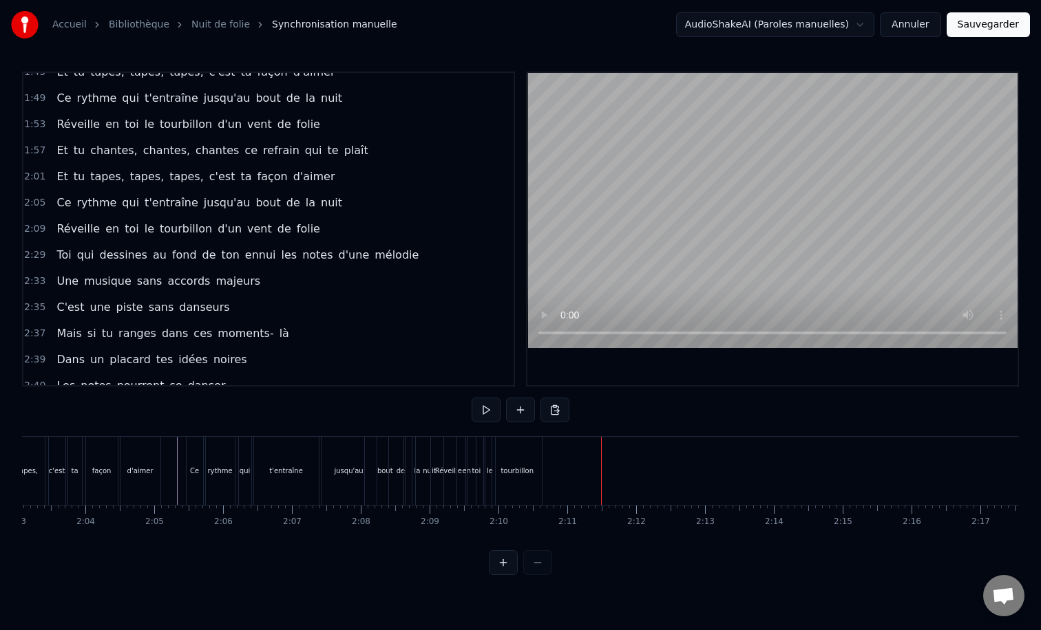
click at [518, 469] on div "tourbillon" at bounding box center [516, 471] width 33 height 10
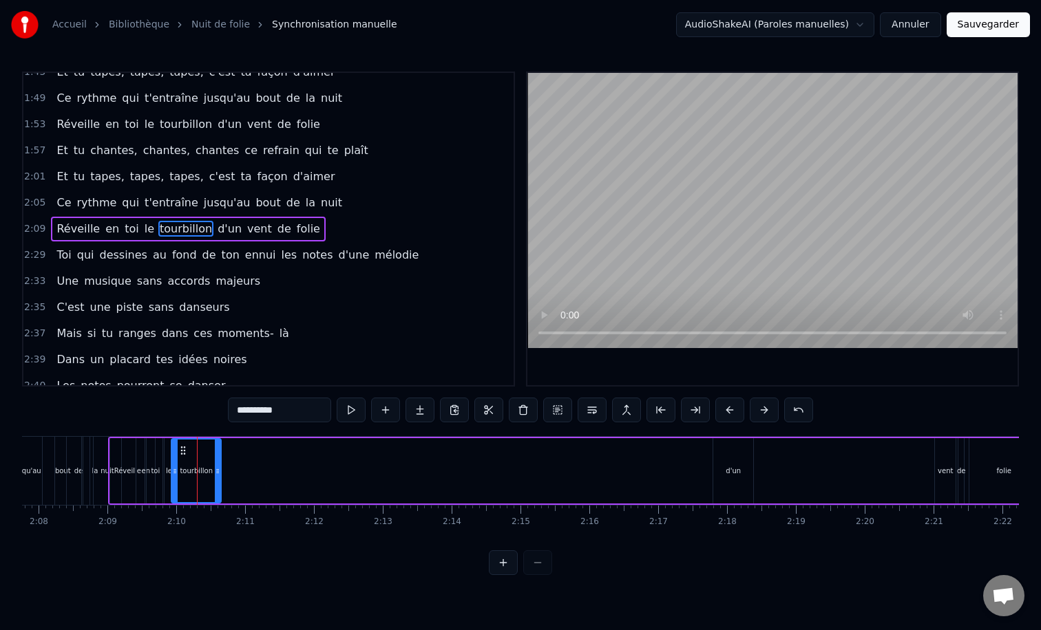
scroll to position [0, 8849]
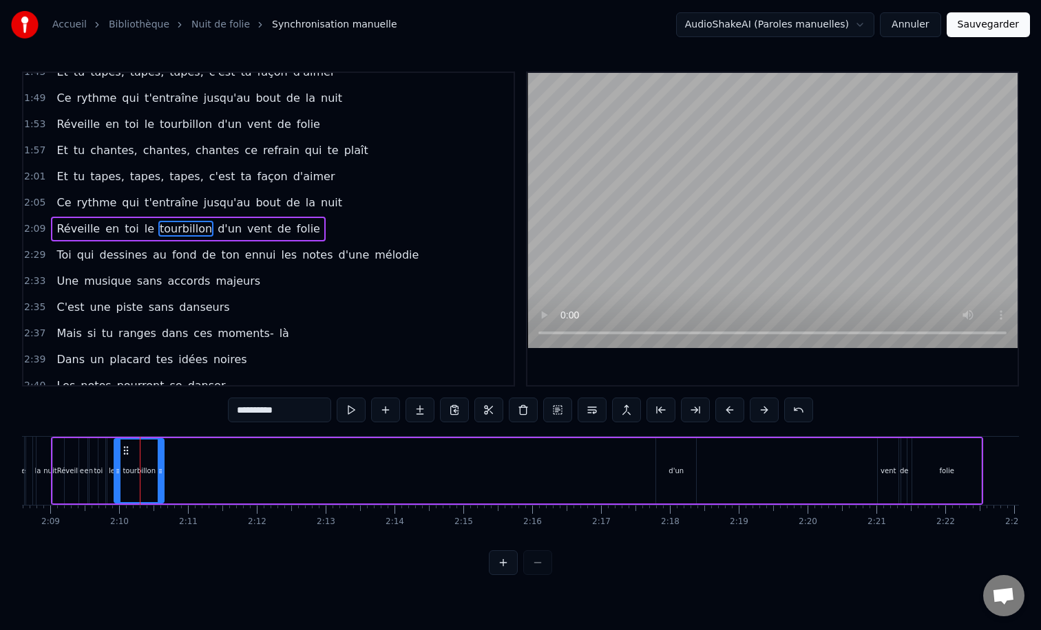
click at [660, 450] on div "d'un" at bounding box center [676, 470] width 40 height 65
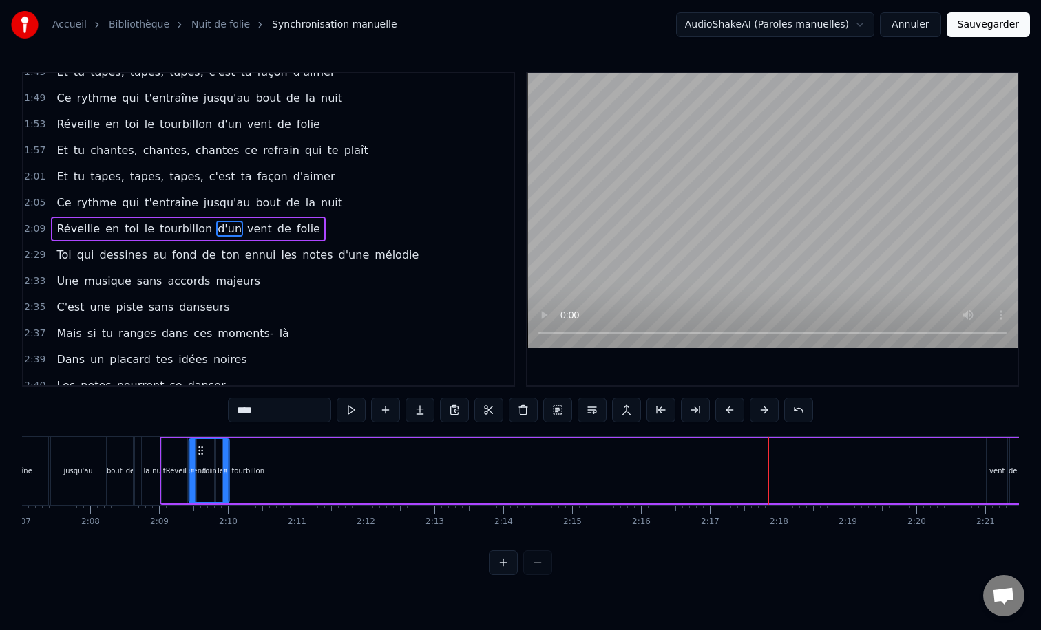
scroll to position [0, 8735]
drag, startPoint x: 652, startPoint y: 447, endPoint x: 281, endPoint y: 443, distance: 371.7
click at [281, 443] on div "d'un" at bounding box center [291, 471] width 39 height 63
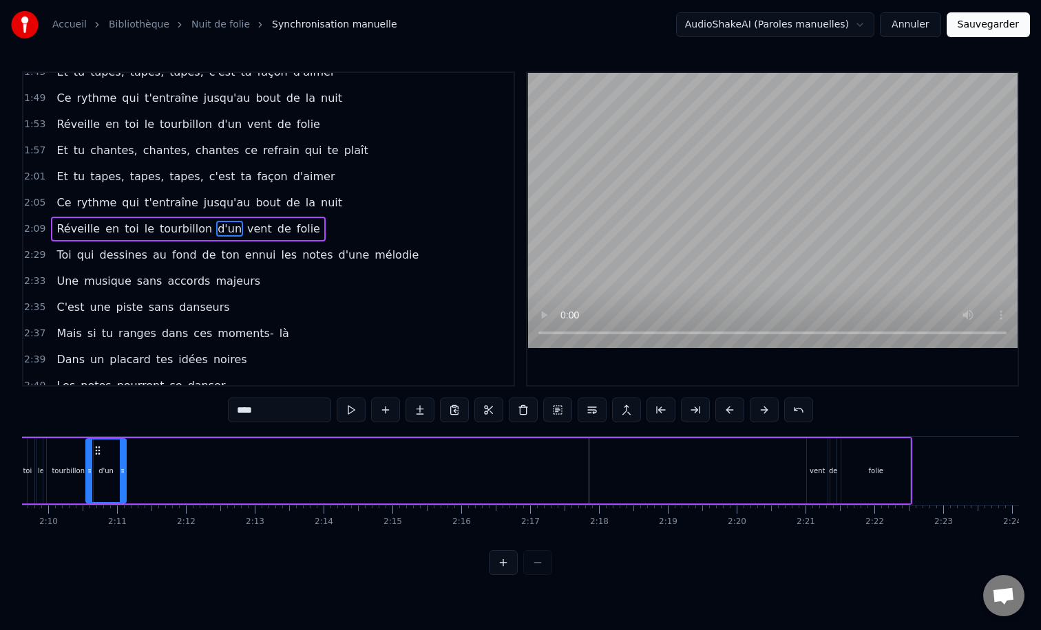
scroll to position [0, 8924]
click at [812, 469] on div "vent" at bounding box center [813, 471] width 15 height 10
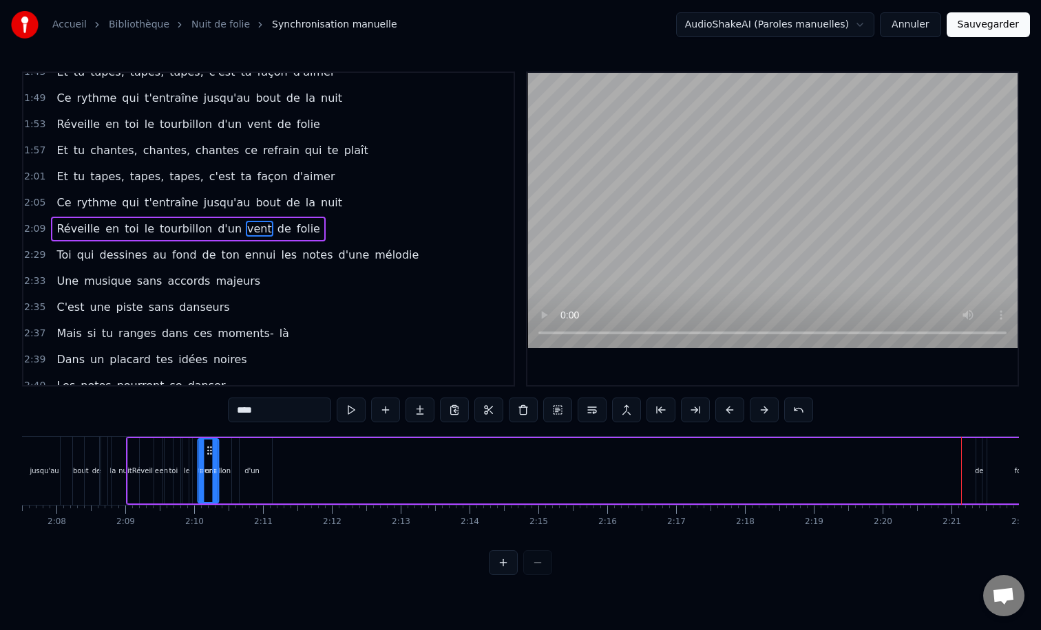
scroll to position [0, 8770]
drag, startPoint x: 816, startPoint y: 450, endPoint x: 276, endPoint y: 489, distance: 541.0
click at [276, 489] on div "vent" at bounding box center [274, 471] width 19 height 63
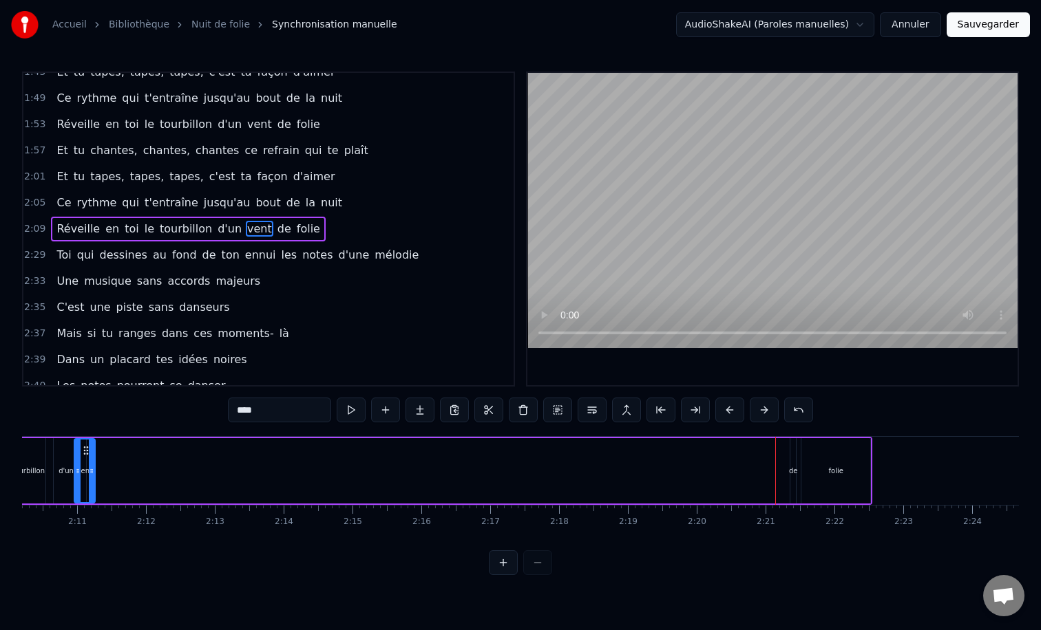
scroll to position [0, 8977]
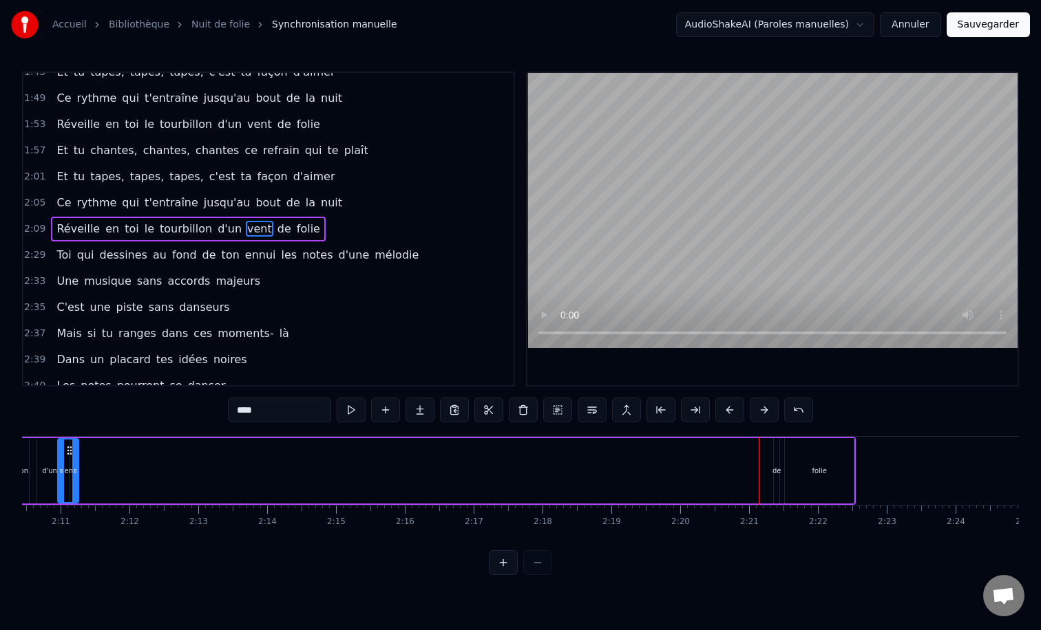
click at [776, 471] on div "de" at bounding box center [776, 471] width 9 height 10
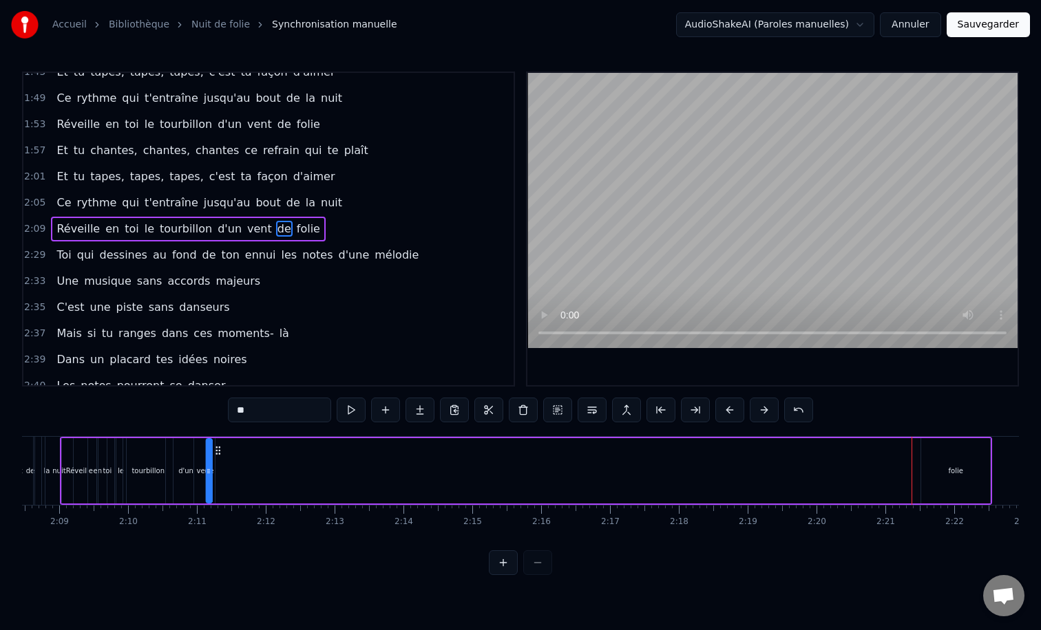
scroll to position [0, 8840]
drag, startPoint x: 785, startPoint y: 451, endPoint x: 242, endPoint y: 465, distance: 543.9
click at [242, 465] on div "[PERSON_NAME] en toi le tourbillon d'un vent de folie" at bounding box center [527, 471] width 932 height 68
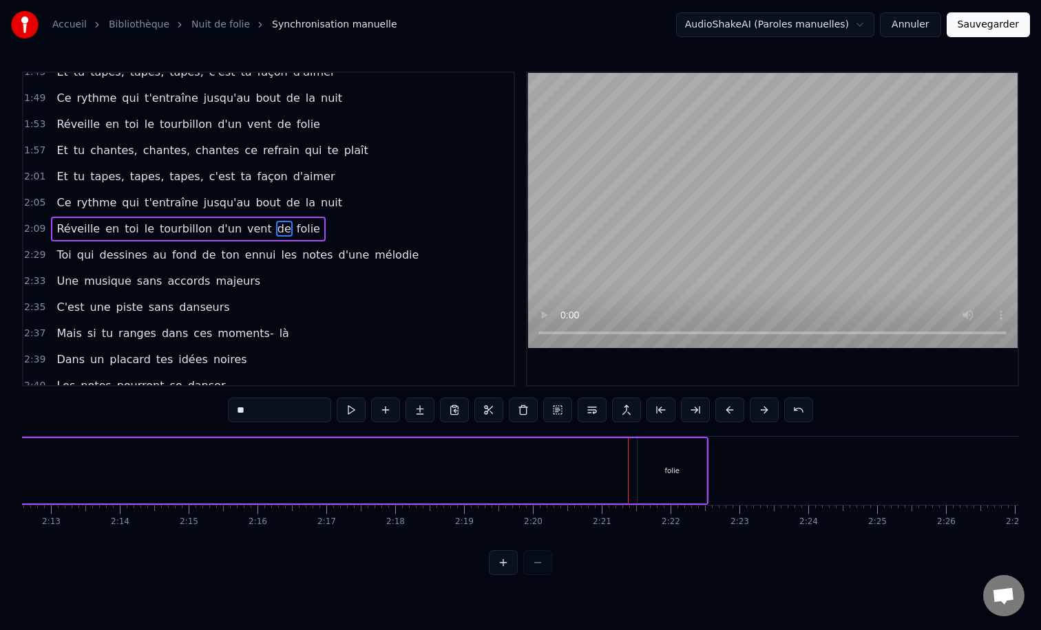
scroll to position [0, 9133]
click at [666, 467] on div "folie" at bounding box center [663, 471] width 14 height 10
type input "*****"
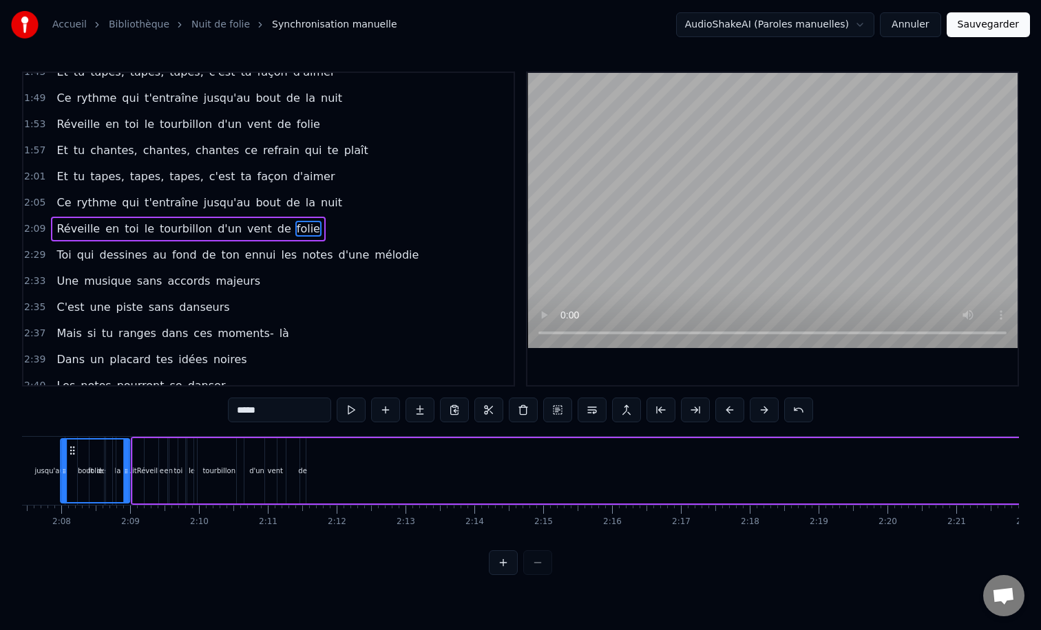
scroll to position [0, 8710]
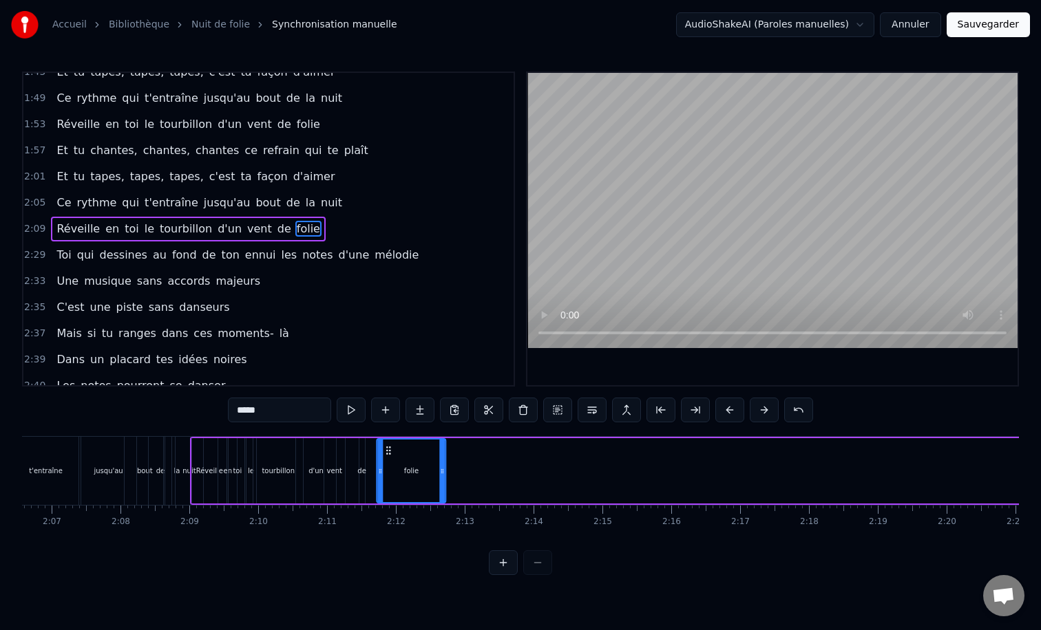
drag, startPoint x: 639, startPoint y: 450, endPoint x: 387, endPoint y: 488, distance: 254.7
click at [387, 488] on div "folie" at bounding box center [411, 471] width 67 height 63
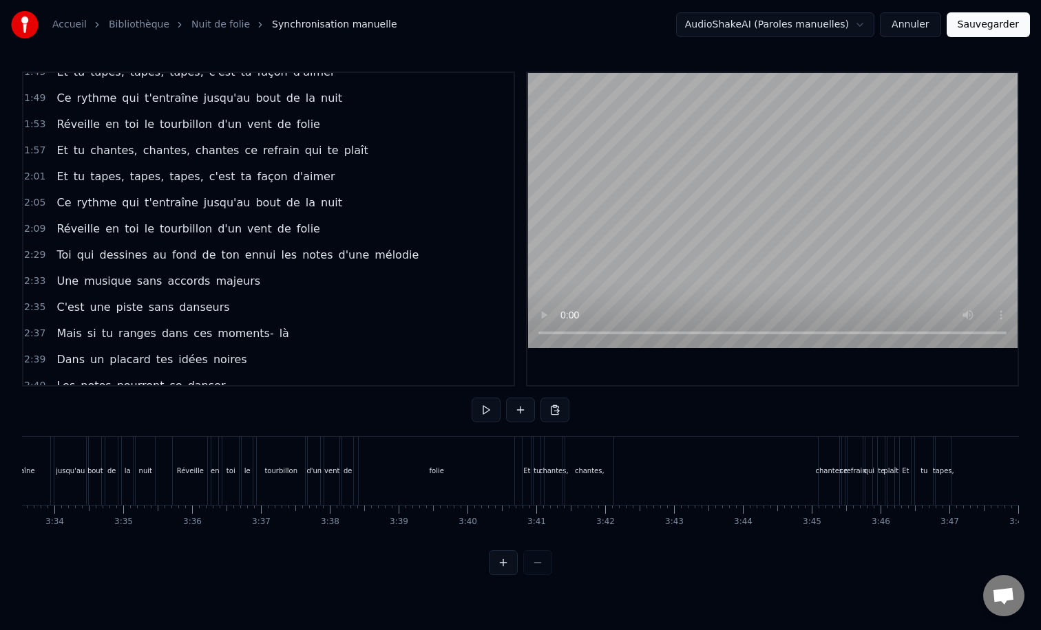
scroll to position [0, 14692]
click at [390, 459] on div "folie" at bounding box center [440, 471] width 156 height 68
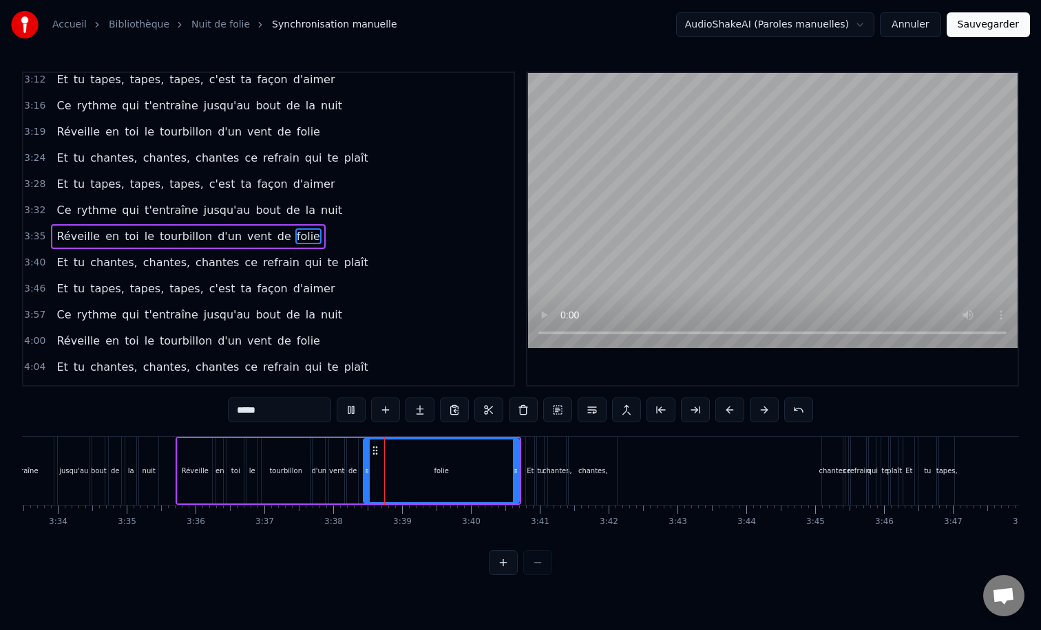
scroll to position [1295, 0]
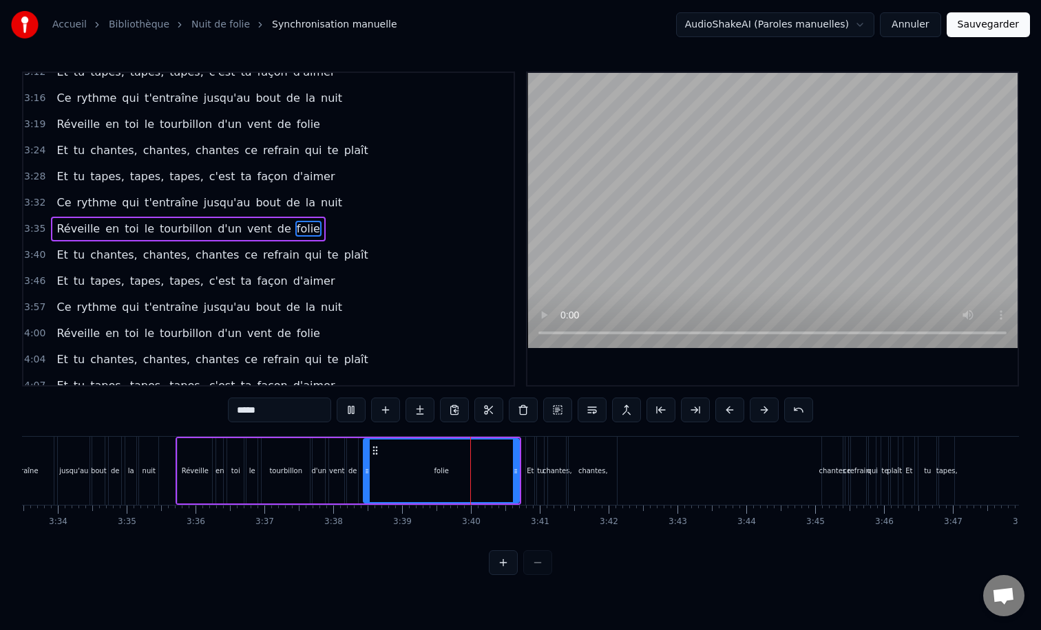
click at [535, 462] on div "Et tu chantes, chantes, chantes ce refrain qui te plaît" at bounding box center [713, 471] width 376 height 68
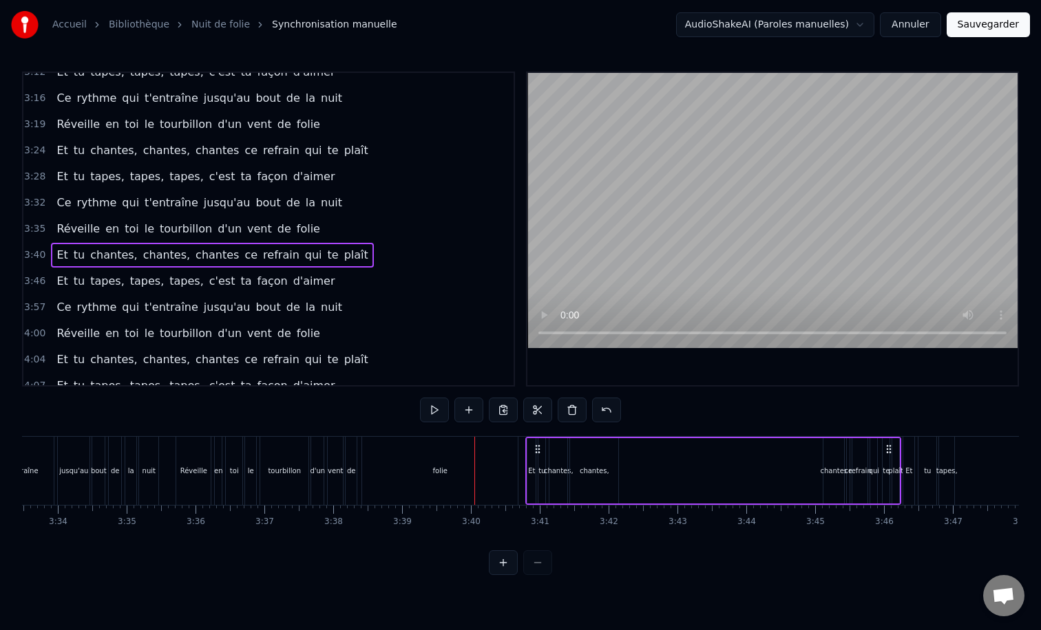
click at [312, 241] on div "3:35 Réveille en toi le tourbillon d'un vent de folie" at bounding box center [268, 229] width 490 height 26
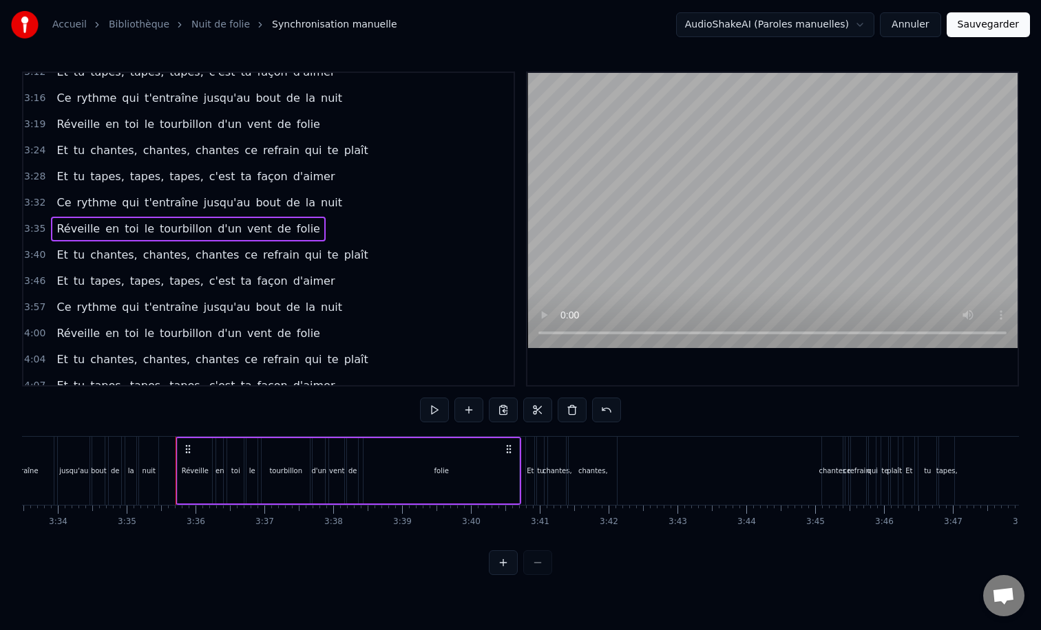
click at [301, 251] on div "Et tu chantes, chantes, chantes ce refrain qui te plaît" at bounding box center [212, 255] width 322 height 25
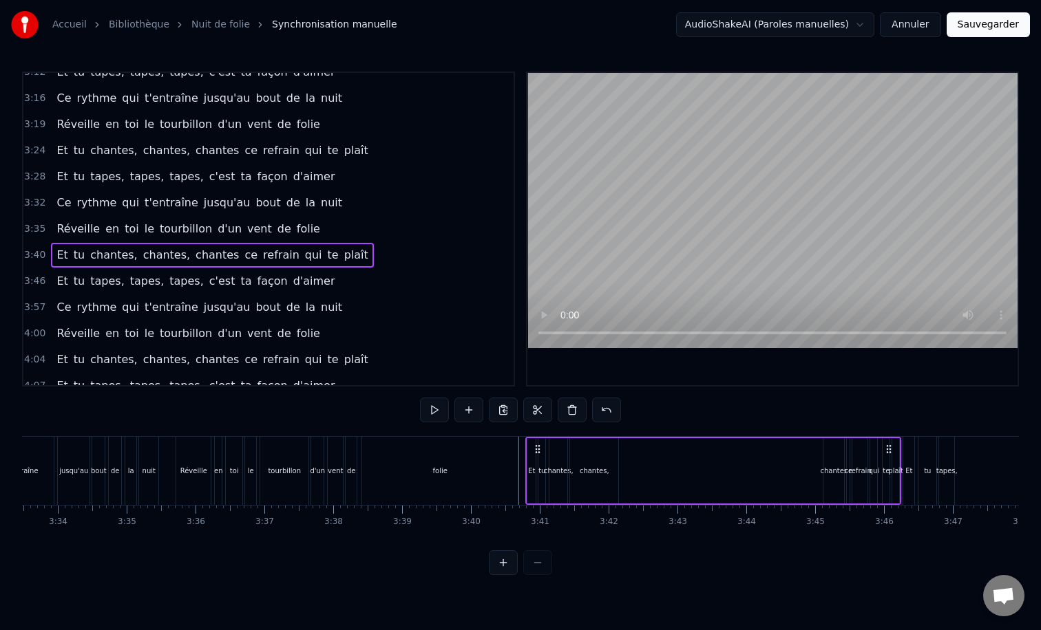
click at [304, 244] on div "Et tu chantes, chantes, chantes ce refrain qui te plaît" at bounding box center [212, 255] width 322 height 25
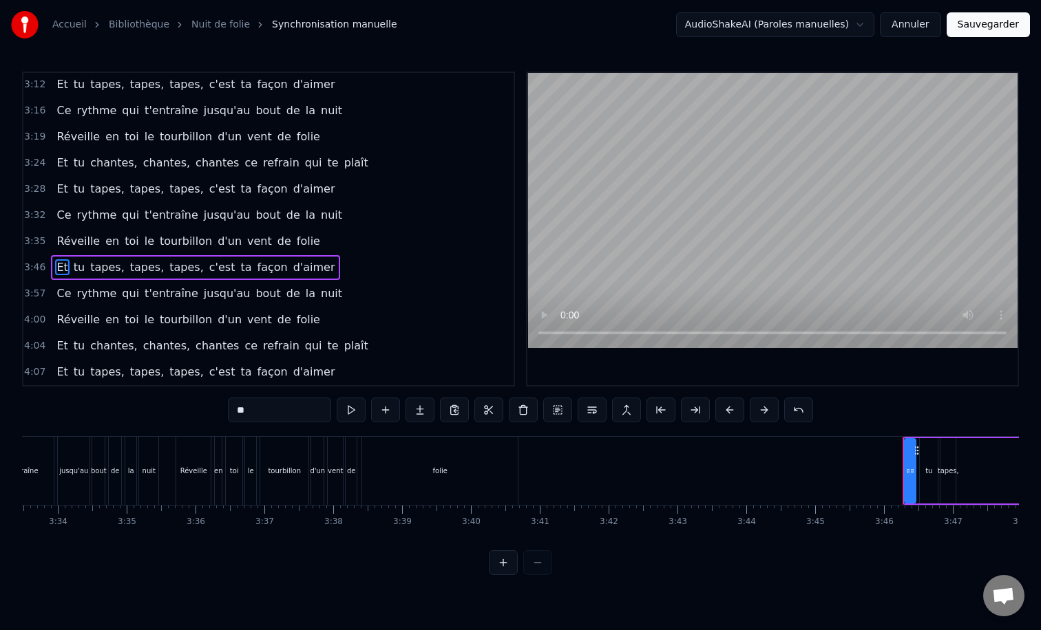
scroll to position [1283, 0]
type input "**"
click at [302, 262] on div "3:46 tu tapes, tapes, tapes, c'est ta façon d'aimer" at bounding box center [268, 268] width 490 height 26
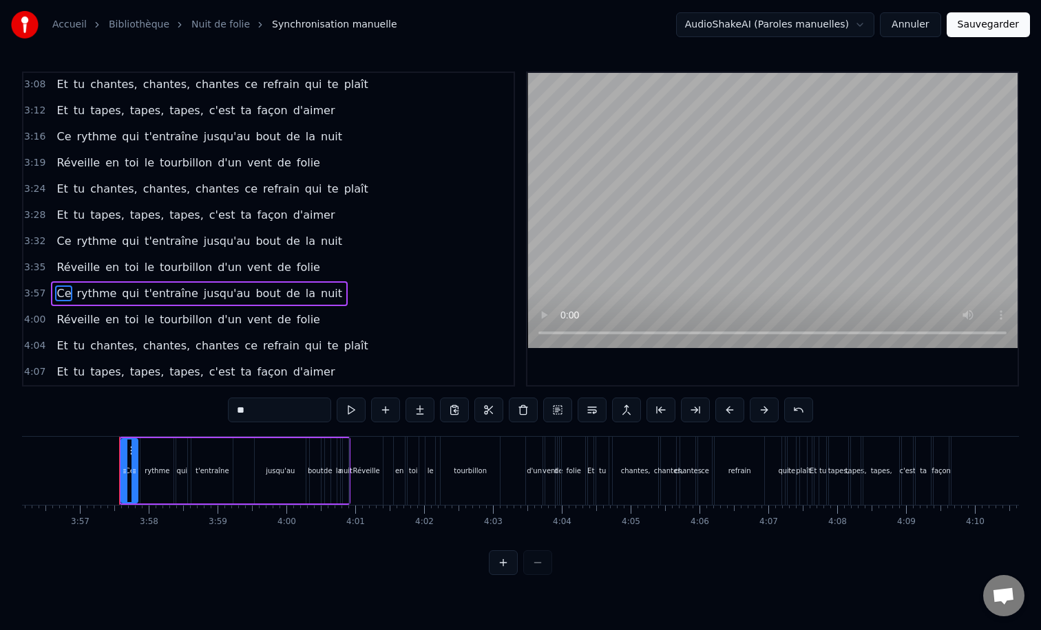
scroll to position [0, 16281]
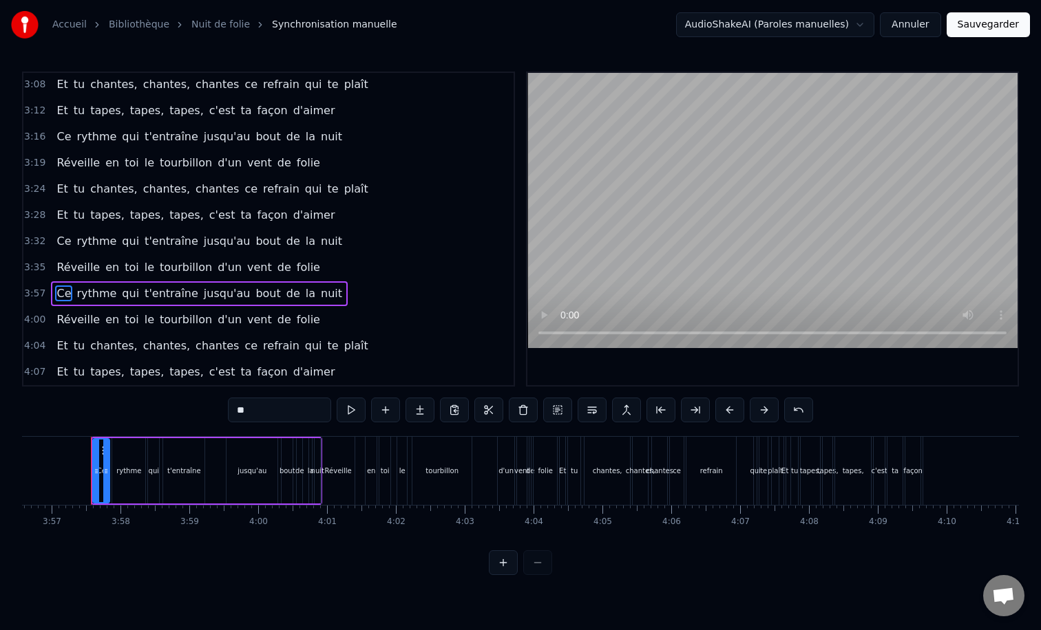
click at [319, 287] on div "Ce rythme qui t'entraîne jusqu'au bout de la nuit" at bounding box center [199, 293] width 297 height 25
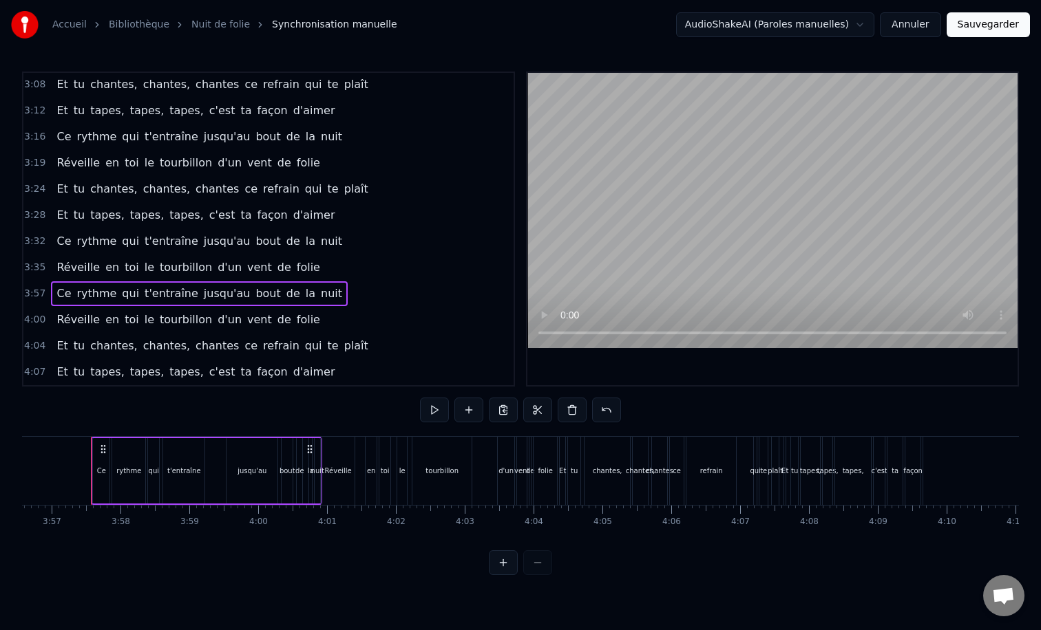
scroll to position [1230, 0]
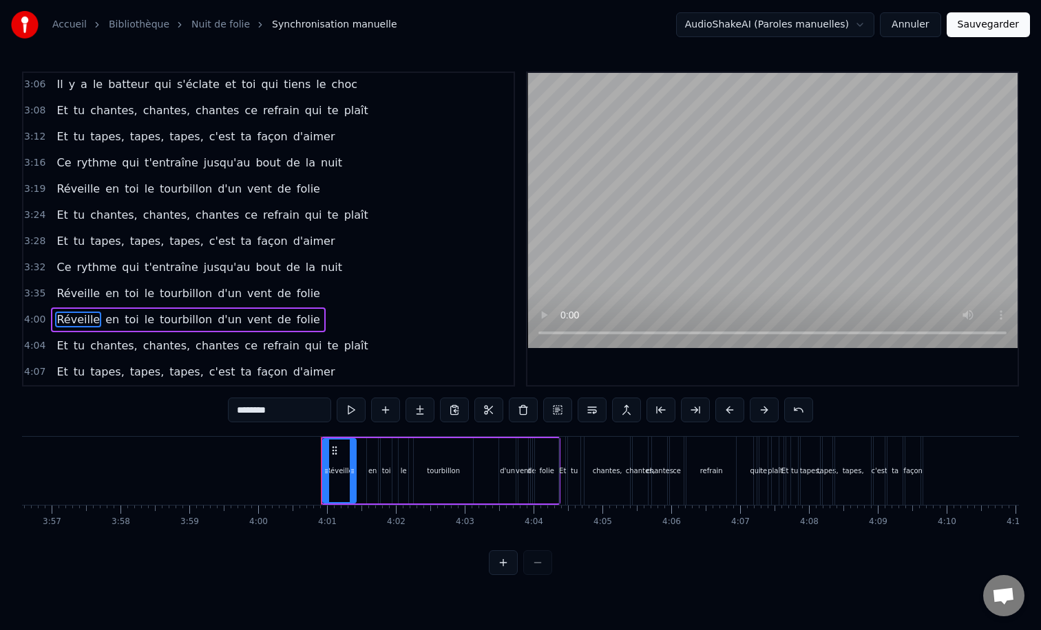
click at [301, 315] on div "4:00 Réveille en toi le tourbillon d'un vent de folie" at bounding box center [268, 320] width 490 height 26
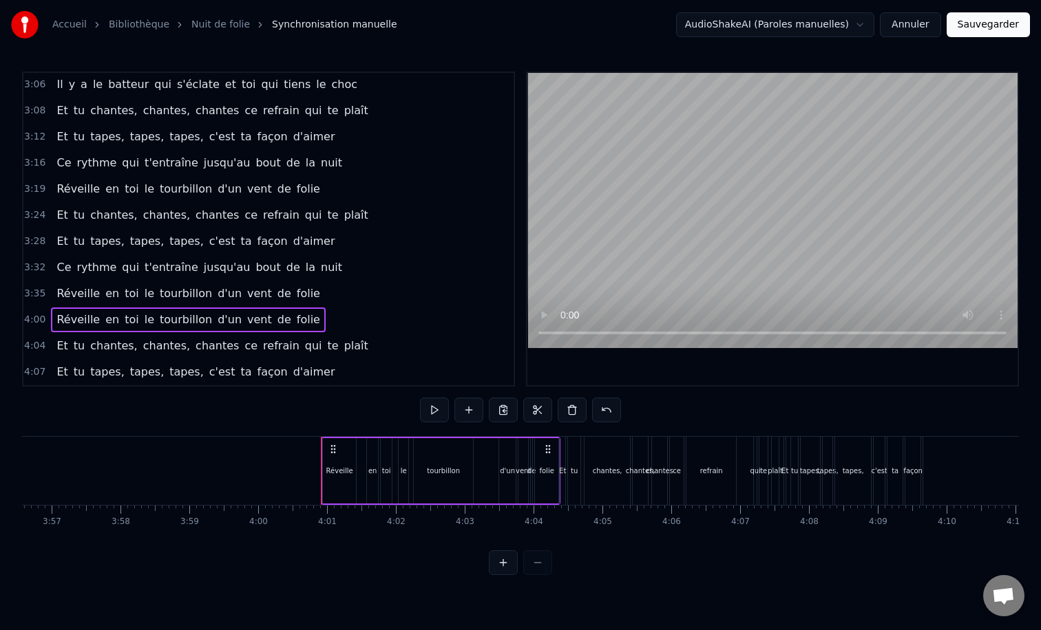
scroll to position [1204, 0]
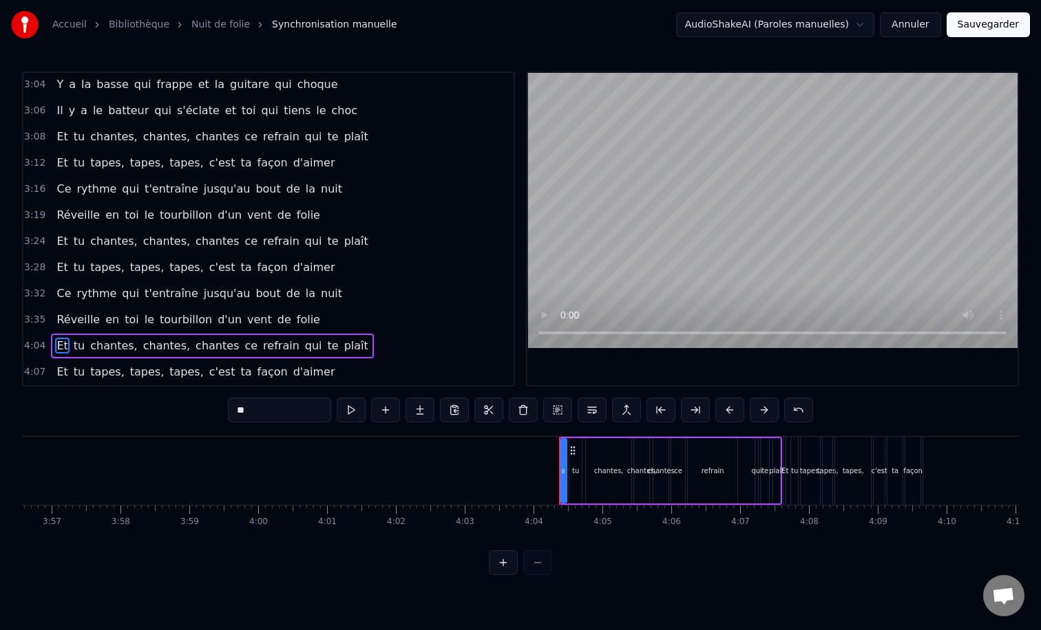
click at [345, 337] on div "Et tu chantes, chantes, chantes ce refrain qui te plaît" at bounding box center [212, 346] width 322 height 25
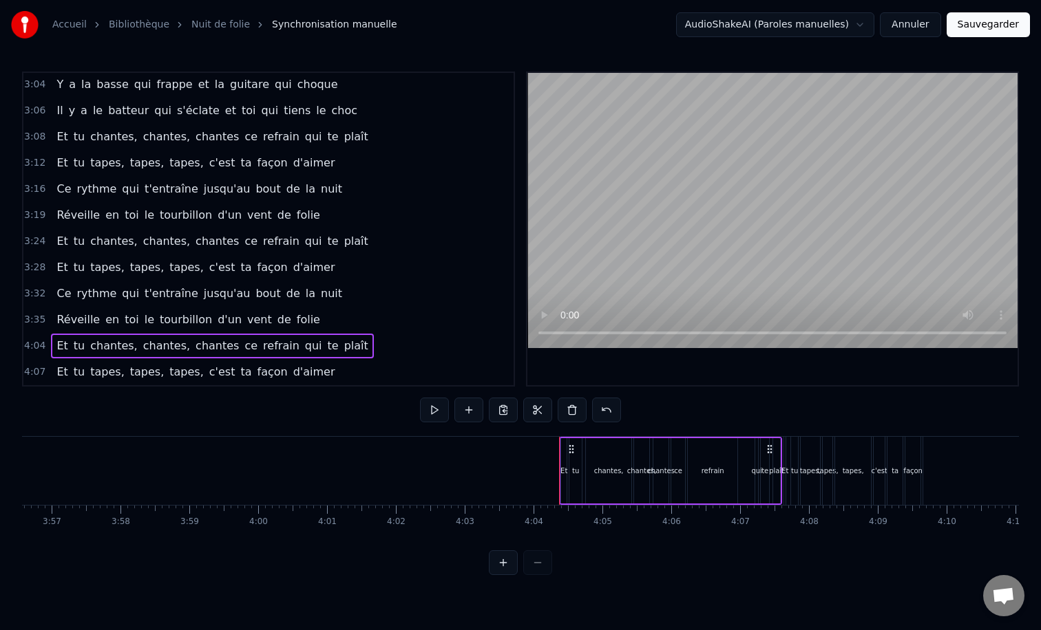
scroll to position [1178, 0]
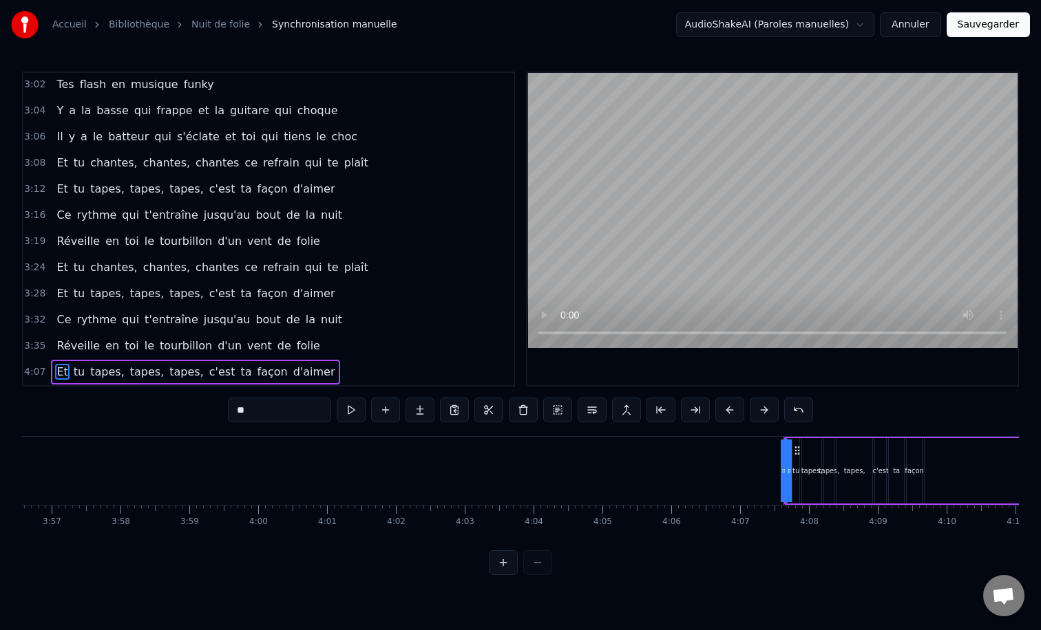
click at [315, 366] on div "Et tu tapes, tapes, tapes, c'est ta façon d'aimer" at bounding box center [195, 372] width 289 height 25
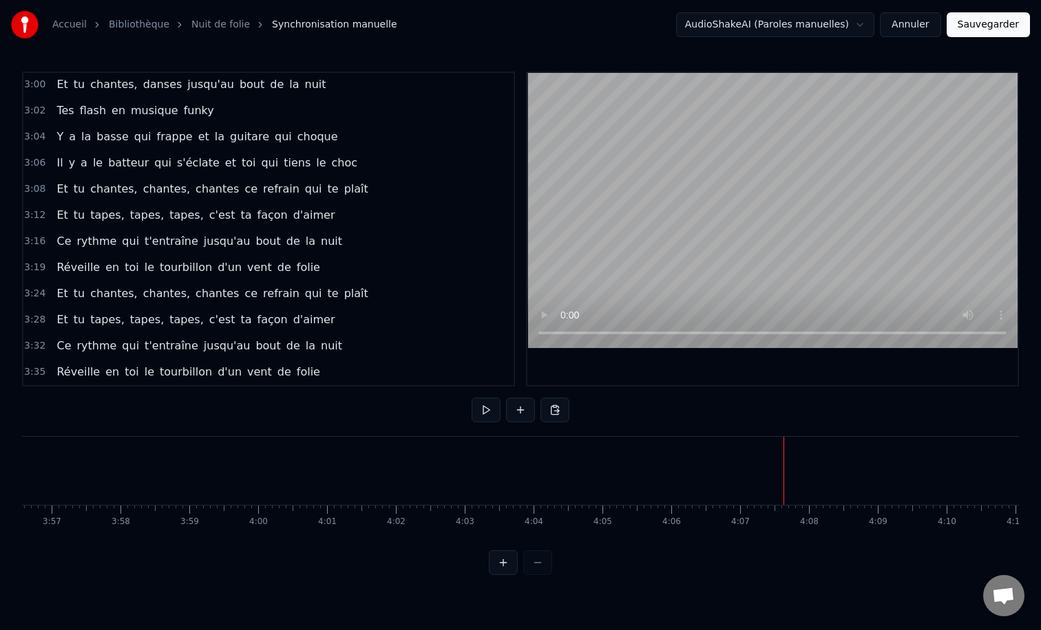
scroll to position [1152, 0]
click at [978, 20] on button "Sauvegarder" at bounding box center [987, 24] width 83 height 25
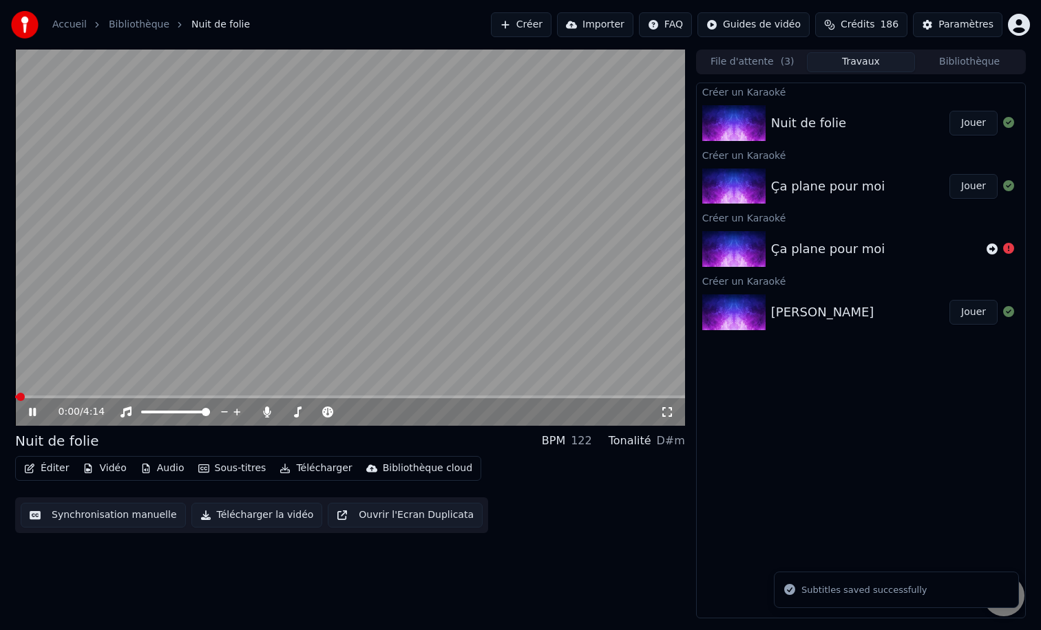
click at [298, 218] on video at bounding box center [350, 238] width 670 height 376
click at [540, 23] on button "Créer" at bounding box center [521, 24] width 61 height 25
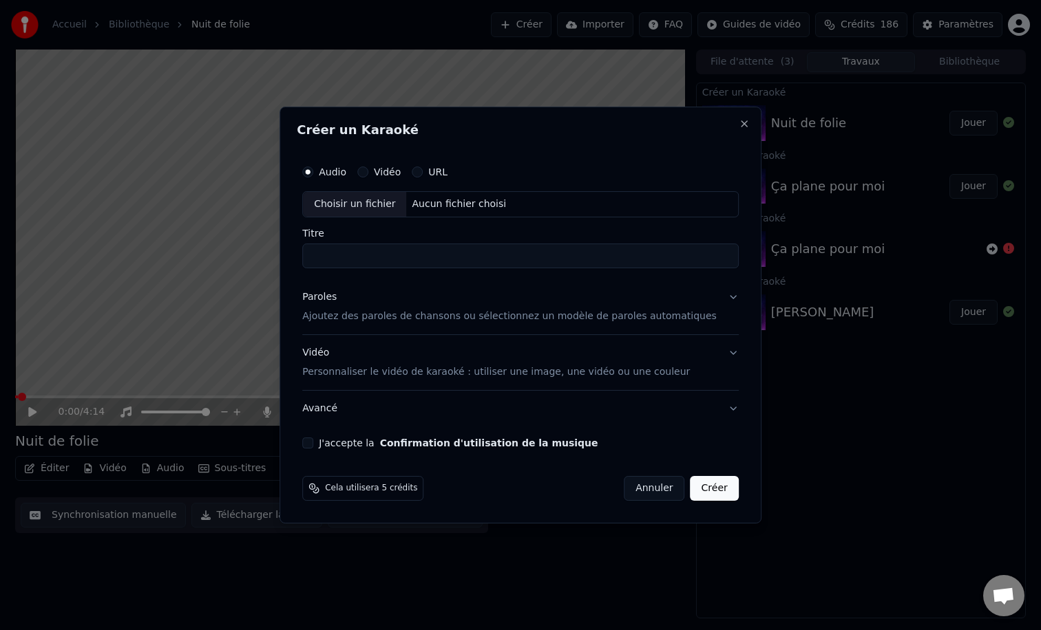
click at [393, 202] on div "Choisir un fichier" at bounding box center [354, 204] width 103 height 25
type input "**********"
click at [381, 311] on p "Ajoutez des paroles de chansons ou sélectionnez un modèle de paroles automatiqu…" at bounding box center [509, 317] width 414 height 14
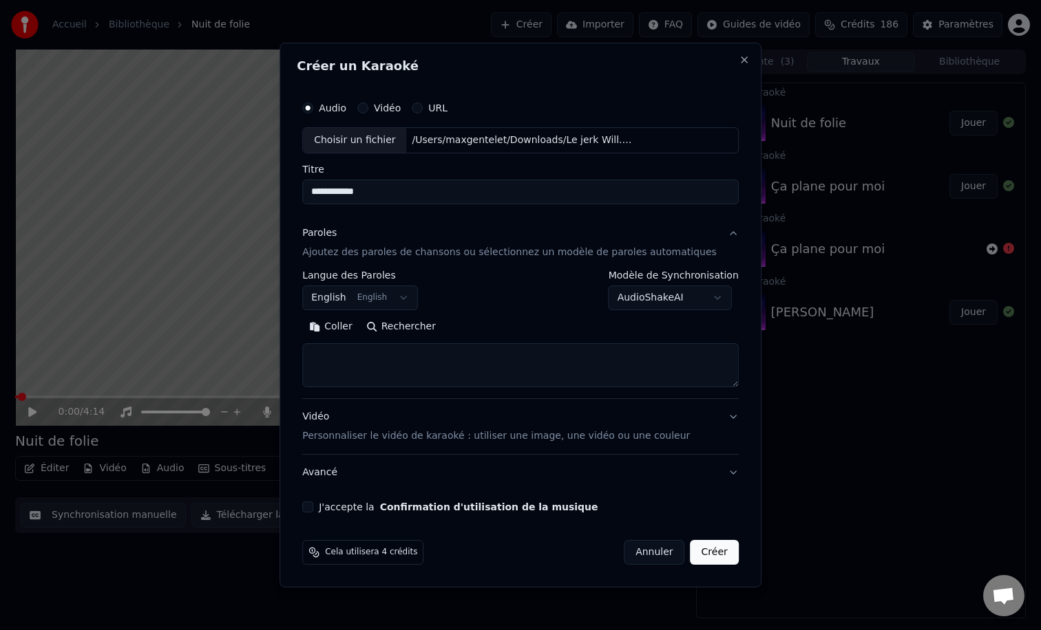
click at [391, 366] on textarea at bounding box center [520, 365] width 436 height 44
paste textarea "**********"
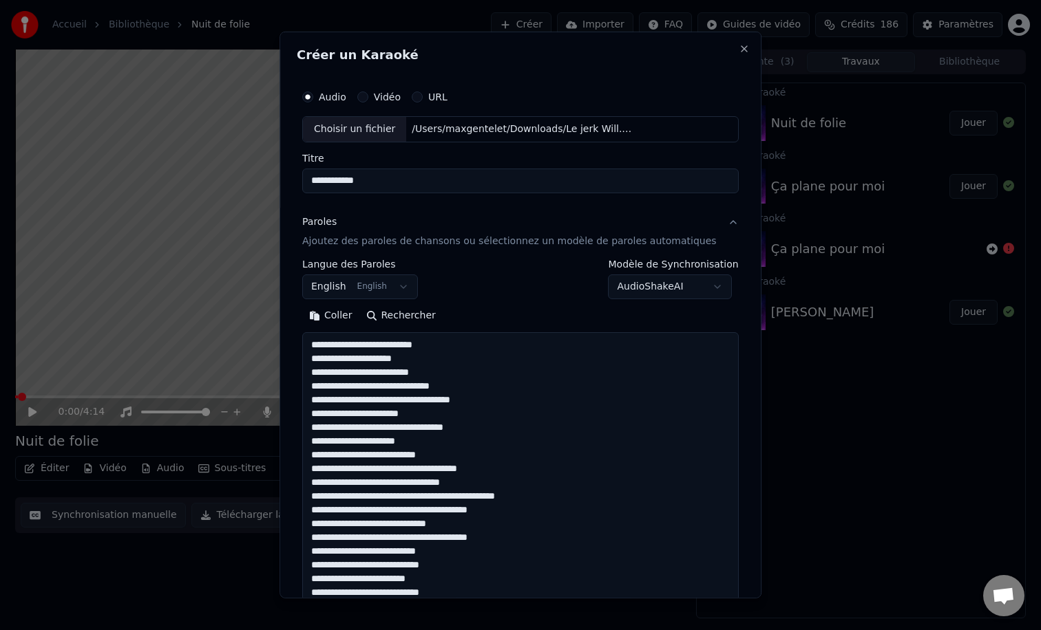
scroll to position [760, 0]
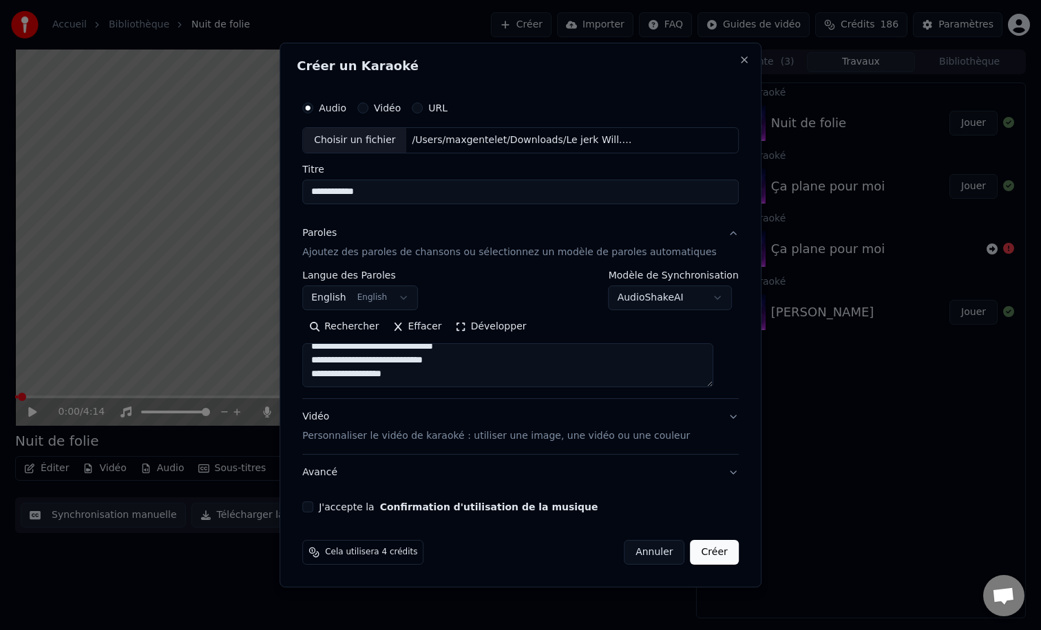
type textarea "**********"
click at [388, 436] on p "Personnaliser le vidéo de karaoké : utiliser une image, une vidéo ou une couleur" at bounding box center [495, 436] width 387 height 14
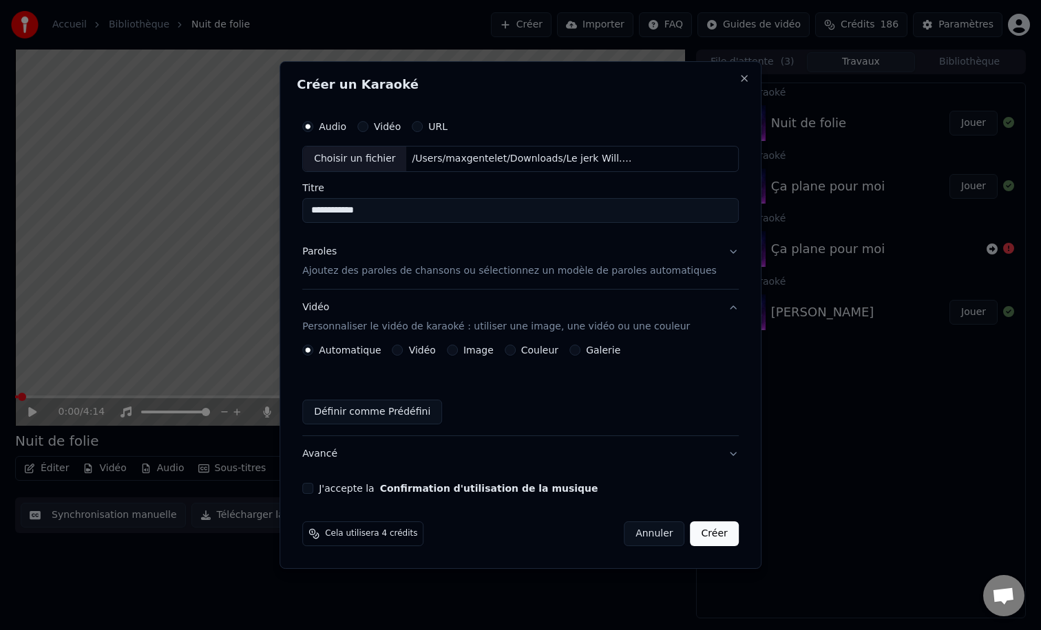
click at [515, 350] on button "Couleur" at bounding box center [509, 350] width 11 height 11
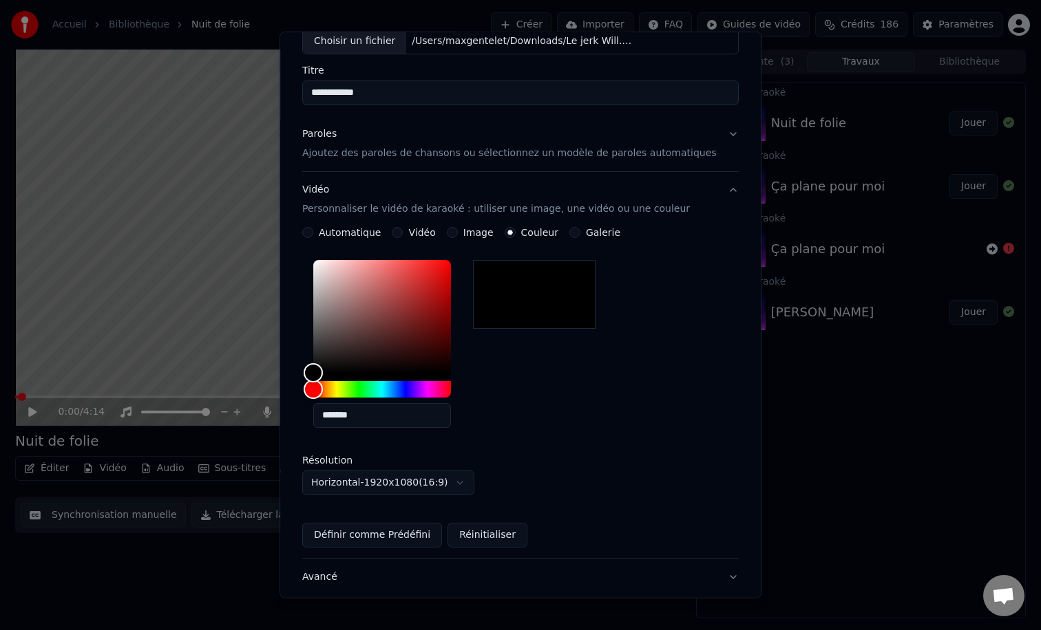
scroll to position [181, 0]
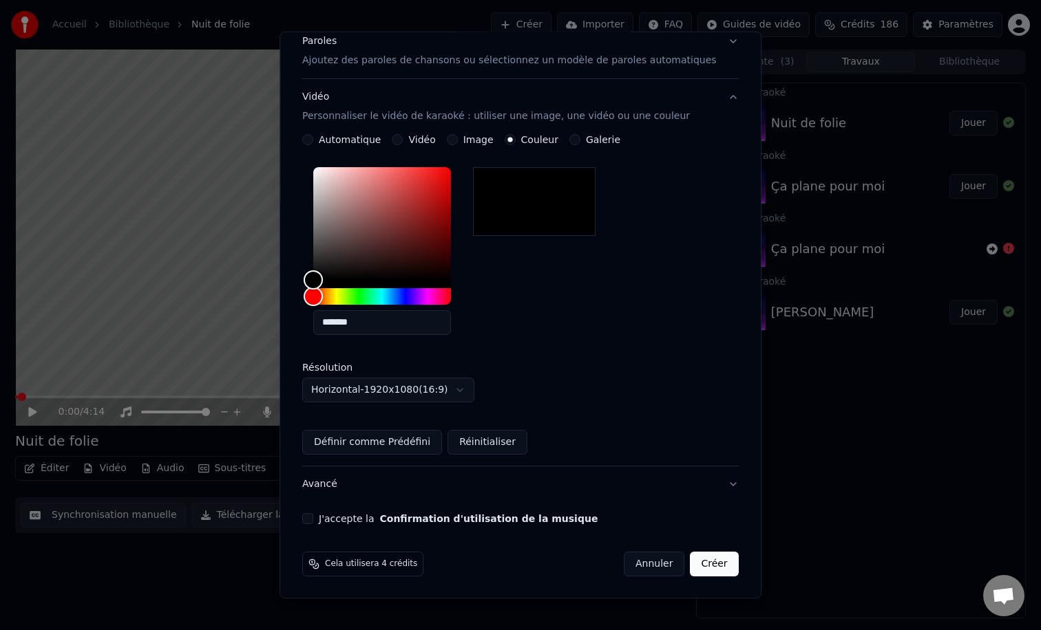
click at [321, 521] on div "J'accepte la Confirmation d'utilisation de la musique" at bounding box center [520, 518] width 436 height 11
click at [313, 521] on button "J'accepte la Confirmation d'utilisation de la musique" at bounding box center [307, 518] width 11 height 11
click at [696, 564] on button "Créer" at bounding box center [714, 564] width 48 height 25
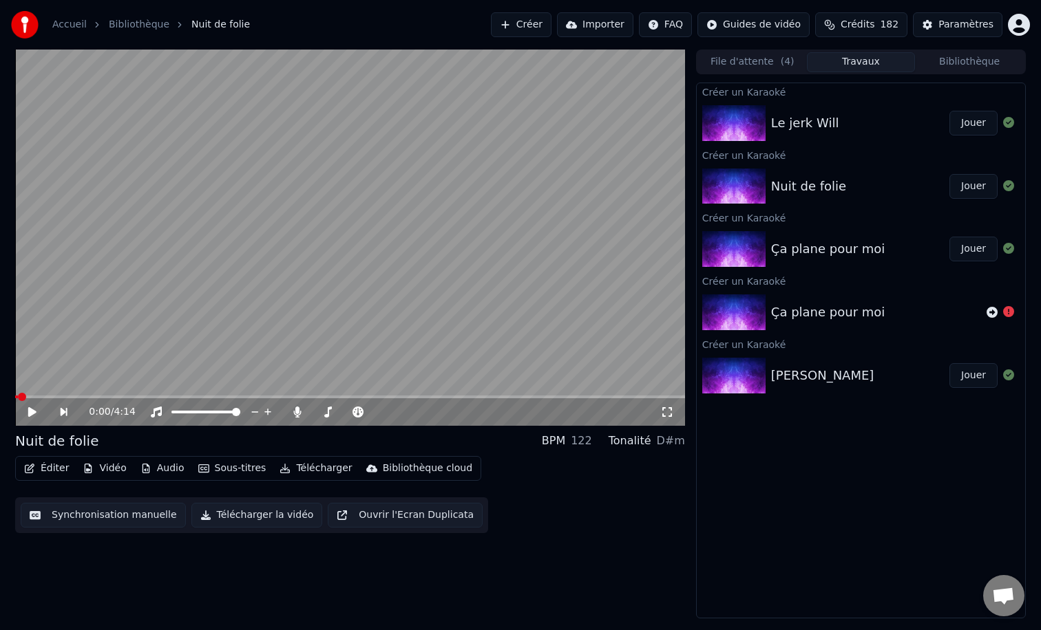
click at [961, 120] on button "Jouer" at bounding box center [973, 123] width 48 height 25
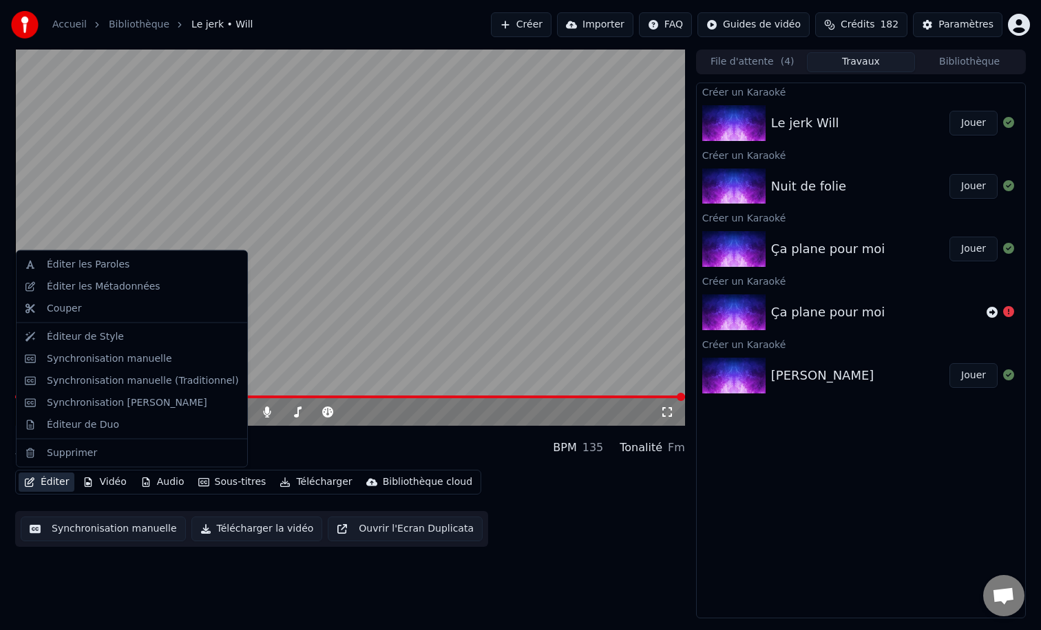
click at [63, 484] on button "Éditer" at bounding box center [47, 482] width 56 height 19
click at [114, 363] on div "Synchronisation manuelle" at bounding box center [109, 359] width 125 height 14
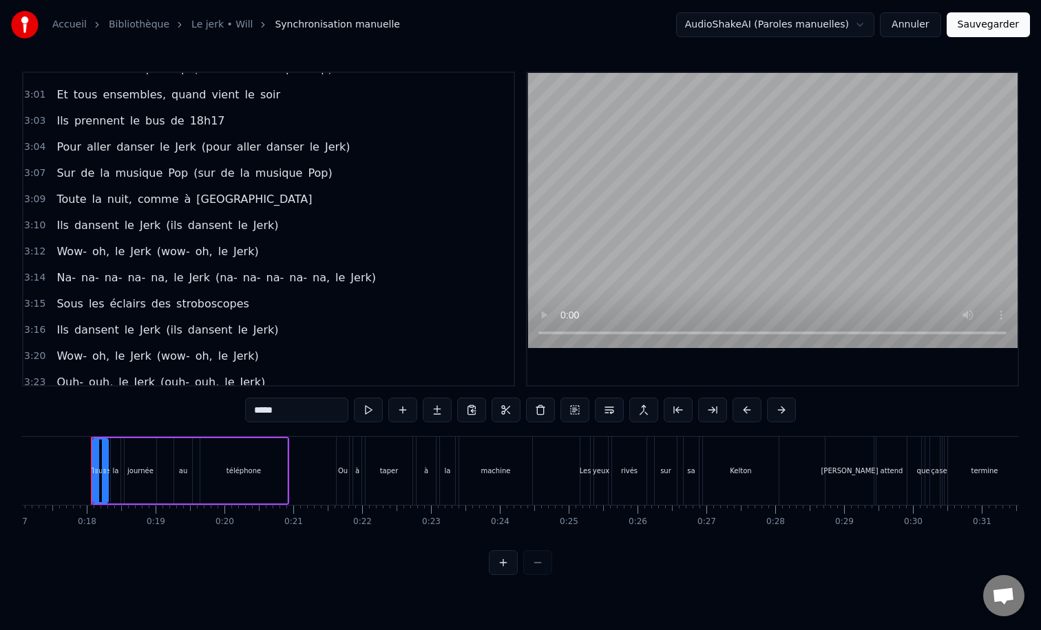
scroll to position [1097, 0]
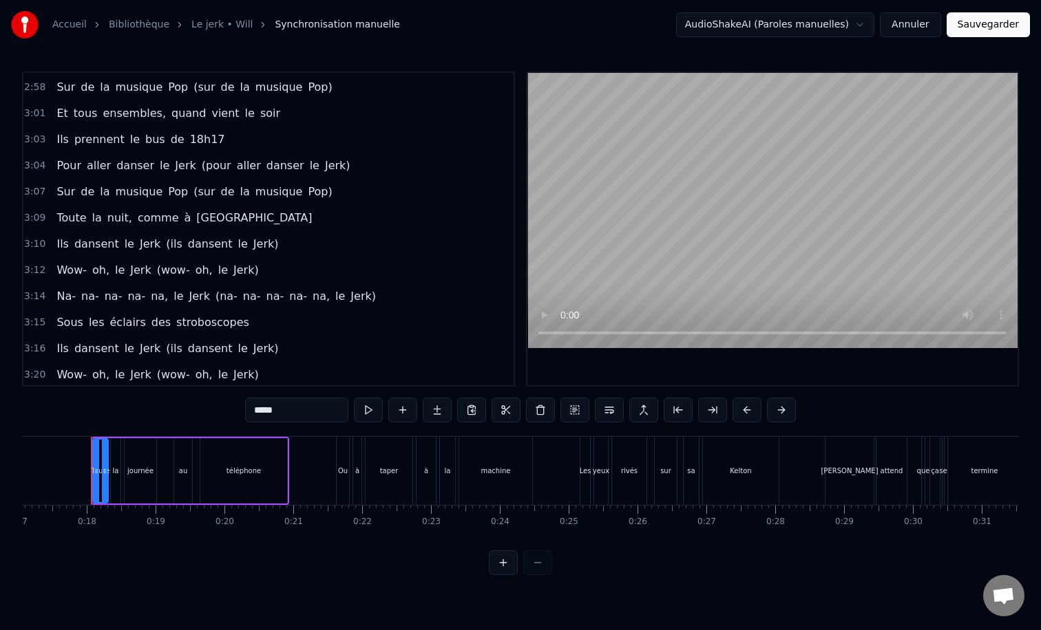
click at [184, 154] on div "Pour aller danser le Jerk (pour aller danser le Jerk)" at bounding box center [203, 165] width 304 height 25
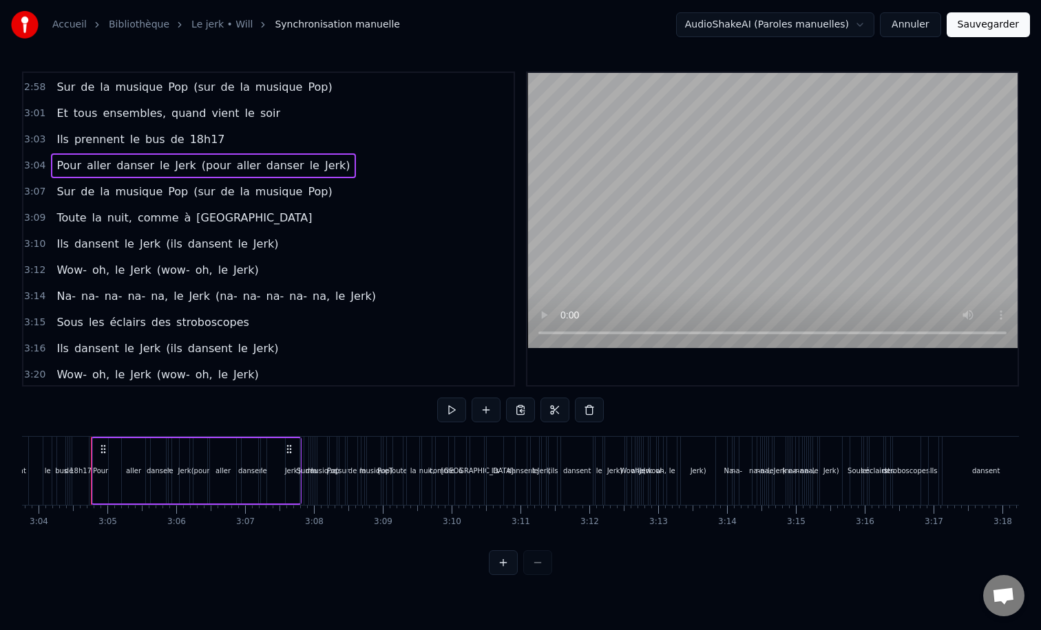
click at [173, 130] on div "Ils prennent le bus de 18h17" at bounding box center [140, 139] width 179 height 25
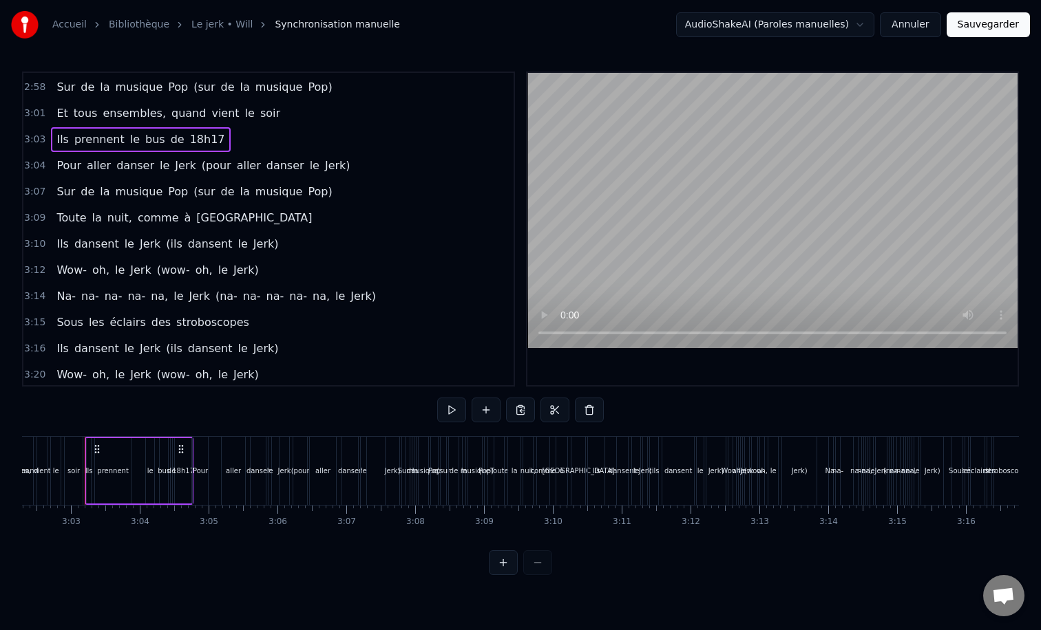
scroll to position [0, 12539]
click at [141, 441] on div "Ils prennent le bus de 18h17" at bounding box center [145, 471] width 109 height 68
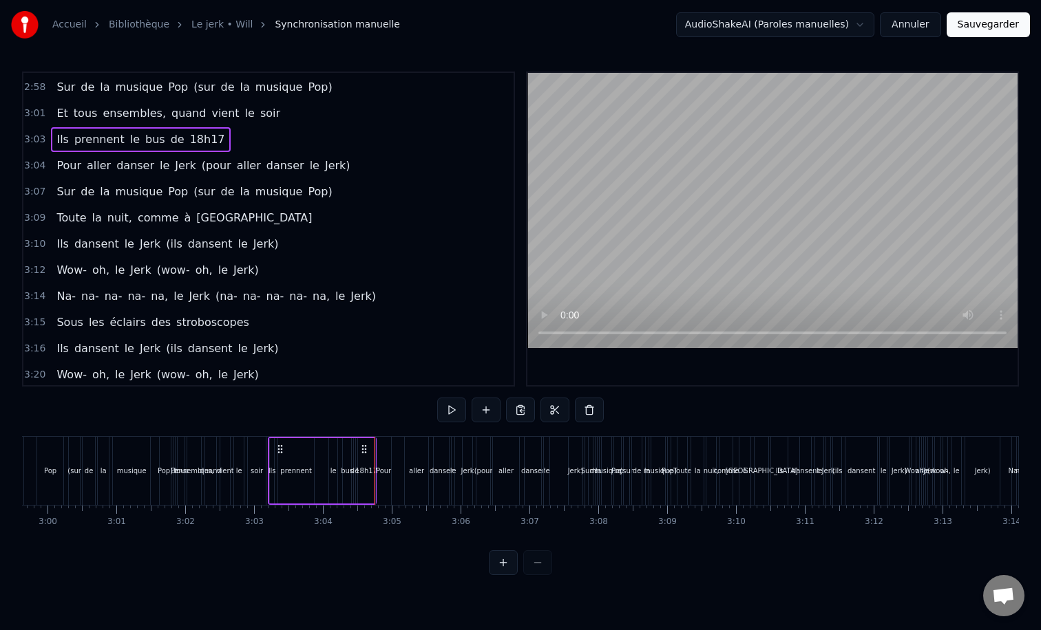
scroll to position [0, 12328]
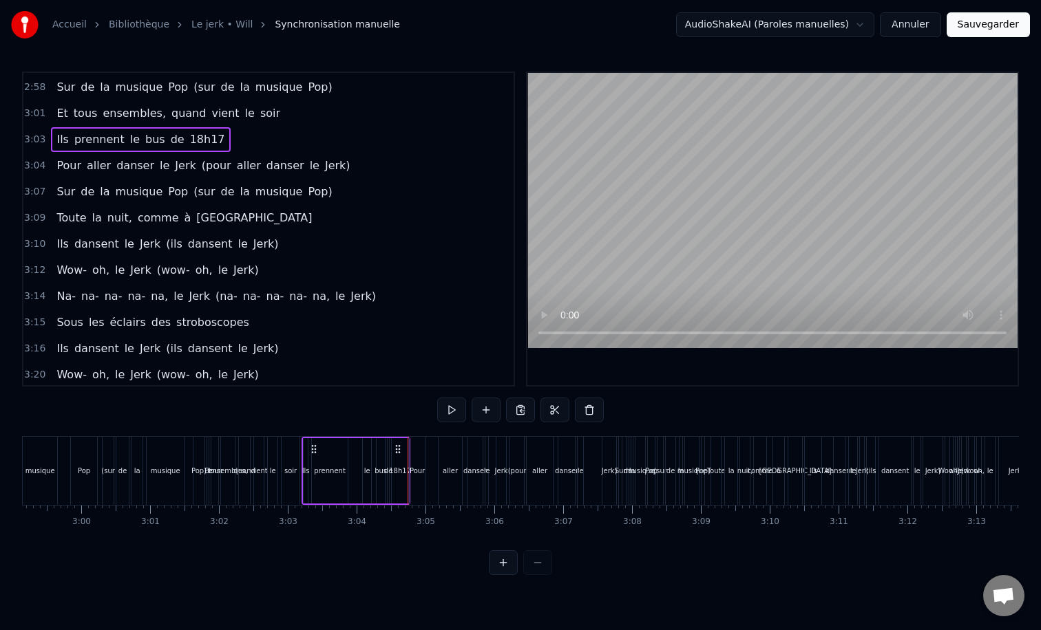
click at [137, 129] on div "Ils prennent le bus de 18h17" at bounding box center [140, 139] width 179 height 25
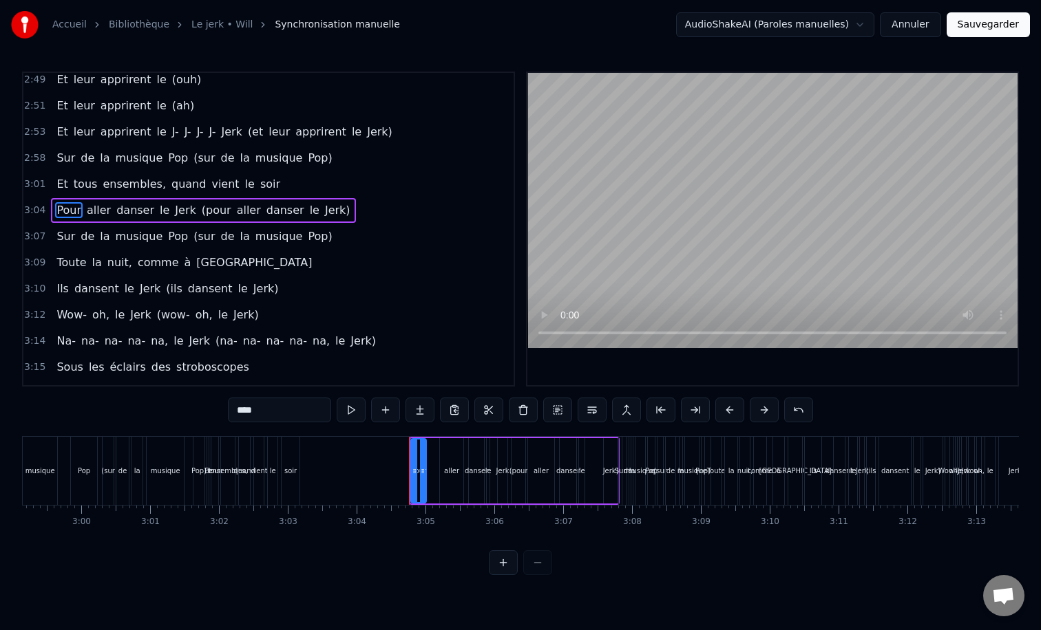
scroll to position [1008, 0]
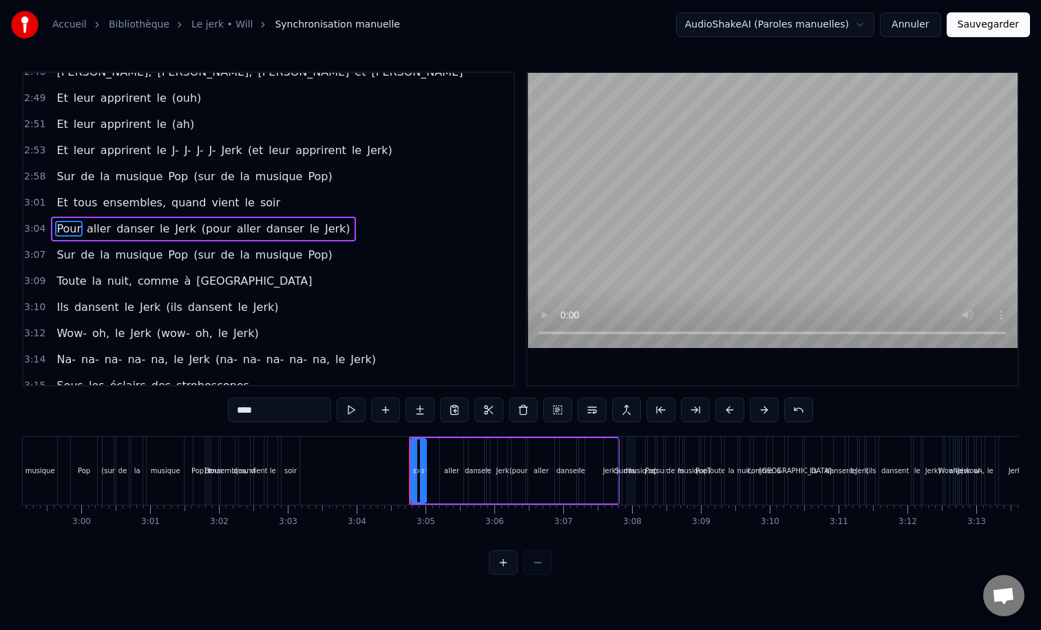
click at [134, 218] on div "Pour aller danser le Jerk (pour aller danser le Jerk)" at bounding box center [203, 229] width 304 height 25
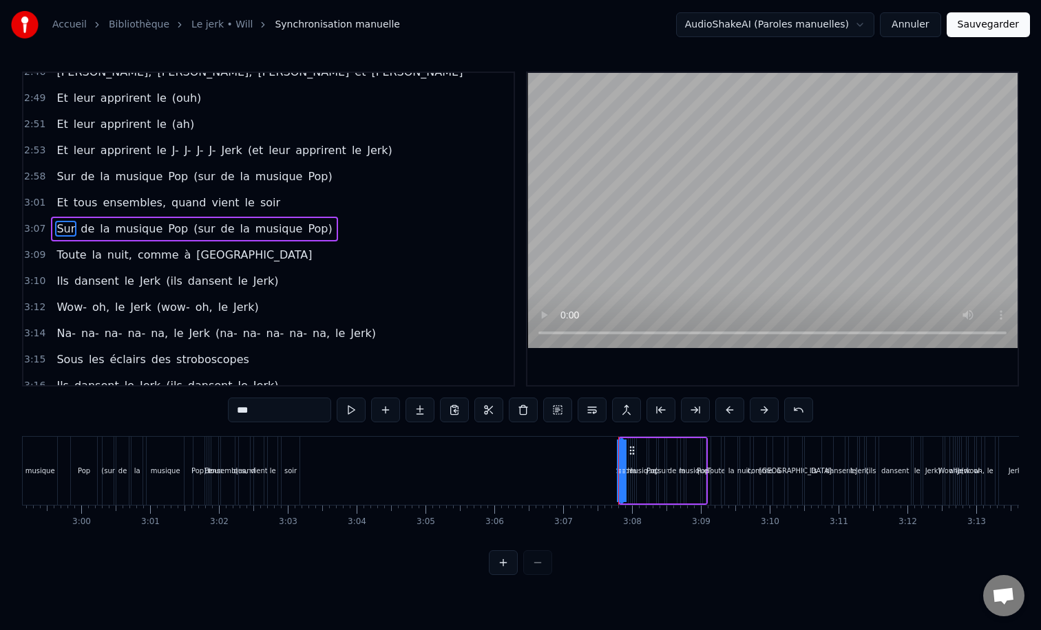
click at [134, 218] on div "Sur de la musique Pop (sur de la musique Pop)" at bounding box center [194, 229] width 286 height 25
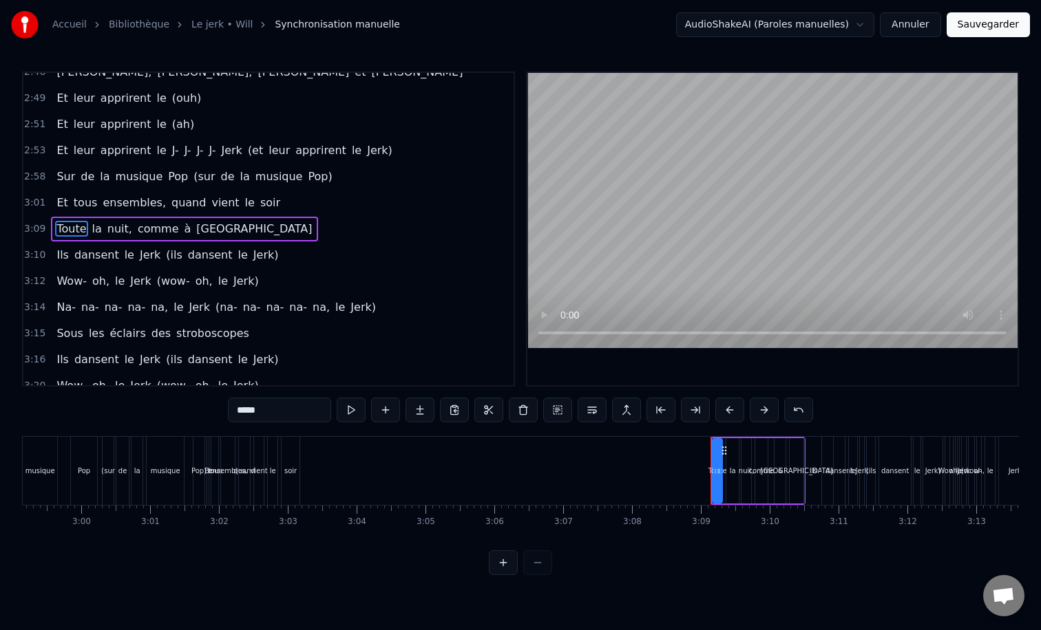
click at [134, 218] on div "Toute la nuit, comme à [GEOGRAPHIC_DATA]" at bounding box center [184, 229] width 266 height 25
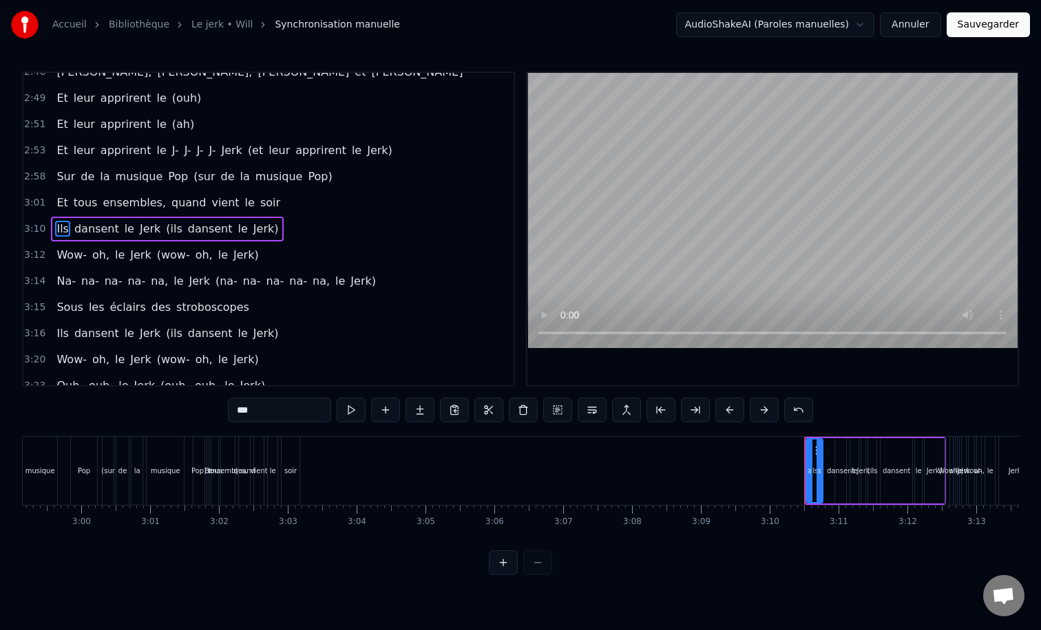
click at [134, 218] on div "Ils dansent le Jerk (ils dansent le Jerk)" at bounding box center [167, 229] width 233 height 25
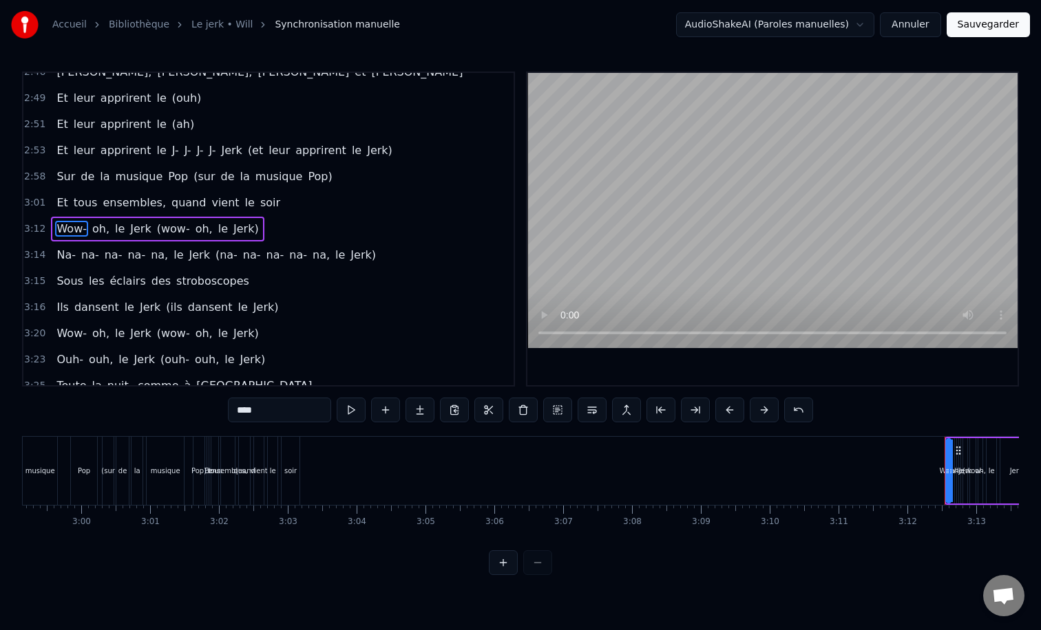
click at [134, 217] on div "Wow- oh, le Jerk (wow- oh, le Jerk)" at bounding box center [157, 229] width 213 height 25
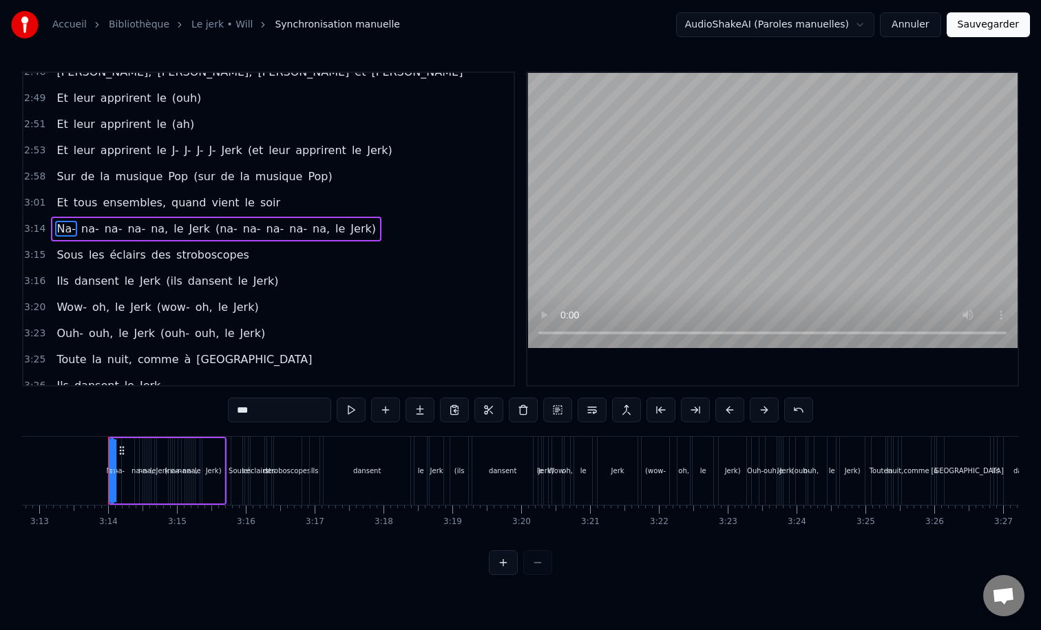
click at [134, 217] on div "Na- [GEOGRAPHIC_DATA], le Jerk ([GEOGRAPHIC_DATA], le Jerk)" at bounding box center [216, 229] width 330 height 25
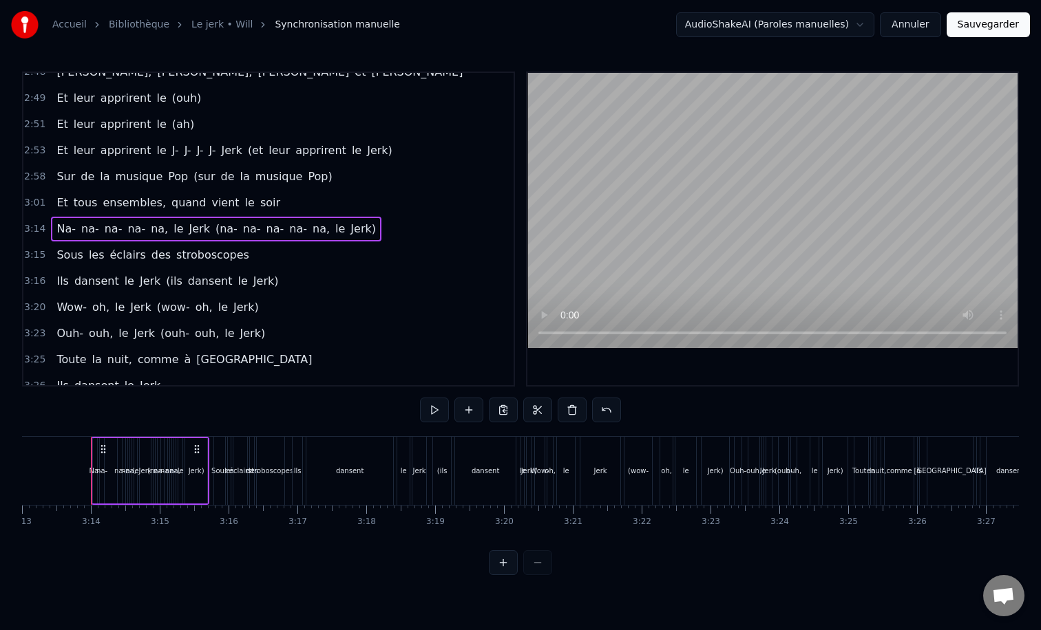
scroll to position [995, 0]
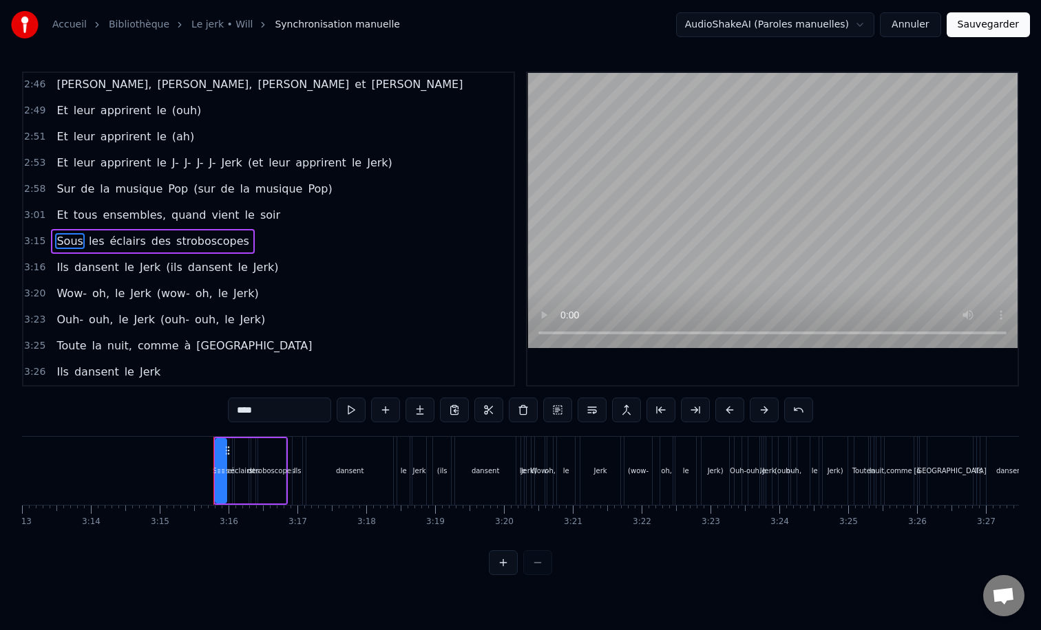
click at [123, 230] on div "Sous les éclairs des stroboscopes" at bounding box center [152, 241] width 203 height 25
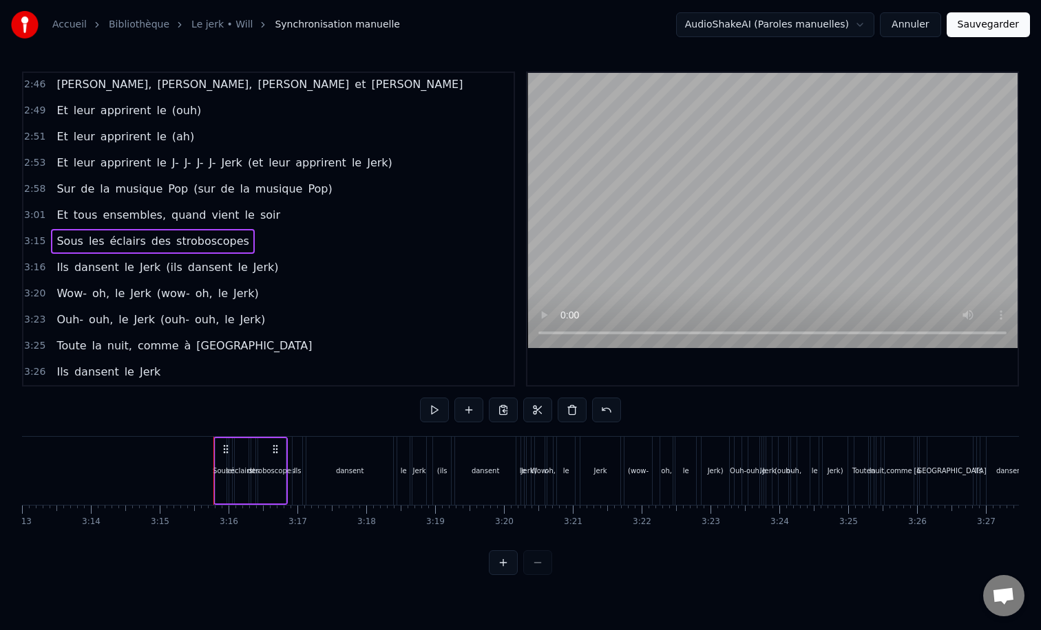
scroll to position [969, 0]
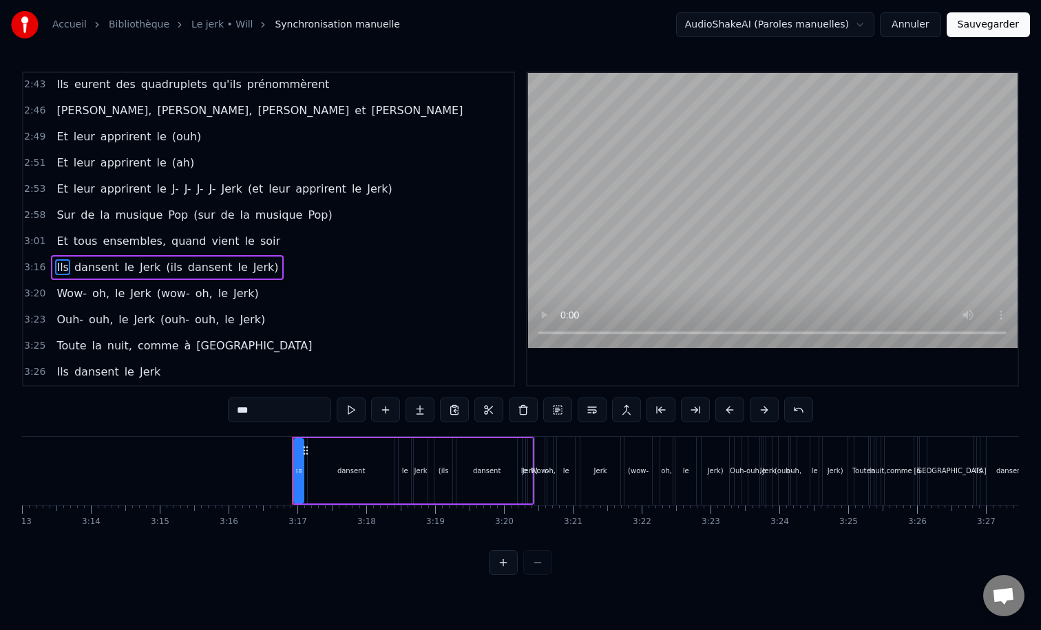
click at [124, 256] on div "Ils dansent le Jerk (ils dansent le Jerk)" at bounding box center [167, 267] width 233 height 25
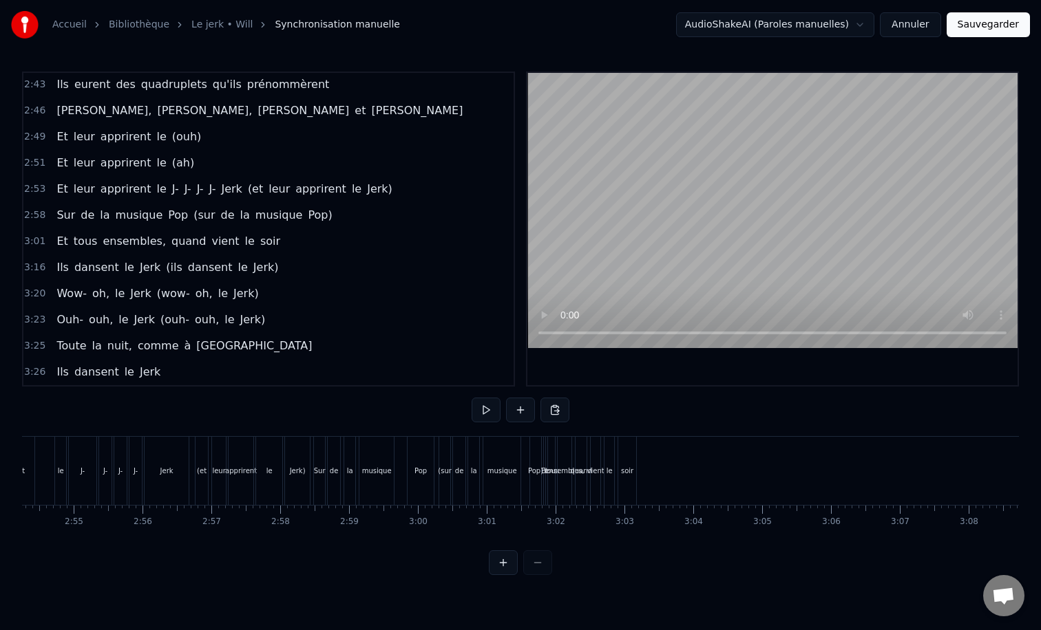
scroll to position [0, 12000]
click at [394, 443] on div "Sur de la musique Pop (sur de la musique Pop)" at bounding box center [420, 471] width 231 height 68
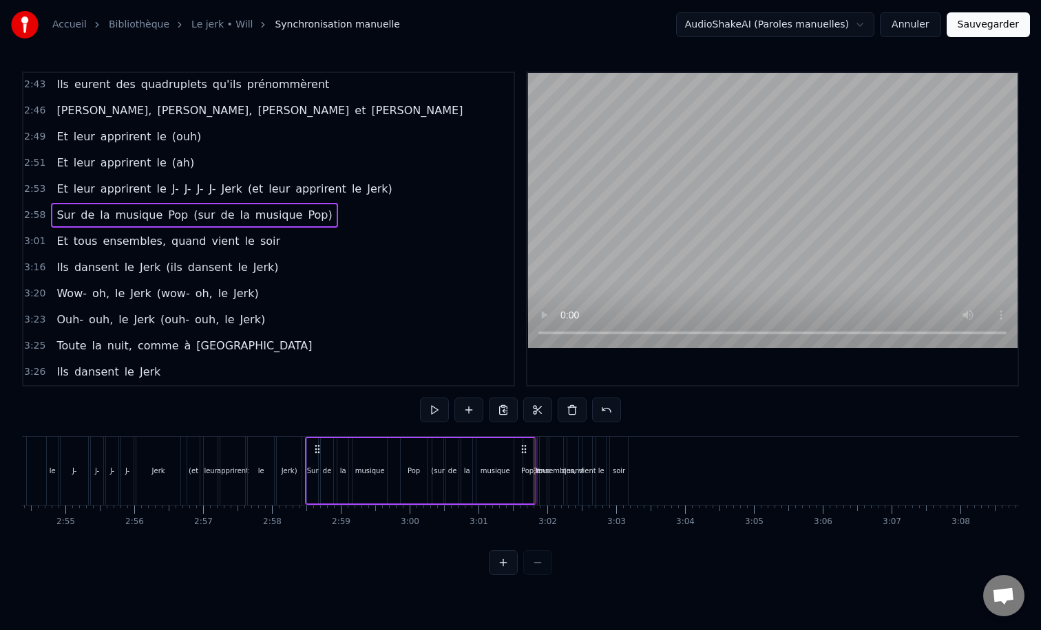
click at [533, 447] on div at bounding box center [533, 471] width 1 height 68
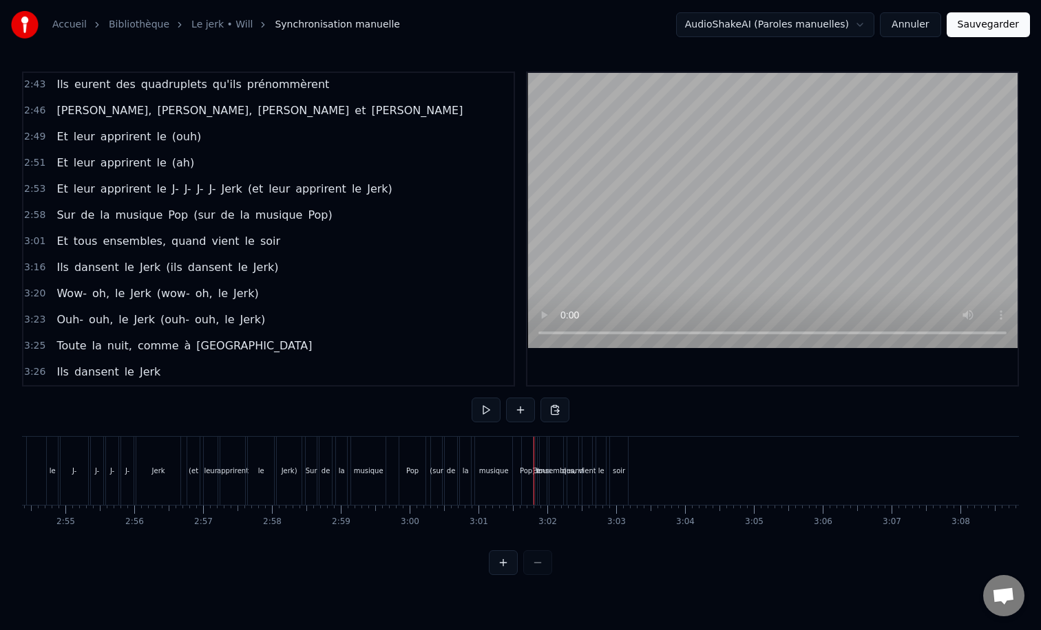
click at [536, 447] on div "Et" at bounding box center [536, 471] width 3 height 68
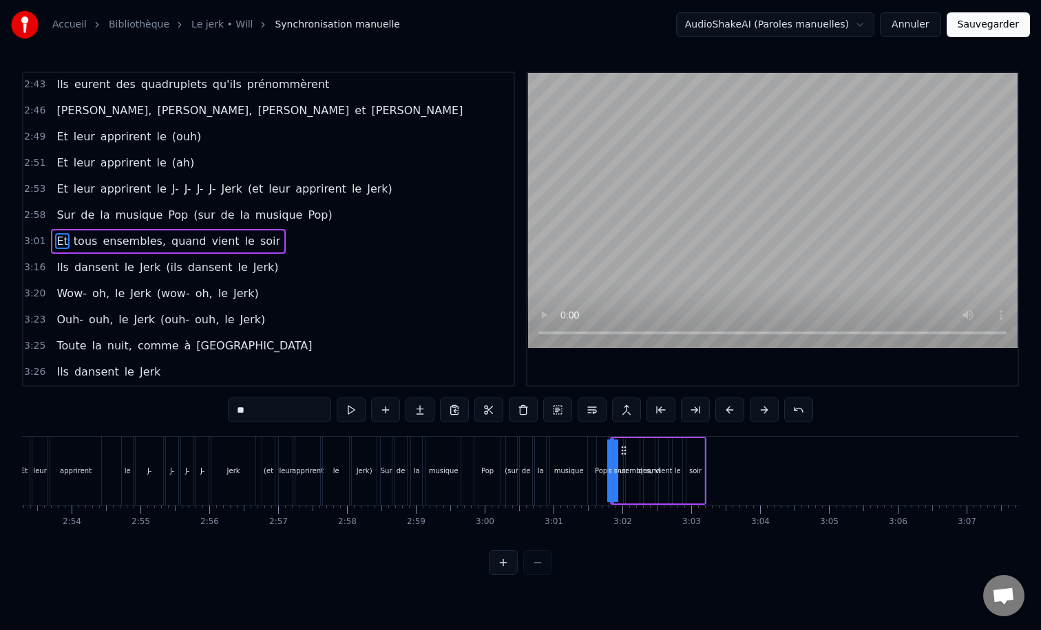
scroll to position [0, 11873]
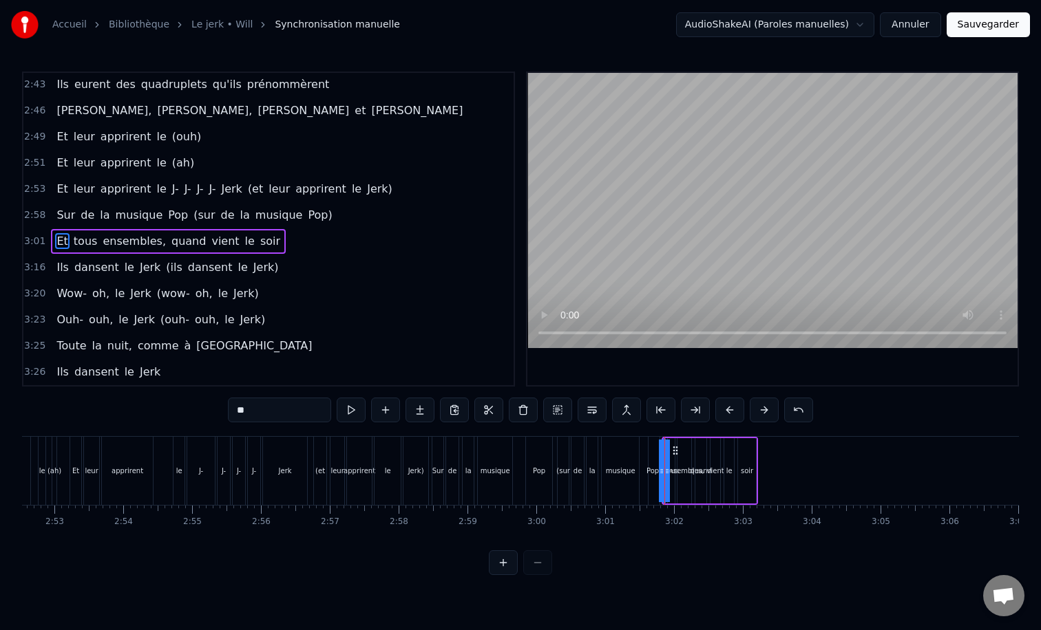
click at [164, 460] on div "Et leur apprirent le [PERSON_NAME] (et leur apprirent le Jerk)" at bounding box center [251, 471] width 362 height 68
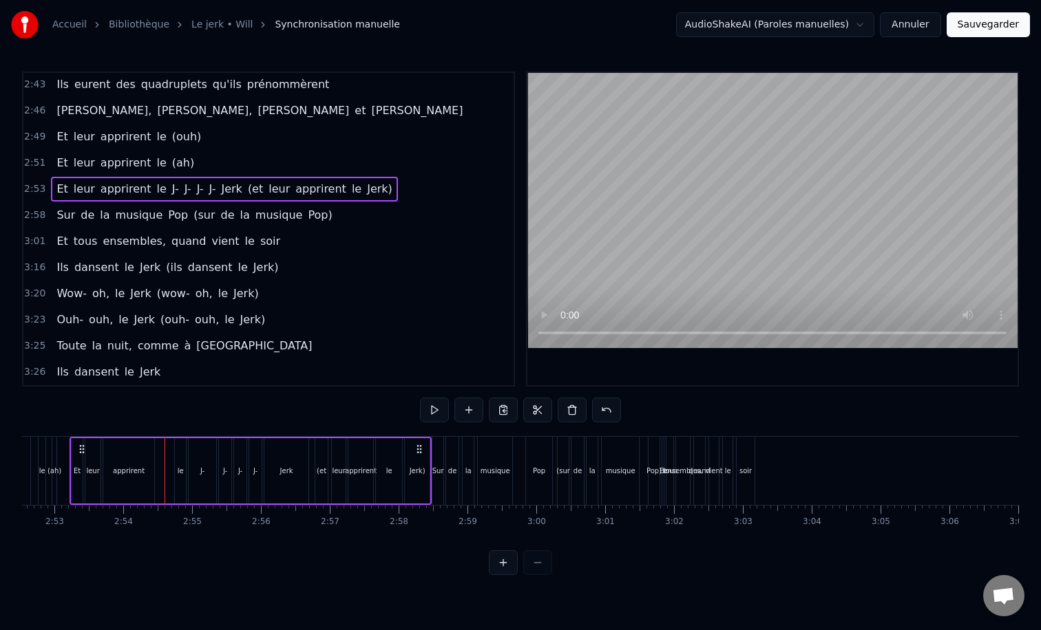
click at [518, 445] on div "Sur de la musique Pop (sur de la musique Pop)" at bounding box center [546, 471] width 231 height 68
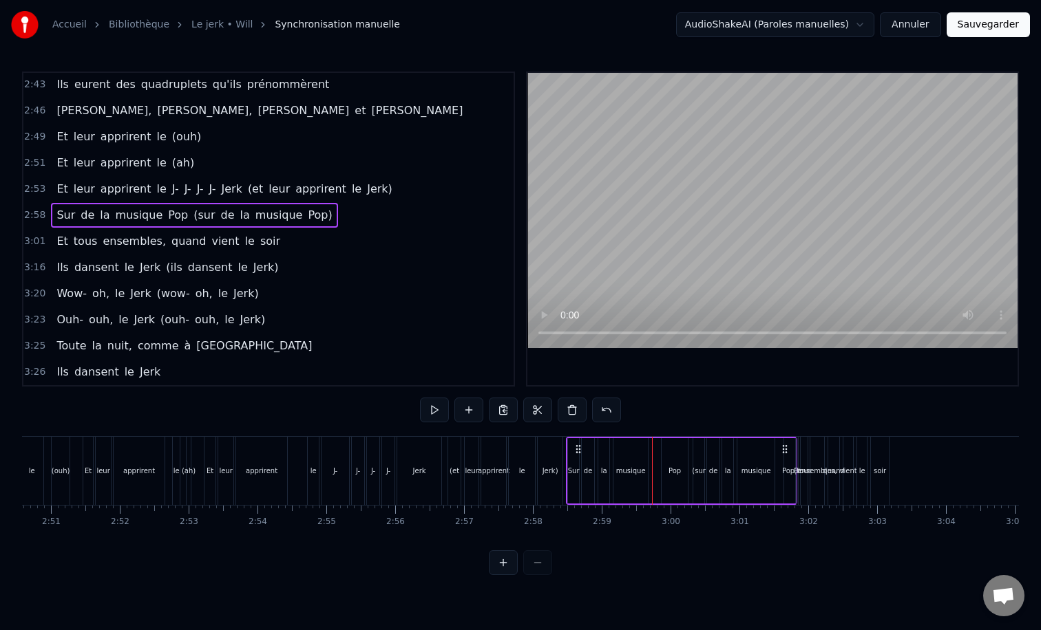
scroll to position [0, 11583]
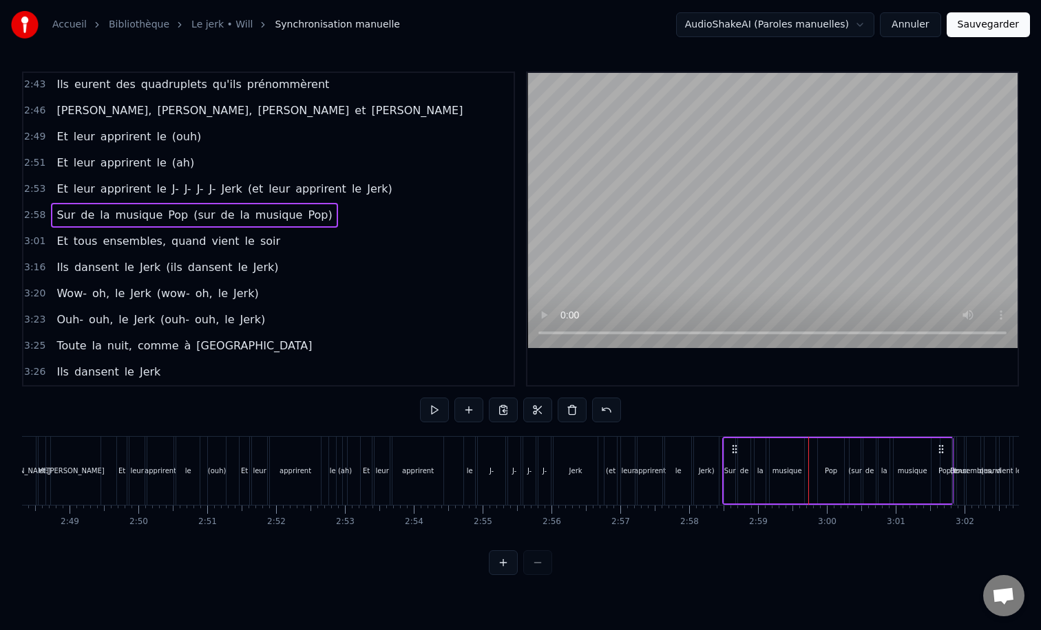
click at [451, 447] on div "Et leur apprirent le [PERSON_NAME] (et leur apprirent le Jerk)" at bounding box center [541, 471] width 362 height 68
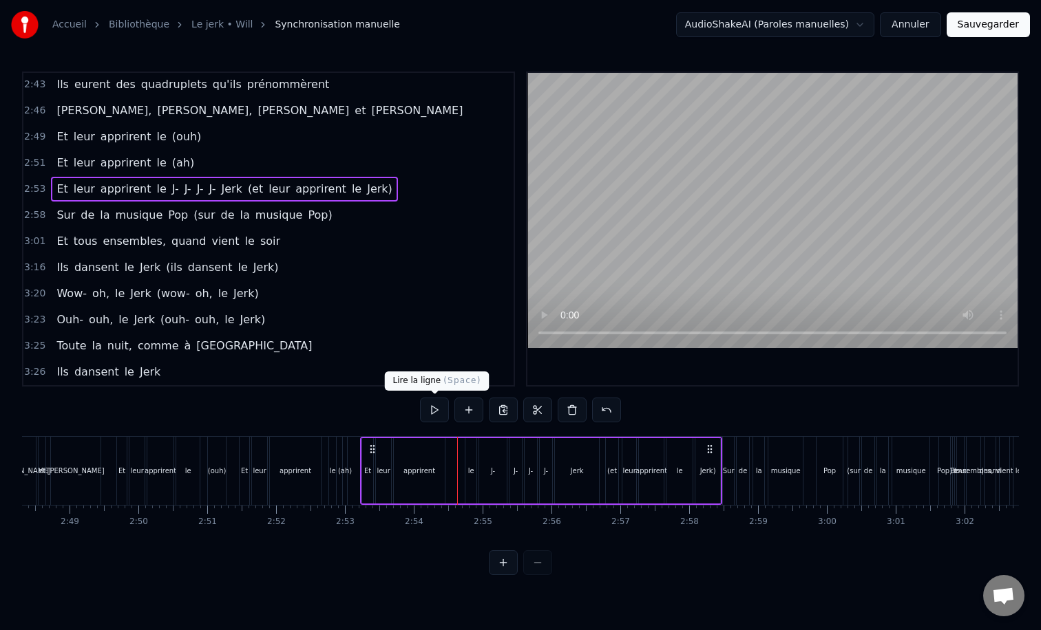
click at [436, 408] on button at bounding box center [434, 410] width 29 height 25
click at [381, 415] on div "0:18 Toute la journée au téléphone 0:21 Ou à taper à la machine 0:25 Les yeux r…" at bounding box center [520, 324] width 997 height 504
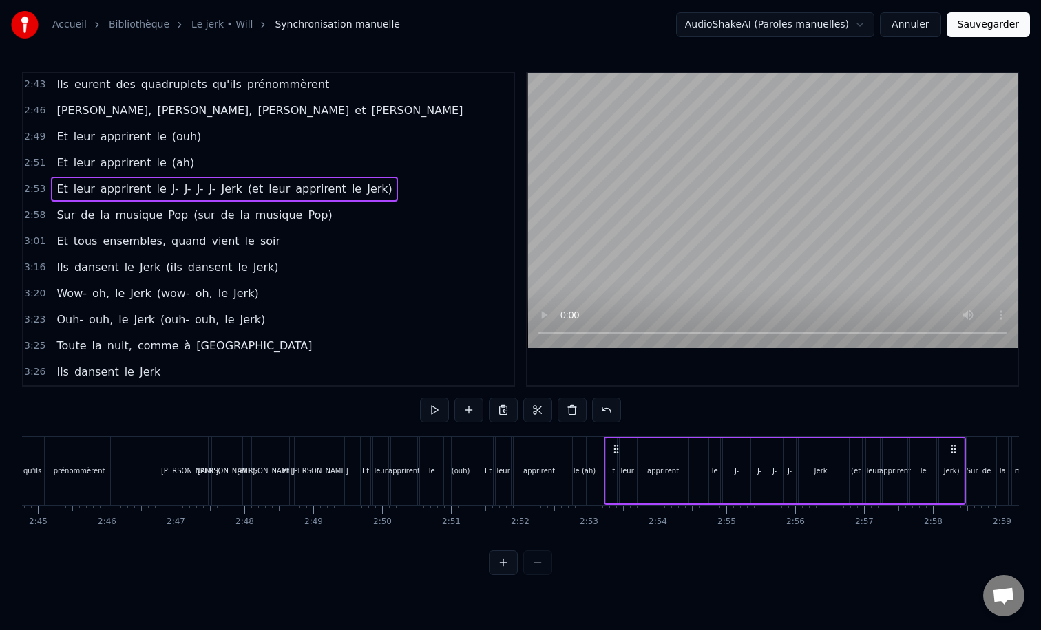
scroll to position [0, 11313]
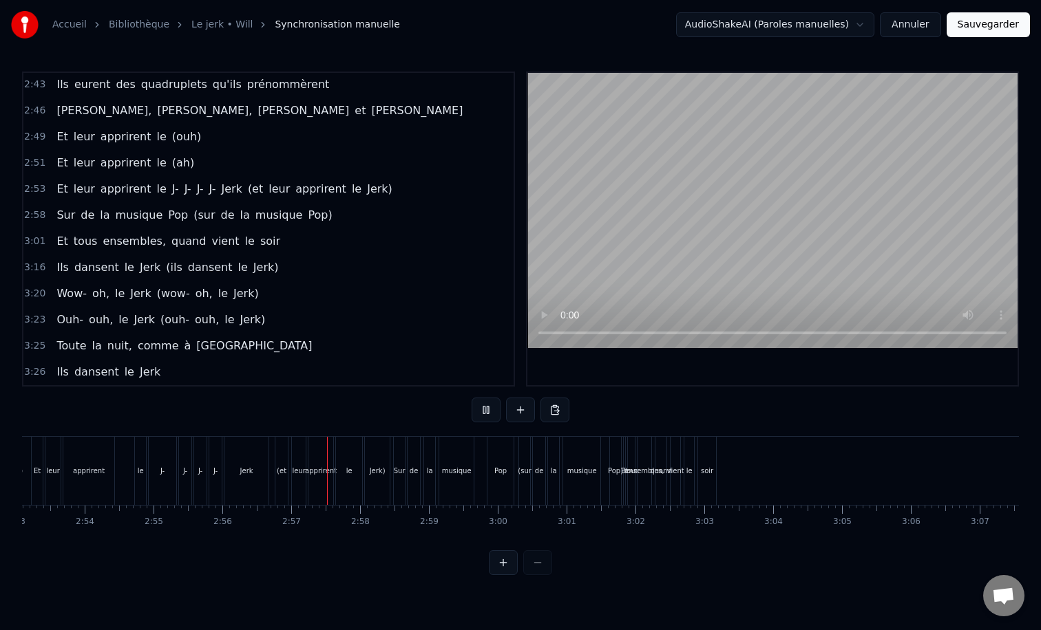
scroll to position [0, 11913]
click at [692, 484] on div "le" at bounding box center [688, 471] width 11 height 68
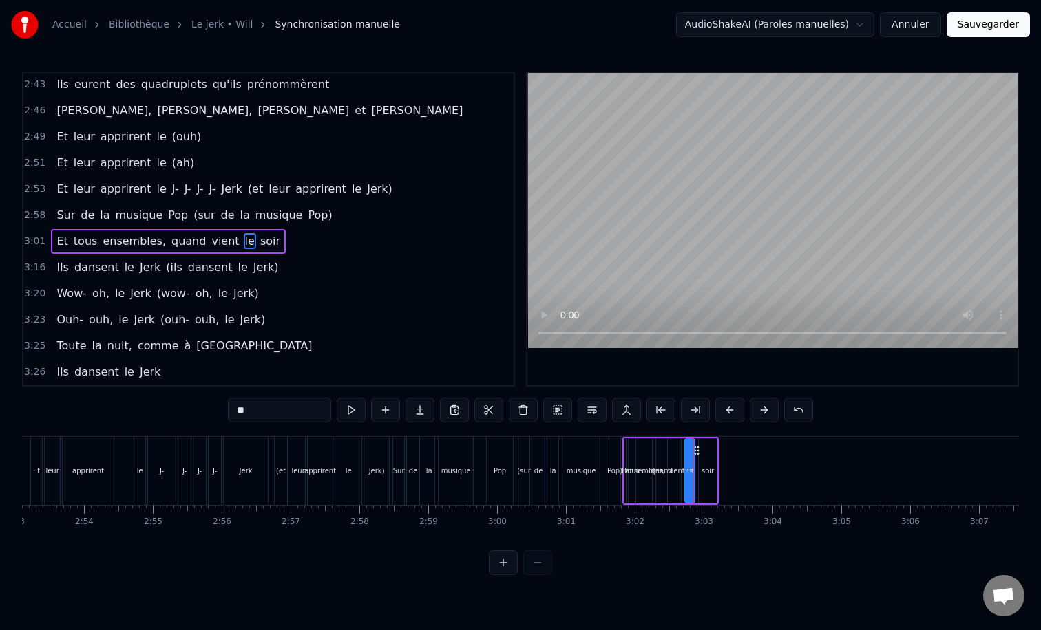
click at [716, 438] on div "soir" at bounding box center [707, 470] width 19 height 65
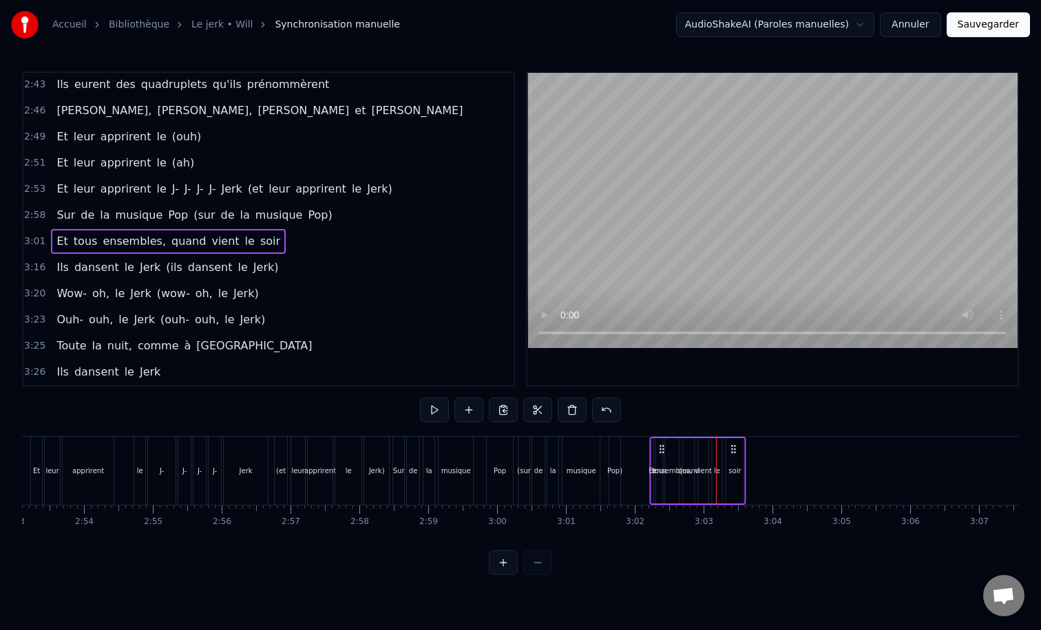
drag, startPoint x: 705, startPoint y: 447, endPoint x: 733, endPoint y: 448, distance: 27.6
click at [733, 448] on icon at bounding box center [732, 449] width 11 height 11
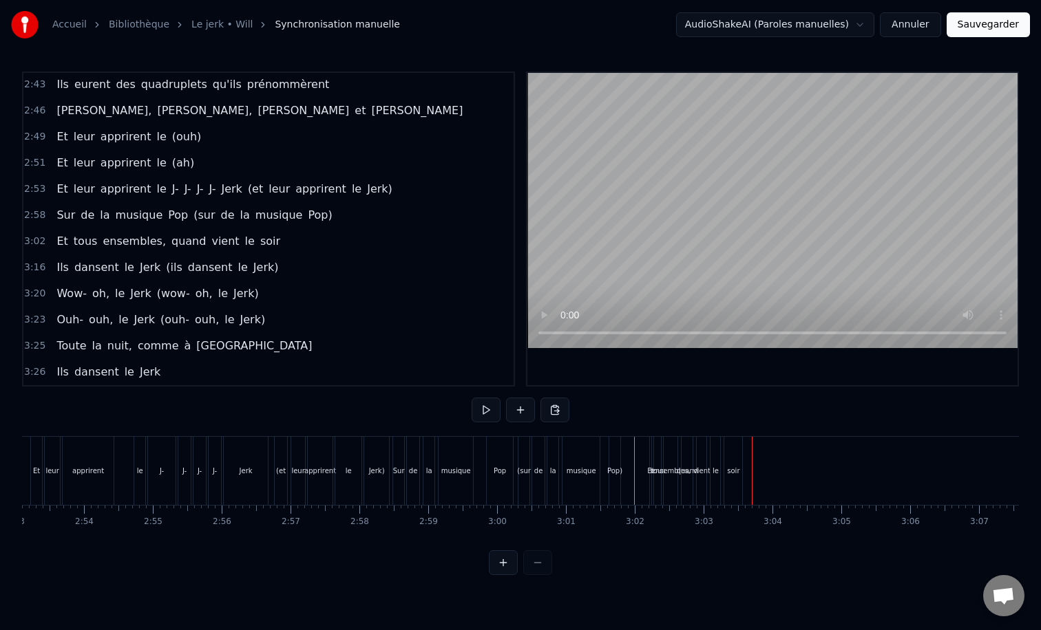
click at [733, 441] on div "soir" at bounding box center [733, 471] width 18 height 68
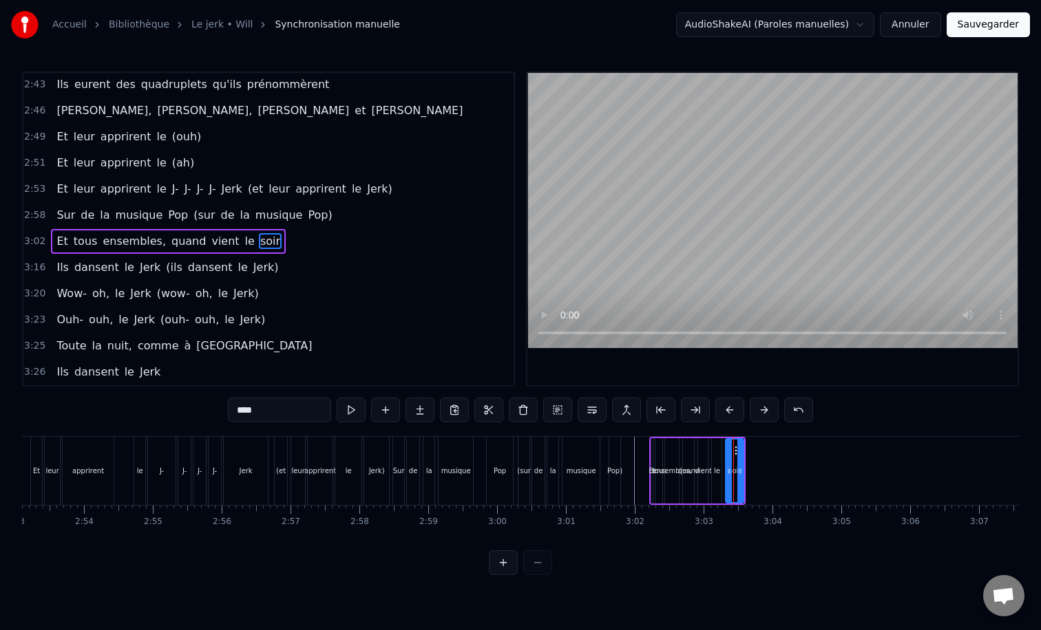
click at [743, 440] on div "soir" at bounding box center [734, 470] width 19 height 65
click at [731, 435] on div "0:18 Toute la journée au téléphone 0:21 Ou à taper à la machine 0:25 Les yeux r…" at bounding box center [520, 324] width 997 height 504
click at [713, 437] on div "Et tous ensembles, quand vient le soir" at bounding box center [697, 471] width 96 height 68
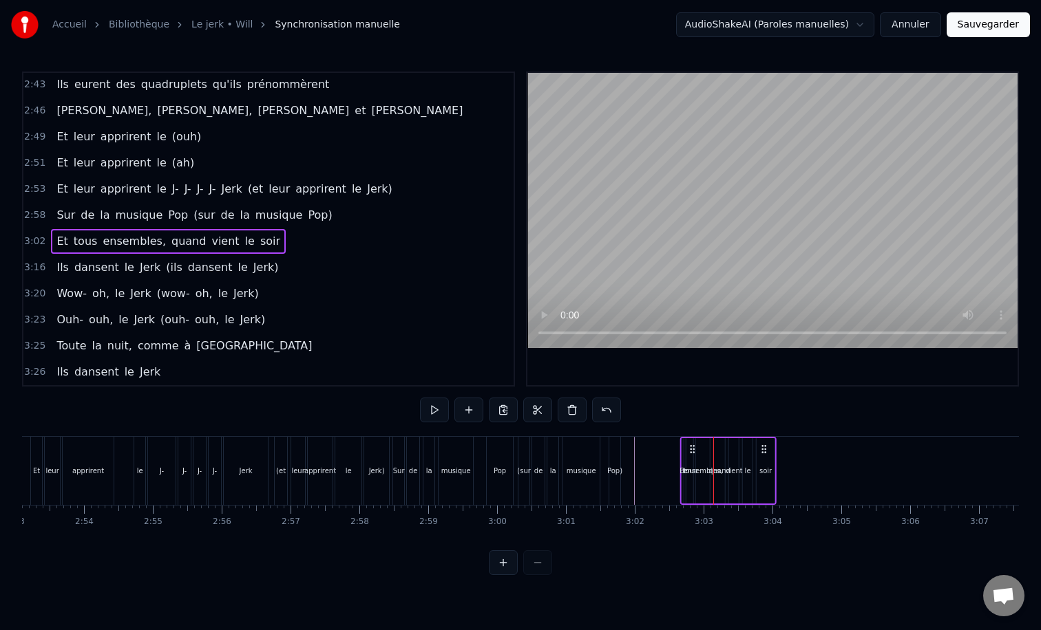
drag, startPoint x: 738, startPoint y: 446, endPoint x: 768, endPoint y: 443, distance: 30.5
click at [768, 443] on div "Et tous ensembles, quand vient le soir" at bounding box center [728, 471] width 96 height 68
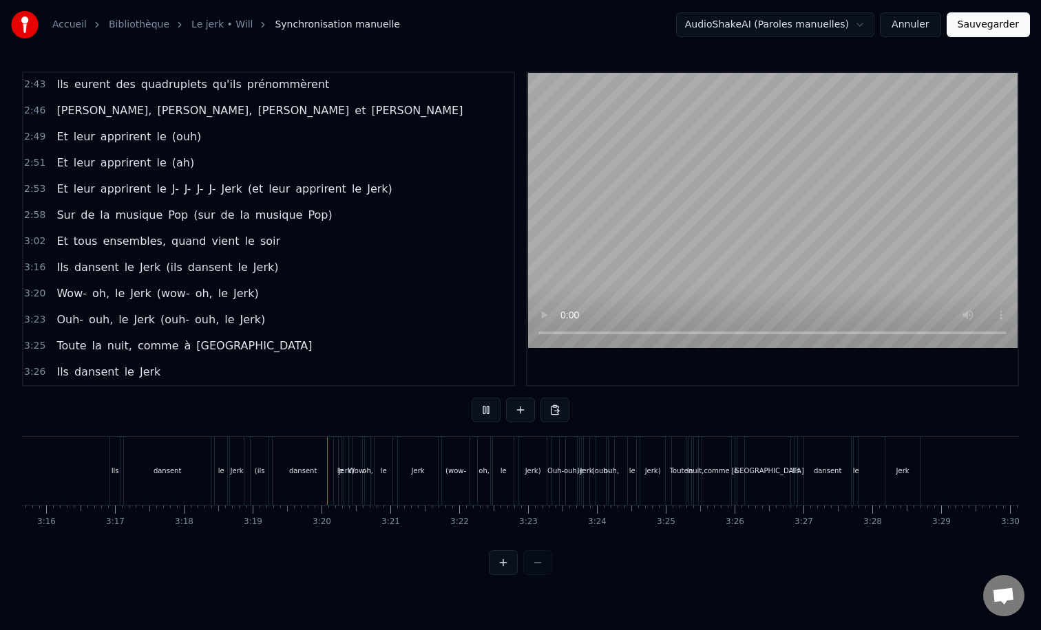
scroll to position [0, 13469]
click at [152, 231] on div "Et tous ensembles, quand vient le soir" at bounding box center [168, 241] width 235 height 25
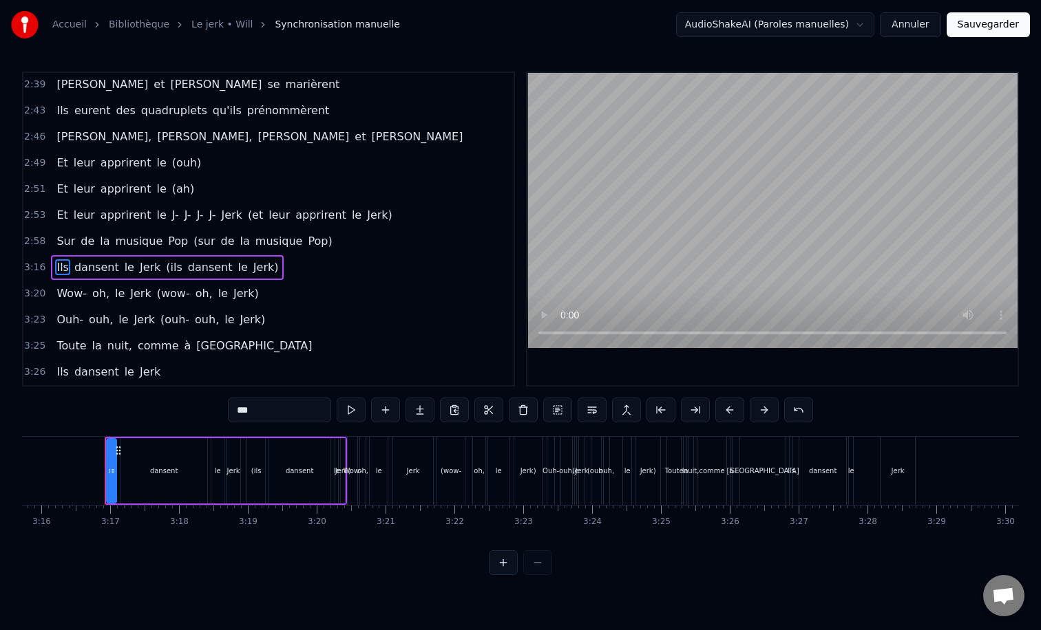
click at [138, 256] on div "Ils dansent le Jerk (ils dansent le Jerk)" at bounding box center [167, 267] width 233 height 25
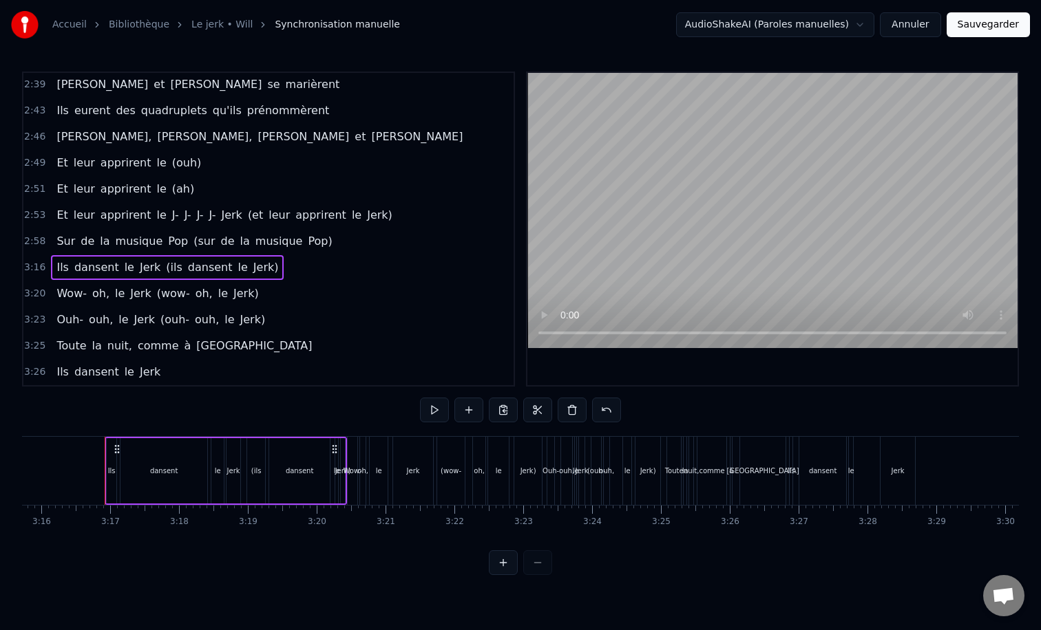
scroll to position [917, 0]
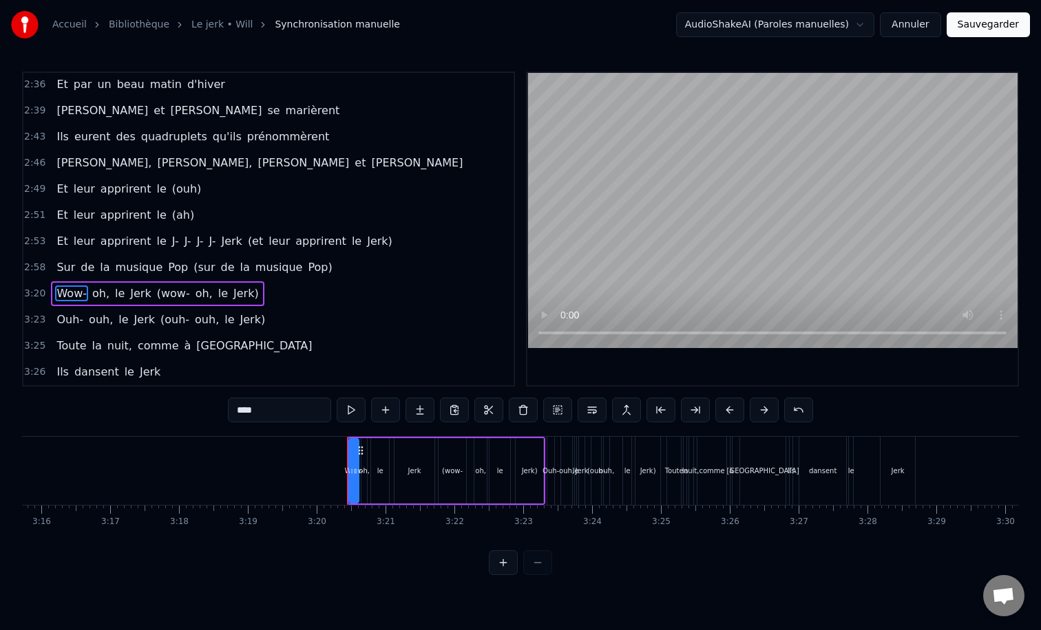
click at [131, 281] on div "3:20 Wow- oh, le Jerk (wow- oh, le Jerk)" at bounding box center [268, 294] width 490 height 26
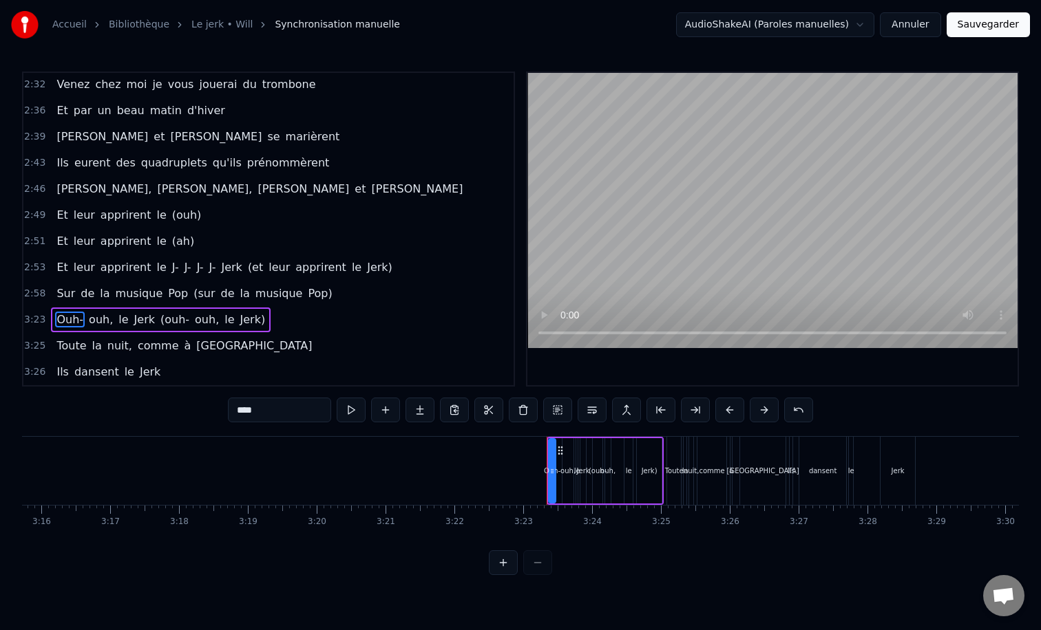
scroll to position [891, 0]
click at [127, 306] on div "Sur de la musique Pop (sur de la musique Pop)" at bounding box center [194, 293] width 286 height 25
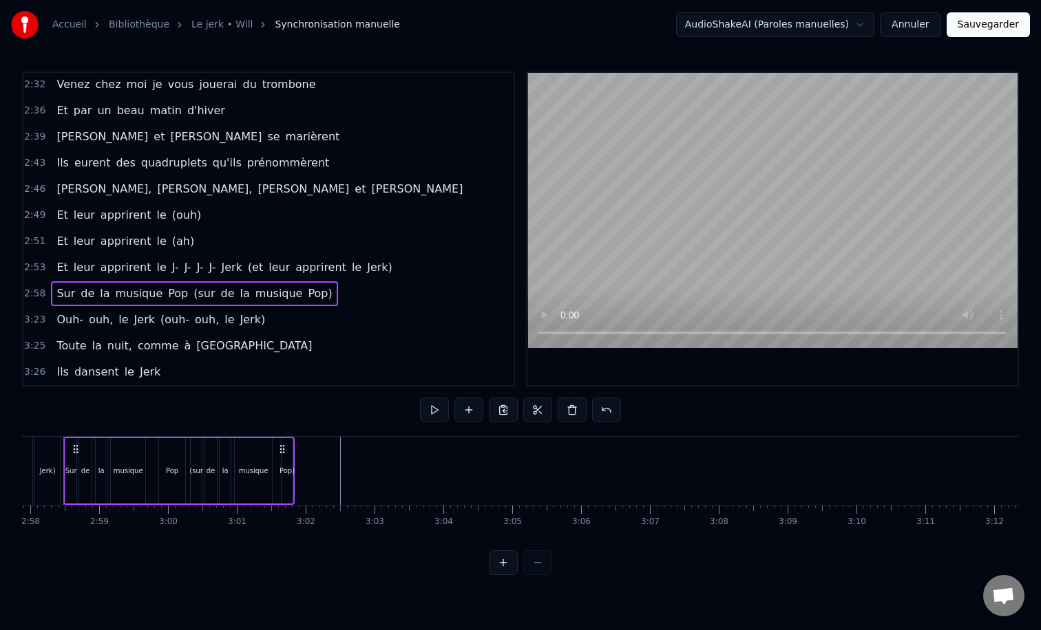
scroll to position [0, 12214]
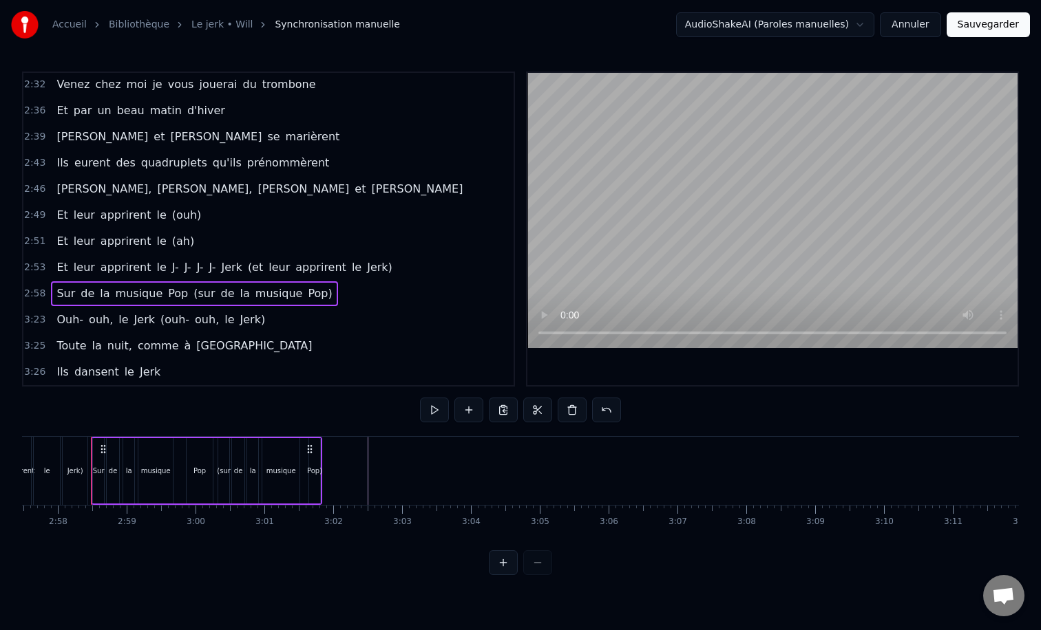
click at [133, 316] on span "Jerk" at bounding box center [144, 320] width 23 height 16
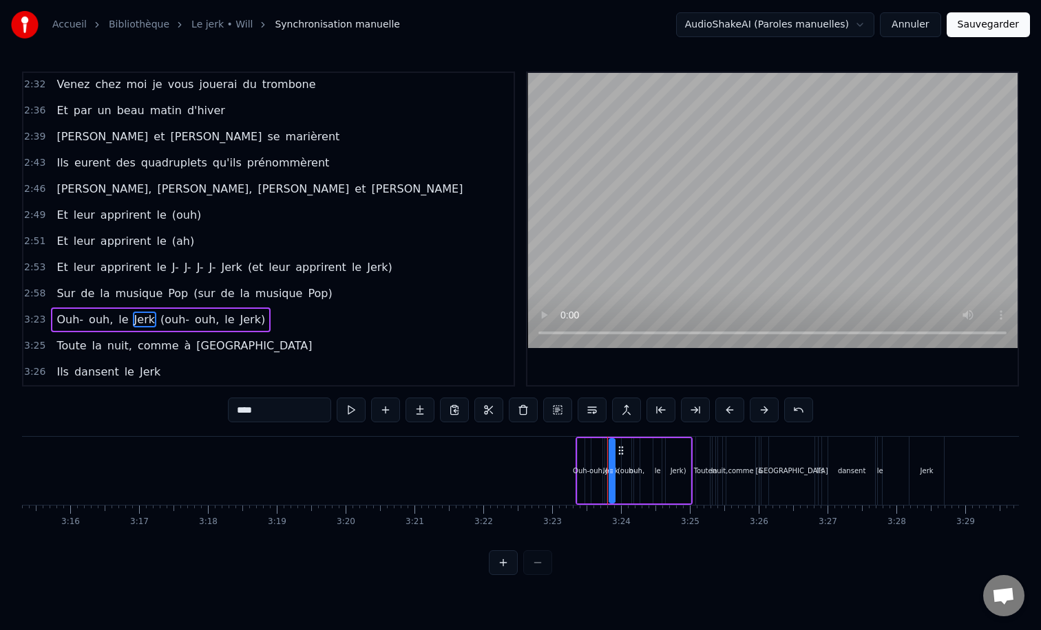
scroll to position [0, 13469]
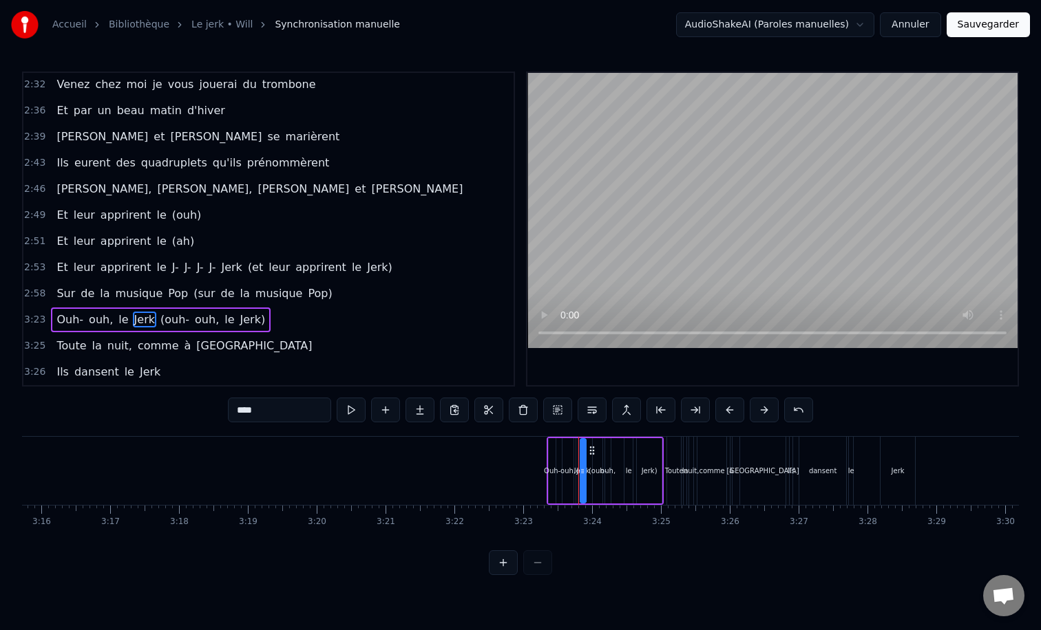
click at [126, 308] on div "Ouh- ouh, le Jerk (ouh- ouh, le Jerk)" at bounding box center [161, 320] width 220 height 25
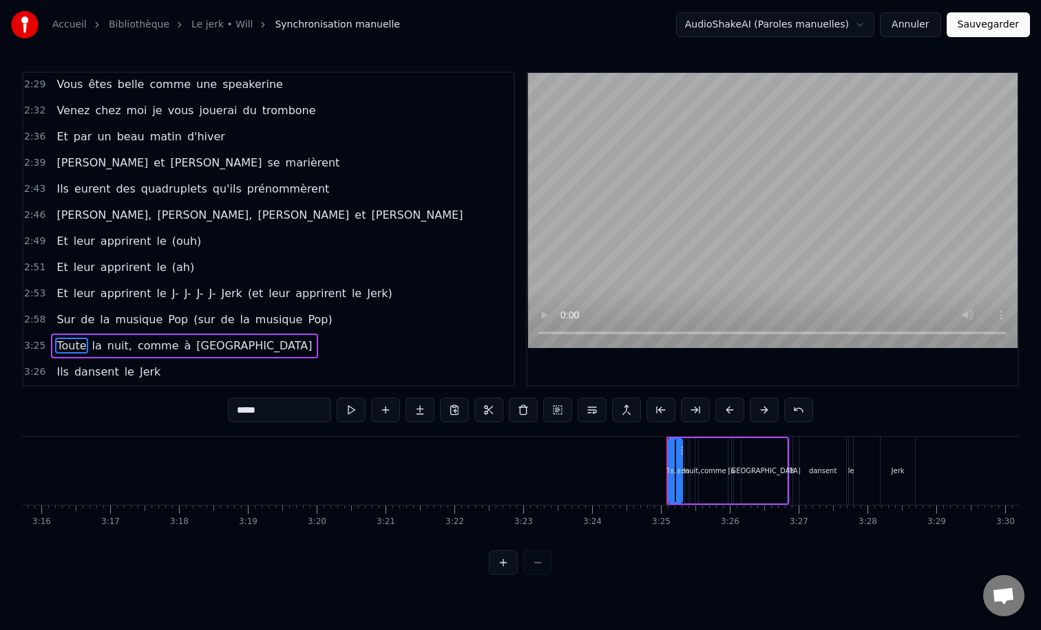
scroll to position [864, 0]
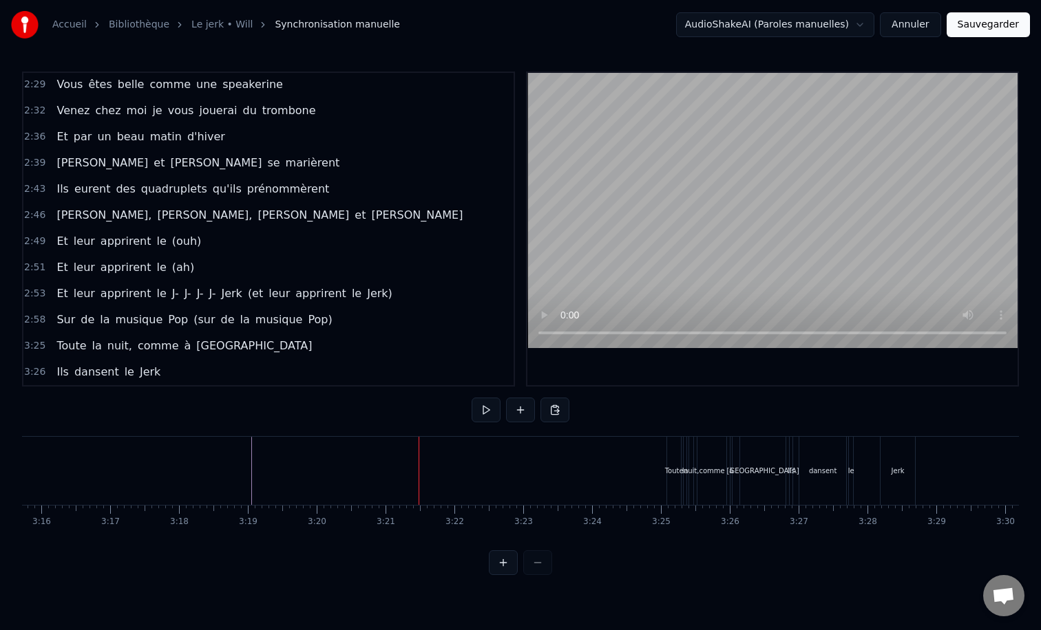
click at [674, 467] on div "Toute" at bounding box center [674, 471] width 19 height 10
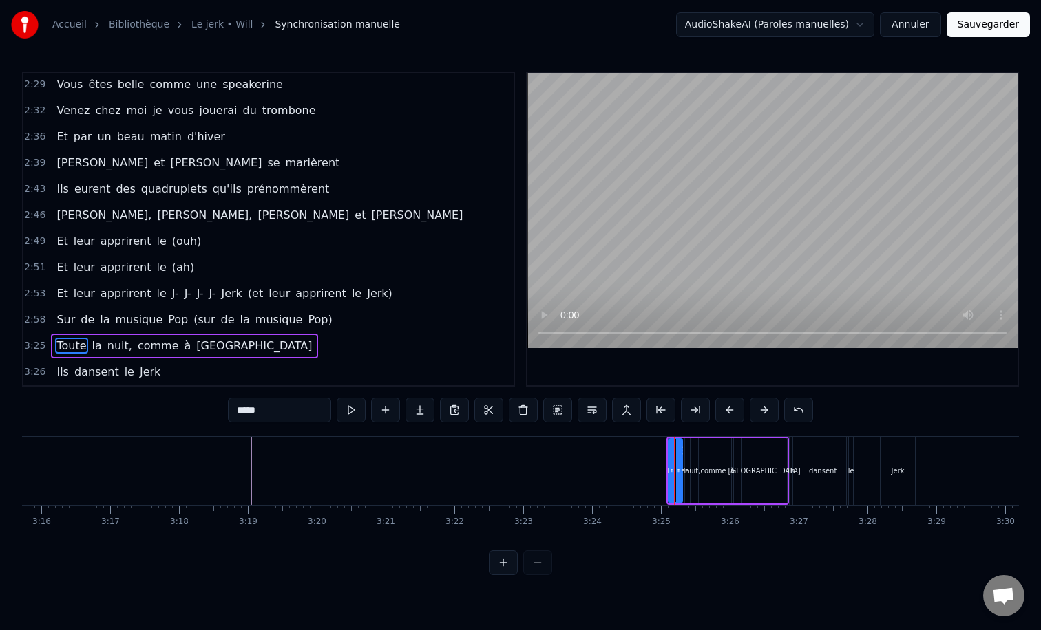
click at [227, 333] on div "3:25 Toute la nuit, comme à [GEOGRAPHIC_DATA]" at bounding box center [268, 346] width 490 height 26
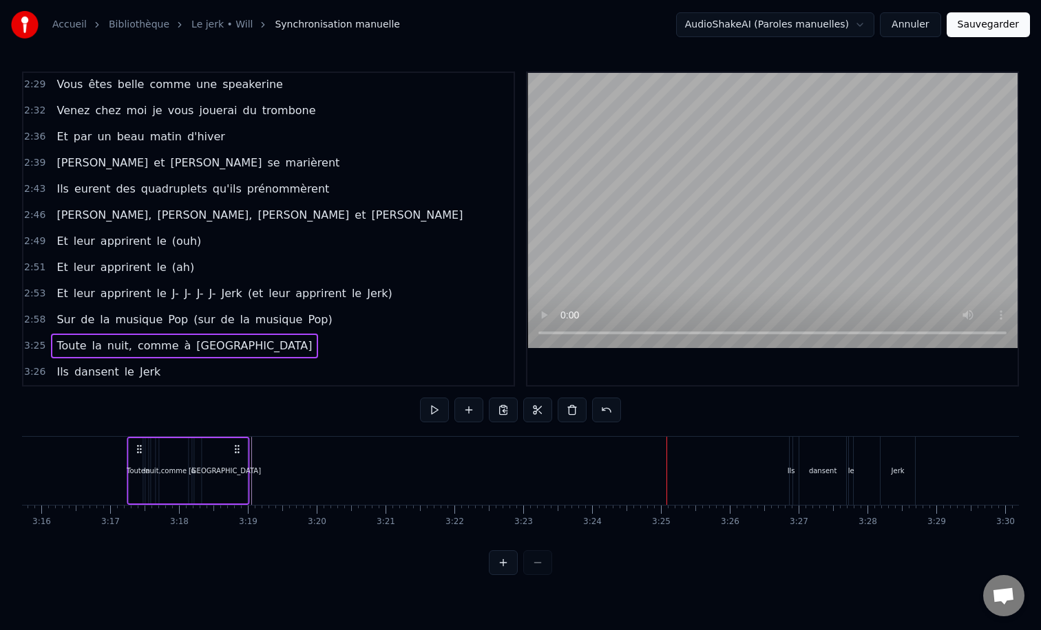
drag, startPoint x: 775, startPoint y: 447, endPoint x: 237, endPoint y: 430, distance: 538.4
click at [237, 430] on div "0:18 Toute la journée au téléphone 0:21 Ou à taper à la machine 0:25 Les yeux r…" at bounding box center [520, 324] width 997 height 504
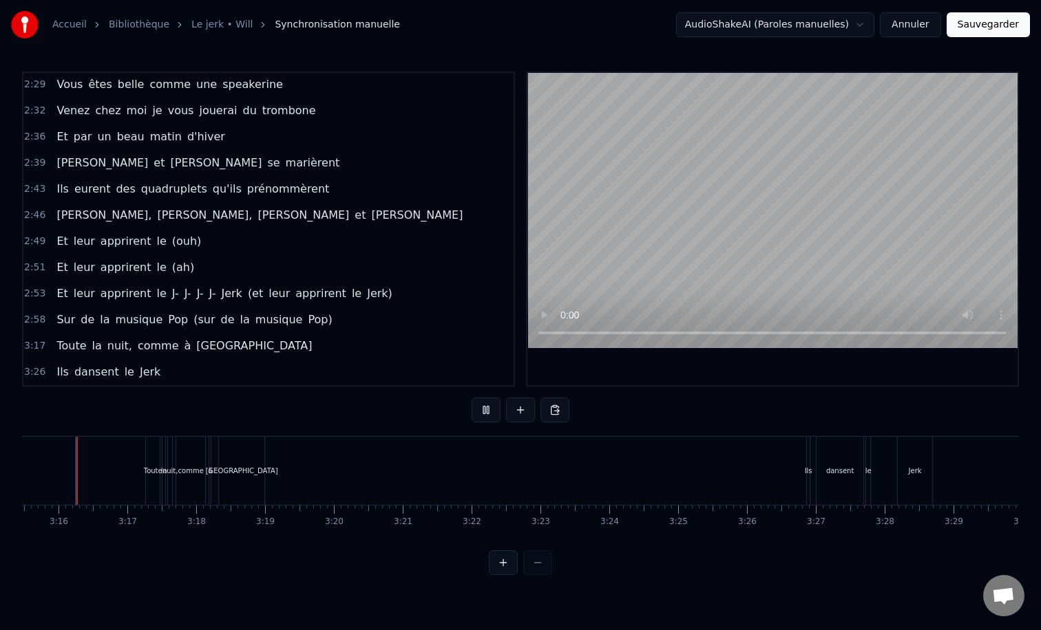
scroll to position [0, 13437]
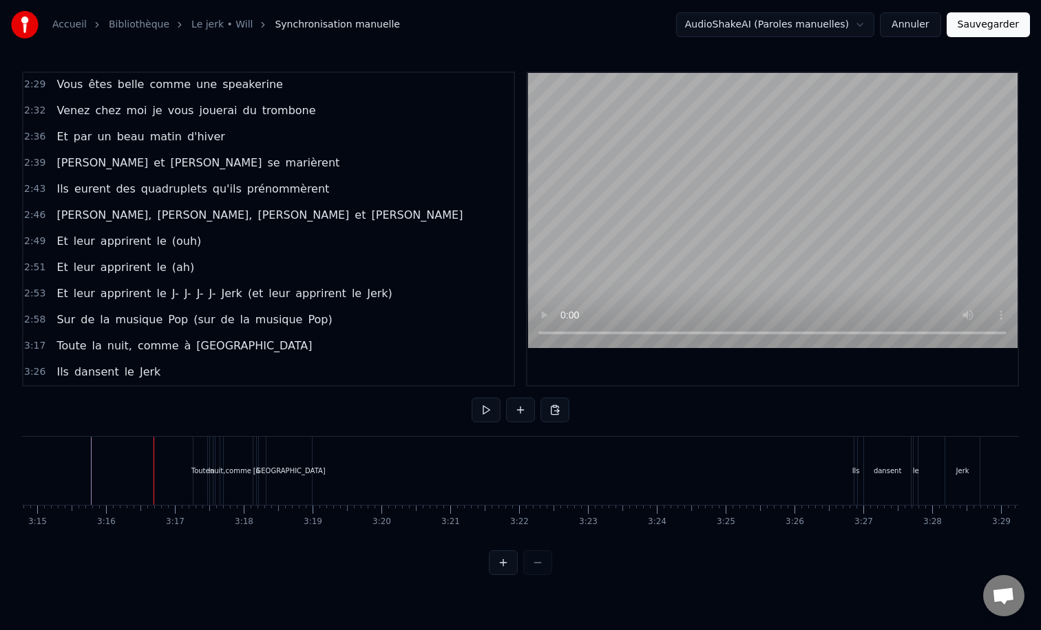
click at [220, 463] on div "nuit," at bounding box center [218, 471] width 6 height 68
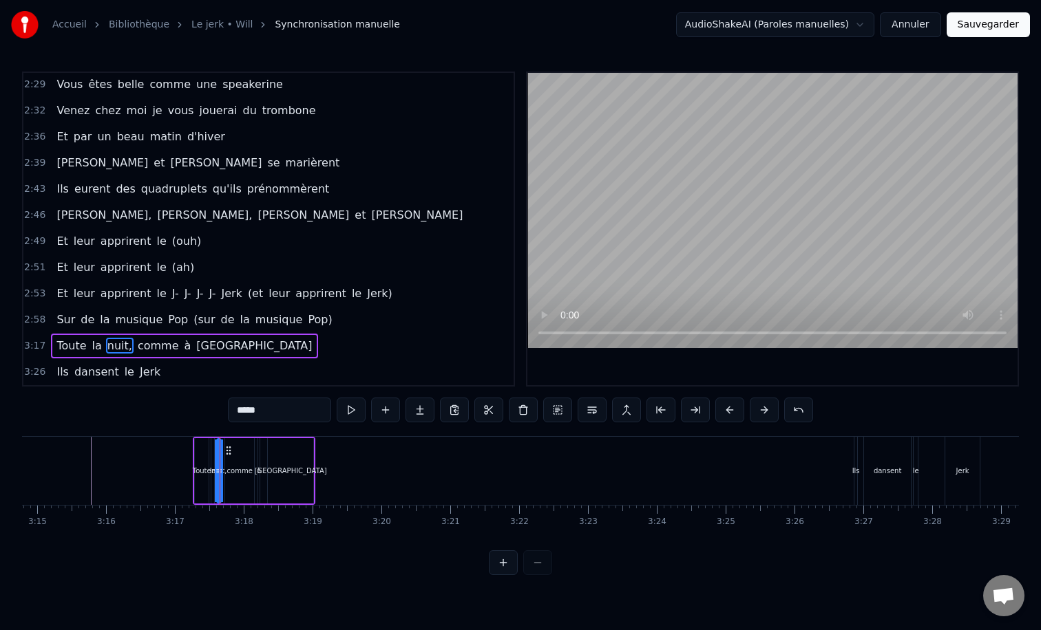
click at [301, 438] on div "[GEOGRAPHIC_DATA]" at bounding box center [290, 470] width 47 height 65
type input "*********"
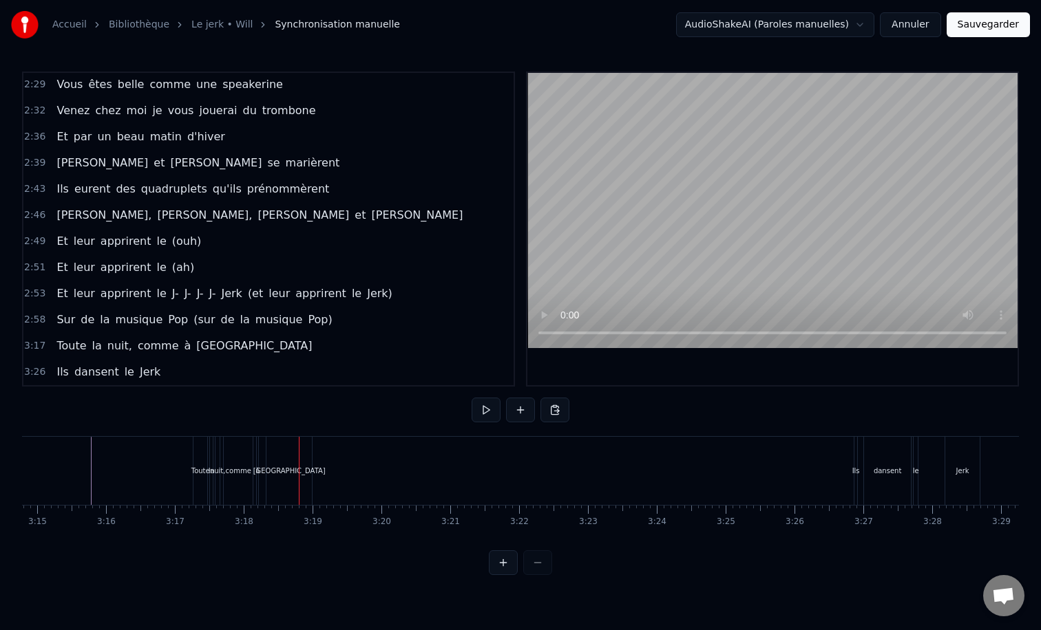
click at [309, 438] on div "[GEOGRAPHIC_DATA]" at bounding box center [288, 471] width 45 height 68
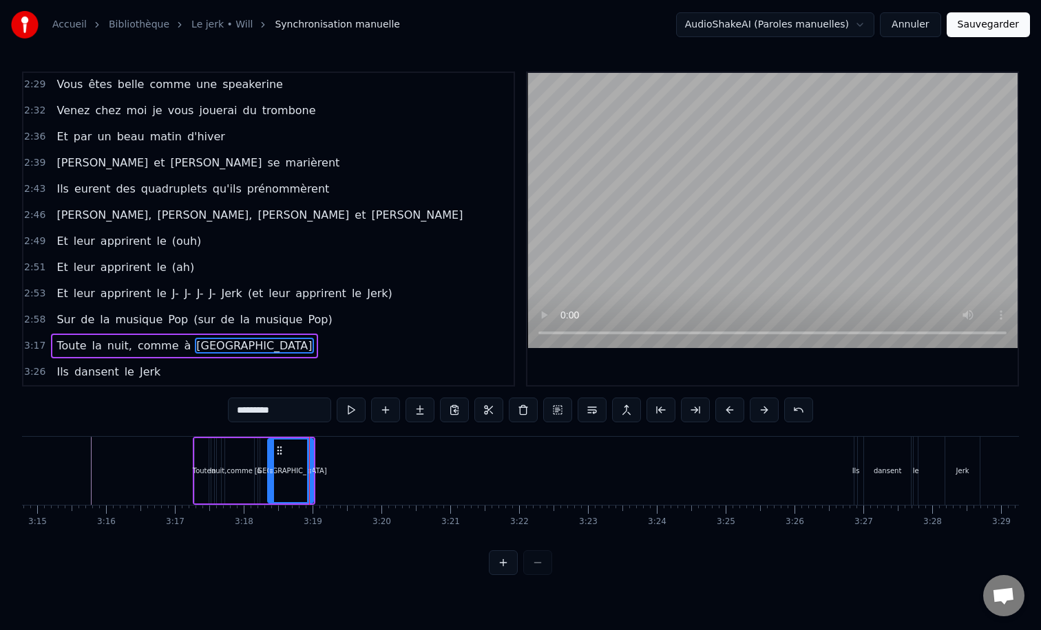
click at [193, 449] on div "Toute la nuit, comme à [GEOGRAPHIC_DATA]" at bounding box center [254, 471] width 122 height 68
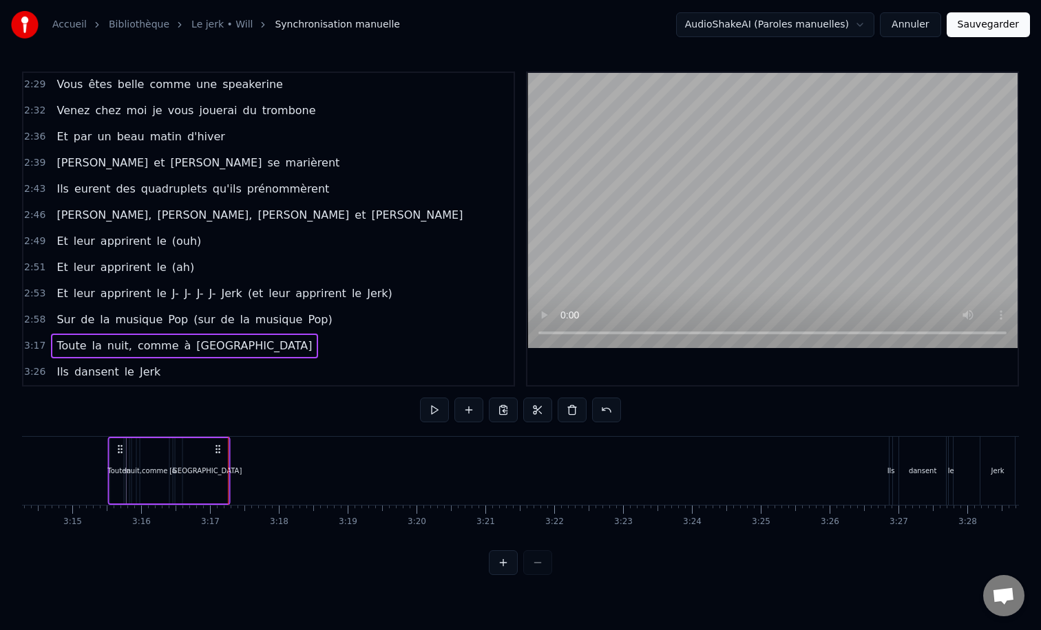
scroll to position [0, 13370]
drag, startPoint x: 305, startPoint y: 447, endPoint x: 239, endPoint y: 450, distance: 65.5
click at [239, 450] on icon at bounding box center [238, 449] width 11 height 11
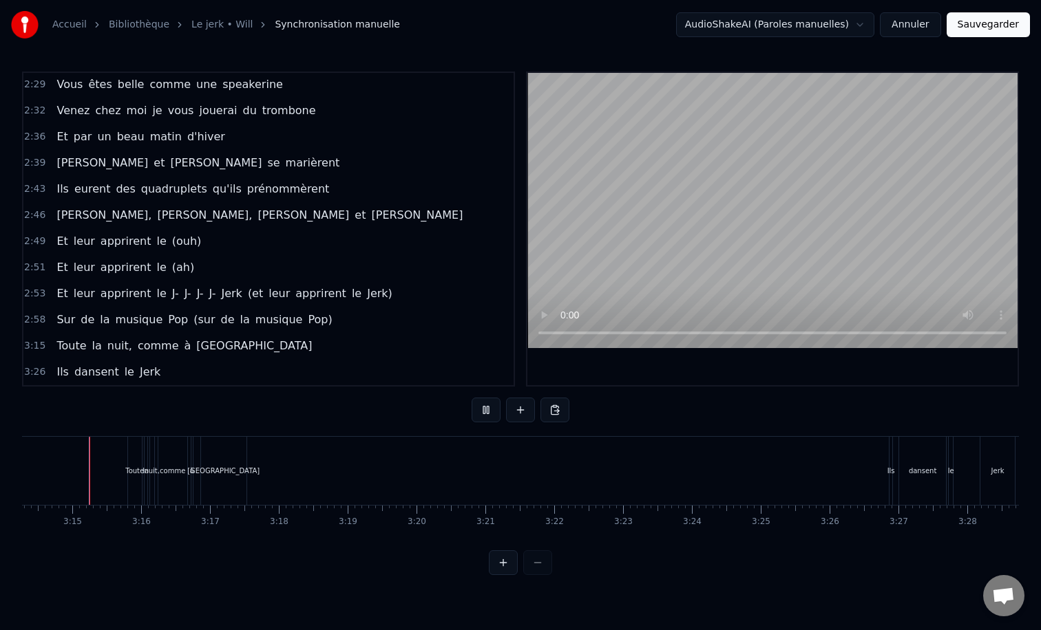
scroll to position [0, 13367]
click at [223, 471] on div "[GEOGRAPHIC_DATA]" at bounding box center [225, 471] width 72 height 10
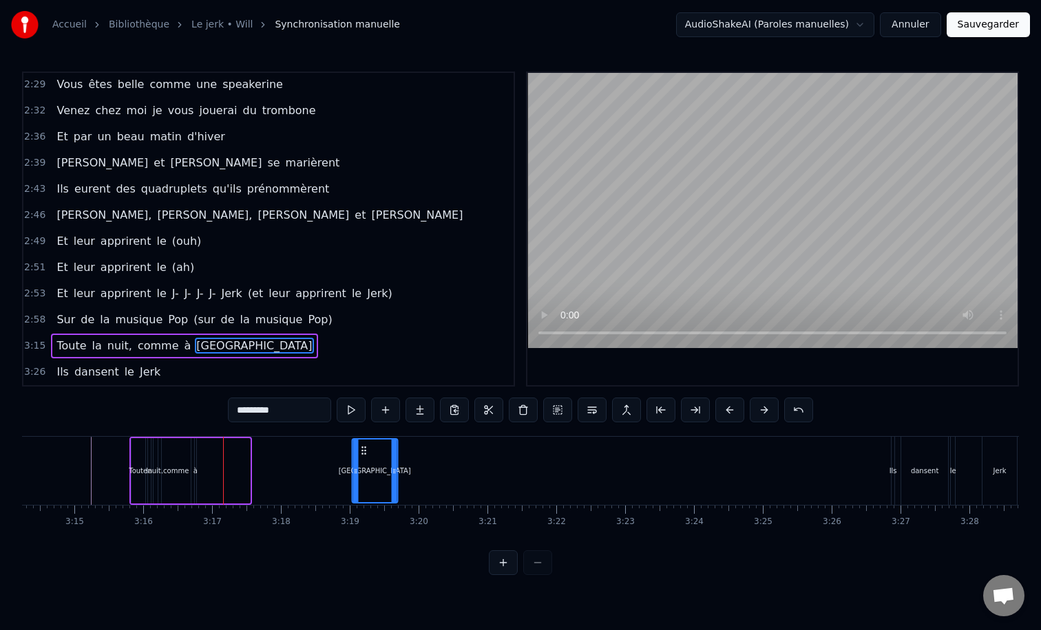
drag, startPoint x: 213, startPoint y: 451, endPoint x: 363, endPoint y: 444, distance: 149.5
click at [363, 444] on div "[GEOGRAPHIC_DATA]" at bounding box center [374, 471] width 44 height 63
click at [195, 469] on div "à" at bounding box center [195, 471] width 4 height 10
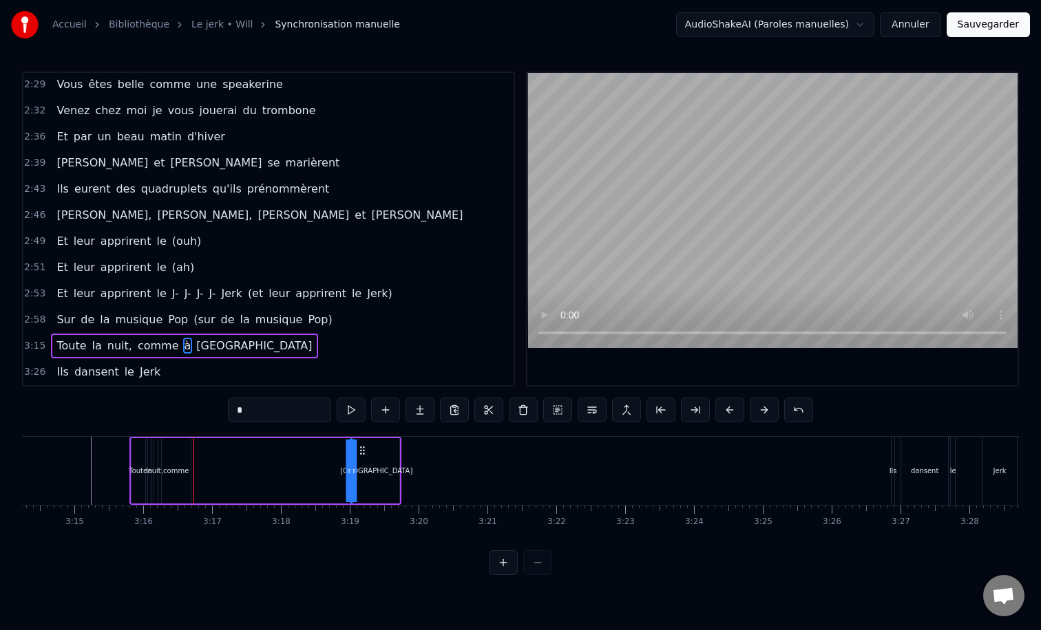
drag, startPoint x: 209, startPoint y: 451, endPoint x: 365, endPoint y: 431, distance: 156.8
click at [365, 431] on div "0:18 Toute la journée au téléphone 0:21 Ou à taper à la machine 0:25 Les yeux r…" at bounding box center [520, 324] width 997 height 504
click at [187, 468] on div "comme" at bounding box center [175, 471] width 25 height 10
type input "*****"
drag, startPoint x: 175, startPoint y: 451, endPoint x: 331, endPoint y: 444, distance: 156.4
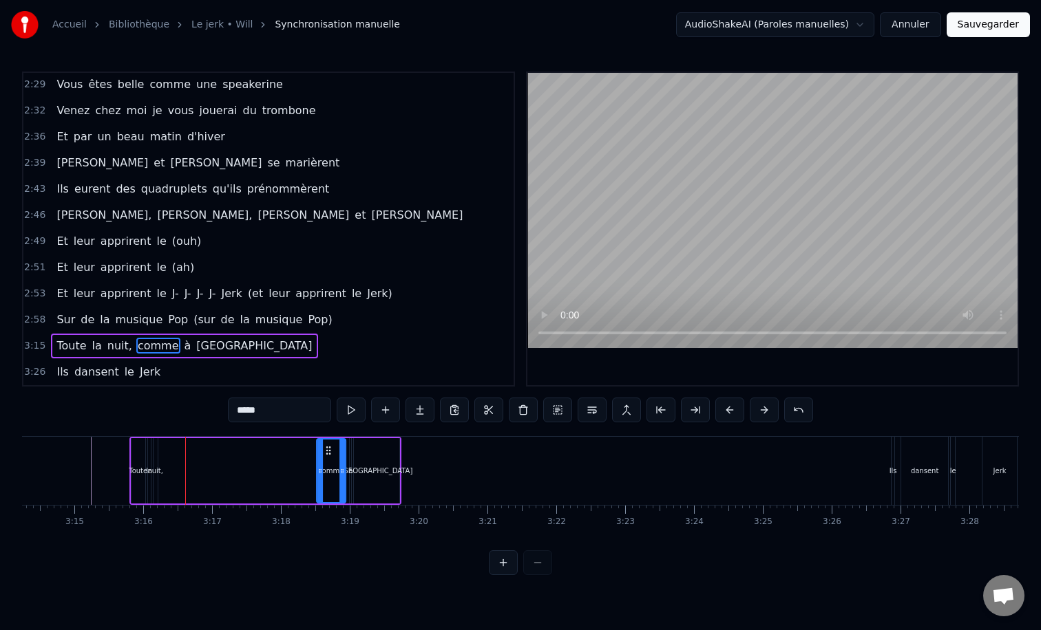
click at [331, 444] on div "comme" at bounding box center [331, 471] width 28 height 63
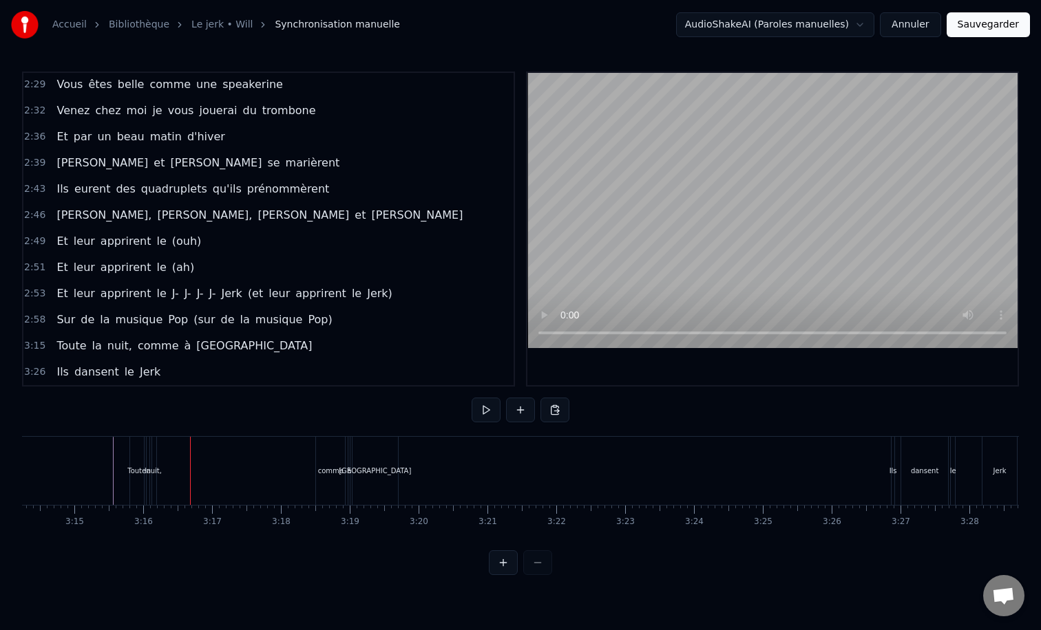
click at [137, 471] on div "Toute" at bounding box center [136, 471] width 19 height 10
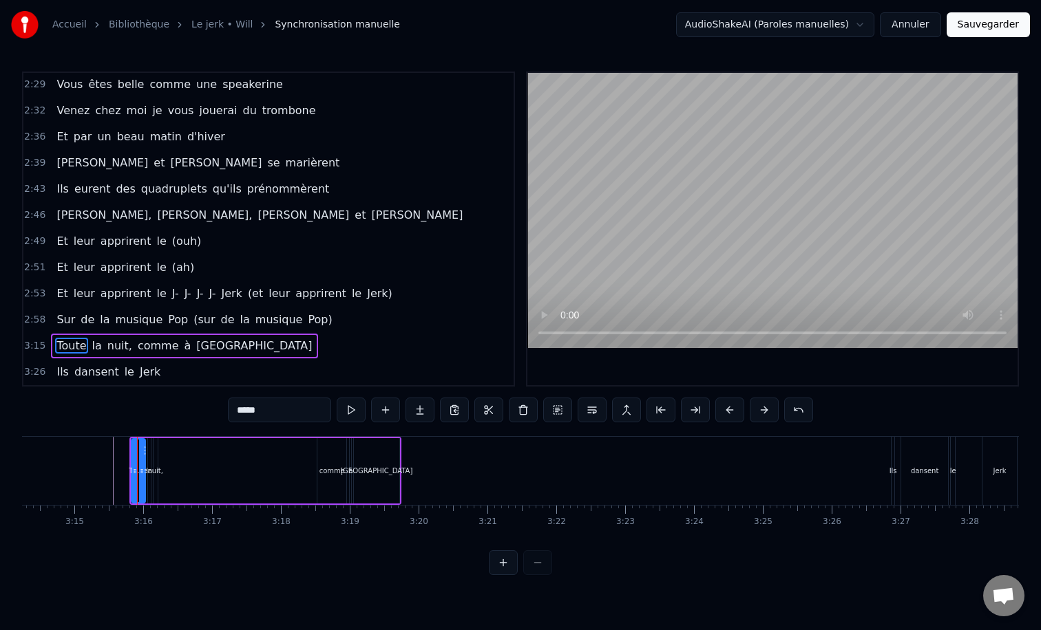
click at [154, 470] on div "nuit," at bounding box center [155, 471] width 16 height 10
type input "*****"
click at [124, 361] on div "Ils dansent le Jerk" at bounding box center [108, 372] width 115 height 25
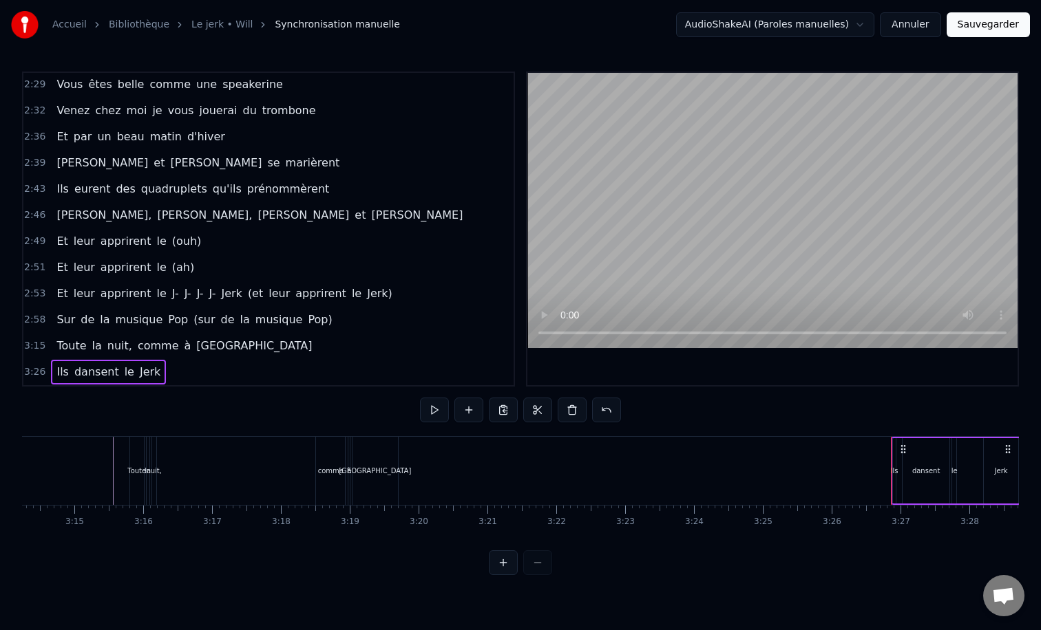
scroll to position [838, 0]
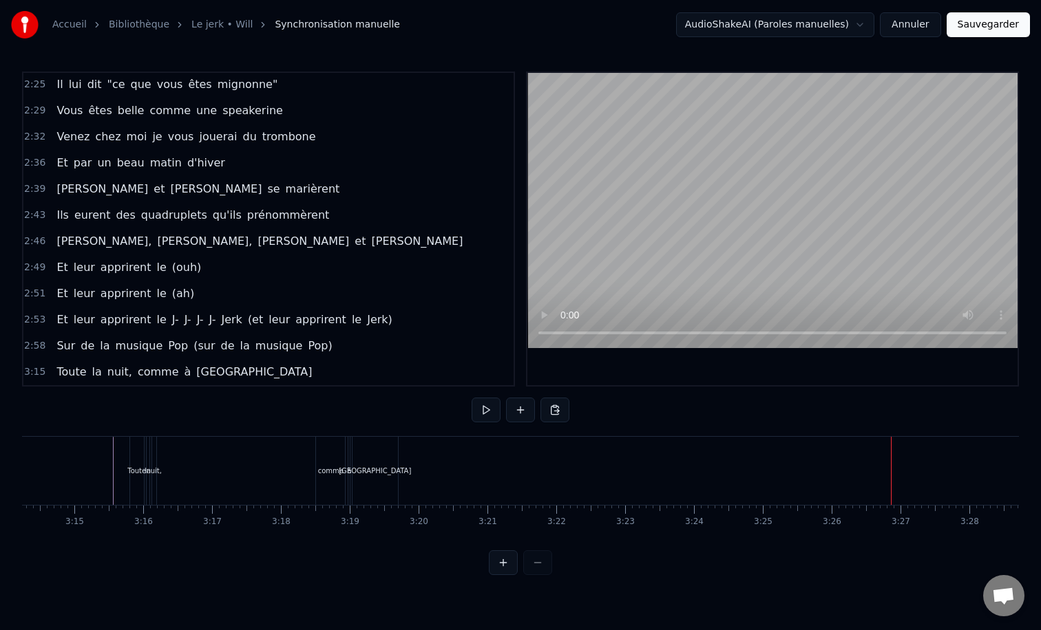
click at [978, 22] on button "Sauvegarder" at bounding box center [987, 24] width 83 height 25
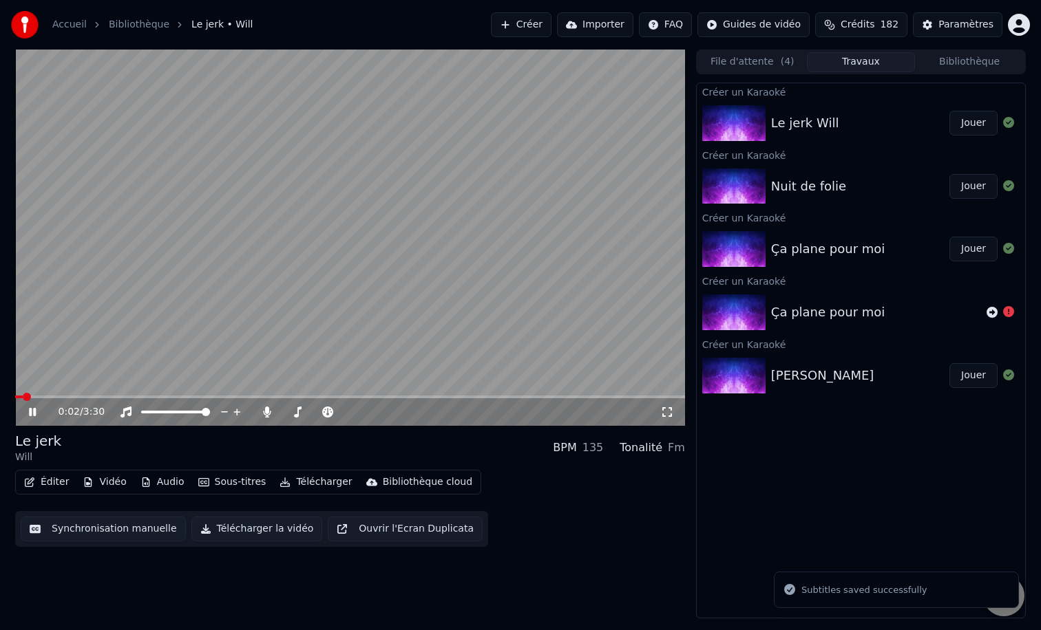
click at [32, 416] on icon at bounding box center [42, 412] width 32 height 11
click at [546, 28] on button "Créer" at bounding box center [521, 24] width 61 height 25
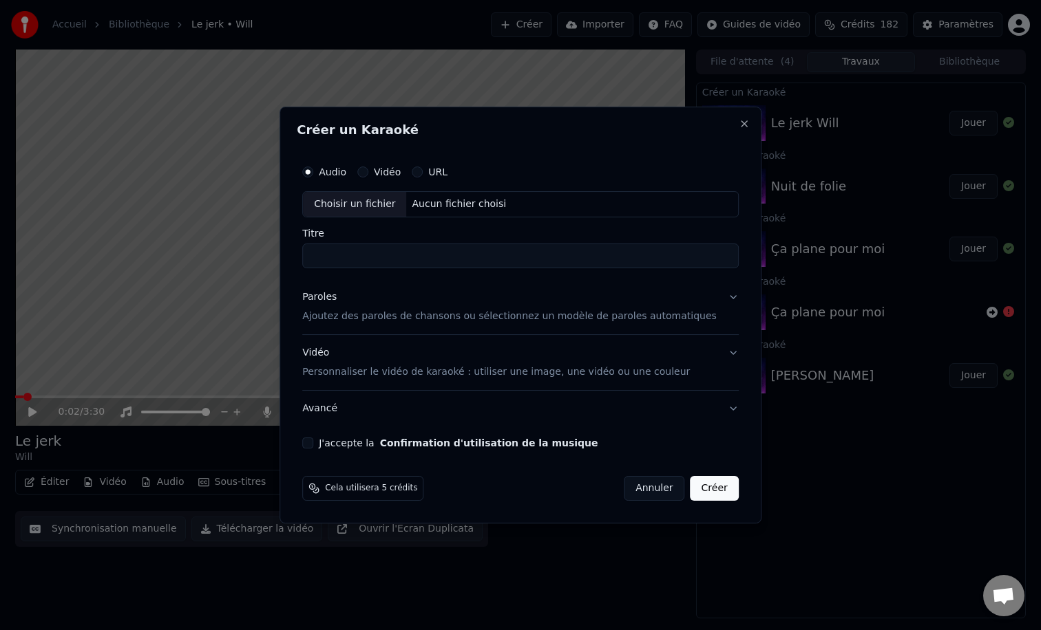
click at [436, 172] on div "URL" at bounding box center [430, 172] width 36 height 11
click at [423, 174] on button "URL" at bounding box center [417, 172] width 11 height 11
click at [449, 204] on input "text" at bounding box center [520, 205] width 436 height 28
paste input "**********"
type input "**********"
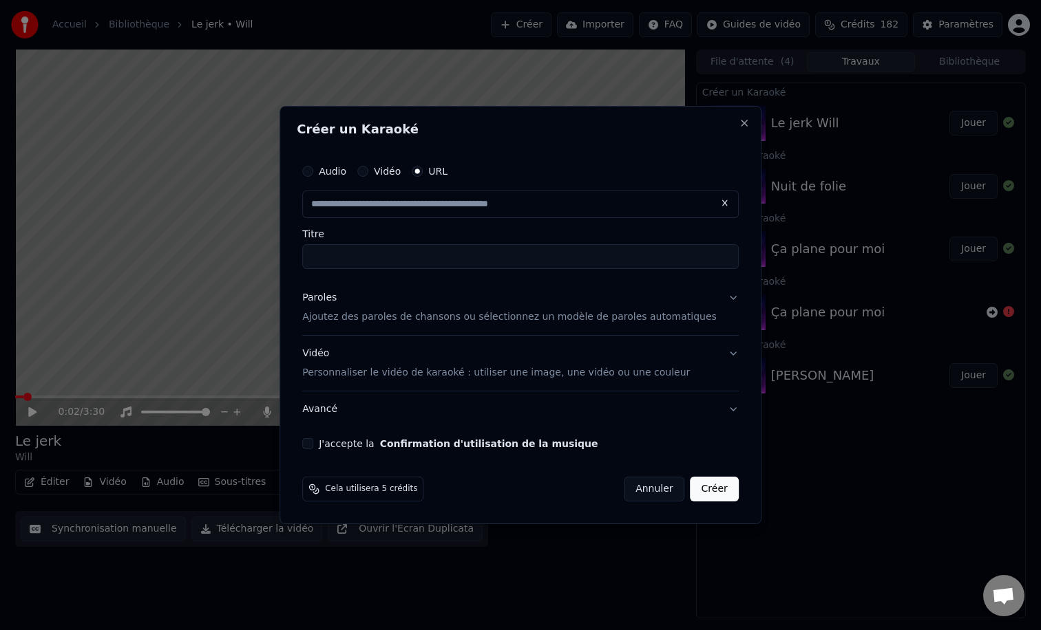
click at [445, 265] on input "Titre" at bounding box center [520, 256] width 436 height 25
type input "**********"
click at [375, 312] on p "Ajoutez des paroles de chansons ou sélectionnez un modèle de paroles automatiqu…" at bounding box center [509, 317] width 414 height 14
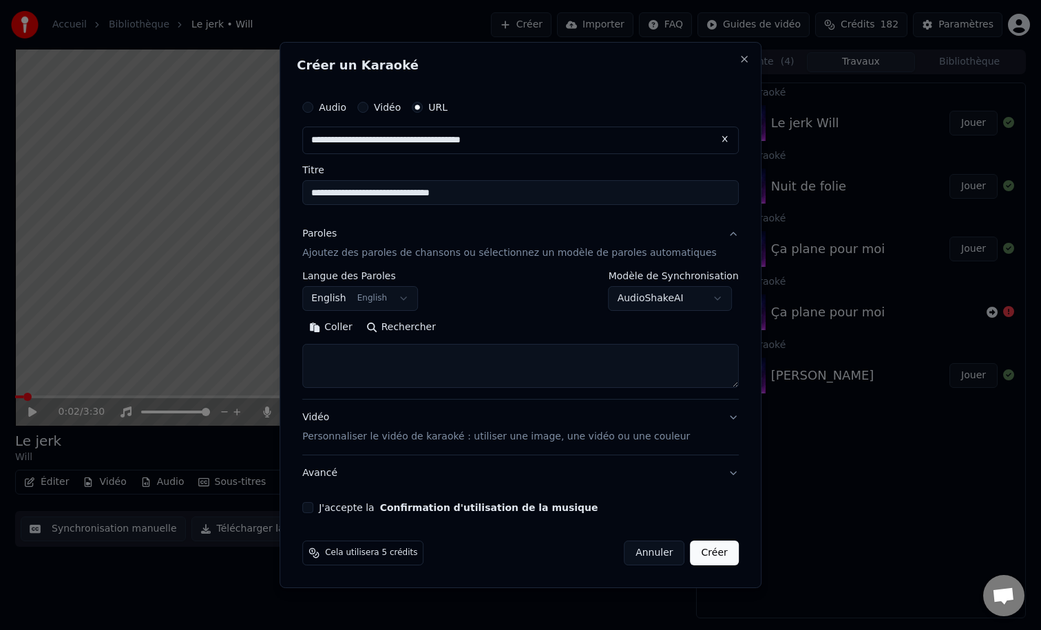
click at [361, 356] on textarea at bounding box center [520, 366] width 436 height 44
paste textarea "**********"
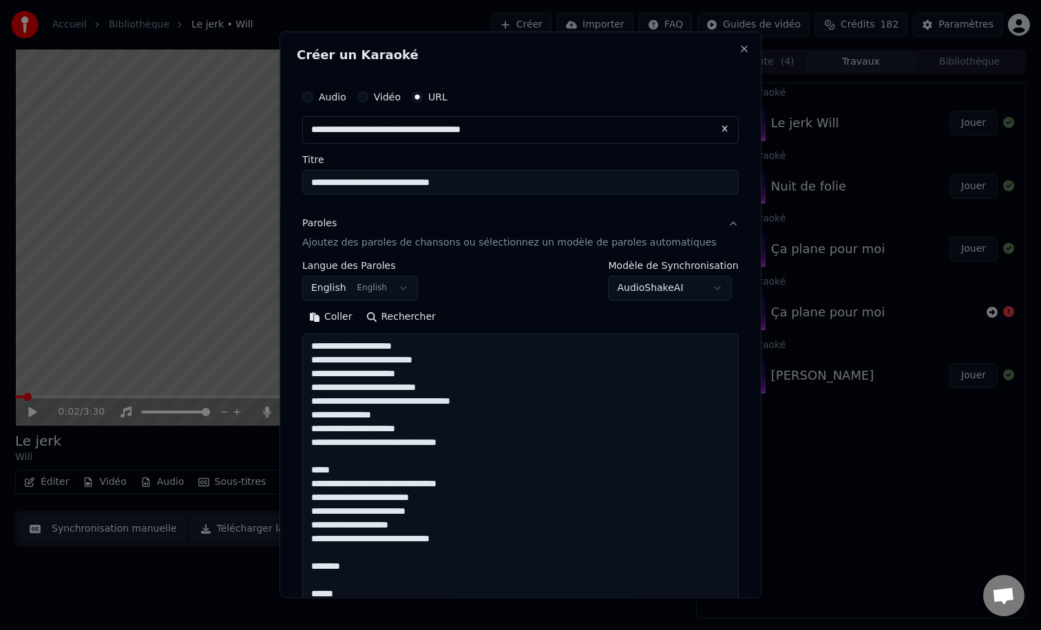
scroll to position [1213, 0]
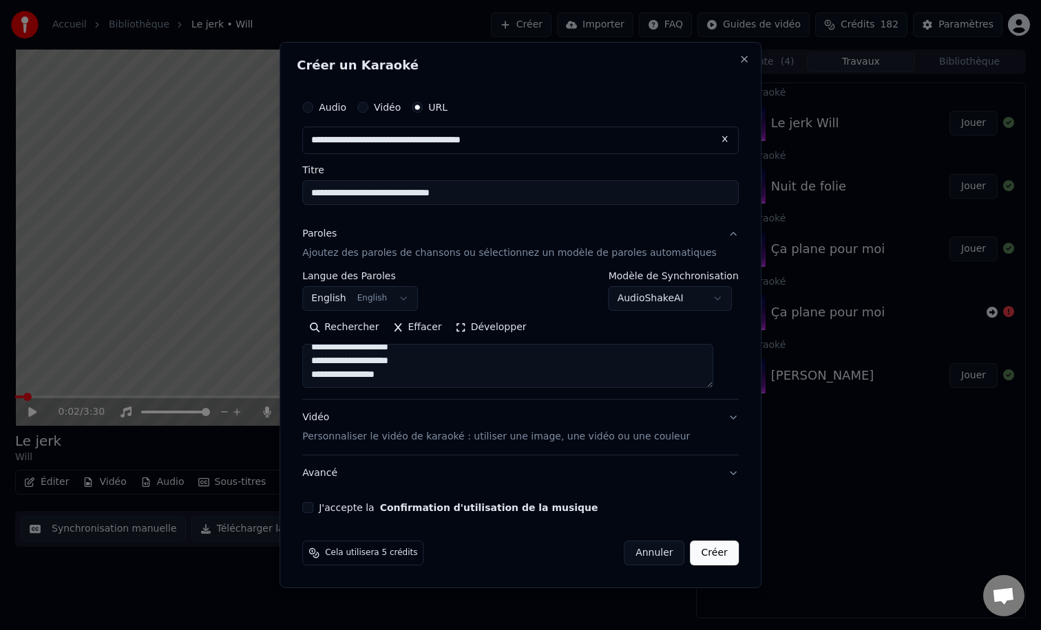
click at [512, 326] on button "Développer" at bounding box center [491, 328] width 85 height 22
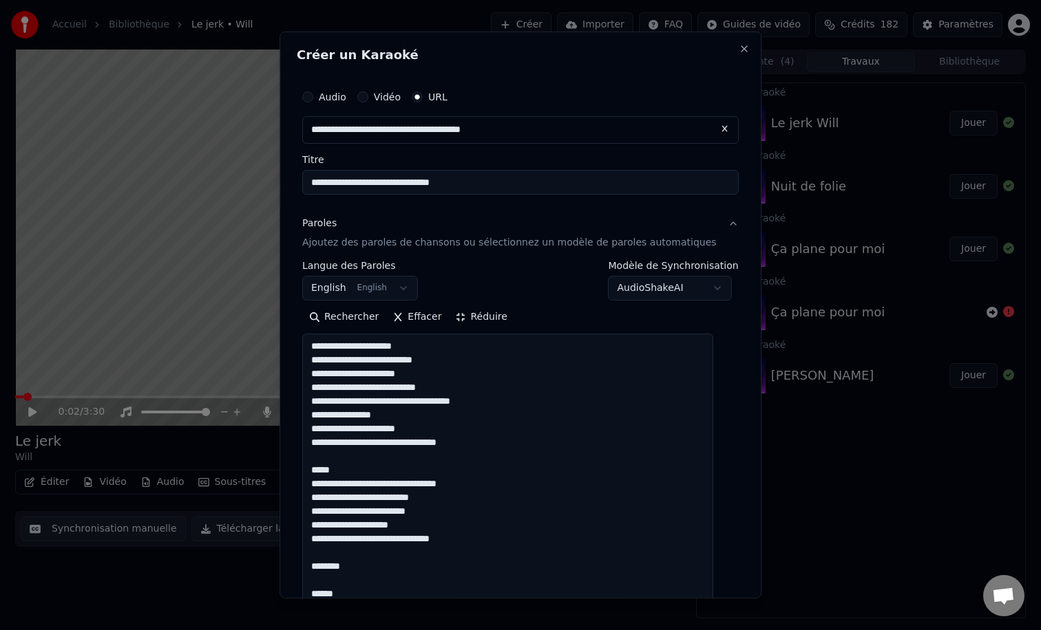
scroll to position [1, 0]
drag, startPoint x: 376, startPoint y: 470, endPoint x: 295, endPoint y: 473, distance: 80.6
click at [295, 473] on div "**********" at bounding box center [520, 315] width 482 height 567
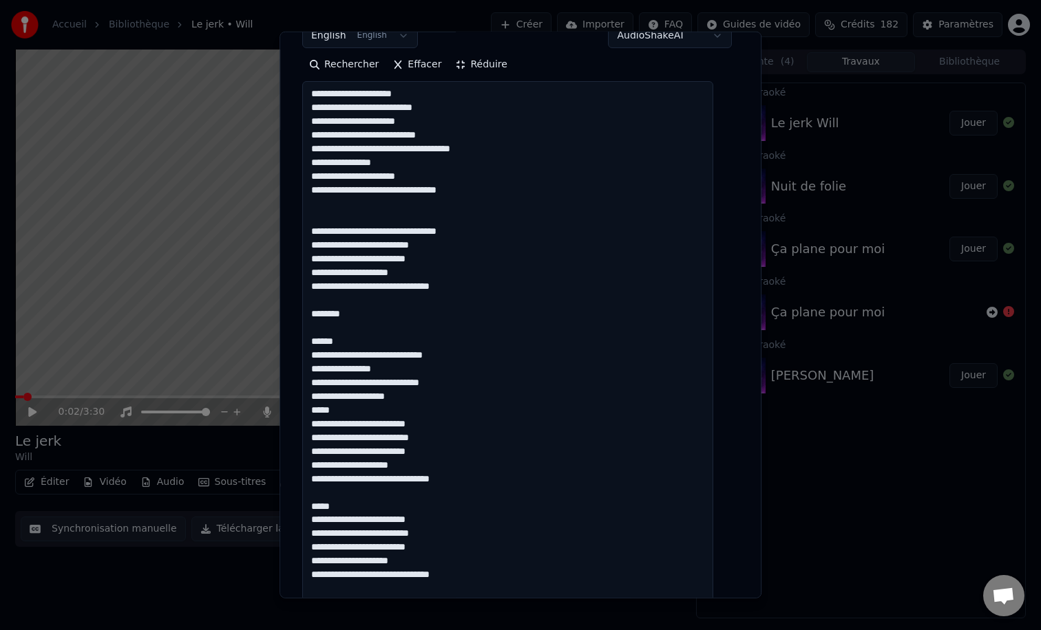
scroll to position [270, 0]
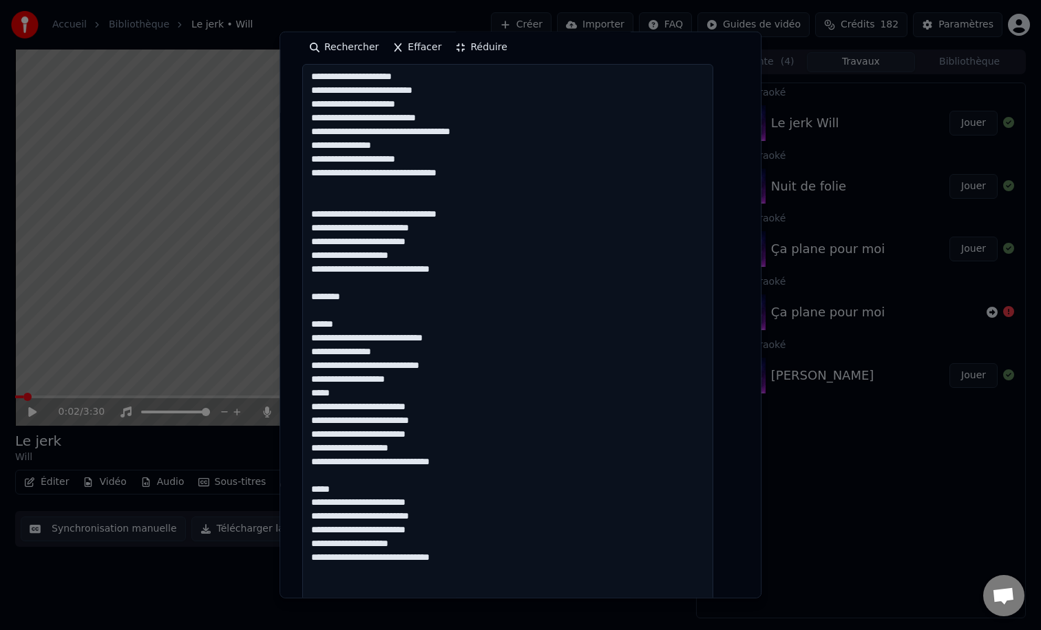
drag, startPoint x: 366, startPoint y: 318, endPoint x: 316, endPoint y: 298, distance: 54.1
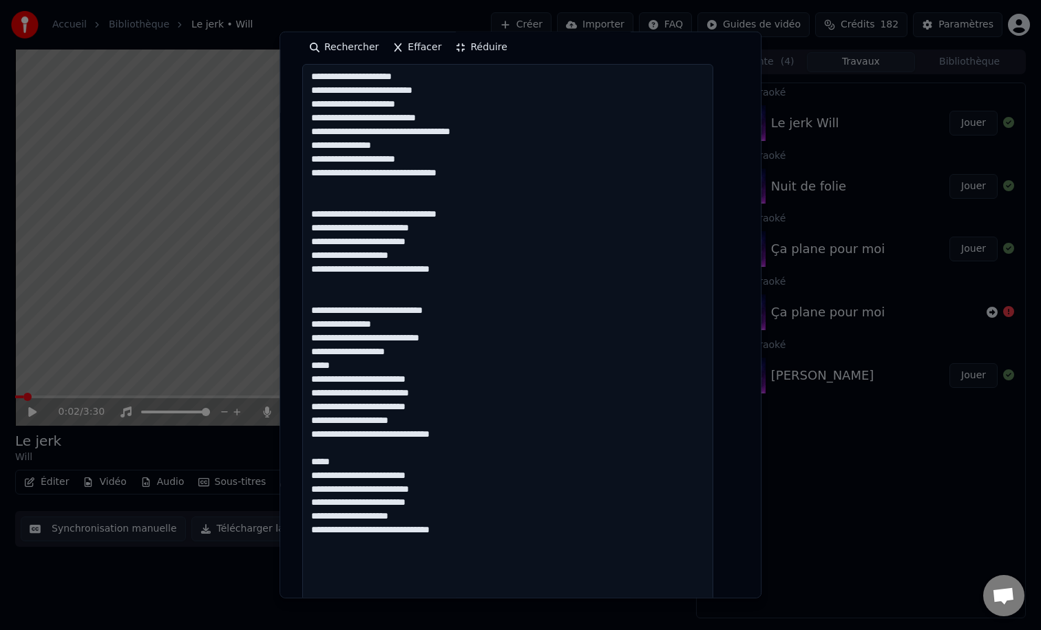
scroll to position [0, 0]
drag, startPoint x: 494, startPoint y: 218, endPoint x: 449, endPoint y: 216, distance: 44.8
drag, startPoint x: 354, startPoint y: 370, endPoint x: 284, endPoint y: 370, distance: 70.2
click at [284, 370] on body "**********" at bounding box center [520, 315] width 1041 height 630
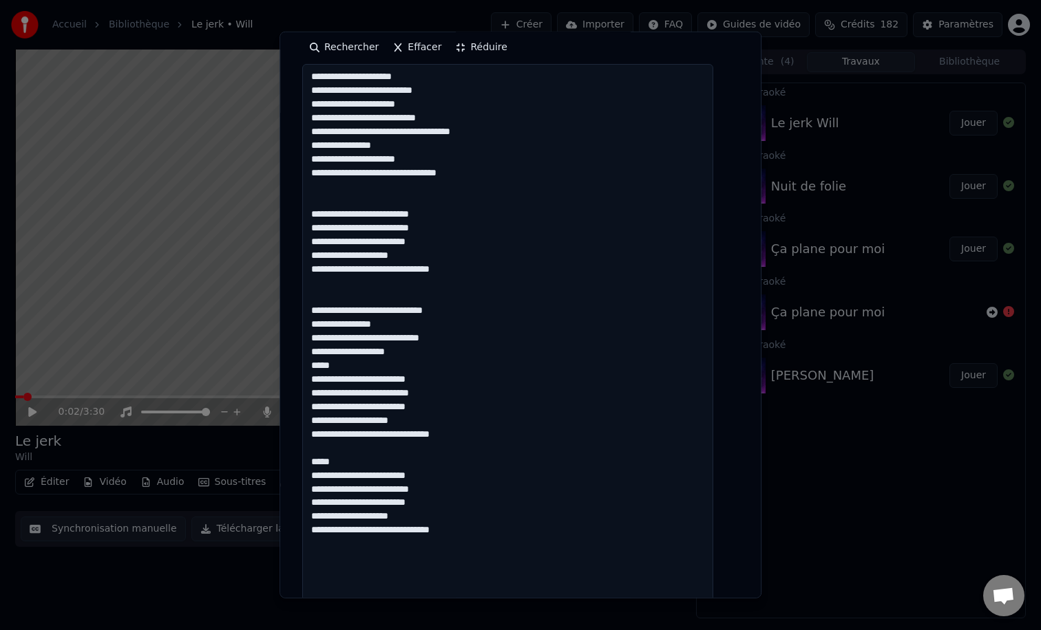
drag, startPoint x: 350, startPoint y: 361, endPoint x: 316, endPoint y: 363, distance: 33.7
drag, startPoint x: 361, startPoint y: 465, endPoint x: 301, endPoint y: 458, distance: 61.0
click at [301, 458] on div "**********" at bounding box center [520, 315] width 482 height 567
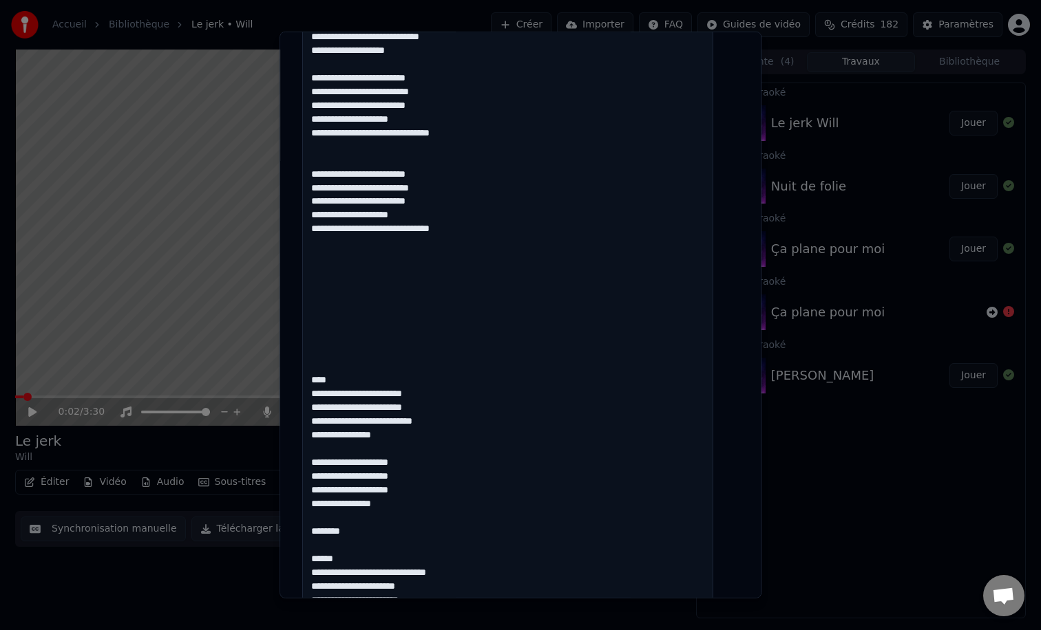
scroll to position [579, 0]
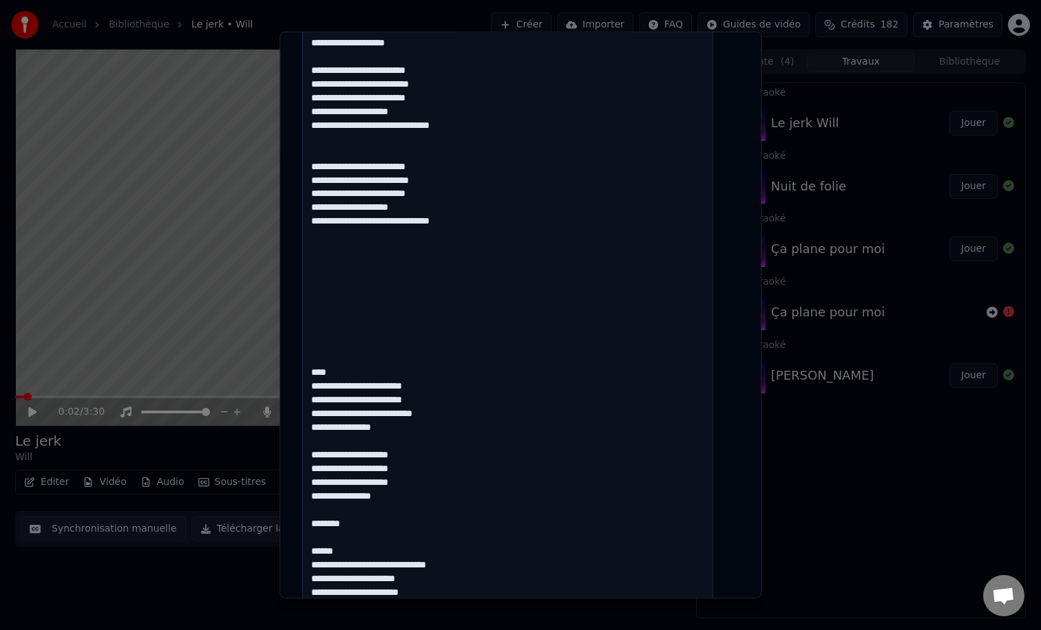
drag, startPoint x: 355, startPoint y: 372, endPoint x: 303, endPoint y: 268, distance: 116.0
click at [303, 269] on div "**********" at bounding box center [520, 324] width 447 height 1650
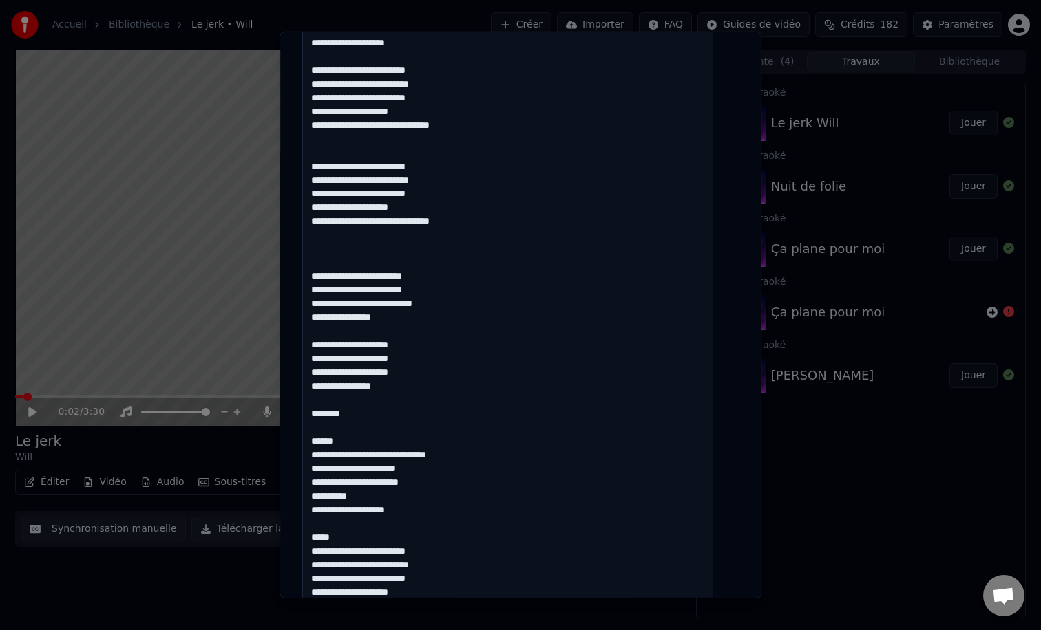
drag, startPoint x: 454, startPoint y: 279, endPoint x: 413, endPoint y: 276, distance: 40.7
click at [413, 276] on textarea at bounding box center [507, 386] width 411 height 1263
drag, startPoint x: 444, startPoint y: 286, endPoint x: 414, endPoint y: 288, distance: 29.6
click at [414, 288] on textarea at bounding box center [507, 386] width 411 height 1263
drag, startPoint x: 477, startPoint y: 303, endPoint x: 429, endPoint y: 303, distance: 48.2
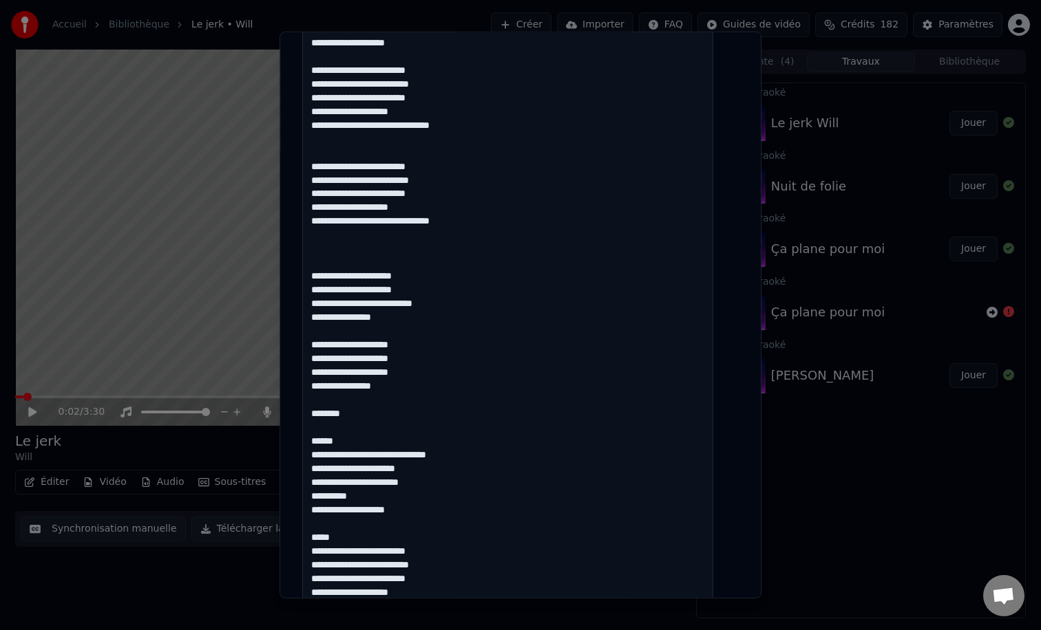
click at [429, 303] on textarea at bounding box center [507, 386] width 411 height 1263
drag, startPoint x: 367, startPoint y: 439, endPoint x: 306, endPoint y: 415, distance: 65.8
click at [306, 415] on div "**********" at bounding box center [520, 324] width 447 height 1650
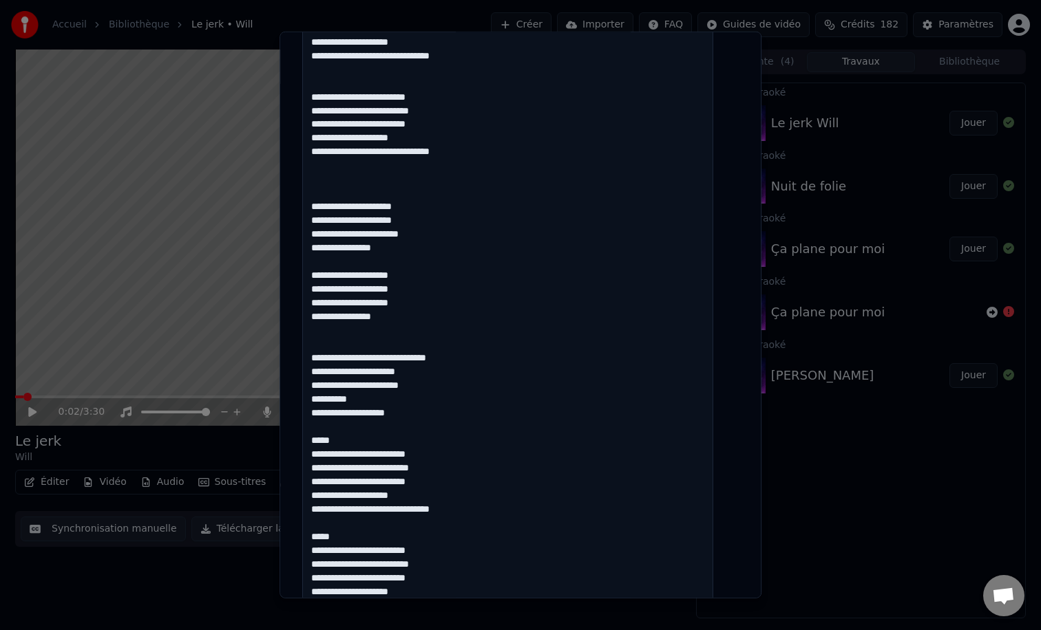
scroll to position [650, 0]
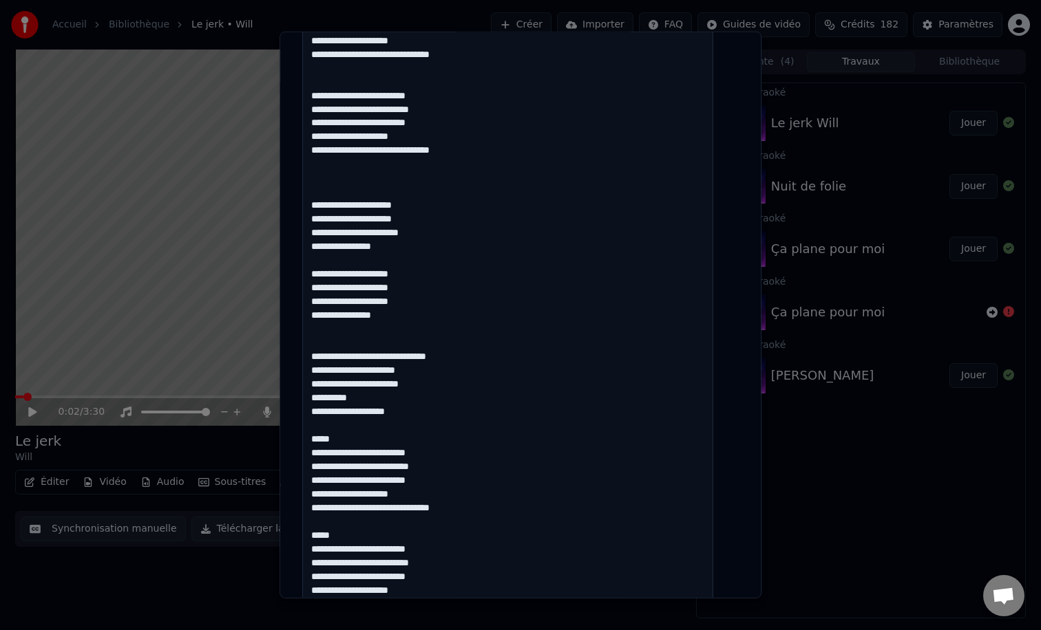
click at [435, 240] on textarea at bounding box center [507, 315] width 411 height 1263
click at [431, 228] on textarea at bounding box center [507, 315] width 411 height 1263
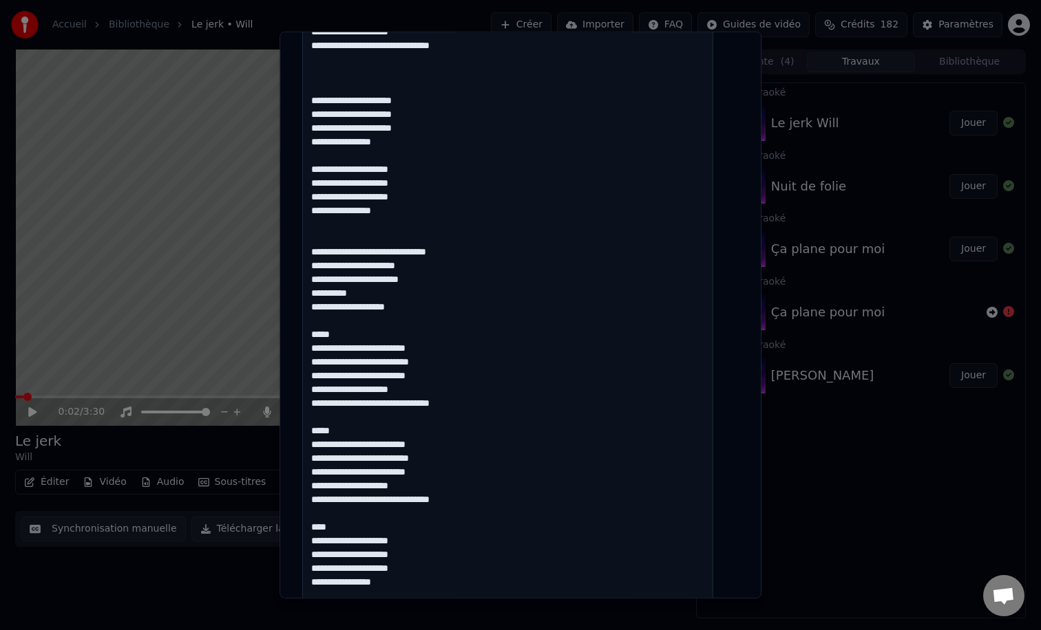
scroll to position [770, 0]
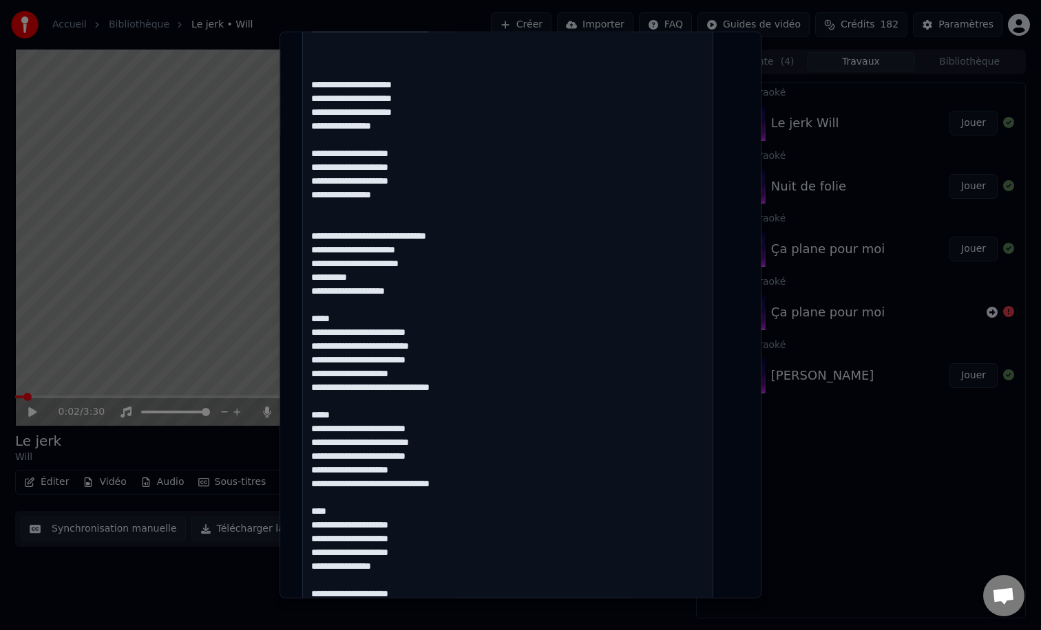
drag, startPoint x: 360, startPoint y: 319, endPoint x: 309, endPoint y: 319, distance: 50.9
click at [309, 319] on div "**********" at bounding box center [520, 133] width 447 height 1650
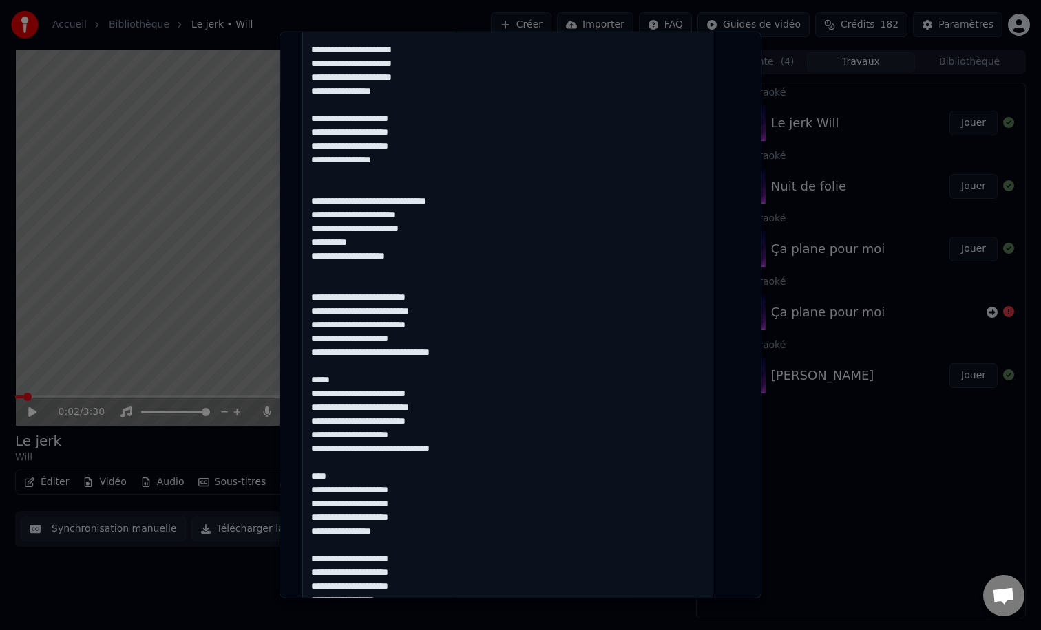
scroll to position [809, 0]
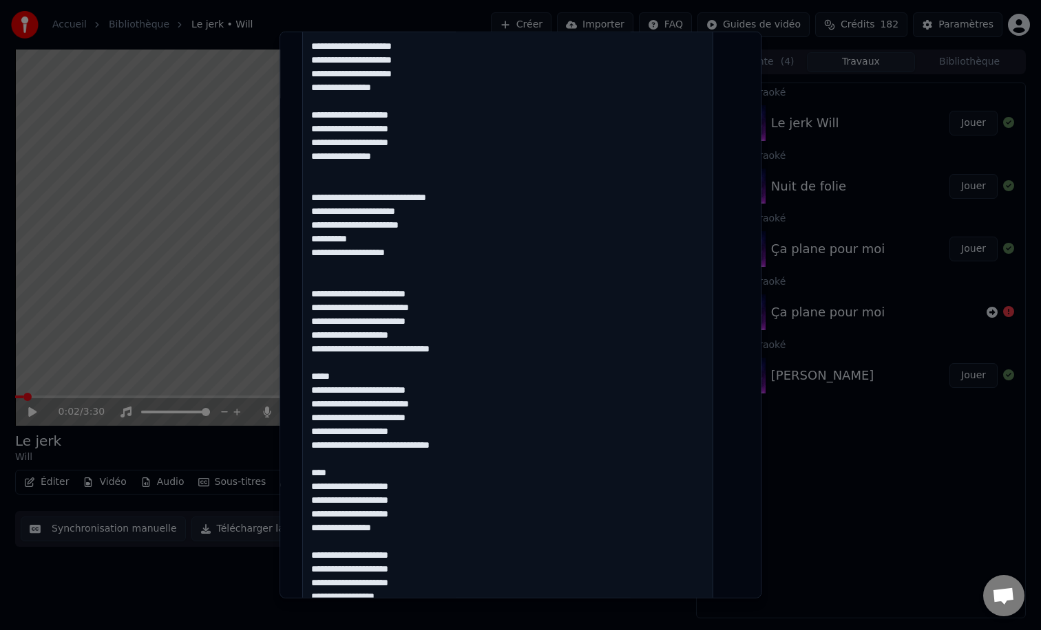
drag, startPoint x: 365, startPoint y: 381, endPoint x: 286, endPoint y: 376, distance: 79.3
click at [286, 376] on div "**********" at bounding box center [520, 315] width 482 height 567
click at [357, 374] on textarea at bounding box center [507, 156] width 411 height 1263
drag, startPoint x: 354, startPoint y: 385, endPoint x: 323, endPoint y: 379, distance: 30.9
click at [323, 379] on textarea at bounding box center [507, 156] width 411 height 1263
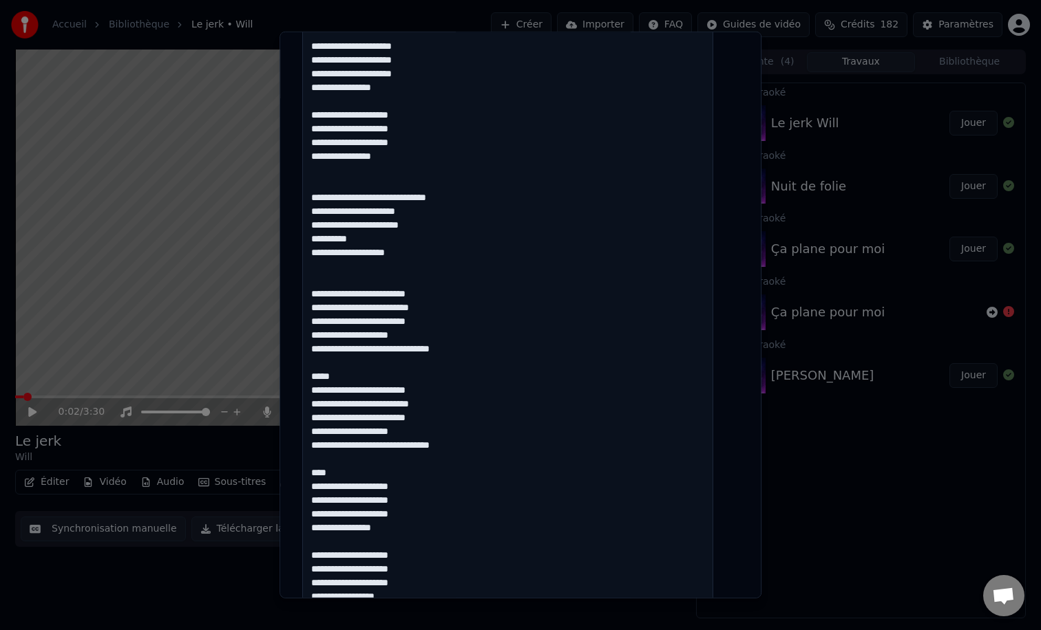
click at [340, 372] on textarea at bounding box center [507, 156] width 411 height 1263
drag, startPoint x: 350, startPoint y: 377, endPoint x: 302, endPoint y: 376, distance: 47.5
click at [302, 376] on div "**********" at bounding box center [520, 315] width 482 height 567
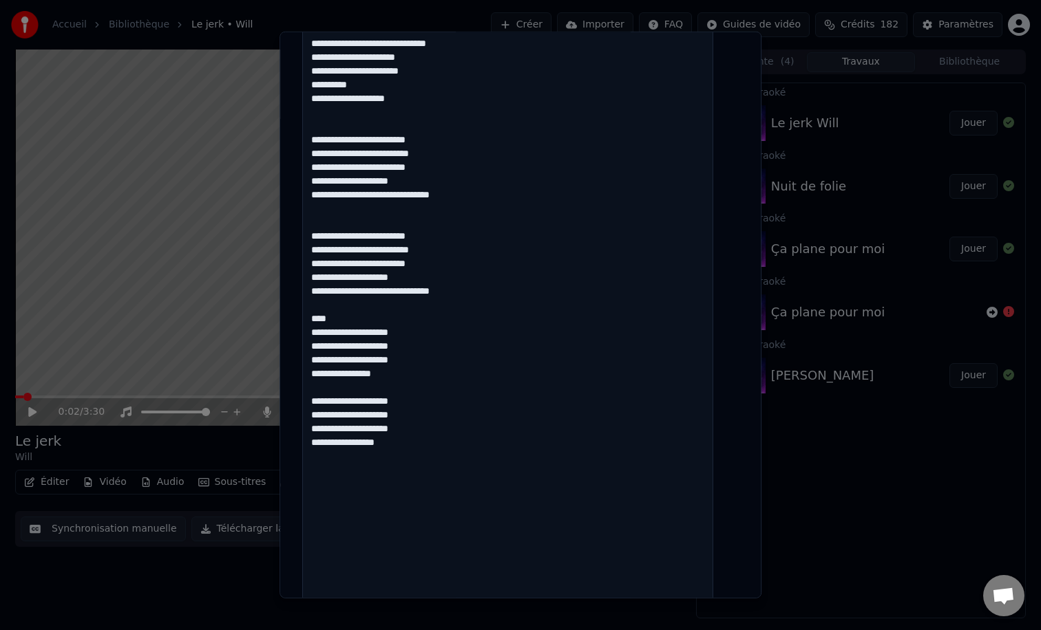
scroll to position [973, 0]
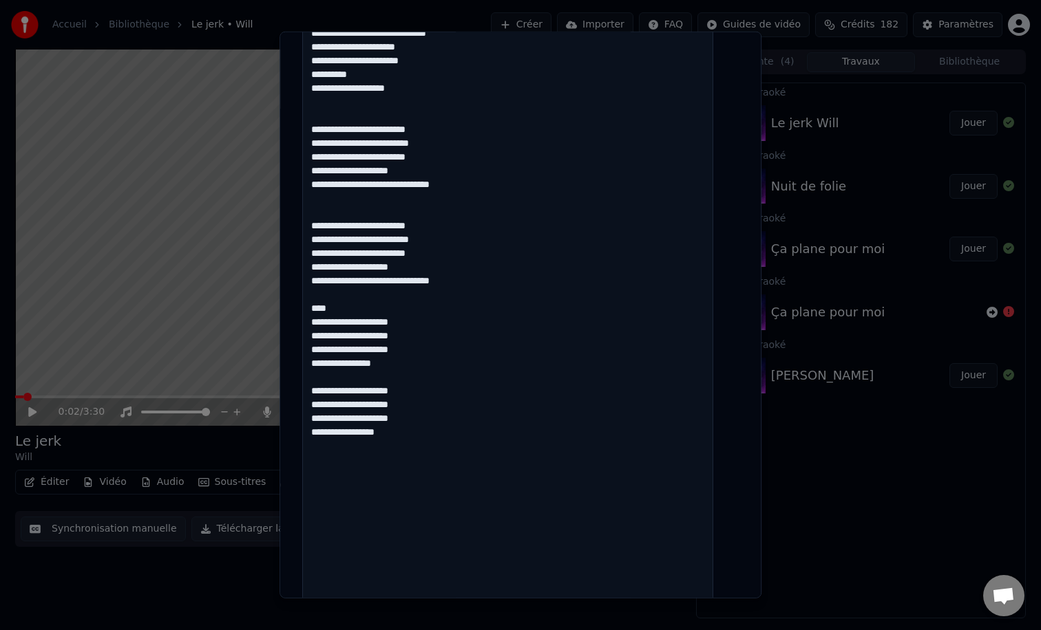
drag, startPoint x: 361, startPoint y: 310, endPoint x: 310, endPoint y: 310, distance: 50.9
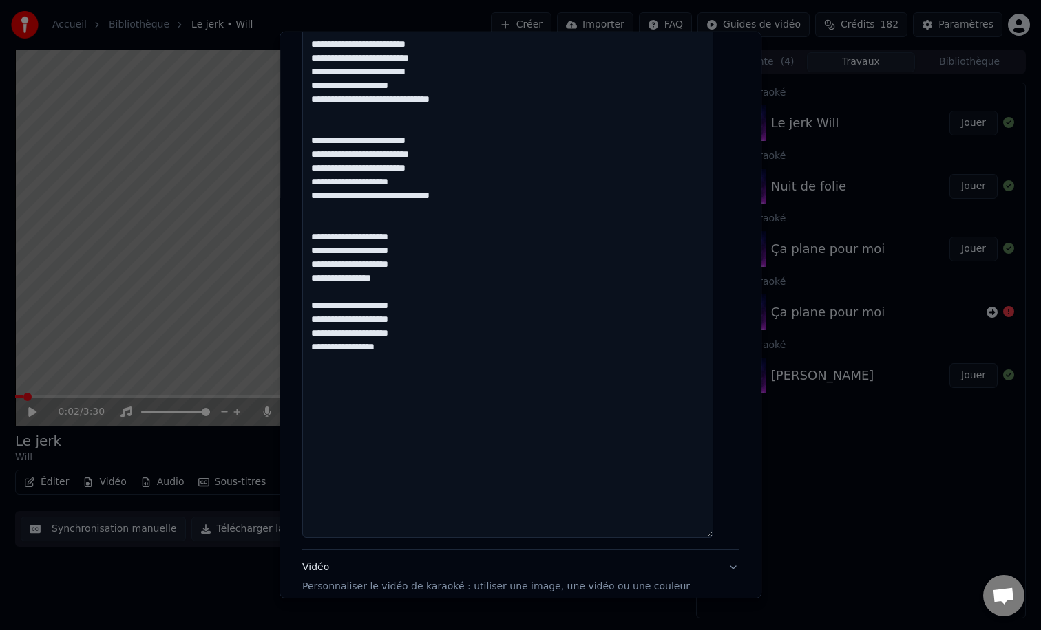
scroll to position [1197, 0]
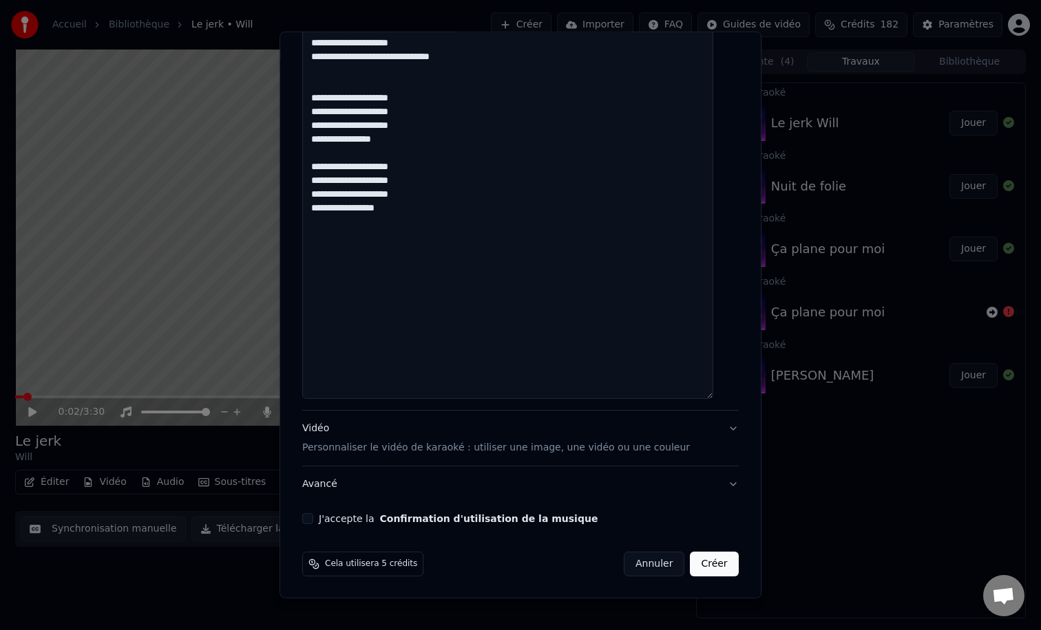
type textarea "**********"
click at [405, 447] on p "Personnaliser le vidéo de karaoké : utiliser une image, une vidéo ou une couleur" at bounding box center [495, 448] width 387 height 14
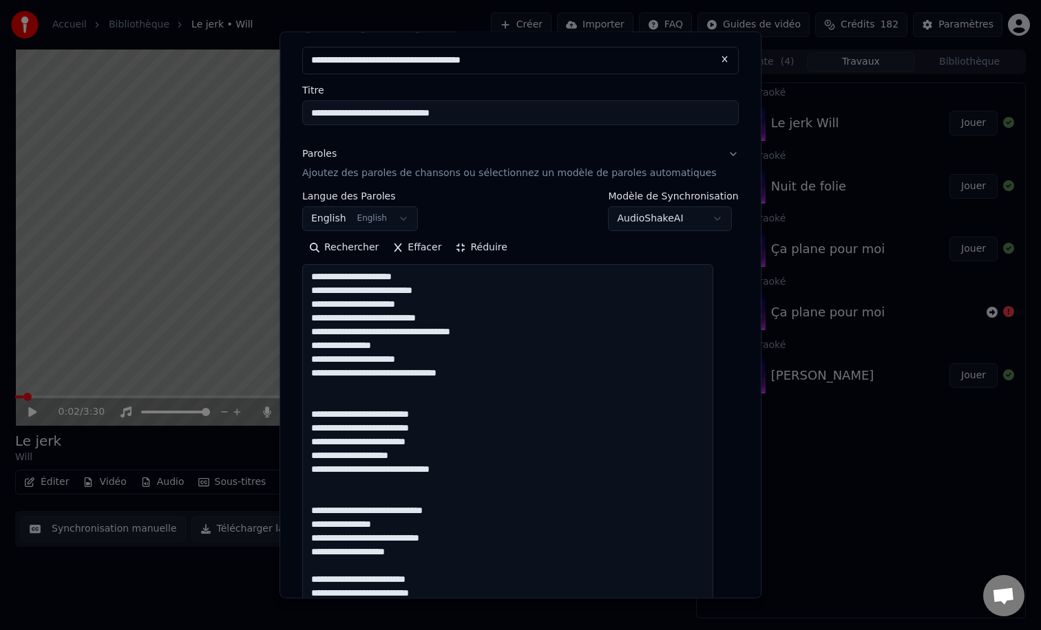
scroll to position [0, 0]
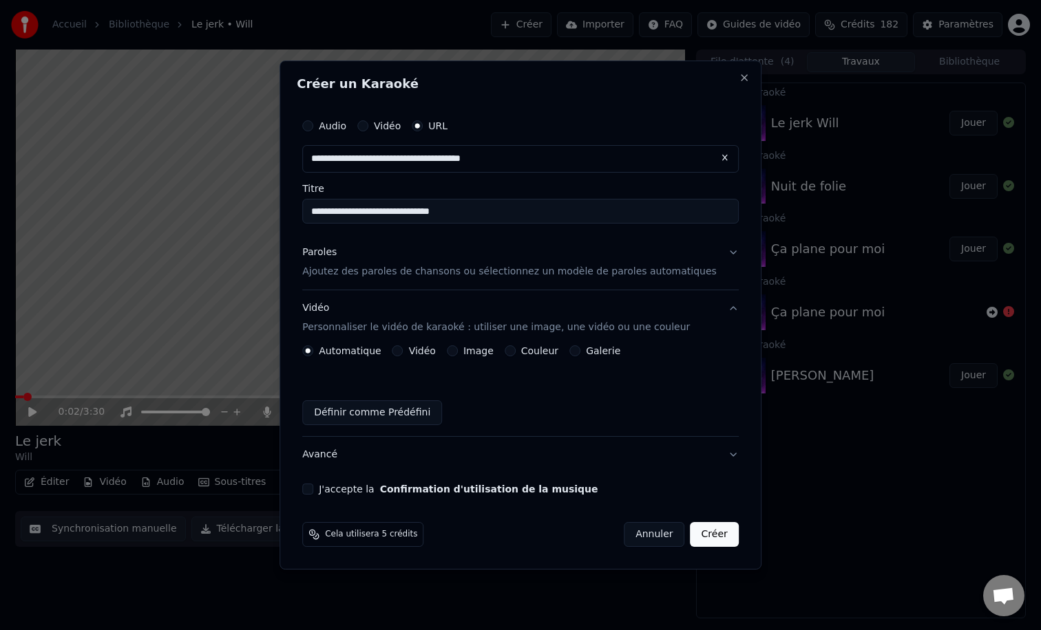
click at [524, 350] on div "Couleur" at bounding box center [531, 350] width 54 height 11
click at [516, 356] on div "Couleur" at bounding box center [531, 350] width 54 height 11
click at [515, 350] on button "Couleur" at bounding box center [509, 350] width 11 height 11
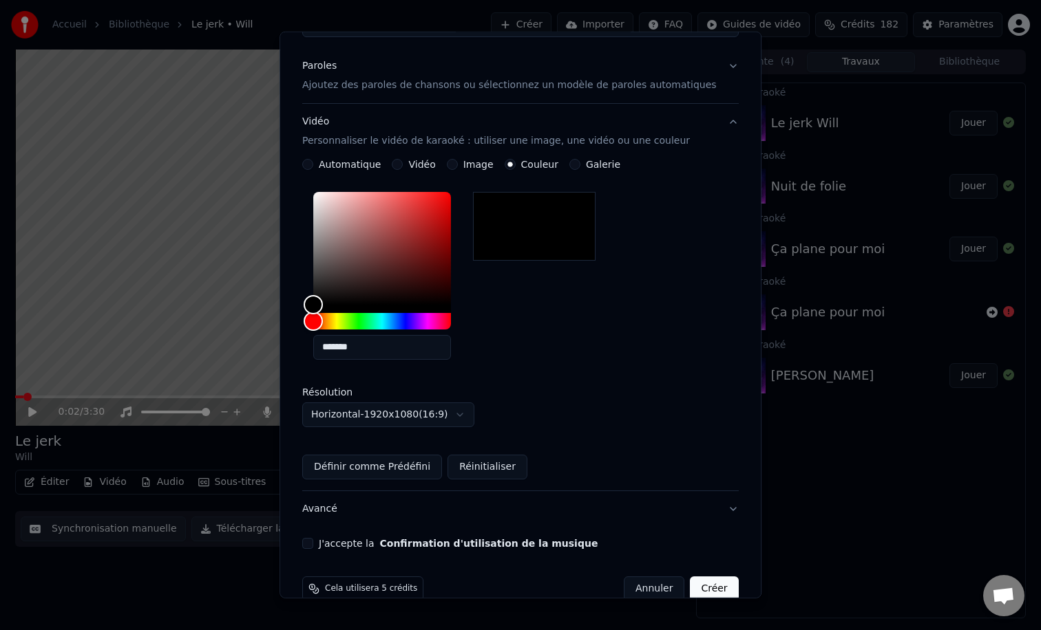
scroll to position [182, 0]
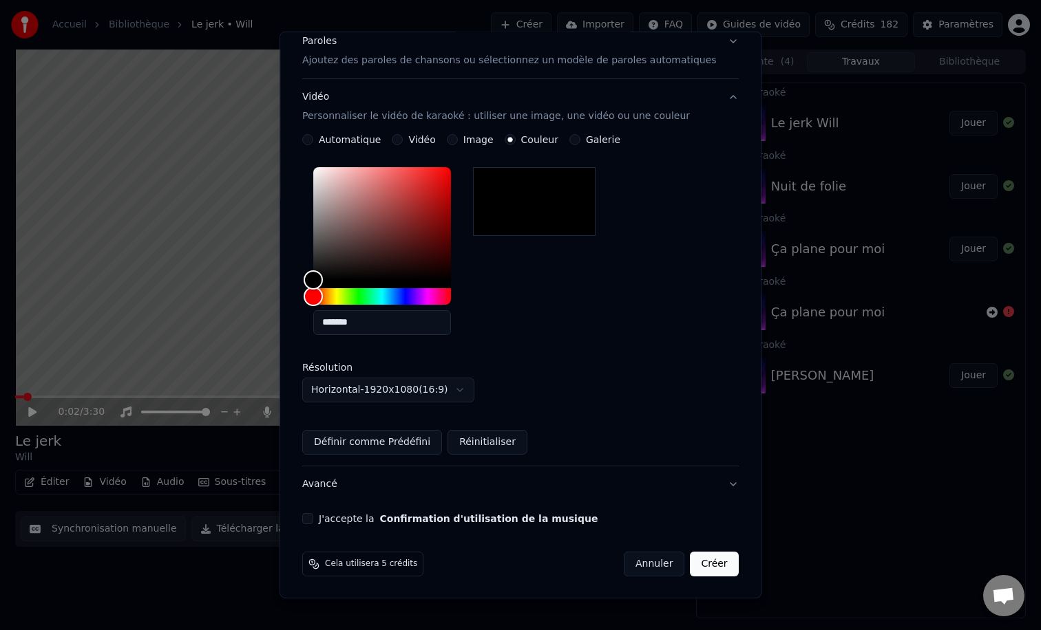
click at [342, 520] on label "J'accepte la Confirmation d'utilisation de la musique" at bounding box center [458, 519] width 279 height 10
click at [313, 520] on button "J'accepte la Confirmation d'utilisation de la musique" at bounding box center [307, 518] width 11 height 11
click at [708, 560] on button "Créer" at bounding box center [714, 564] width 48 height 25
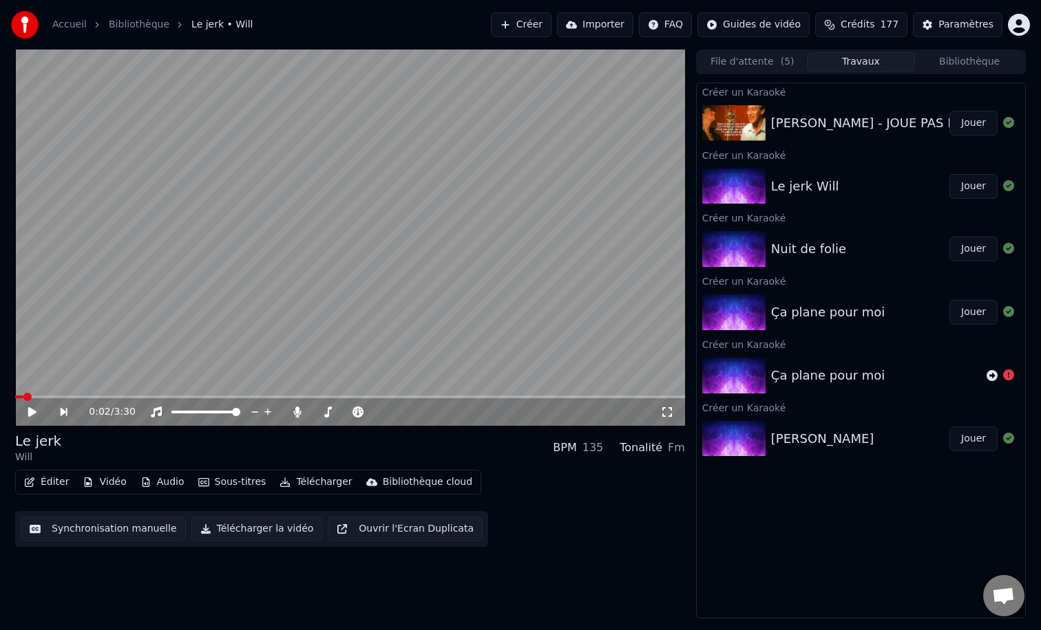
click at [973, 120] on button "Jouer" at bounding box center [973, 123] width 48 height 25
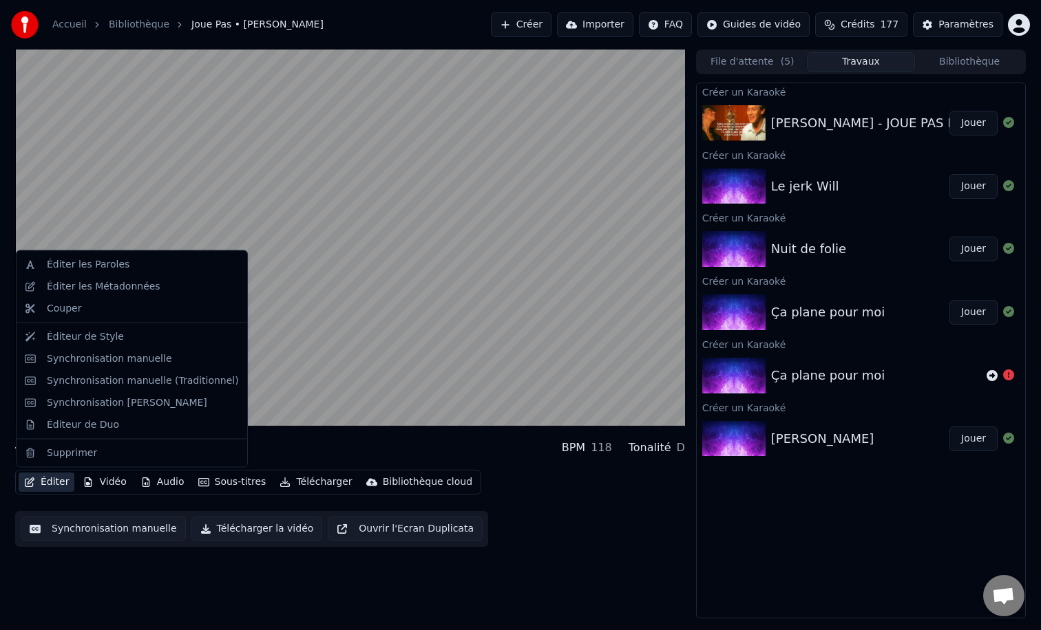
click at [50, 483] on button "Éditer" at bounding box center [47, 482] width 56 height 19
click at [87, 356] on div "Synchronisation manuelle" at bounding box center [109, 359] width 125 height 14
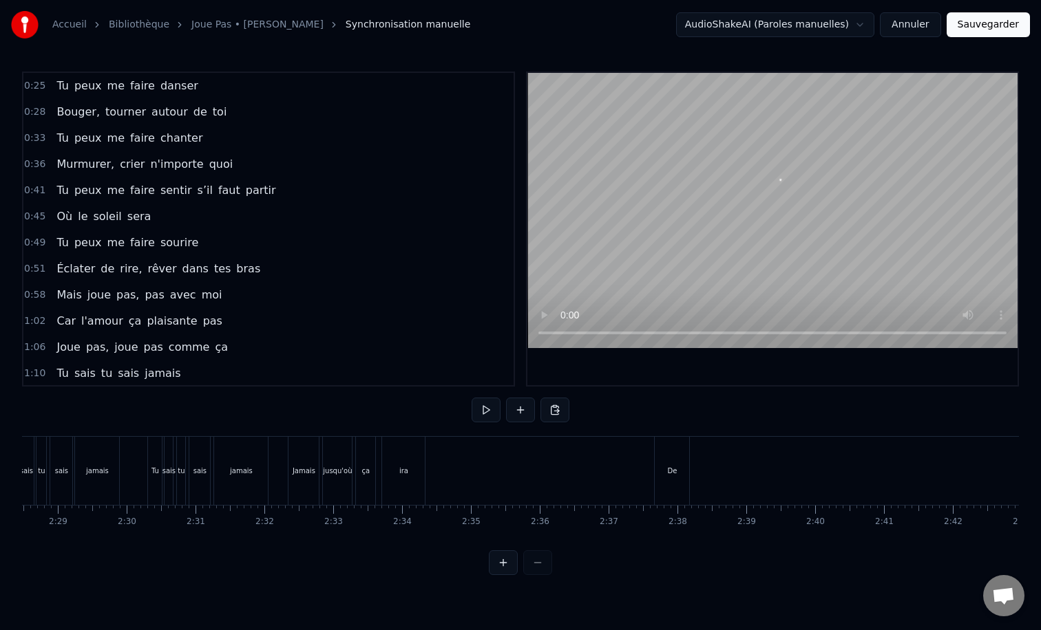
scroll to position [0, 10207]
click at [674, 471] on div "De" at bounding box center [683, 471] width 34 height 68
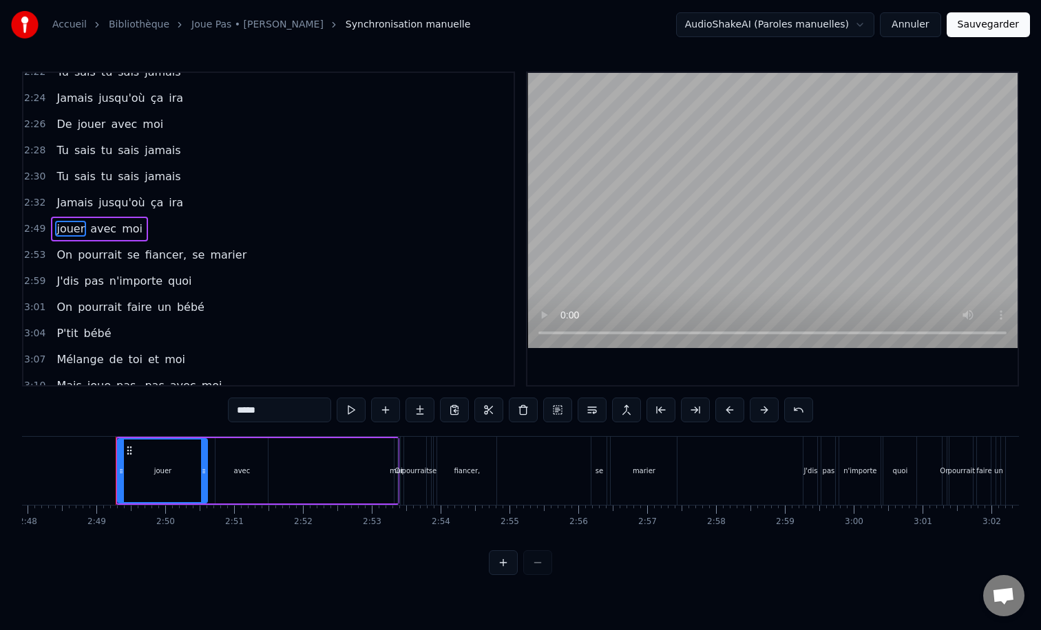
scroll to position [0, 11581]
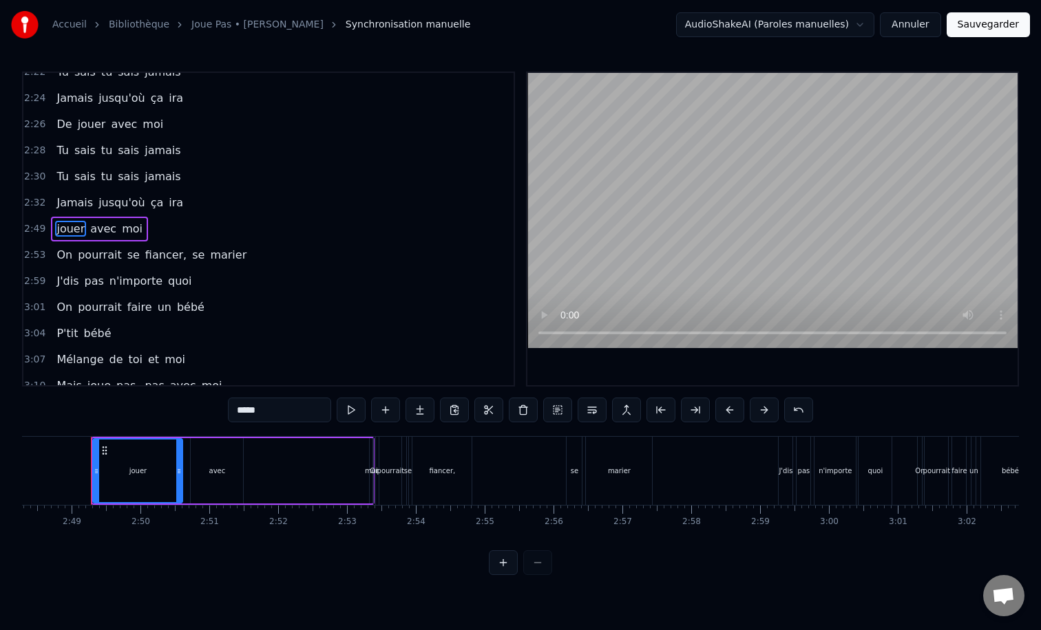
click at [136, 471] on div "jouer" at bounding box center [138, 471] width 18 height 10
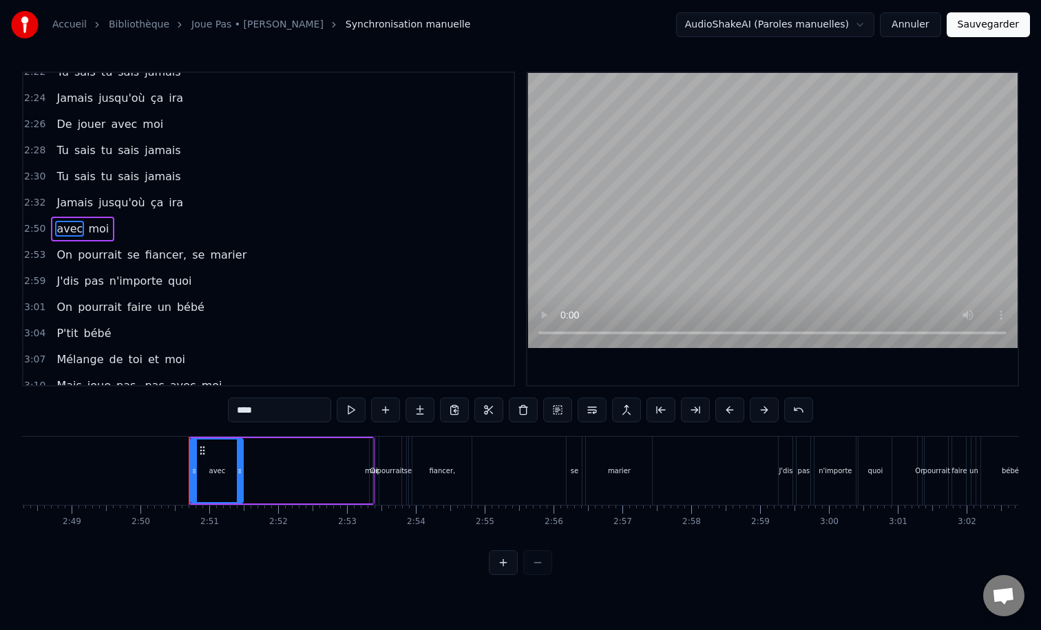
type input "***"
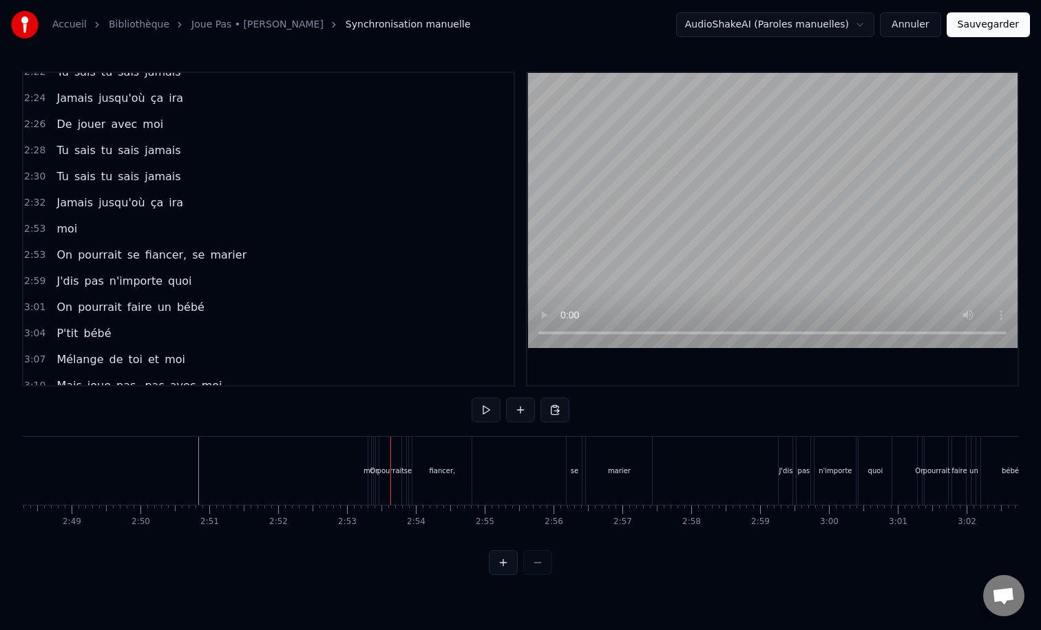
click at [365, 472] on div "moi" at bounding box center [369, 471] width 13 height 10
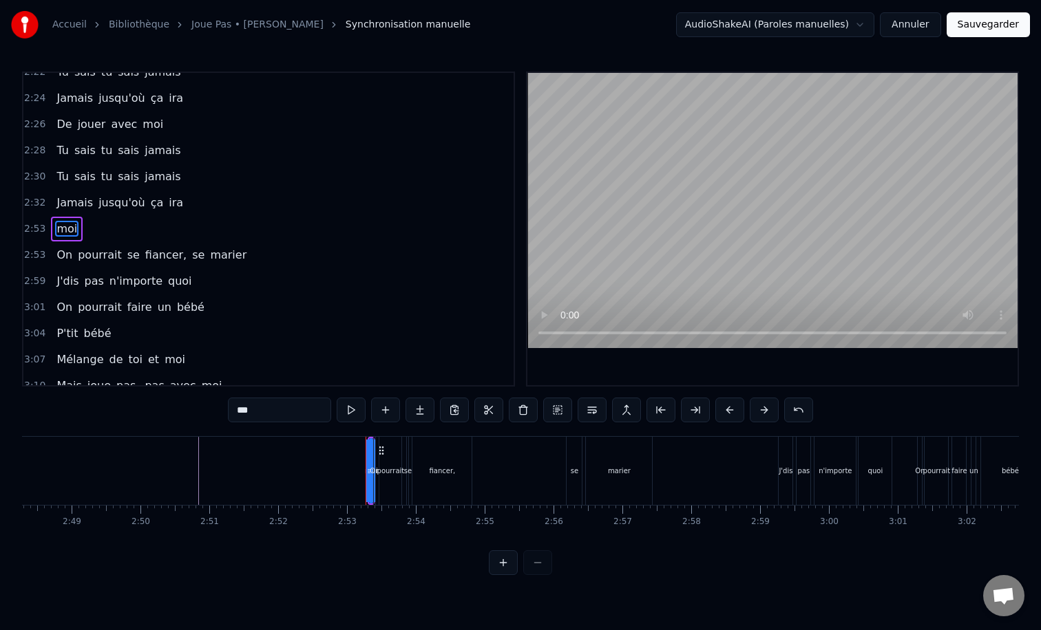
type input "**"
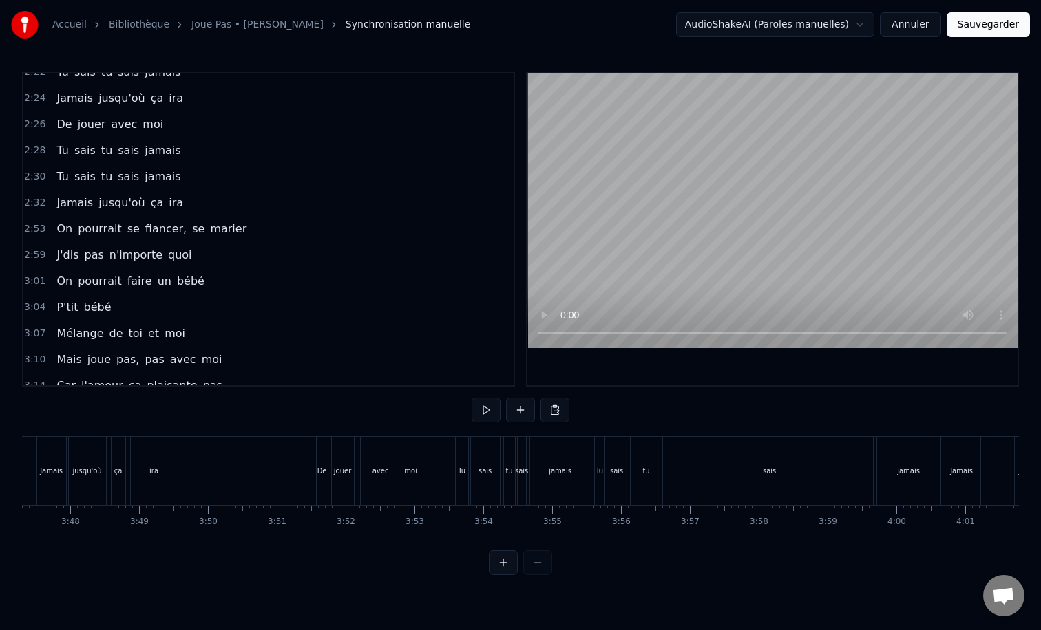
scroll to position [0, 15632]
click at [159, 456] on div "ira" at bounding box center [164, 471] width 47 height 68
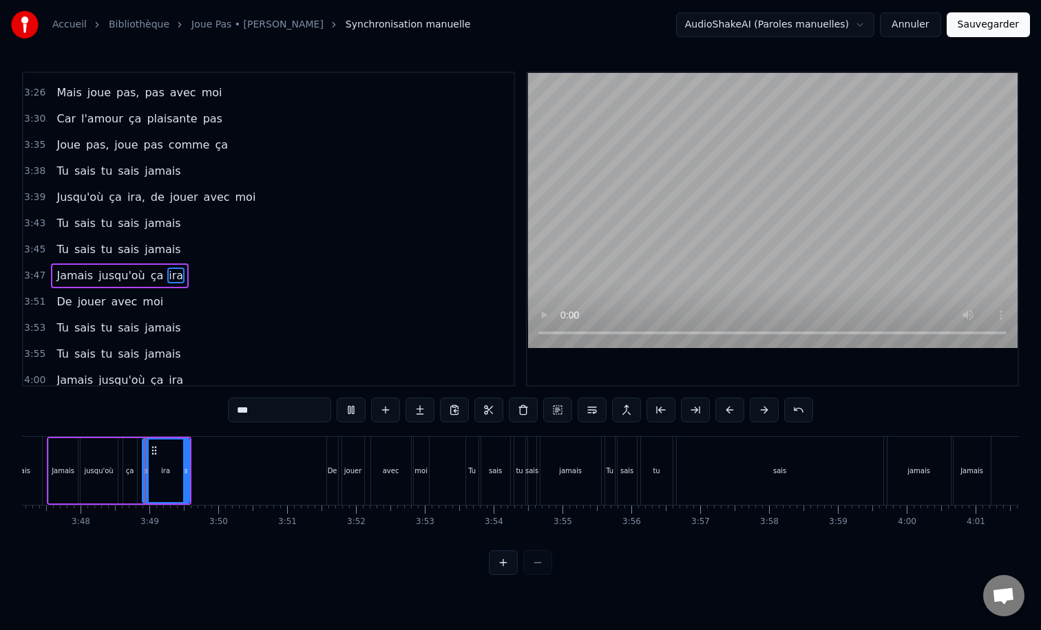
scroll to position [1178, 0]
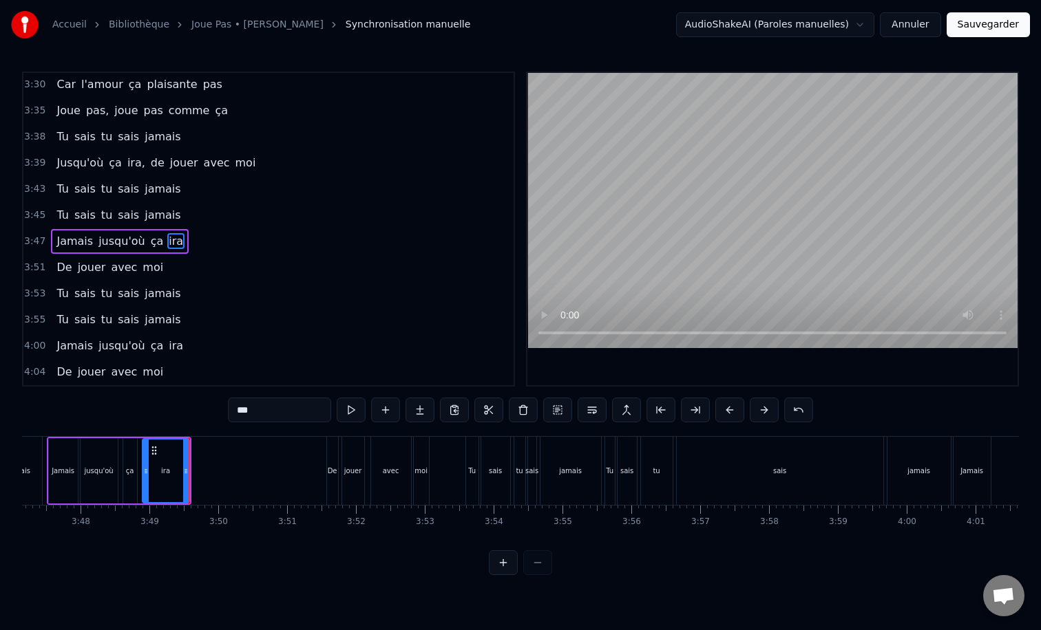
click at [329, 464] on div "De" at bounding box center [332, 471] width 11 height 68
type input "**"
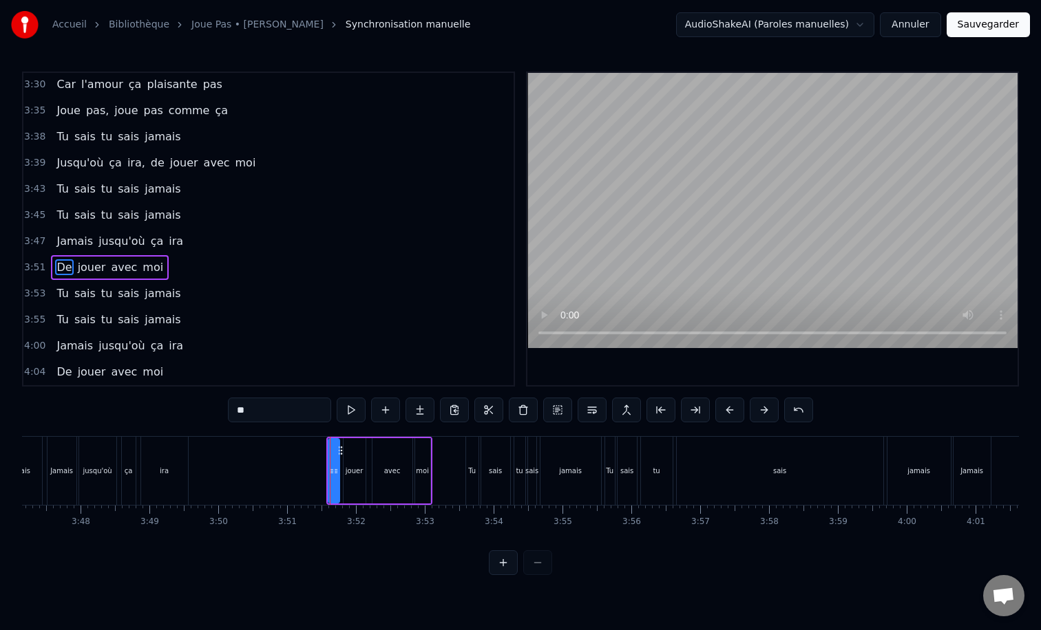
click at [137, 257] on div "De jouer avec moi" at bounding box center [110, 267] width 118 height 25
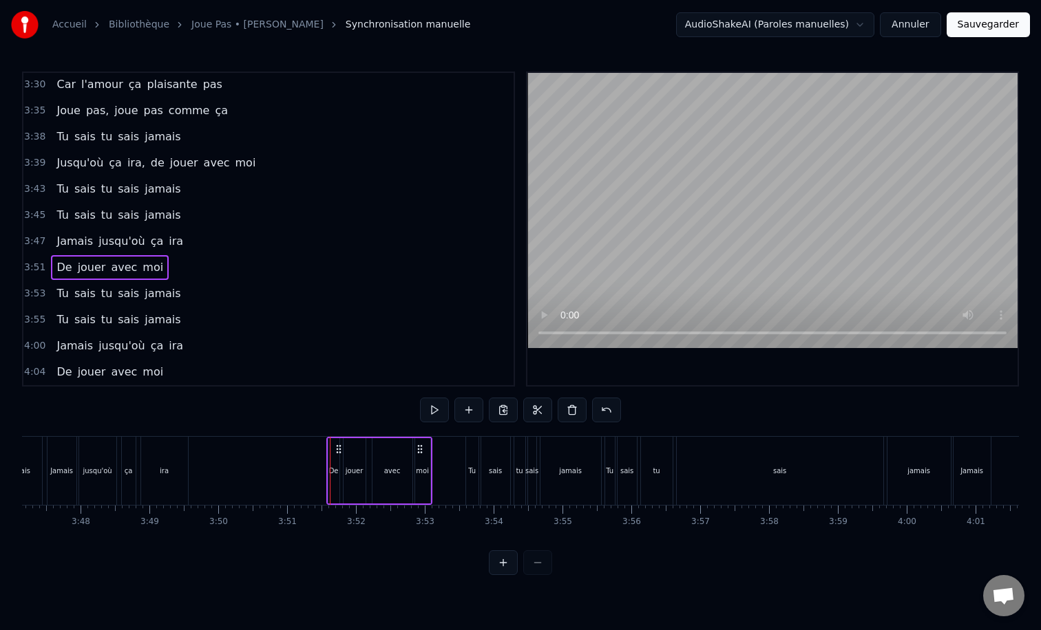
scroll to position [1152, 0]
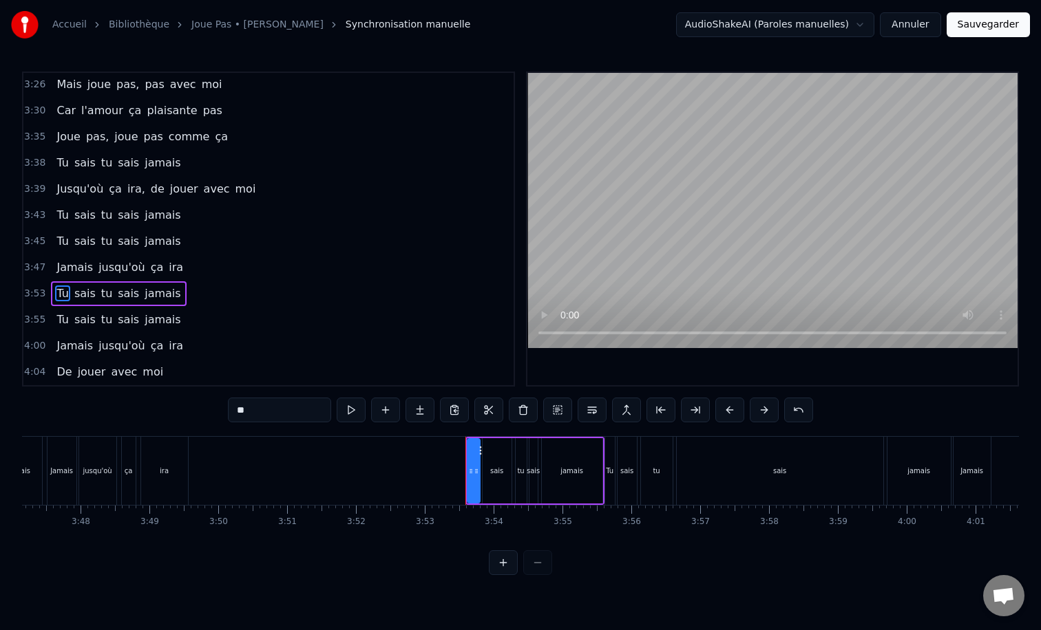
click at [137, 257] on div "Jamais jusqu'où ça ira" at bounding box center [120, 267] width 138 height 25
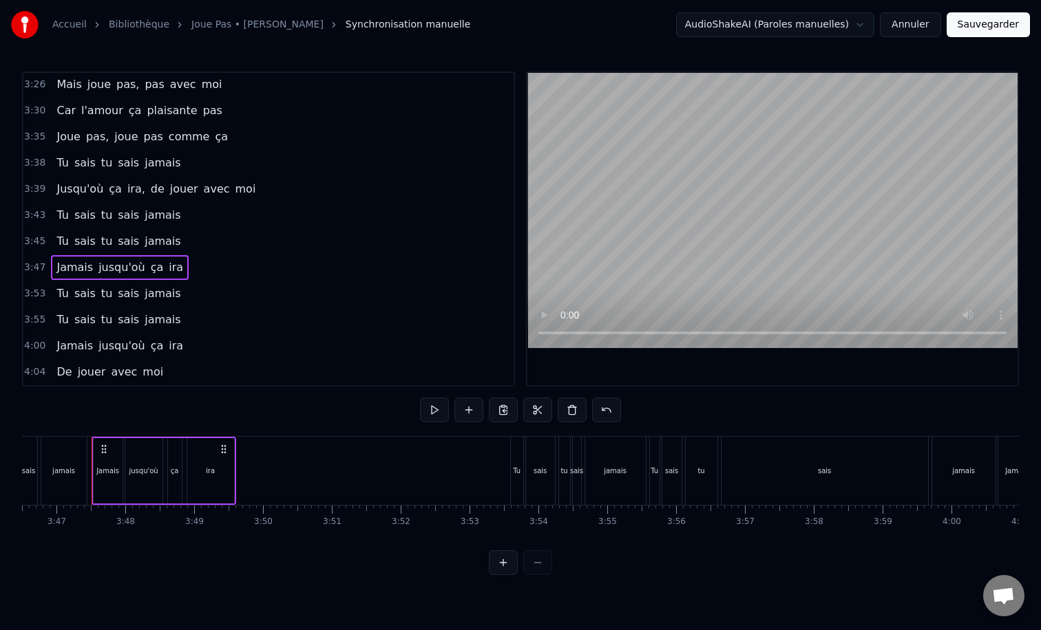
scroll to position [1126, 0]
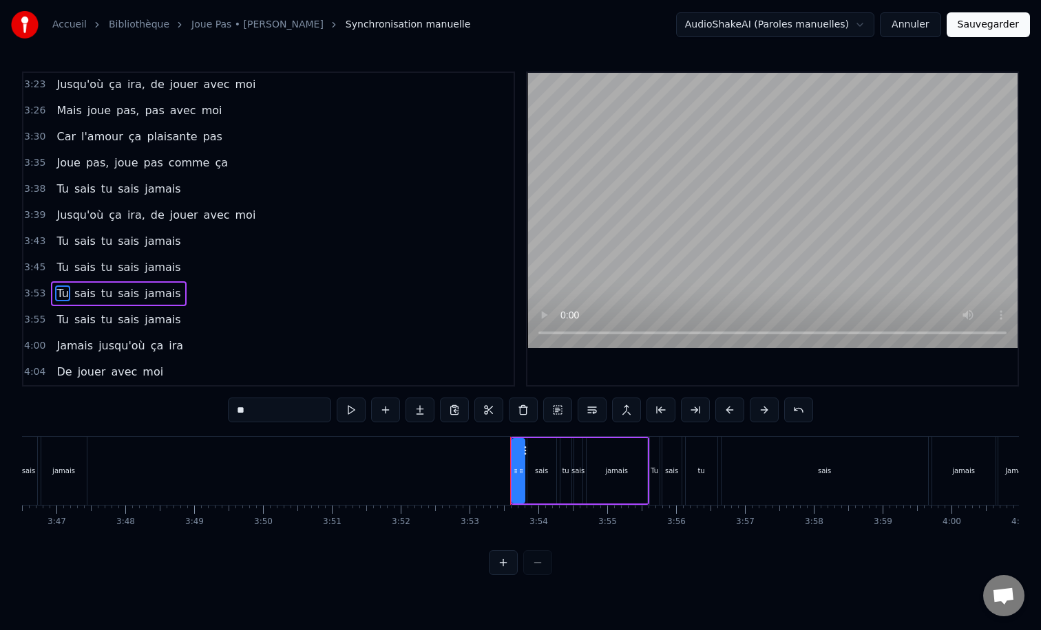
click at [136, 310] on div "Tu sais tu sais jamais" at bounding box center [118, 320] width 135 height 25
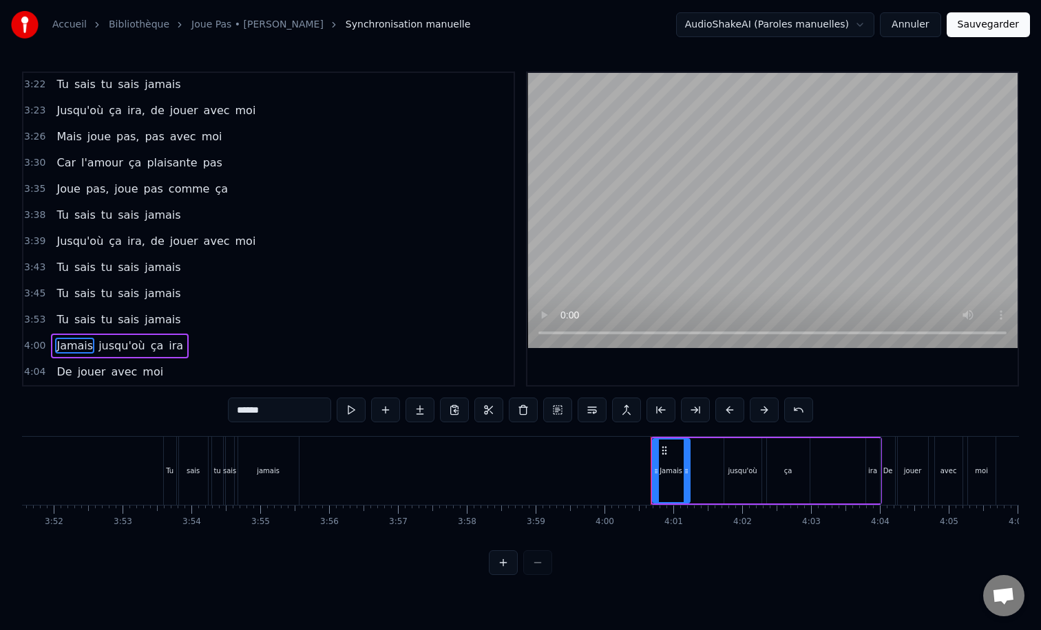
scroll to position [0, 16002]
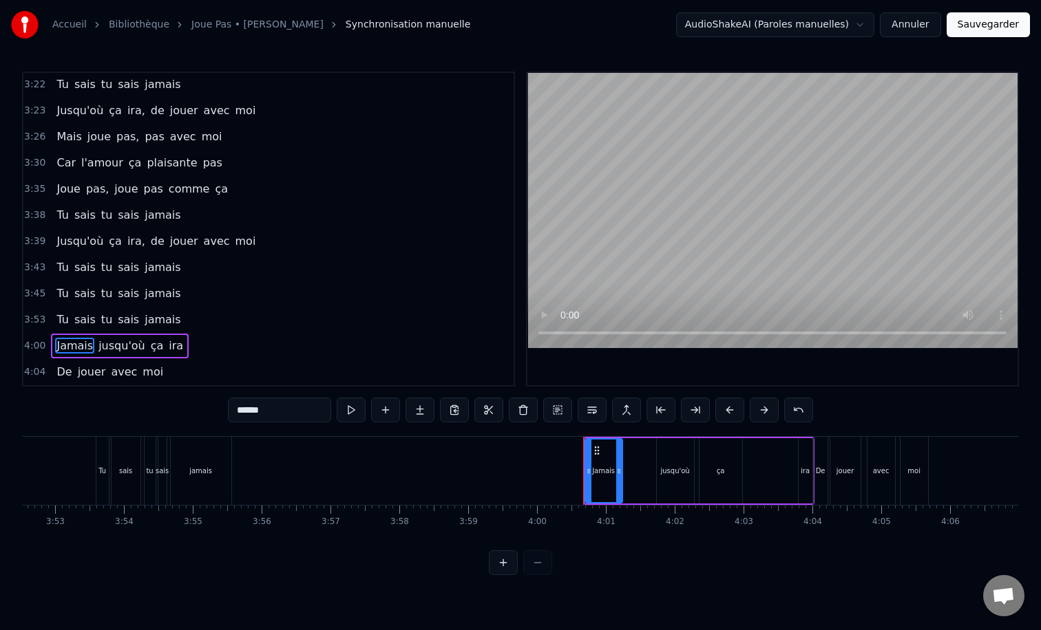
click at [131, 336] on div "Jamais jusqu'où ça ira" at bounding box center [120, 346] width 138 height 25
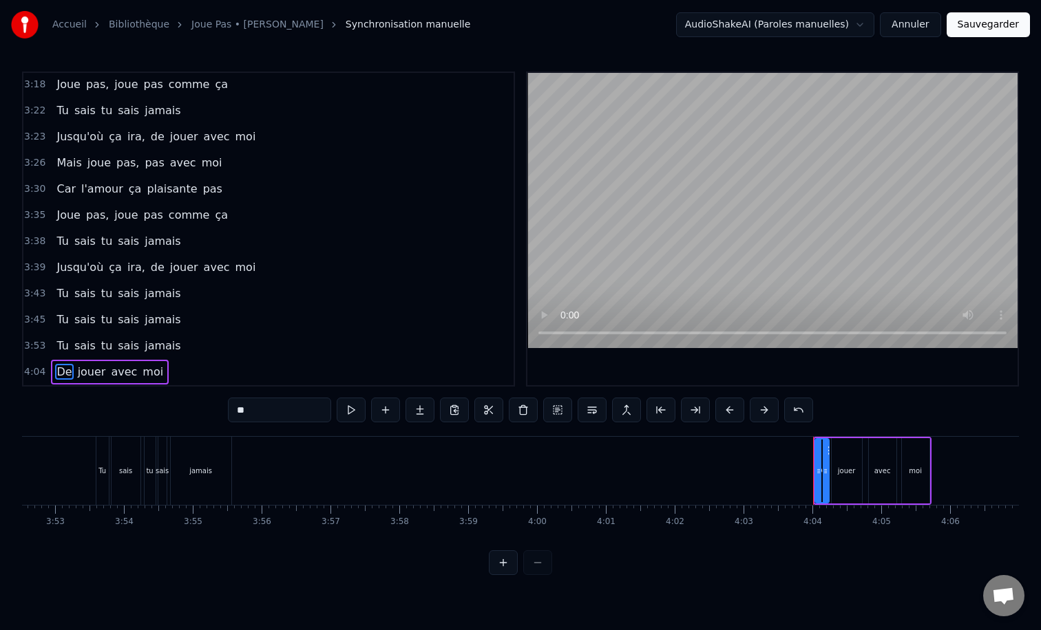
scroll to position [1074, 0]
click at [109, 363] on div "De jouer avec moi" at bounding box center [110, 372] width 118 height 25
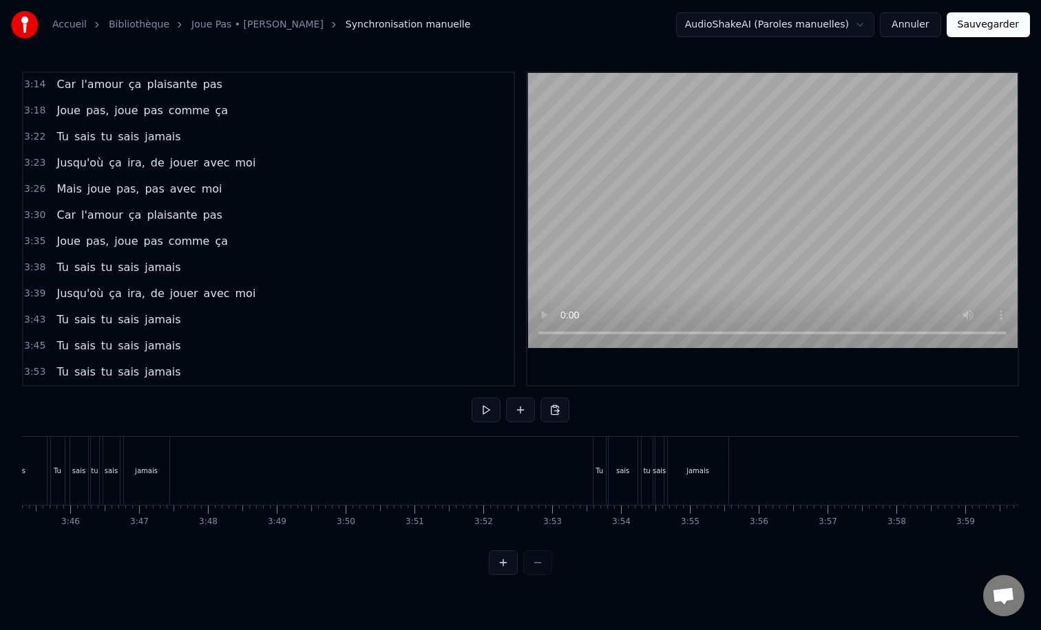
scroll to position [0, 15489]
click at [620, 464] on div "Tu" at bounding box center [616, 471] width 12 height 68
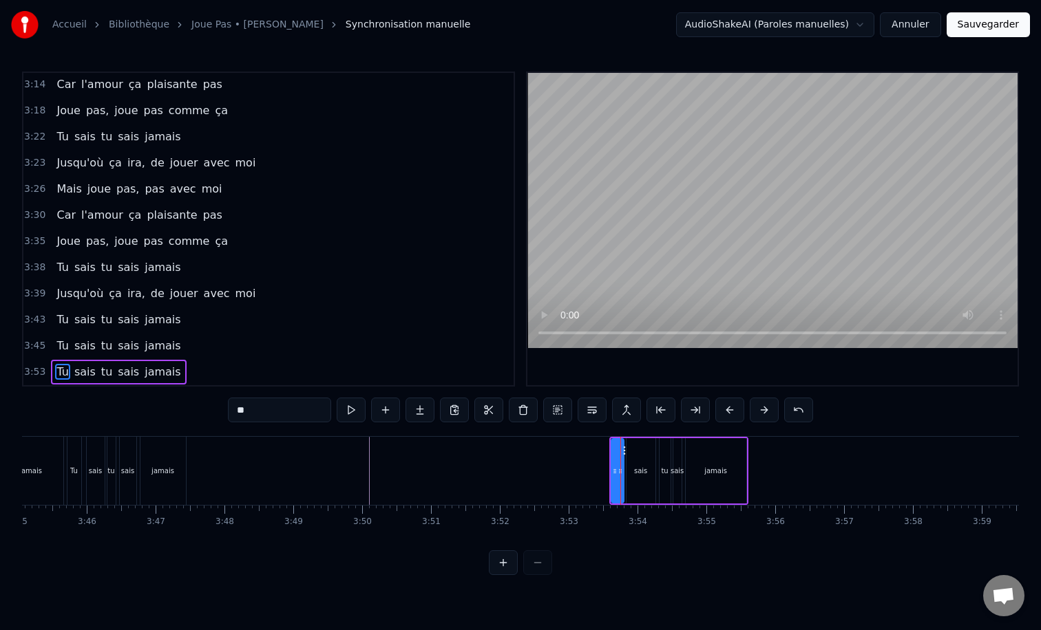
click at [167, 361] on div "Tu sais tu sais jamais" at bounding box center [118, 372] width 135 height 25
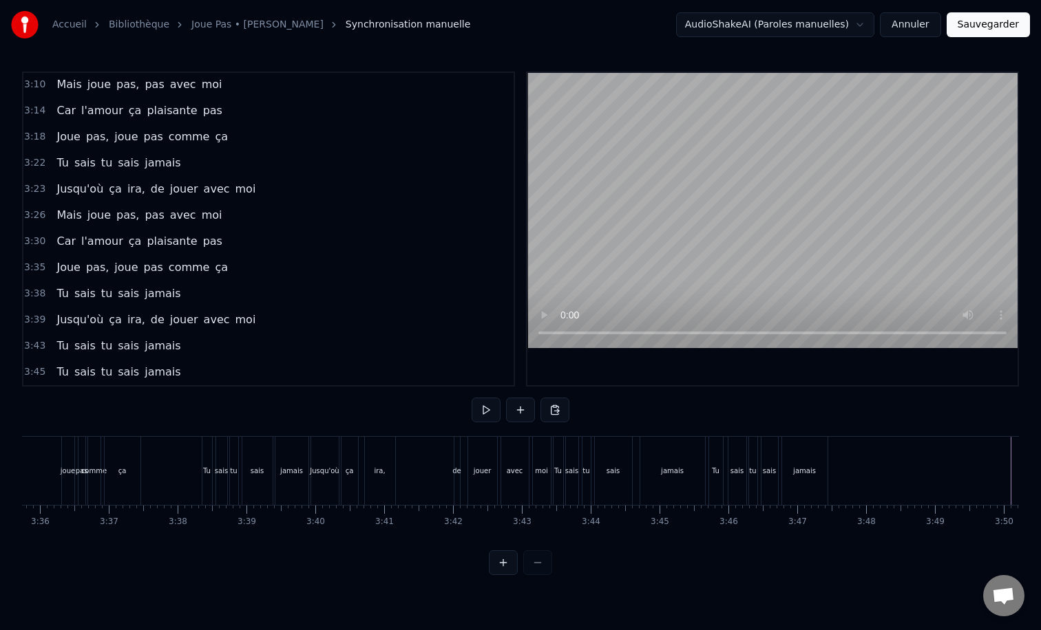
scroll to position [0, 14808]
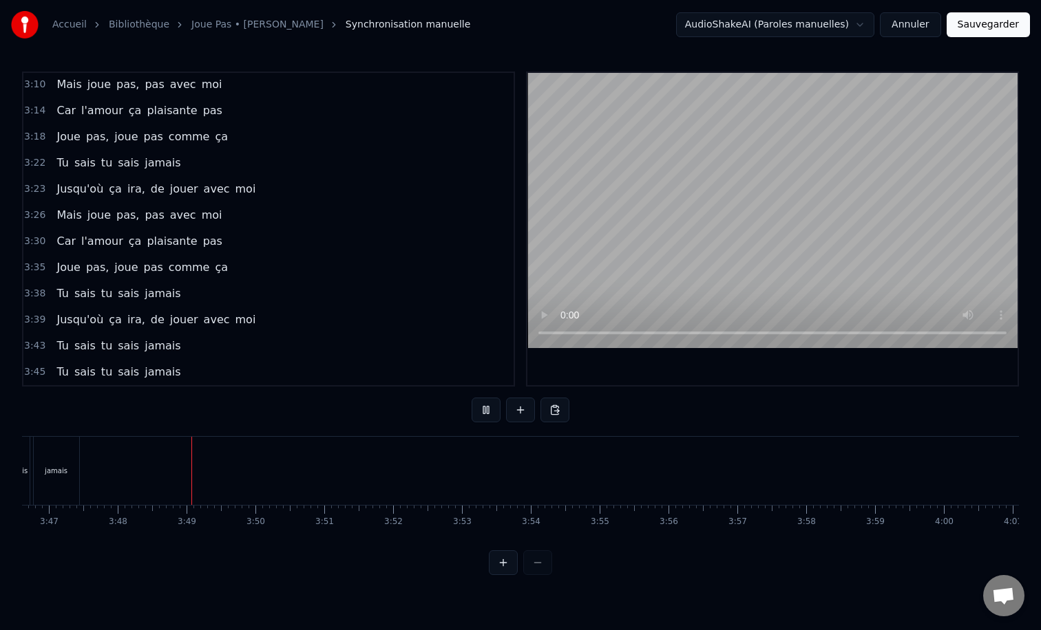
click at [998, 26] on button "Sauvegarder" at bounding box center [987, 24] width 83 height 25
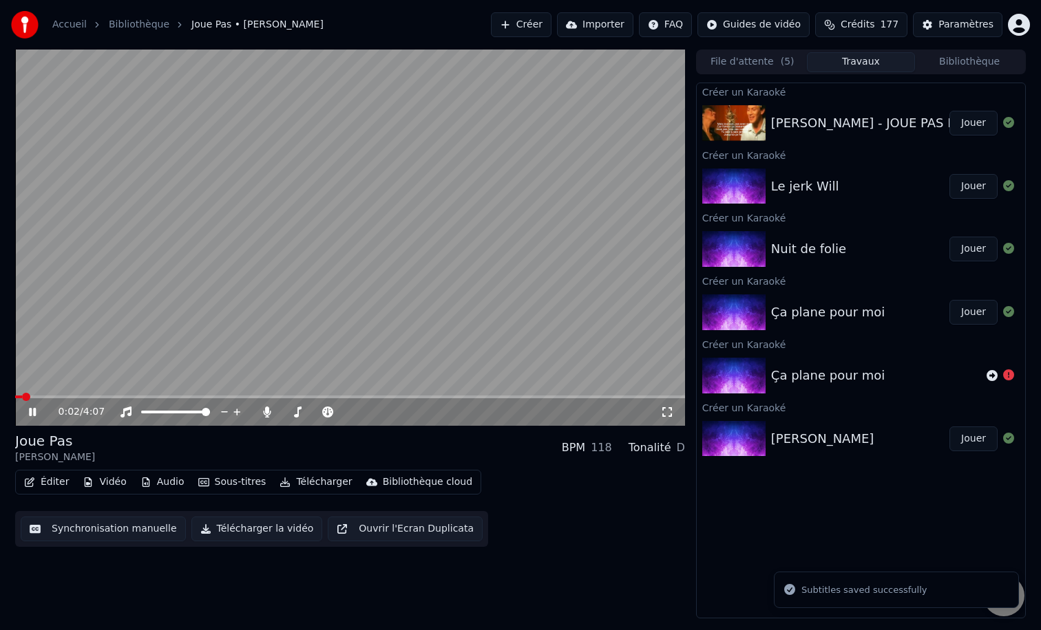
click at [32, 411] on icon at bounding box center [42, 412] width 32 height 11
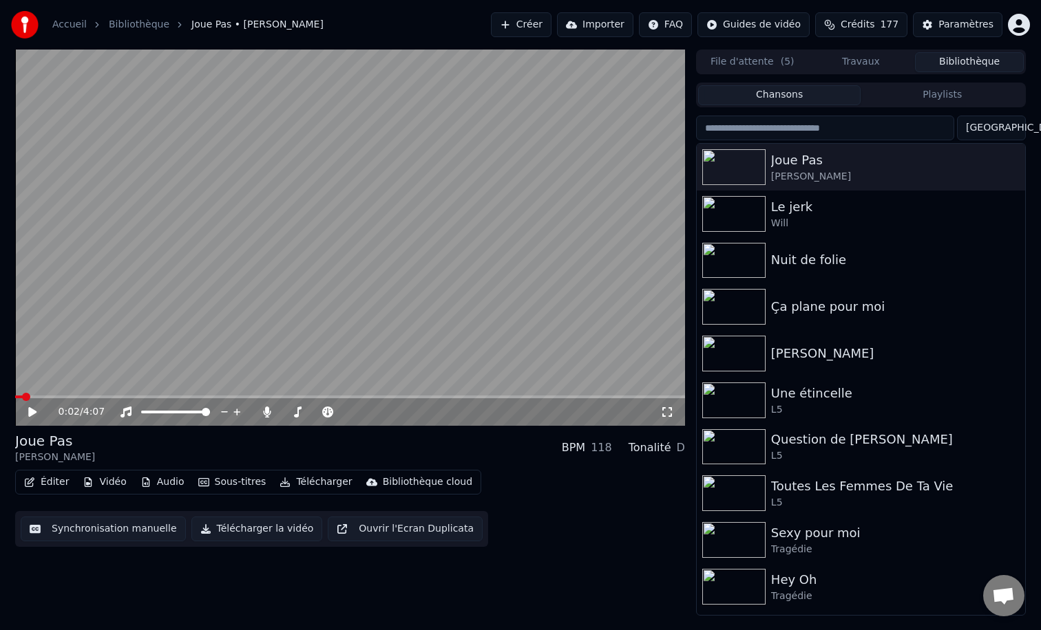
click at [943, 61] on button "Bibliothèque" at bounding box center [969, 62] width 109 height 20
click at [850, 173] on div "[PERSON_NAME]" at bounding box center [888, 177] width 235 height 14
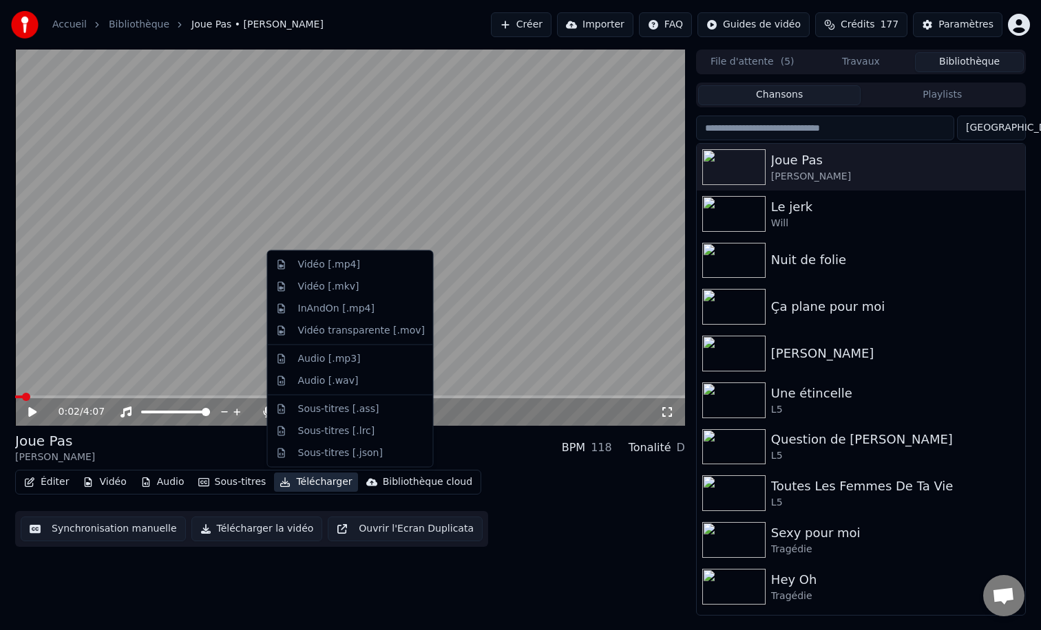
click at [312, 482] on button "Télécharger" at bounding box center [315, 482] width 83 height 19
click at [361, 264] on div "Vidéo [.mp4]" at bounding box center [361, 265] width 127 height 14
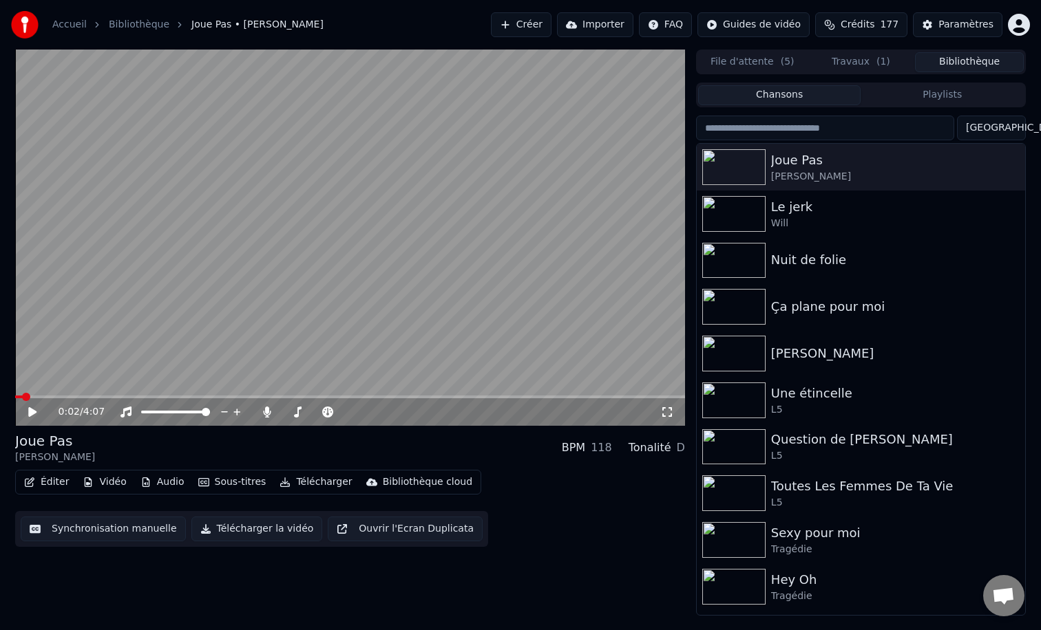
click at [952, 65] on button "Bibliothèque" at bounding box center [969, 62] width 109 height 20
click at [863, 204] on div "Le jerk" at bounding box center [888, 207] width 235 height 19
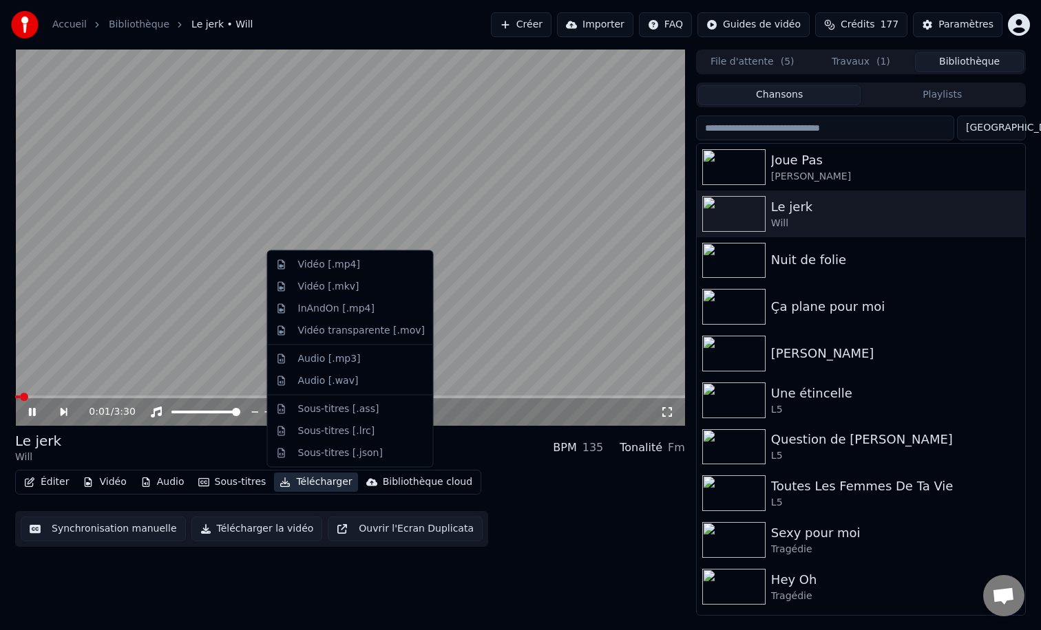
click at [314, 480] on button "Télécharger" at bounding box center [315, 482] width 83 height 19
click at [360, 265] on div "Vidéo [.mp4]" at bounding box center [361, 265] width 127 height 14
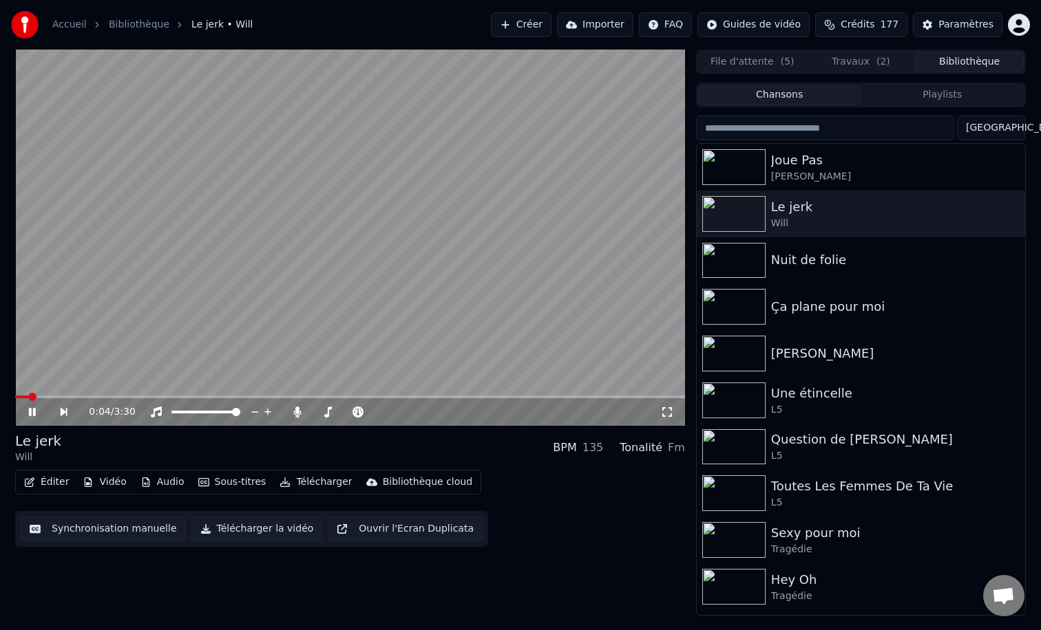
click at [970, 63] on button "Bibliothèque" at bounding box center [969, 62] width 109 height 20
click at [871, 263] on div "Nuit de folie" at bounding box center [888, 260] width 235 height 19
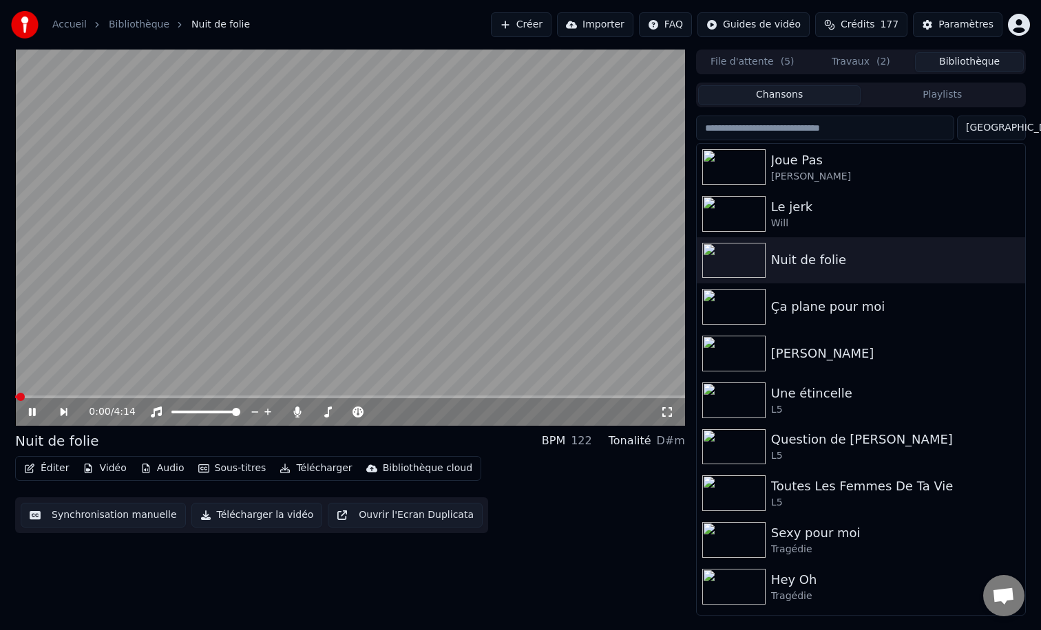
click at [327, 469] on button "Télécharger" at bounding box center [315, 468] width 83 height 19
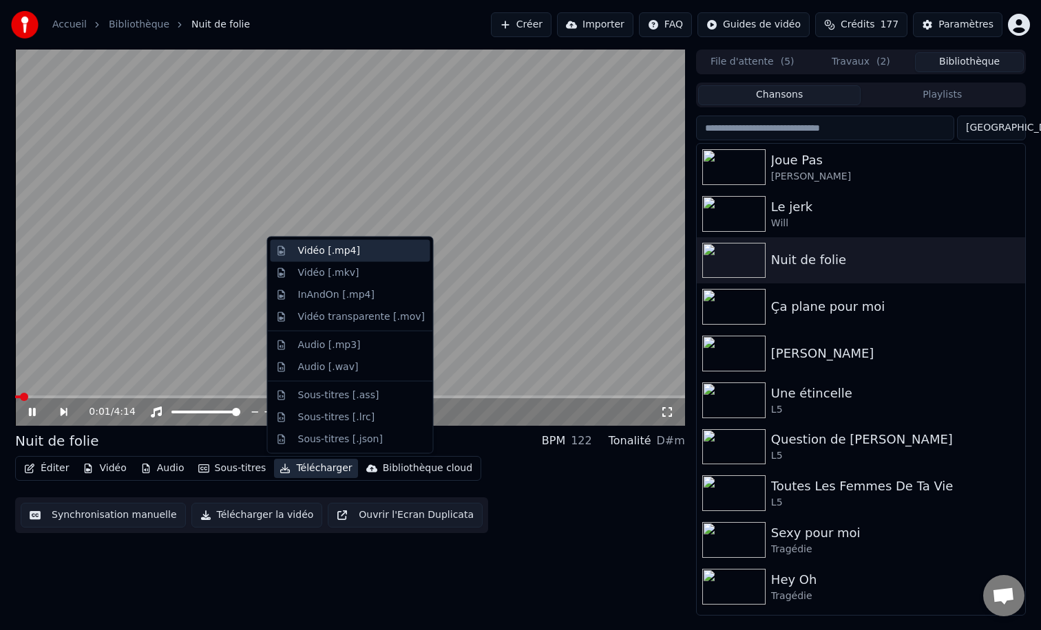
click at [362, 254] on div "Vidéo [.mp4]" at bounding box center [361, 251] width 127 height 14
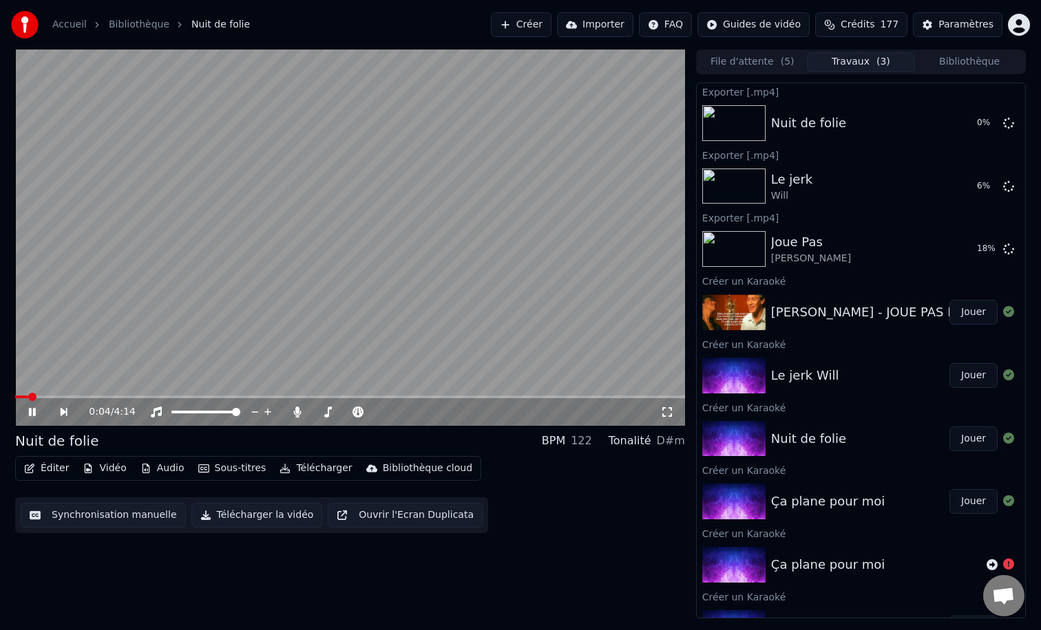
click at [972, 63] on button "Bibliothèque" at bounding box center [969, 62] width 109 height 20
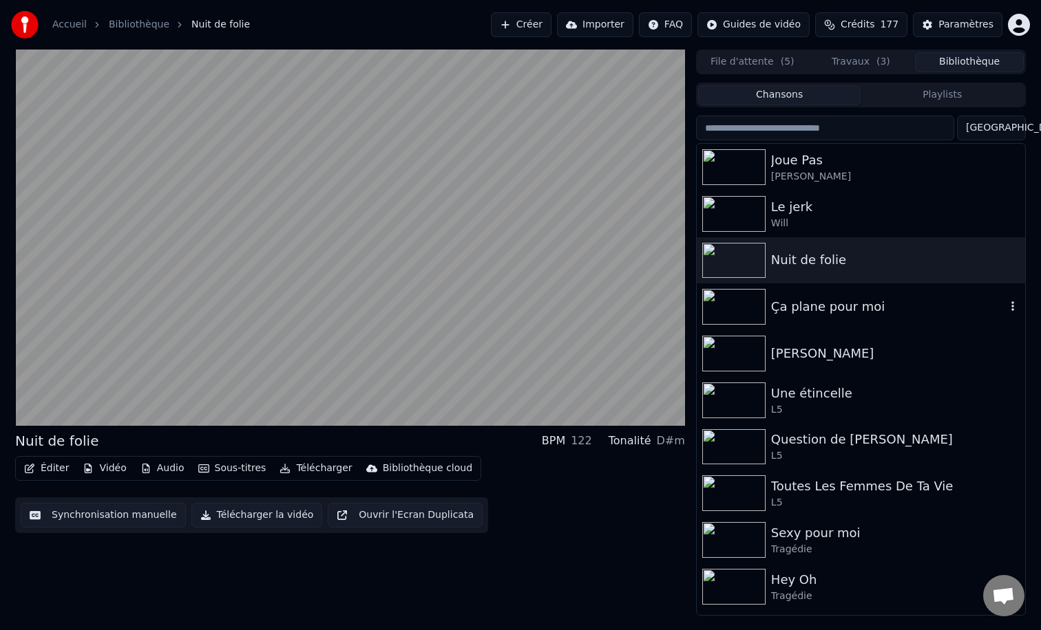
click at [868, 308] on div "Ça plane pour moi" at bounding box center [888, 306] width 235 height 19
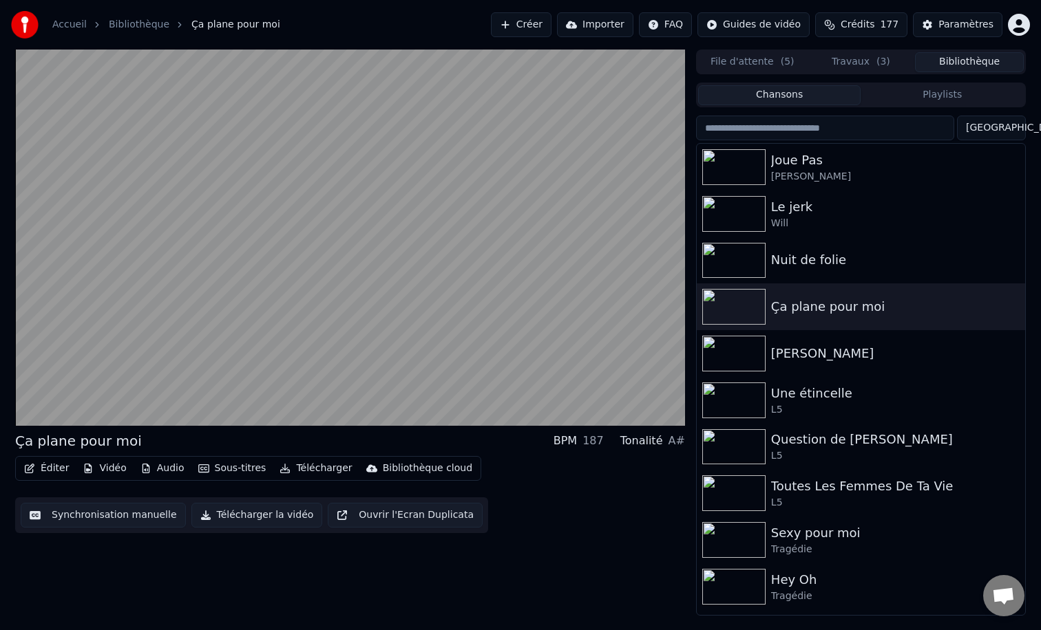
click at [305, 468] on button "Télécharger" at bounding box center [315, 468] width 83 height 19
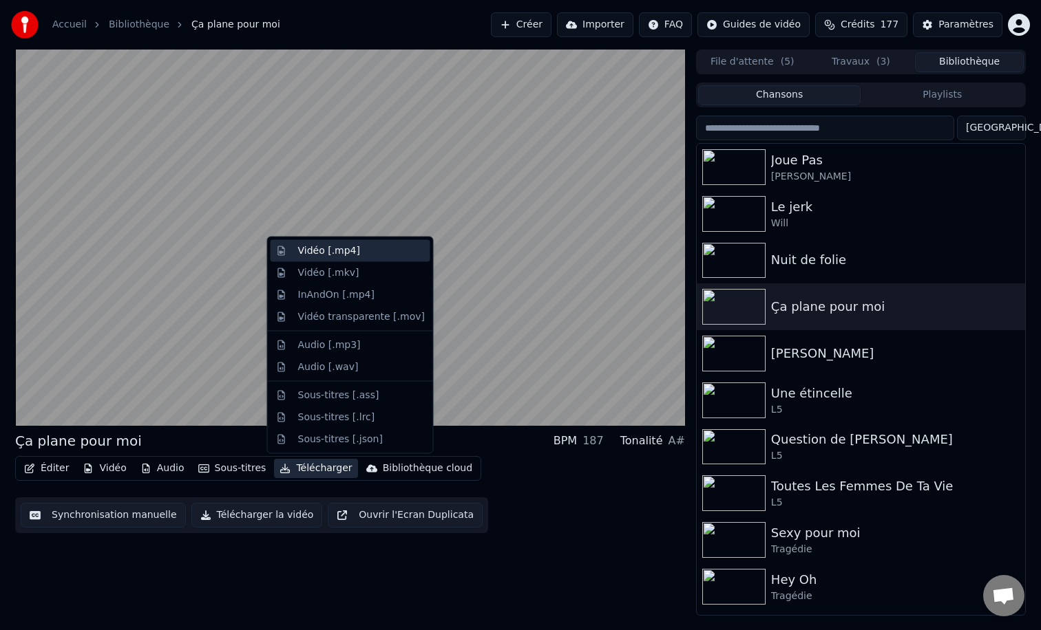
click at [366, 251] on div "Vidéo [.mp4]" at bounding box center [361, 251] width 127 height 14
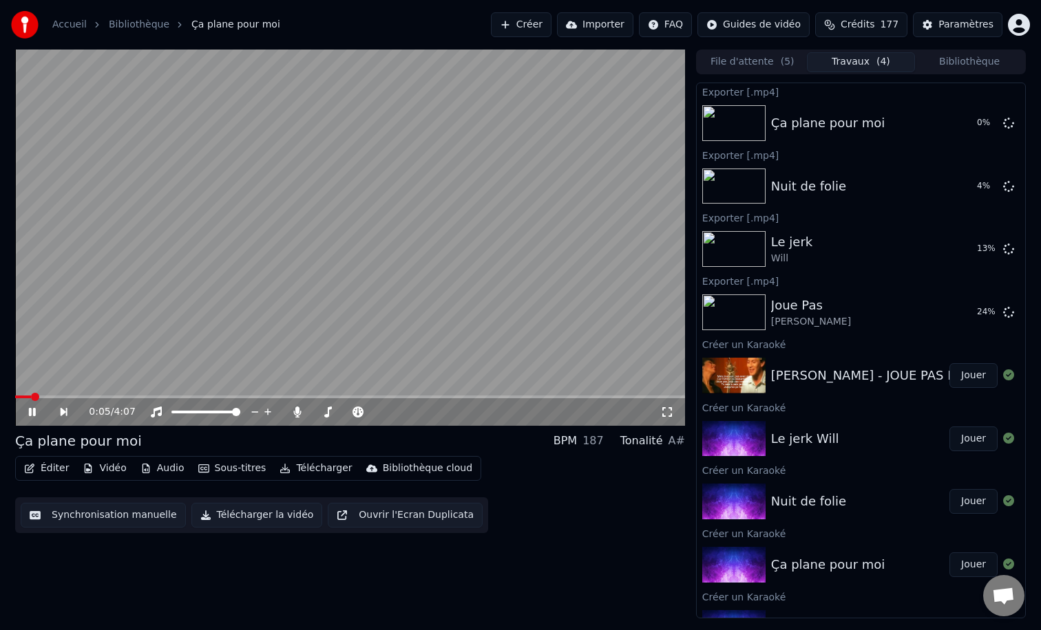
click at [960, 63] on button "Bibliothèque" at bounding box center [969, 62] width 109 height 20
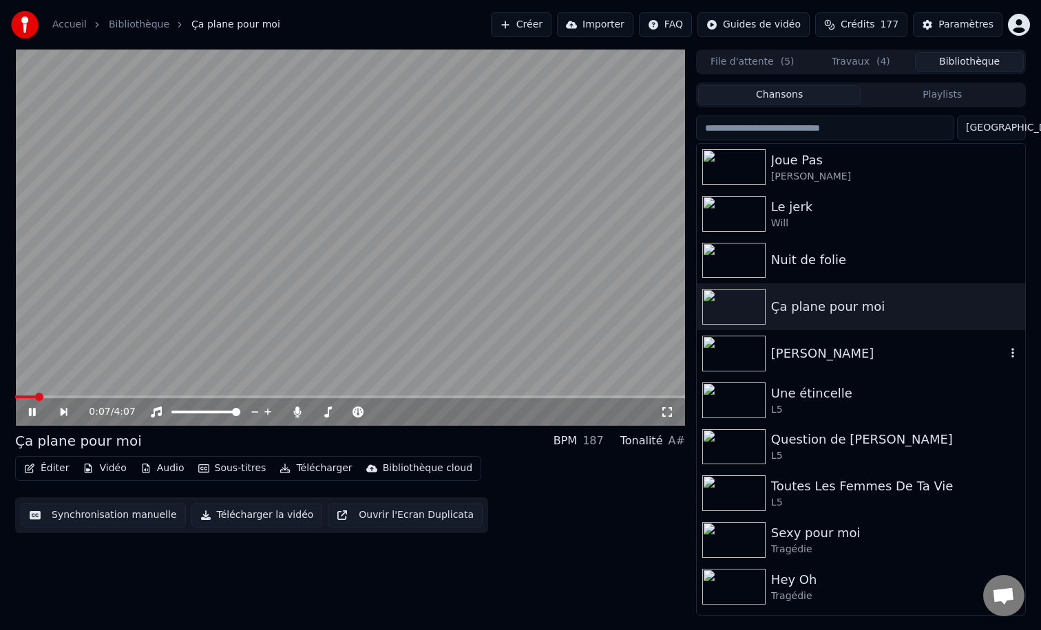
click at [829, 348] on div "[PERSON_NAME]" at bounding box center [888, 353] width 235 height 19
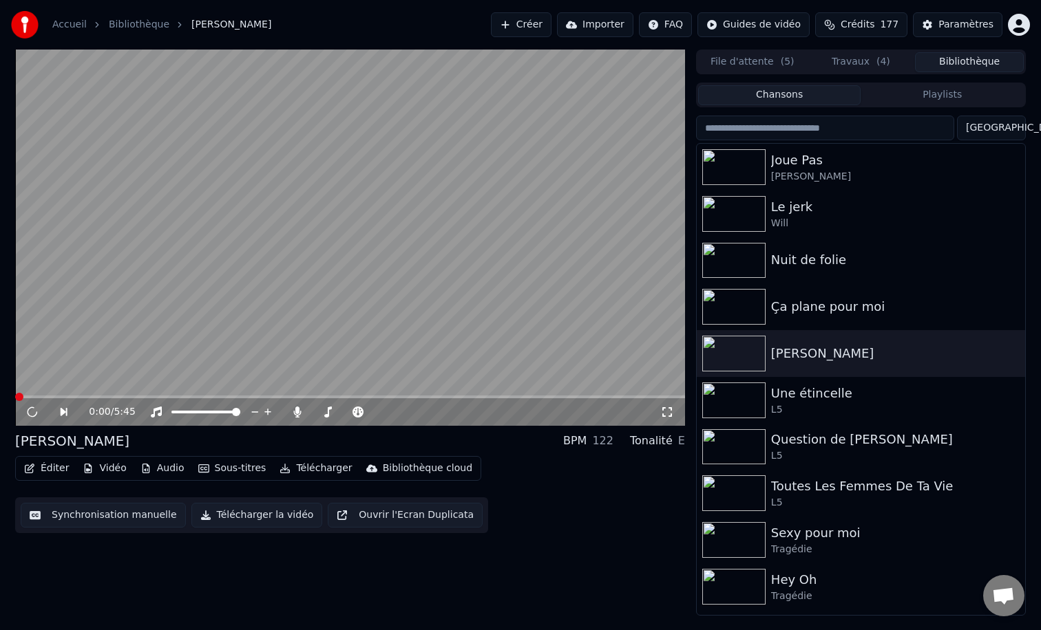
click at [306, 471] on button "Télécharger" at bounding box center [315, 468] width 83 height 19
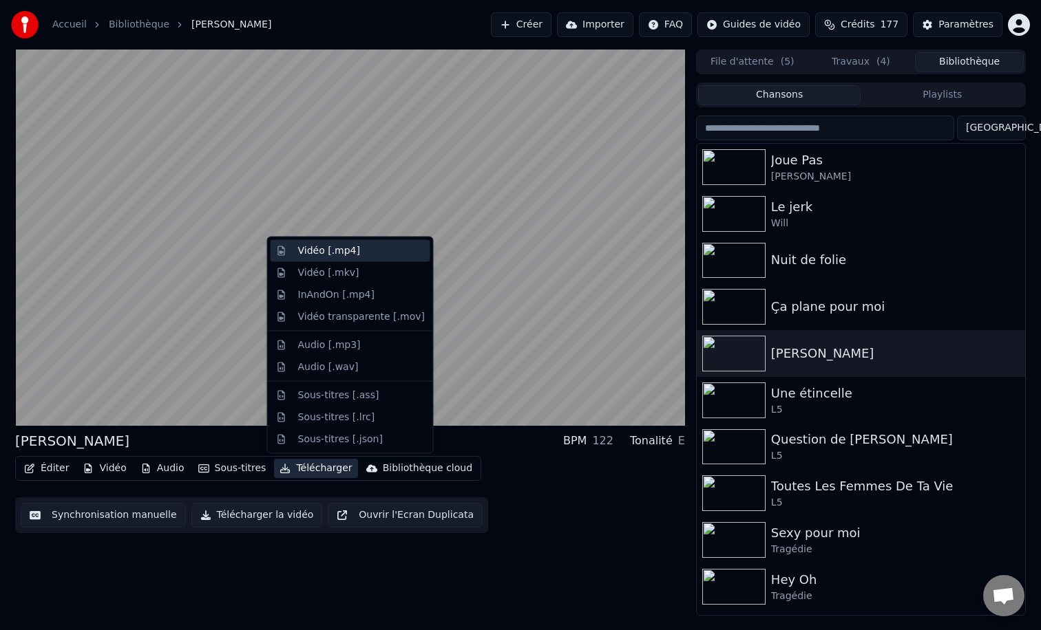
click at [352, 254] on div "Vidéo [.mp4]" at bounding box center [329, 251] width 62 height 14
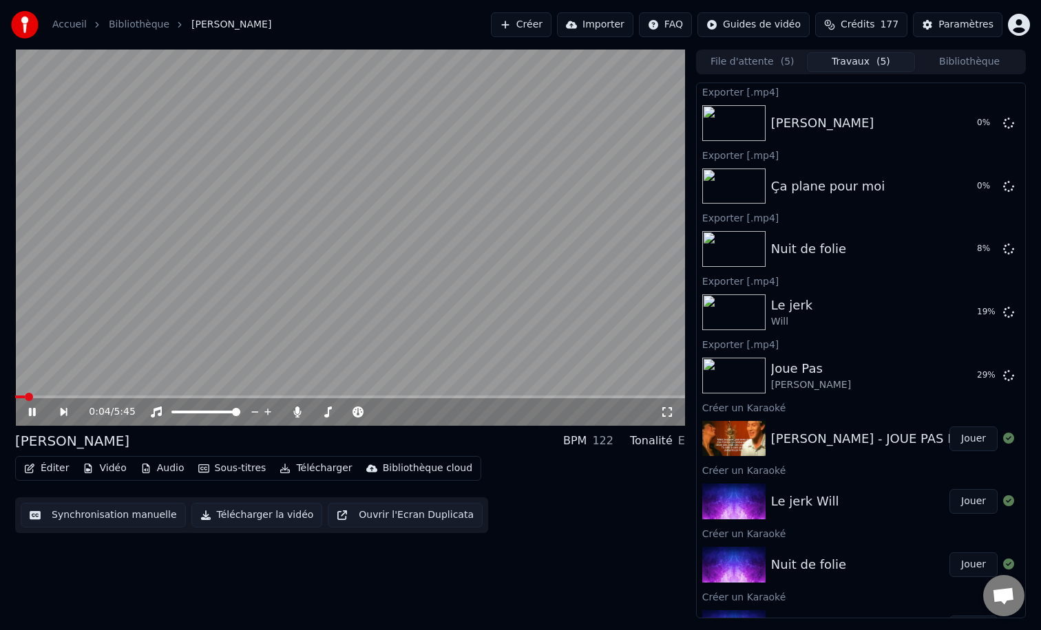
click at [341, 222] on video at bounding box center [350, 238] width 670 height 376
click at [750, 60] on button "File d'attente ( 5 )" at bounding box center [752, 62] width 109 height 20
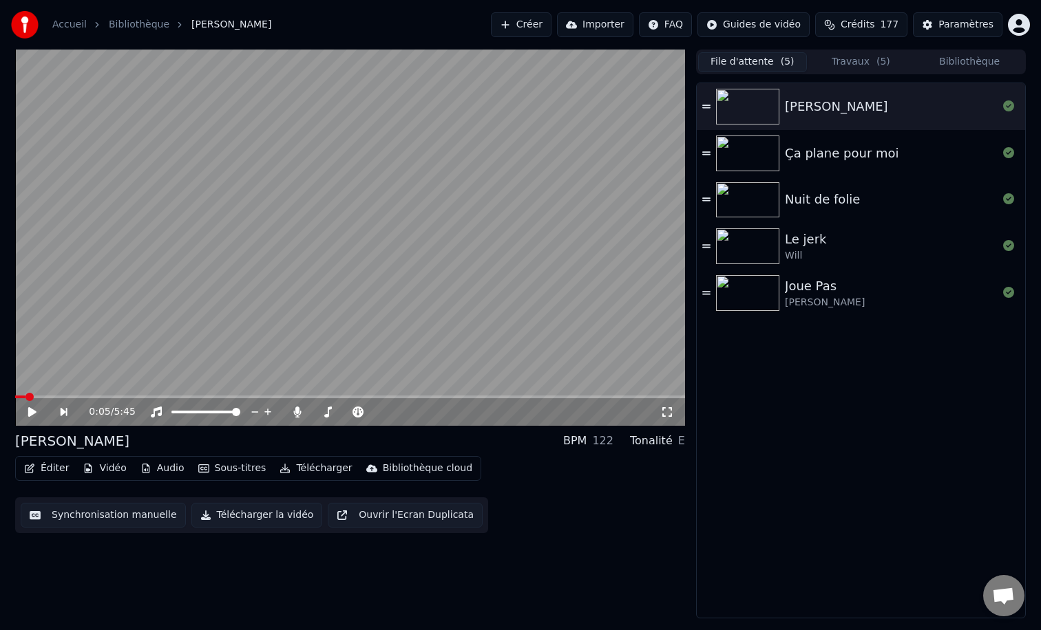
click at [864, 58] on button "Travaux ( 5 )" at bounding box center [861, 62] width 109 height 20
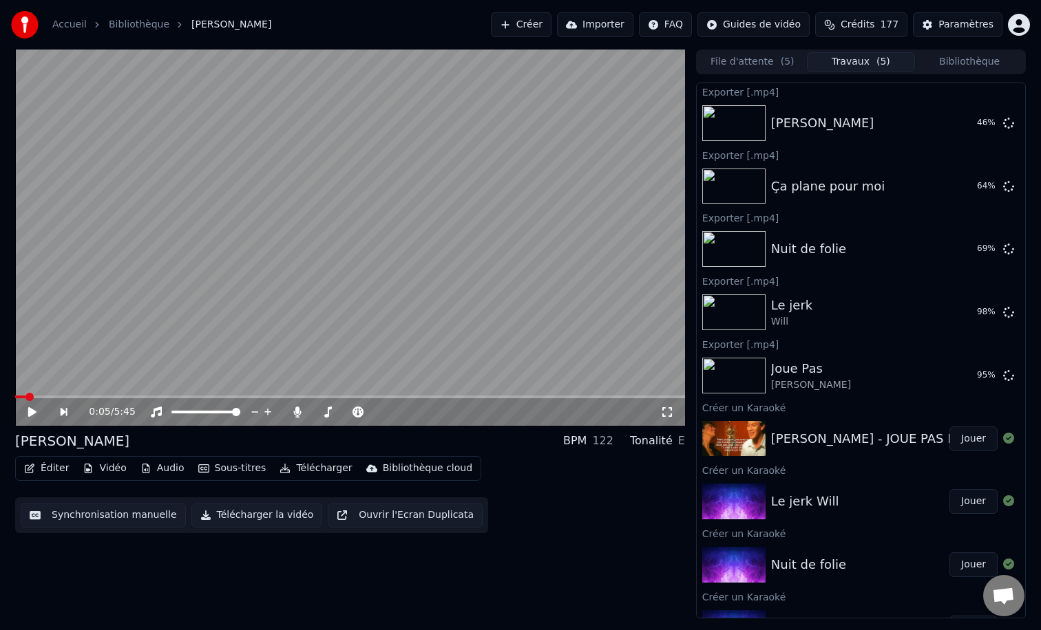
click at [530, 19] on button "Créer" at bounding box center [521, 24] width 61 height 25
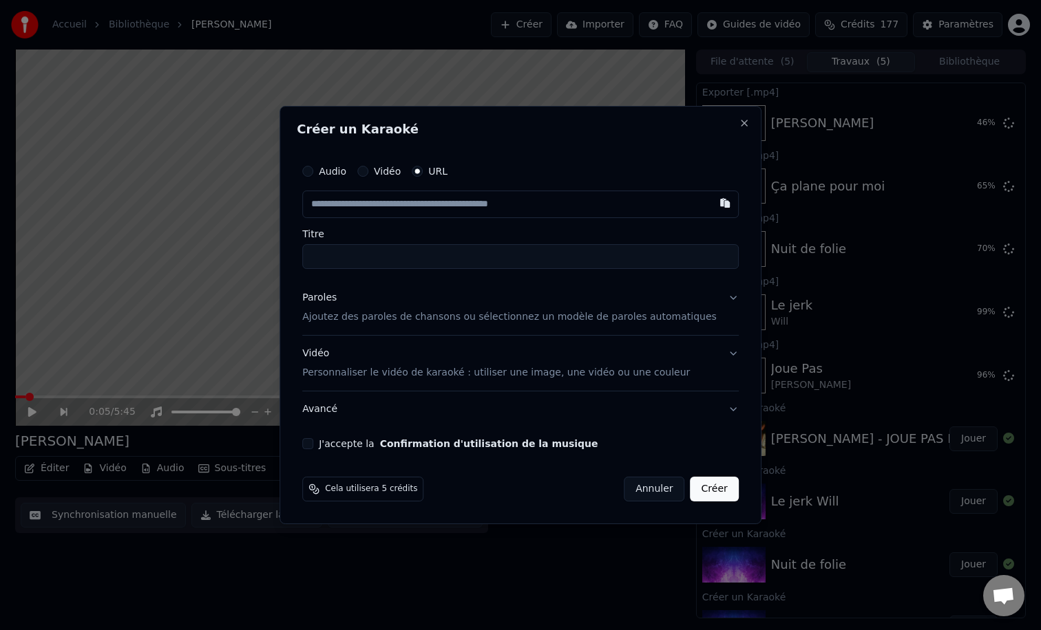
click at [341, 173] on label "Audio" at bounding box center [333, 172] width 28 height 10
click at [313, 173] on button "Audio" at bounding box center [307, 171] width 11 height 11
click at [382, 200] on div "Choisir un fichier" at bounding box center [354, 204] width 103 height 25
type input "**********"
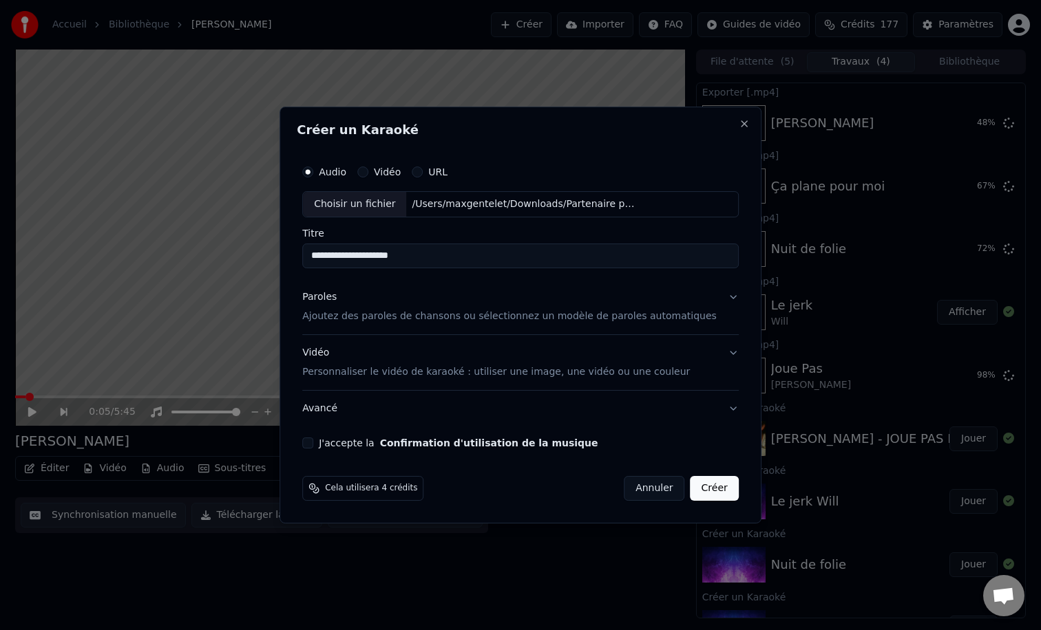
click at [373, 317] on p "Ajoutez des paroles de chansons ou sélectionnez un modèle de paroles automatiqu…" at bounding box center [509, 317] width 414 height 14
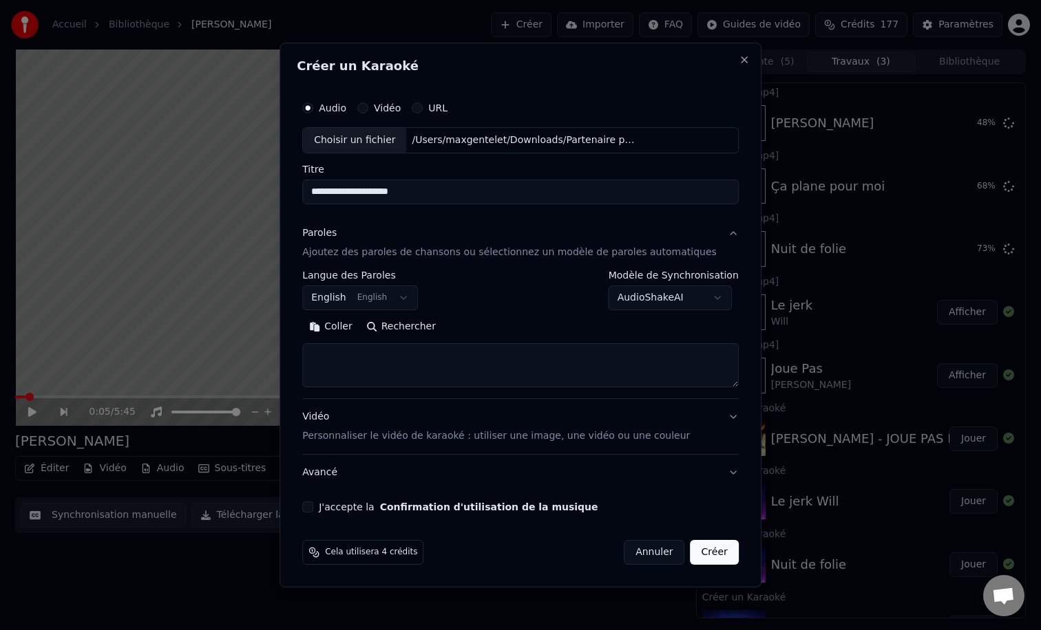
click at [396, 365] on textarea at bounding box center [520, 365] width 436 height 44
paste textarea "**********"
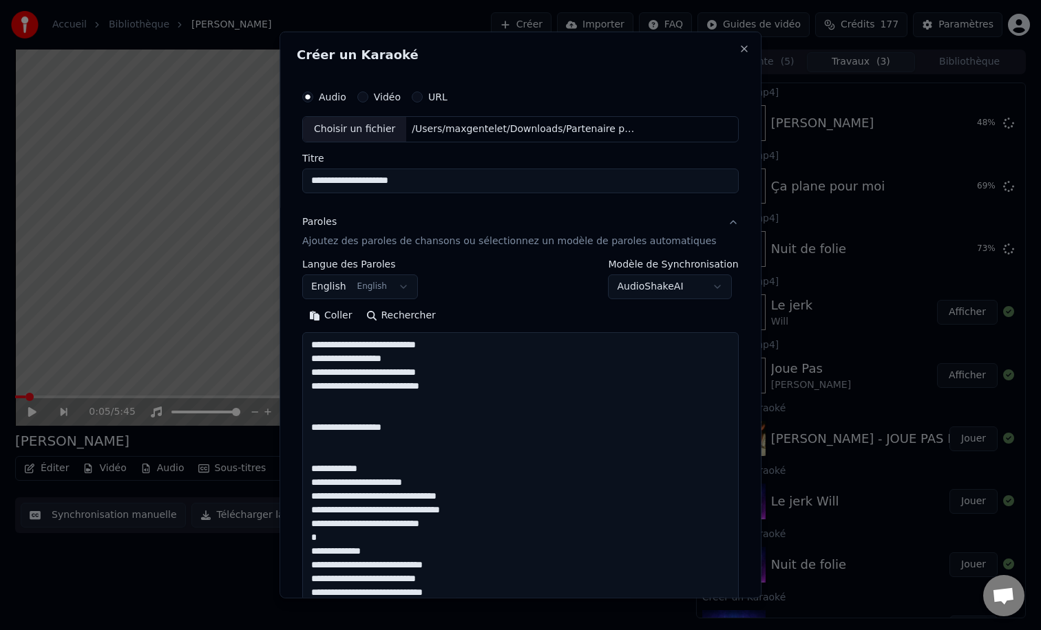
scroll to position [1420, 0]
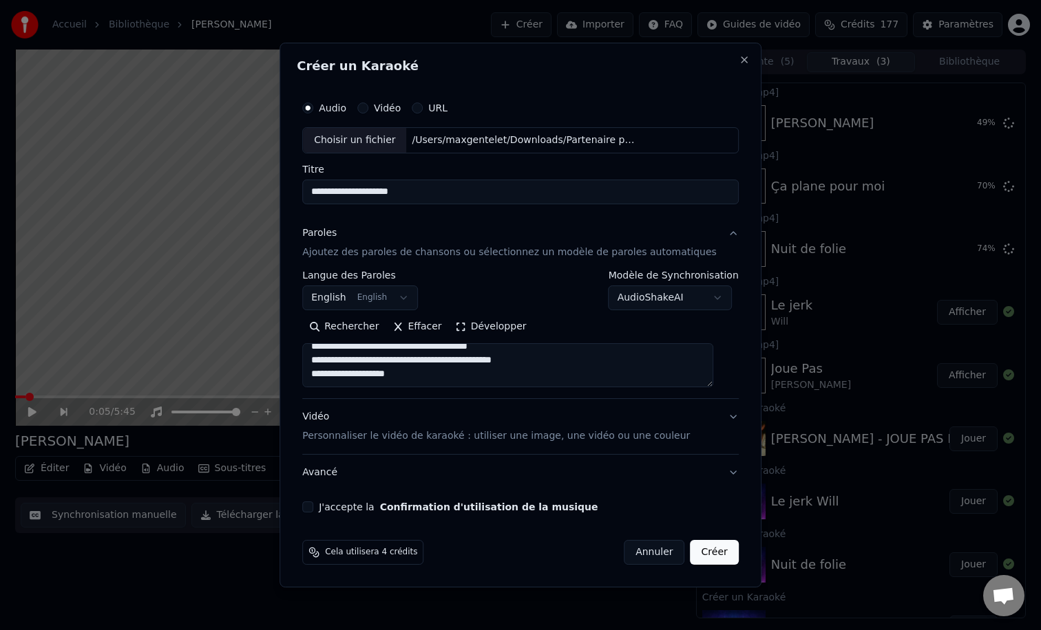
click at [487, 326] on button "Développer" at bounding box center [491, 327] width 85 height 22
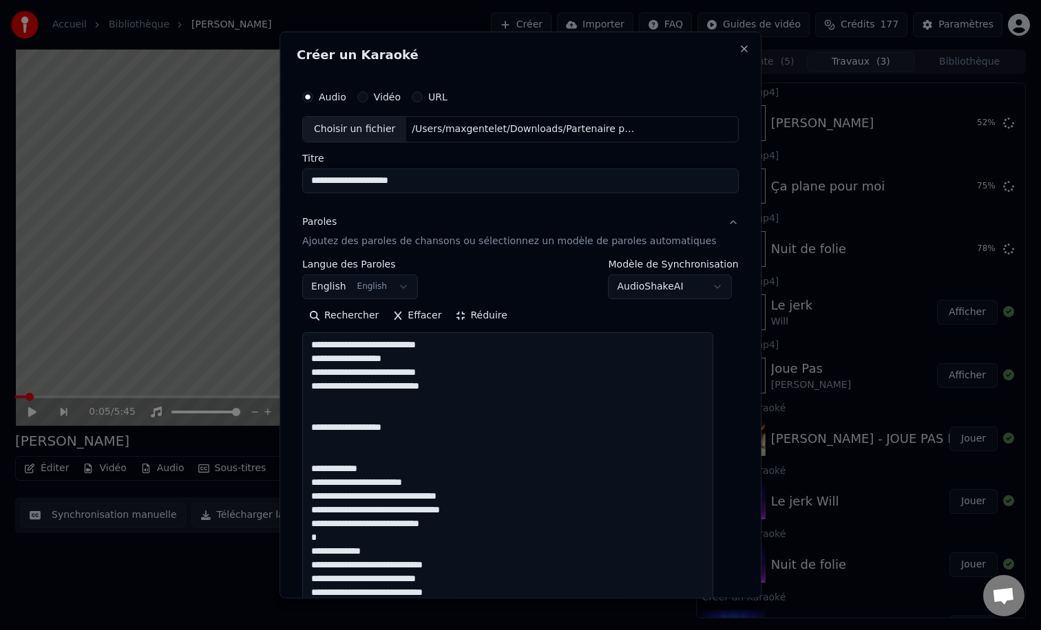
scroll to position [0, 0]
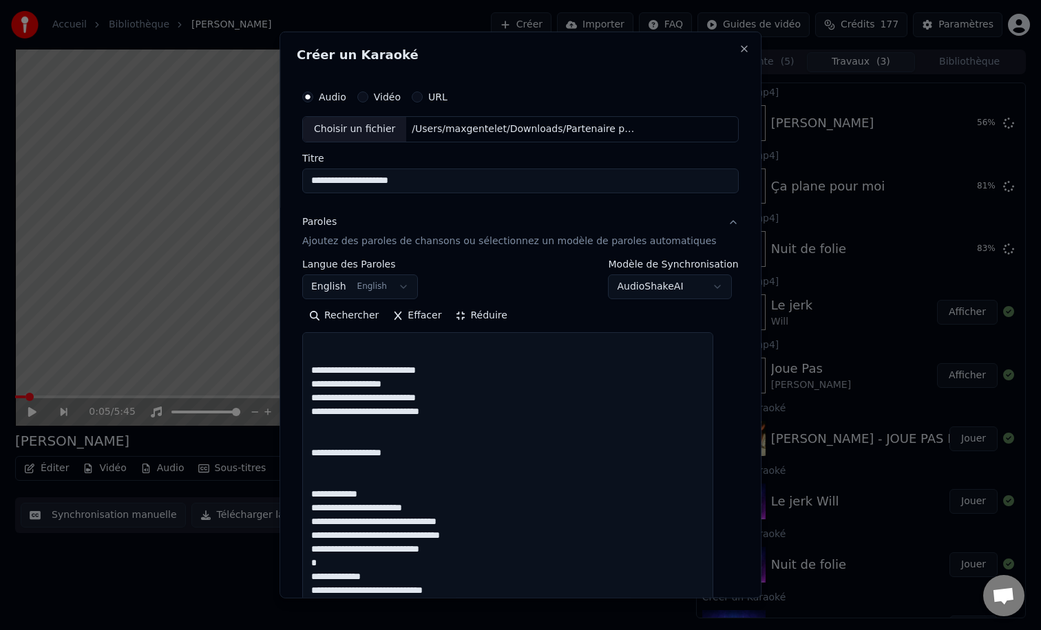
scroll to position [70, 0]
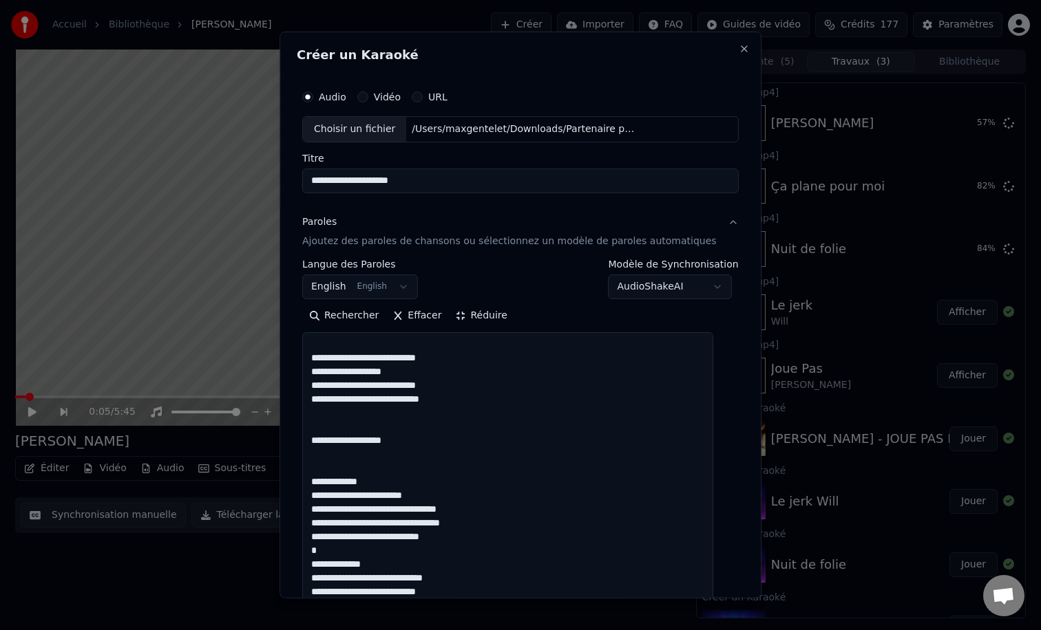
drag, startPoint x: 449, startPoint y: 428, endPoint x: 253, endPoint y: 425, distance: 196.9
click at [253, 425] on body "**********" at bounding box center [520, 315] width 1041 height 630
drag, startPoint x: 431, startPoint y: 429, endPoint x: 302, endPoint y: 425, distance: 128.8
click at [302, 425] on div "**********" at bounding box center [520, 315] width 482 height 567
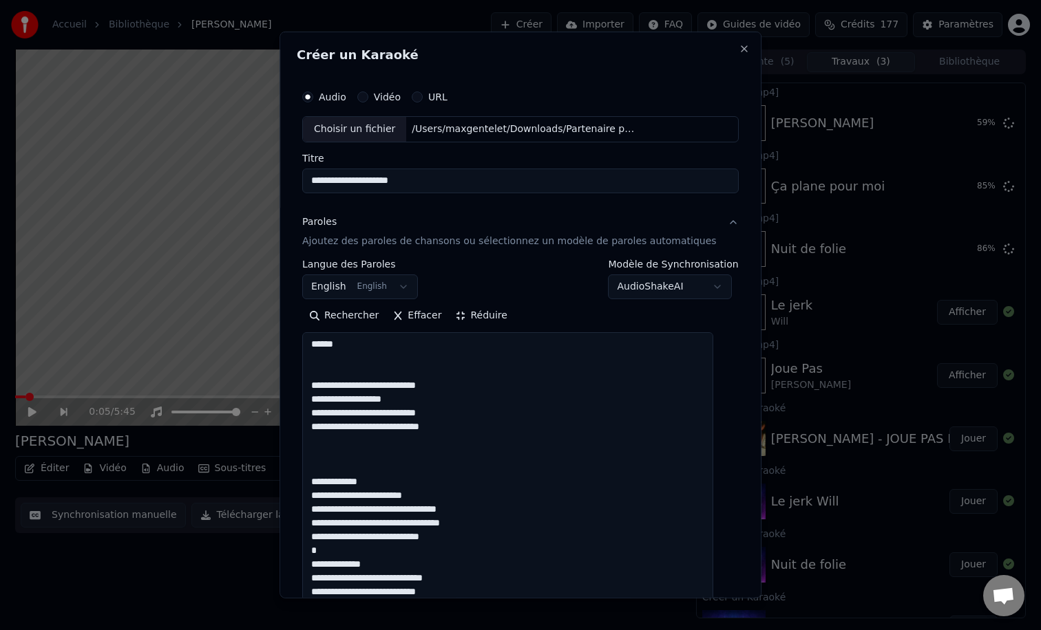
scroll to position [43, 0]
drag, startPoint x: 400, startPoint y: 468, endPoint x: 310, endPoint y: 439, distance: 94.0
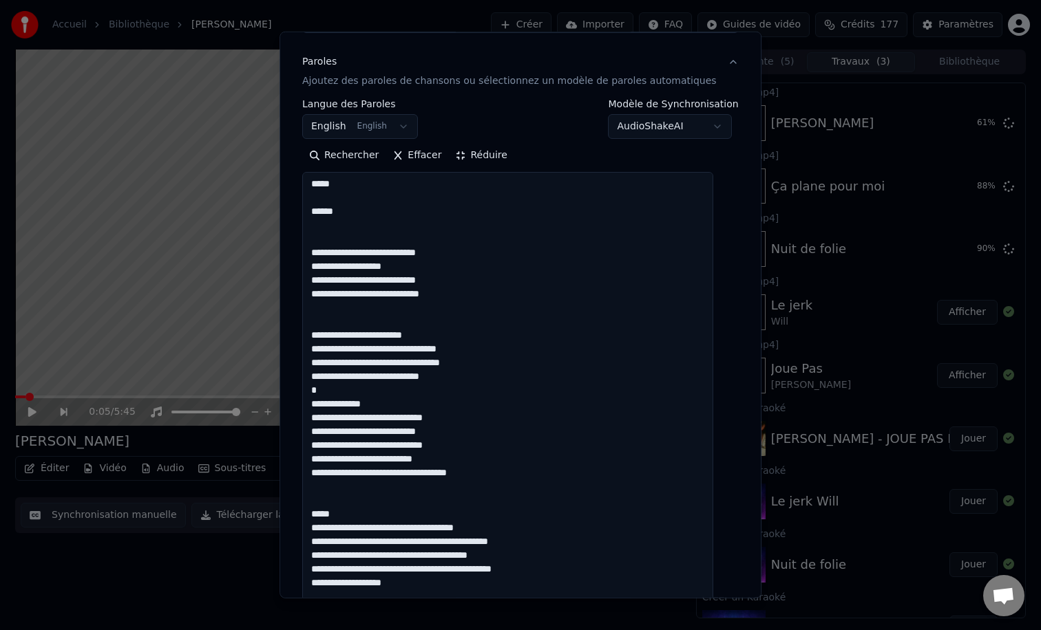
scroll to position [181, 0]
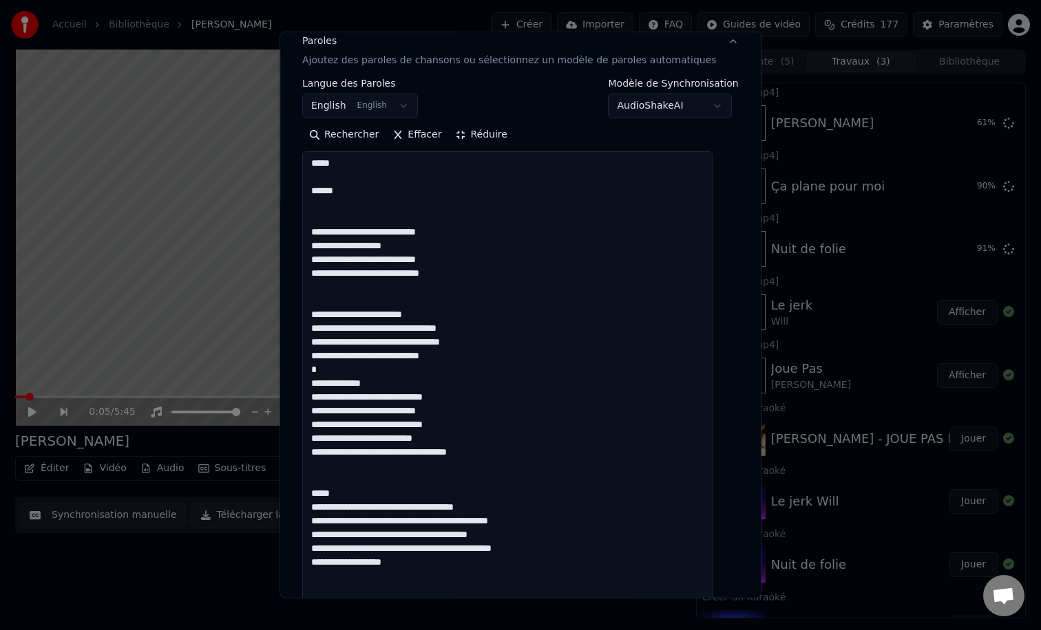
drag, startPoint x: 405, startPoint y: 364, endPoint x: 316, endPoint y: 368, distance: 88.9
drag, startPoint x: 510, startPoint y: 438, endPoint x: 398, endPoint y: 437, distance: 111.5
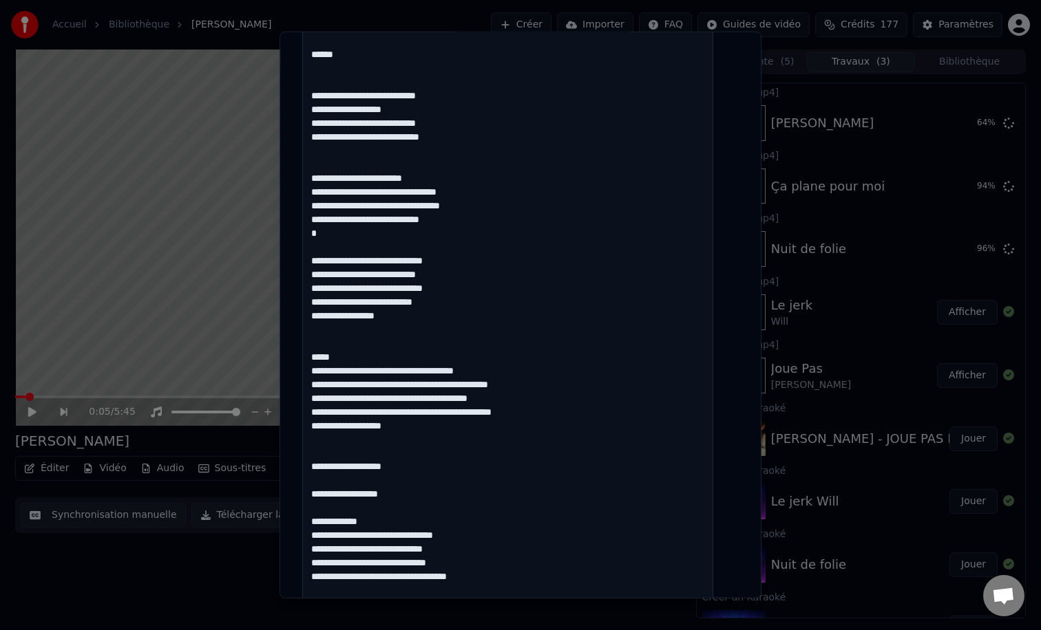
scroll to position [342, 0]
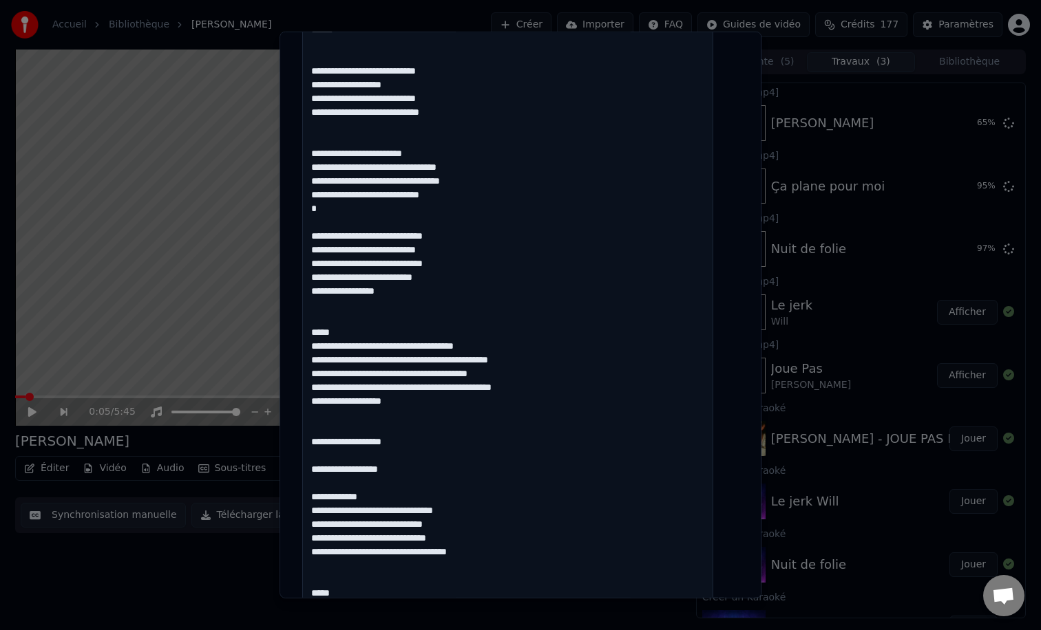
drag, startPoint x: 370, startPoint y: 317, endPoint x: 311, endPoint y: 317, distance: 58.5
drag, startPoint x: 413, startPoint y: 332, endPoint x: 505, endPoint y: 330, distance: 92.2
drag, startPoint x: 458, startPoint y: 344, endPoint x: 555, endPoint y: 345, distance: 97.0
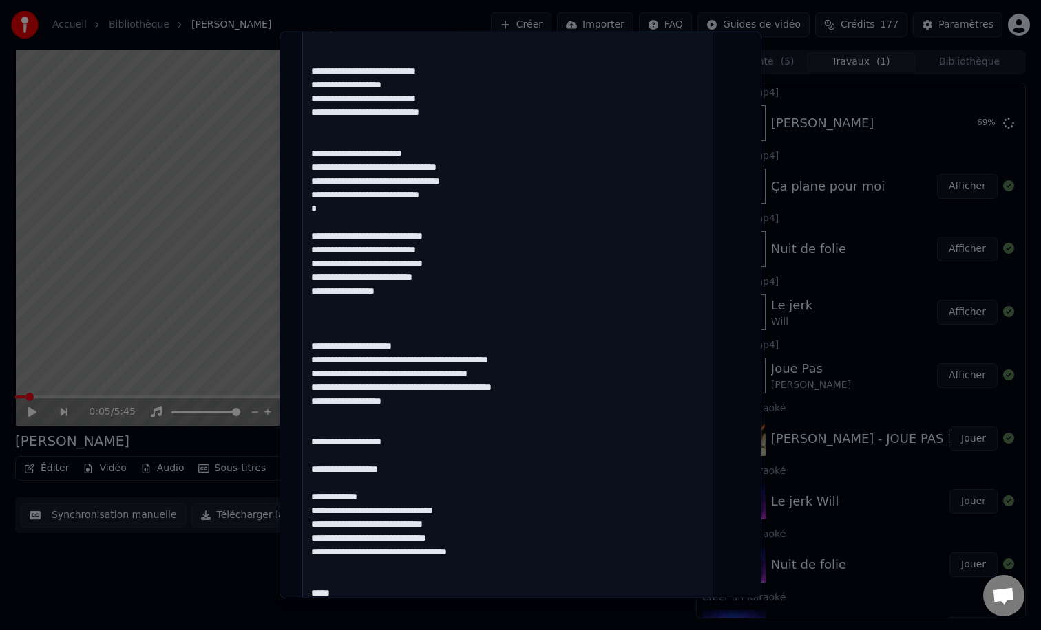
drag, startPoint x: 442, startPoint y: 360, endPoint x: 533, endPoint y: 365, distance: 91.0
drag, startPoint x: 470, startPoint y: 372, endPoint x: 578, endPoint y: 376, distance: 108.1
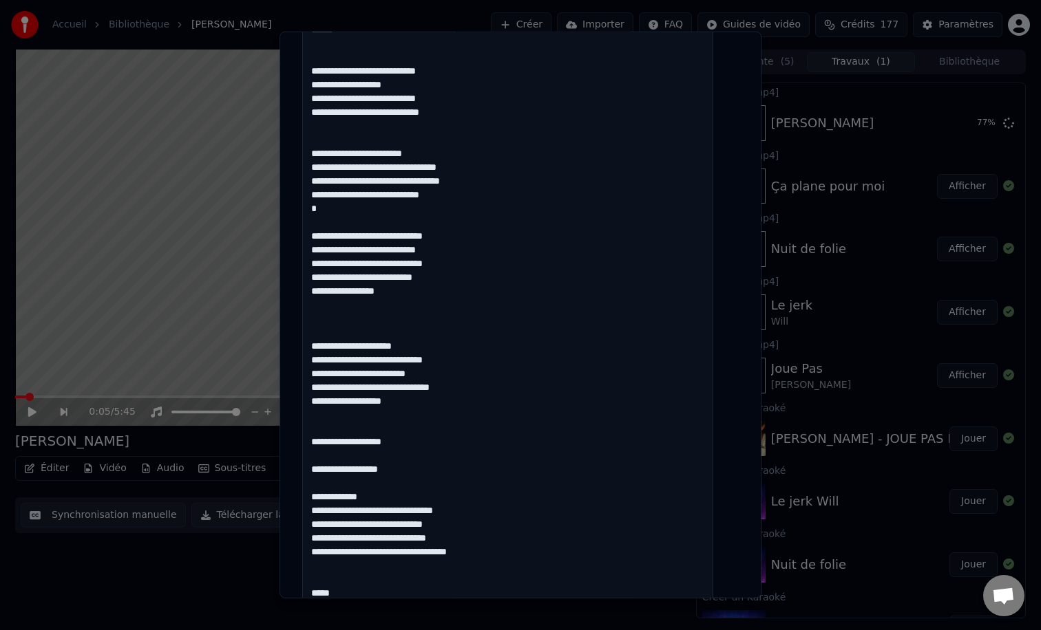
drag, startPoint x: 373, startPoint y: 386, endPoint x: 417, endPoint y: 390, distance: 44.2
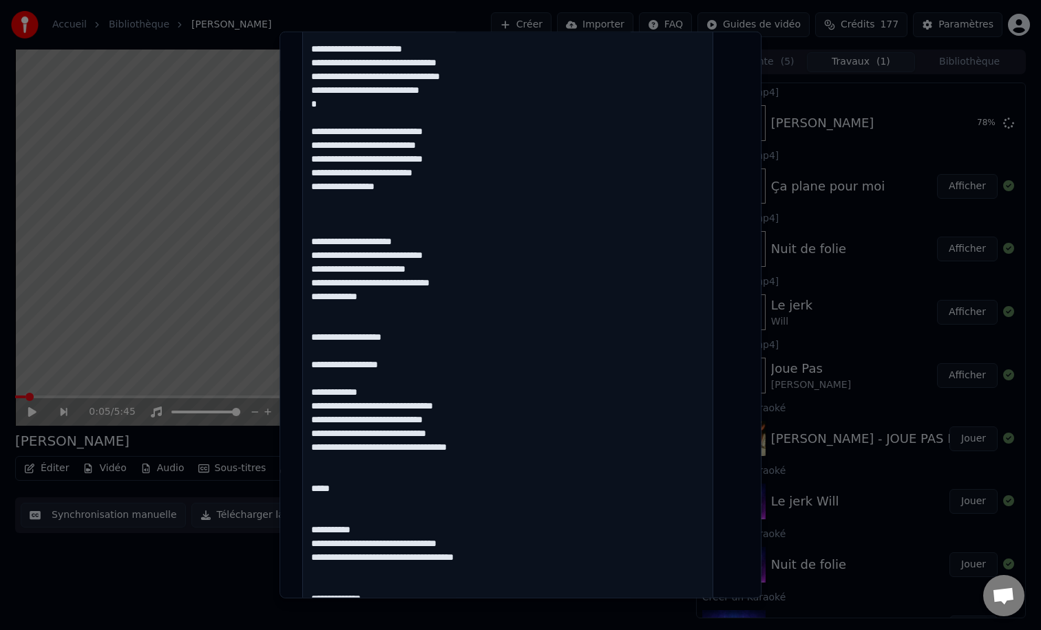
scroll to position [451, 0]
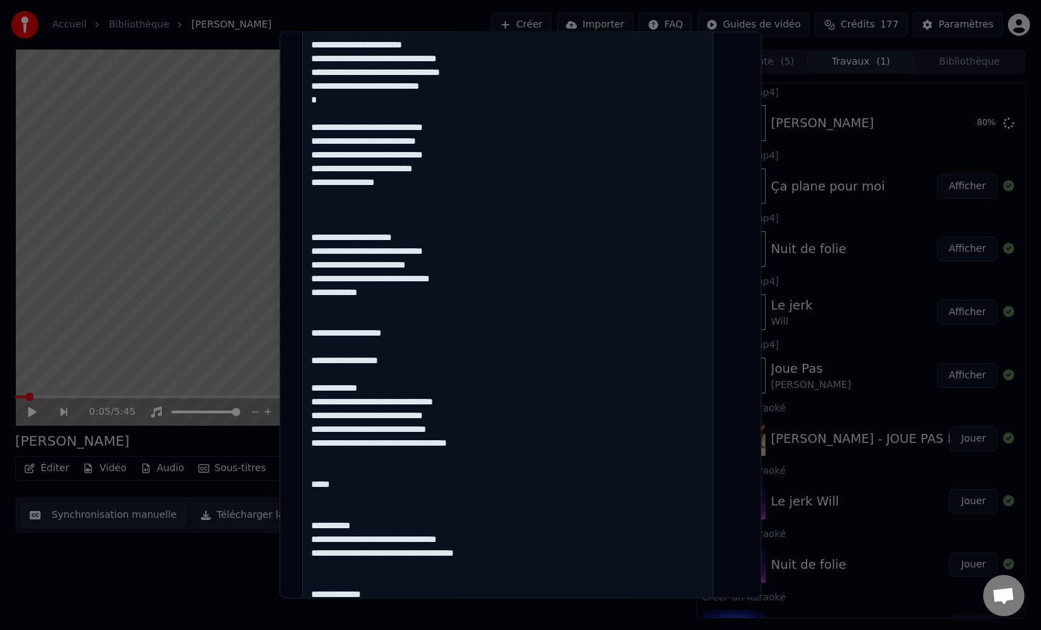
drag, startPoint x: 387, startPoint y: 376, endPoint x: 317, endPoint y: 315, distance: 93.2
click at [317, 315] on textarea at bounding box center [507, 616] width 411 height 1469
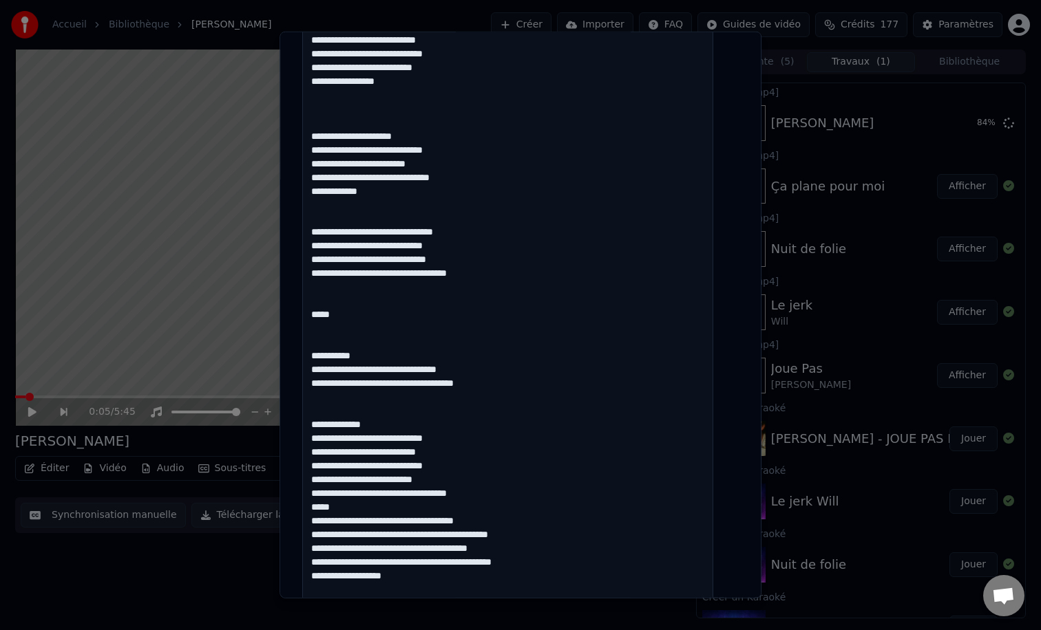
scroll to position [559, 0]
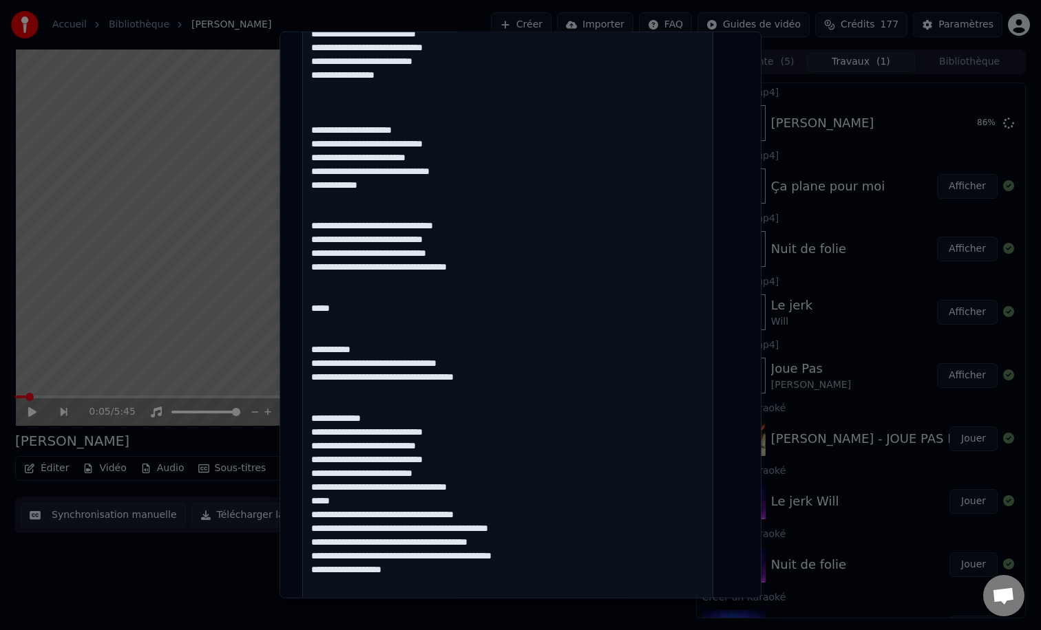
drag, startPoint x: 388, startPoint y: 350, endPoint x: 321, endPoint y: 310, distance: 78.4
click at [321, 310] on textarea at bounding box center [507, 508] width 411 height 1469
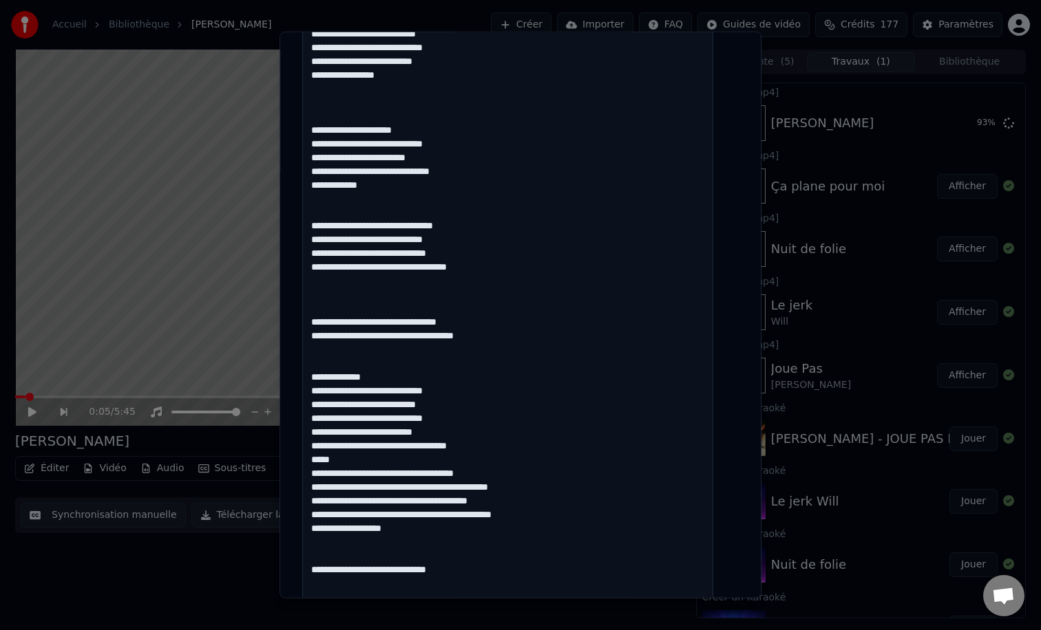
drag, startPoint x: 404, startPoint y: 378, endPoint x: 325, endPoint y: 368, distance: 79.7
click at [325, 368] on textarea at bounding box center [507, 508] width 411 height 1469
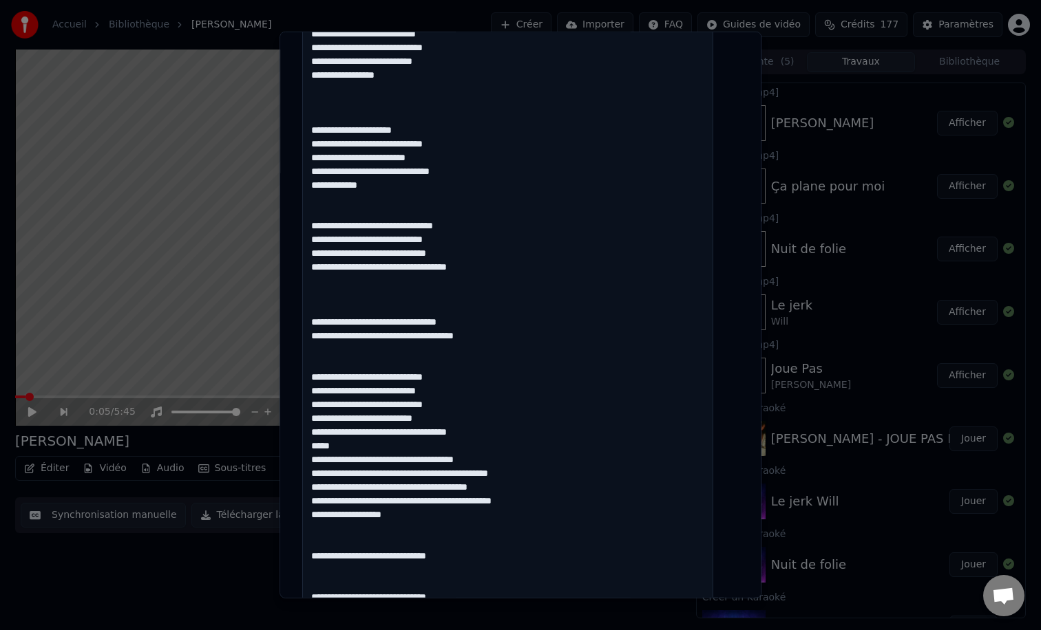
drag, startPoint x: 507, startPoint y: 437, endPoint x: 401, endPoint y: 434, distance: 106.0
click at [401, 434] on textarea at bounding box center [507, 508] width 411 height 1469
drag, startPoint x: 351, startPoint y: 446, endPoint x: 306, endPoint y: 446, distance: 45.4
click at [306, 446] on div "**********" at bounding box center [520, 446] width 447 height 1855
drag, startPoint x: 414, startPoint y: 462, endPoint x: 507, endPoint y: 452, distance: 94.1
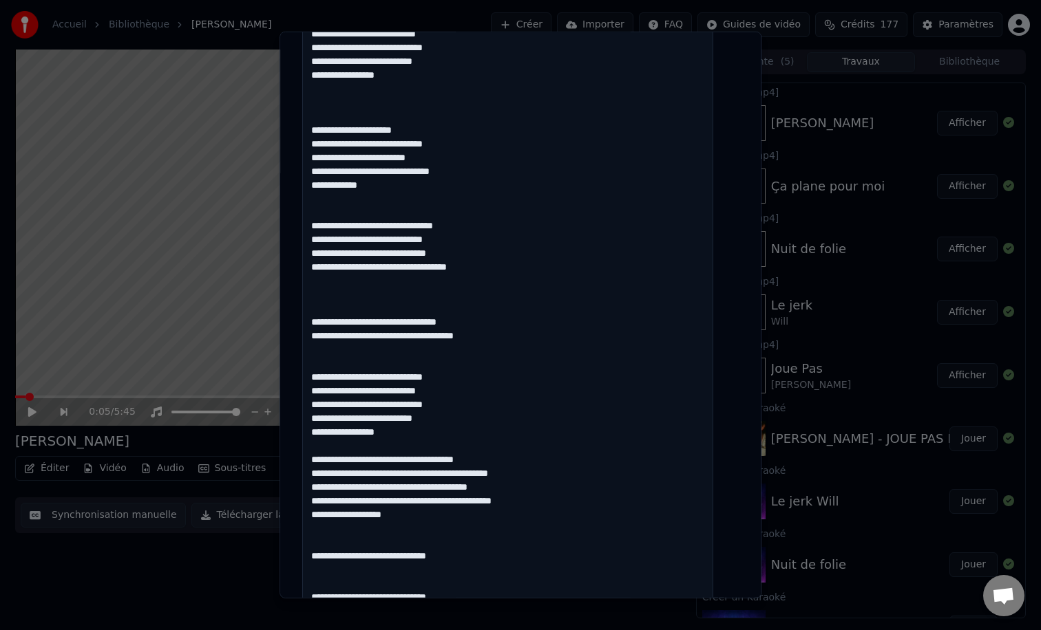
click at [507, 452] on textarea at bounding box center [507, 508] width 411 height 1469
drag, startPoint x: 508, startPoint y: 452, endPoint x: 492, endPoint y: 460, distance: 17.9
click at [492, 460] on textarea at bounding box center [507, 508] width 411 height 1469
drag, startPoint x: 414, startPoint y: 461, endPoint x: 507, endPoint y: 460, distance: 92.9
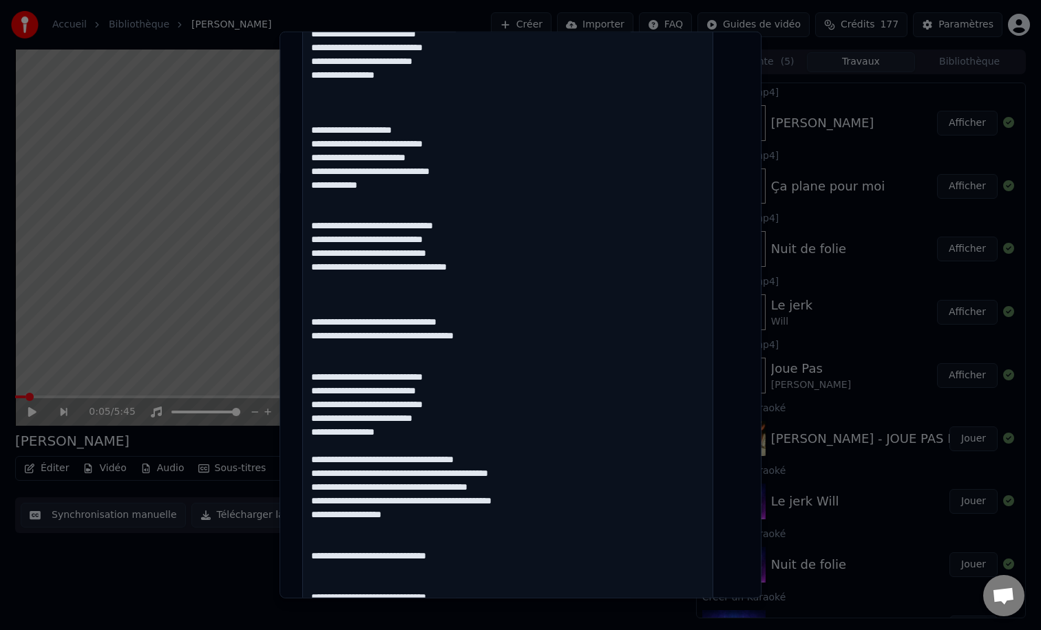
click at [507, 461] on textarea at bounding box center [507, 508] width 411 height 1469
drag, startPoint x: 459, startPoint y: 474, endPoint x: 571, endPoint y: 478, distance: 112.3
click at [568, 478] on textarea at bounding box center [507, 508] width 411 height 1469
drag, startPoint x: 442, startPoint y: 488, endPoint x: 531, endPoint y: 490, distance: 88.8
click at [531, 490] on textarea at bounding box center [507, 508] width 411 height 1469
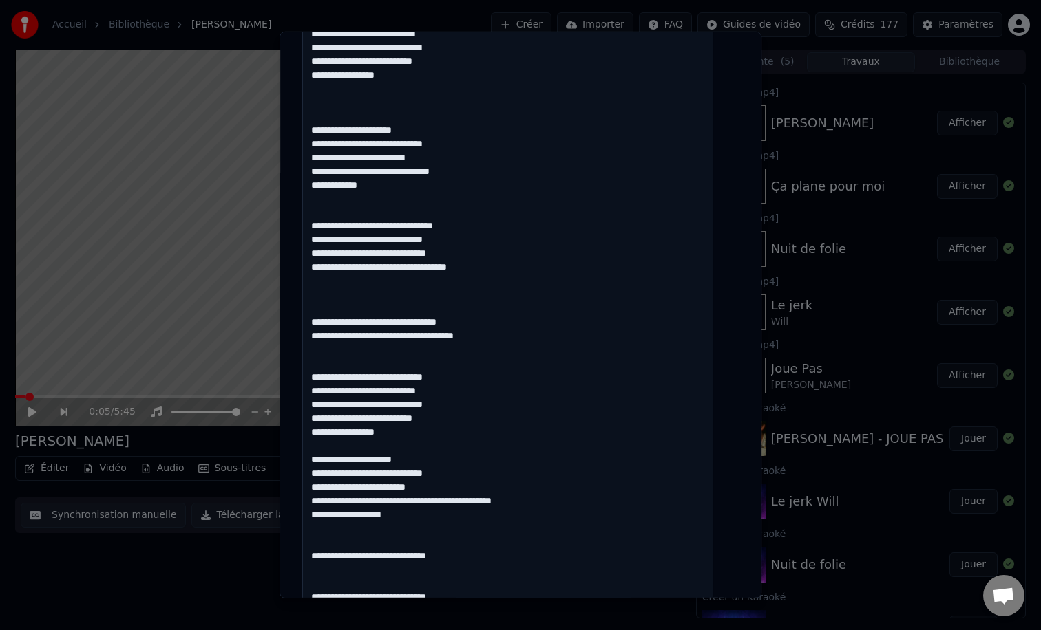
drag, startPoint x: 469, startPoint y: 501, endPoint x: 561, endPoint y: 498, distance: 91.6
click at [560, 499] on textarea at bounding box center [507, 508] width 411 height 1469
drag, startPoint x: 373, startPoint y: 518, endPoint x: 410, endPoint y: 518, distance: 37.2
click at [409, 518] on textarea at bounding box center [507, 508] width 411 height 1469
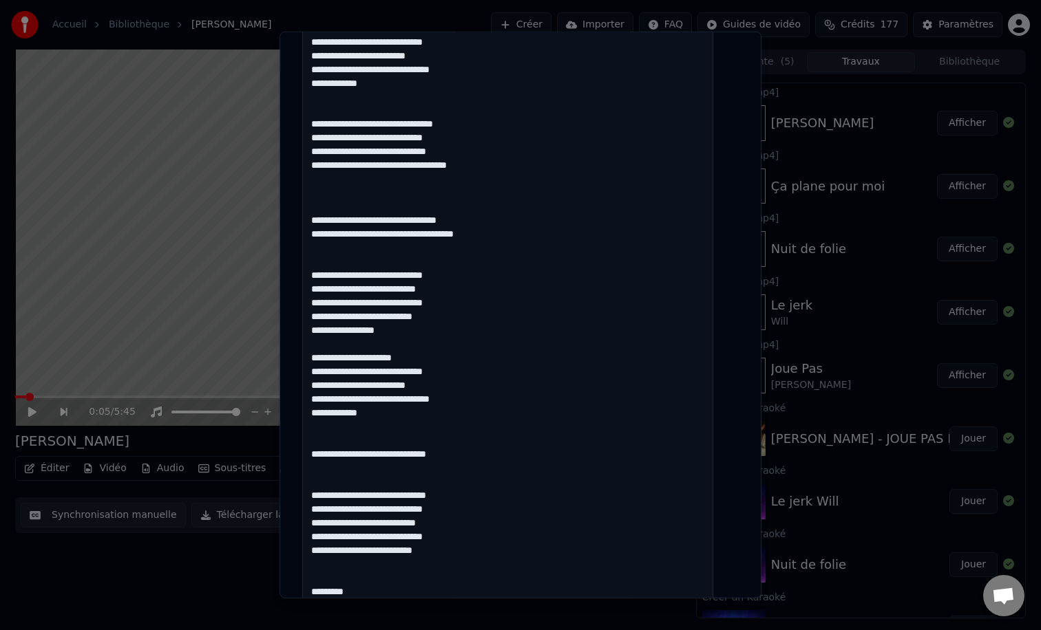
scroll to position [671, 0]
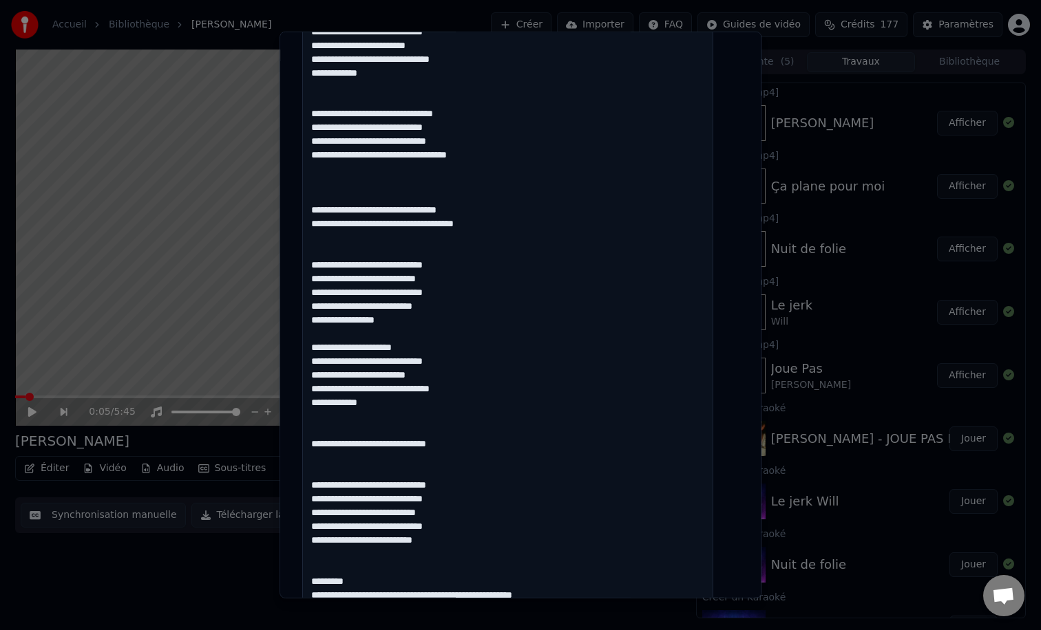
drag, startPoint x: 319, startPoint y: 443, endPoint x: 513, endPoint y: 446, distance: 194.1
click at [513, 446] on textarea at bounding box center [507, 395] width 411 height 1469
drag, startPoint x: 319, startPoint y: 486, endPoint x: 498, endPoint y: 480, distance: 179.0
click at [498, 480] on textarea at bounding box center [507, 395] width 411 height 1469
click at [352, 440] on textarea at bounding box center [507, 395] width 411 height 1469
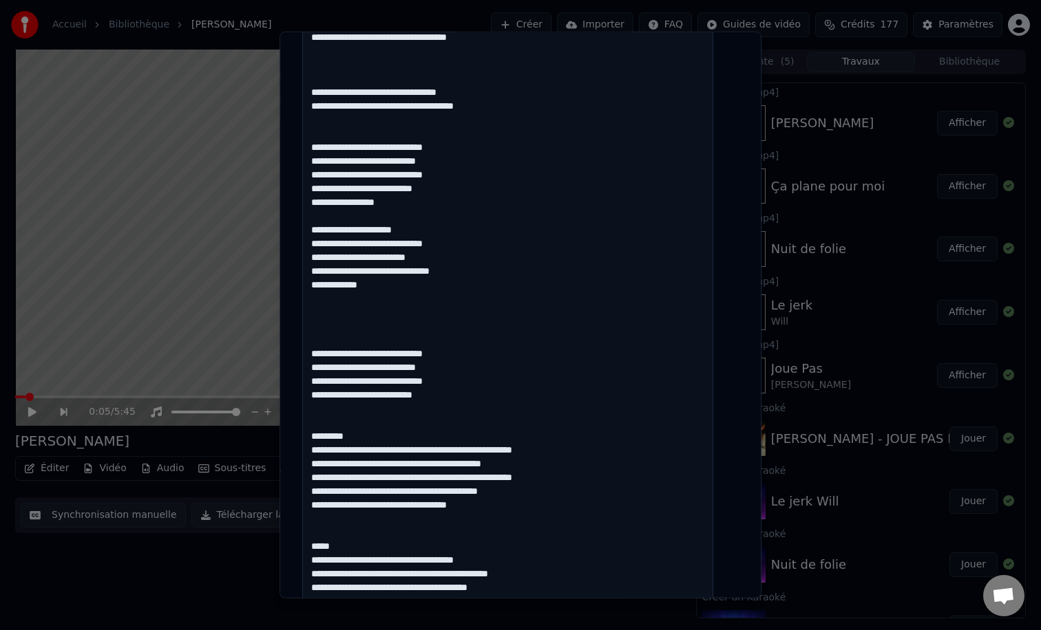
scroll to position [803, 0]
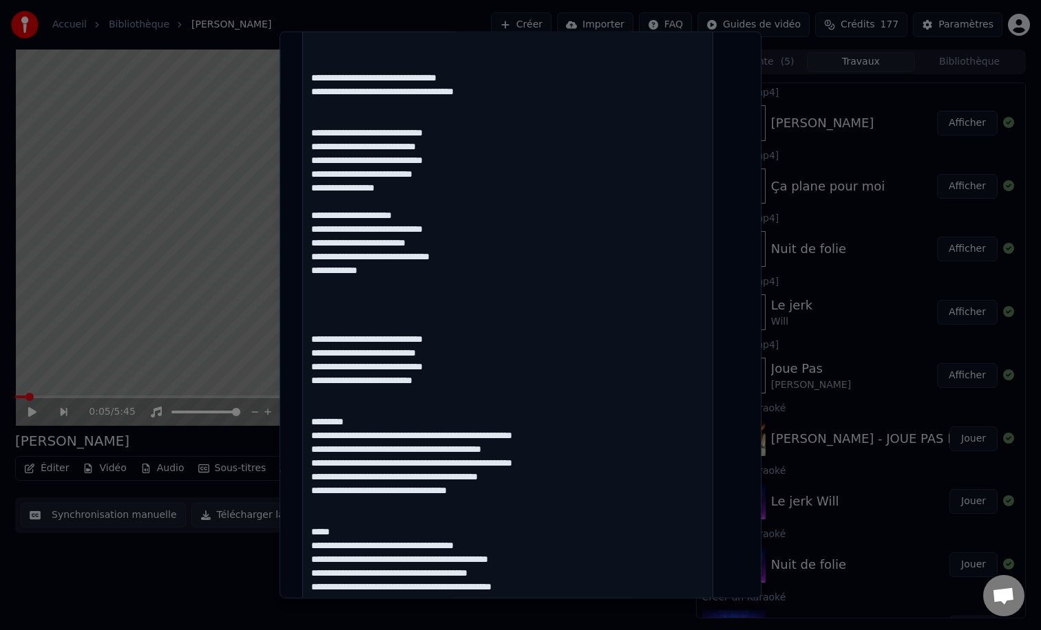
drag, startPoint x: 457, startPoint y: 437, endPoint x: 588, endPoint y: 436, distance: 131.5
click at [588, 436] on textarea at bounding box center [507, 263] width 411 height 1469
drag, startPoint x: 455, startPoint y: 451, endPoint x: 537, endPoint y: 449, distance: 82.6
click at [537, 449] on textarea at bounding box center [507, 263] width 411 height 1469
drag, startPoint x: 458, startPoint y: 467, endPoint x: 586, endPoint y: 462, distance: 127.4
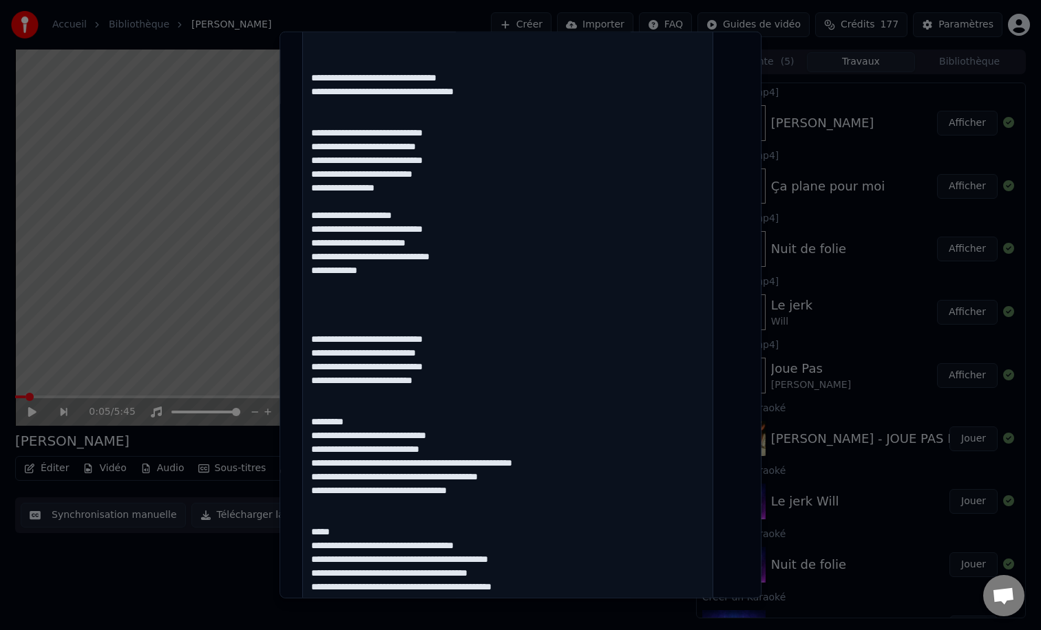
click at [586, 462] on textarea at bounding box center [507, 263] width 411 height 1469
drag, startPoint x: 442, startPoint y: 480, endPoint x: 524, endPoint y: 475, distance: 82.7
click at [524, 475] on textarea at bounding box center [507, 263] width 411 height 1469
drag, startPoint x: 398, startPoint y: 493, endPoint x: 505, endPoint y: 496, distance: 106.7
click at [505, 496] on textarea at bounding box center [507, 263] width 411 height 1469
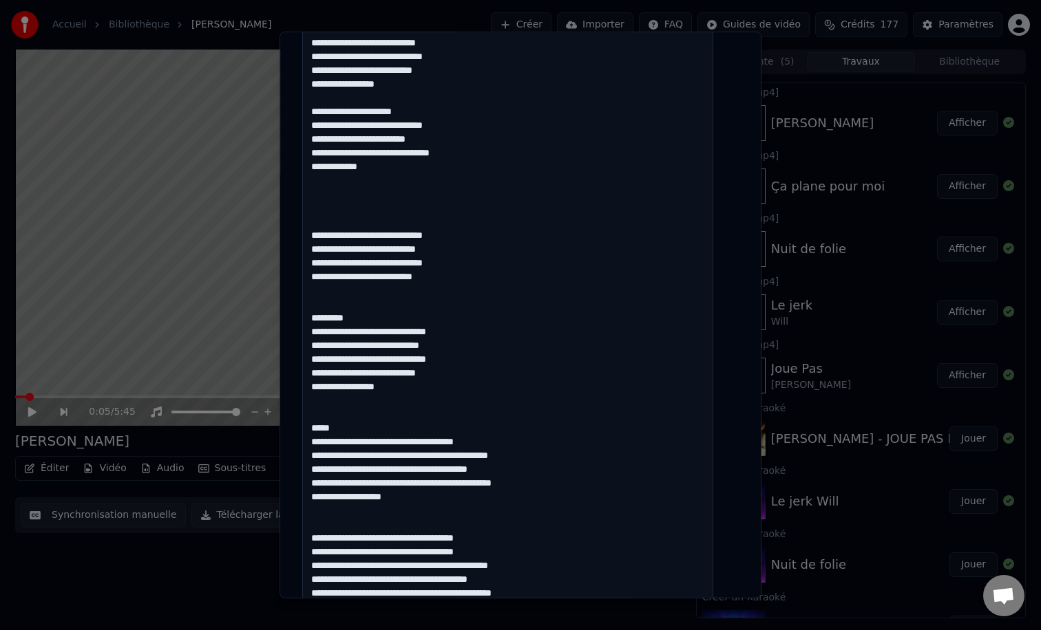
scroll to position [932, 0]
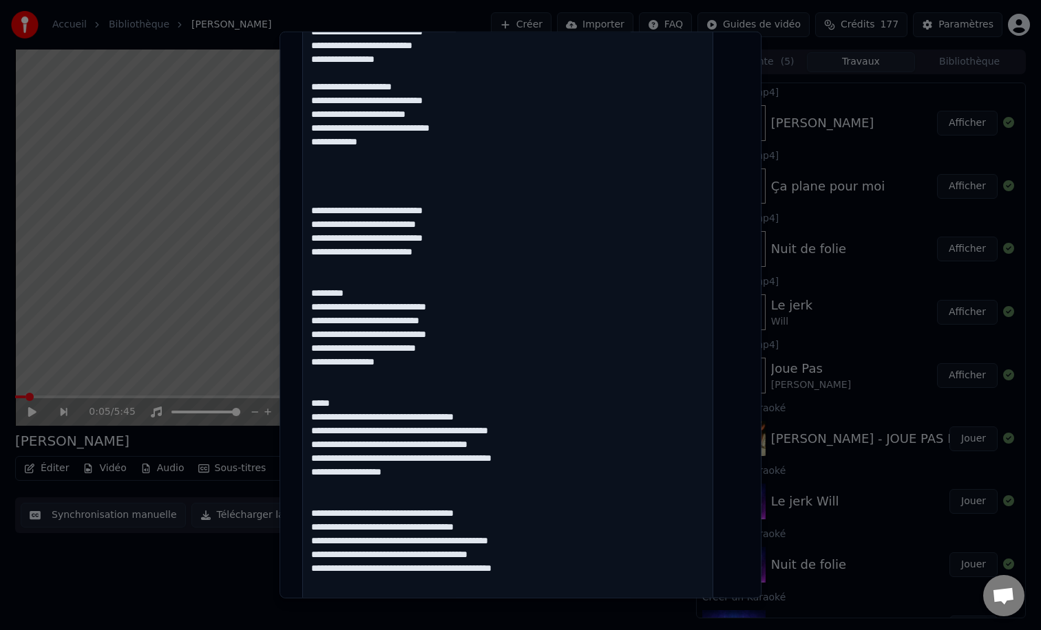
drag, startPoint x: 373, startPoint y: 292, endPoint x: 318, endPoint y: 292, distance: 55.1
click at [318, 292] on textarea at bounding box center [507, 135] width 411 height 1469
drag, startPoint x: 347, startPoint y: 404, endPoint x: 311, endPoint y: 402, distance: 35.8
click at [311, 402] on textarea at bounding box center [507, 135] width 411 height 1469
drag, startPoint x: 414, startPoint y: 418, endPoint x: 497, endPoint y: 416, distance: 83.3
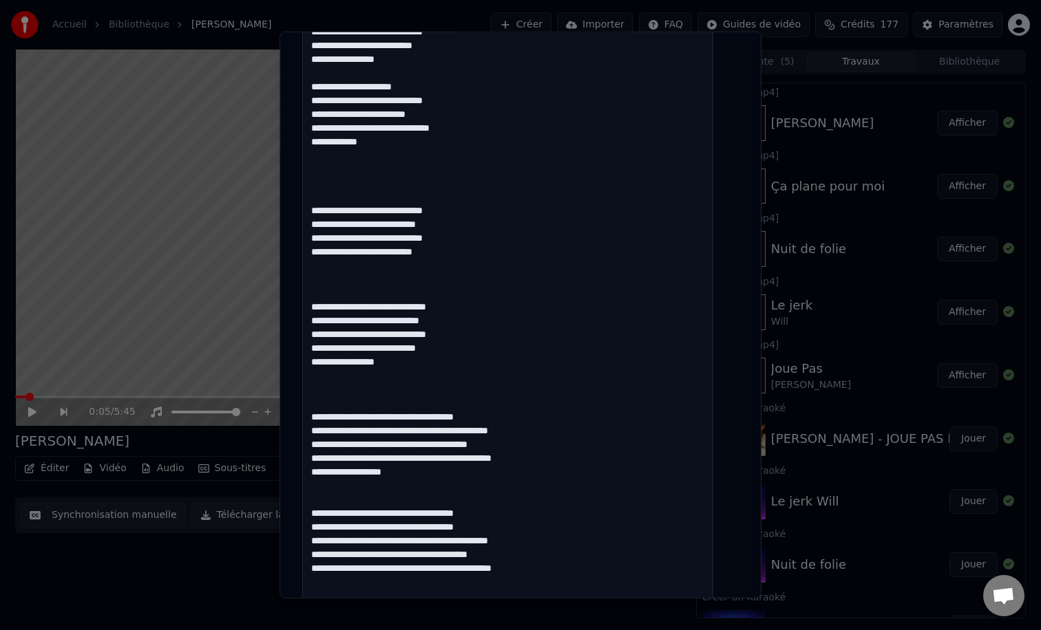
click at [497, 416] on textarea at bounding box center [507, 135] width 411 height 1469
drag, startPoint x: 459, startPoint y: 432, endPoint x: 554, endPoint y: 429, distance: 95.0
click at [554, 429] on textarea at bounding box center [507, 135] width 411 height 1469
drag, startPoint x: 440, startPoint y: 448, endPoint x: 533, endPoint y: 441, distance: 92.5
click at [533, 441] on textarea at bounding box center [507, 135] width 411 height 1469
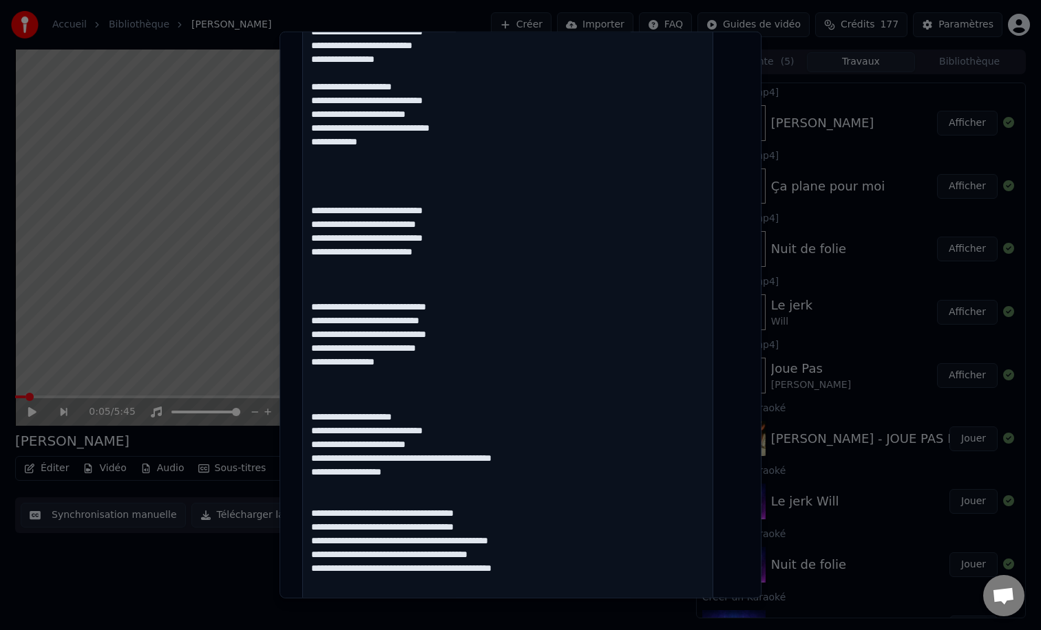
drag, startPoint x: 471, startPoint y: 461, endPoint x: 573, endPoint y: 462, distance: 101.9
click at [573, 462] on textarea at bounding box center [507, 135] width 411 height 1469
drag, startPoint x: 414, startPoint y: 477, endPoint x: 388, endPoint y: 476, distance: 25.5
click at [388, 476] on textarea at bounding box center [507, 135] width 411 height 1469
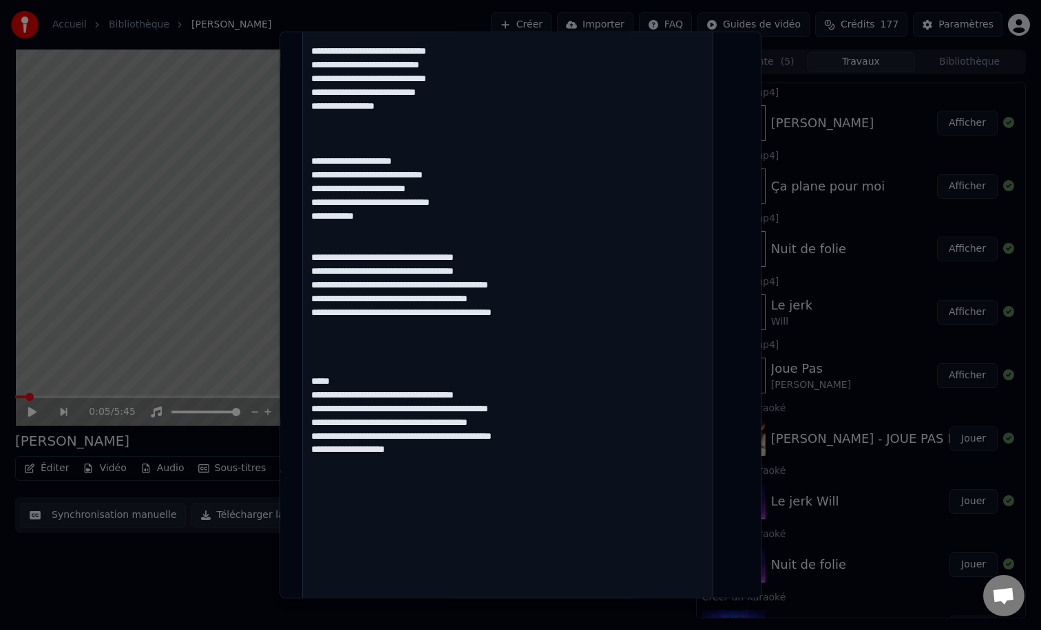
scroll to position [1204, 0]
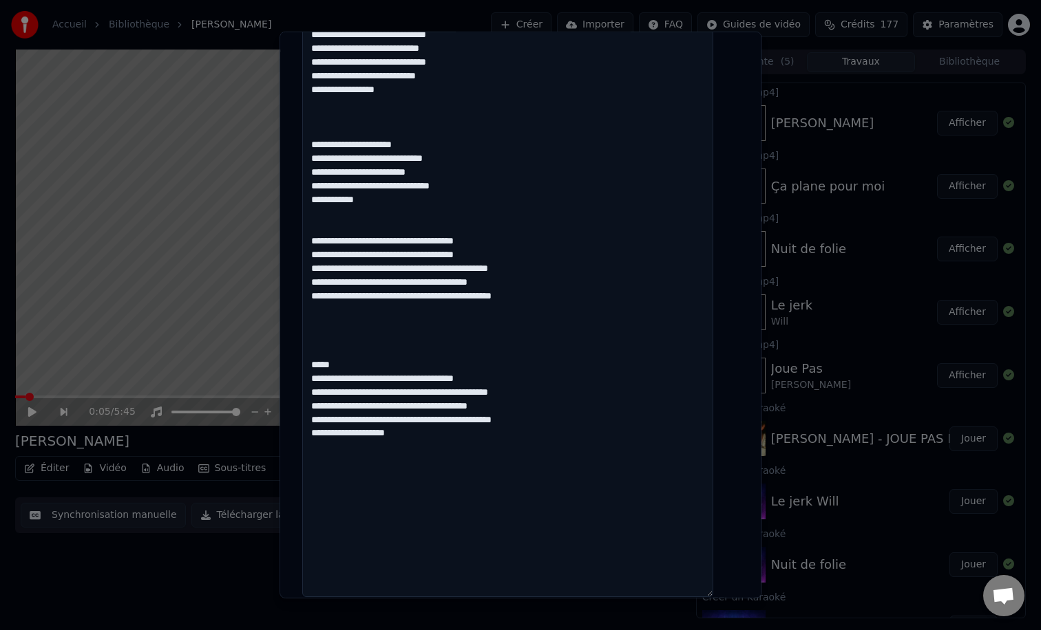
drag, startPoint x: 316, startPoint y: 243, endPoint x: 535, endPoint y: 239, distance: 218.9
drag, startPoint x: 413, startPoint y: 255, endPoint x: 491, endPoint y: 254, distance: 77.8
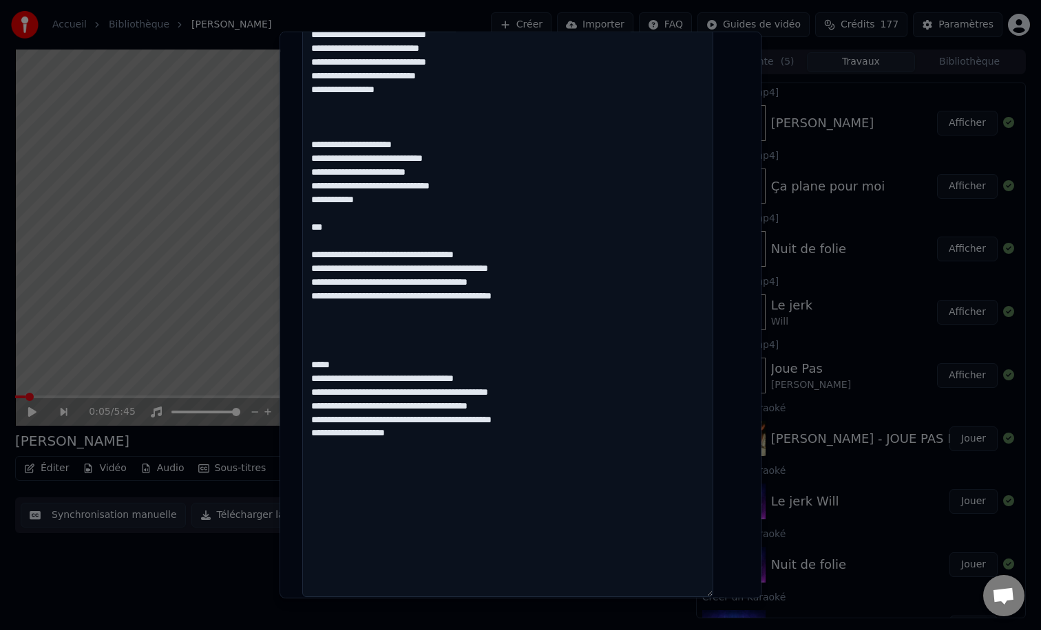
drag, startPoint x: 458, startPoint y: 269, endPoint x: 542, endPoint y: 270, distance: 83.3
drag, startPoint x: 449, startPoint y: 284, endPoint x: 548, endPoint y: 286, distance: 99.8
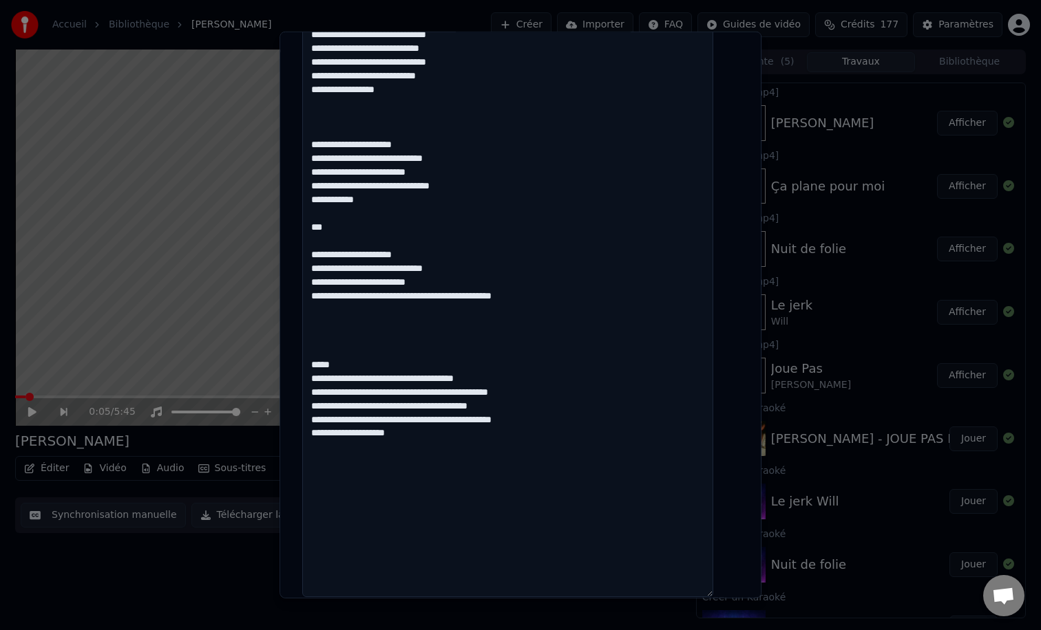
drag, startPoint x: 474, startPoint y: 296, endPoint x: 577, endPoint y: 296, distance: 103.2
drag, startPoint x: 353, startPoint y: 368, endPoint x: 308, endPoint y: 337, distance: 55.4
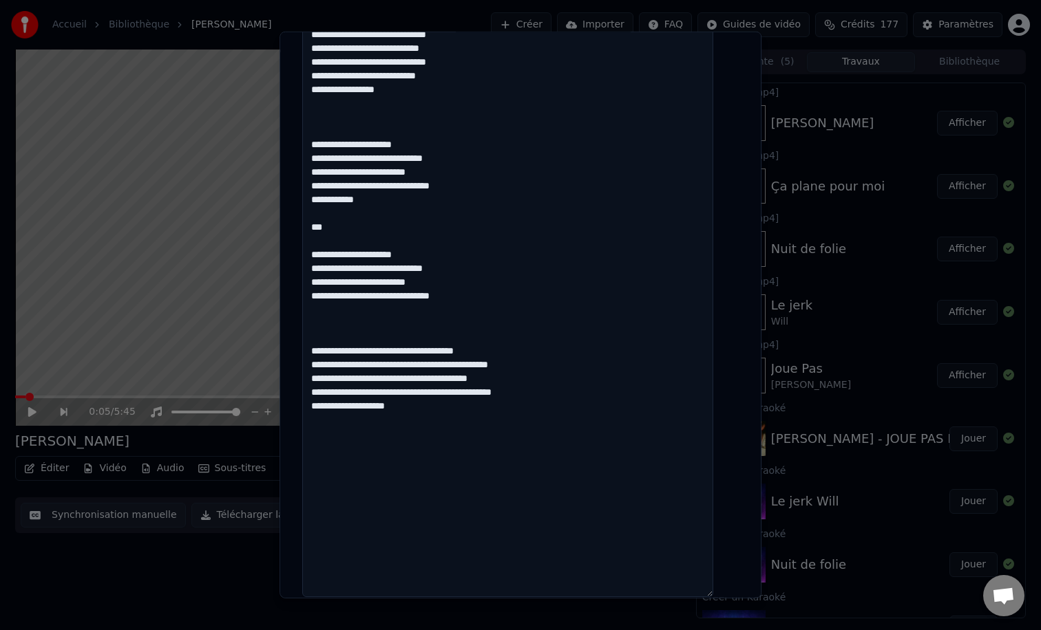
drag, startPoint x: 414, startPoint y: 352, endPoint x: 496, endPoint y: 352, distance: 81.9
drag, startPoint x: 459, startPoint y: 367, endPoint x: 561, endPoint y: 363, distance: 101.9
drag, startPoint x: 439, startPoint y: 378, endPoint x: 526, endPoint y: 381, distance: 86.8
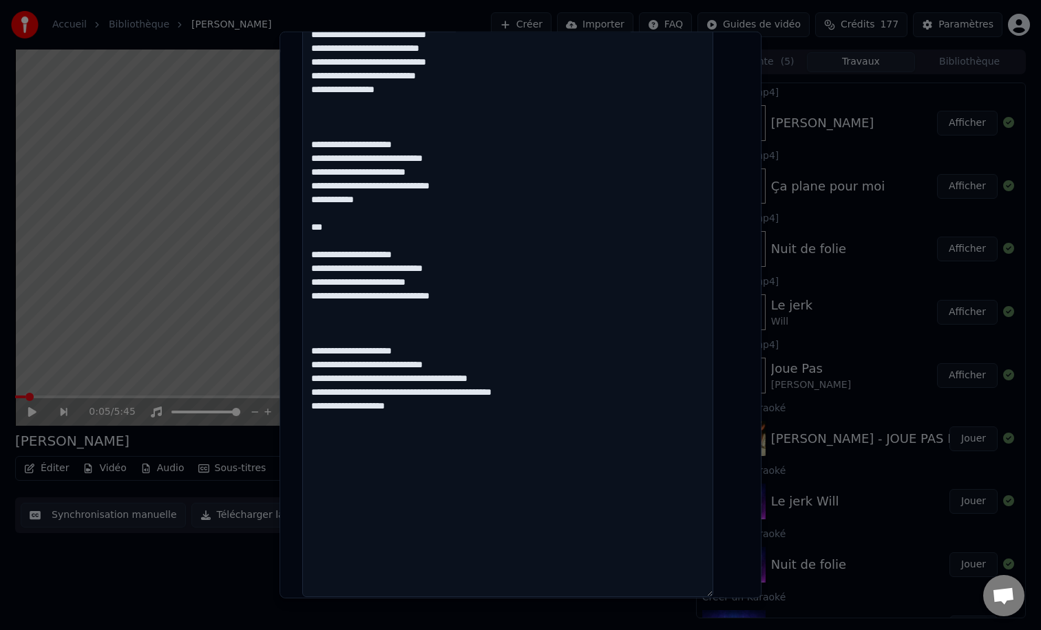
drag, startPoint x: 470, startPoint y: 392, endPoint x: 563, endPoint y: 393, distance: 92.9
drag, startPoint x: 373, startPoint y: 407, endPoint x: 417, endPoint y: 407, distance: 44.0
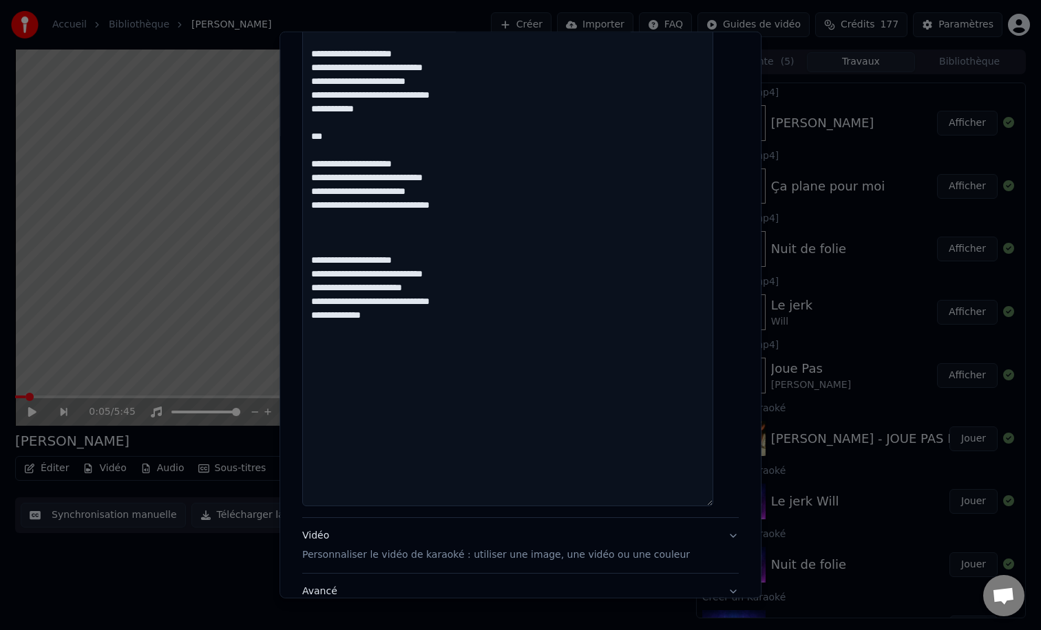
scroll to position [1403, 0]
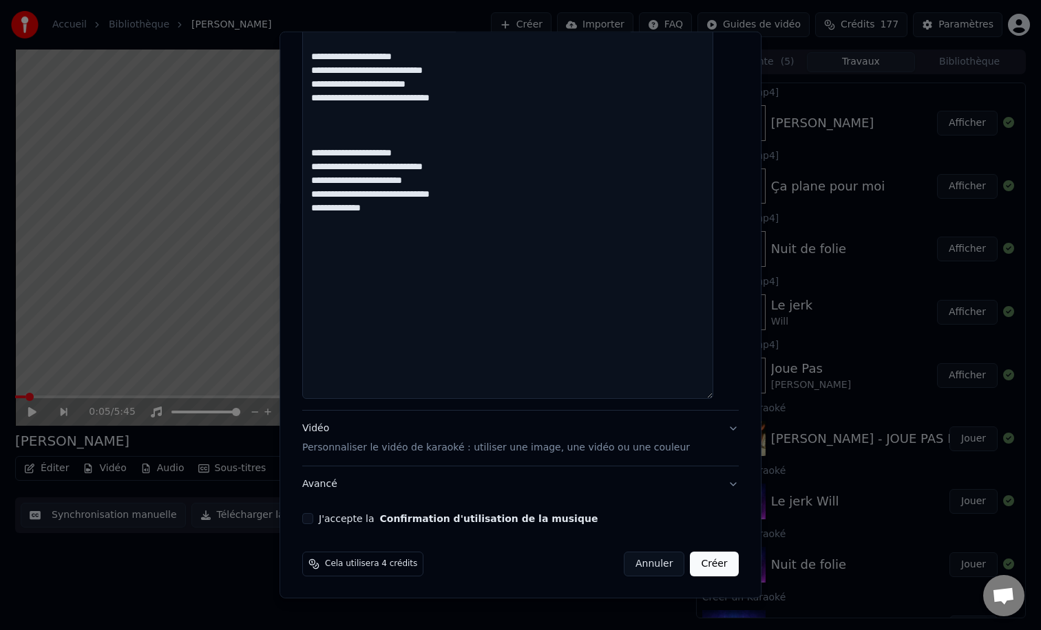
type textarea "**********"
click at [433, 447] on p "Personnaliser le vidéo de karaoké : utiliser une image, une vidéo ou une couleur" at bounding box center [495, 448] width 387 height 14
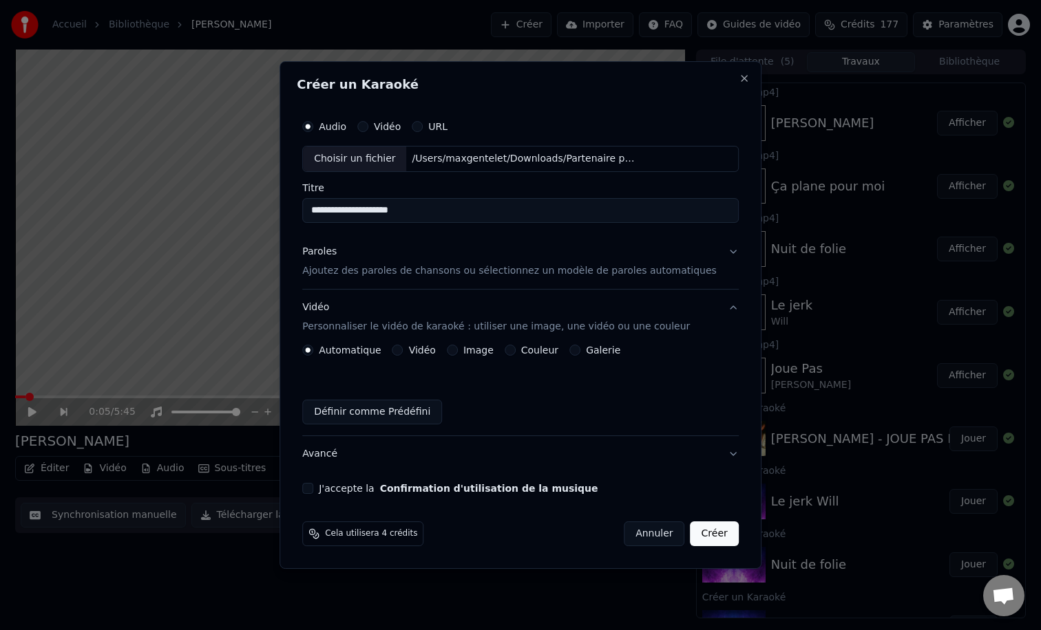
scroll to position [0, 0]
click at [521, 348] on div "Couleur" at bounding box center [531, 350] width 54 height 11
click at [513, 351] on button "Couleur" at bounding box center [509, 350] width 11 height 11
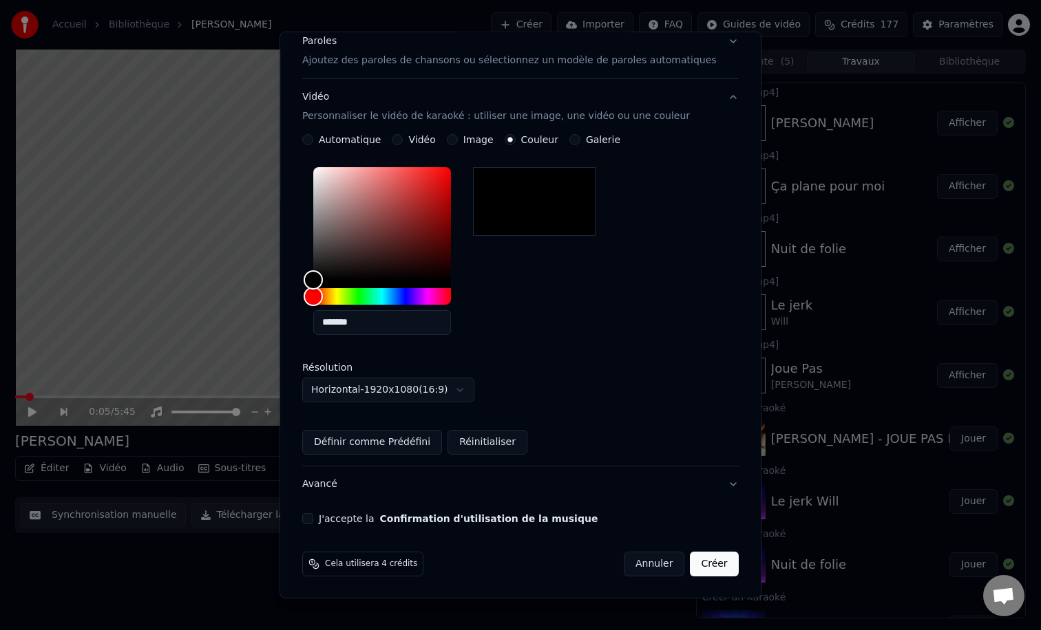
scroll to position [181, 0]
click at [313, 515] on button "J'accepte la Confirmation d'utilisation de la musique" at bounding box center [307, 518] width 11 height 11
click at [692, 573] on button "Créer" at bounding box center [714, 564] width 48 height 25
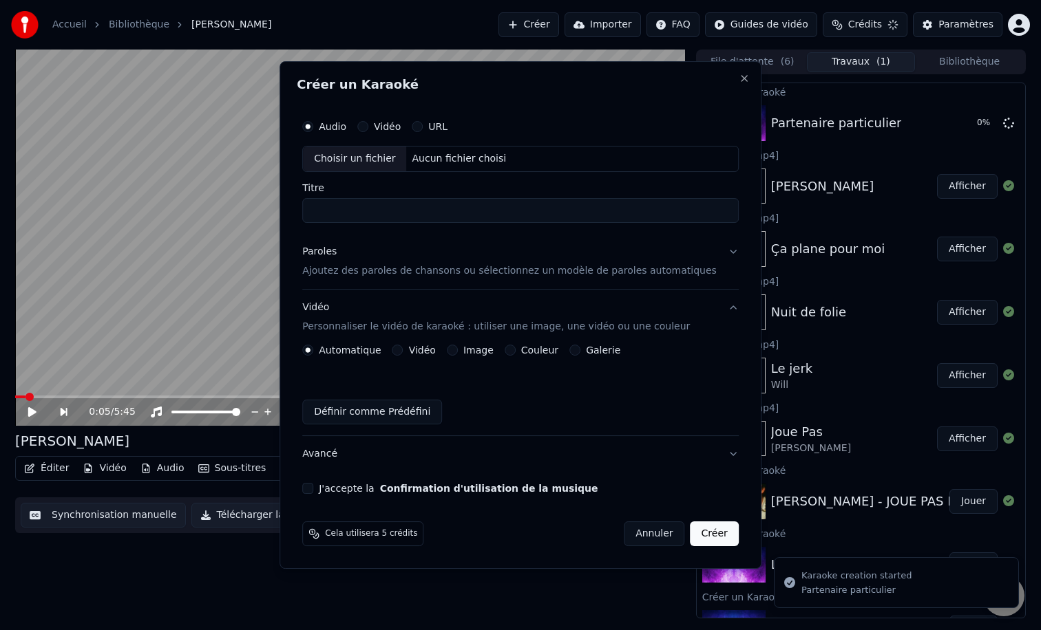
scroll to position [0, 0]
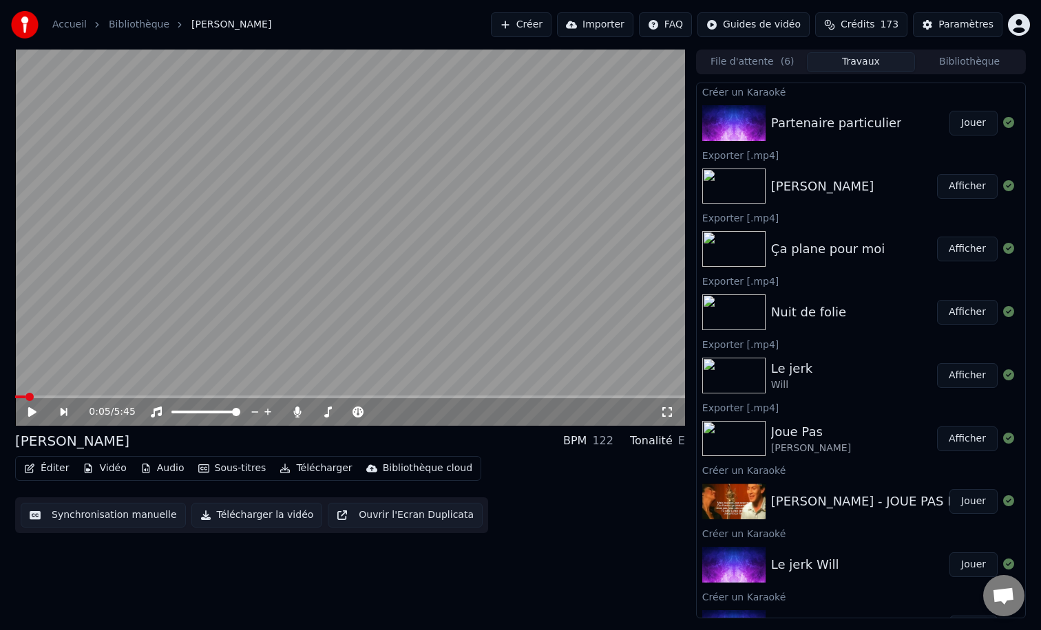
click at [966, 120] on button "Jouer" at bounding box center [973, 123] width 48 height 25
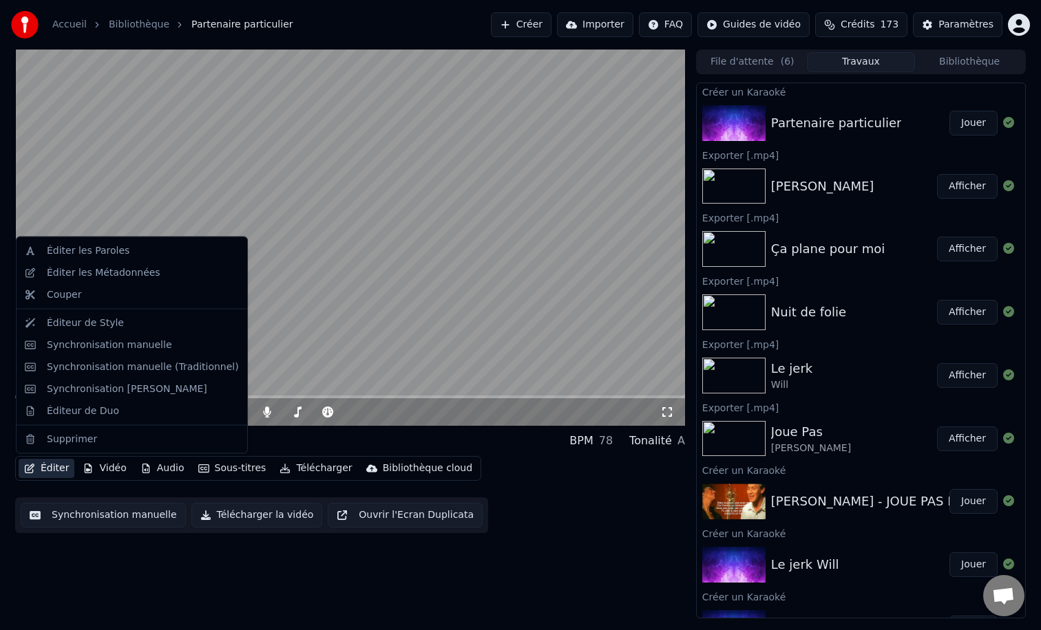
click at [54, 466] on button "Éditer" at bounding box center [47, 468] width 56 height 19
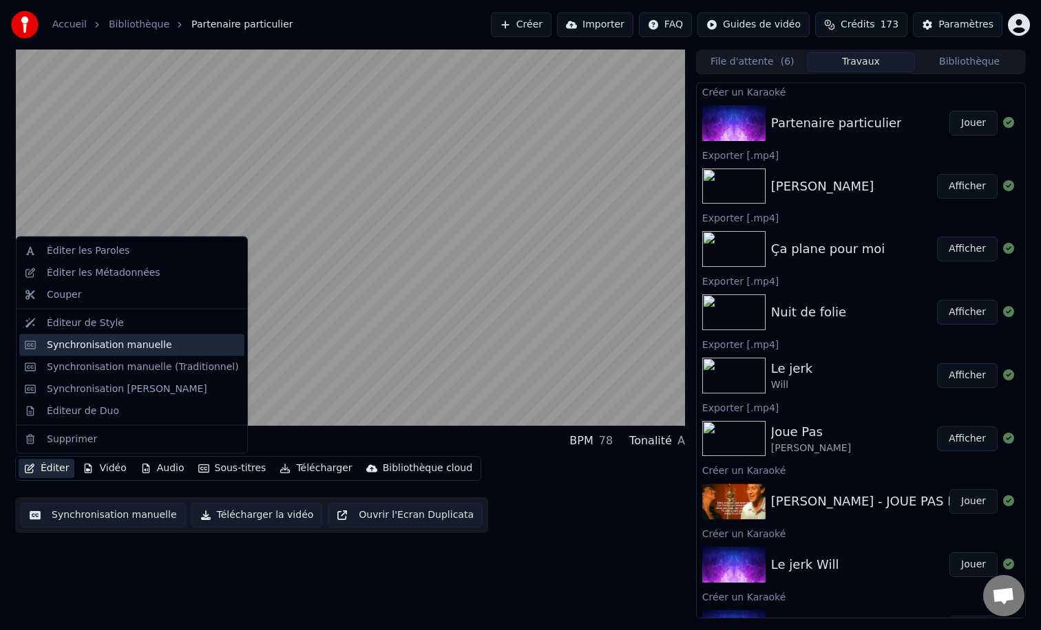
click at [96, 345] on div "Synchronisation manuelle" at bounding box center [109, 345] width 125 height 14
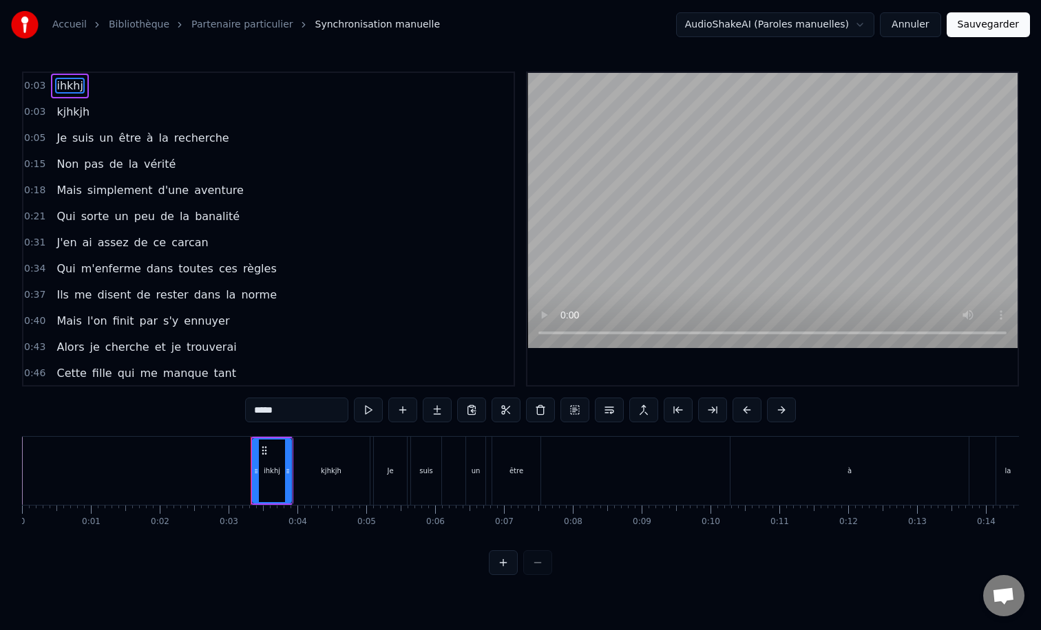
click at [264, 473] on div "ihkhj" at bounding box center [272, 471] width 17 height 10
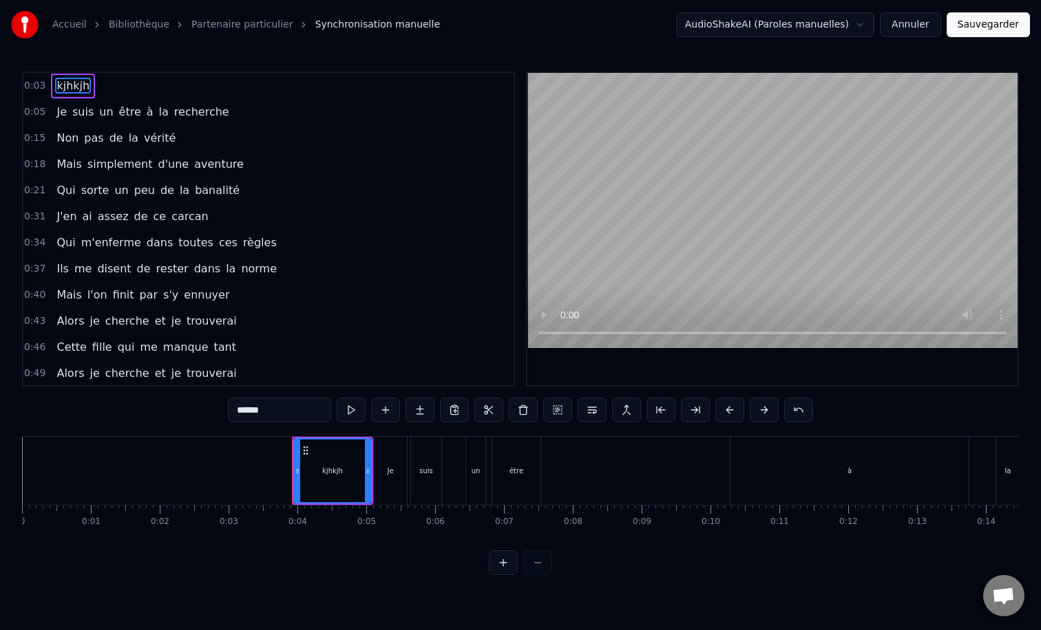
type input "**"
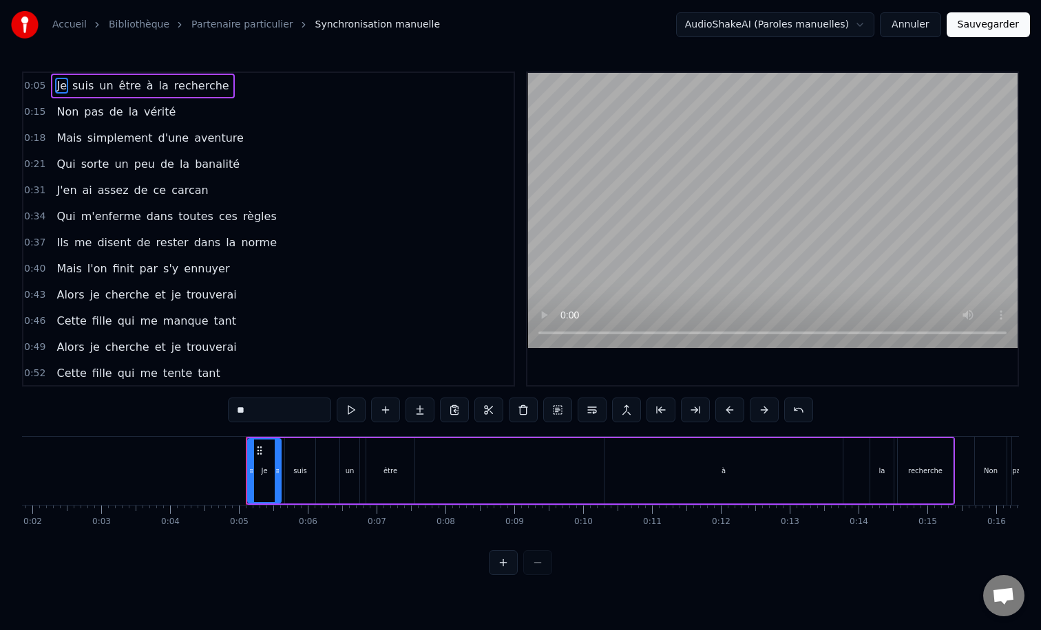
scroll to position [0, 156]
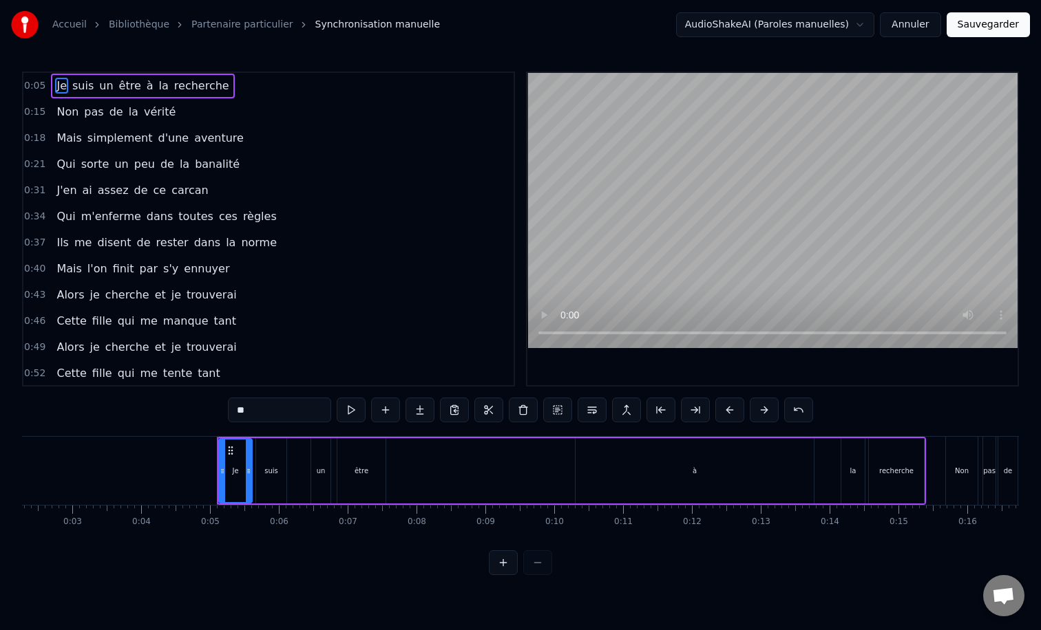
click at [454, 461] on div "Je suis un être à la recherche" at bounding box center [571, 471] width 709 height 68
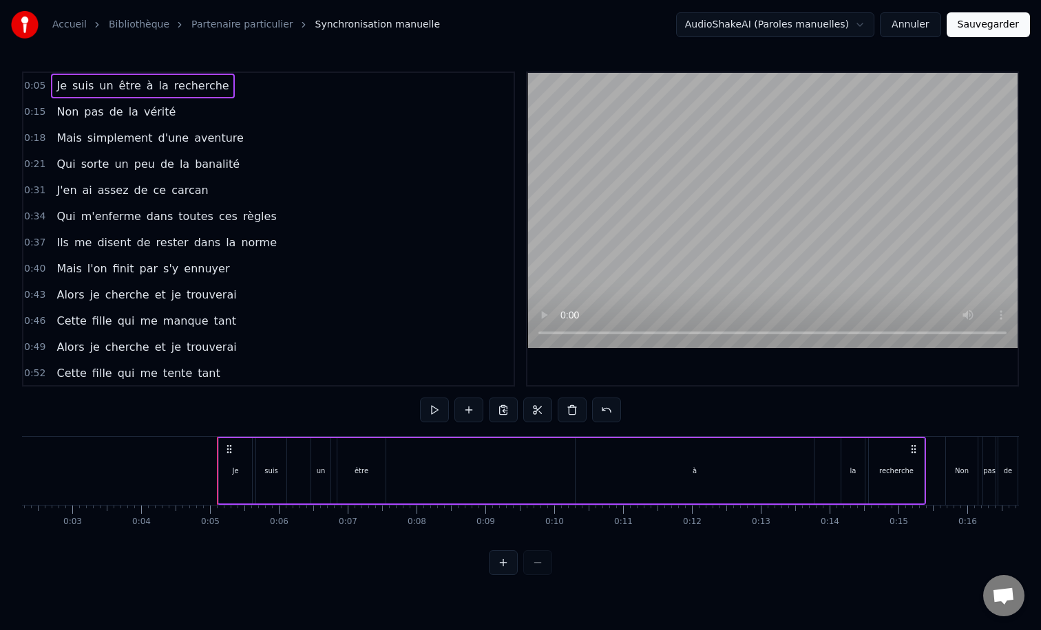
click at [707, 462] on div "à" at bounding box center [694, 470] width 238 height 65
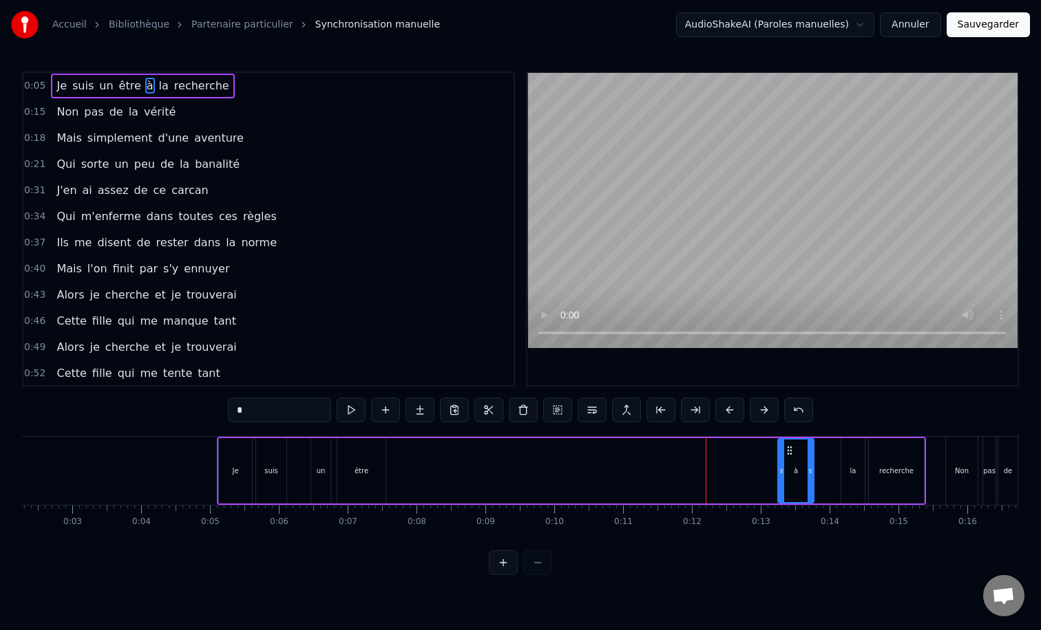
drag, startPoint x: 576, startPoint y: 480, endPoint x: 777, endPoint y: 470, distance: 201.2
click at [778, 470] on div at bounding box center [781, 471] width 6 height 63
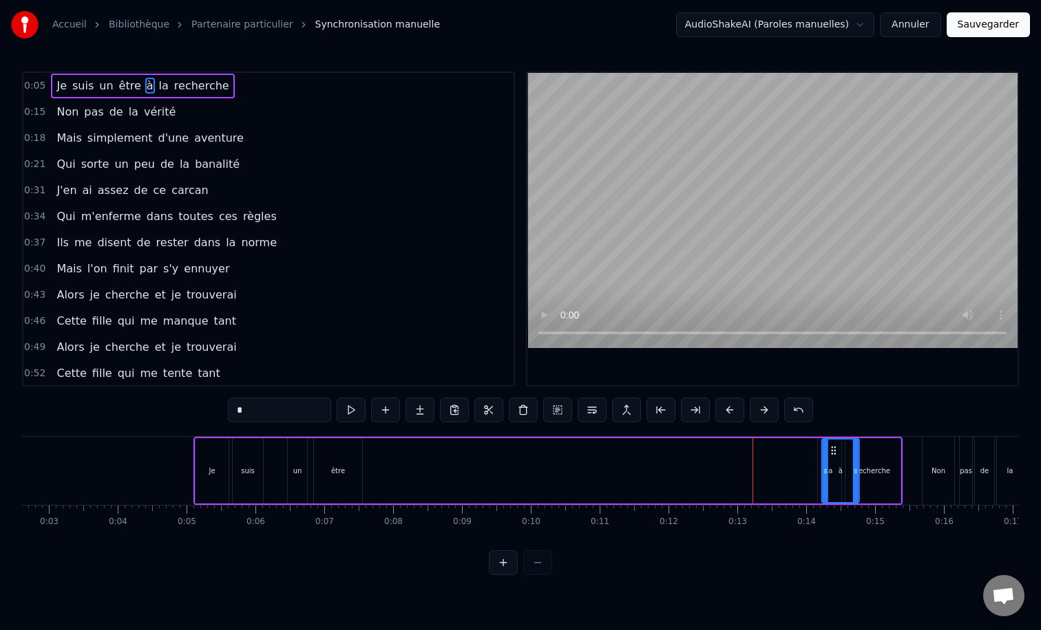
scroll to position [0, 181]
drag, startPoint x: 789, startPoint y: 449, endPoint x: 814, endPoint y: 454, distance: 25.9
click at [814, 454] on icon at bounding box center [814, 450] width 11 height 11
drag, startPoint x: 836, startPoint y: 469, endPoint x: 823, endPoint y: 469, distance: 13.1
click at [823, 469] on icon at bounding box center [823, 471] width 6 height 11
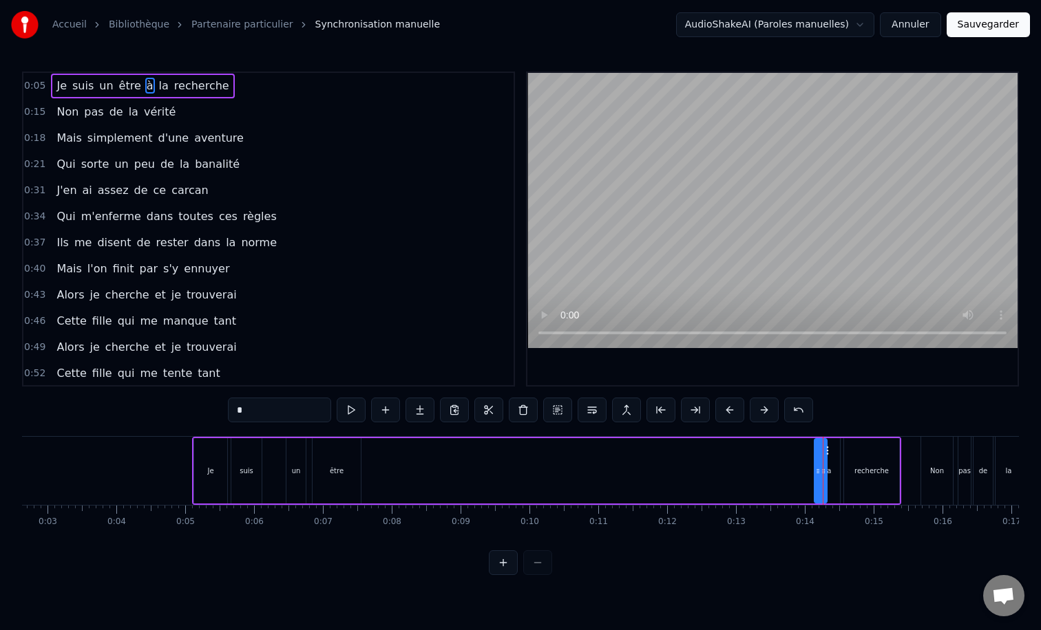
drag, startPoint x: 802, startPoint y: 476, endPoint x: 813, endPoint y: 477, distance: 11.7
click at [815, 477] on div at bounding box center [818, 471] width 6 height 63
click at [323, 477] on div "être" at bounding box center [336, 470] width 48 height 65
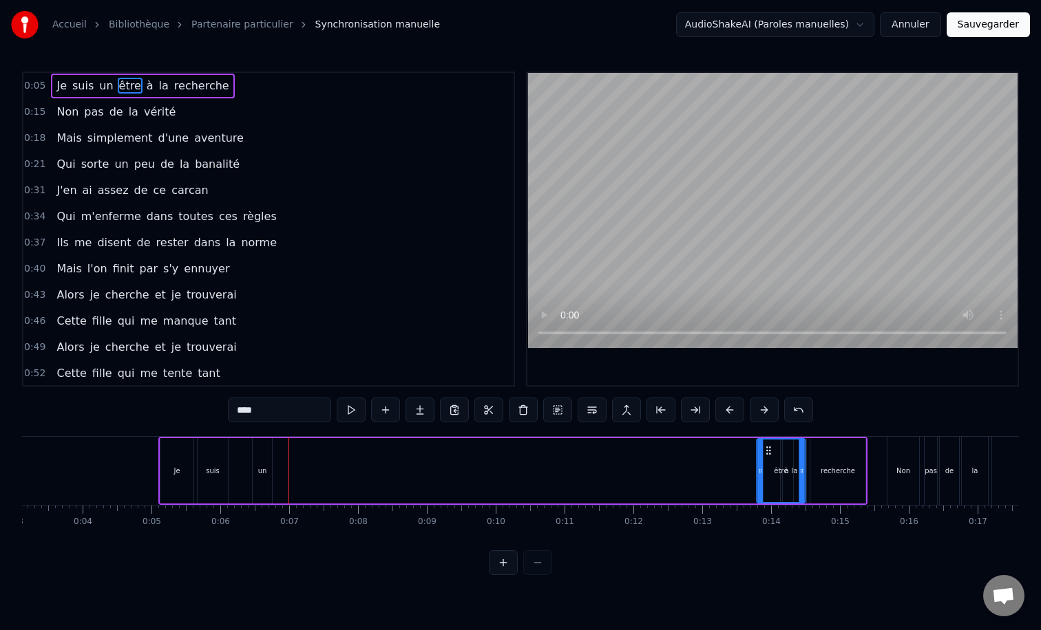
scroll to position [0, 217]
drag, startPoint x: 323, startPoint y: 449, endPoint x: 819, endPoint y: 463, distance: 496.4
click at [819, 463] on div "Je suis un être à la recherche" at bounding box center [510, 471] width 709 height 68
click at [793, 469] on icon at bounding box center [793, 471] width 6 height 11
drag, startPoint x: 755, startPoint y: 476, endPoint x: 774, endPoint y: 478, distance: 19.4
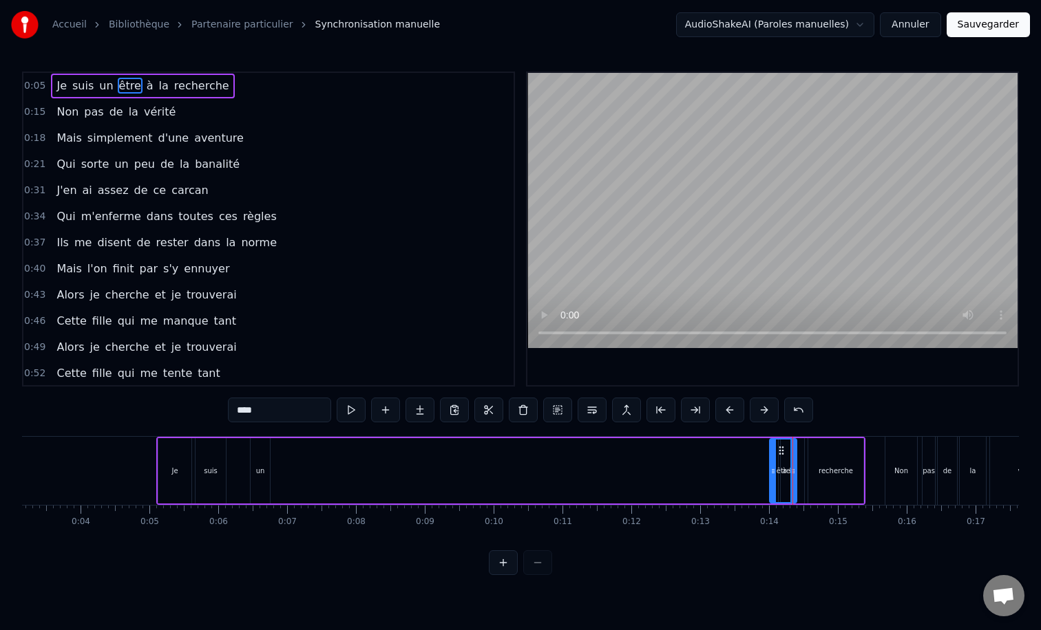
click at [774, 478] on div at bounding box center [773, 471] width 6 height 63
drag, startPoint x: 793, startPoint y: 470, endPoint x: 782, endPoint y: 471, distance: 10.3
click at [782, 471] on icon at bounding box center [783, 471] width 6 height 11
click at [257, 465] on div "un" at bounding box center [260, 470] width 19 height 65
drag, startPoint x: 261, startPoint y: 451, endPoint x: 761, endPoint y: 468, distance: 500.6
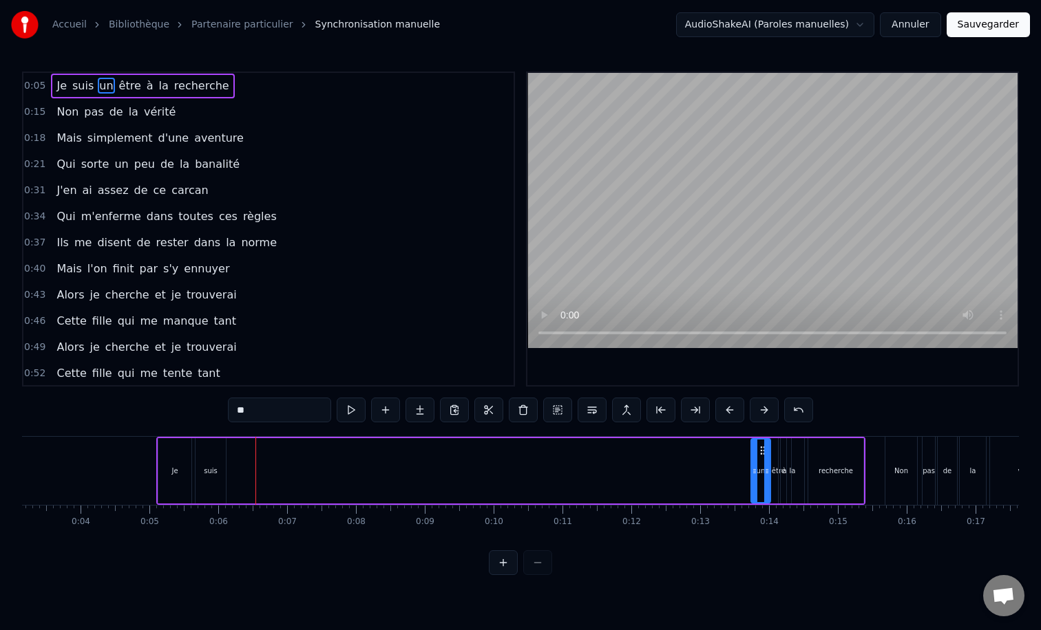
click at [761, 468] on div "un" at bounding box center [761, 471] width 18 height 63
click at [214, 468] on div "suis" at bounding box center [211, 471] width 14 height 10
drag, startPoint x: 204, startPoint y: 450, endPoint x: 737, endPoint y: 454, distance: 532.7
click at [737, 454] on icon at bounding box center [739, 450] width 11 height 11
click at [173, 461] on div "Je" at bounding box center [174, 470] width 33 height 65
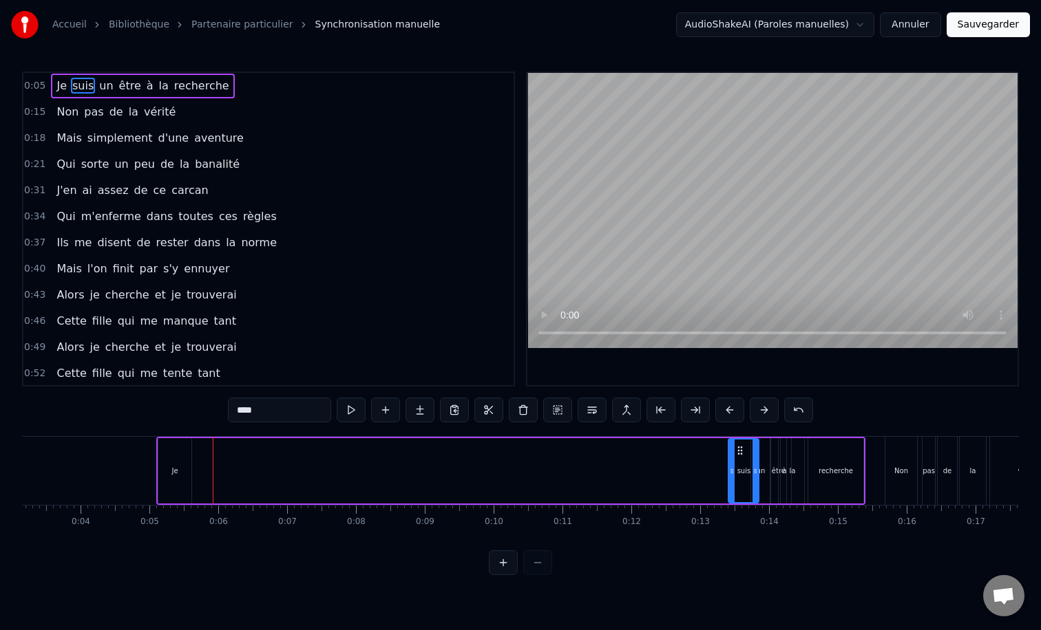
type input "**"
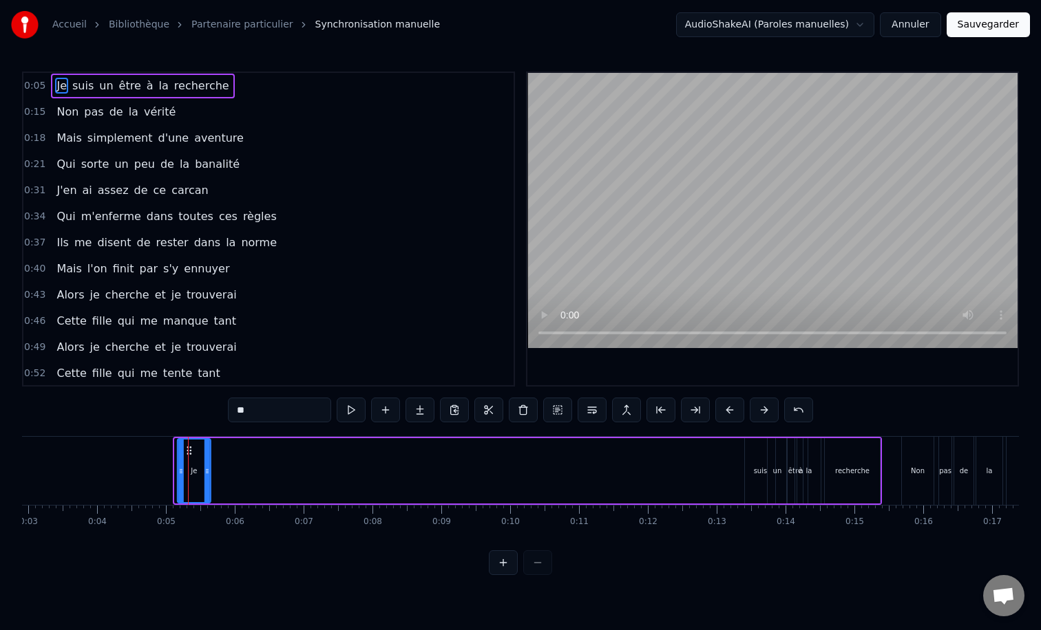
scroll to position [0, 183]
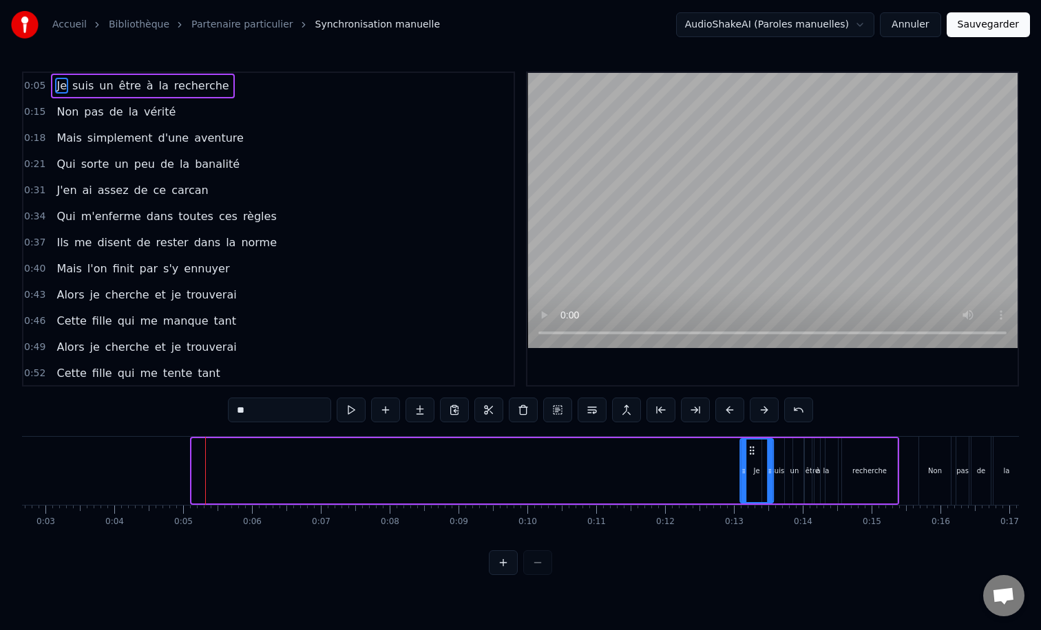
drag, startPoint x: 167, startPoint y: 449, endPoint x: 748, endPoint y: 451, distance: 581.5
click at [748, 451] on icon at bounding box center [751, 450] width 11 height 11
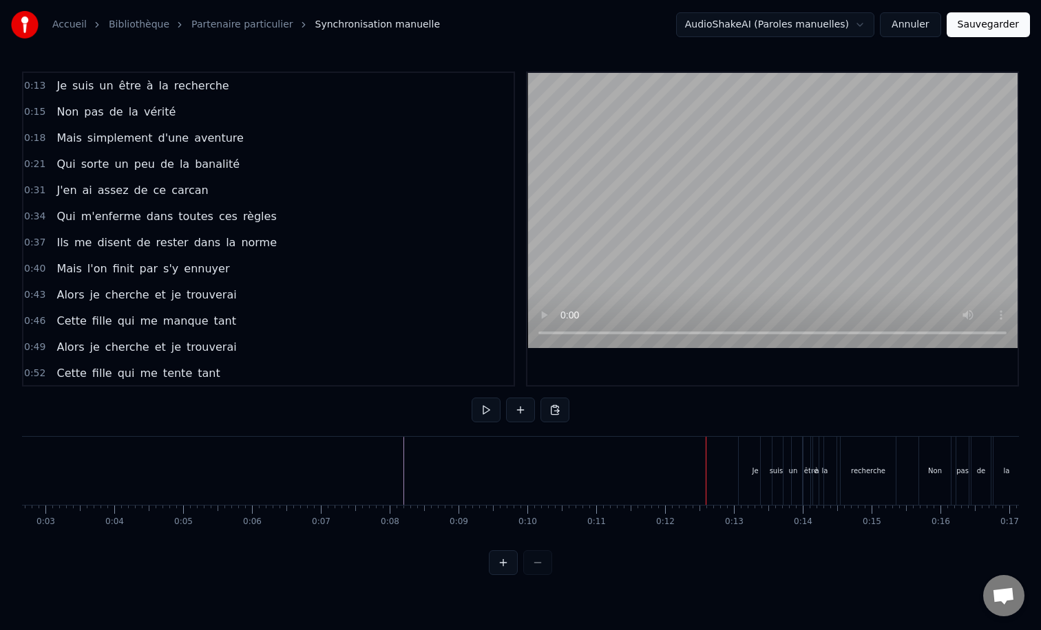
click at [743, 469] on div "Je" at bounding box center [754, 471] width 33 height 68
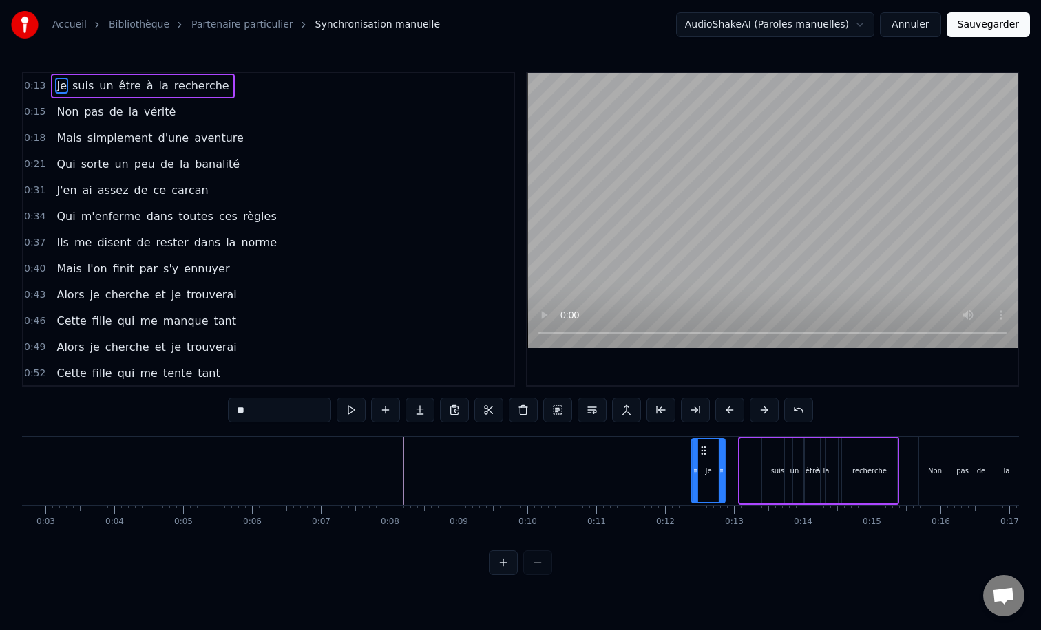
drag, startPoint x: 750, startPoint y: 449, endPoint x: 702, endPoint y: 449, distance: 48.2
click at [702, 449] on icon at bounding box center [703, 450] width 11 height 11
click at [775, 469] on div "suis" at bounding box center [778, 471] width 14 height 10
drag, startPoint x: 771, startPoint y: 451, endPoint x: 725, endPoint y: 451, distance: 46.8
click at [725, 451] on icon at bounding box center [726, 450] width 11 height 11
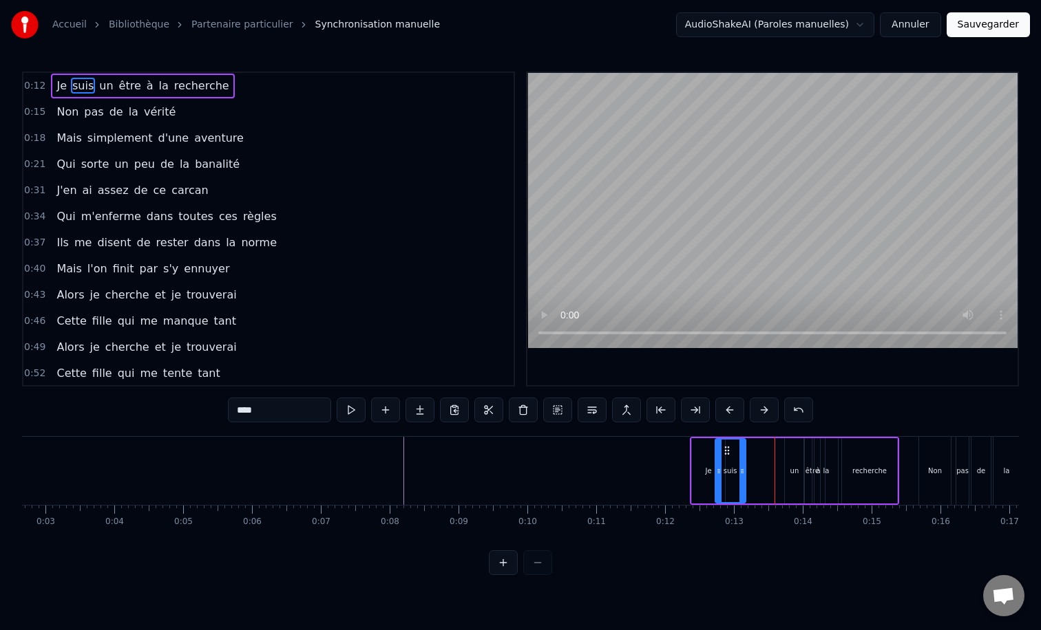
click at [791, 465] on div "un" at bounding box center [794, 470] width 19 height 65
drag, startPoint x: 793, startPoint y: 452, endPoint x: 758, endPoint y: 453, distance: 35.1
click at [758, 453] on icon at bounding box center [761, 450] width 11 height 11
click at [807, 473] on div "être" at bounding box center [812, 471] width 14 height 10
type input "****"
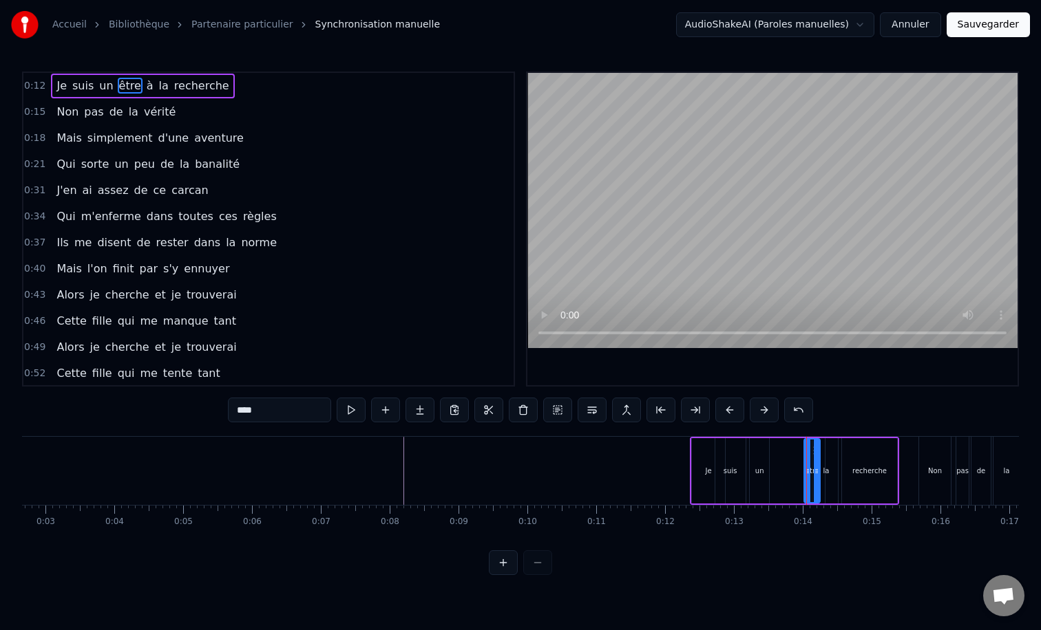
drag, startPoint x: 805, startPoint y: 455, endPoint x: 787, endPoint y: 456, distance: 18.6
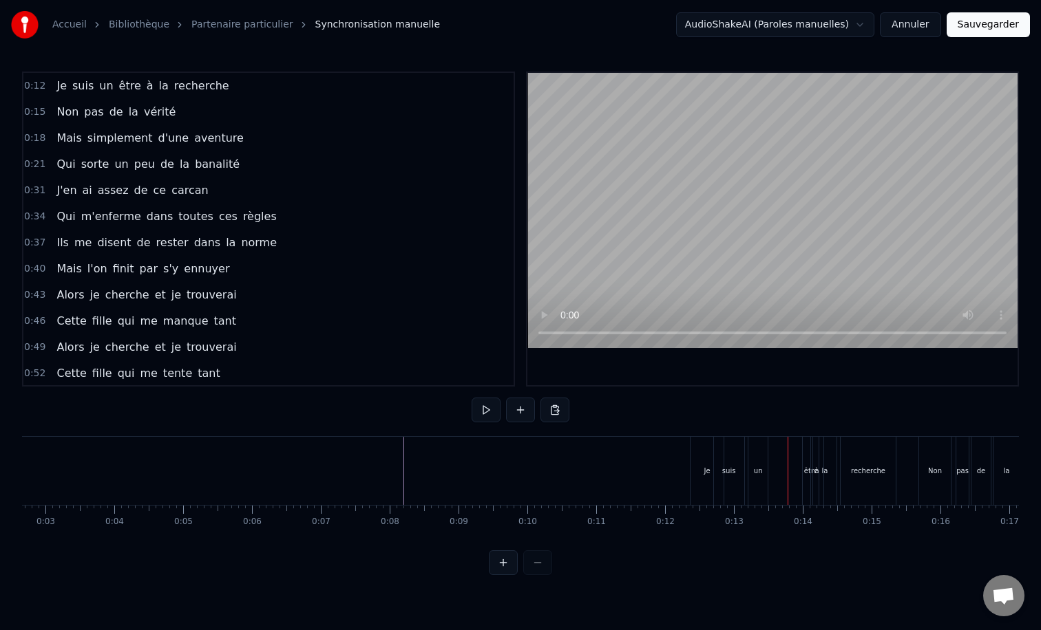
click at [805, 467] on div "être" at bounding box center [811, 471] width 14 height 10
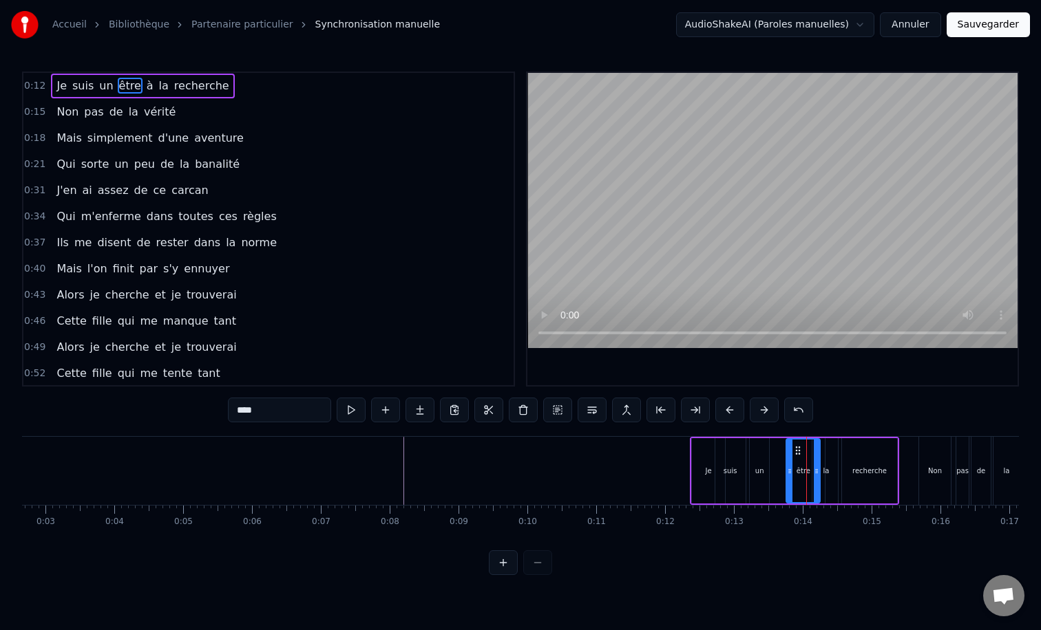
drag, startPoint x: 807, startPoint y: 470, endPoint x: 789, endPoint y: 470, distance: 17.9
click at [789, 470] on icon at bounding box center [790, 471] width 6 height 11
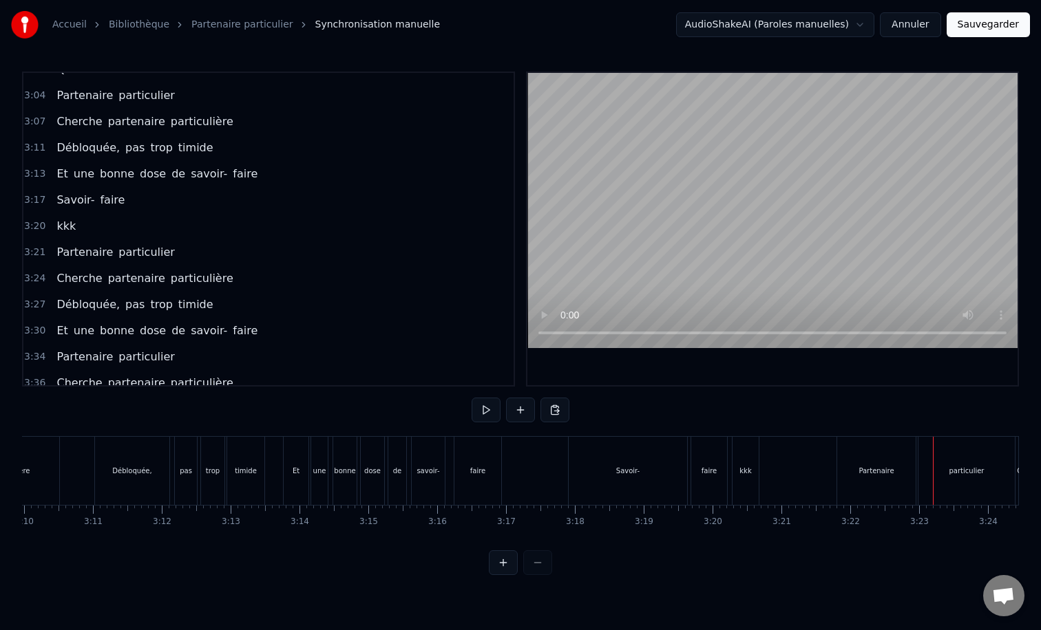
scroll to position [1137, 0]
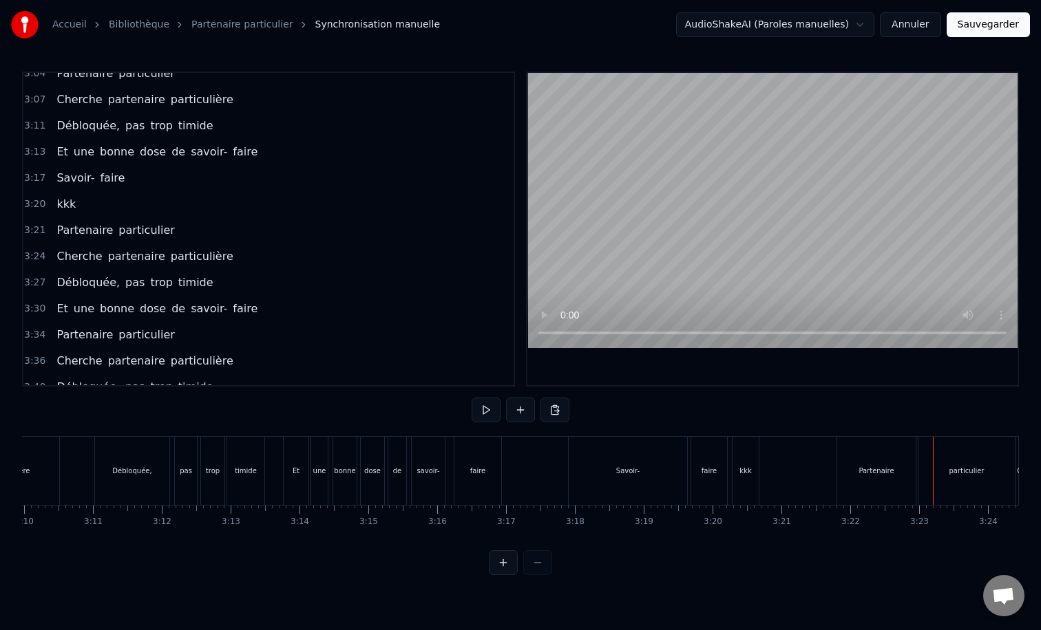
click at [75, 194] on div "kkk" at bounding box center [66, 204] width 30 height 25
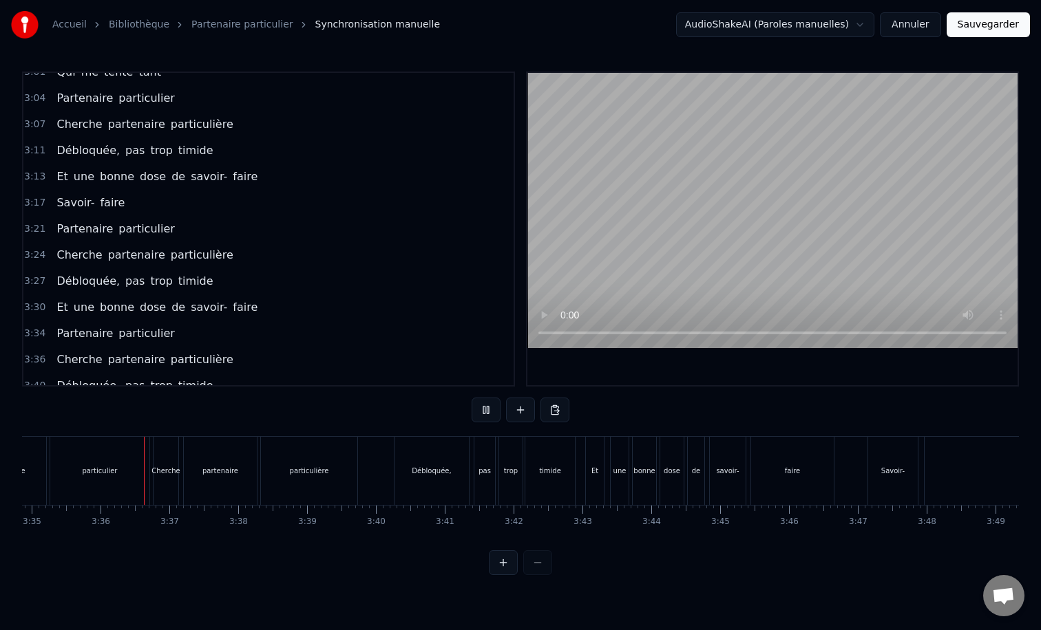
scroll to position [0, 14792]
click at [990, 23] on button "Sauvegarder" at bounding box center [987, 24] width 83 height 25
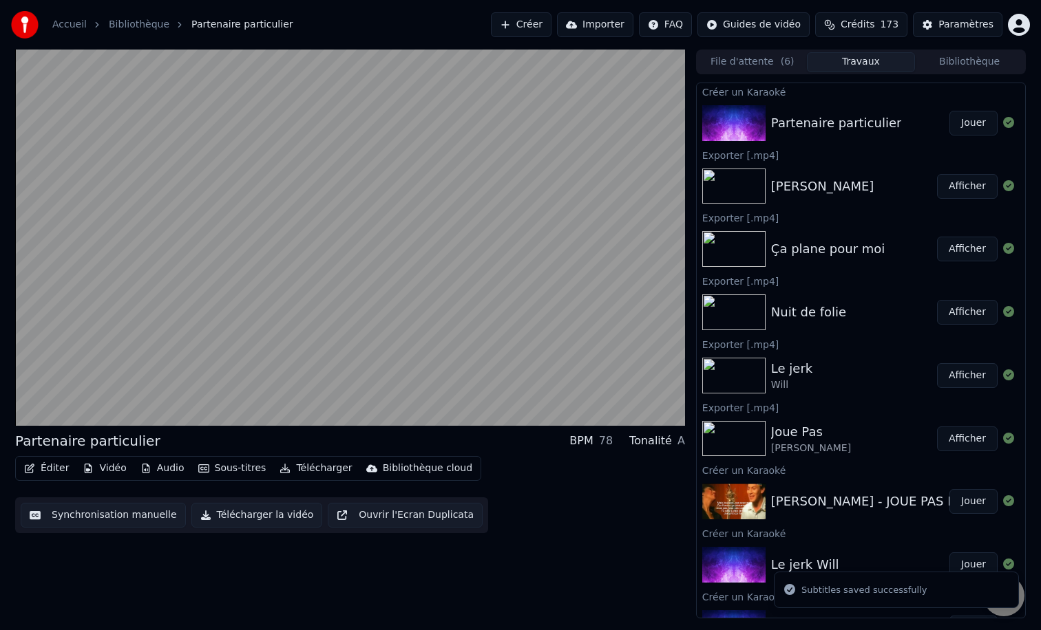
click at [922, 63] on button "Bibliothèque" at bounding box center [969, 62] width 109 height 20
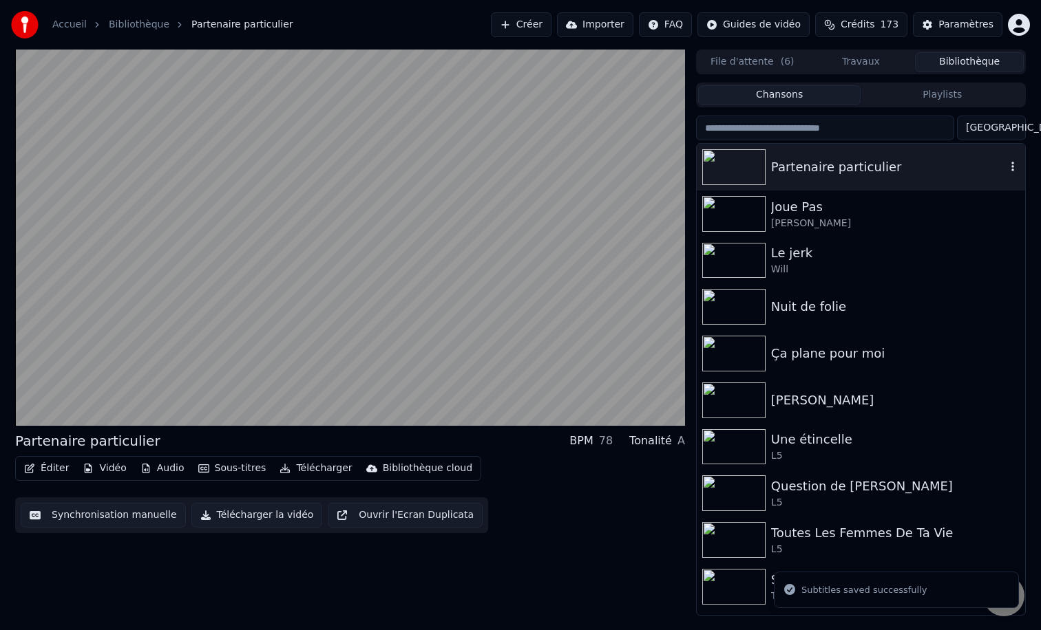
click at [1005, 167] on icon "button" at bounding box center [1012, 166] width 14 height 11
click at [831, 166] on div "Partenaire particulier" at bounding box center [888, 167] width 235 height 19
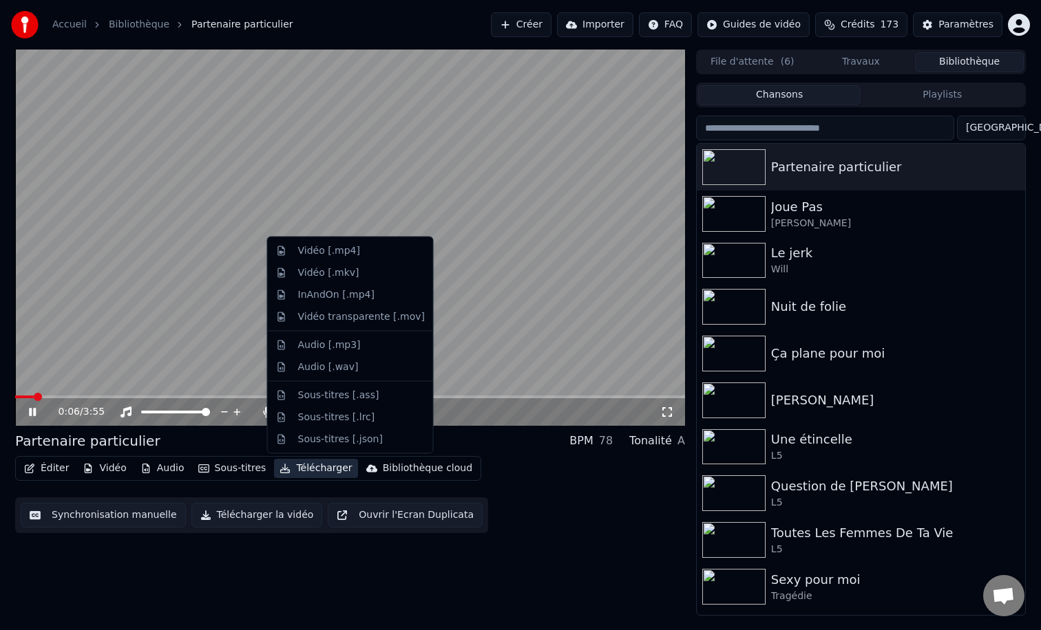
click at [313, 461] on button "Télécharger" at bounding box center [315, 468] width 83 height 19
click at [367, 254] on div "Vidéo [.mp4]" at bounding box center [361, 251] width 127 height 14
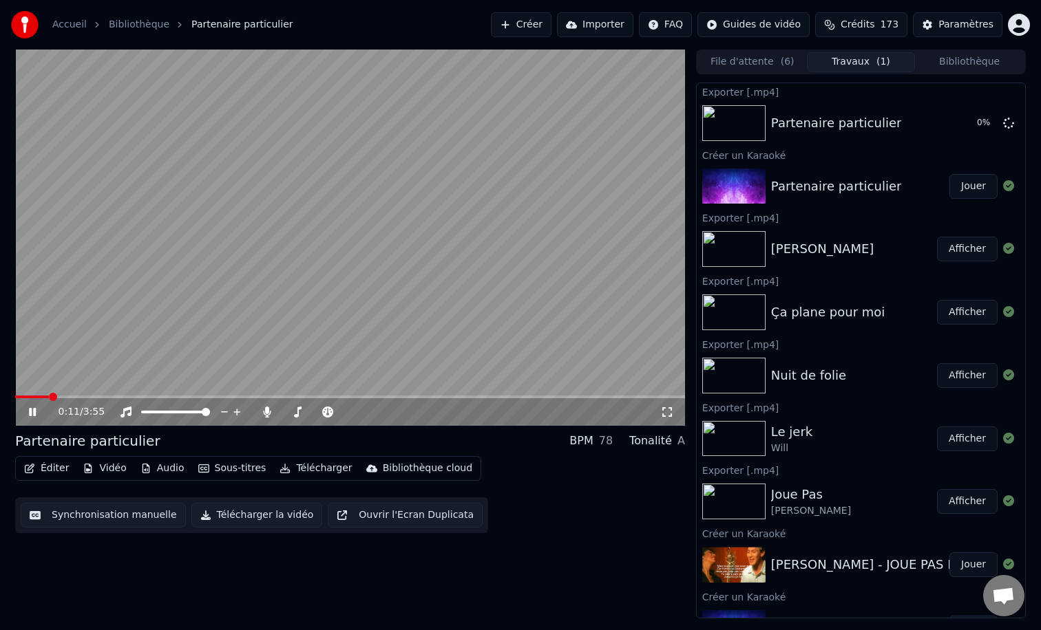
click at [398, 334] on video at bounding box center [350, 238] width 670 height 376
click at [540, 21] on button "Créer" at bounding box center [521, 24] width 61 height 25
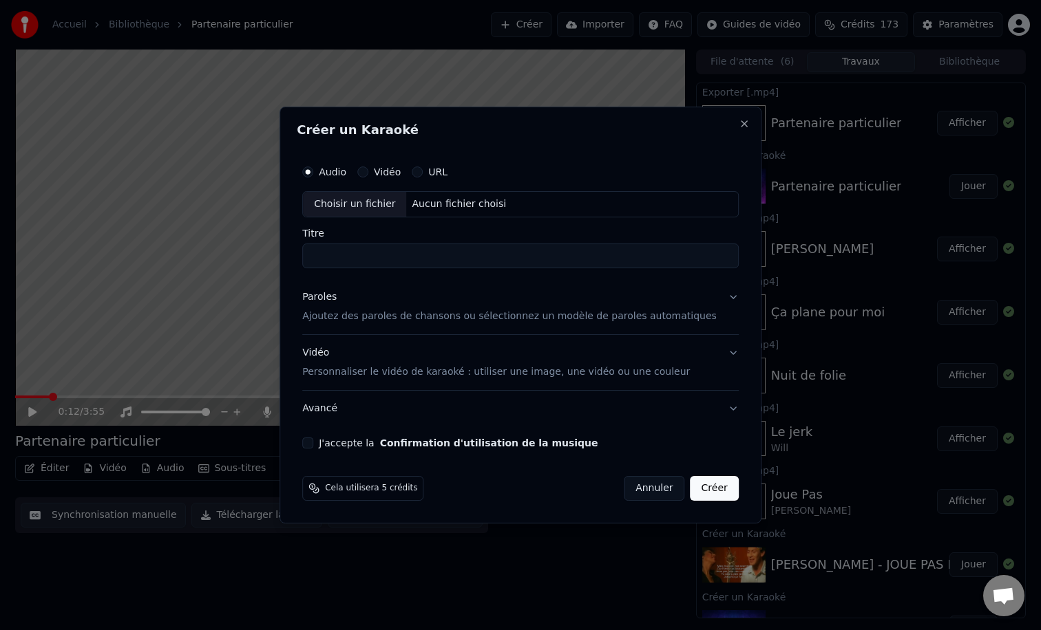
click at [387, 200] on div "Choisir un fichier" at bounding box center [354, 204] width 103 height 25
type input "**********"
click at [398, 316] on p "Ajoutez des paroles de chansons ou sélectionnez un modèle de paroles automatiqu…" at bounding box center [509, 317] width 414 height 14
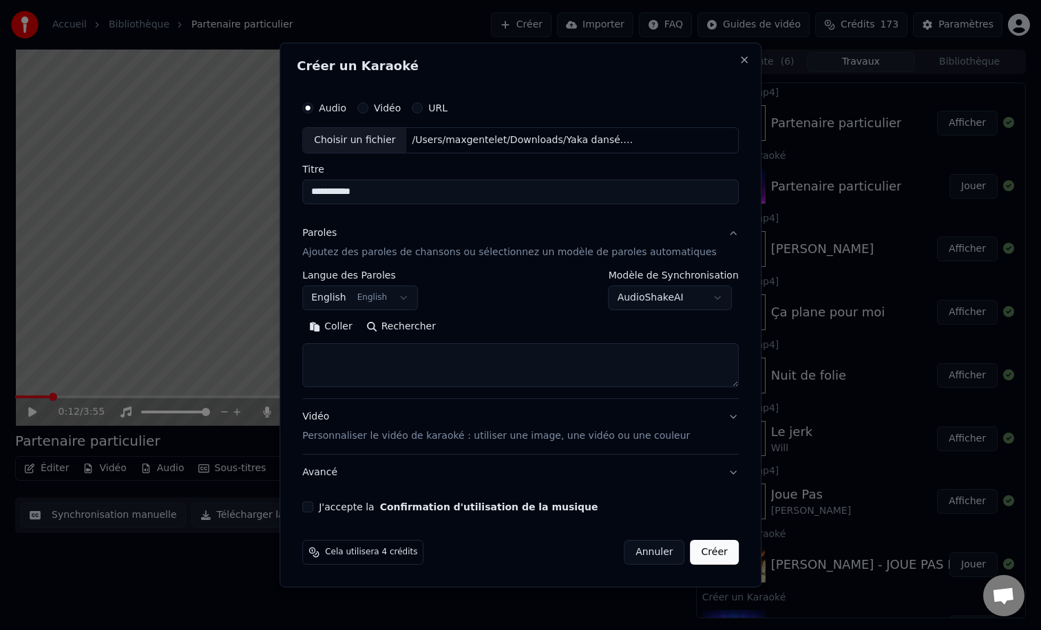
click at [379, 361] on textarea at bounding box center [520, 365] width 436 height 44
paste textarea "**********"
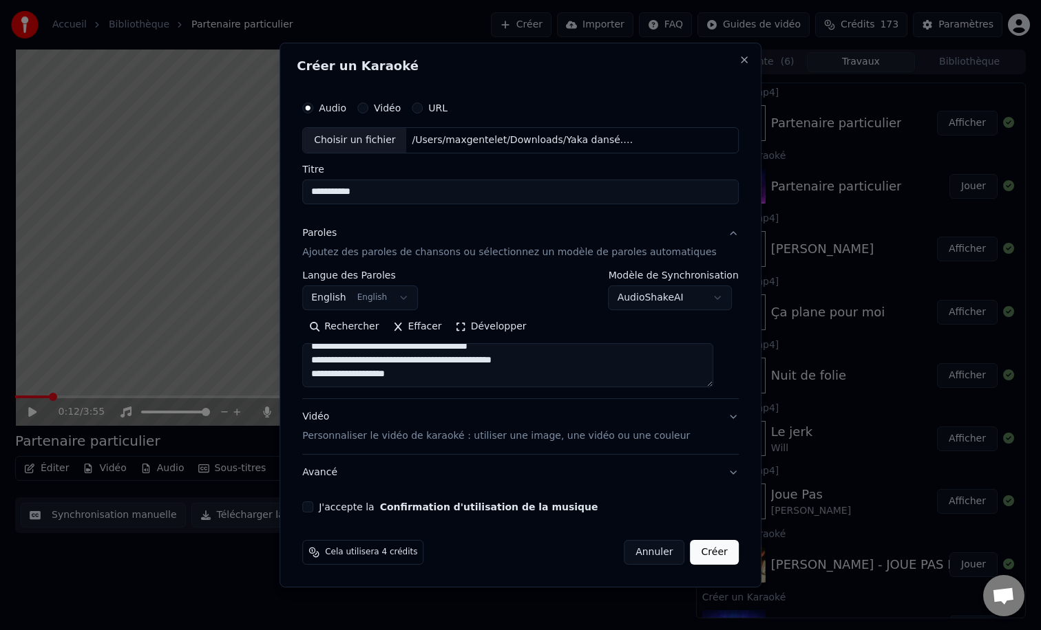
type textarea "**********"
click at [480, 328] on button "Développer" at bounding box center [491, 327] width 85 height 22
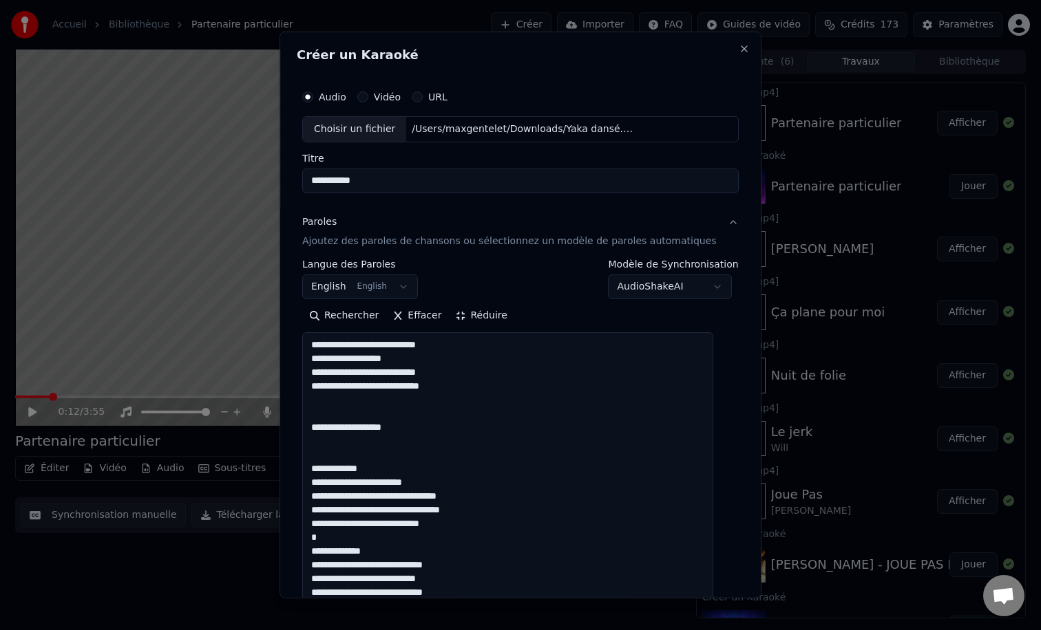
scroll to position [0, 0]
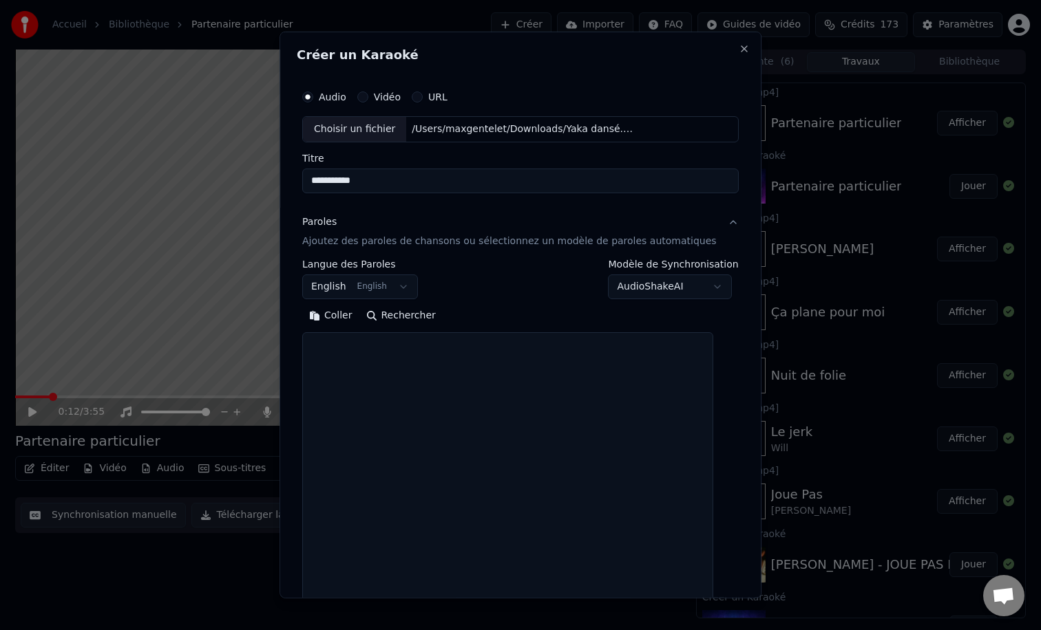
paste textarea "**********"
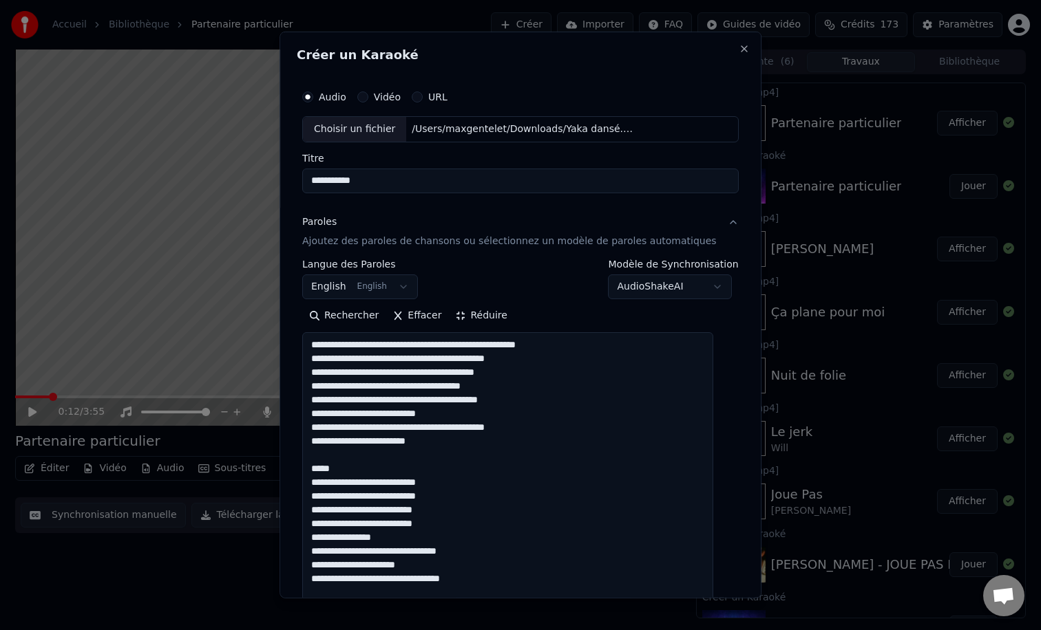
drag, startPoint x: 536, startPoint y: 400, endPoint x: 478, endPoint y: 398, distance: 58.5
drag, startPoint x: 537, startPoint y: 431, endPoint x: 494, endPoint y: 427, distance: 43.6
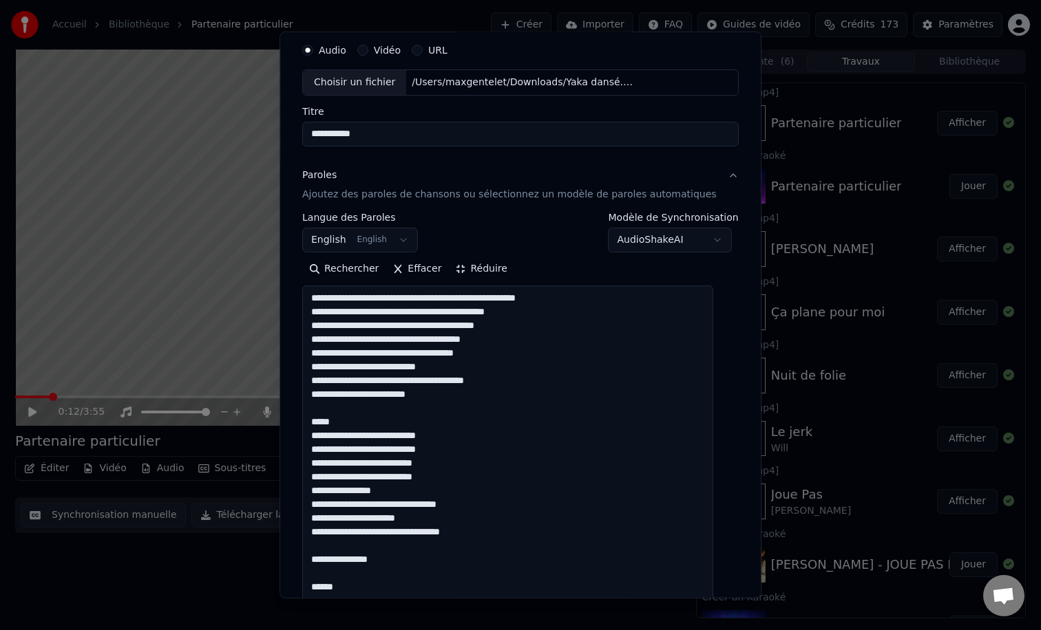
scroll to position [56, 0]
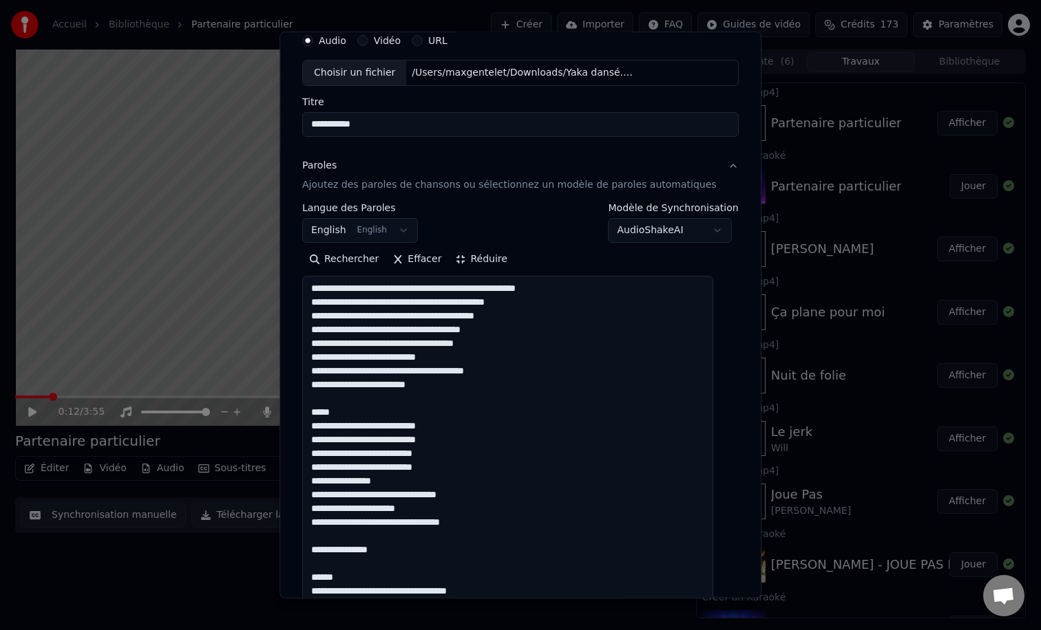
drag, startPoint x: 361, startPoint y: 414, endPoint x: 319, endPoint y: 411, distance: 42.1
drag, startPoint x: 396, startPoint y: 421, endPoint x: 467, endPoint y: 420, distance: 70.9
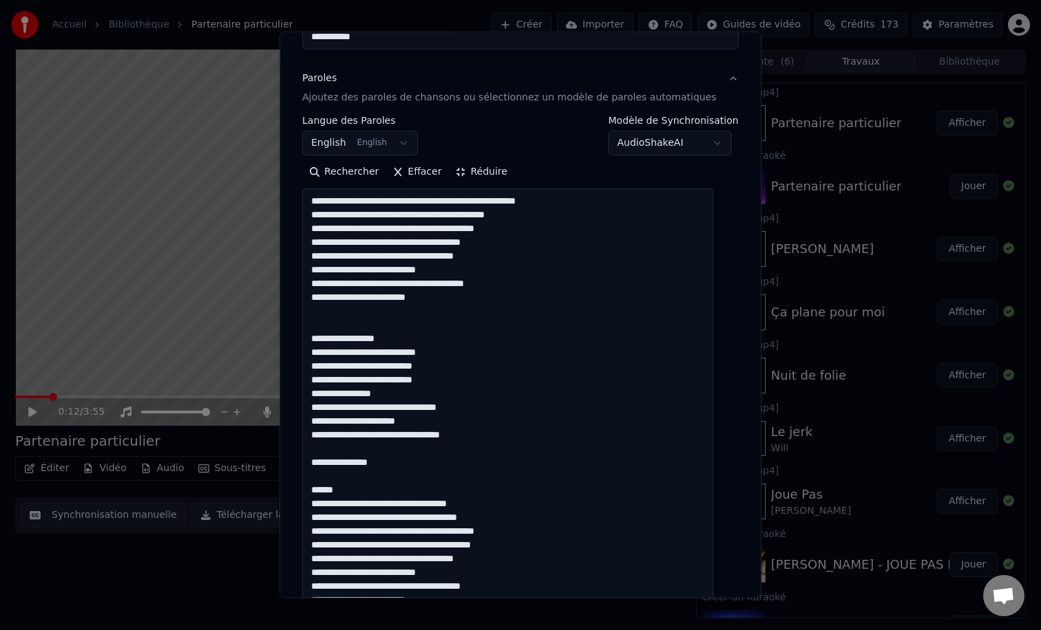
scroll to position [149, 0]
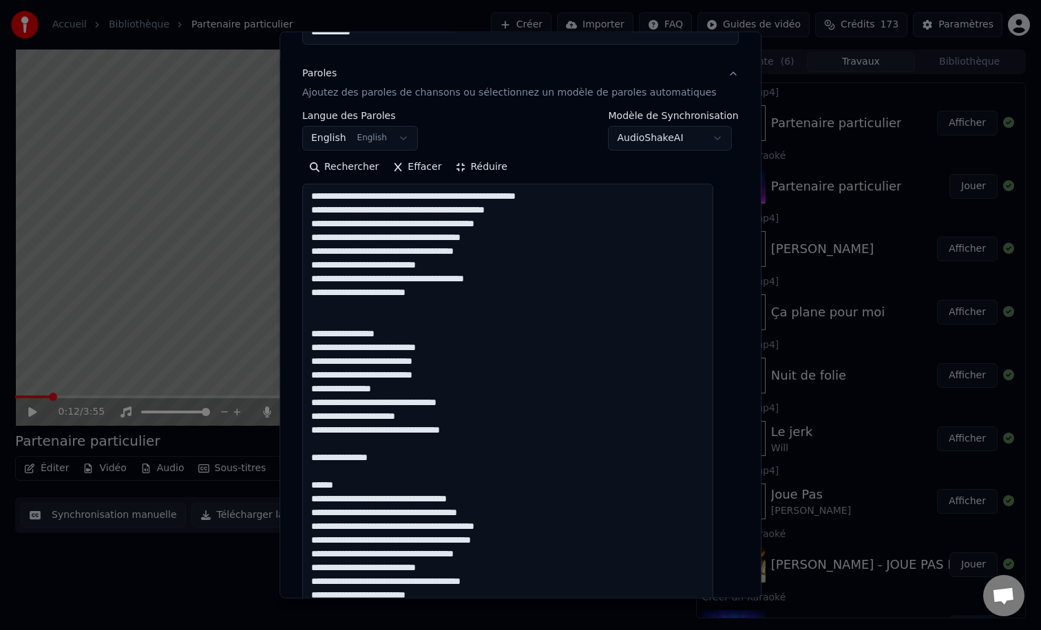
drag, startPoint x: 427, startPoint y: 429, endPoint x: 504, endPoint y: 427, distance: 77.1
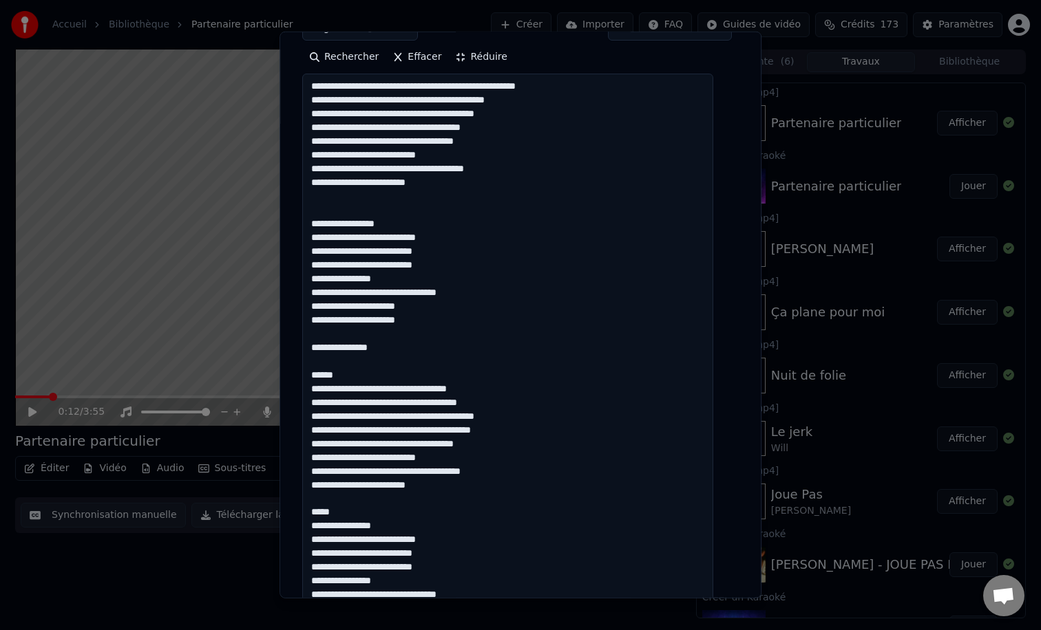
scroll to position [277, 0]
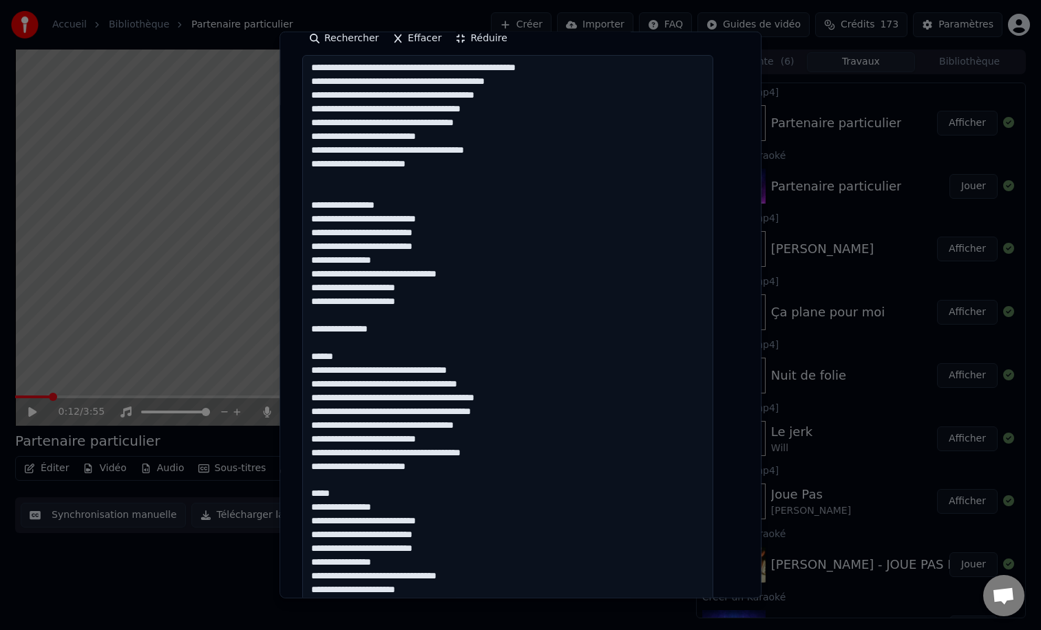
drag, startPoint x: 317, startPoint y: 326, endPoint x: 403, endPoint y: 356, distance: 90.5
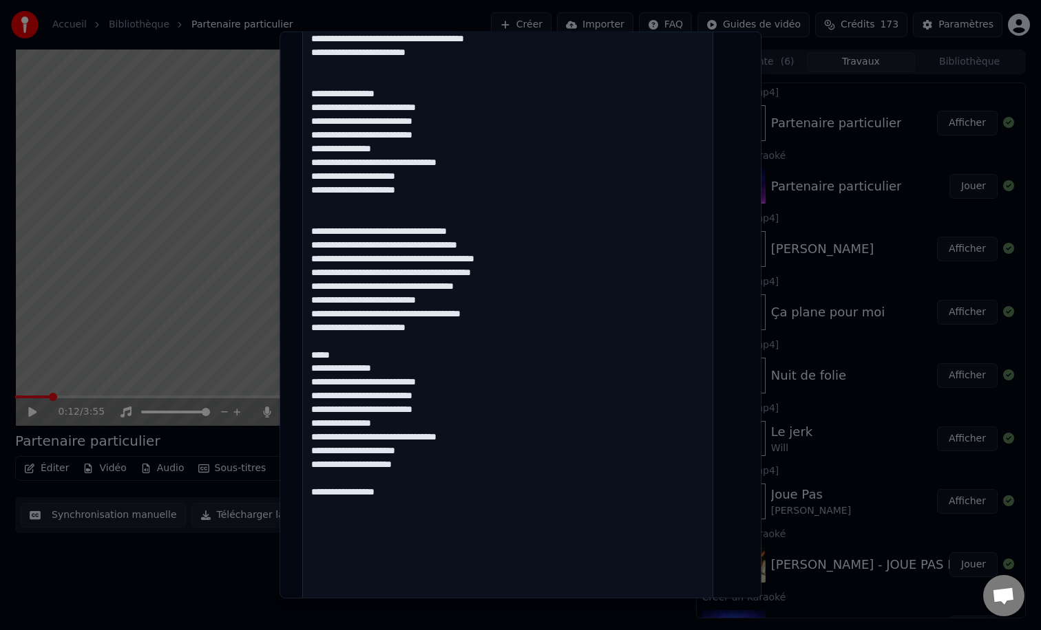
scroll to position [409, 0]
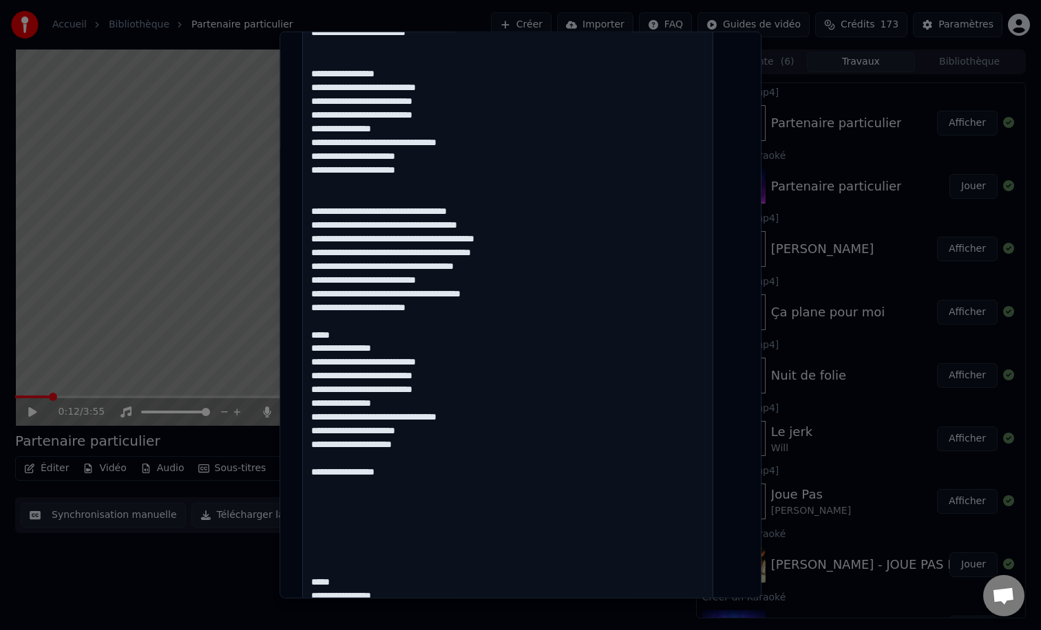
drag, startPoint x: 318, startPoint y: 334, endPoint x: 359, endPoint y: 337, distance: 40.7
drag, startPoint x: 318, startPoint y: 473, endPoint x: 435, endPoint y: 476, distance: 117.0
drag, startPoint x: 355, startPoint y: 578, endPoint x: 313, endPoint y: 490, distance: 97.6
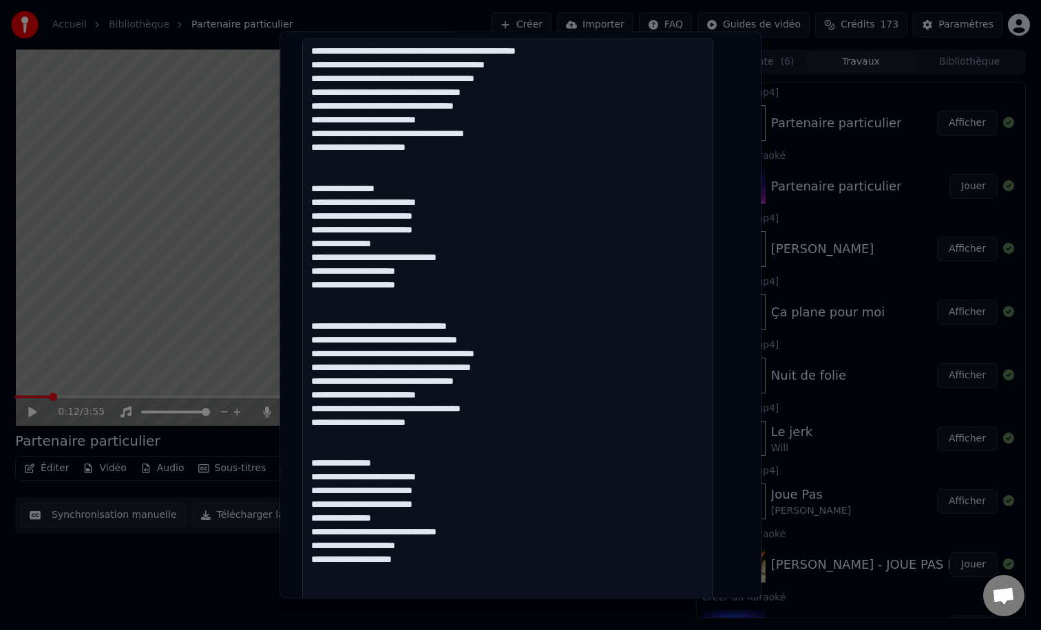
scroll to position [265, 0]
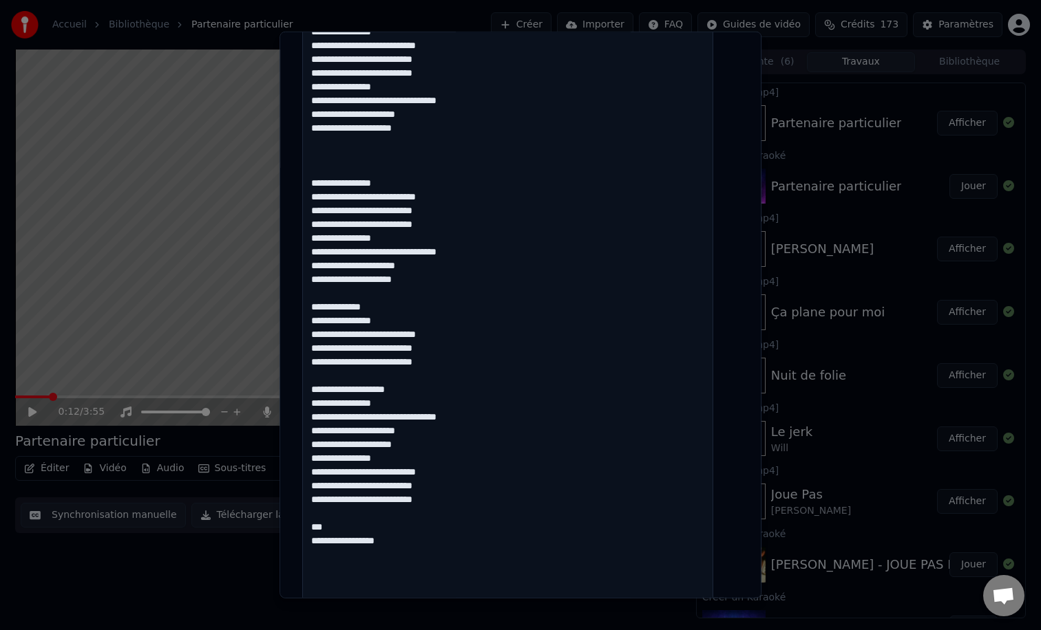
scroll to position [740, 0]
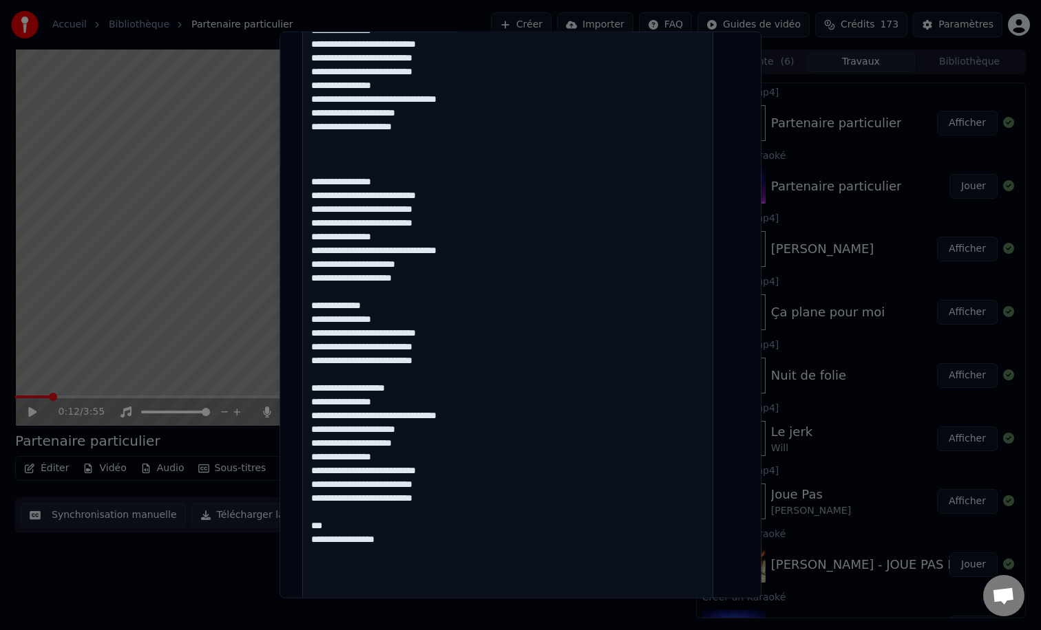
drag, startPoint x: 396, startPoint y: 311, endPoint x: 306, endPoint y: 299, distance: 90.2
click at [306, 299] on div "**********" at bounding box center [520, 264] width 447 height 1855
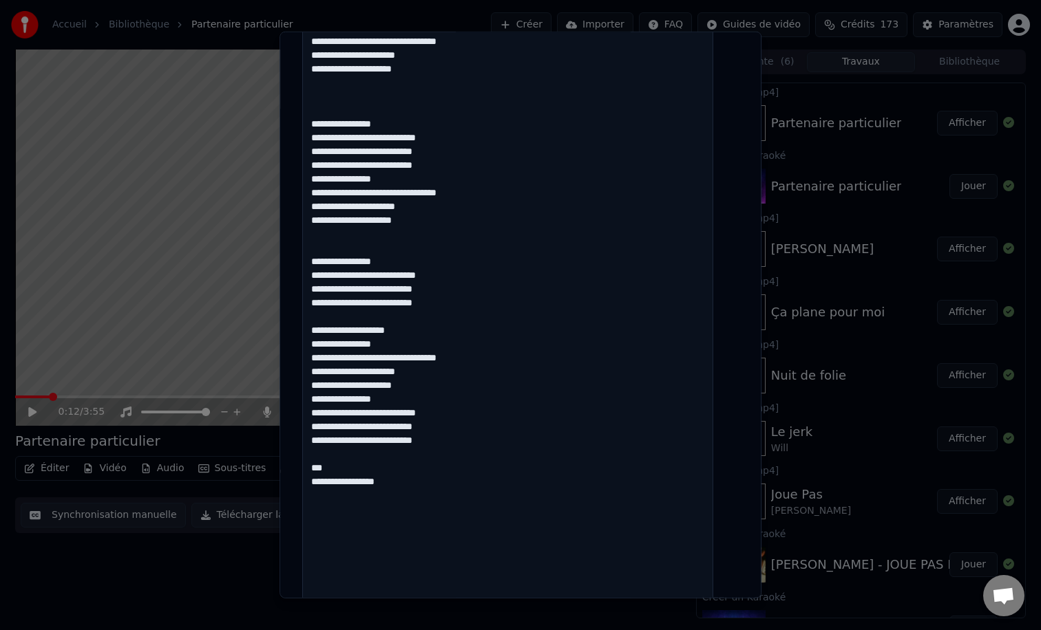
scroll to position [799, 0]
drag, startPoint x: 427, startPoint y: 327, endPoint x: 309, endPoint y: 331, distance: 117.8
click at [309, 331] on textarea at bounding box center [507, 267] width 411 height 1469
drag, startPoint x: 418, startPoint y: 488, endPoint x: 304, endPoint y: 467, distance: 115.5
click at [304, 467] on div "**********" at bounding box center [520, 206] width 447 height 1855
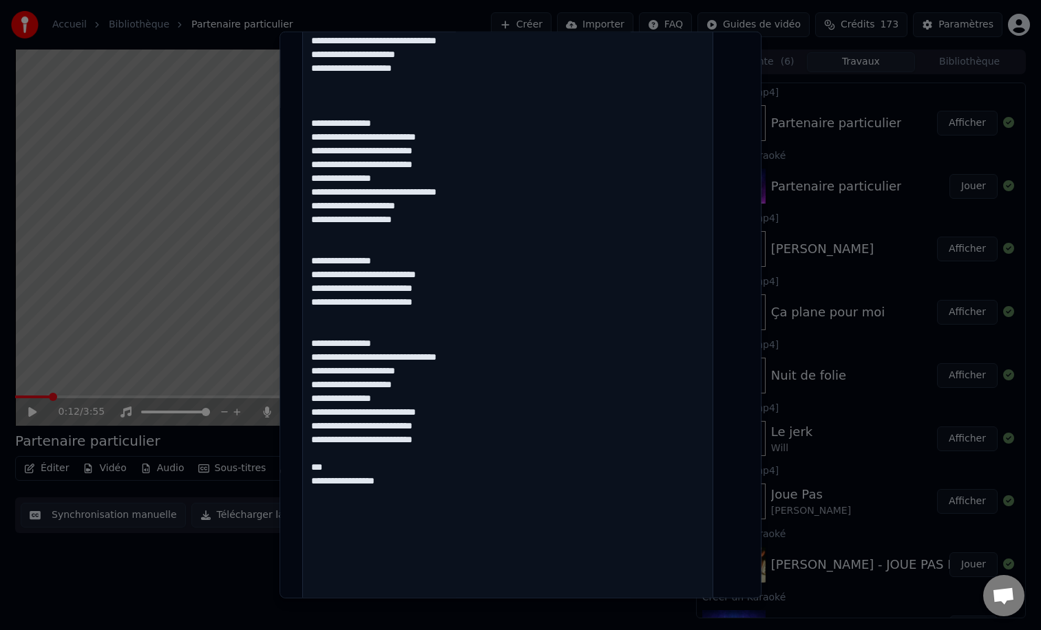
click at [358, 465] on textarea at bounding box center [507, 267] width 411 height 1469
drag, startPoint x: 350, startPoint y: 468, endPoint x: 299, endPoint y: 469, distance: 51.6
click at [299, 469] on div "**********" at bounding box center [520, 315] width 482 height 567
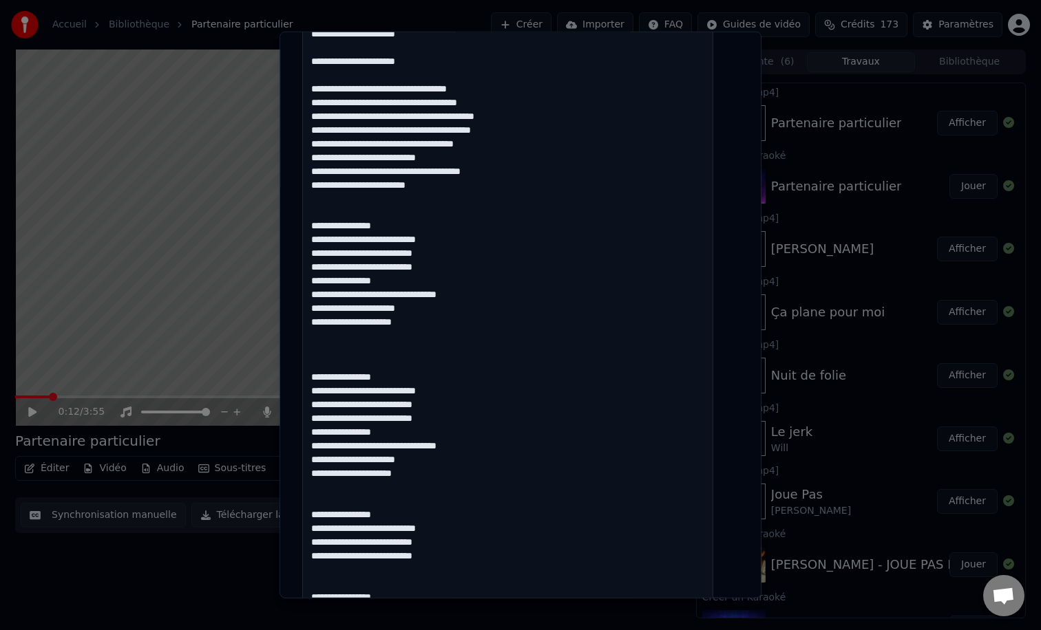
scroll to position [546, 0]
click at [361, 355] on textarea at bounding box center [507, 521] width 411 height 1469
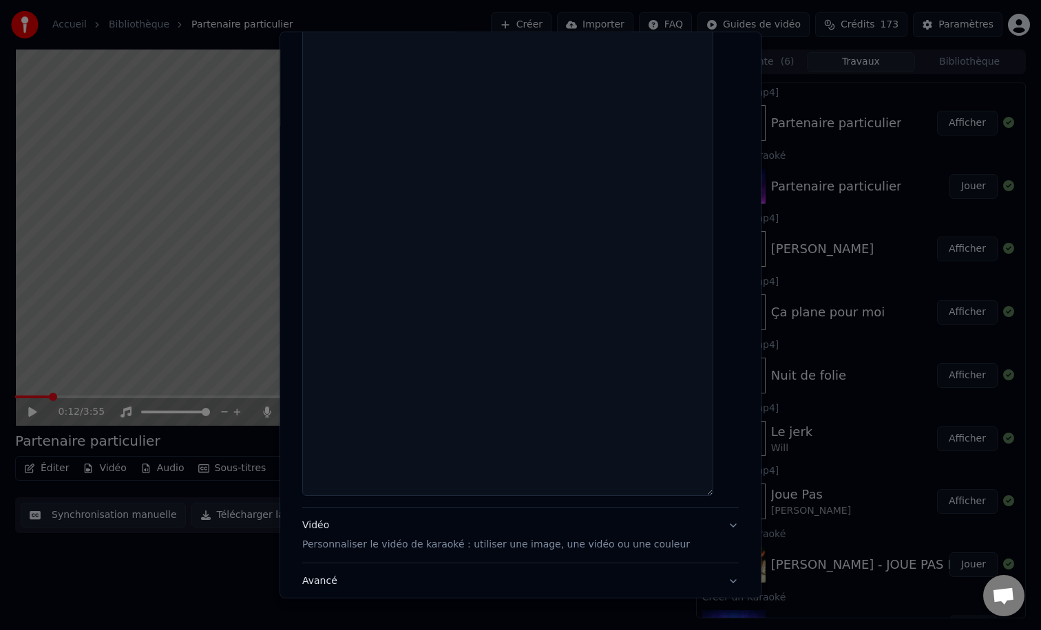
scroll to position [1403, 0]
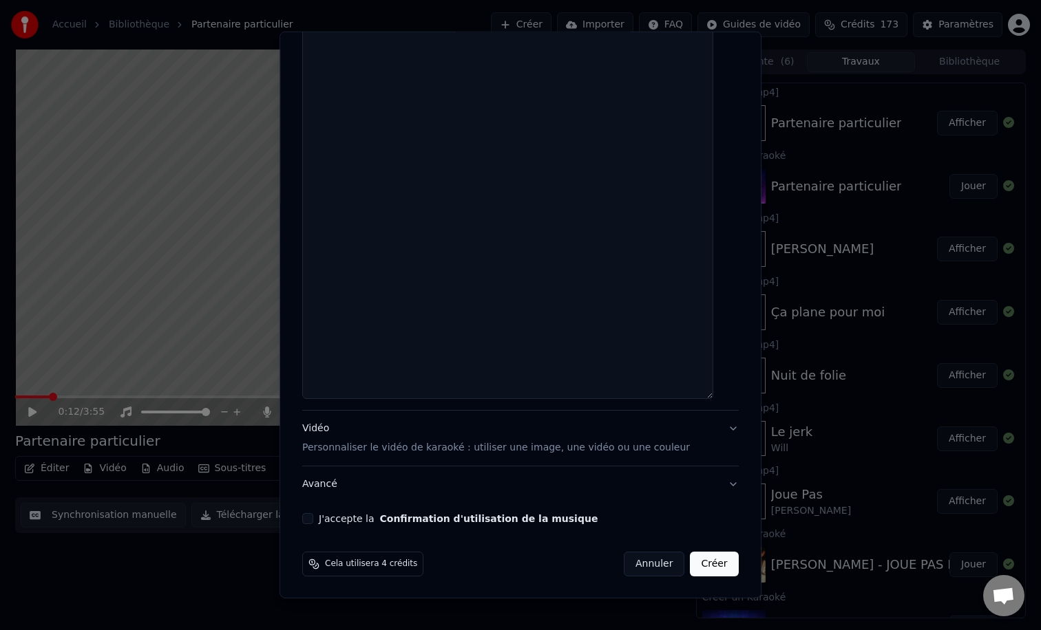
type textarea "**********"
click at [372, 441] on p "Personnaliser le vidéo de karaoké : utiliser une image, une vidéo ou une couleur" at bounding box center [495, 448] width 387 height 14
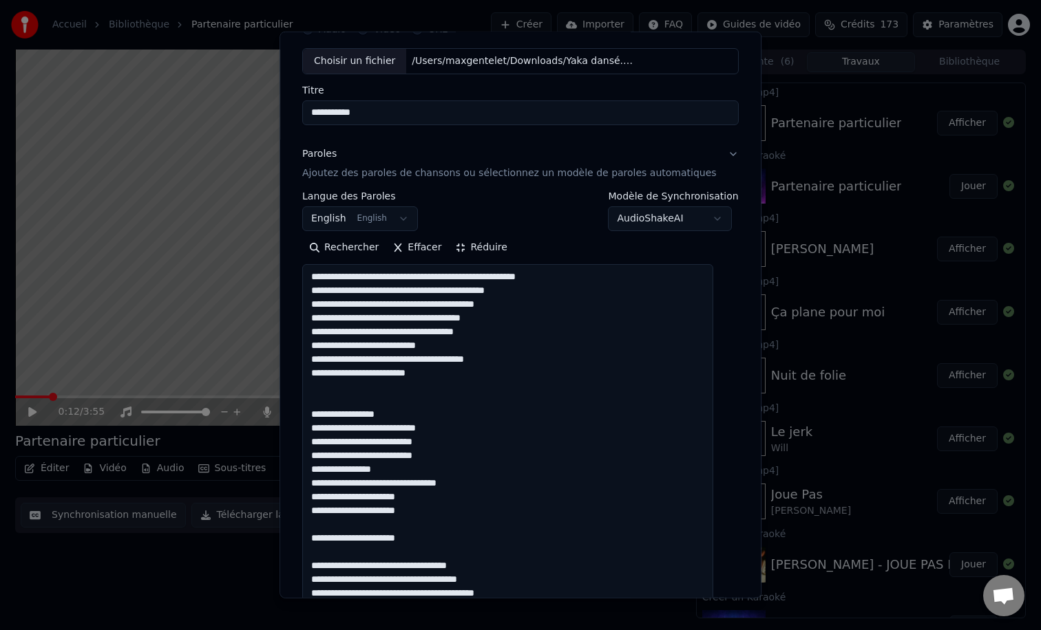
scroll to position [0, 0]
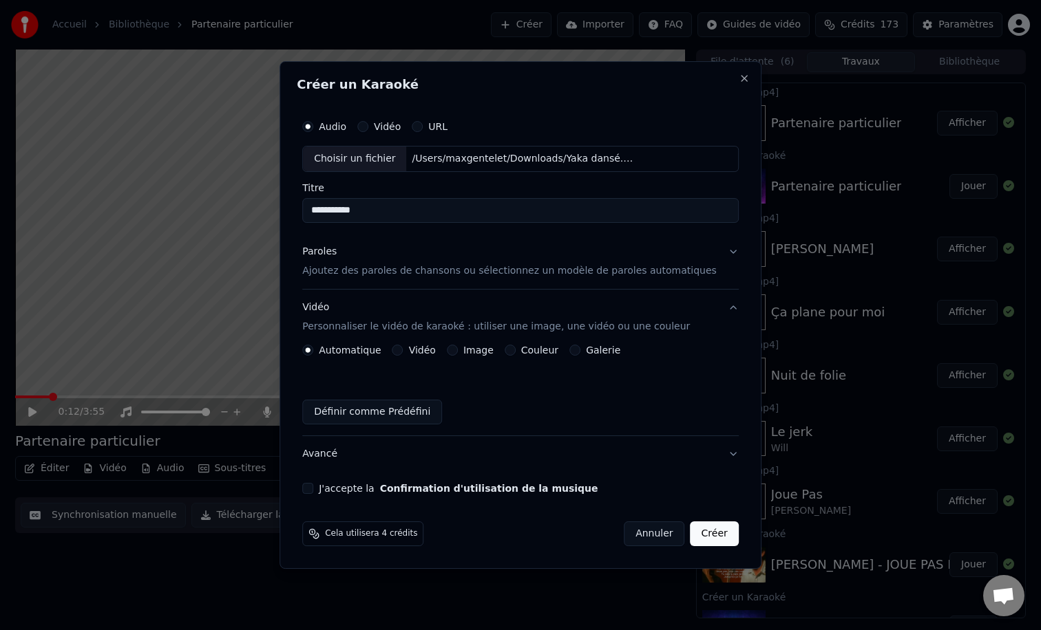
click at [515, 354] on button "Couleur" at bounding box center [509, 350] width 11 height 11
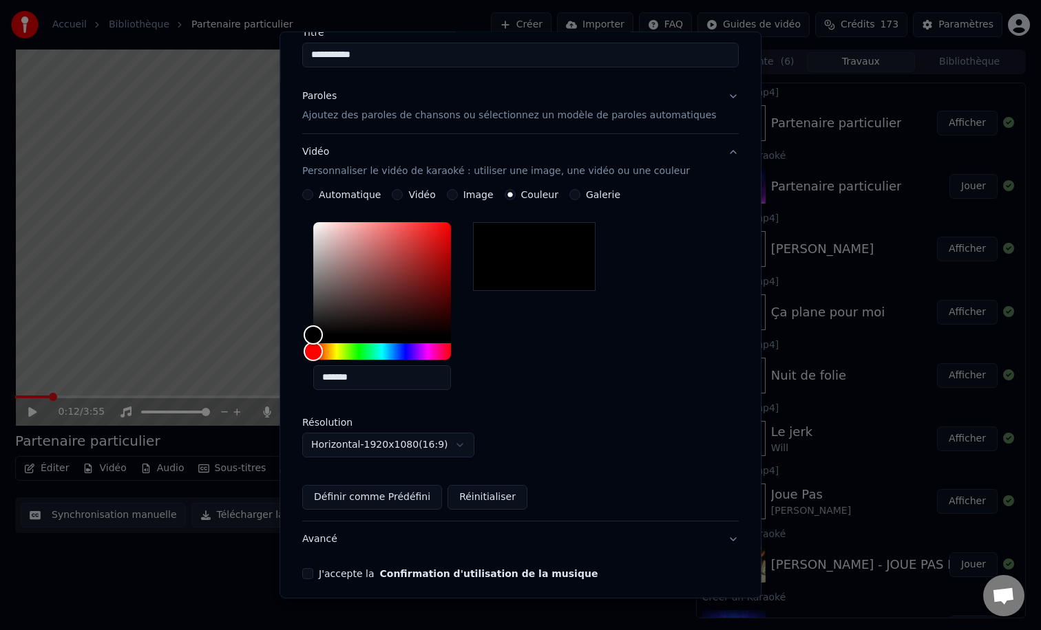
scroll to position [181, 0]
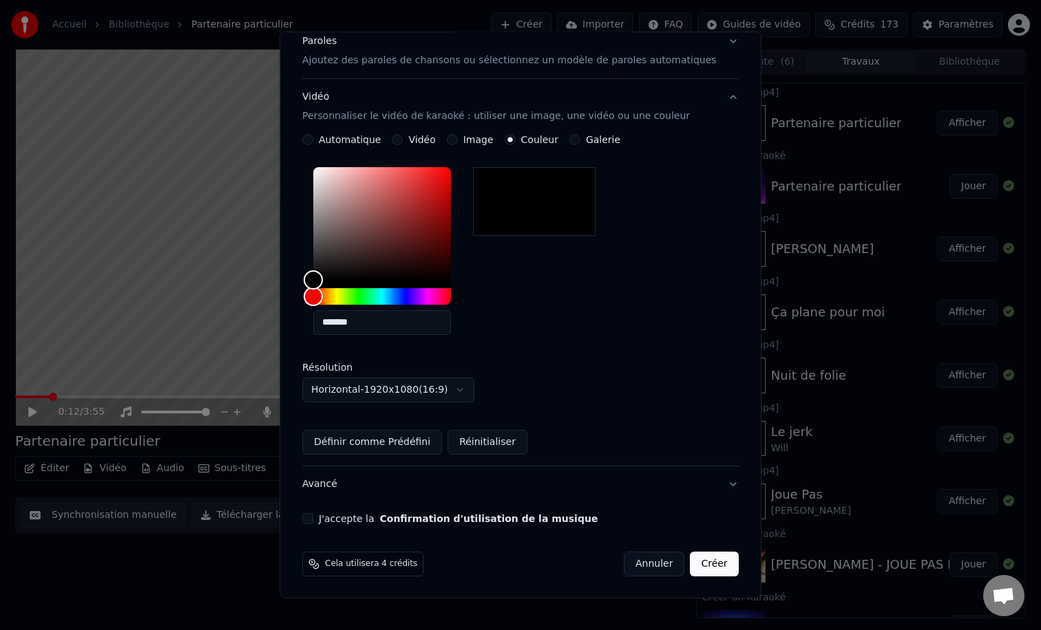
click at [312, 524] on div "**********" at bounding box center [520, 213] width 447 height 633
click at [313, 521] on button "J'accepte la Confirmation d'utilisation de la musique" at bounding box center [307, 518] width 11 height 11
click at [700, 562] on button "Créer" at bounding box center [714, 564] width 48 height 25
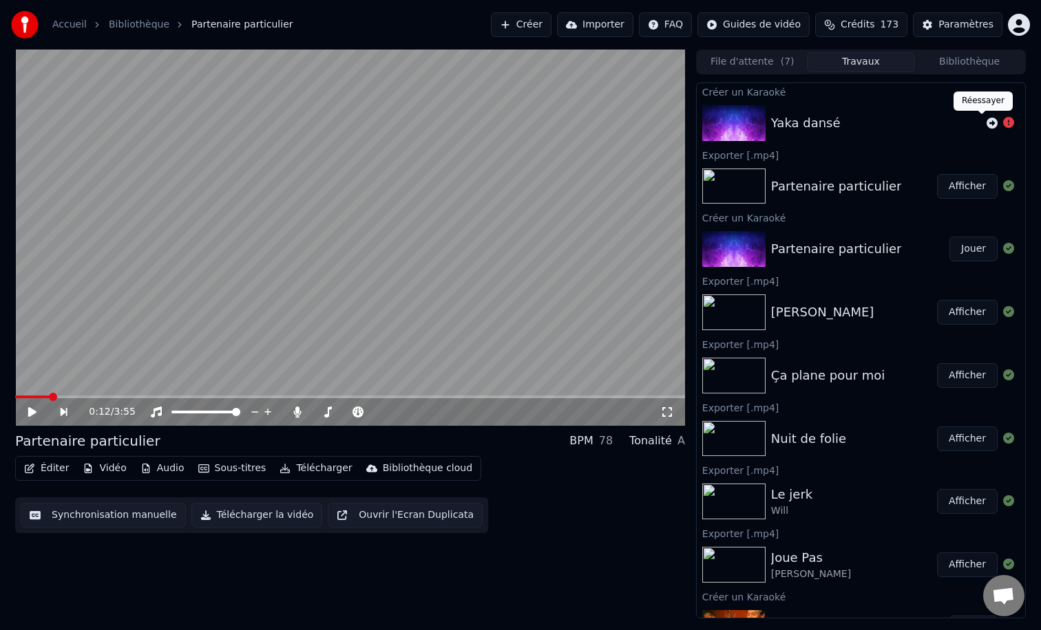
click at [986, 119] on icon at bounding box center [991, 123] width 11 height 11
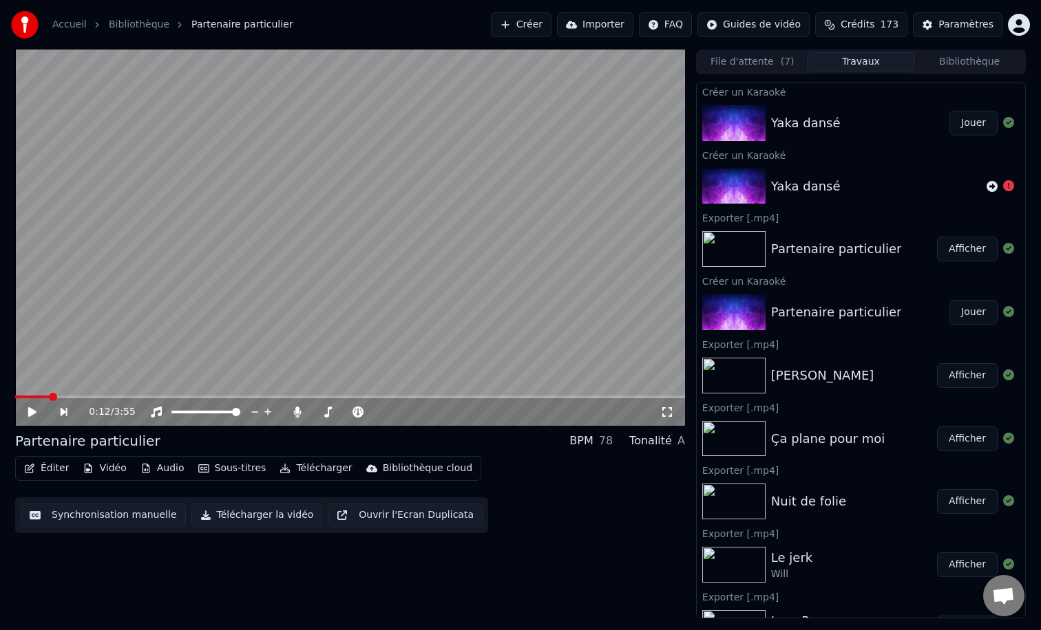
click at [949, 124] on button "Jouer" at bounding box center [973, 123] width 48 height 25
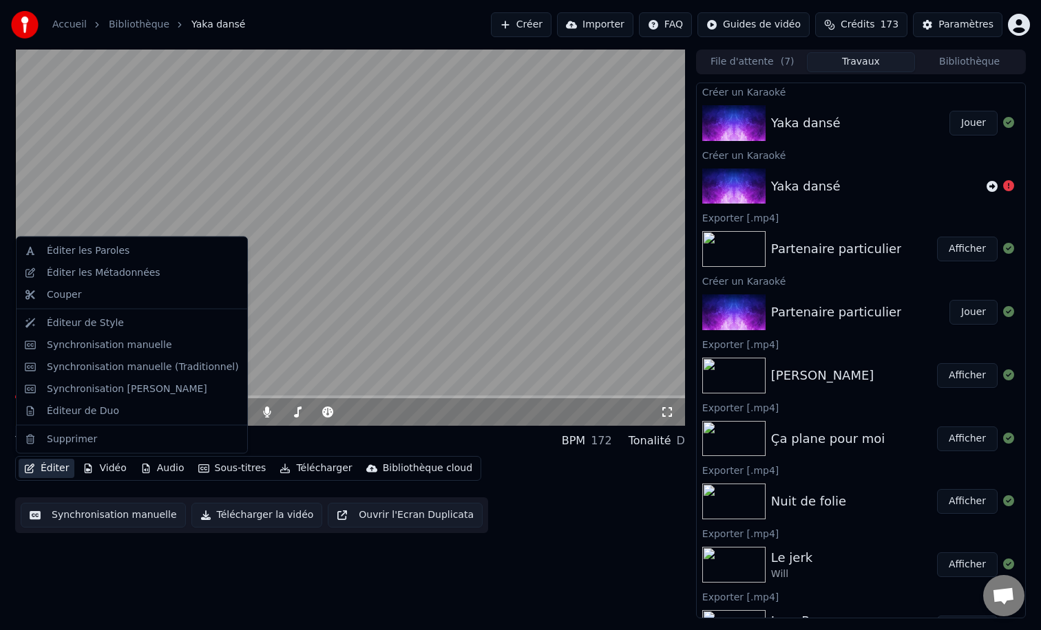
click at [55, 471] on button "Éditer" at bounding box center [47, 468] width 56 height 19
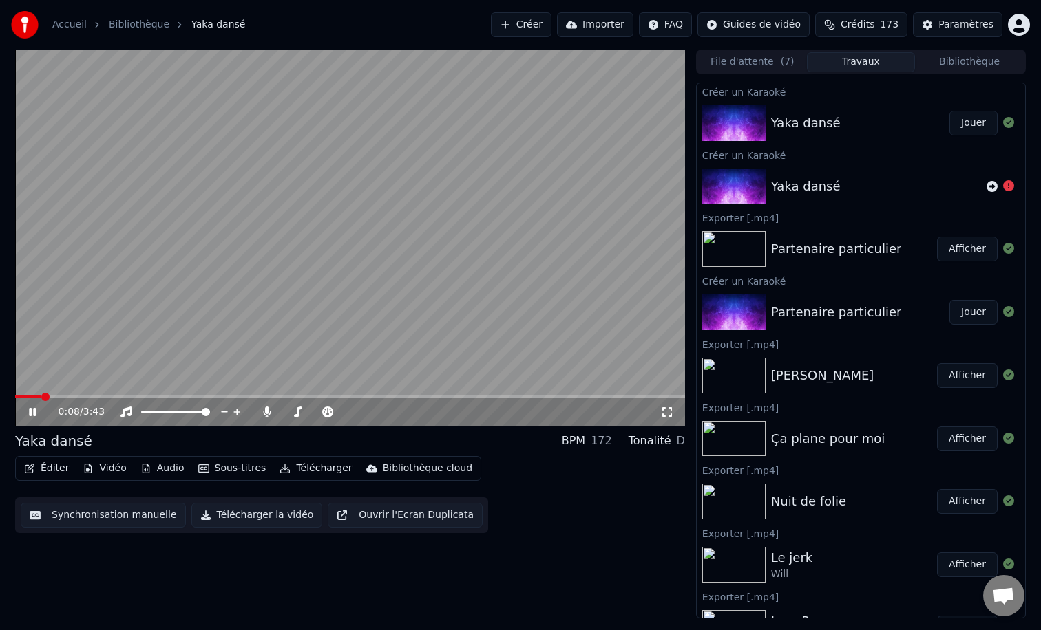
click at [167, 439] on div "Yaka dansé BPM 172 Tonalité D" at bounding box center [350, 440] width 670 height 19
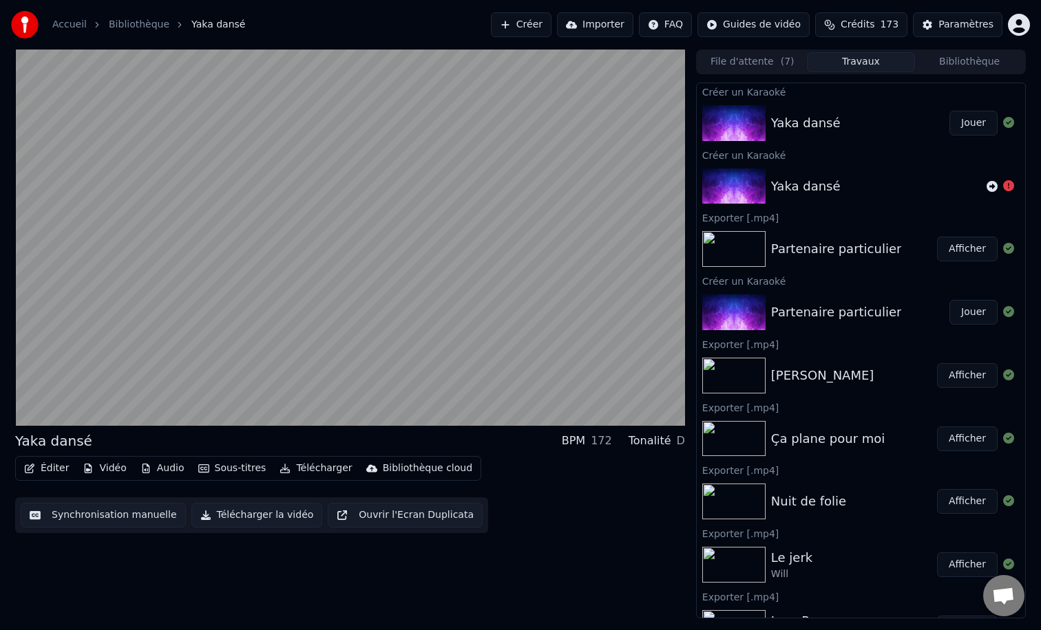
click at [50, 467] on button "Éditer" at bounding box center [47, 468] width 56 height 19
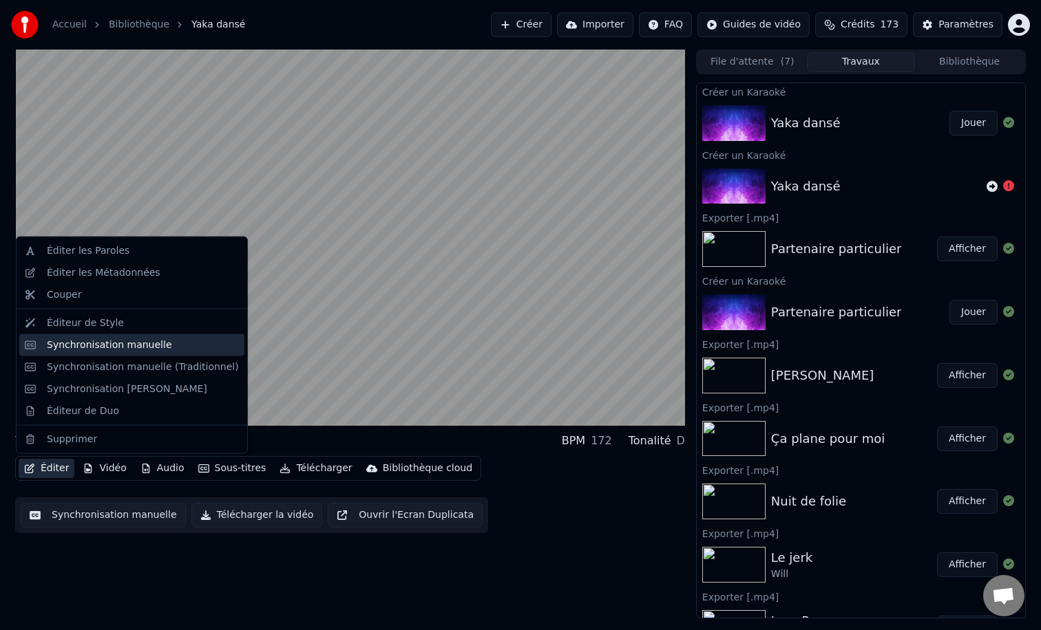
click at [116, 352] on div "Synchronisation manuelle" at bounding box center [131, 345] width 225 height 22
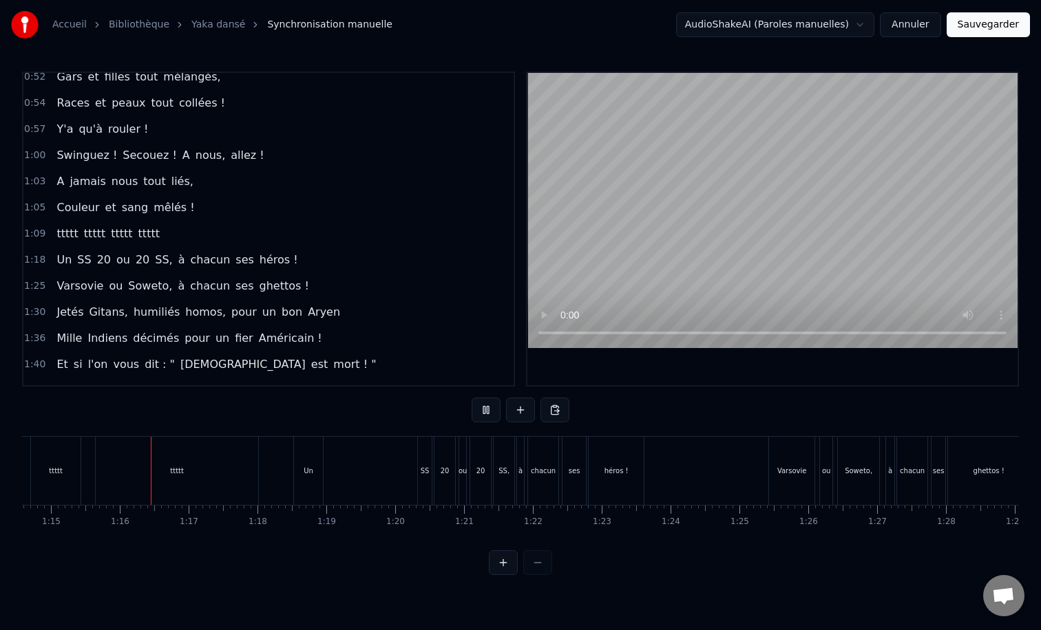
scroll to position [0, 5141]
click at [144, 224] on div "ttttt ttttt ttttt ttttt" at bounding box center [108, 234] width 114 height 25
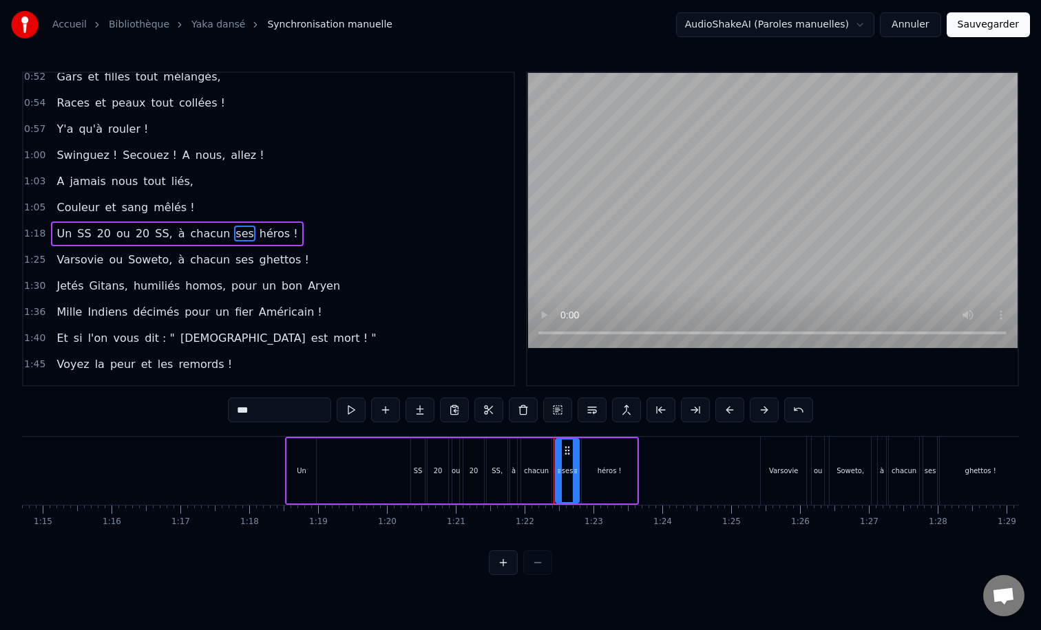
scroll to position [275, 0]
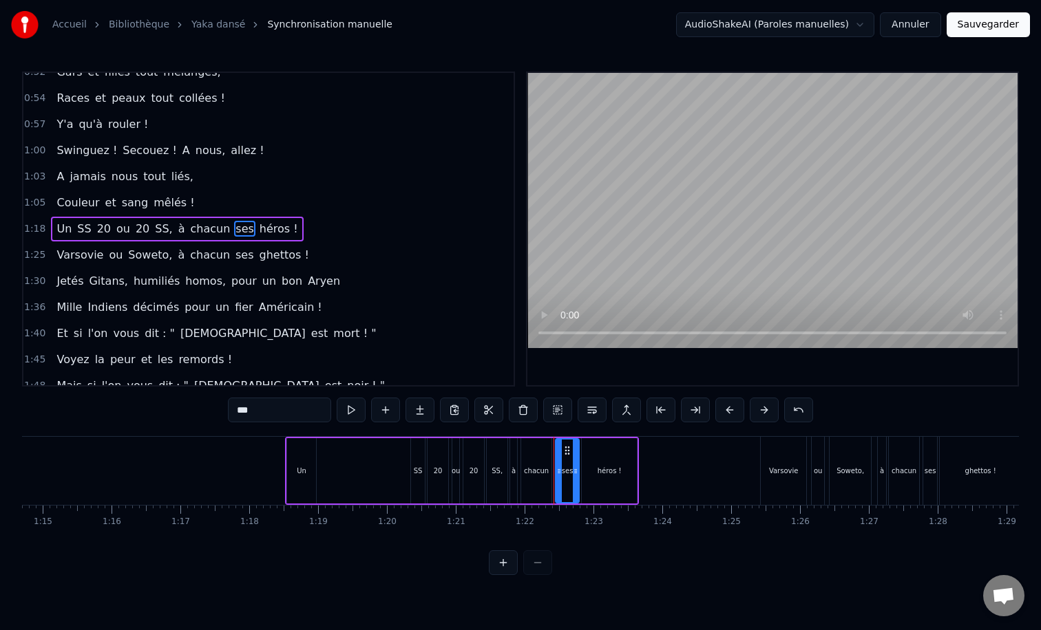
click at [297, 470] on div "Un" at bounding box center [302, 471] width 10 height 10
type input "**"
drag, startPoint x: 299, startPoint y: 453, endPoint x: 385, endPoint y: 440, distance: 86.9
click at [385, 440] on div "Un" at bounding box center [387, 471] width 28 height 63
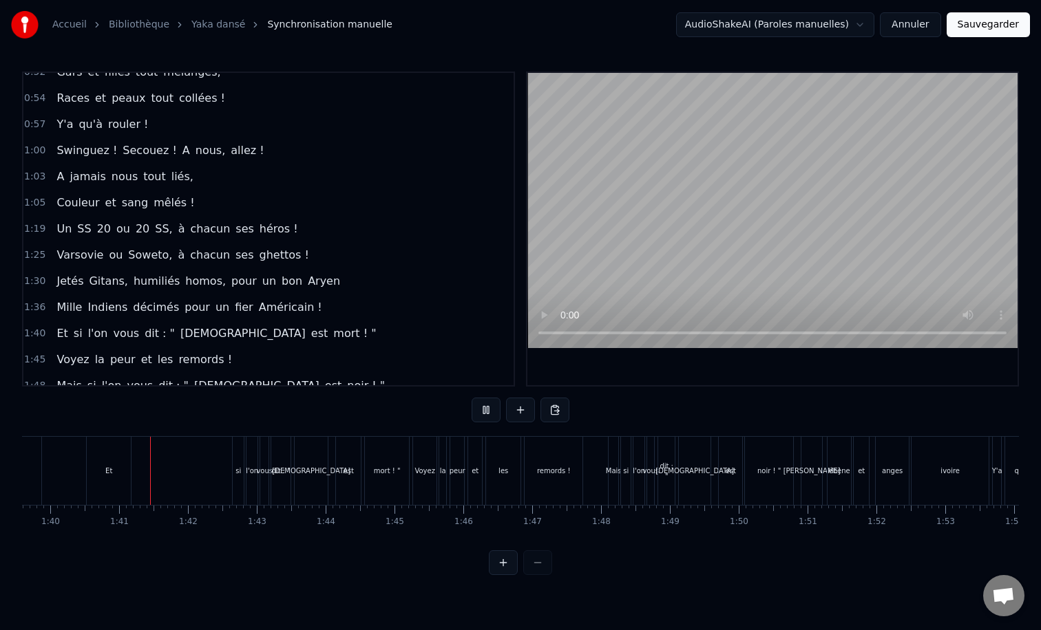
scroll to position [0, 6865]
click at [94, 470] on div "Et" at bounding box center [97, 471] width 7 height 10
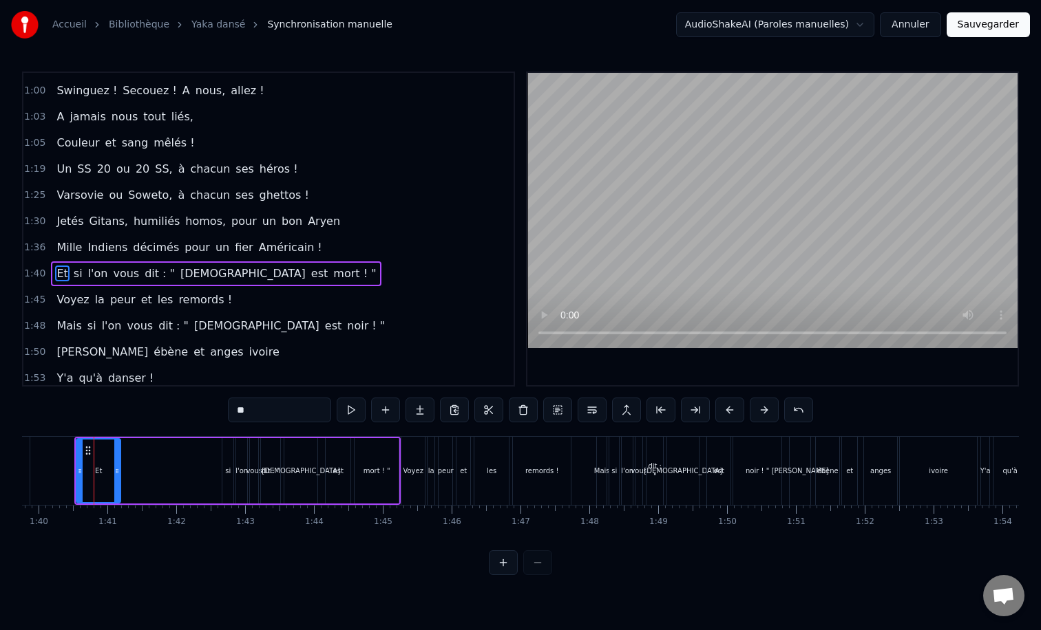
scroll to position [380, 0]
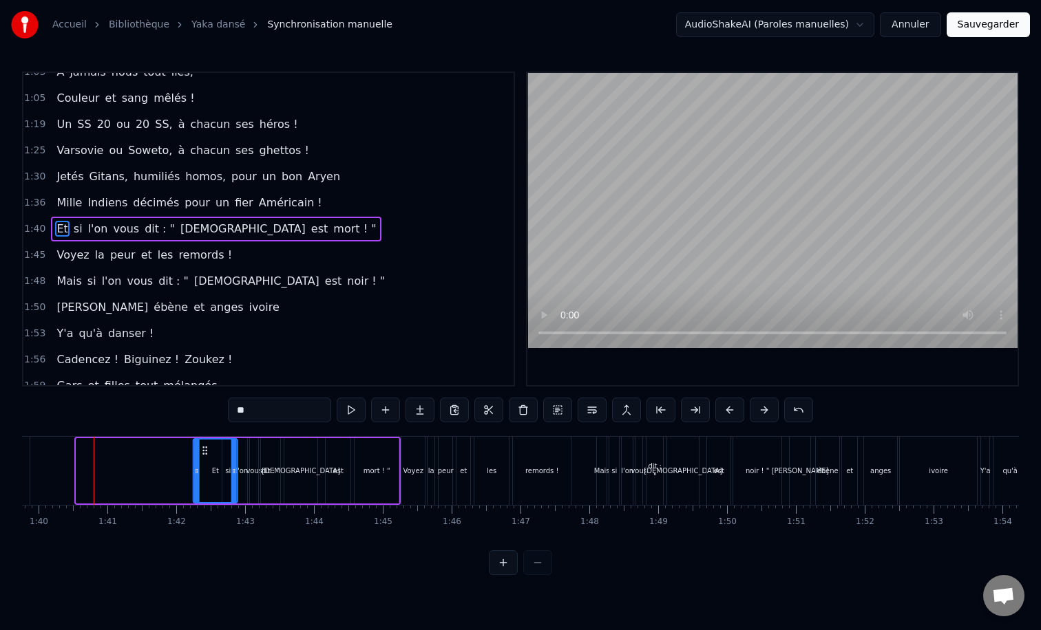
drag, startPoint x: 87, startPoint y: 449, endPoint x: 204, endPoint y: 436, distance: 117.7
click at [204, 436] on div "Allons nous laisser tout passer, tout lasser, tout casser ? N'avons- nous là de…" at bounding box center [830, 470] width 15347 height 69
drag, startPoint x: 233, startPoint y: 467, endPoint x: 222, endPoint y: 466, distance: 11.1
click at [222, 466] on icon at bounding box center [225, 471] width 6 height 11
click at [193, 471] on div "Et" at bounding box center [210, 470] width 34 height 65
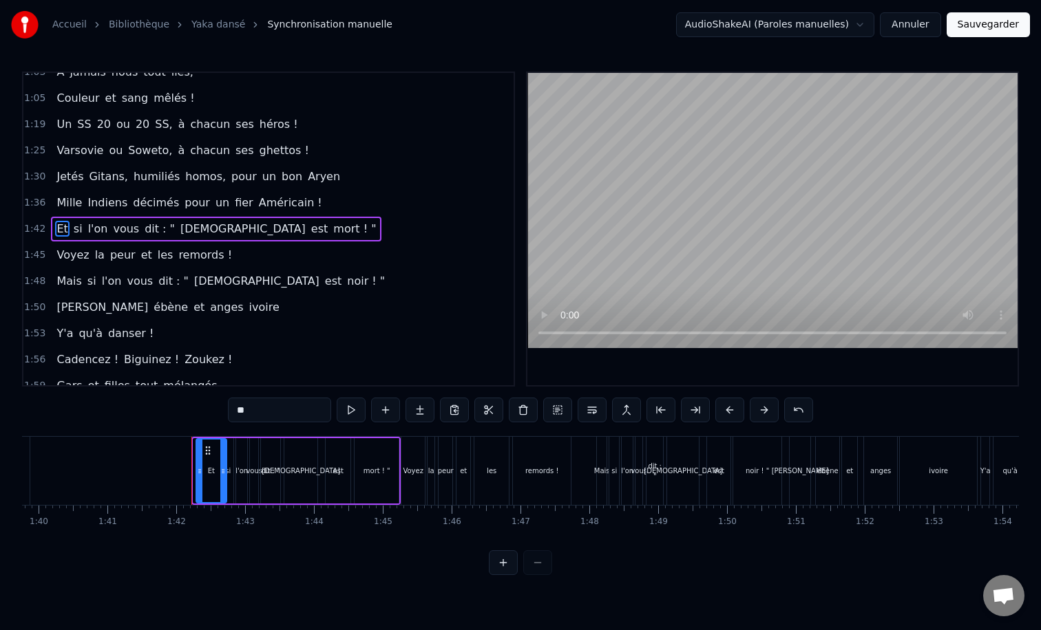
click at [200, 470] on icon at bounding box center [200, 471] width 6 height 11
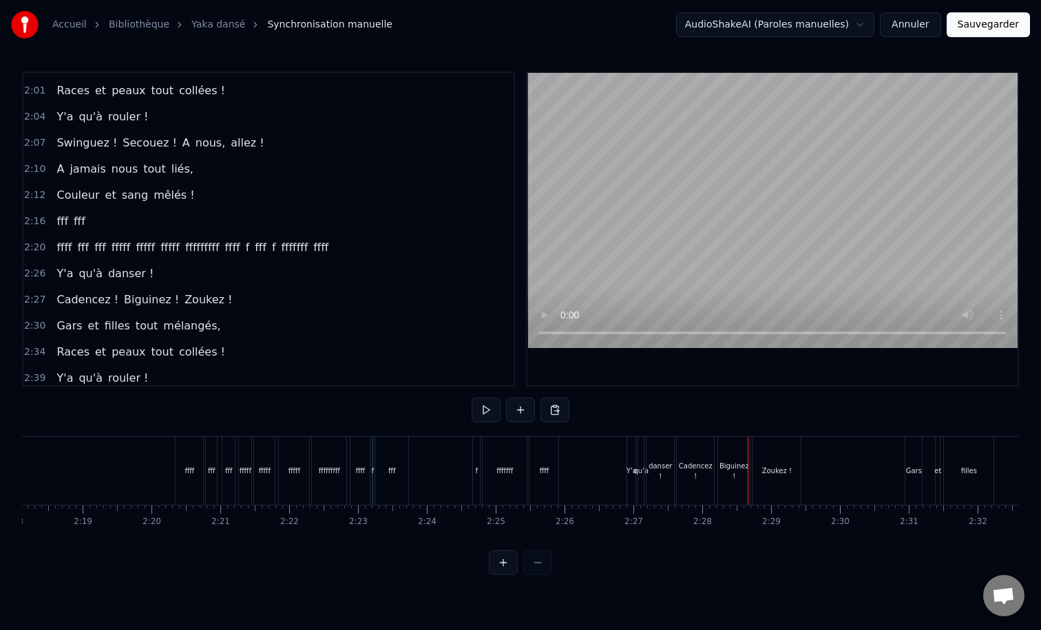
scroll to position [0, 9526]
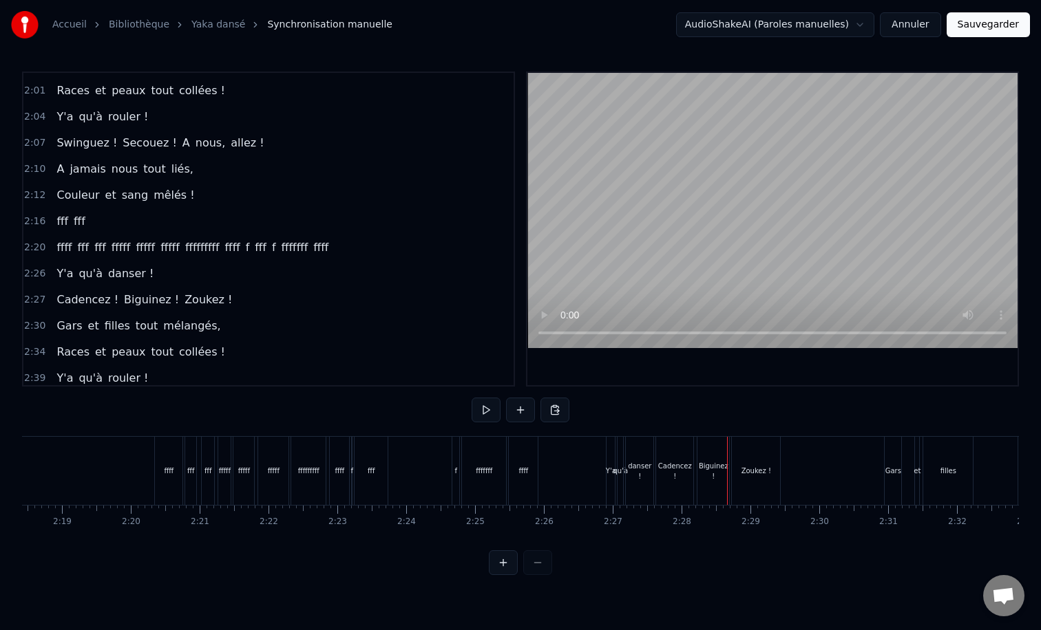
click at [79, 211] on div "fff fff" at bounding box center [70, 221] width 39 height 25
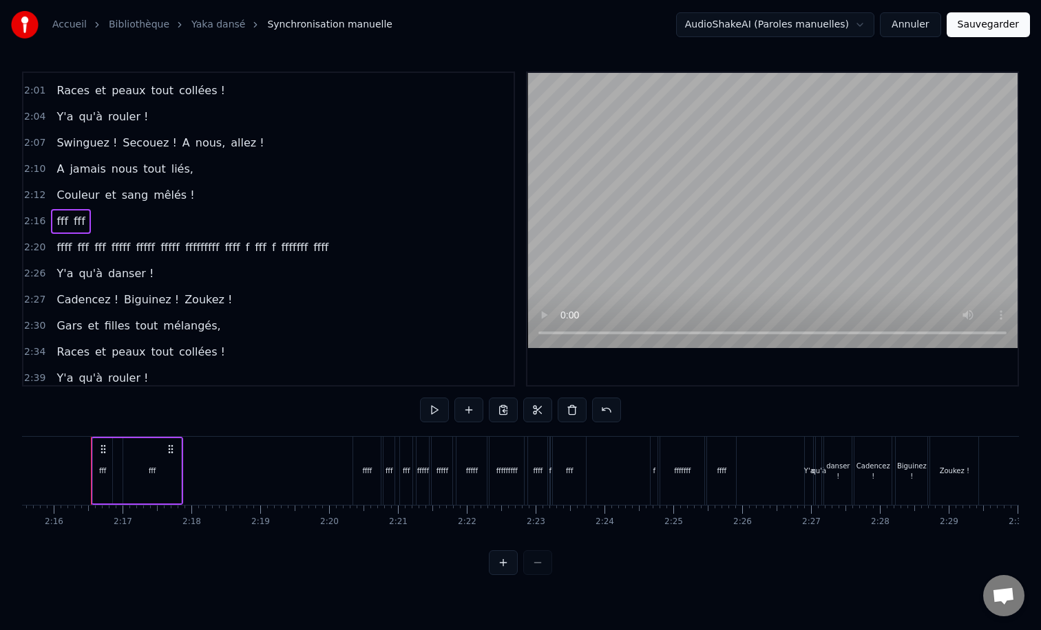
scroll to position [694, 0]
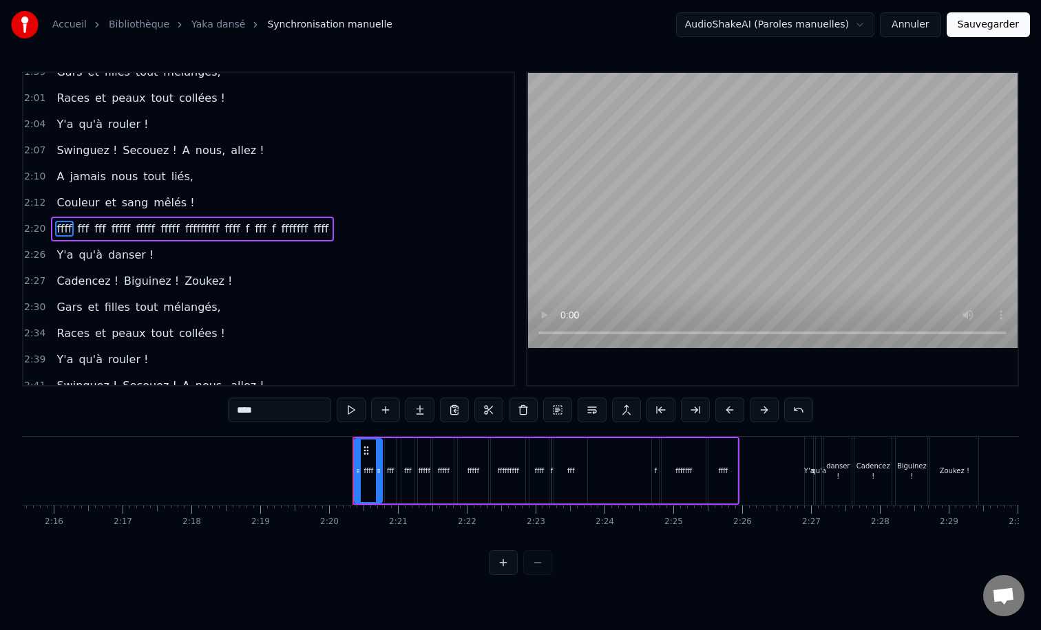
click at [101, 218] on div "ffff fff fff fffff fffff fffff fffffffff ffff f fff f fffffff ffff" at bounding box center [192, 229] width 283 height 25
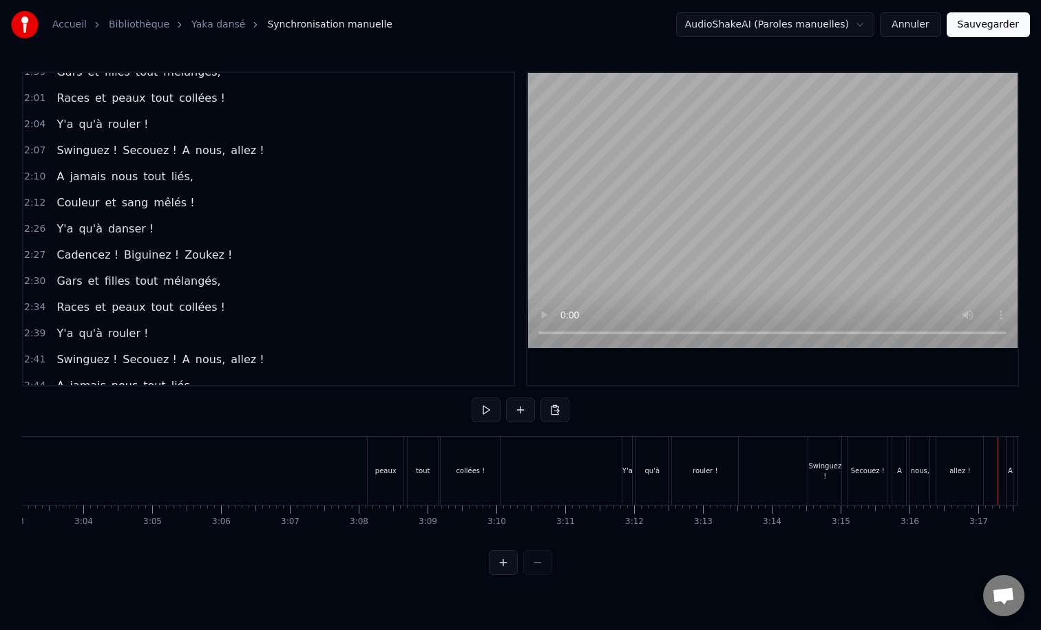
scroll to position [0, 12532]
click at [526, 439] on div "collées !" at bounding box center [539, 471] width 59 height 68
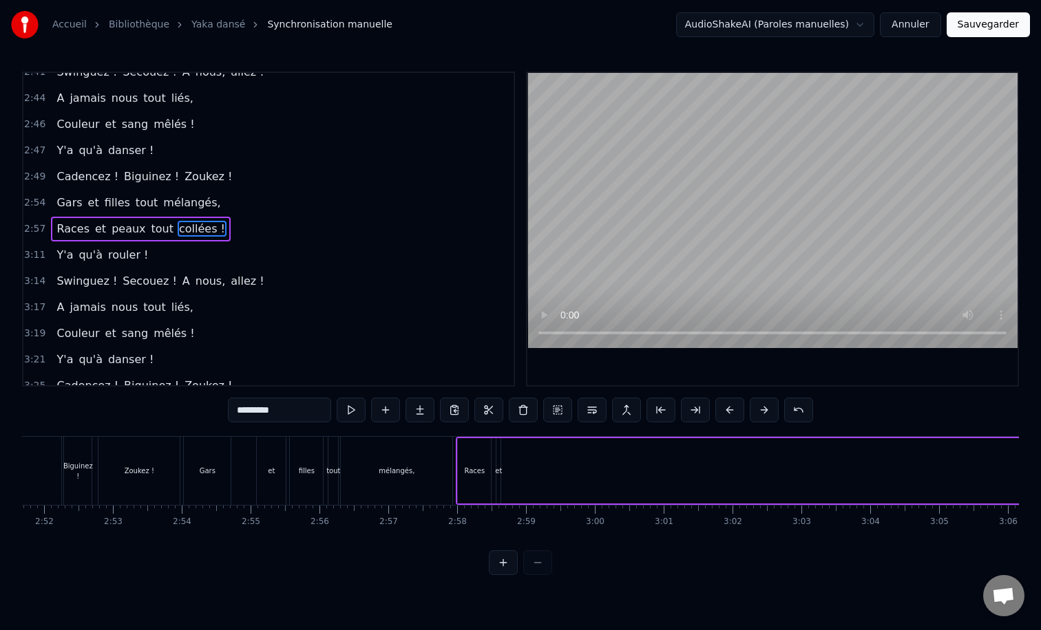
scroll to position [0, 11813]
type input "***"
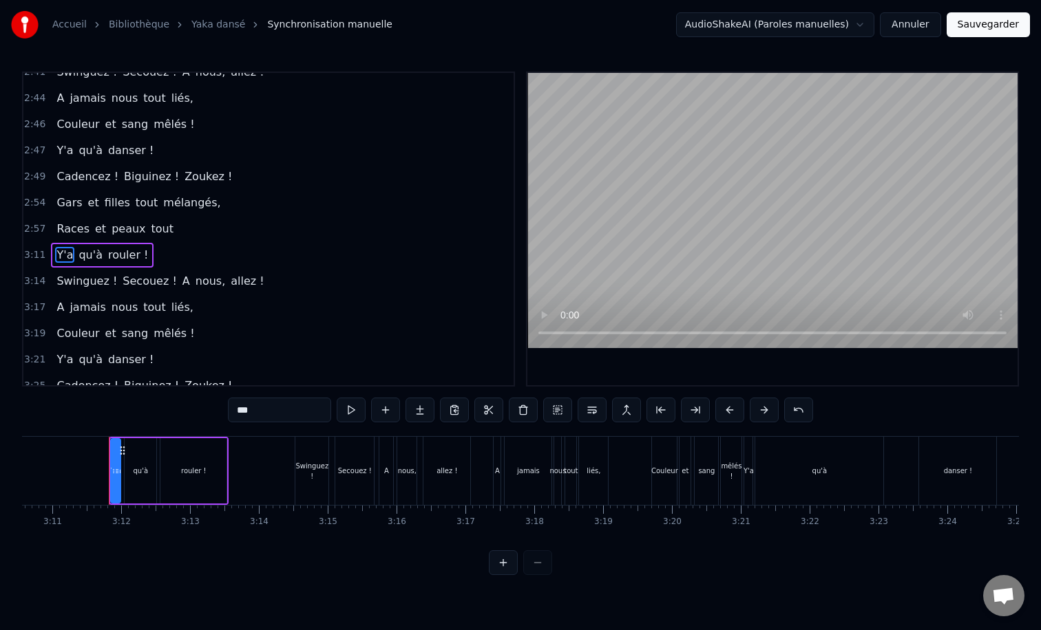
scroll to position [0, 13132]
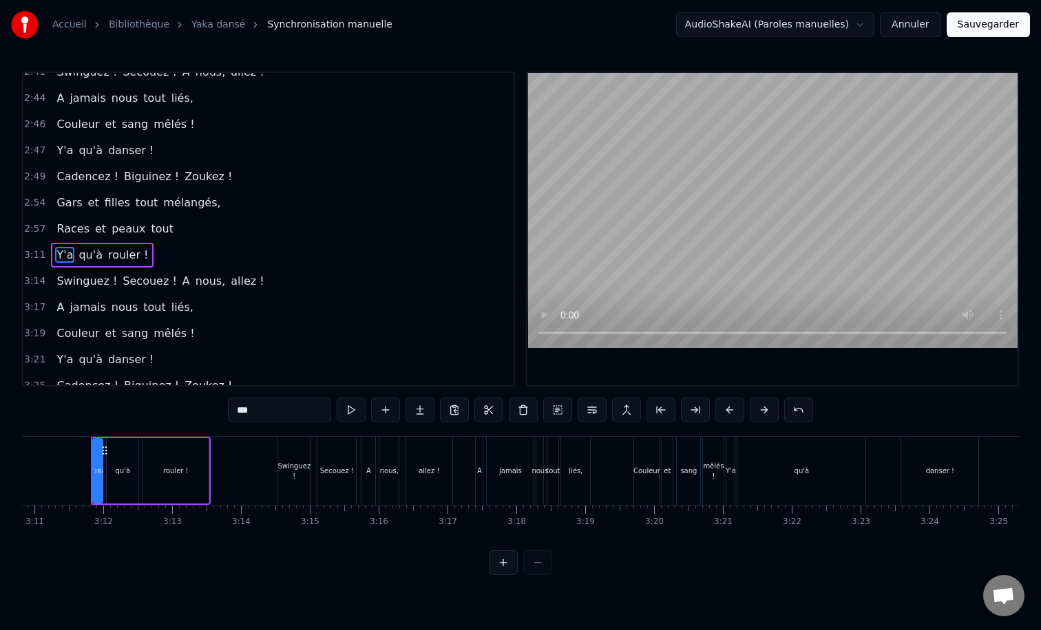
click at [156, 217] on div "Races et peaux tout" at bounding box center [115, 229] width 128 height 25
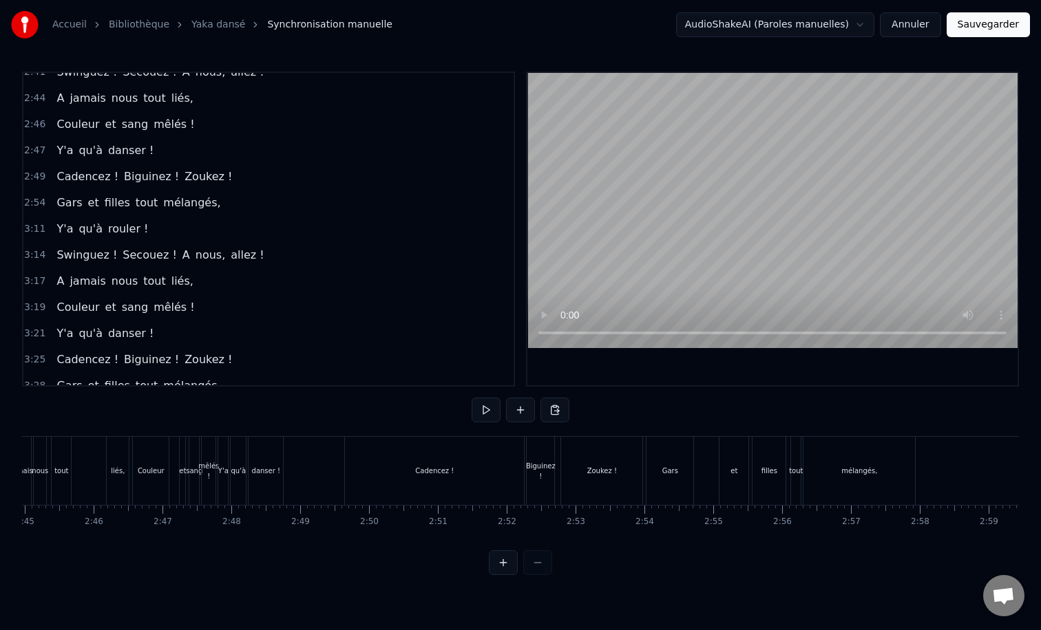
scroll to position [0, 11344]
click at [427, 460] on div "Cadencez !" at bounding box center [442, 471] width 179 height 68
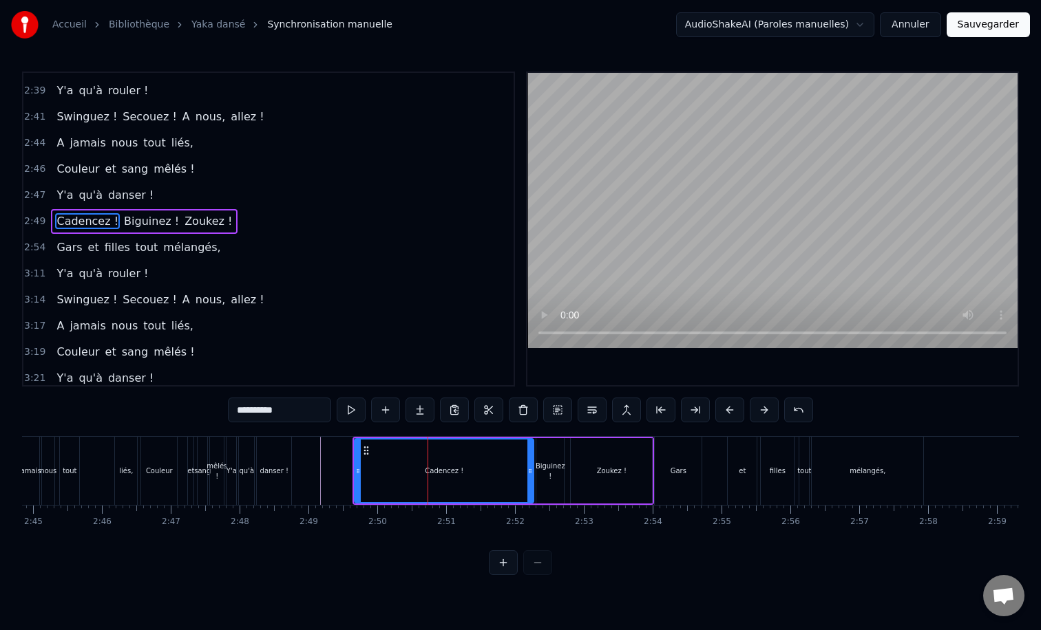
scroll to position [929, 0]
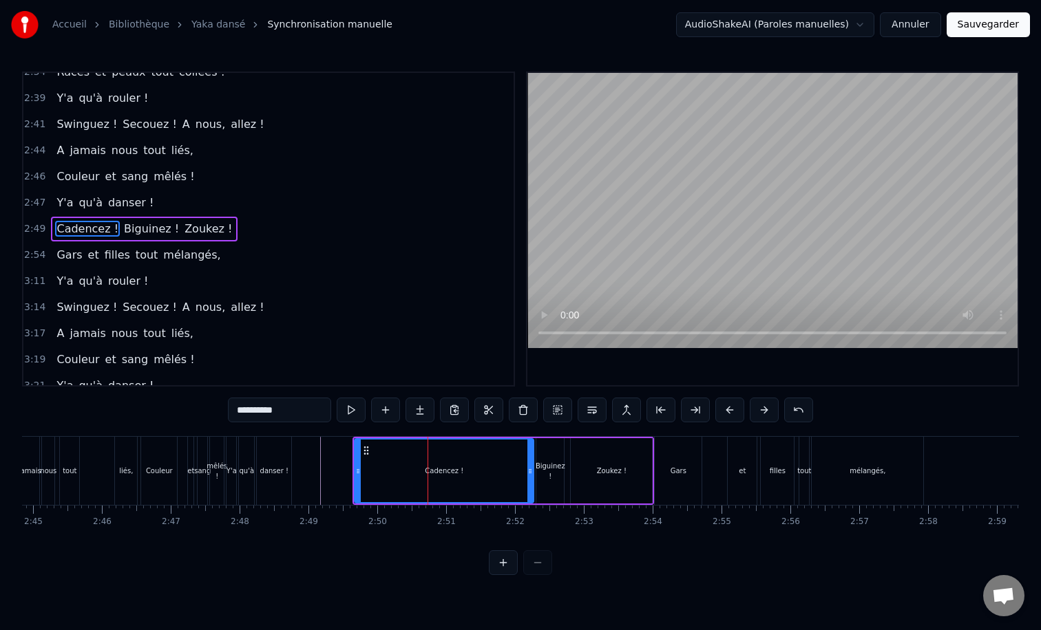
click at [371, 438] on div "Cadencez !" at bounding box center [444, 470] width 180 height 65
click at [362, 438] on div "Cadencez ! Biguinez ! Zoukez !" at bounding box center [502, 471] width 301 height 68
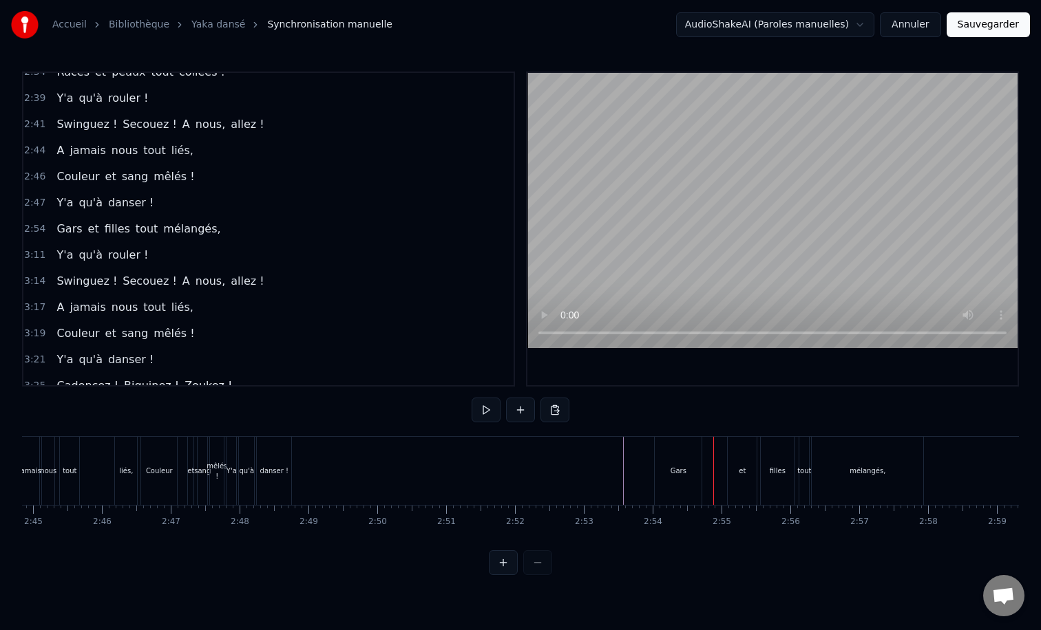
click at [668, 465] on div "Gars" at bounding box center [677, 471] width 47 height 68
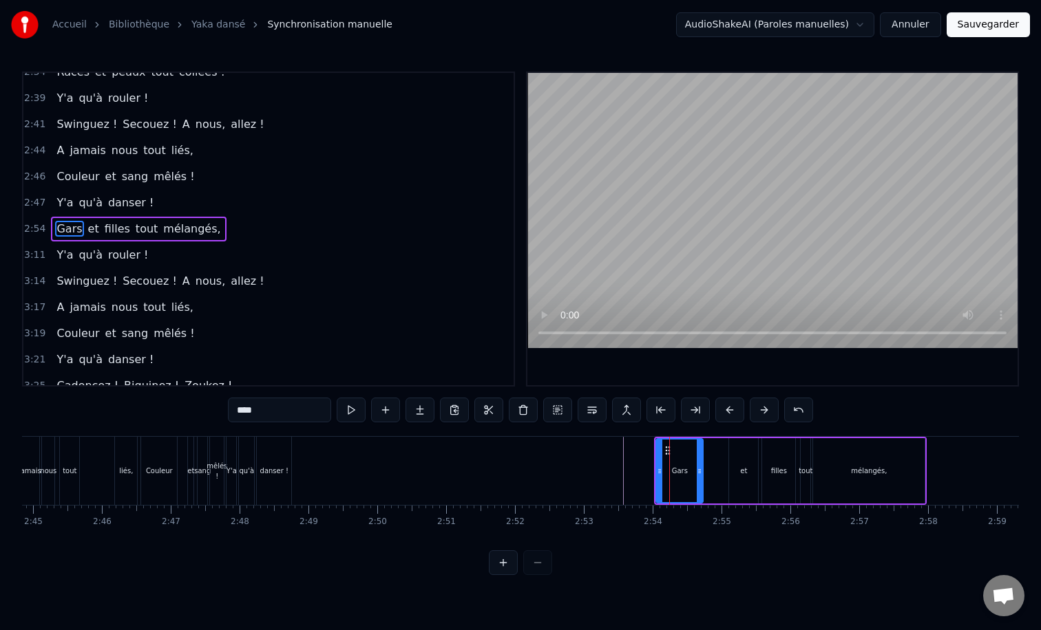
click at [659, 438] on div "Gars" at bounding box center [679, 470] width 48 height 65
type input "**"
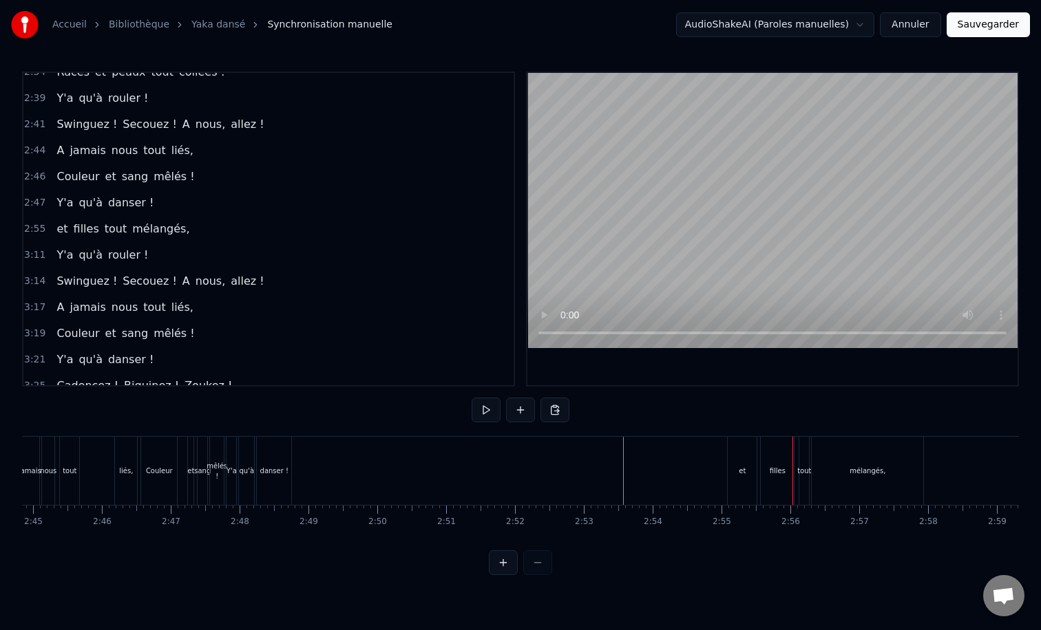
click at [846, 465] on div "mélangés," at bounding box center [866, 471] width 111 height 68
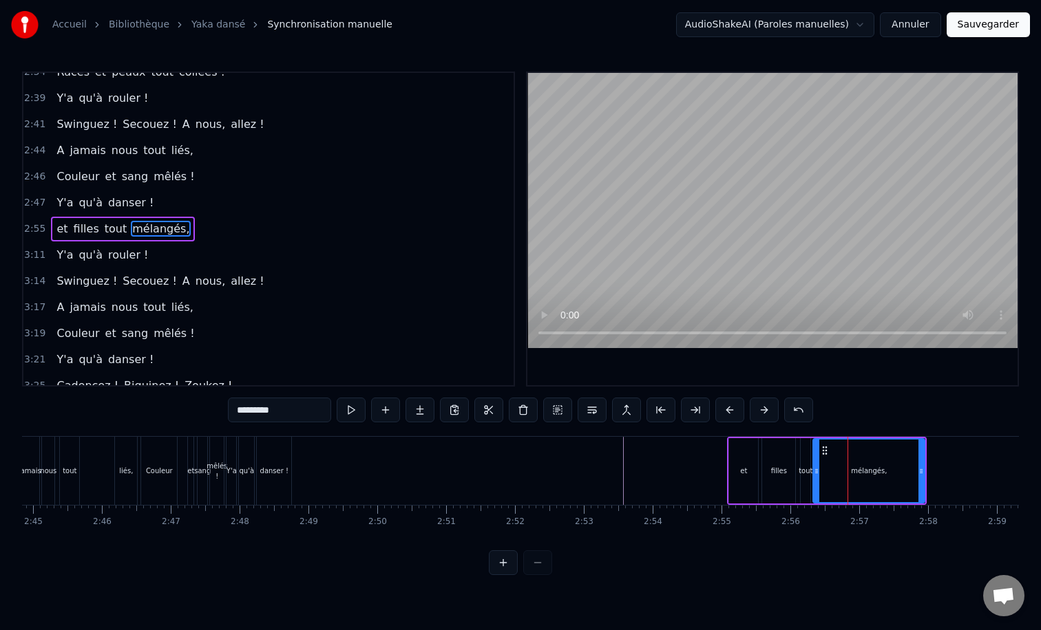
click at [906, 437] on div "et filles tout mélangés," at bounding box center [827, 471] width 200 height 68
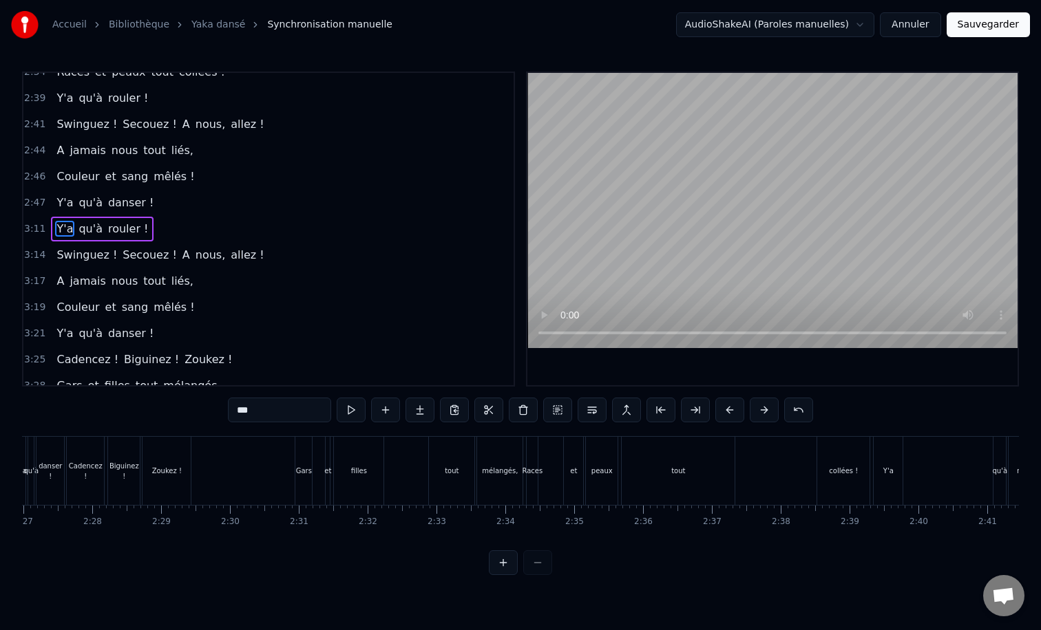
scroll to position [0, 9966]
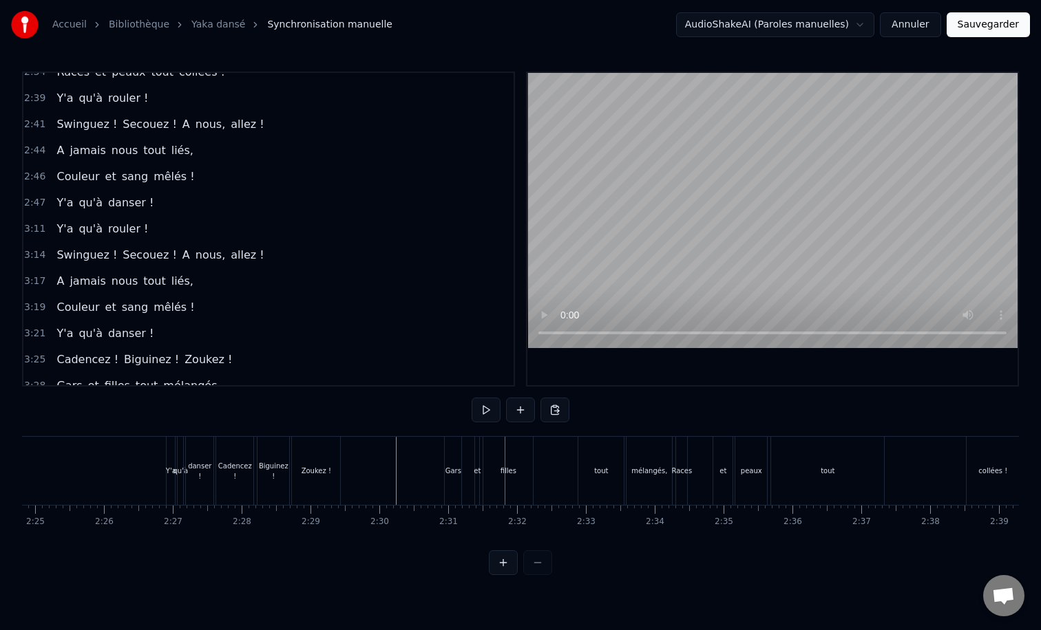
click at [209, 455] on div "danser !" at bounding box center [200, 471] width 28 height 68
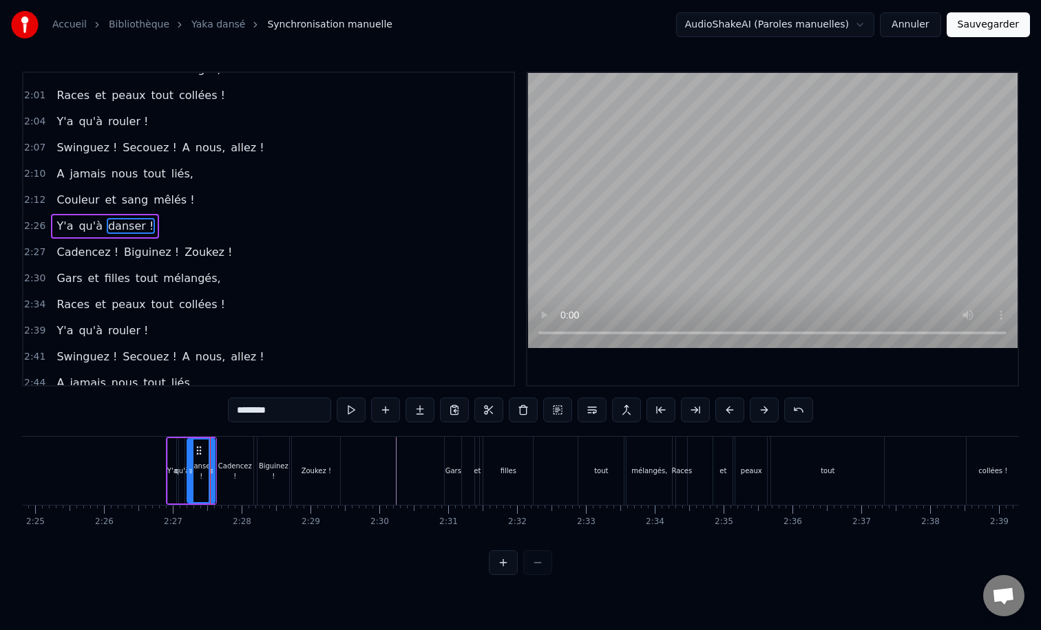
scroll to position [694, 0]
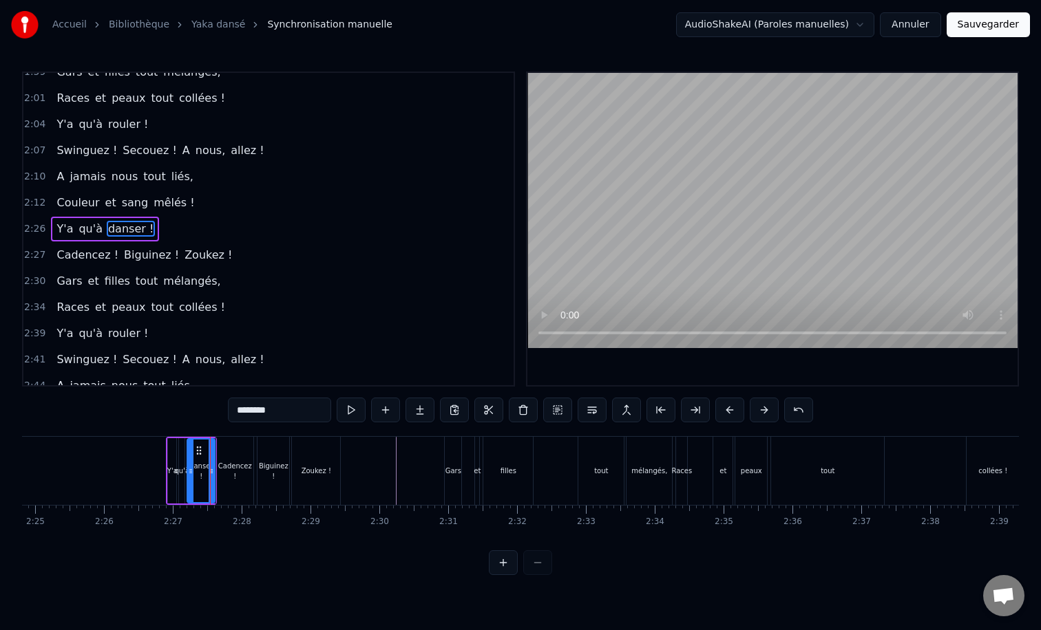
click at [131, 217] on div "Y'a qu'à danser !" at bounding box center [105, 229] width 108 height 25
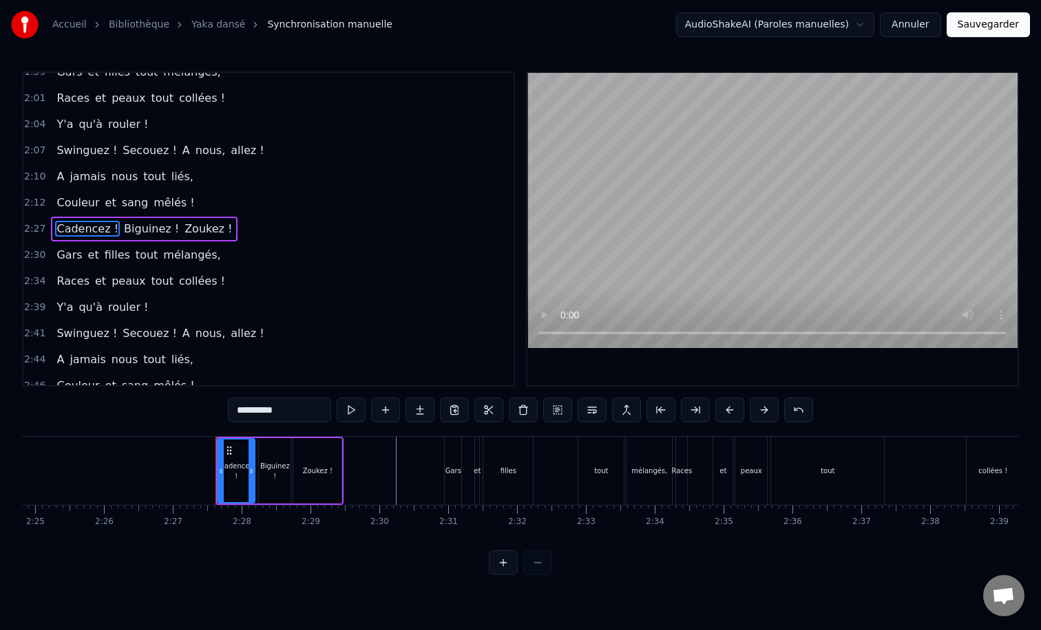
click at [257, 438] on div "Cadencez ! Biguinez ! Zoukez !" at bounding box center [279, 471] width 128 height 68
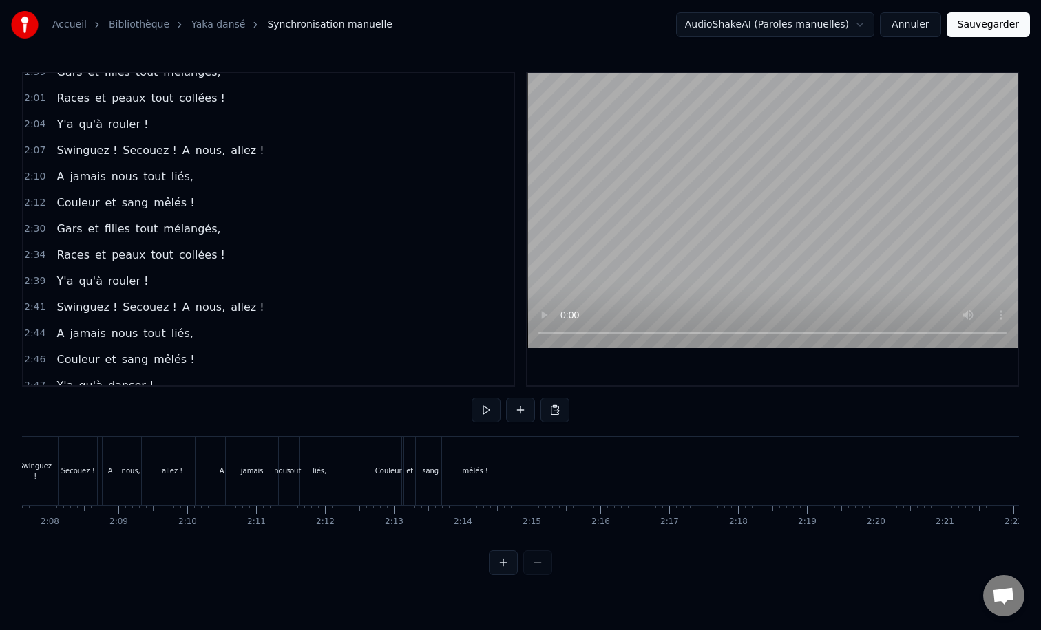
scroll to position [0, 8761]
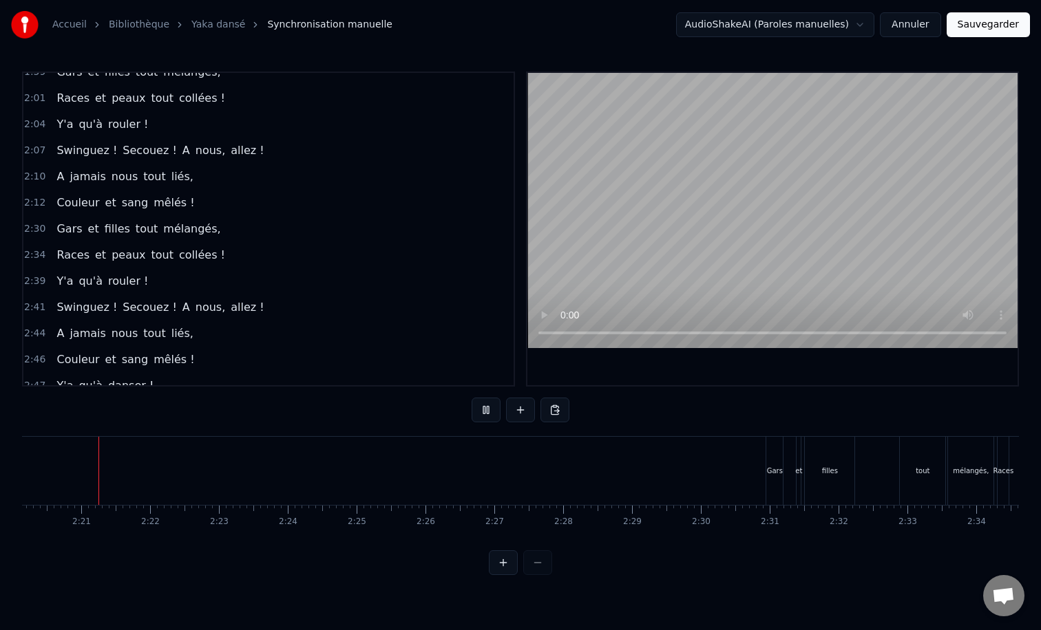
scroll to position [0, 9644]
click at [814, 460] on div "filles" at bounding box center [830, 471] width 50 height 68
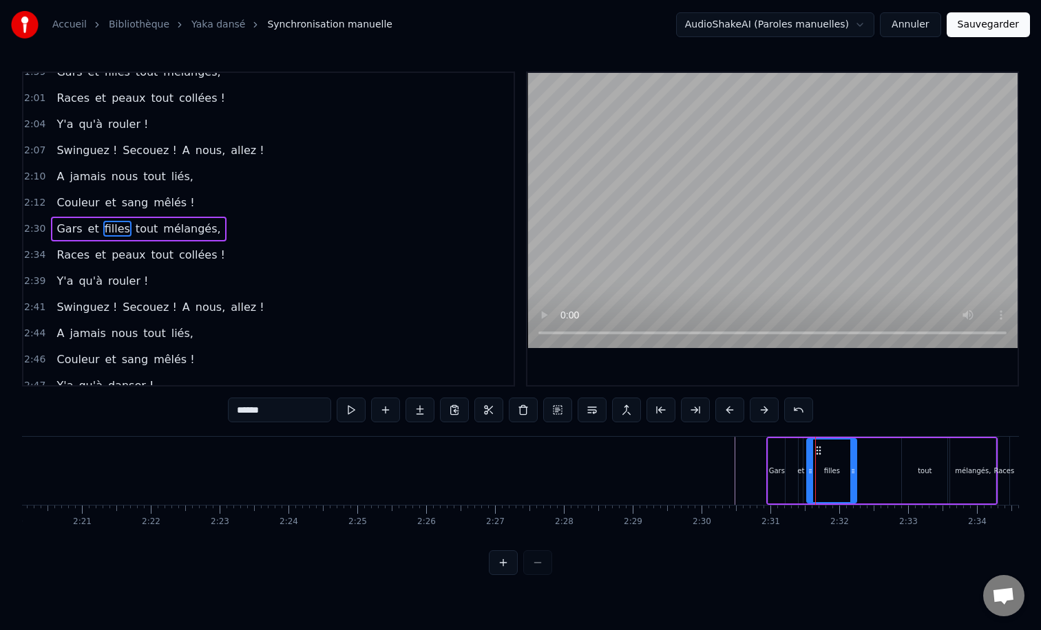
click at [781, 437] on div "Gars et filles tout mélangés," at bounding box center [881, 471] width 231 height 68
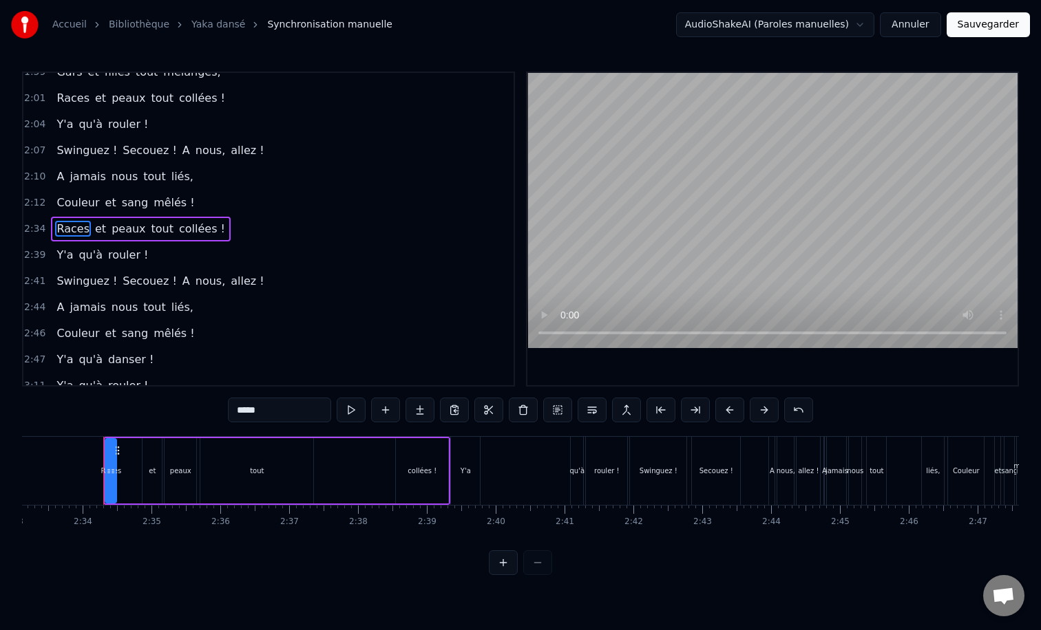
scroll to position [0, 10550]
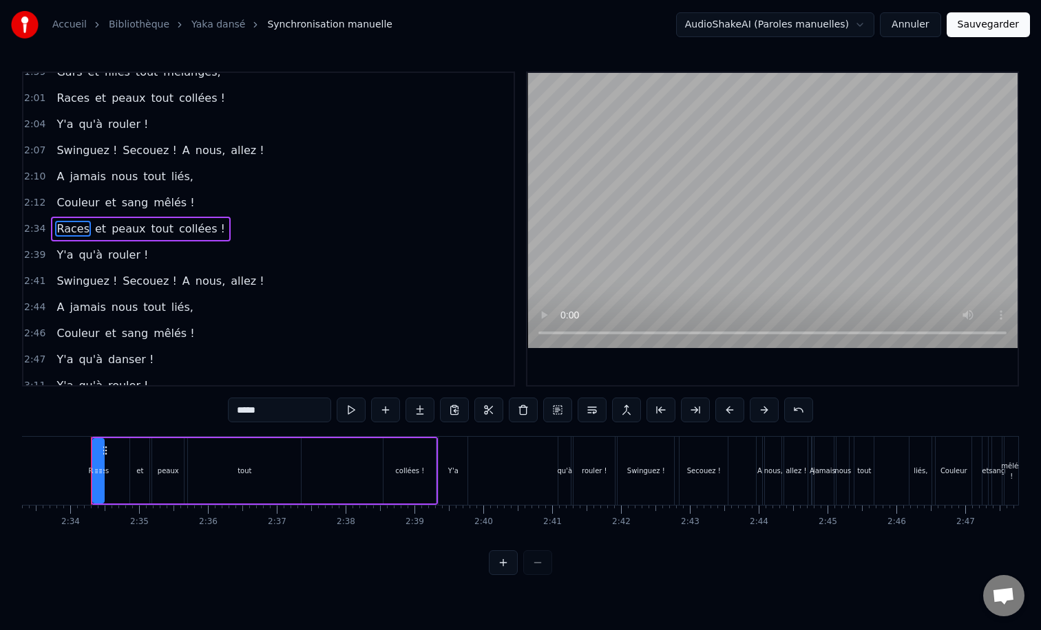
click at [365, 439] on div "Races et peaux tout collées !" at bounding box center [264, 471] width 347 height 68
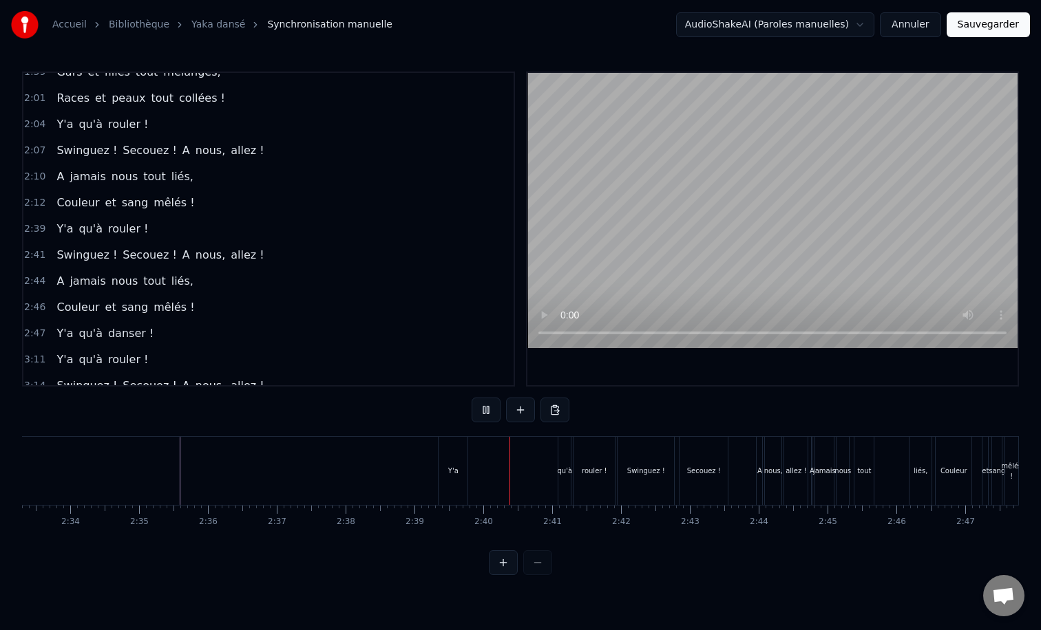
click at [449, 440] on div "Y'a" at bounding box center [452, 471] width 29 height 68
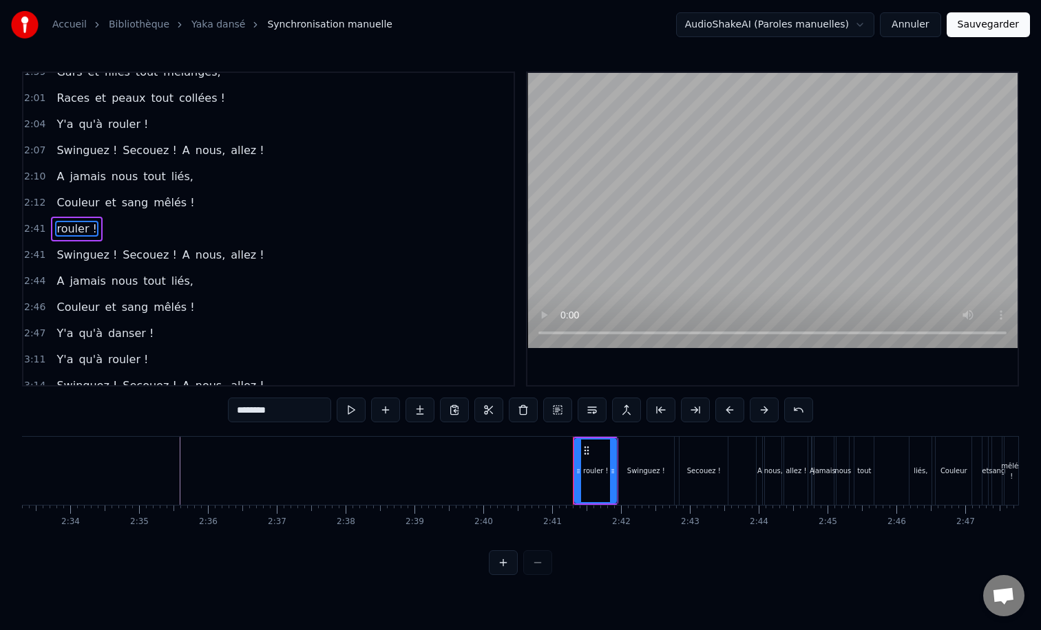
type input "**********"
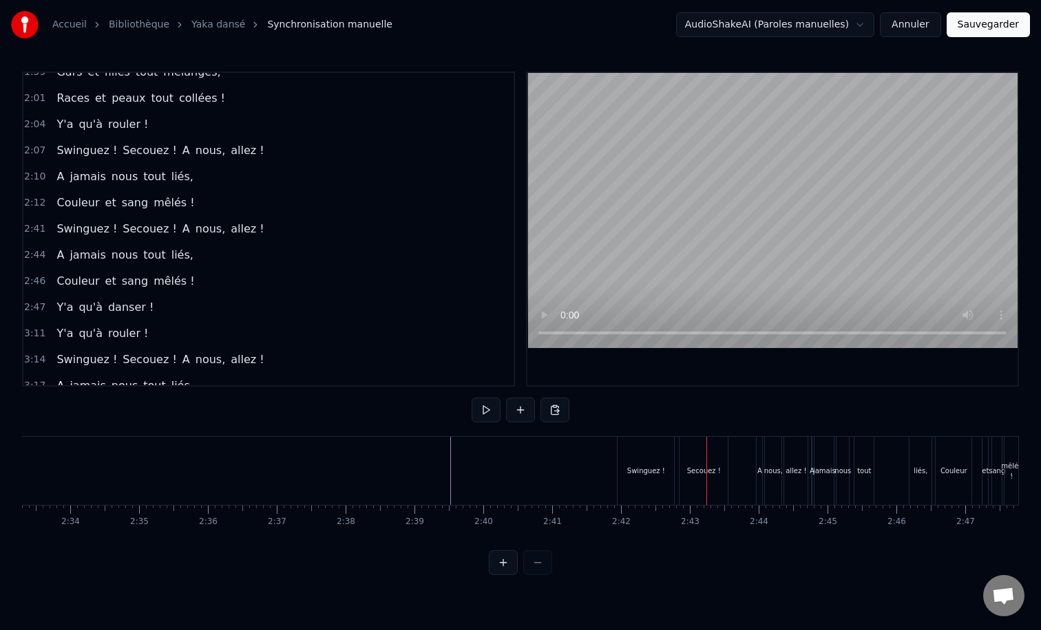
click at [654, 445] on div "Swinguez !" at bounding box center [645, 471] width 56 height 68
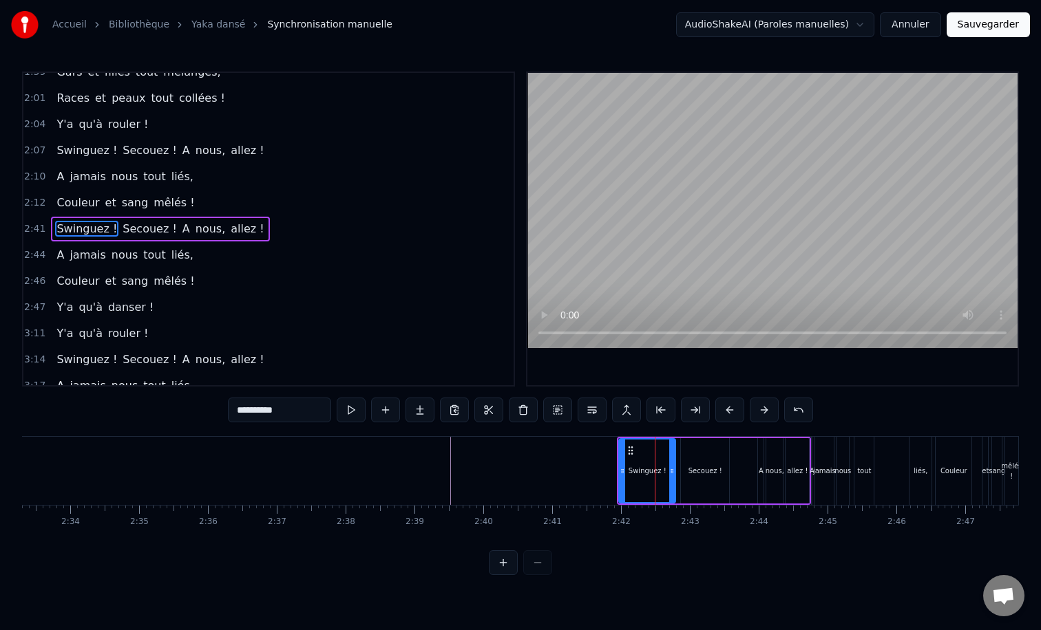
click at [653, 438] on div "Swinguez !" at bounding box center [647, 470] width 58 height 65
click at [663, 437] on div "Swinguez ! Secouez ! A nous, allez !" at bounding box center [714, 471] width 194 height 68
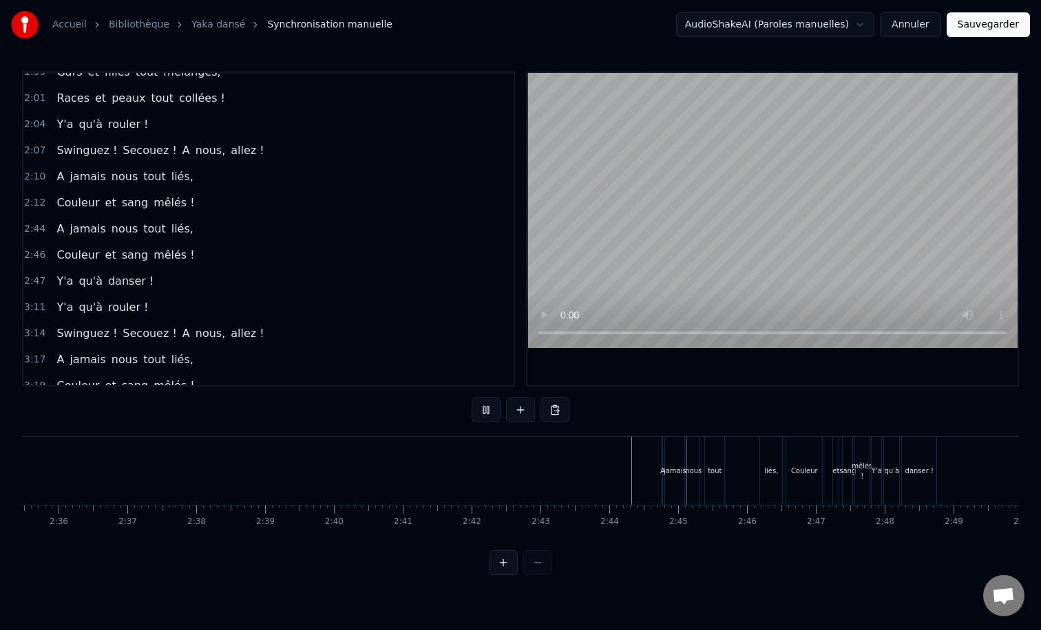
scroll to position [0, 10749]
click at [647, 459] on div "nous" at bounding box center [643, 471] width 12 height 68
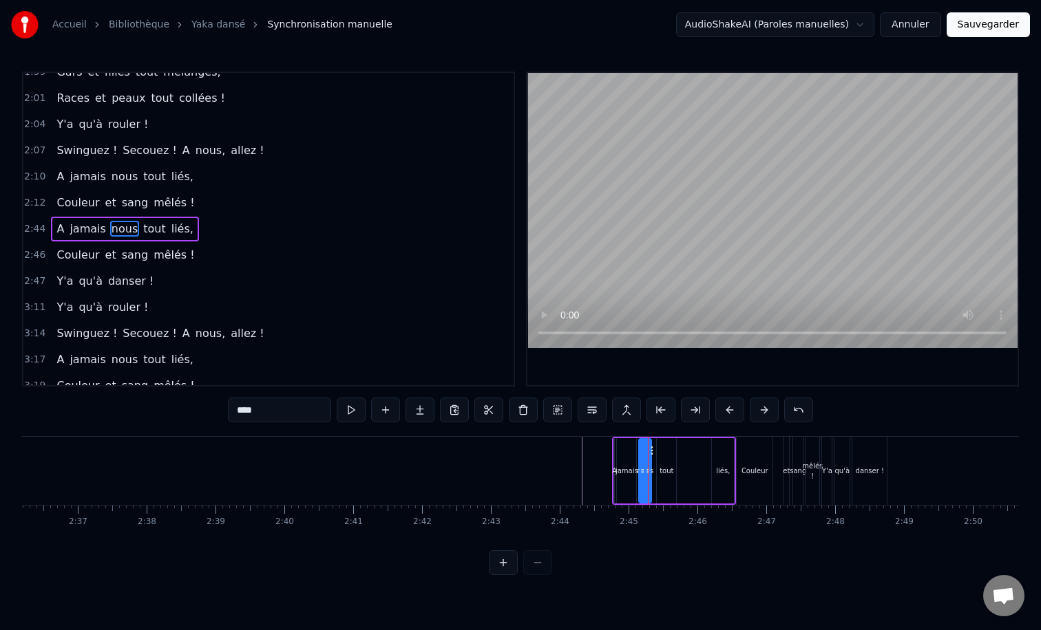
click at [666, 438] on div "tout" at bounding box center [666, 470] width 21 height 65
type input "****"
click at [665, 437] on div at bounding box center [665, 471] width 1 height 68
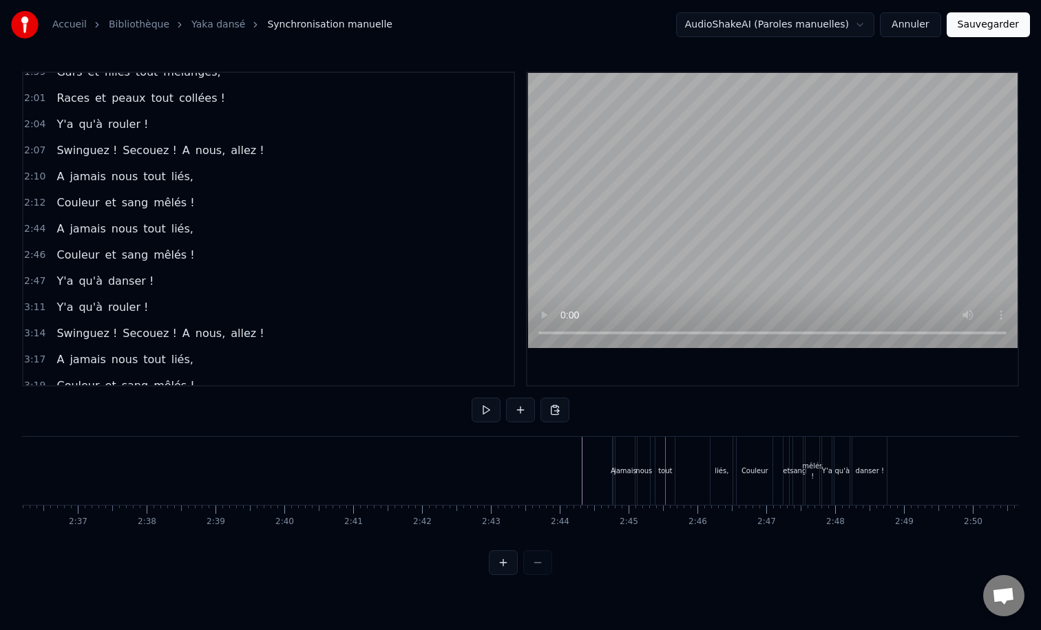
click at [688, 482] on div "A jamais nous tout liés," at bounding box center [674, 471] width 124 height 68
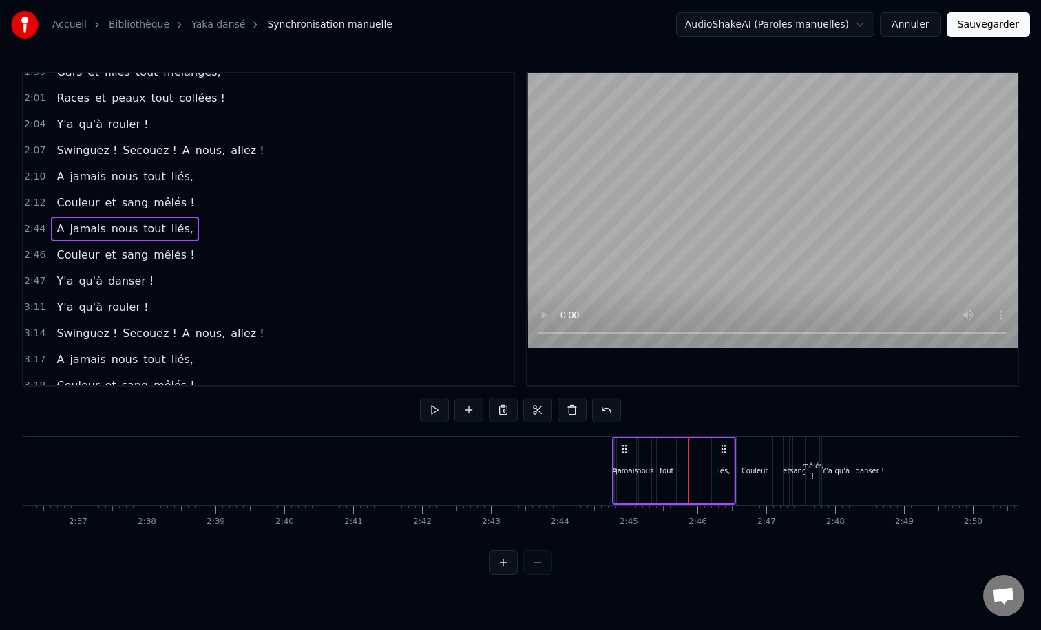
click at [706, 439] on div "A jamais nous tout liés," at bounding box center [674, 471] width 124 height 68
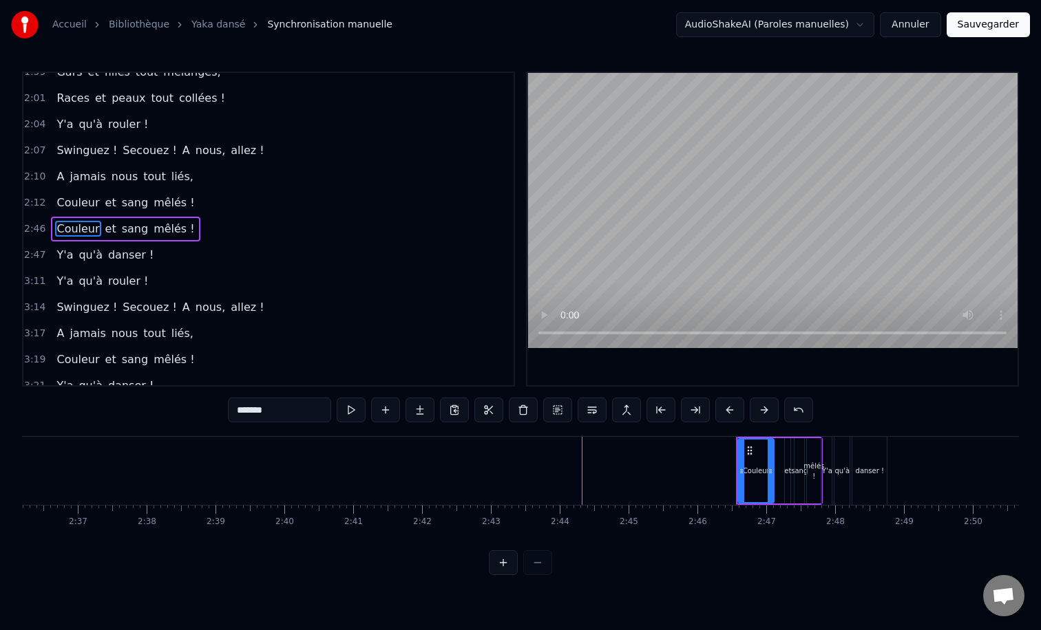
click at [761, 439] on div "Couleur" at bounding box center [755, 470] width 37 height 65
click at [761, 437] on div "Couleur et sang mêlés !" at bounding box center [779, 471] width 87 height 68
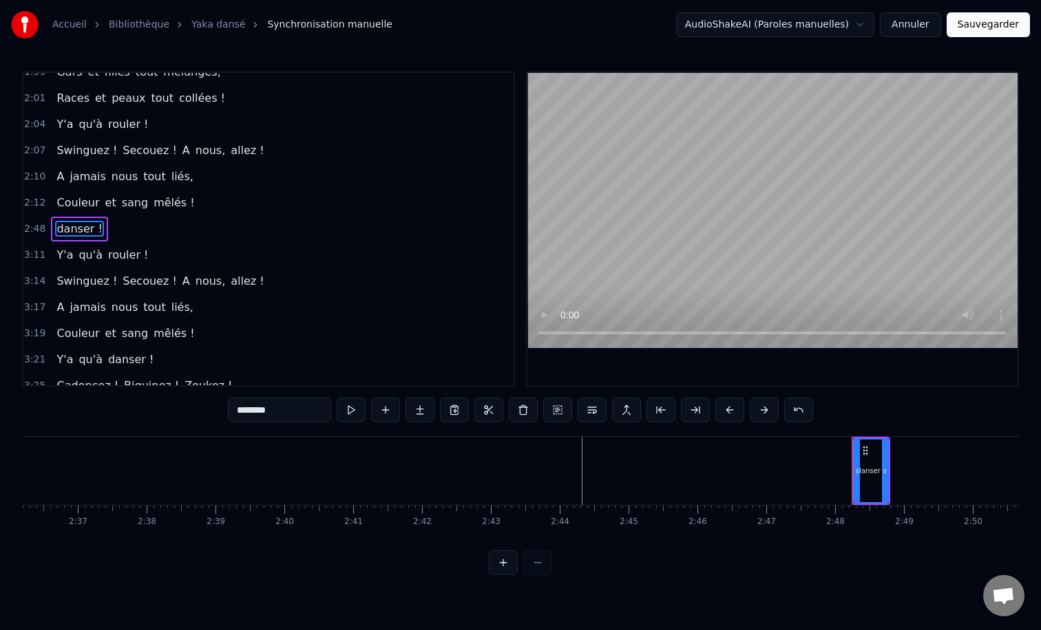
type input "***"
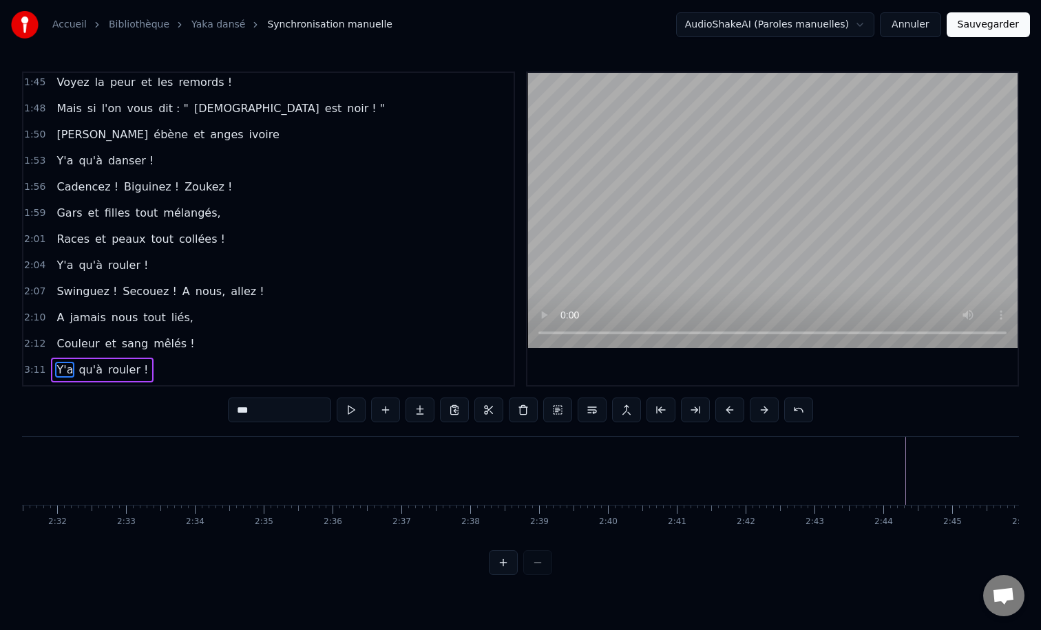
scroll to position [554, 0]
click at [128, 150] on div "Y'a qu'à danser !" at bounding box center [105, 159] width 108 height 25
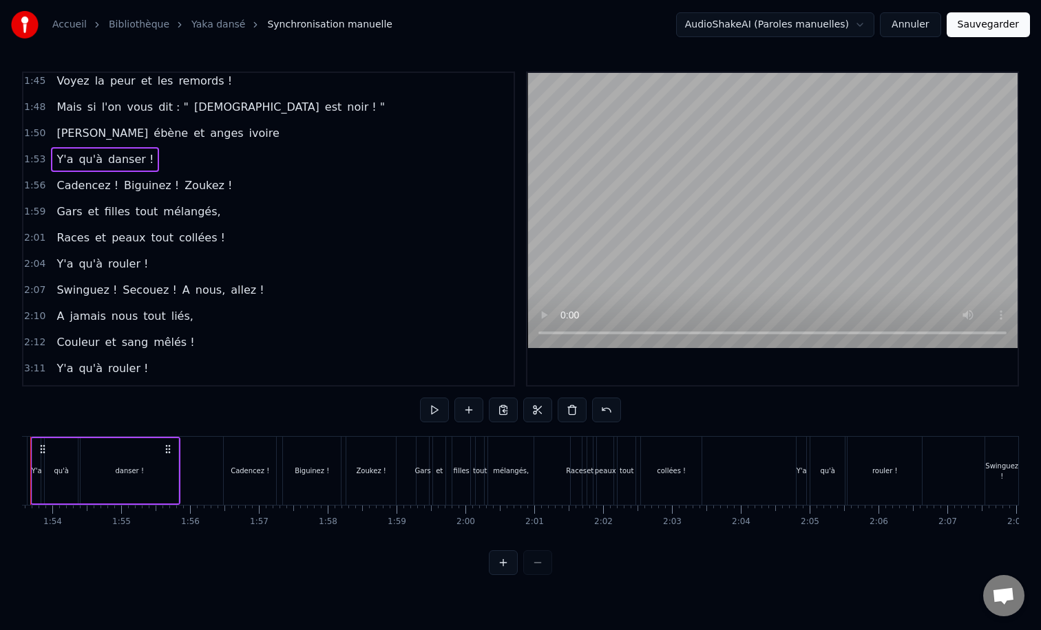
scroll to position [0, 7755]
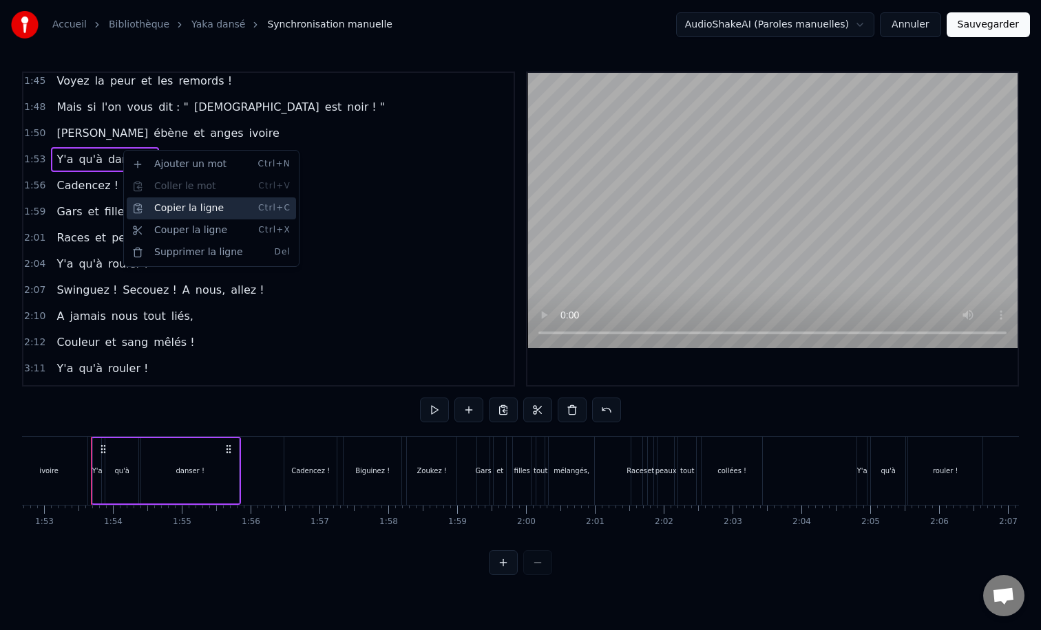
click at [203, 205] on div "Copier la ligne Ctrl+C" at bounding box center [211, 209] width 169 height 22
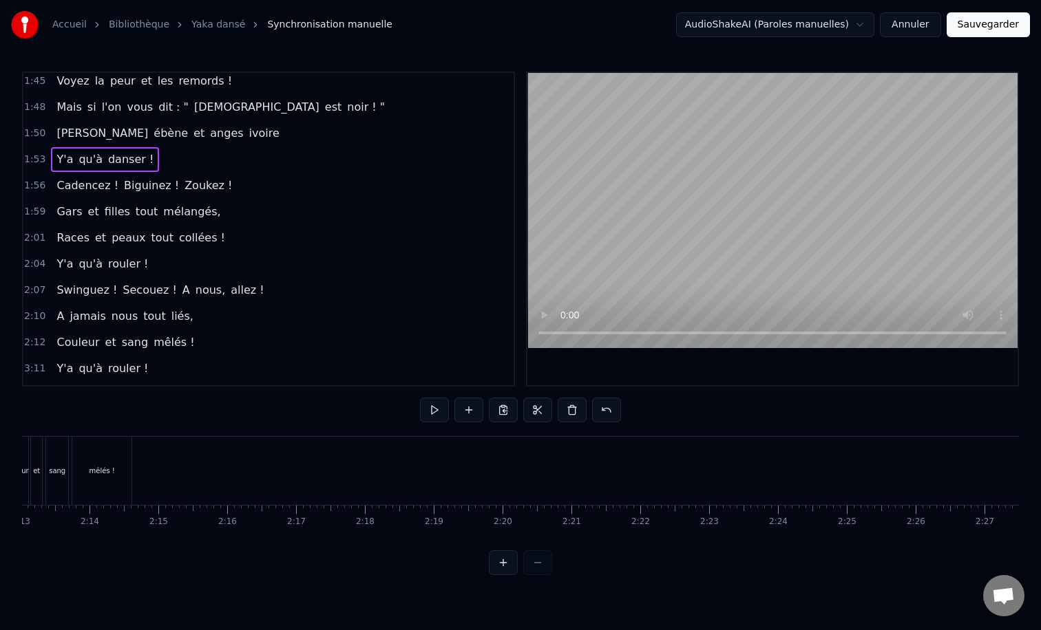
scroll to position [0, 9223]
click at [595, 479] on div at bounding box center [595, 471] width 1 height 68
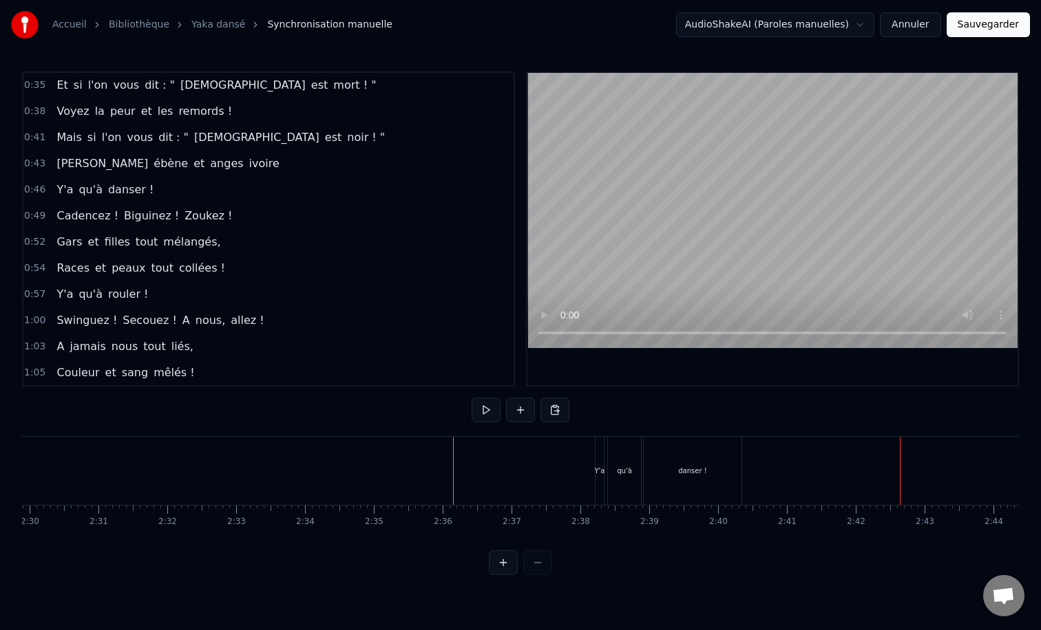
scroll to position [143, 0]
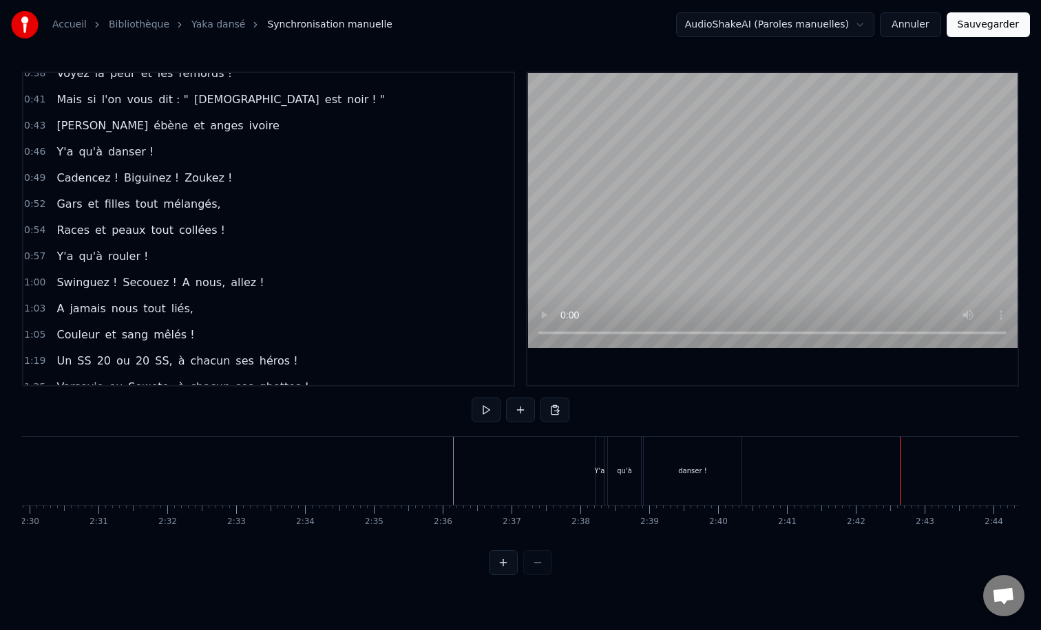
click at [184, 167] on div "Cadencez ! Biguinez ! Zoukez !" at bounding box center [144, 178] width 187 height 25
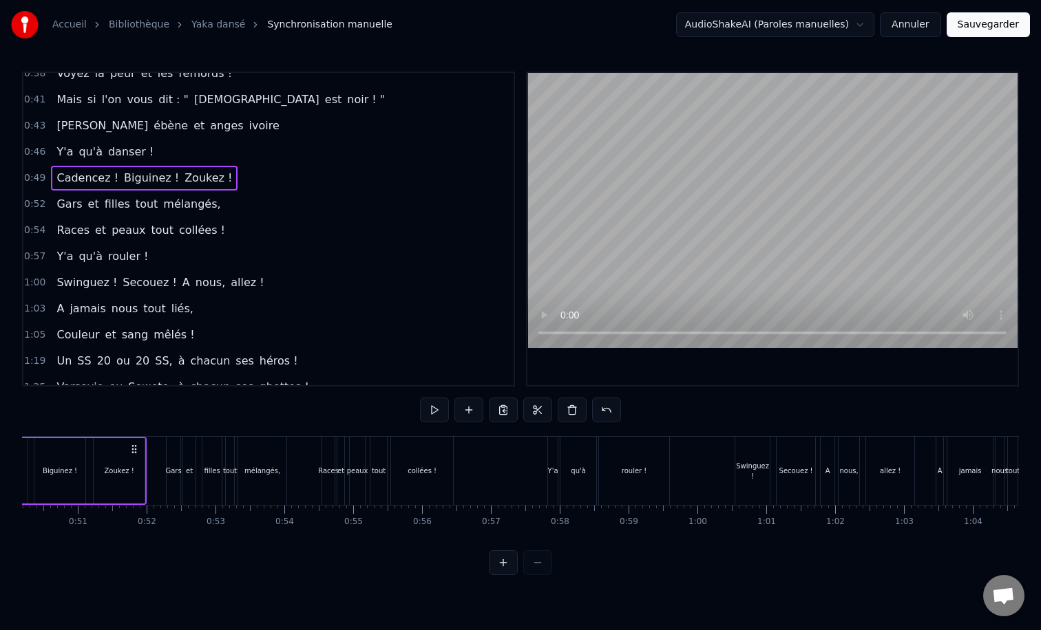
scroll to position [0, 3334]
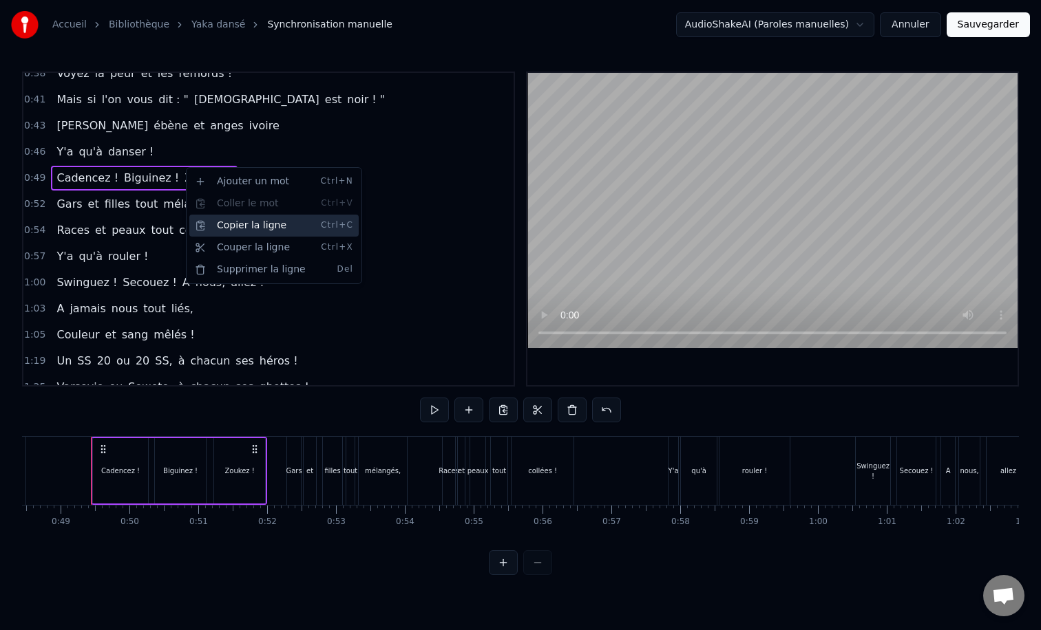
click at [277, 222] on div "Copier la ligne Ctrl+C" at bounding box center [273, 226] width 169 height 22
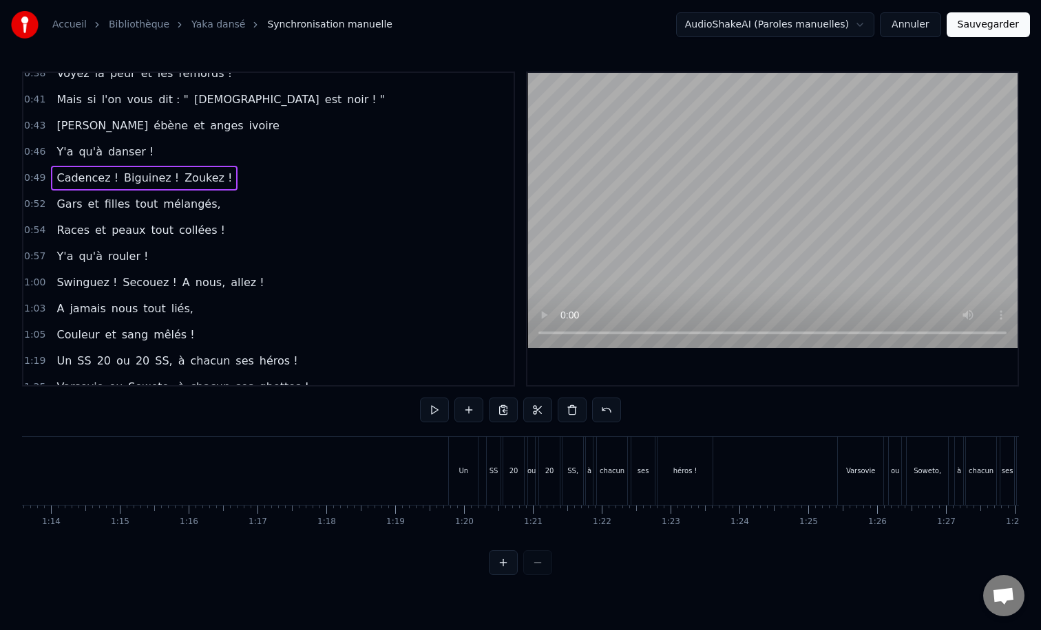
scroll to position [0, 5069]
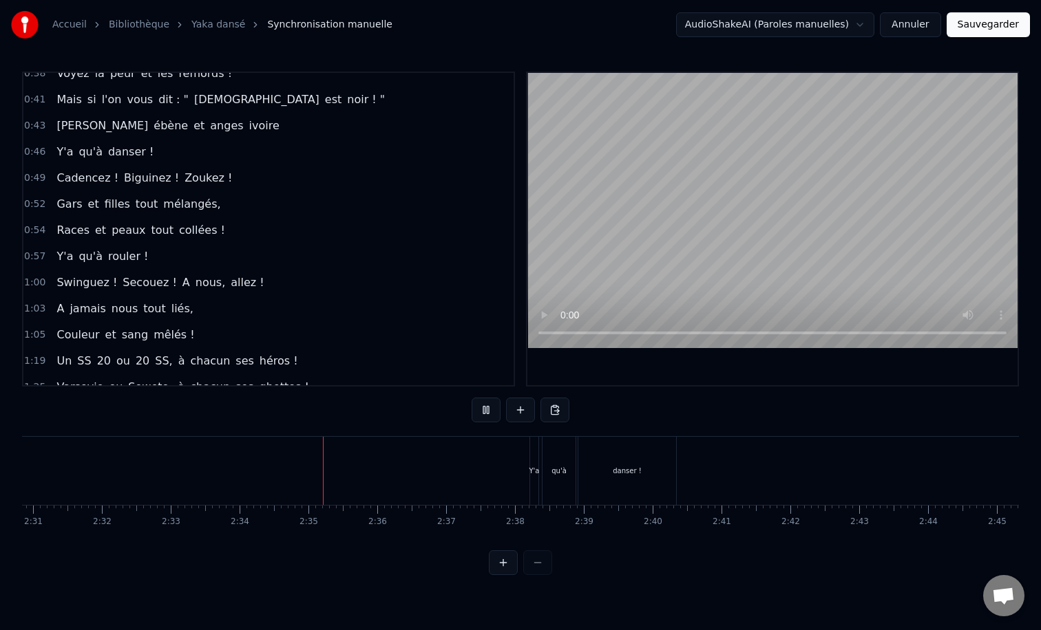
scroll to position [0, 10382]
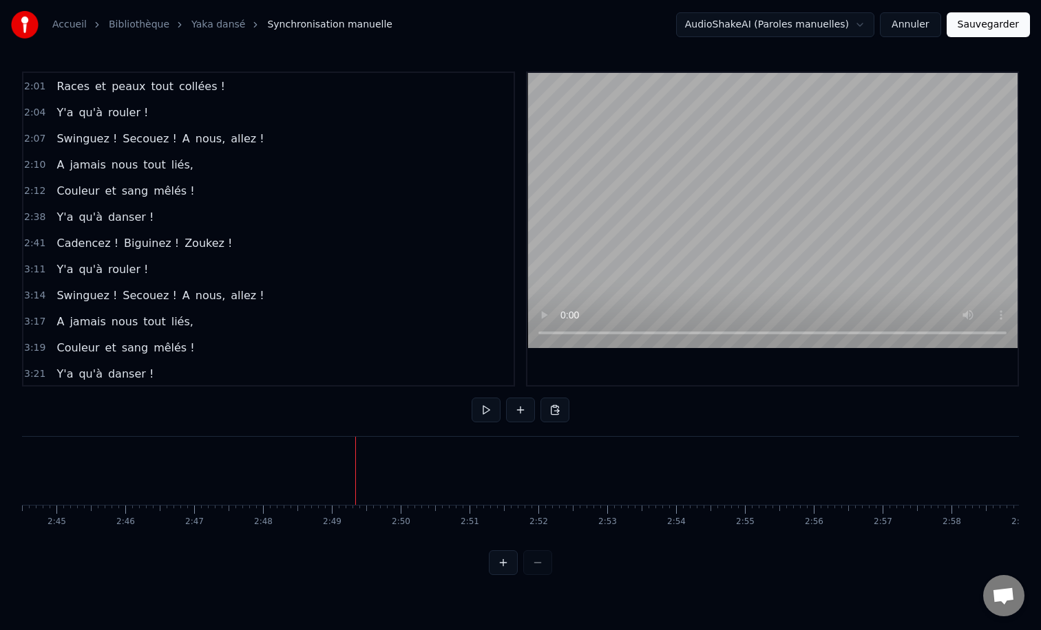
scroll to position [812, 0]
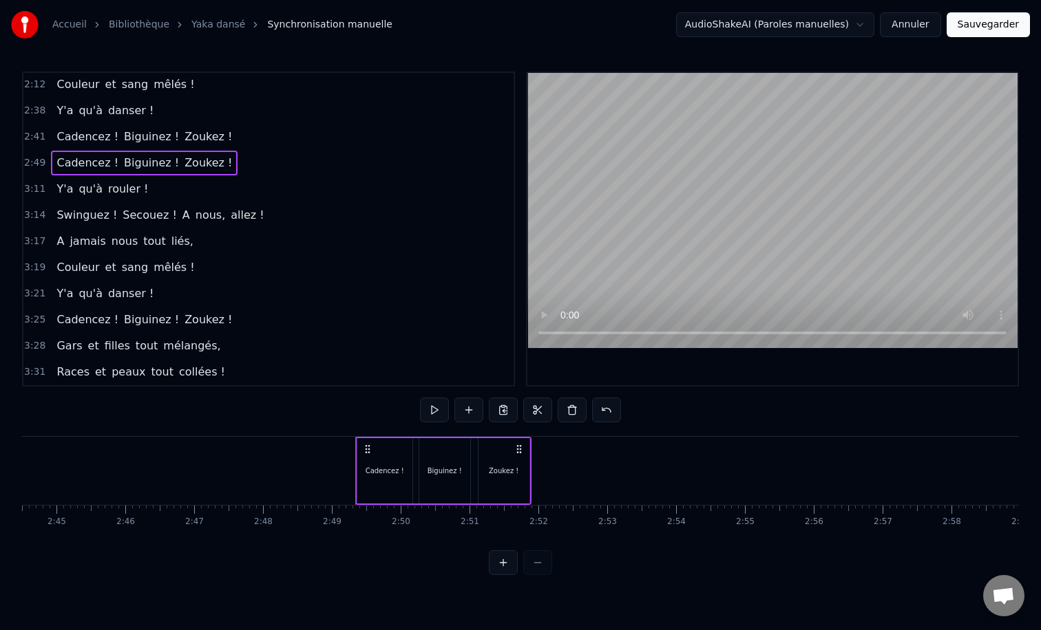
drag, startPoint x: 394, startPoint y: 438, endPoint x: 421, endPoint y: 436, distance: 27.7
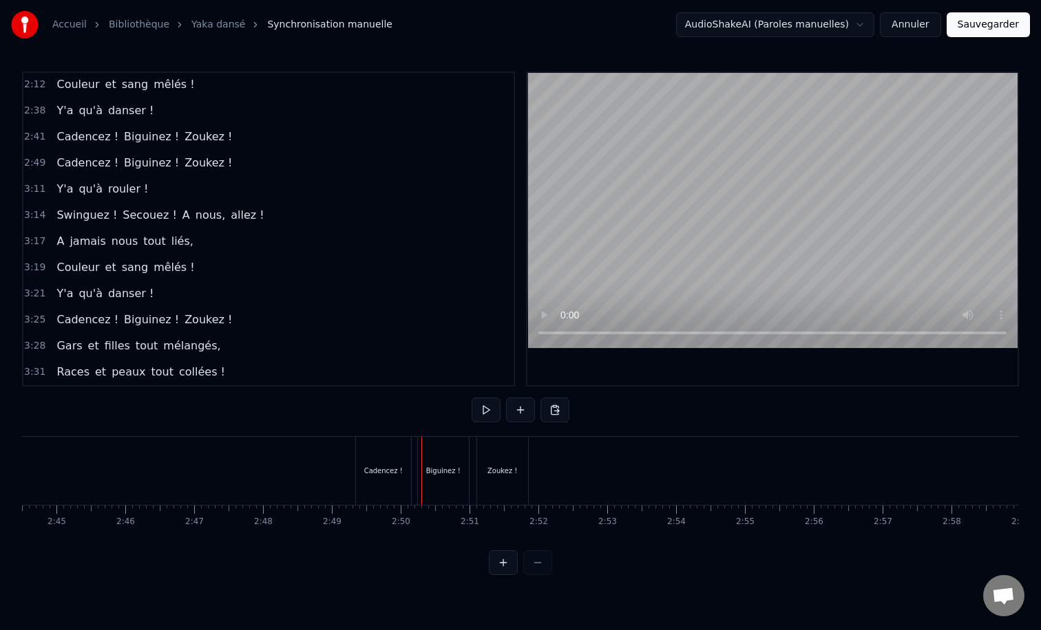
click at [476, 456] on div "Zoukez !" at bounding box center [502, 471] width 52 height 68
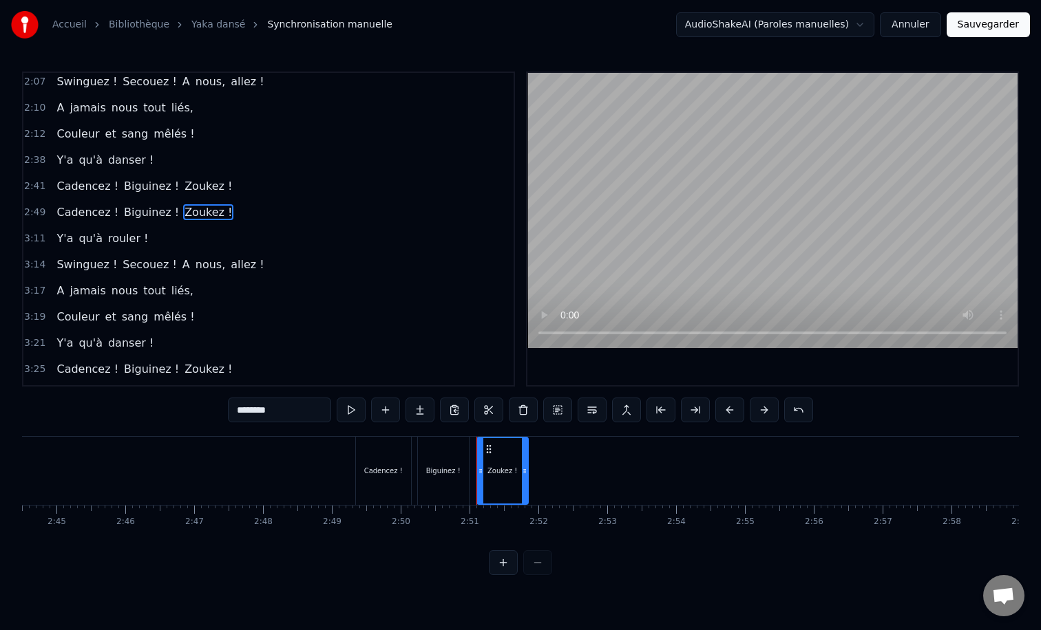
scroll to position [746, 0]
